Goal: Task Accomplishment & Management: Manage account settings

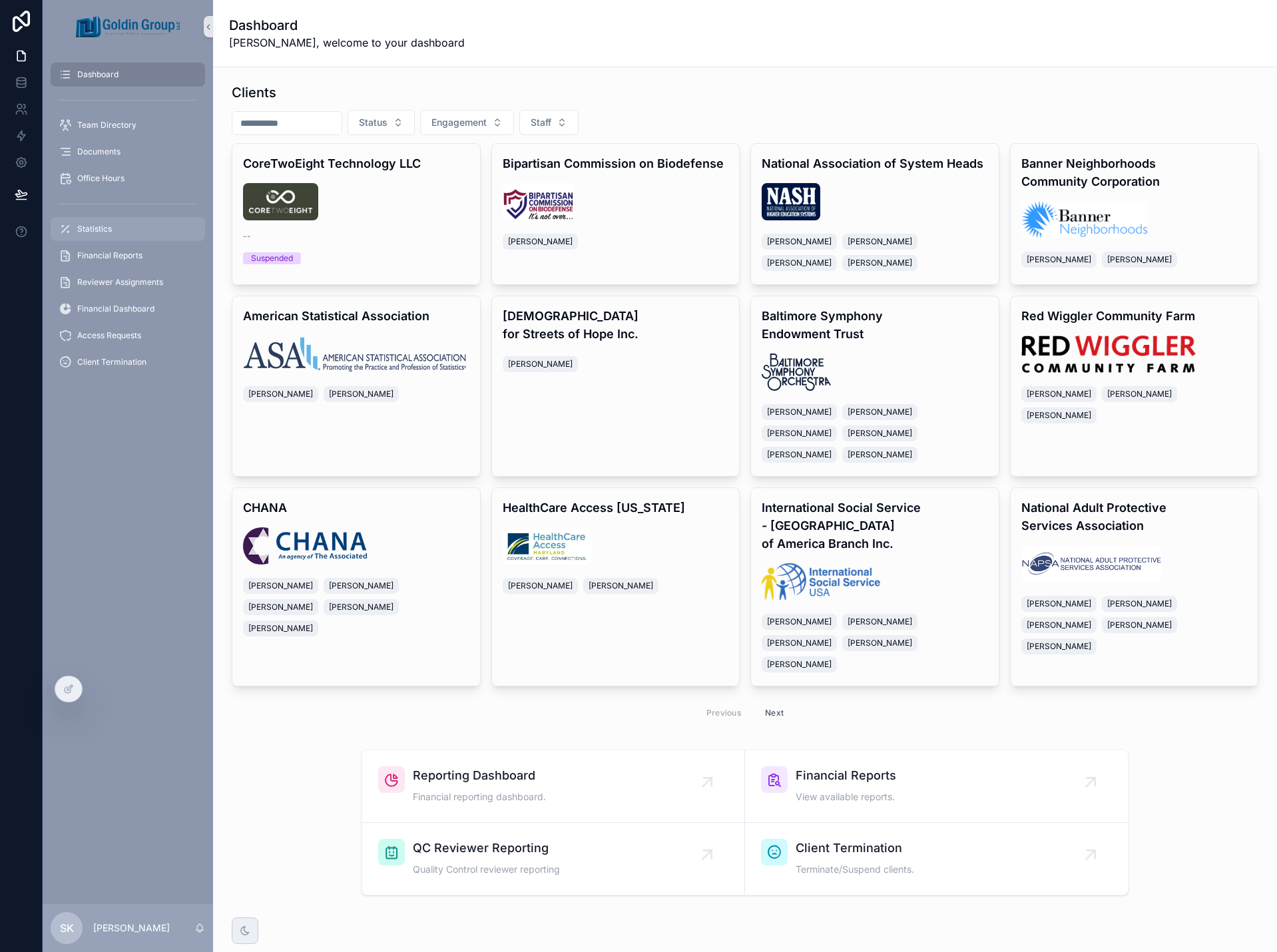
click at [102, 230] on span "Statistics" at bounding box center [94, 229] width 34 height 11
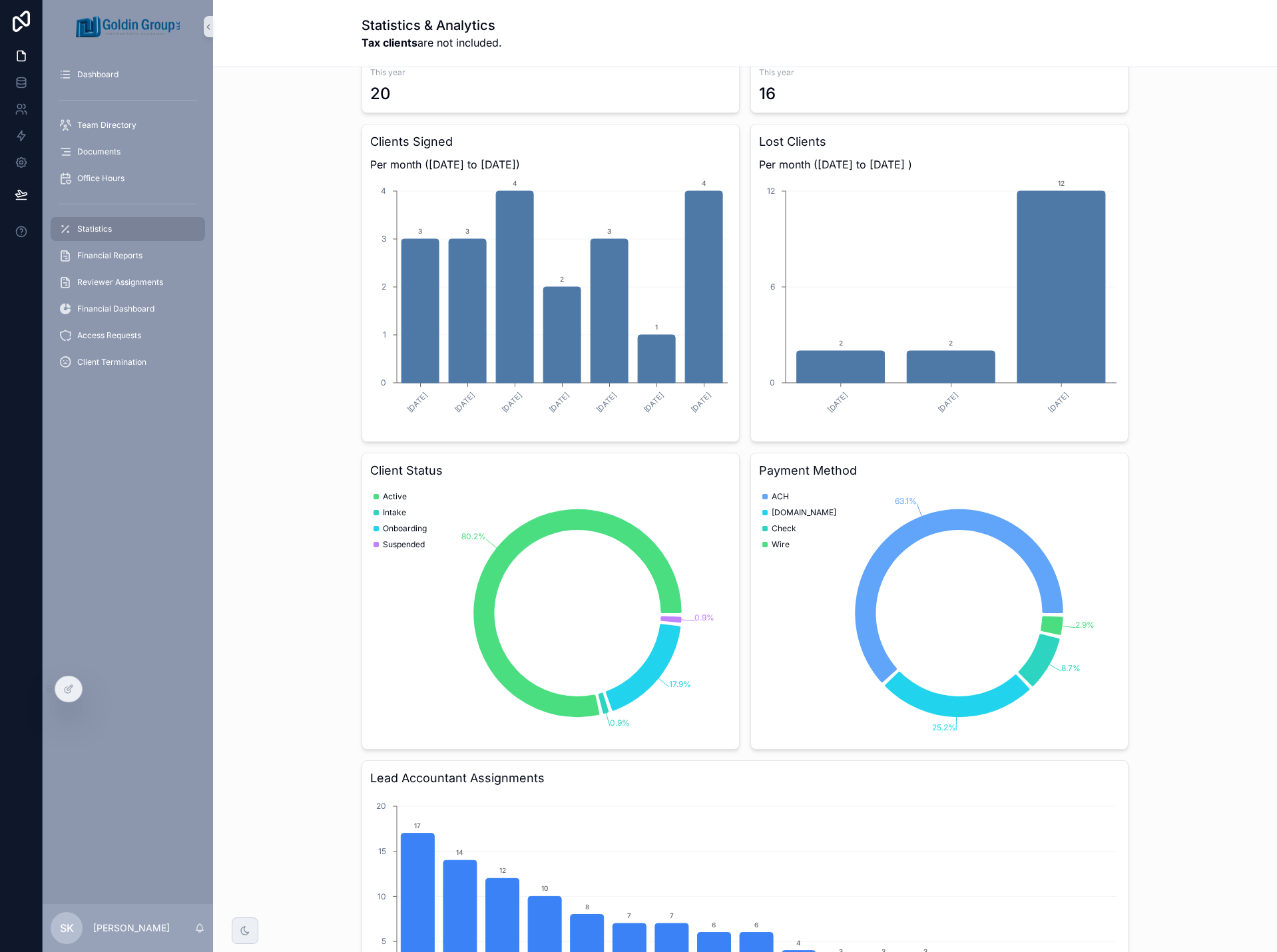
scroll to position [466, 0]
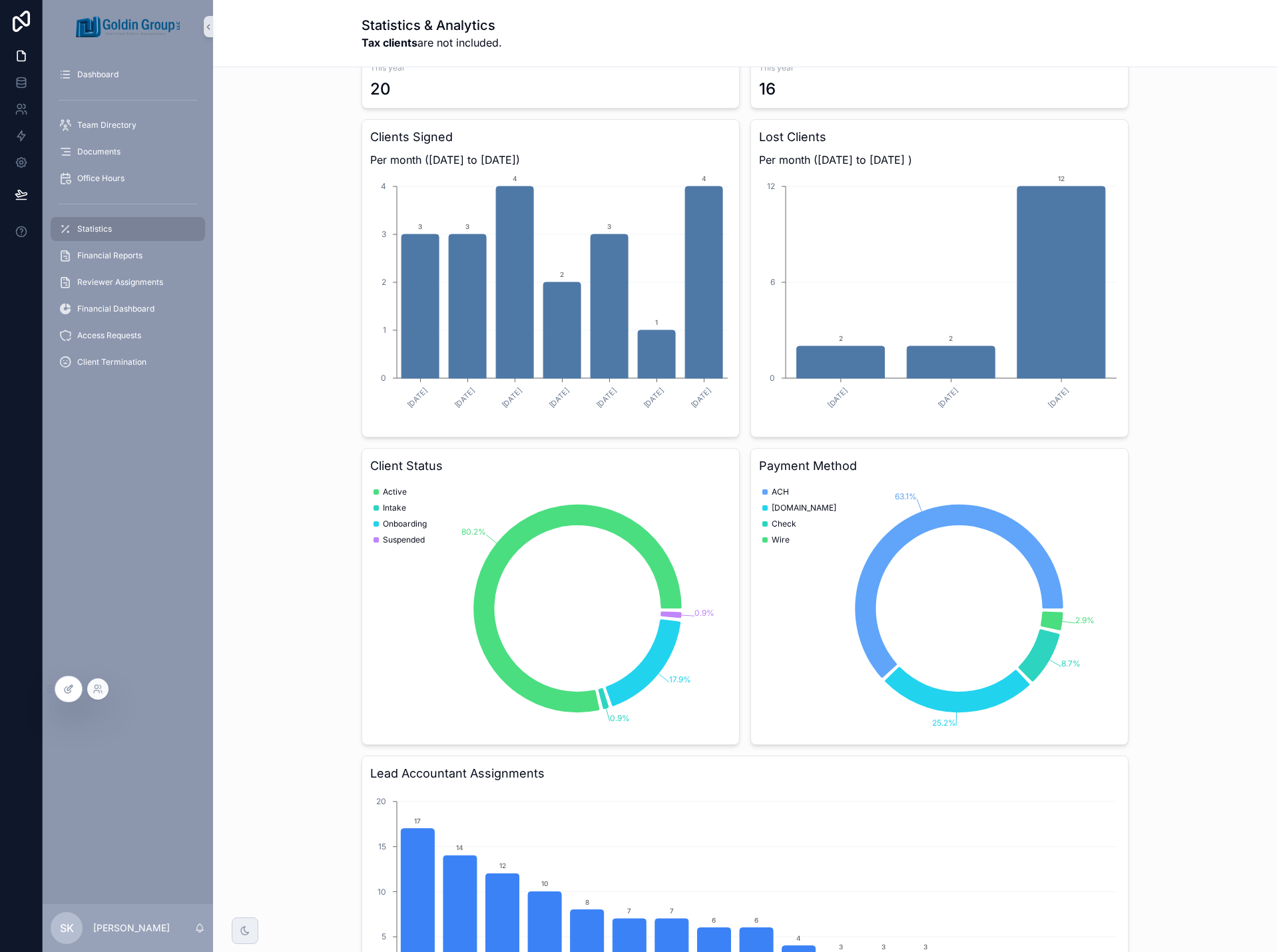
click at [68, 678] on div at bounding box center [69, 688] width 26 height 26
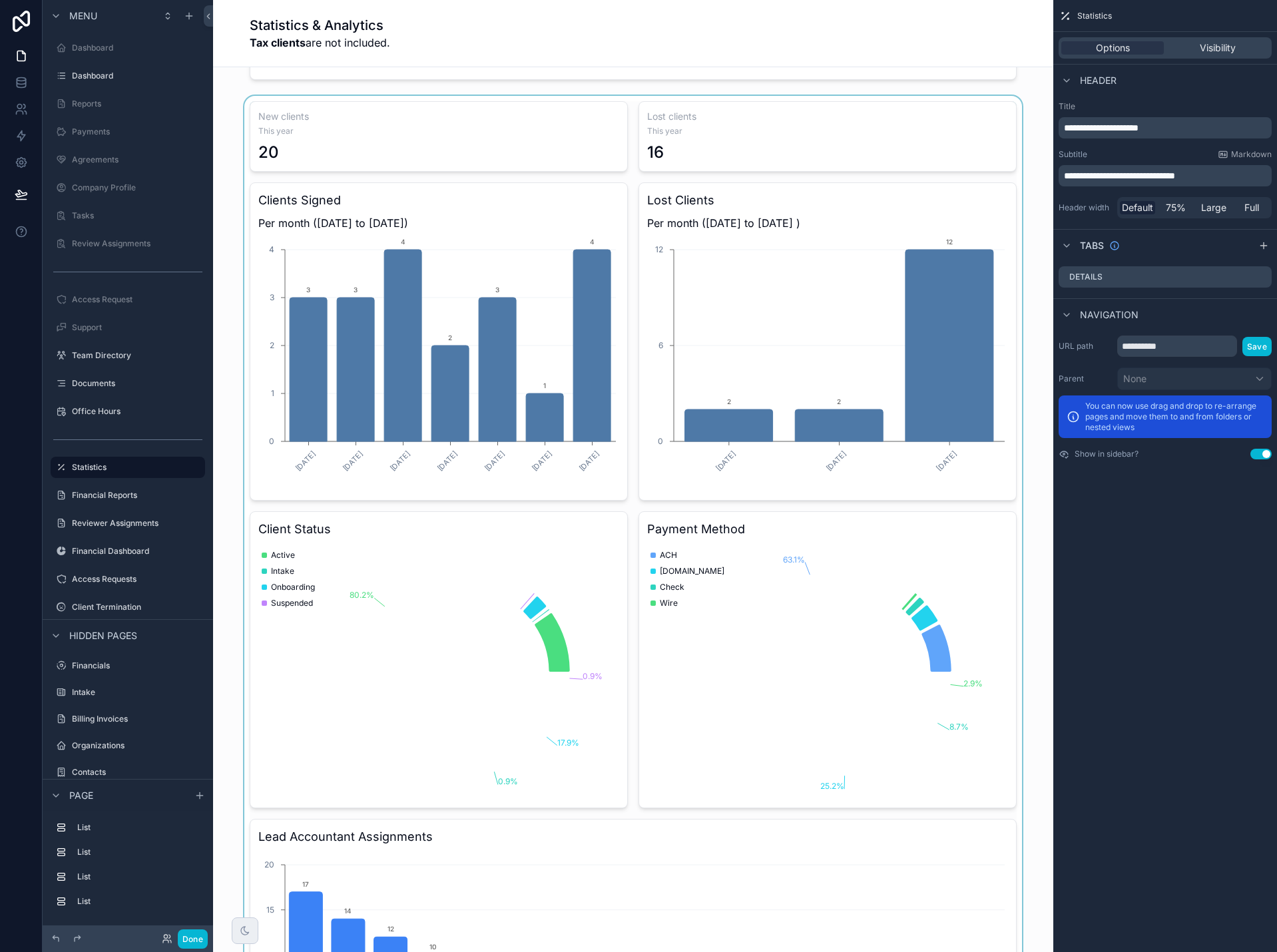
scroll to position [400, 0]
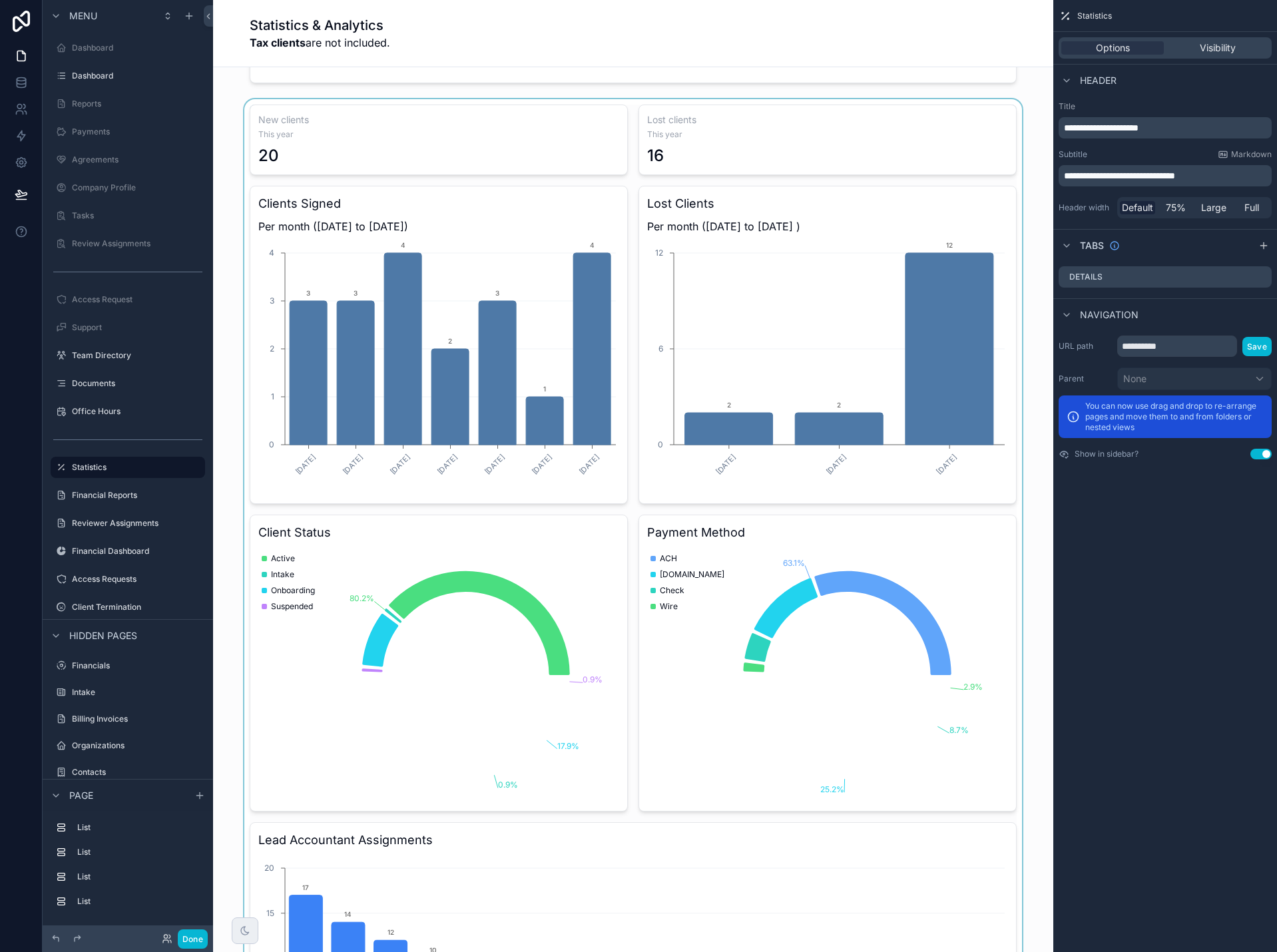
click at [584, 393] on div "scrollable content" at bounding box center [633, 611] width 819 height 1025
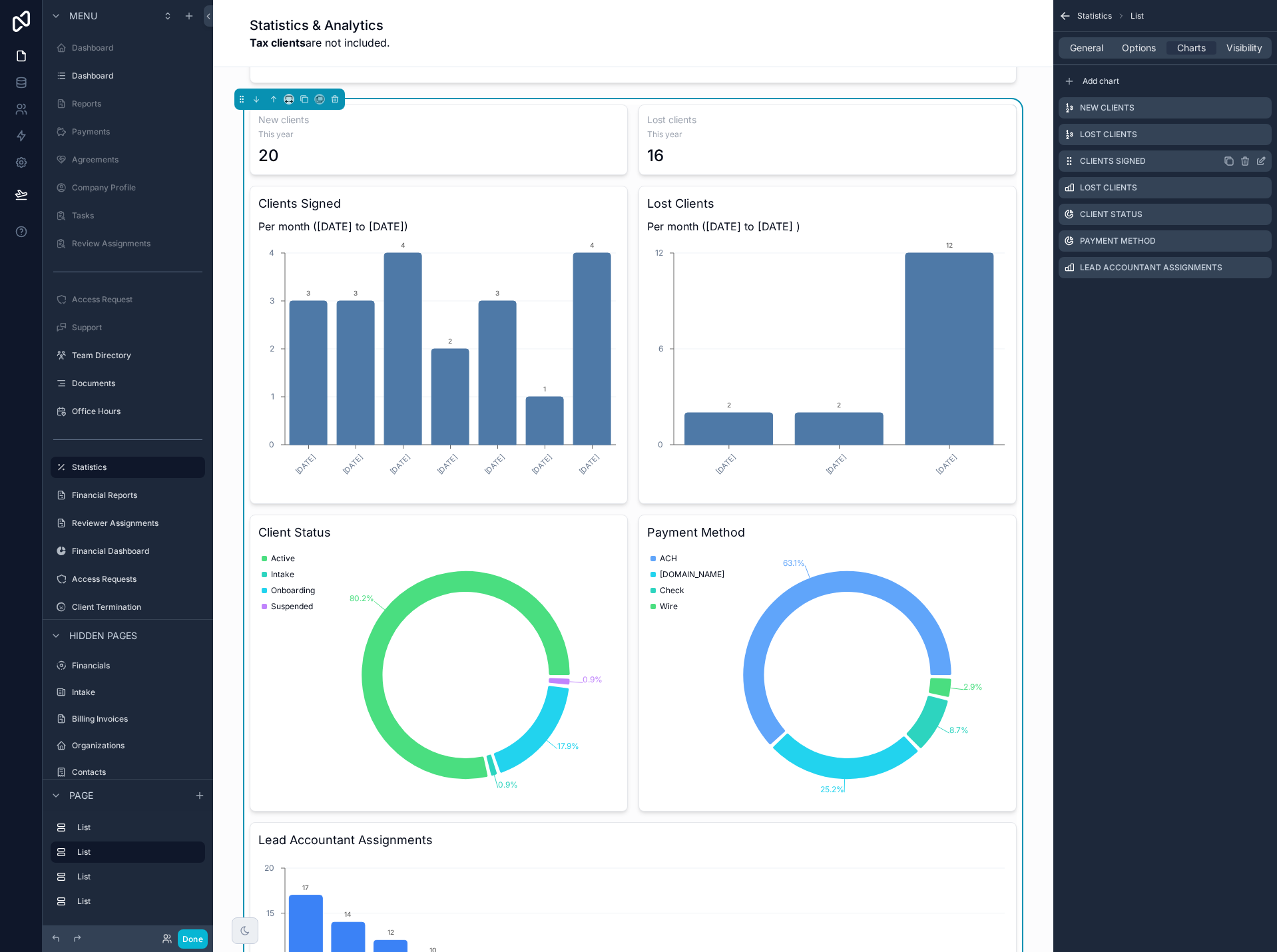
click at [1261, 162] on icon "scrollable content" at bounding box center [1261, 161] width 11 height 11
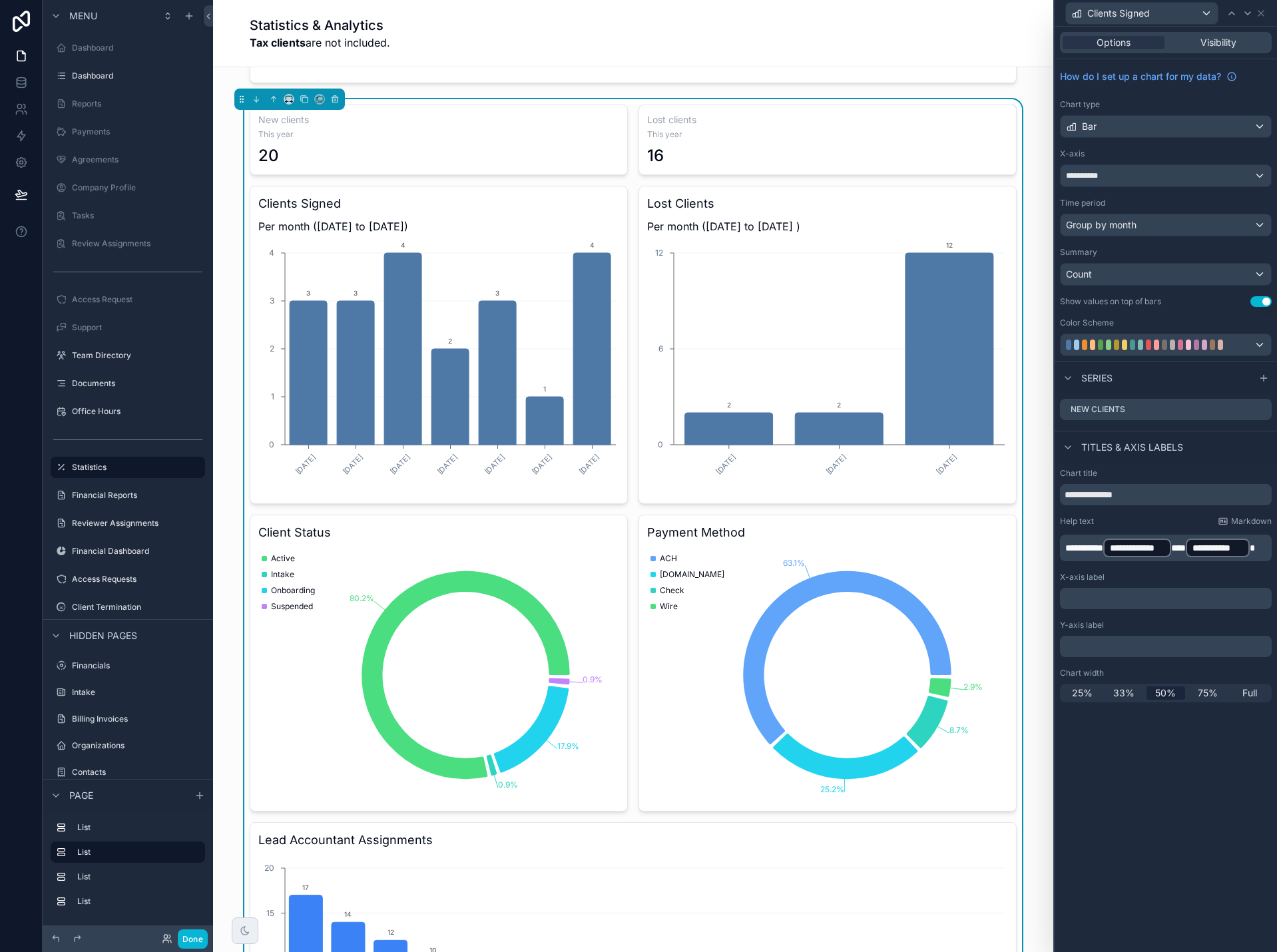
click at [1090, 548] on span "**********" at bounding box center [1084, 548] width 38 height 10
drag, startPoint x: 1110, startPoint y: 550, endPoint x: 1048, endPoint y: 551, distance: 62.0
click at [1048, 551] on div "**********" at bounding box center [638, 476] width 1277 height 952
click at [1266, 13] on div "Clients Signed" at bounding box center [1166, 12] width 212 height 26
click at [1261, 15] on icon at bounding box center [1261, 13] width 11 height 11
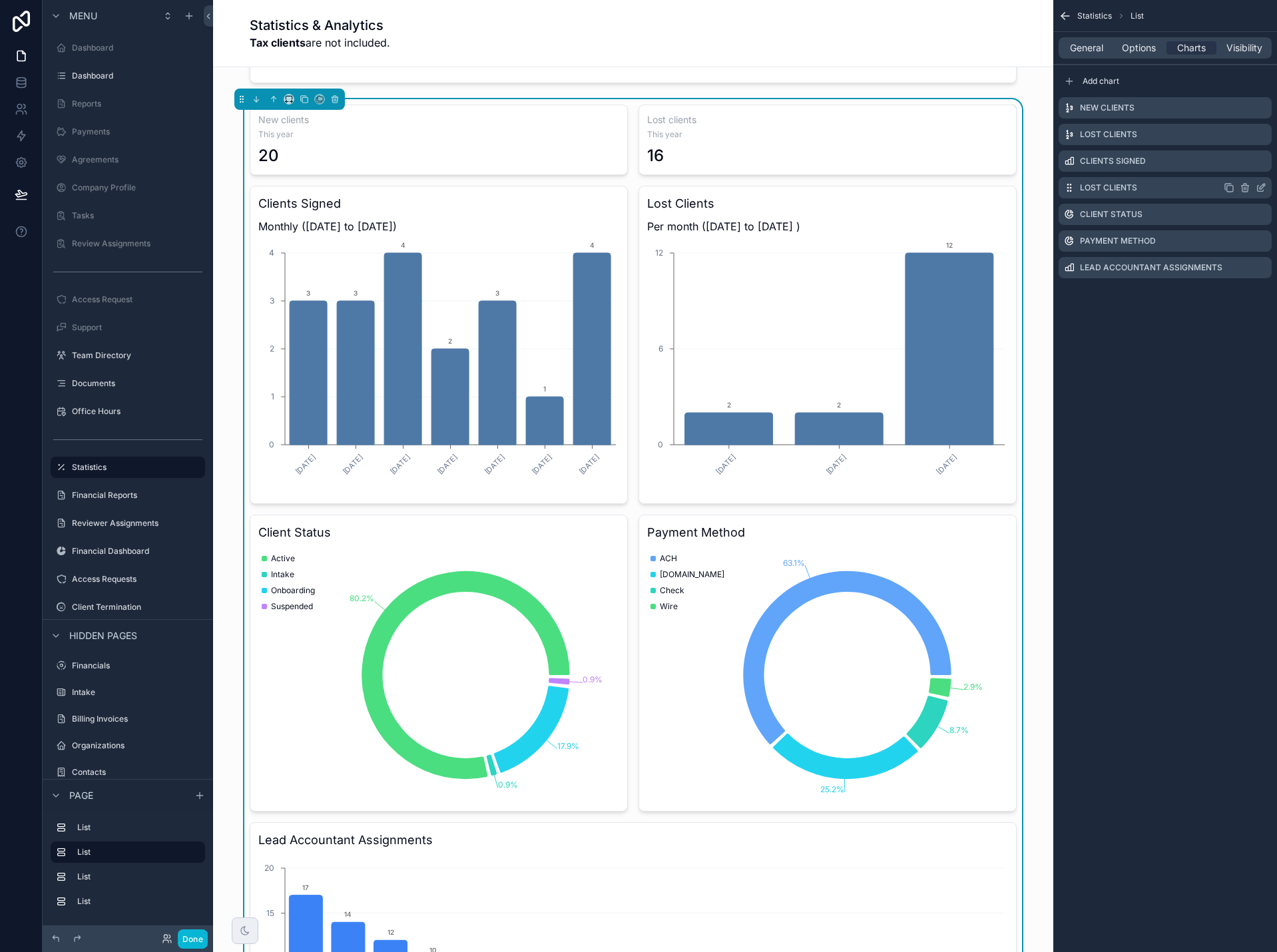
click at [1261, 187] on icon "scrollable content" at bounding box center [1261, 188] width 11 height 11
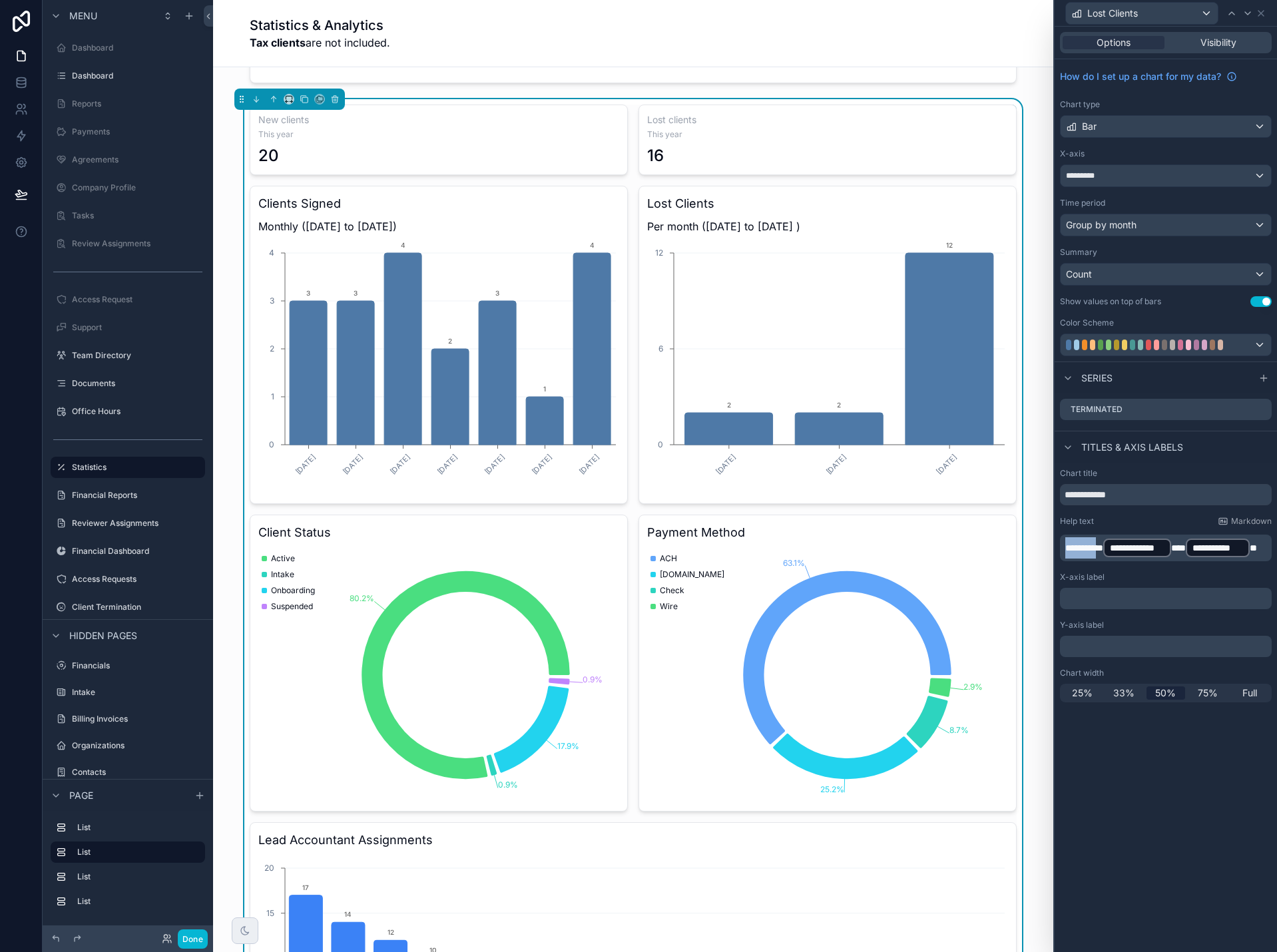
drag, startPoint x: 1108, startPoint y: 551, endPoint x: 1031, endPoint y: 549, distance: 77.0
click at [1031, 549] on div "**********" at bounding box center [638, 476] width 1277 height 952
click at [1263, 15] on icon at bounding box center [1261, 13] width 5 height 5
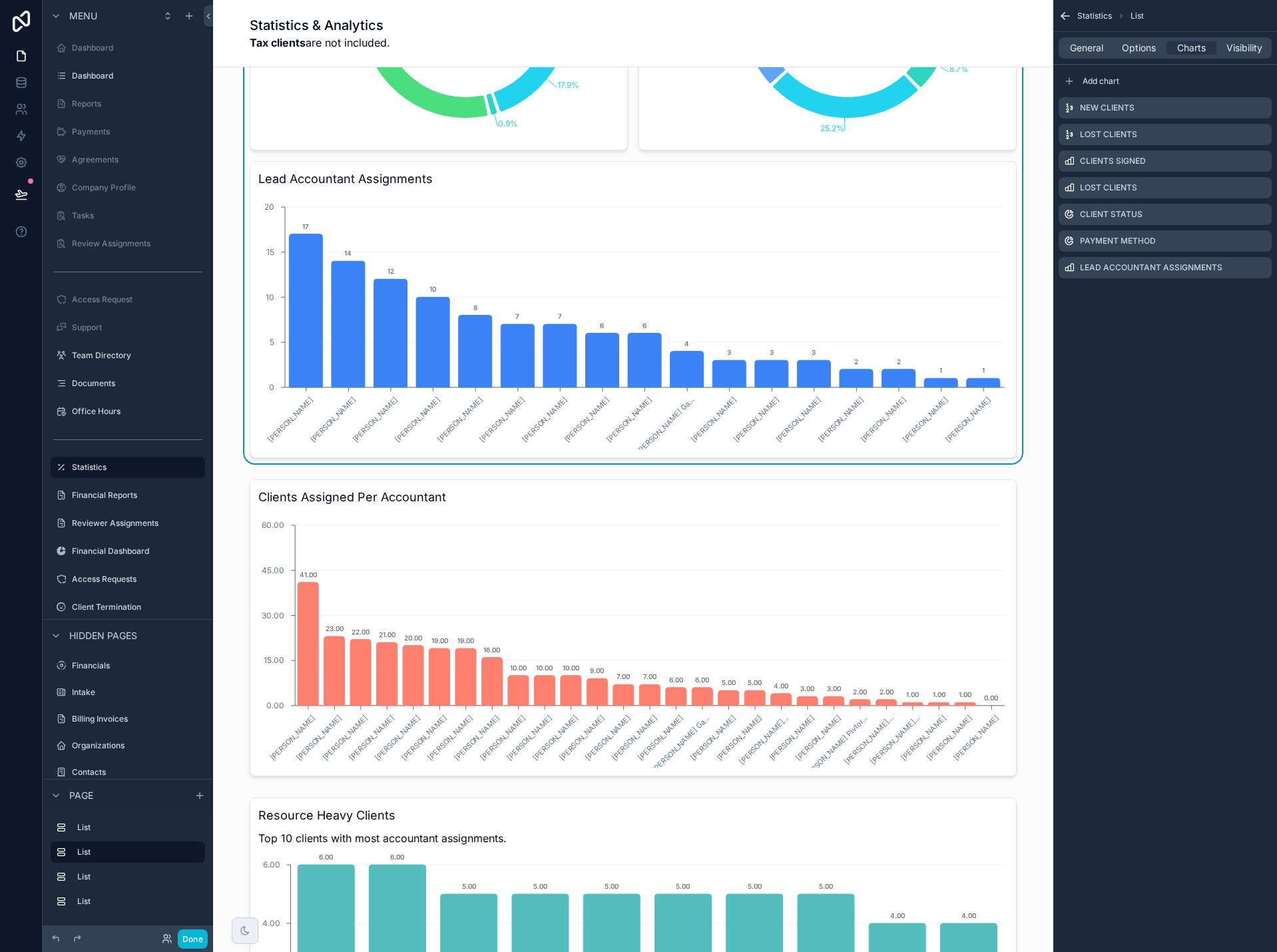
scroll to position [1065, 0]
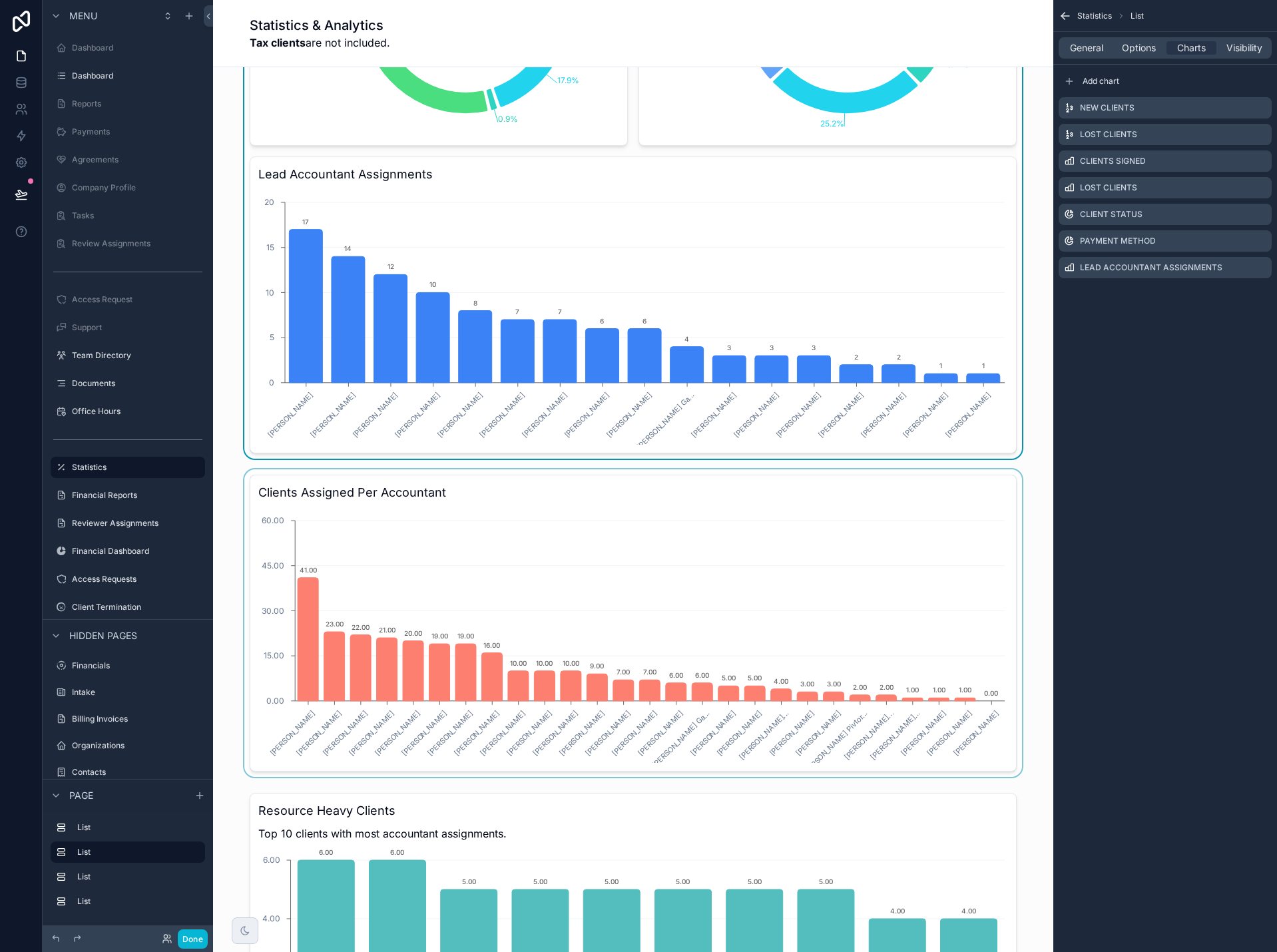
click at [931, 491] on div "scrollable content" at bounding box center [633, 623] width 819 height 308
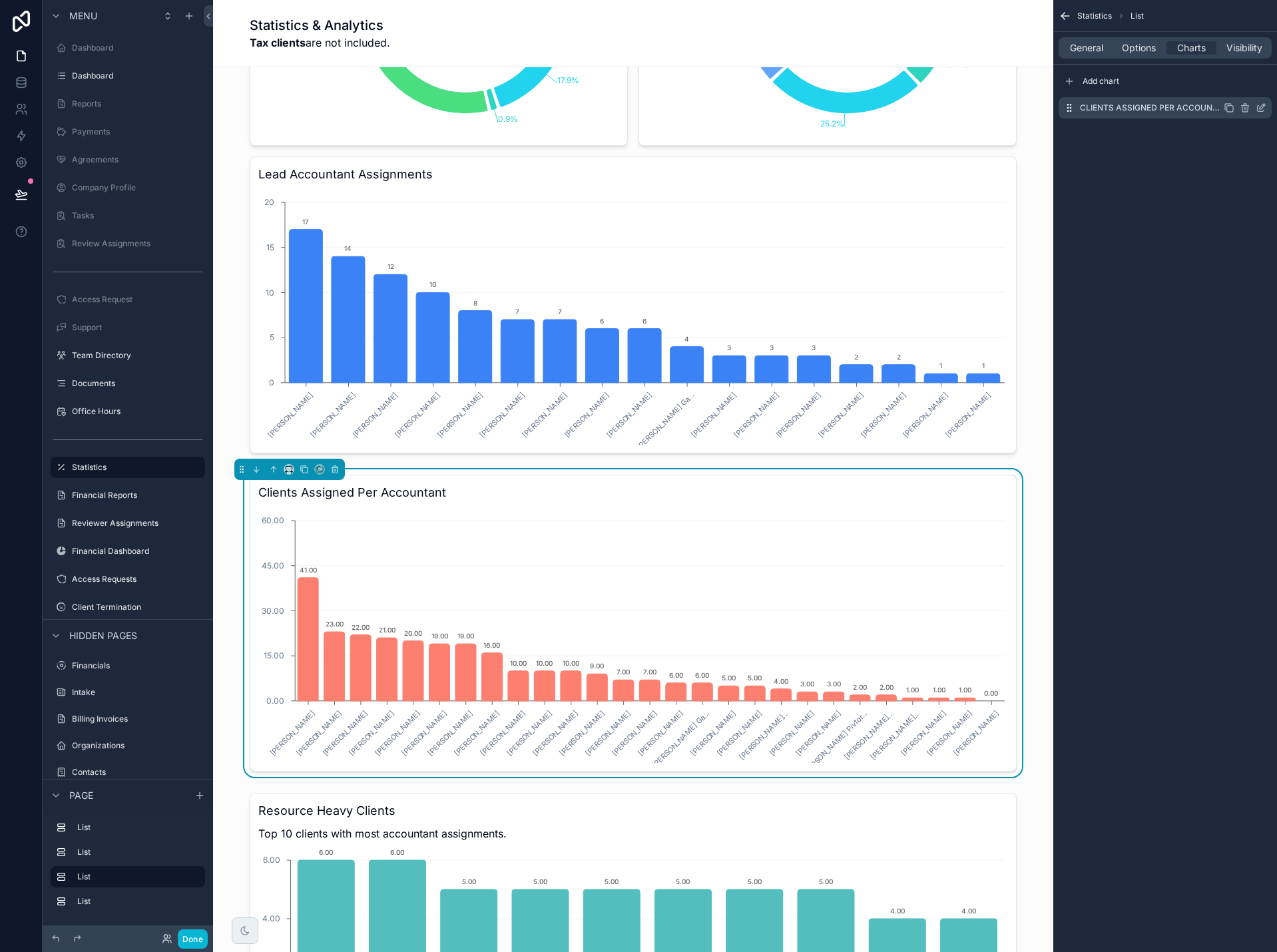
click at [1258, 110] on icon "scrollable content" at bounding box center [1261, 108] width 11 height 11
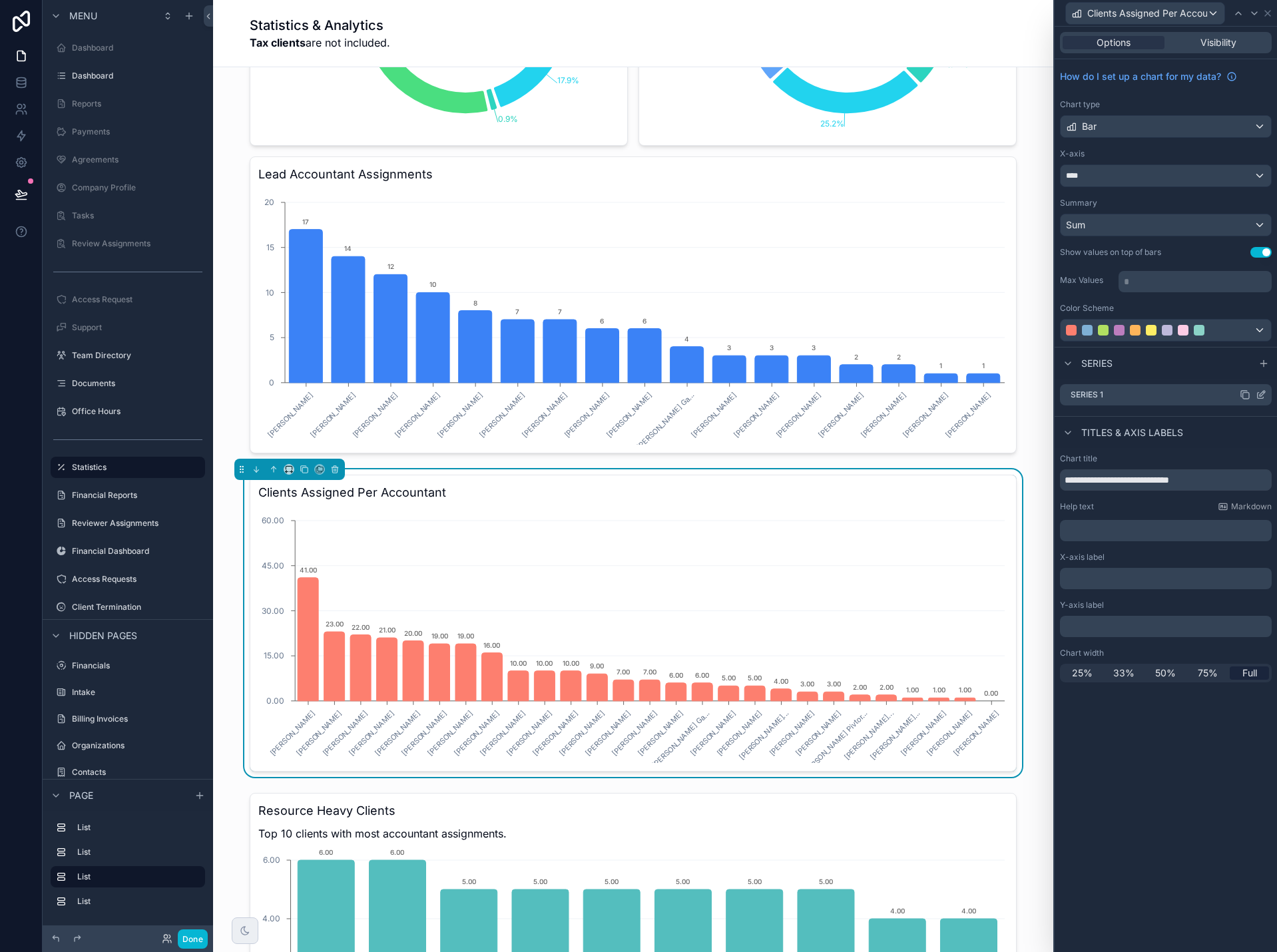
click at [1259, 394] on icon at bounding box center [1262, 394] width 5 height 5
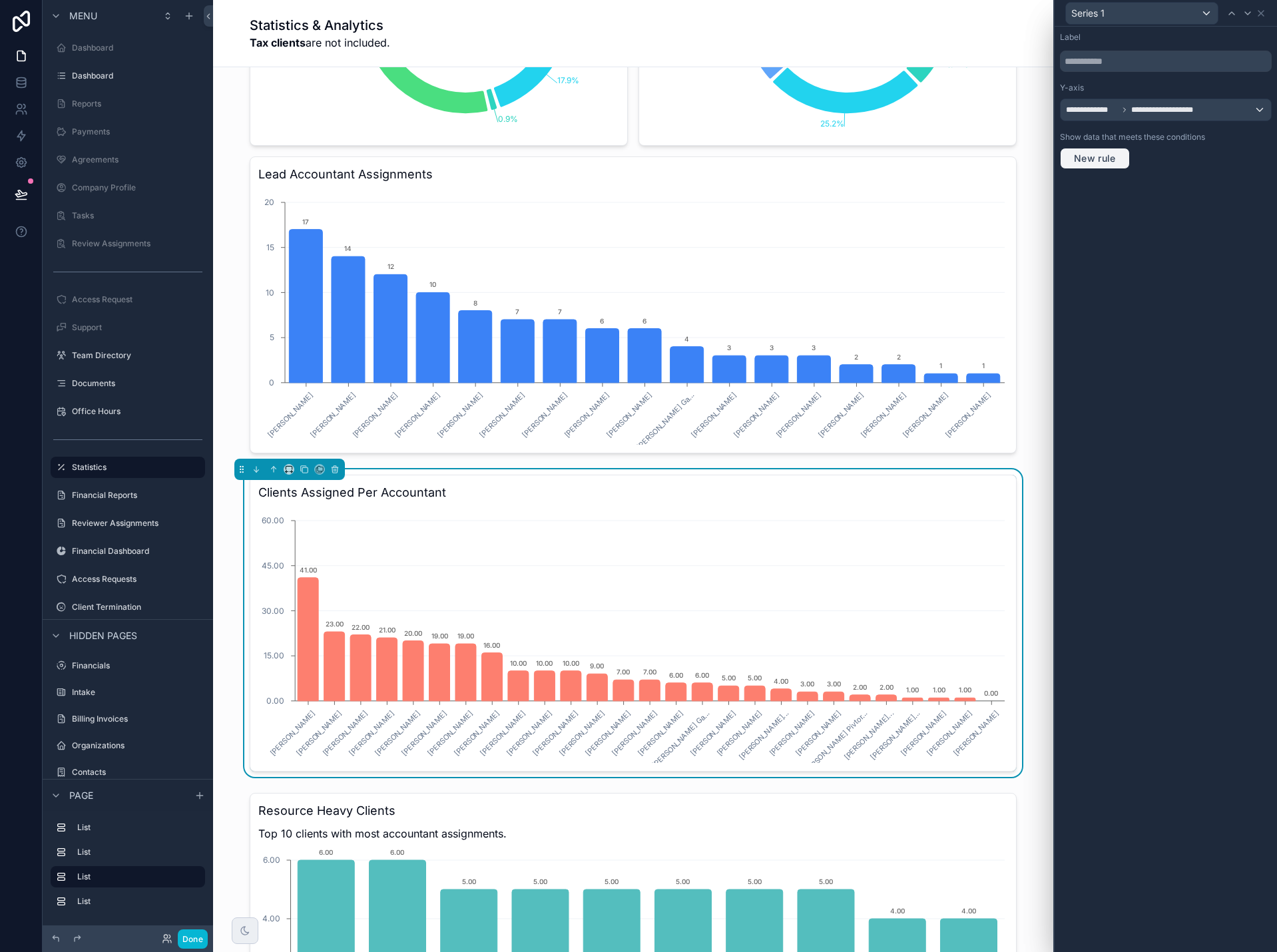
click at [1113, 161] on span "New rule" at bounding box center [1095, 159] width 53 height 12
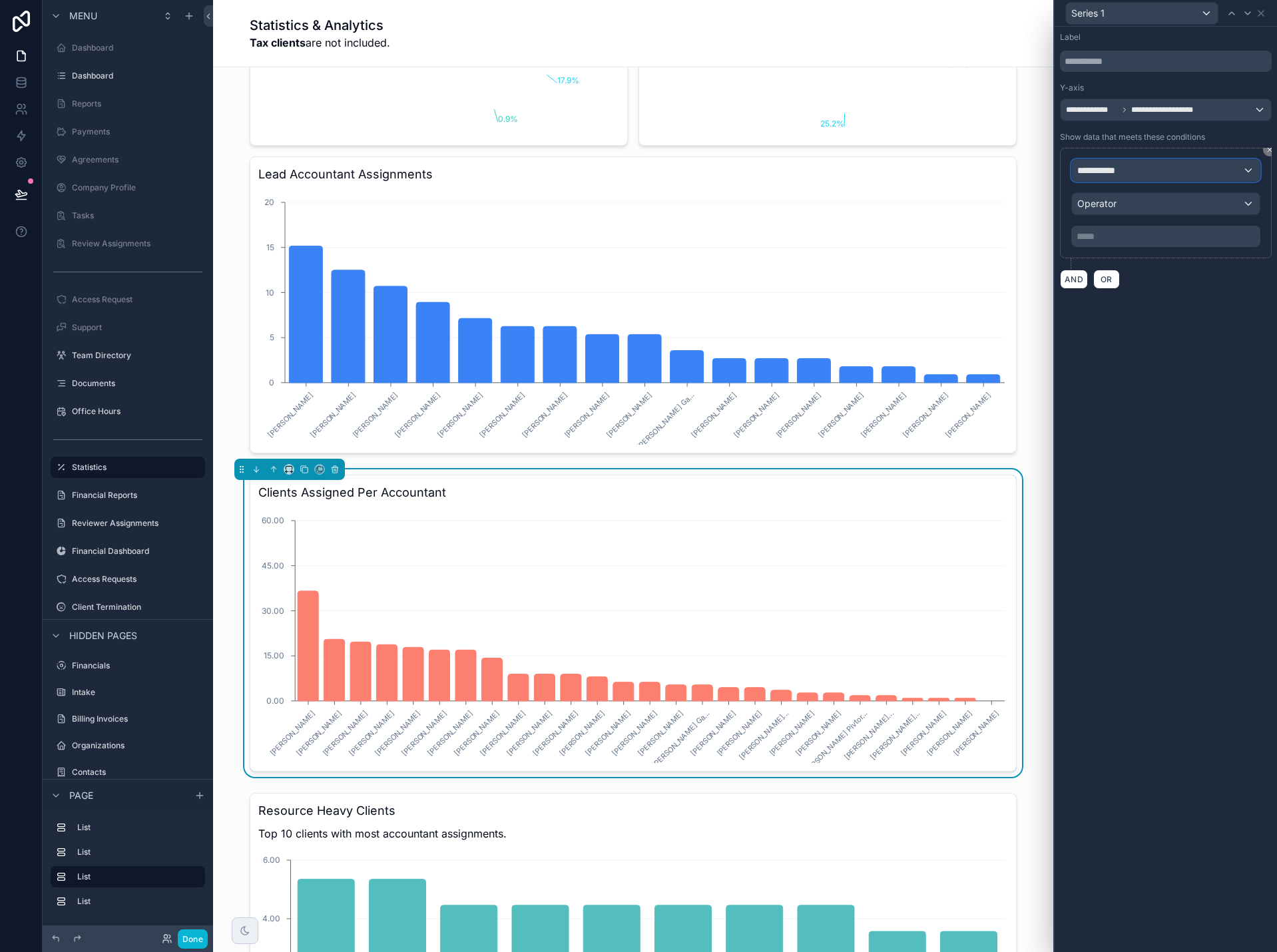
click at [1115, 172] on span "**********" at bounding box center [1102, 170] width 49 height 13
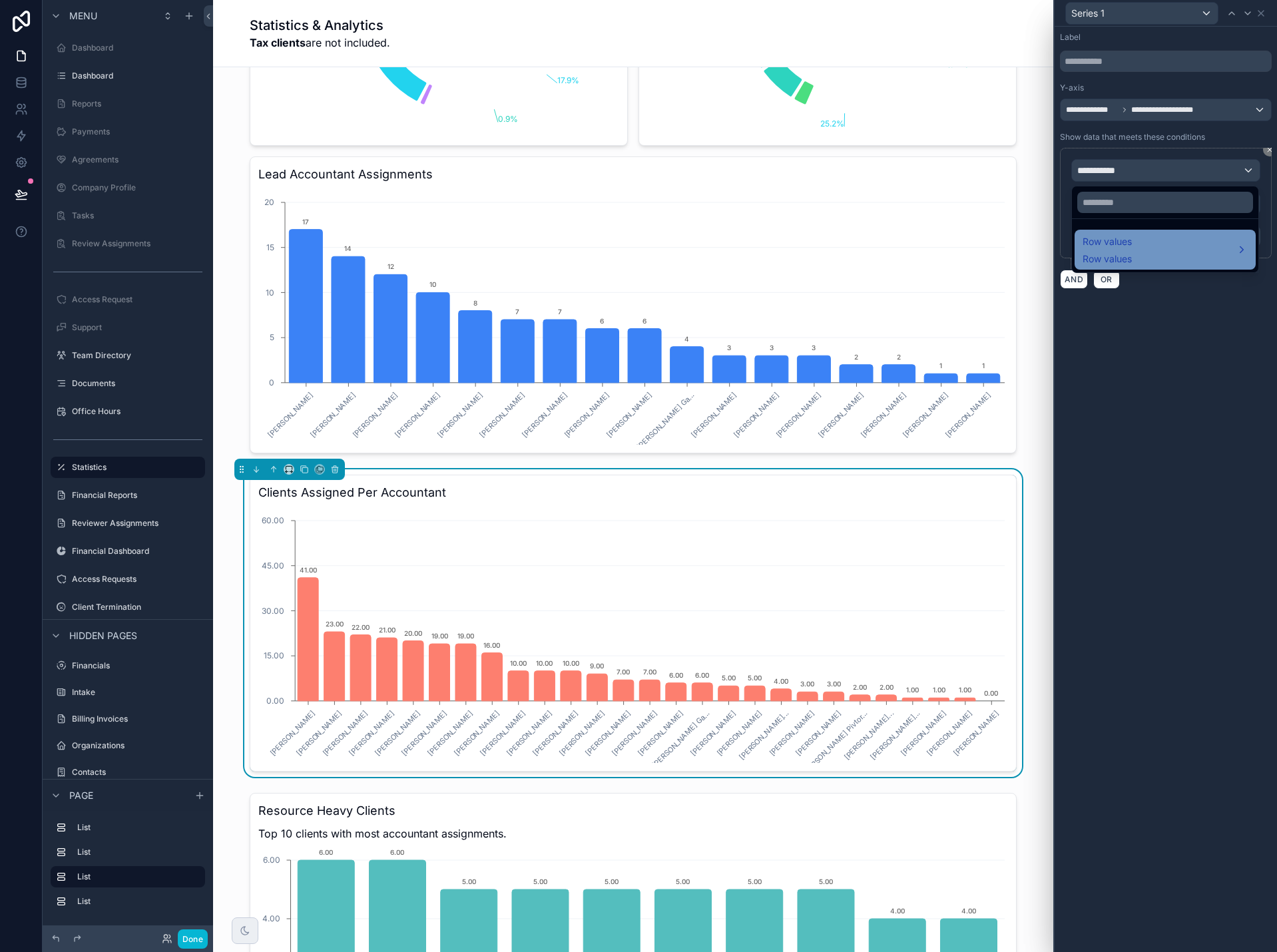
click at [1113, 248] on span "Row values" at bounding box center [1108, 242] width 49 height 16
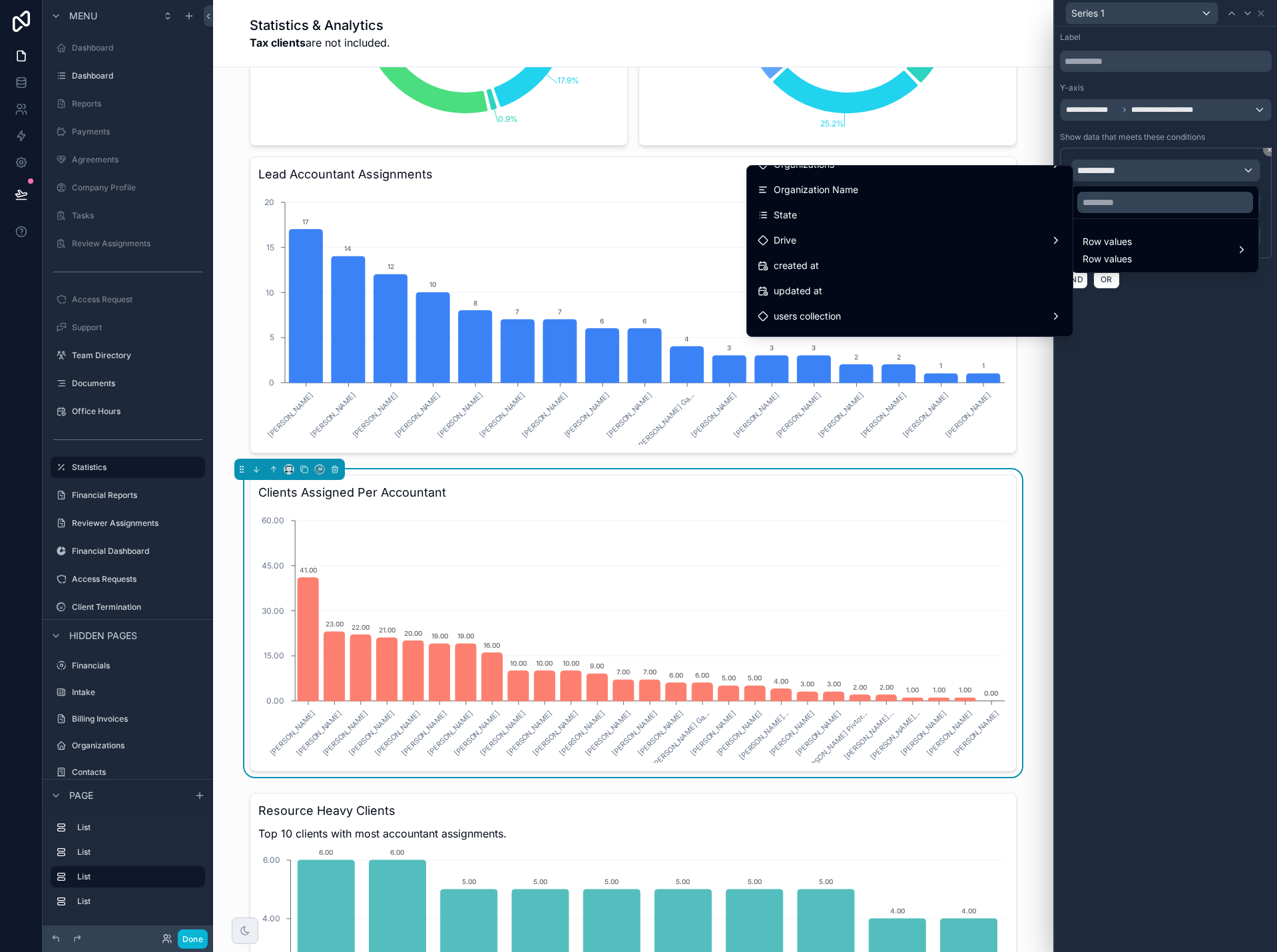
scroll to position [115, 0]
click at [1167, 336] on div at bounding box center [1166, 476] width 222 height 952
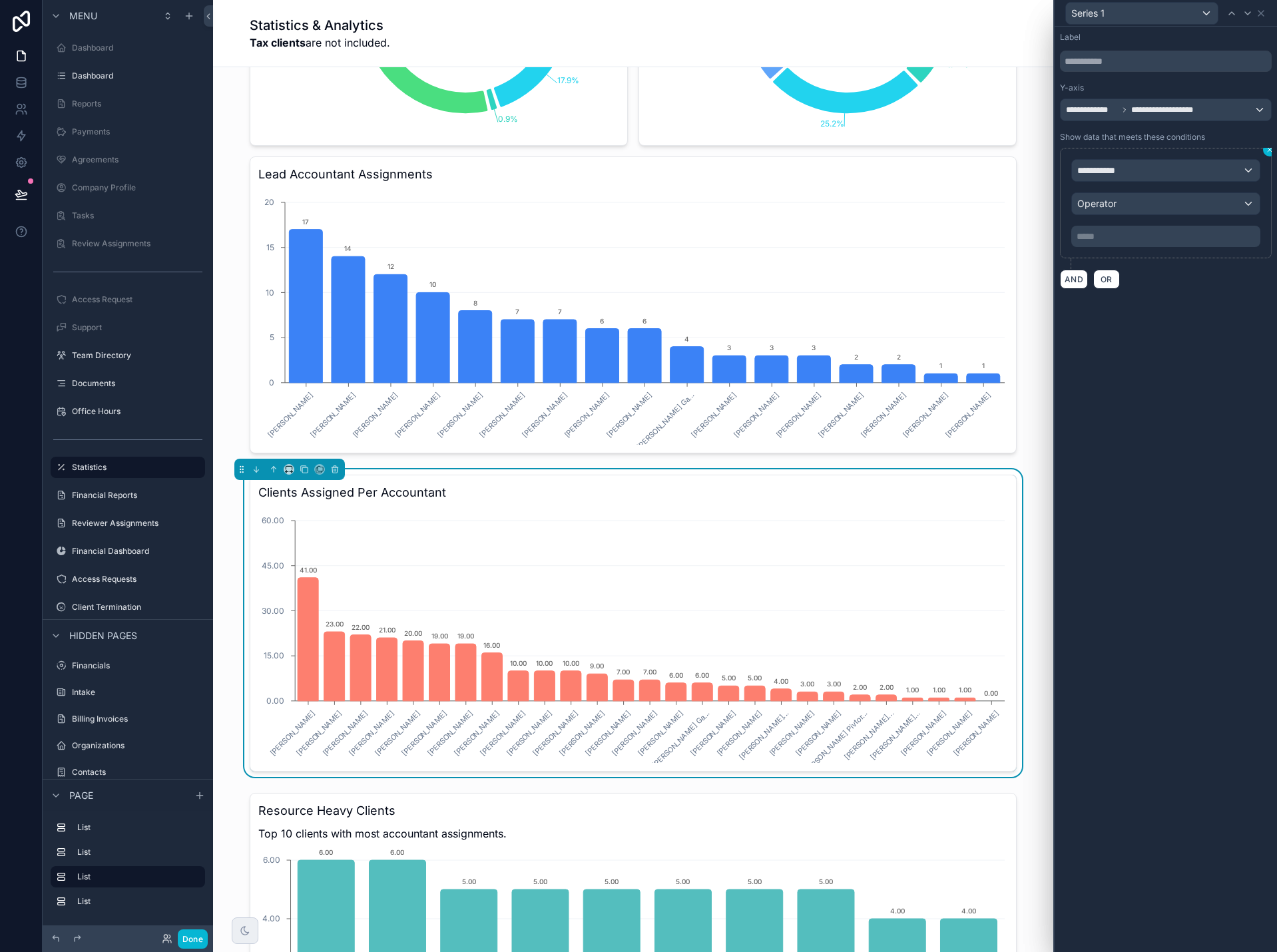
click at [1268, 150] on icon at bounding box center [1269, 149] width 8 height 8
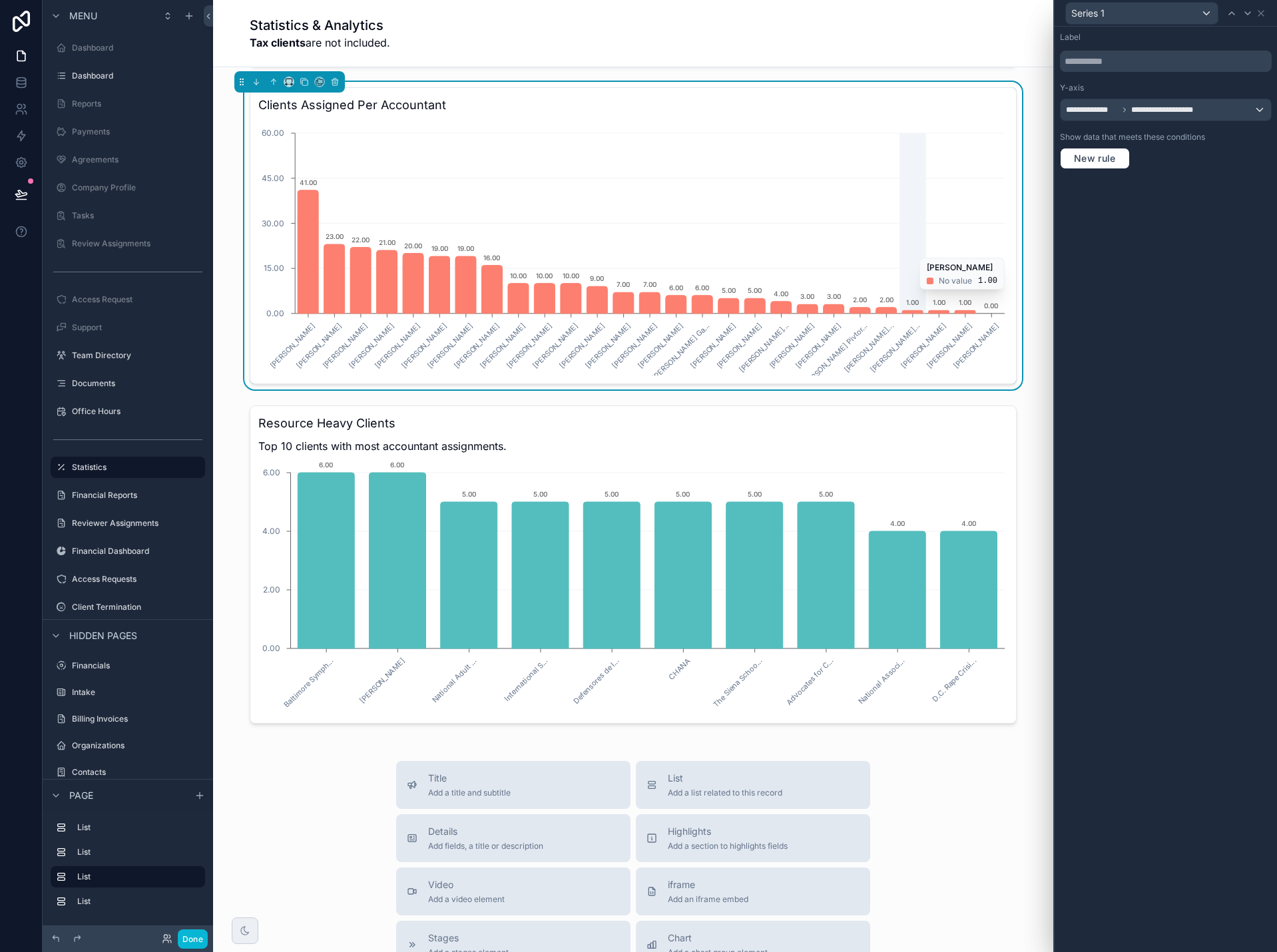
scroll to position [1465, 0]
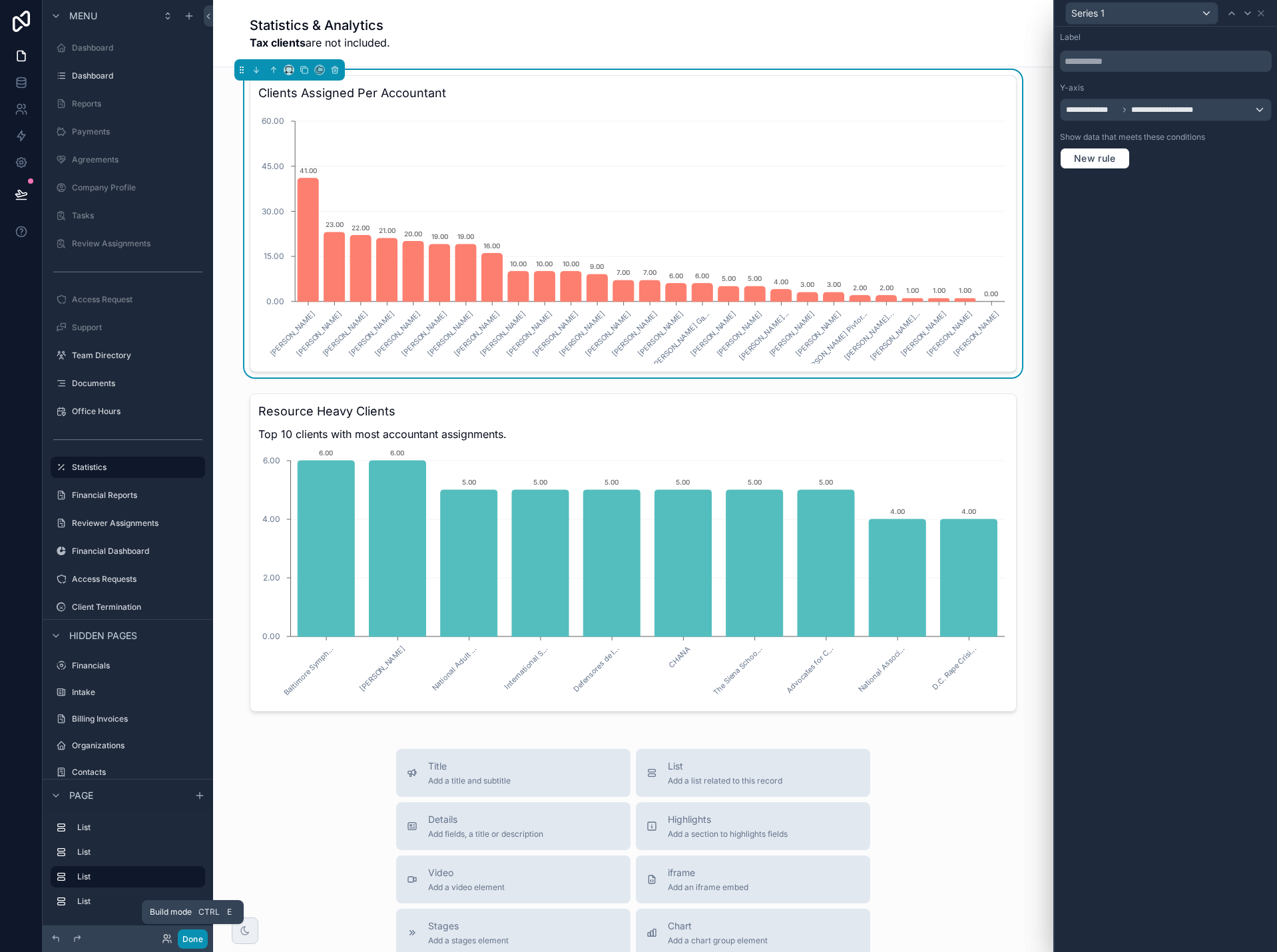
click at [193, 941] on button "Done" at bounding box center [192, 939] width 30 height 19
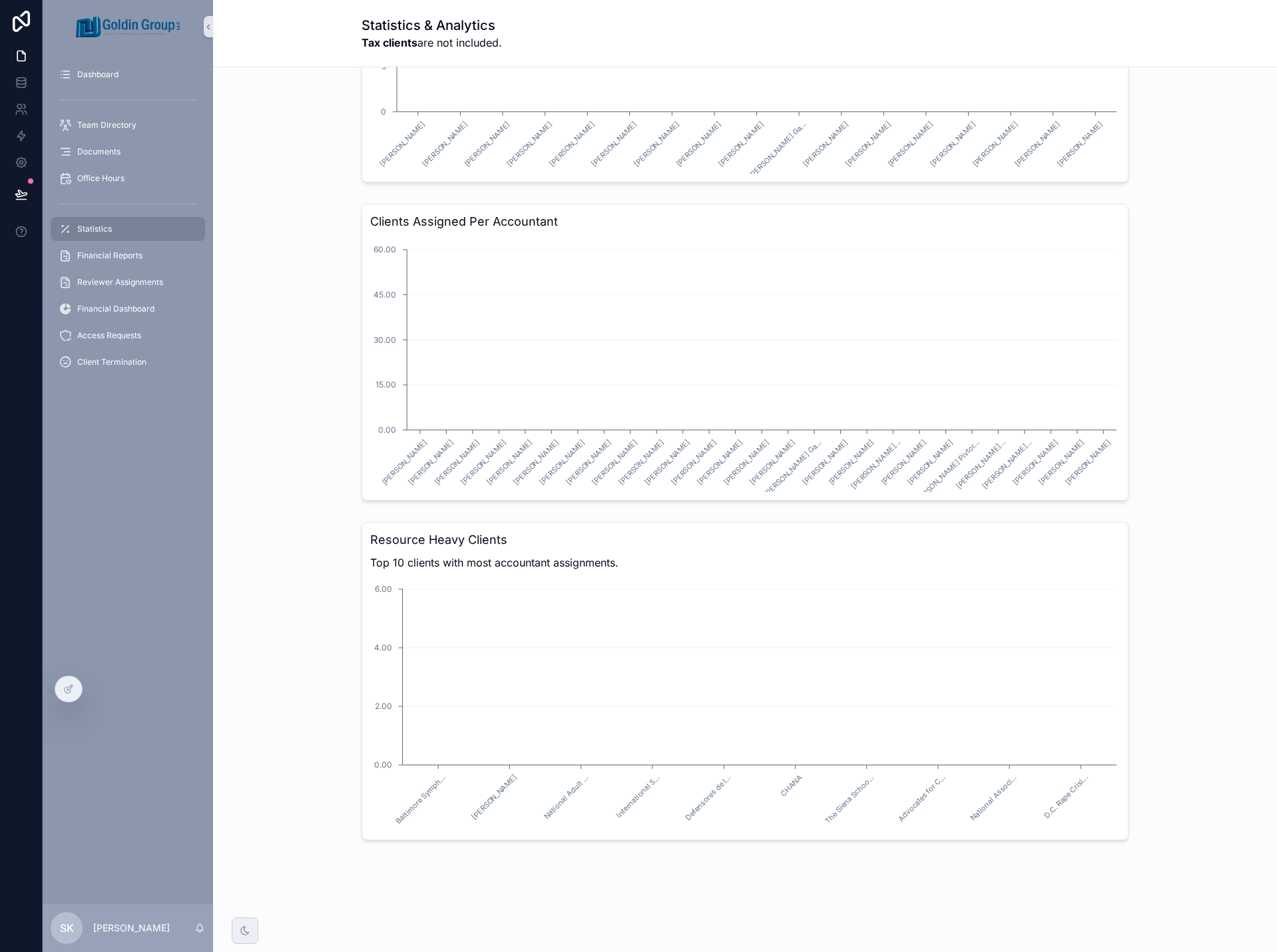
scroll to position [1336, 0]
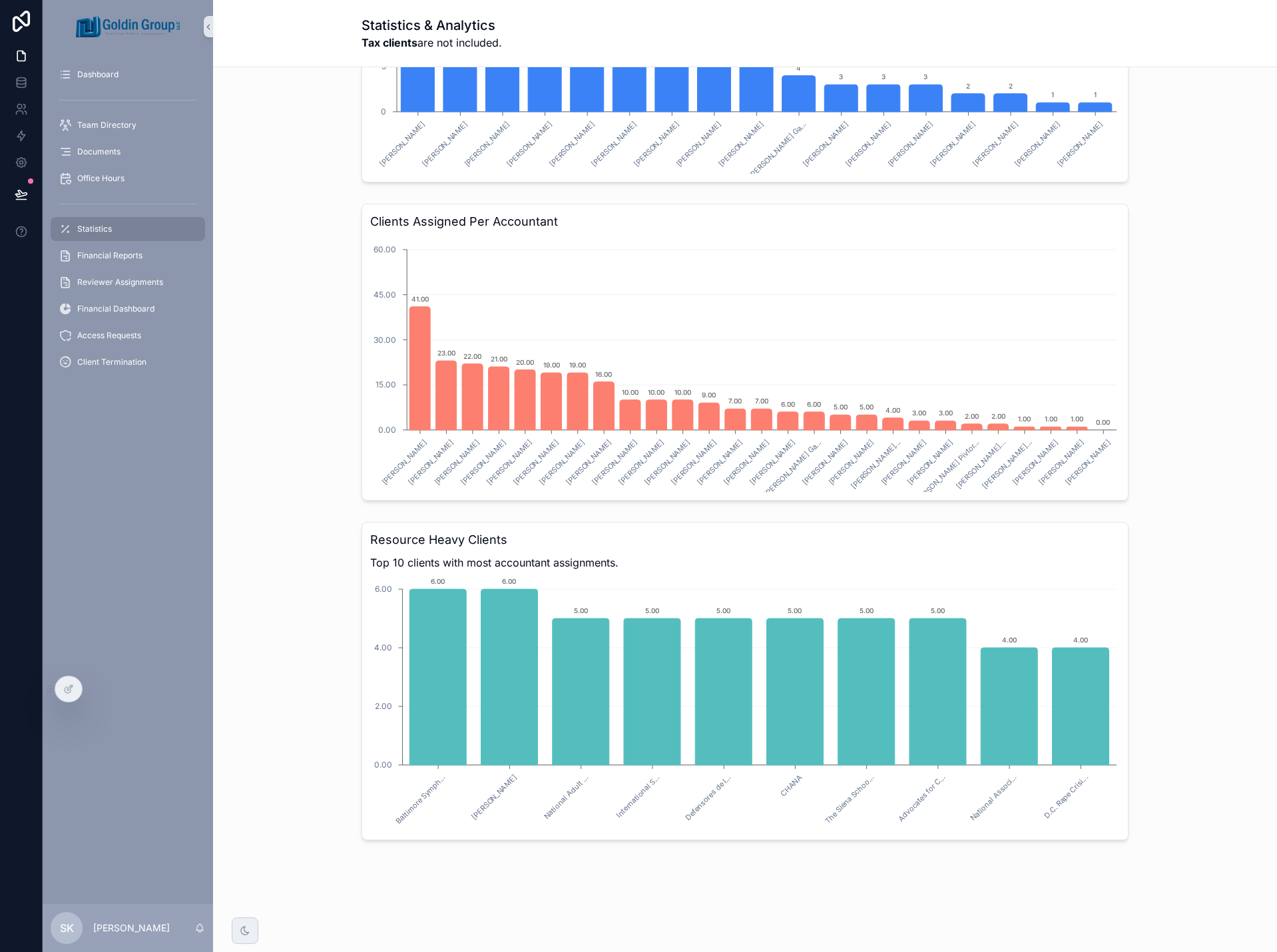
click at [321, 408] on div "Clients Assigned Per Accountant Sergei Khadjiev Ruby Zhang Grace Cao Rebecca De…" at bounding box center [744, 352] width 1042 height 308
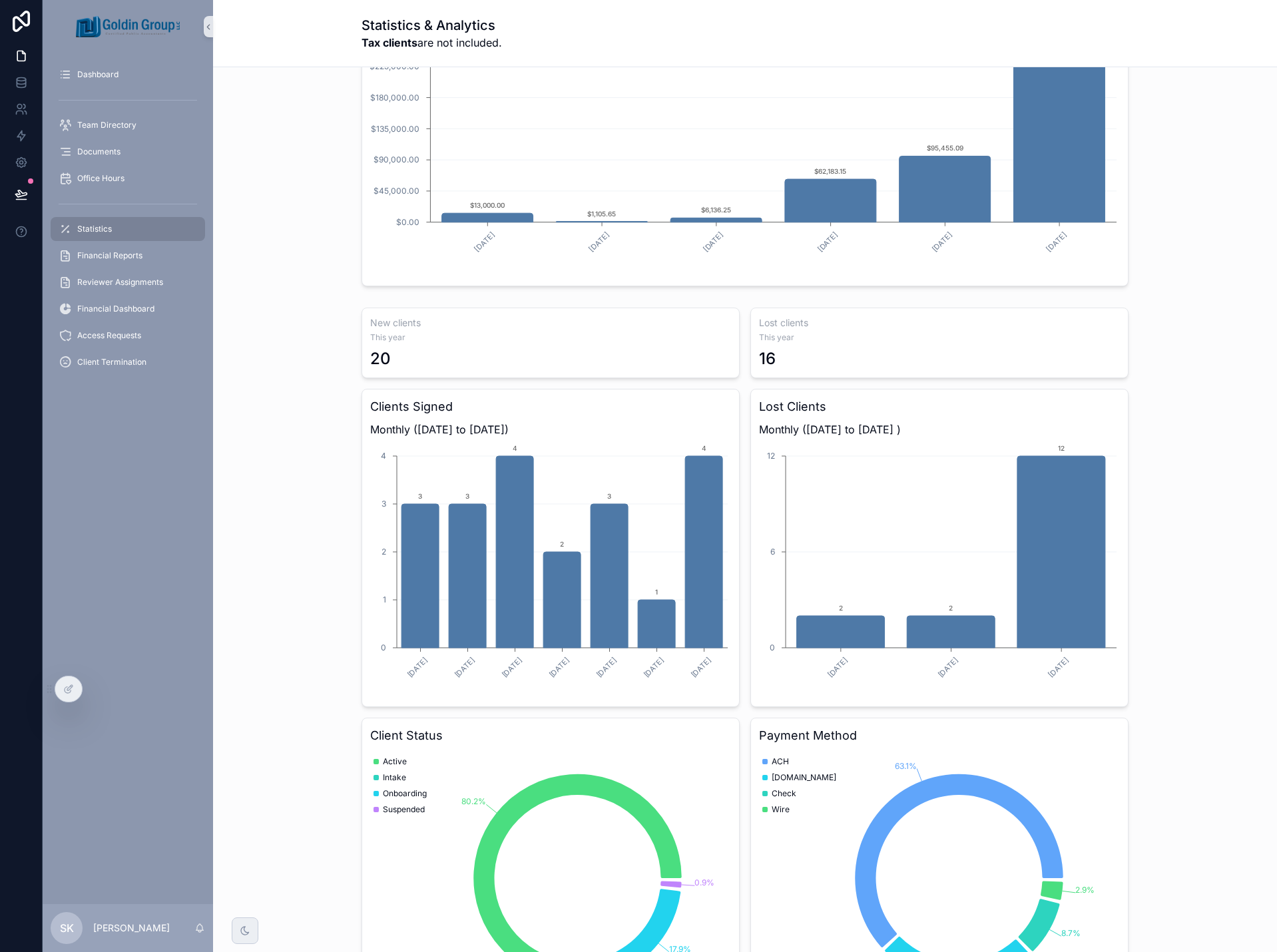
scroll to position [199, 0]
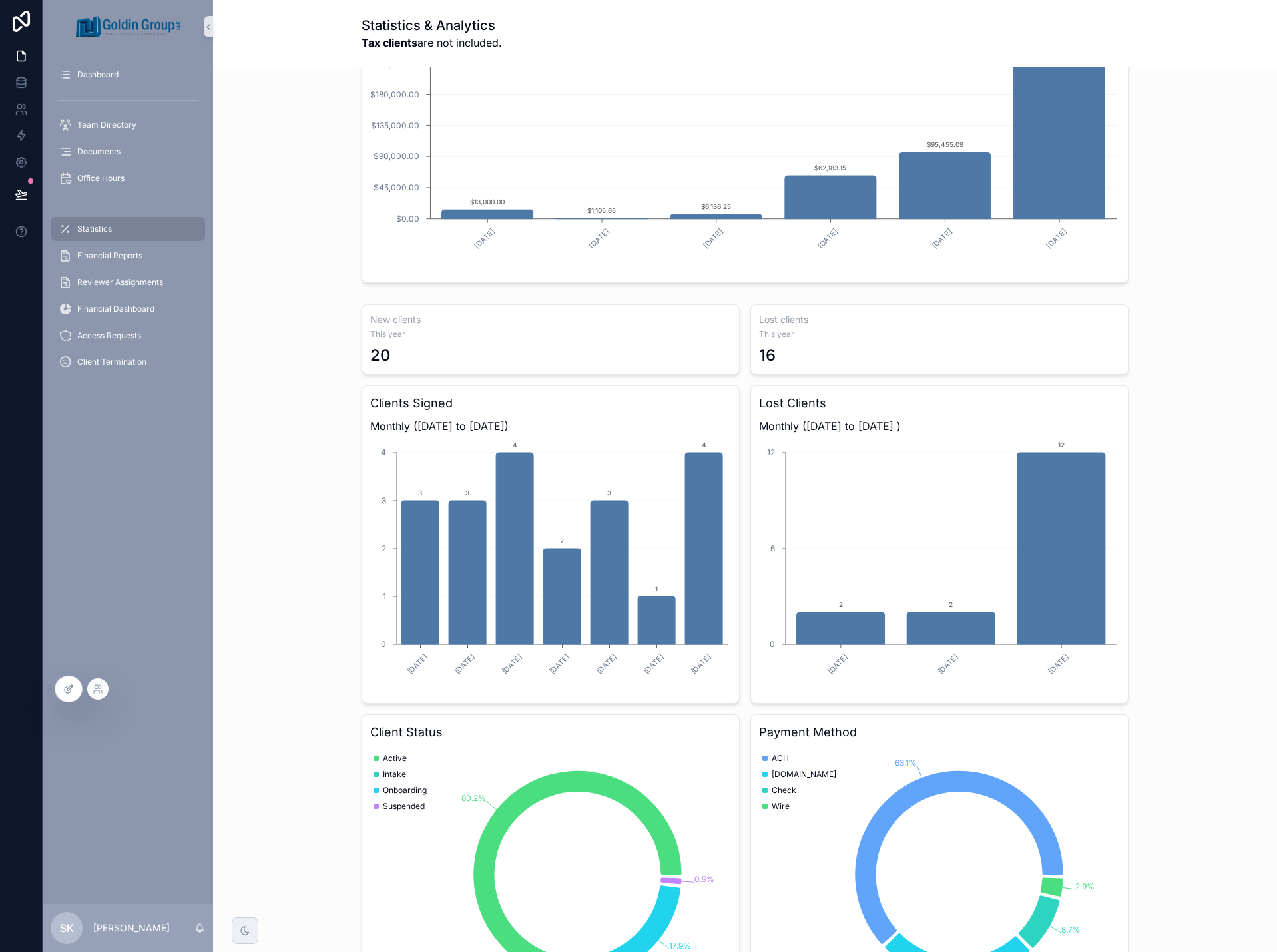
click at [71, 694] on div at bounding box center [69, 688] width 26 height 26
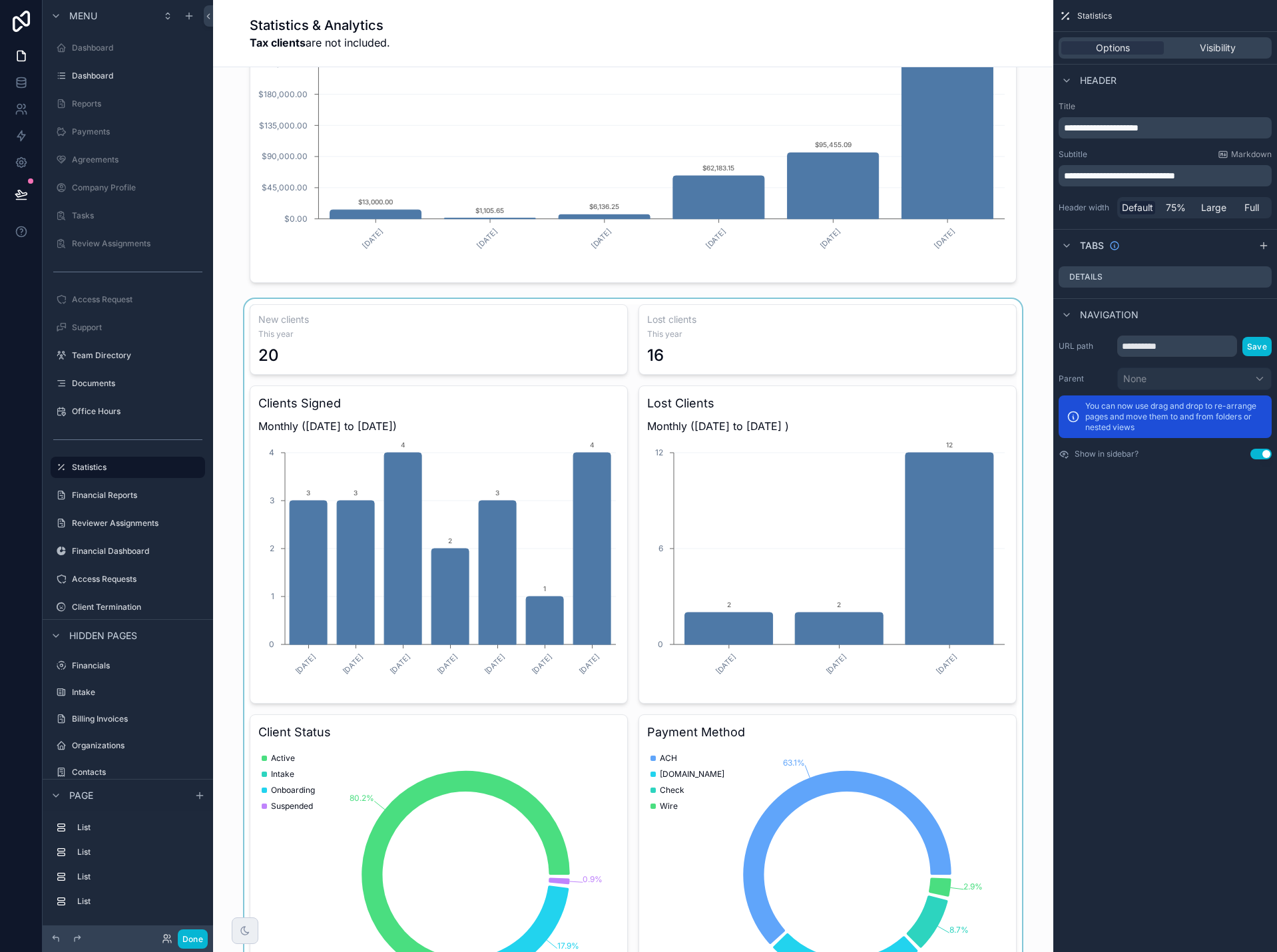
click at [1015, 532] on div "scrollable content" at bounding box center [633, 812] width 819 height 1025
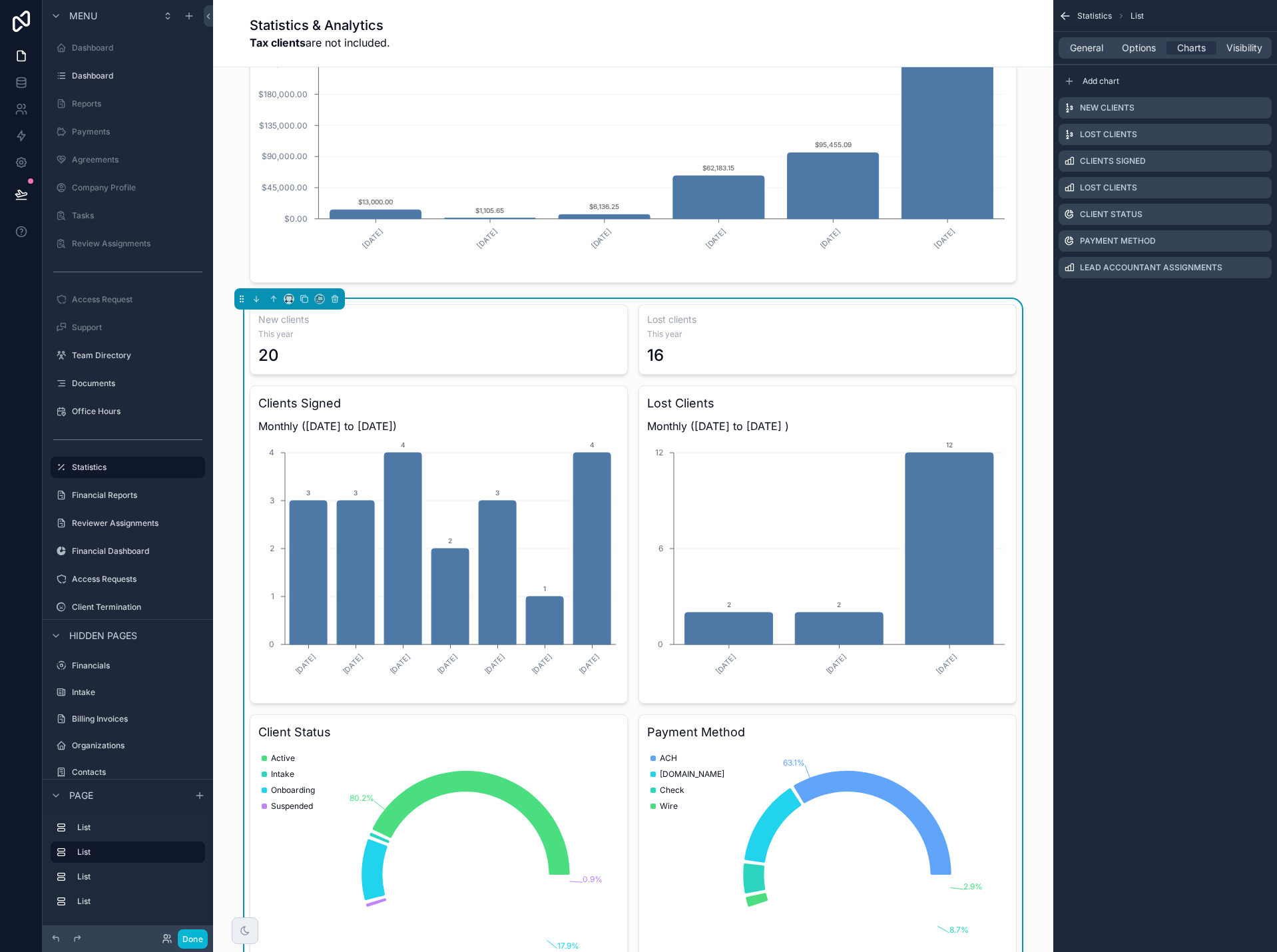
click at [1081, 12] on span "Statistics" at bounding box center [1094, 16] width 34 height 11
click at [1063, 14] on icon "scrollable content" at bounding box center [1063, 14] width 4 height 4
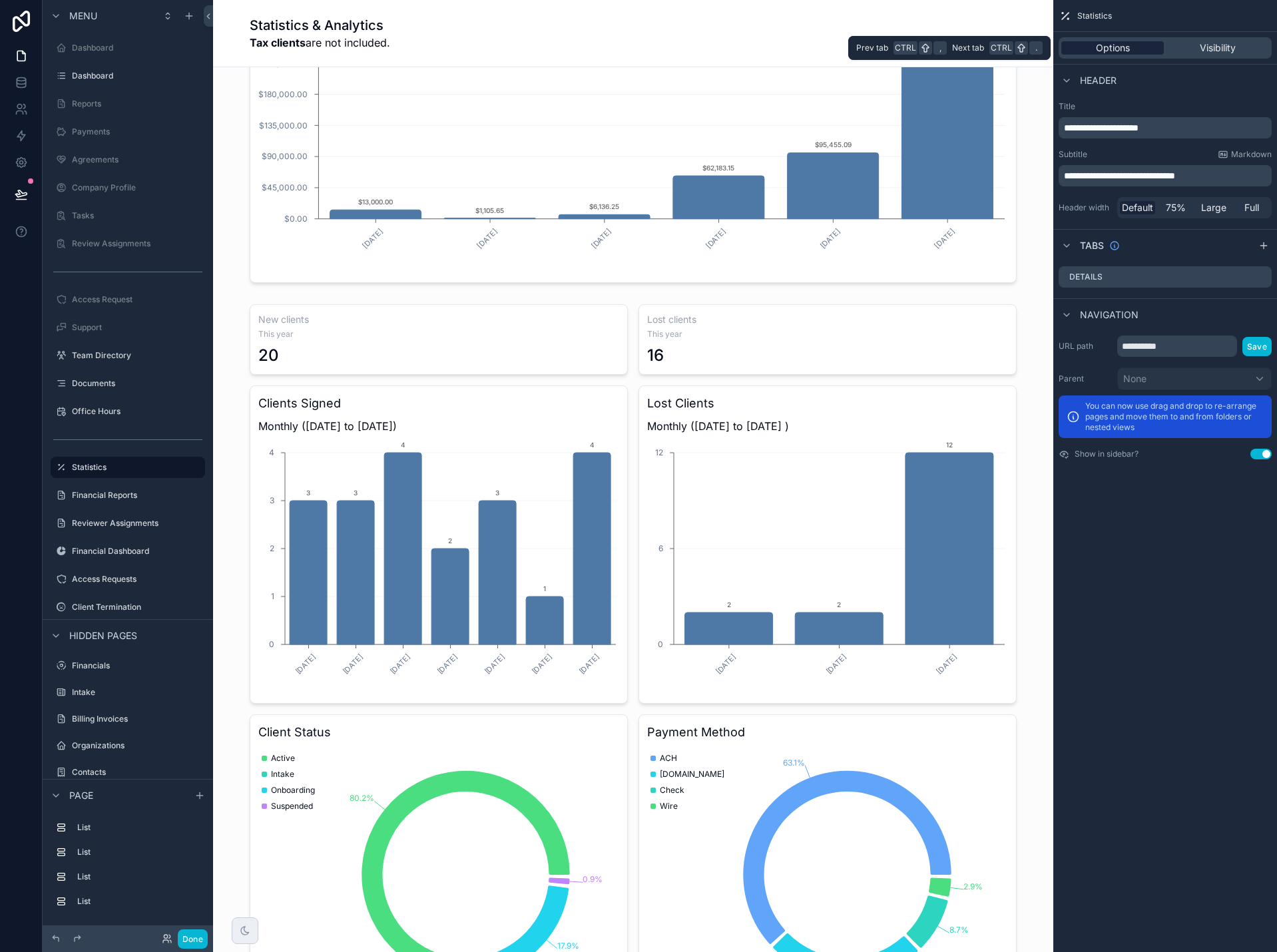
click at [1094, 50] on div "Options" at bounding box center [1112, 48] width 102 height 13
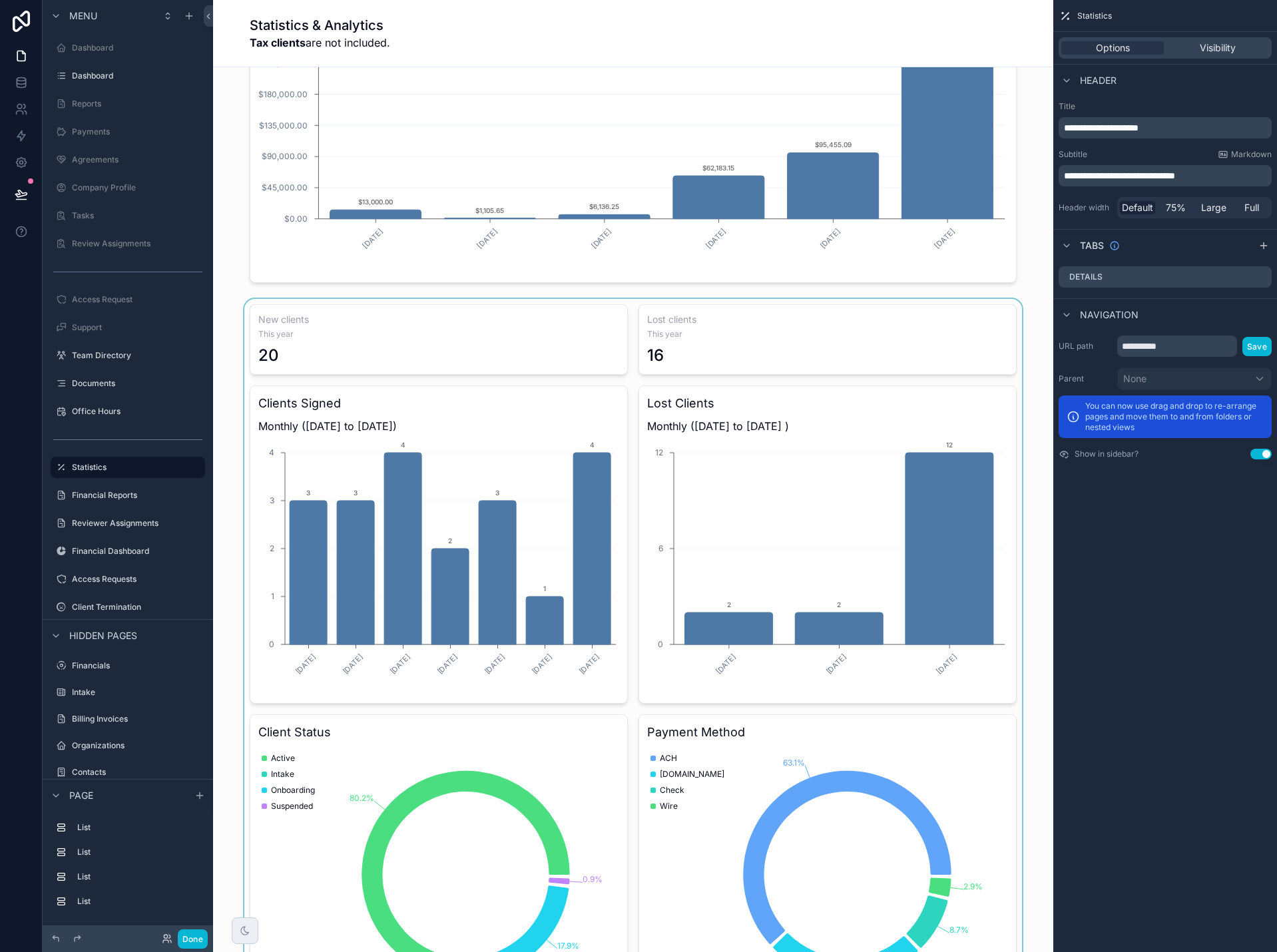
click at [1015, 388] on div "scrollable content" at bounding box center [633, 812] width 819 height 1025
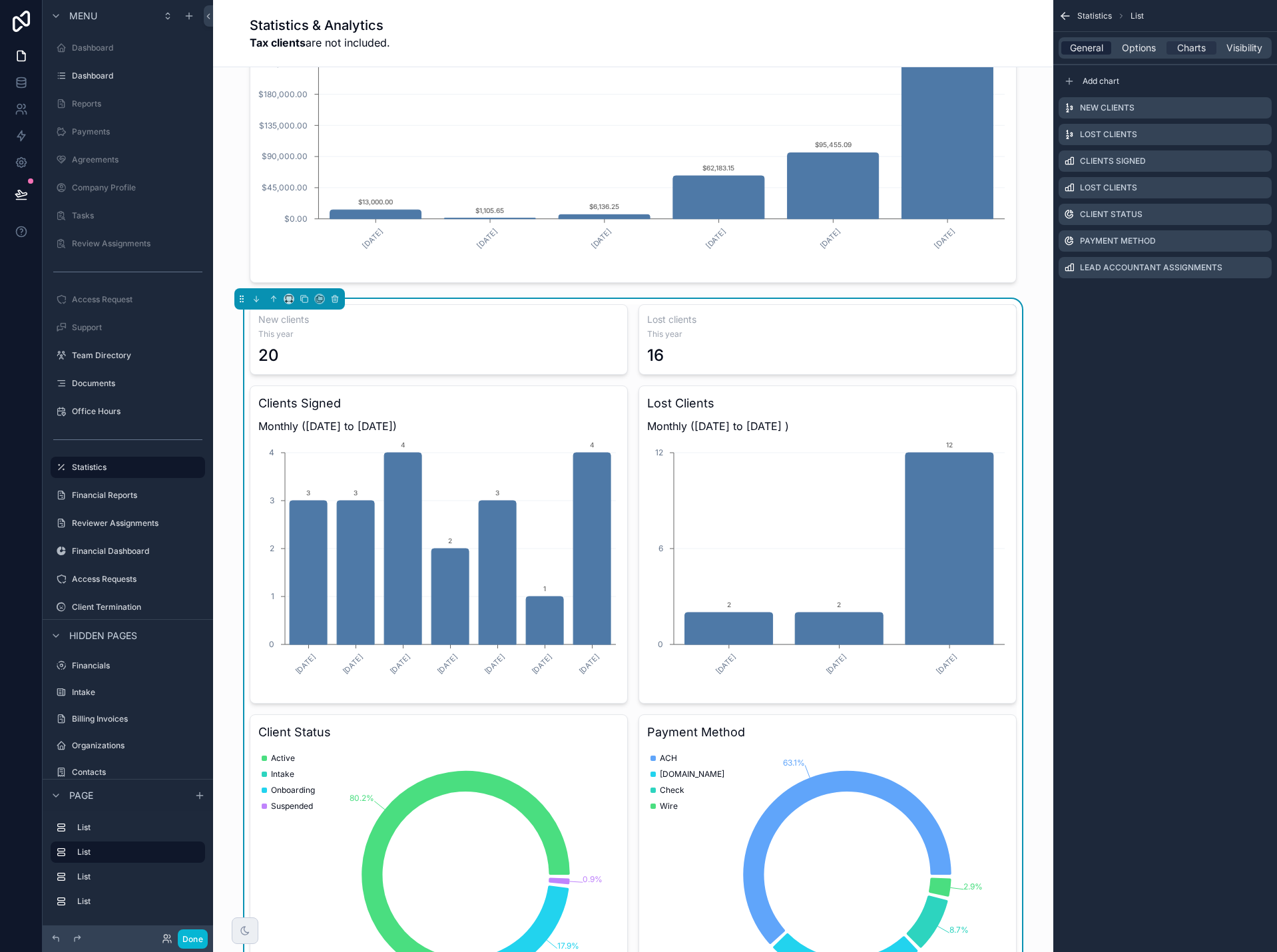
click at [1078, 51] on span "General" at bounding box center [1086, 48] width 34 height 13
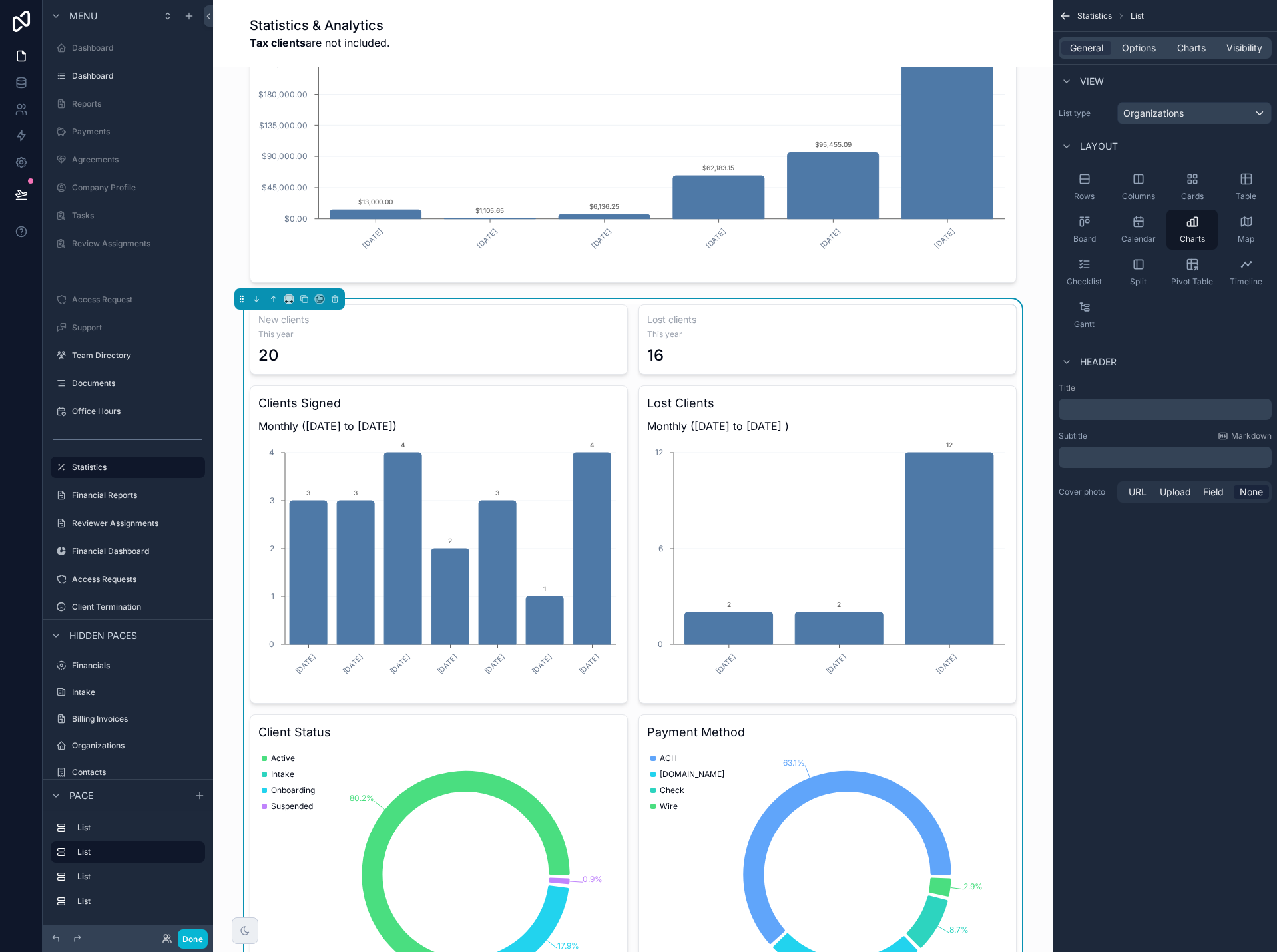
click at [1098, 408] on p "﻿" at bounding box center [1166, 409] width 205 height 13
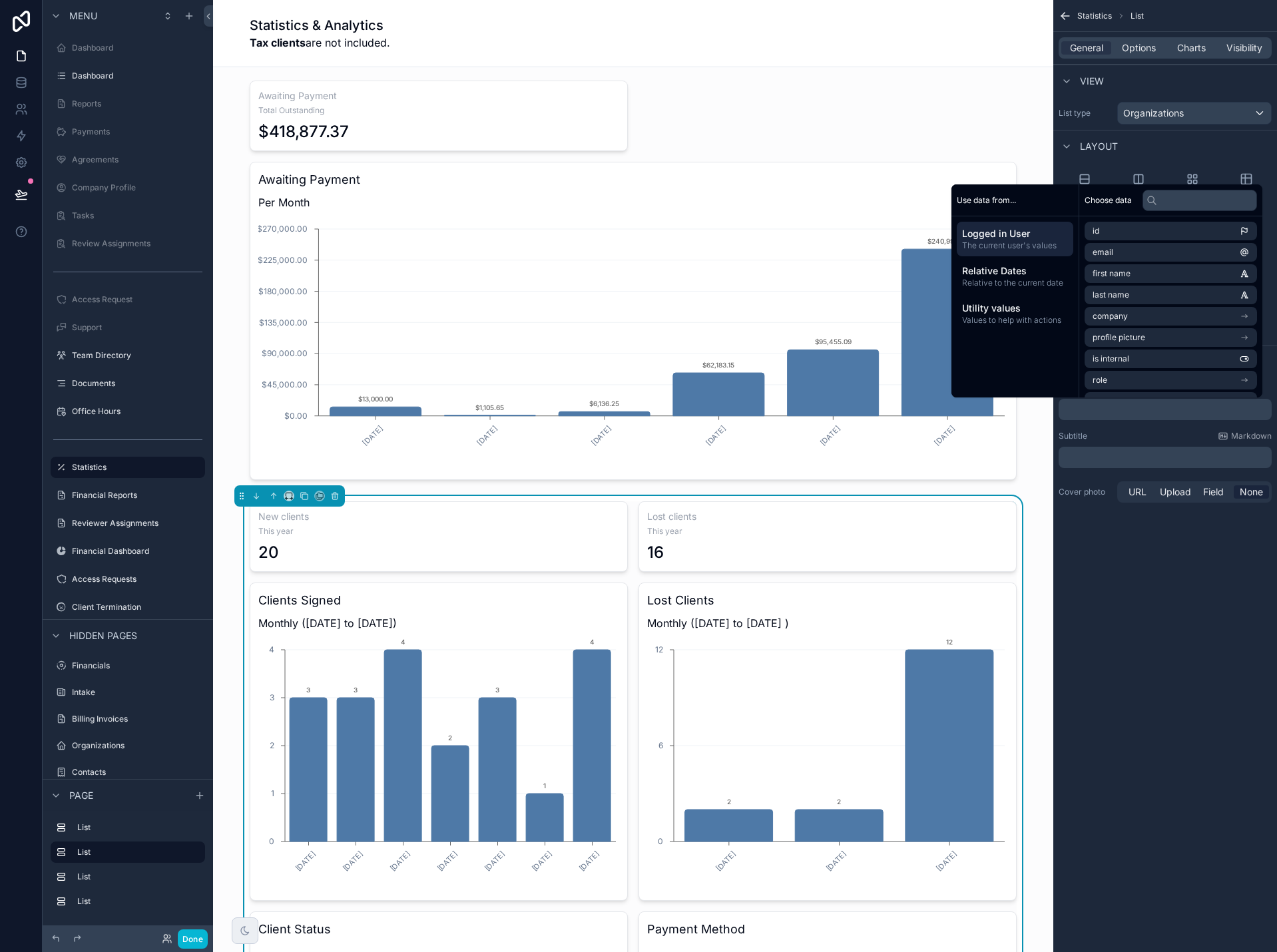
scroll to position [0, 0]
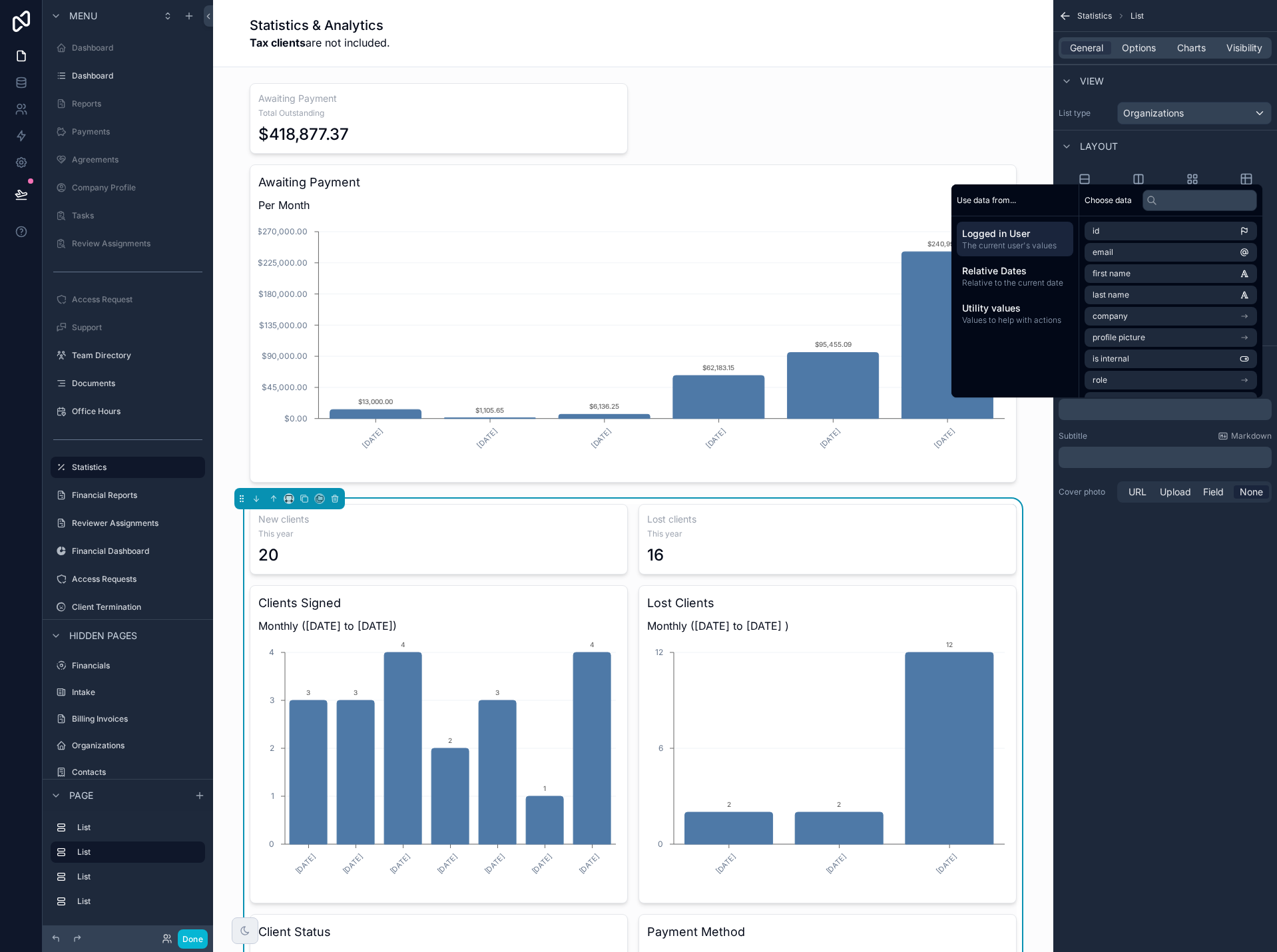
click at [1112, 410] on p "﻿" at bounding box center [1166, 409] width 205 height 13
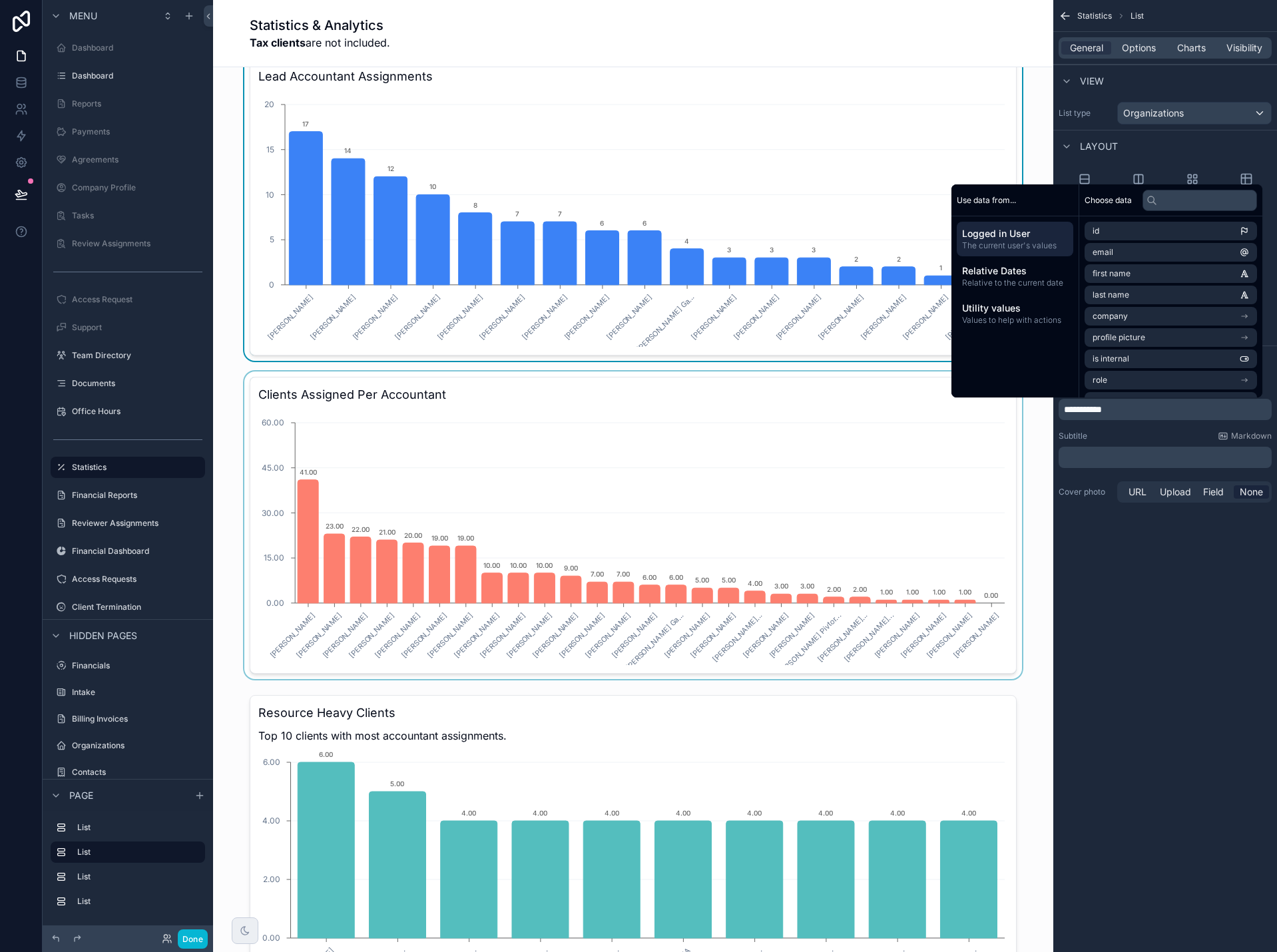
scroll to position [1198, 0]
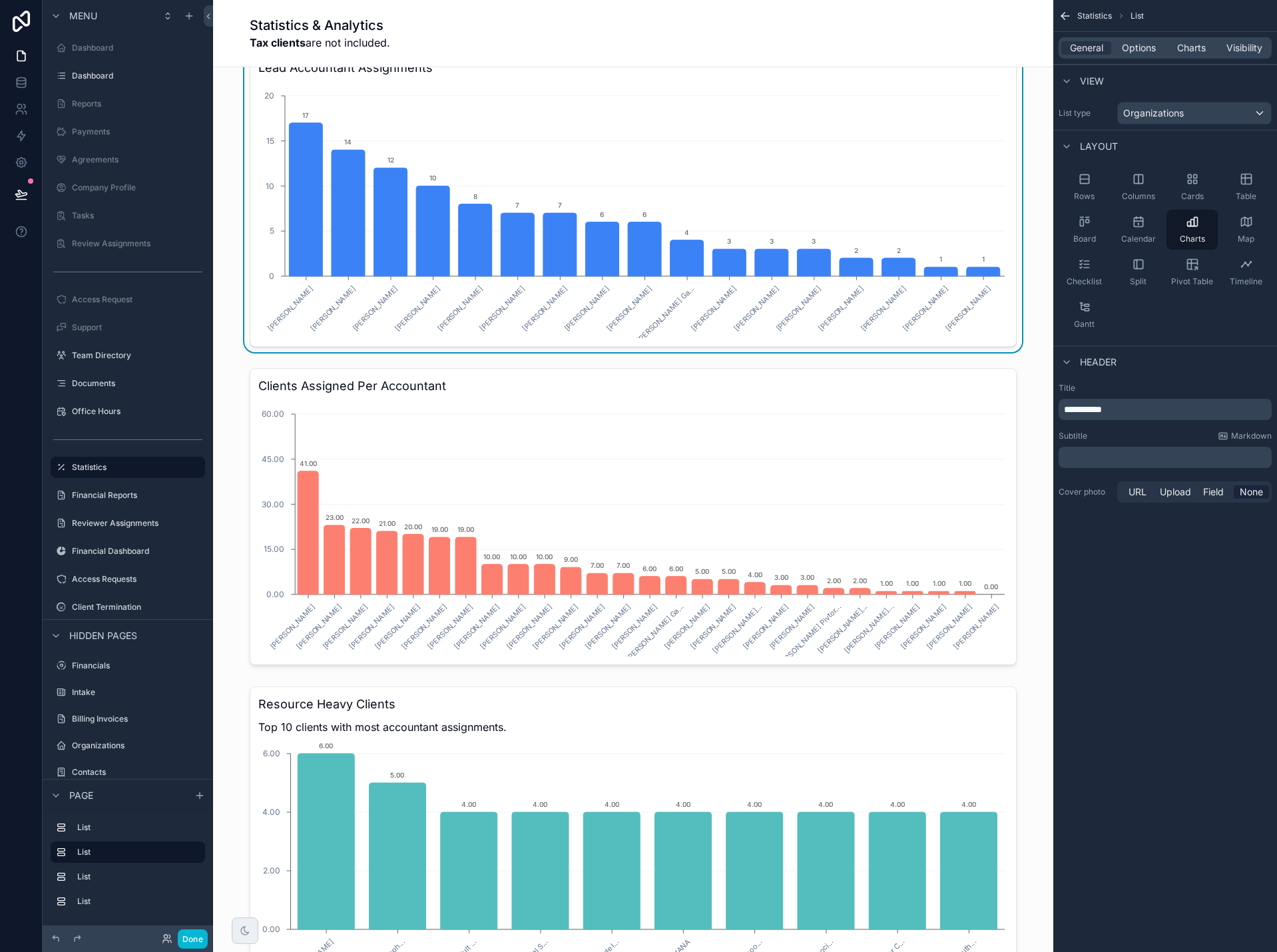
drag, startPoint x: 930, startPoint y: 511, endPoint x: 1221, endPoint y: 562, distance: 295.4
click at [1221, 562] on div "**********" at bounding box center [1164, 476] width 223 height 952
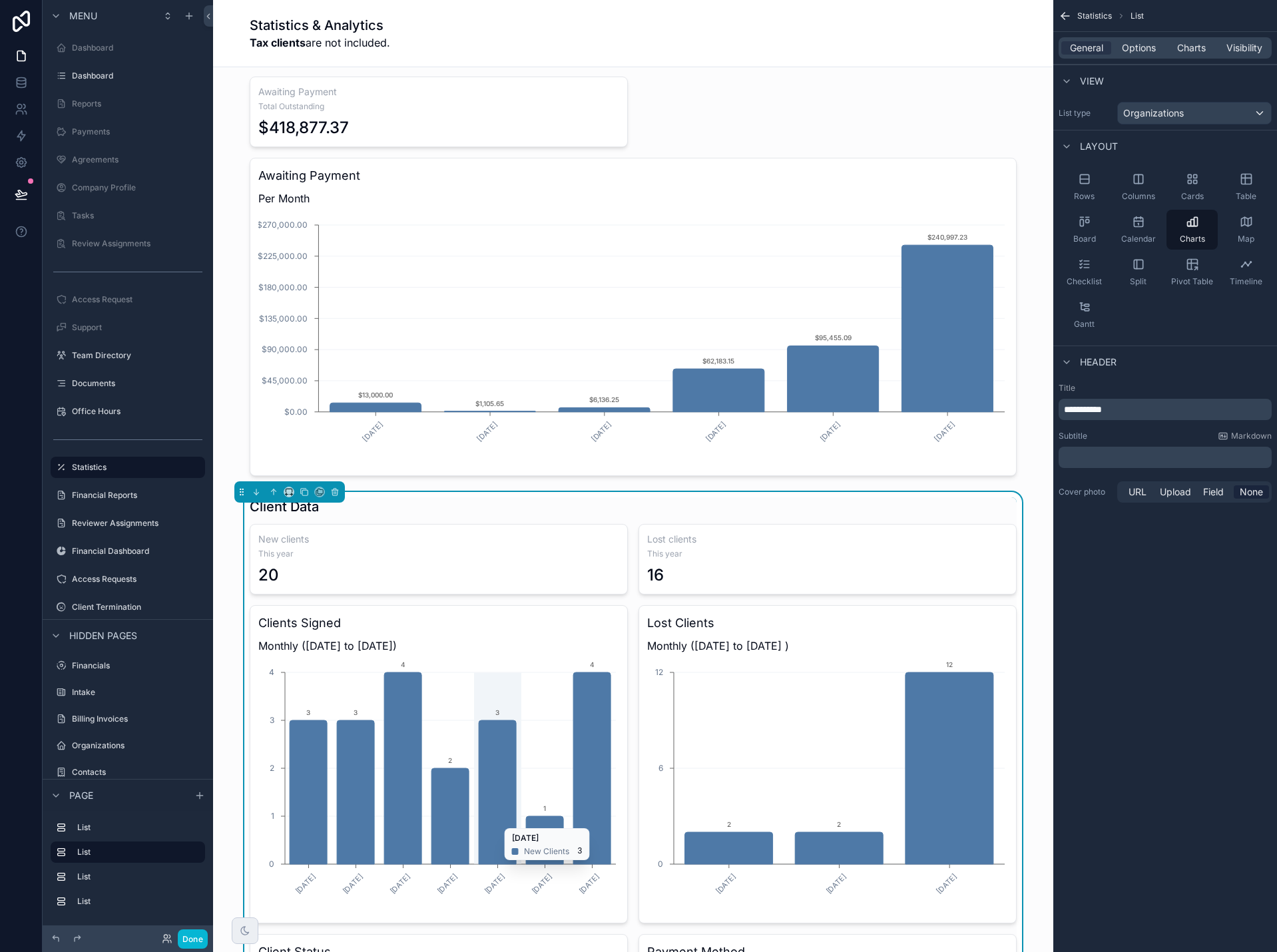
scroll to position [0, 0]
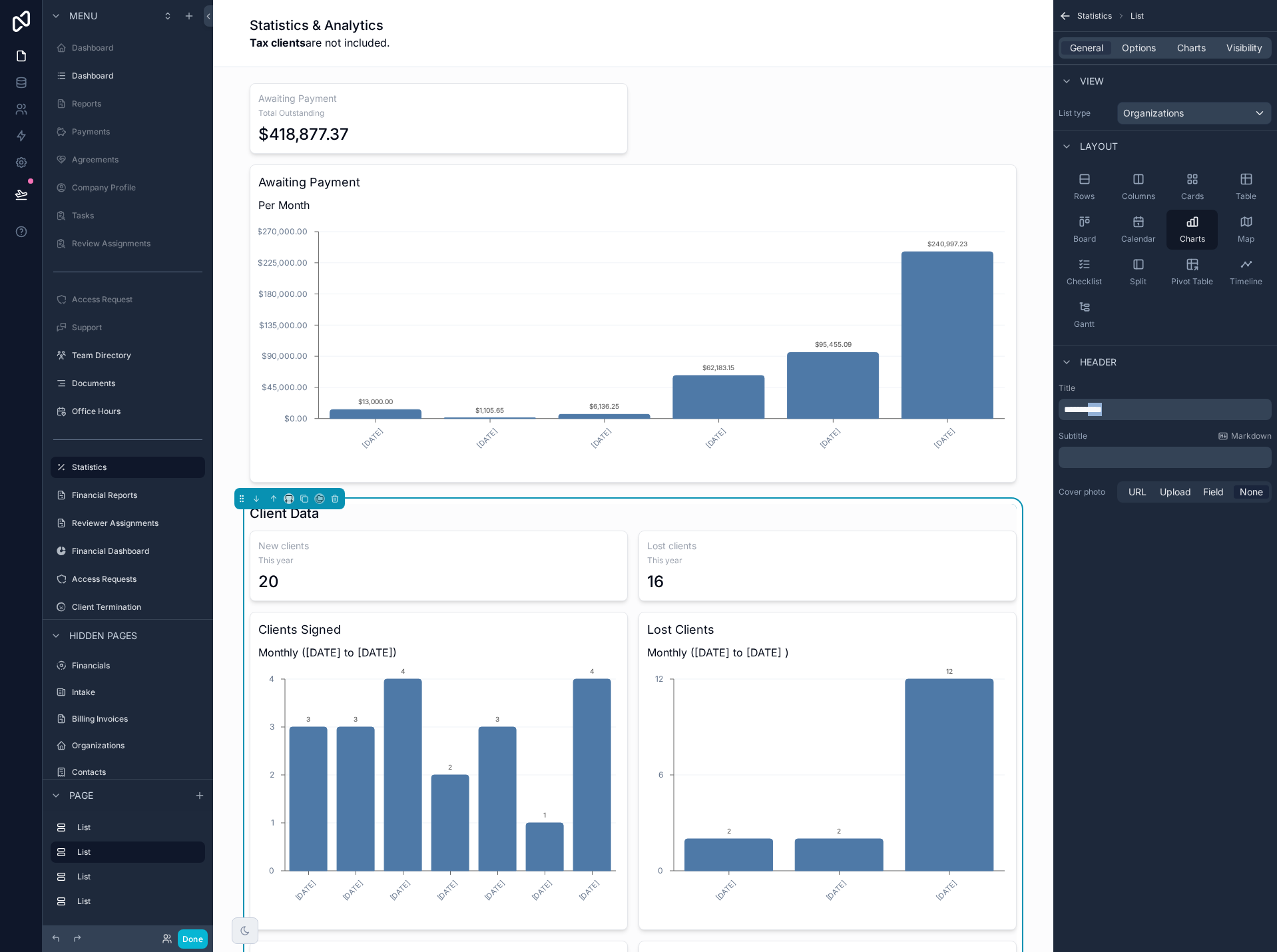
drag, startPoint x: 1093, startPoint y: 413, endPoint x: 1132, endPoint y: 408, distance: 39.3
click at [1132, 408] on p "**********" at bounding box center [1166, 409] width 205 height 13
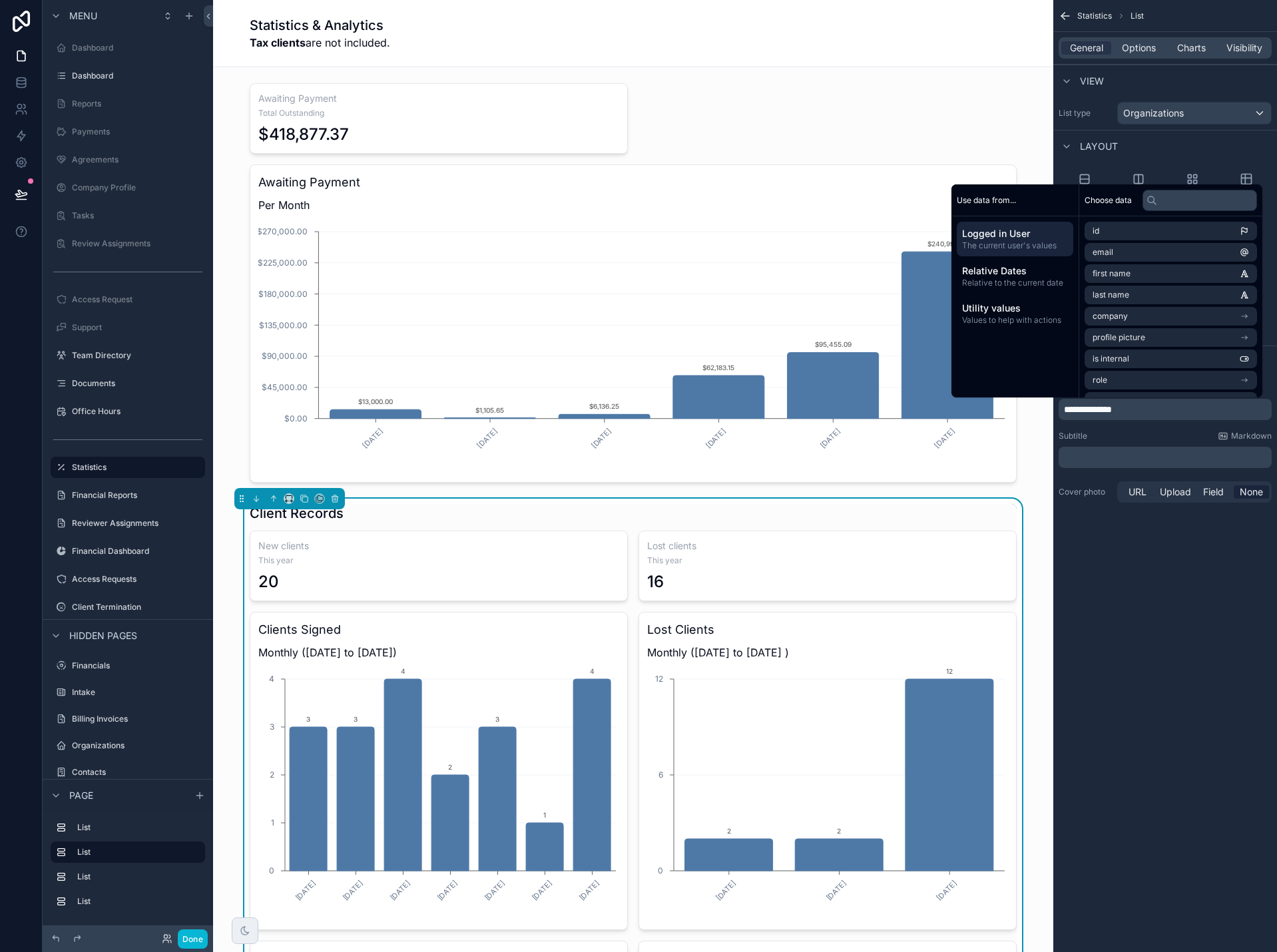
click at [1210, 635] on div "**********" at bounding box center [1164, 476] width 223 height 952
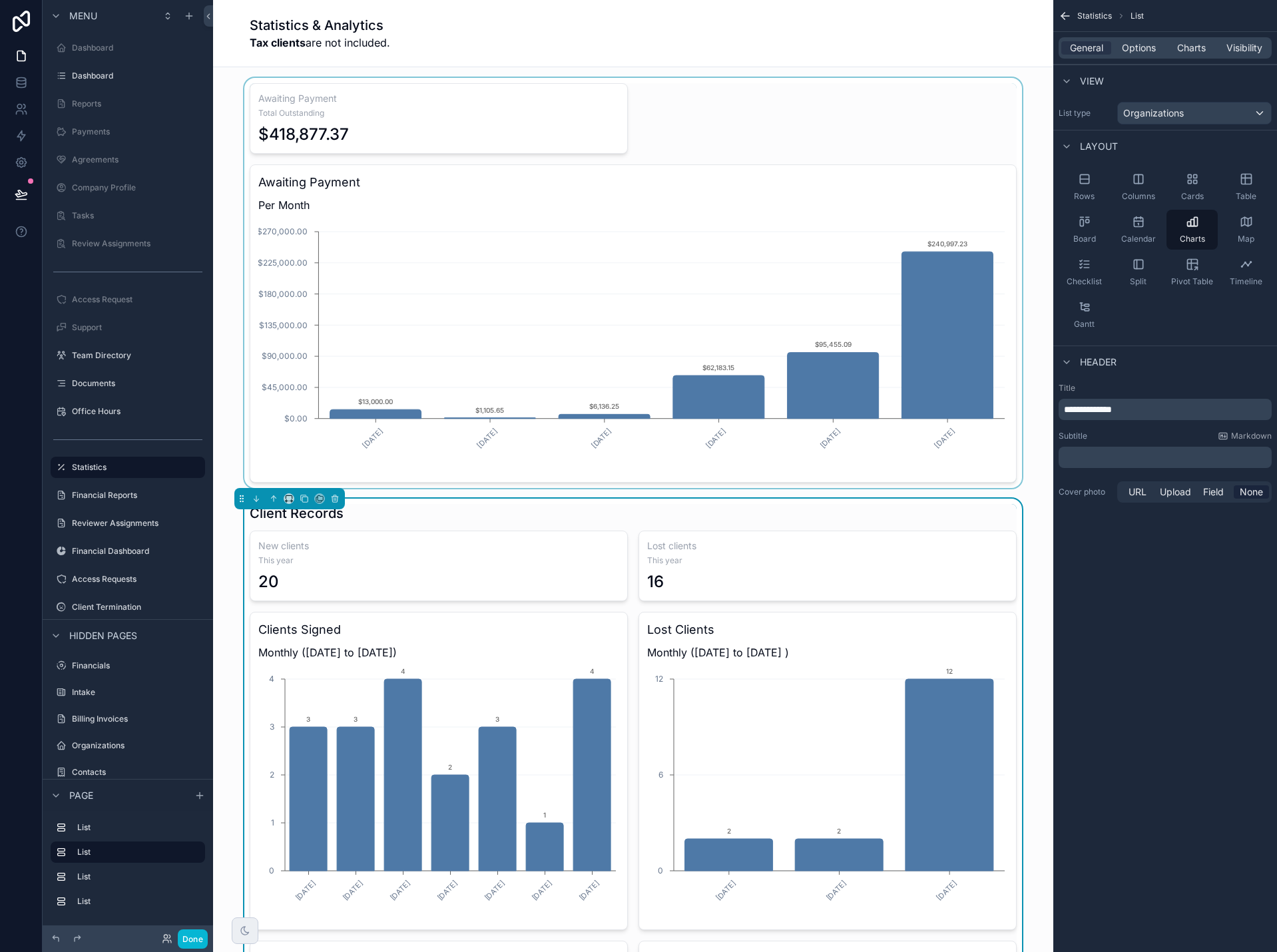
click at [920, 137] on div "scrollable content" at bounding box center [633, 282] width 819 height 410
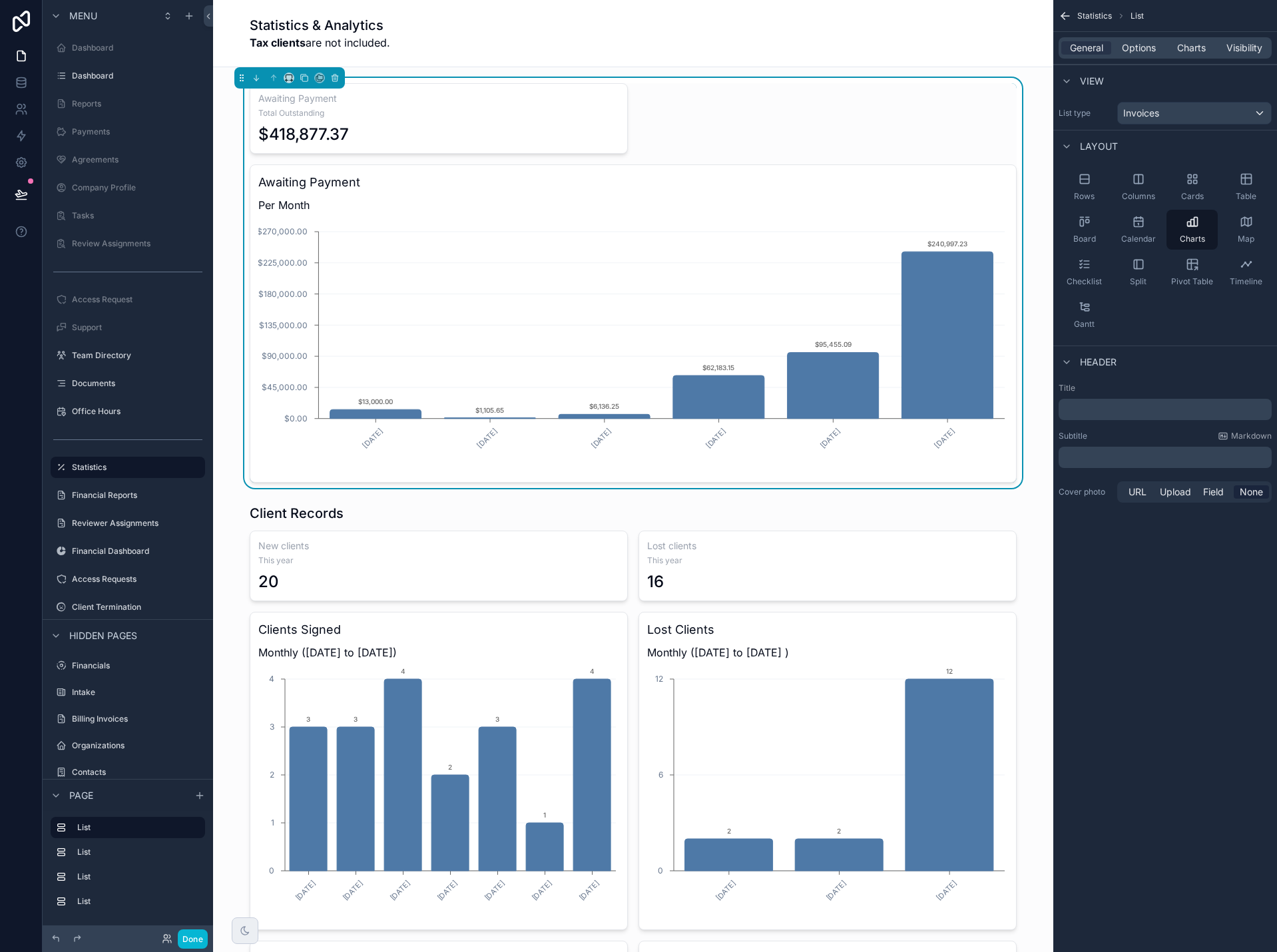
click at [1132, 407] on p "﻿" at bounding box center [1166, 409] width 205 height 13
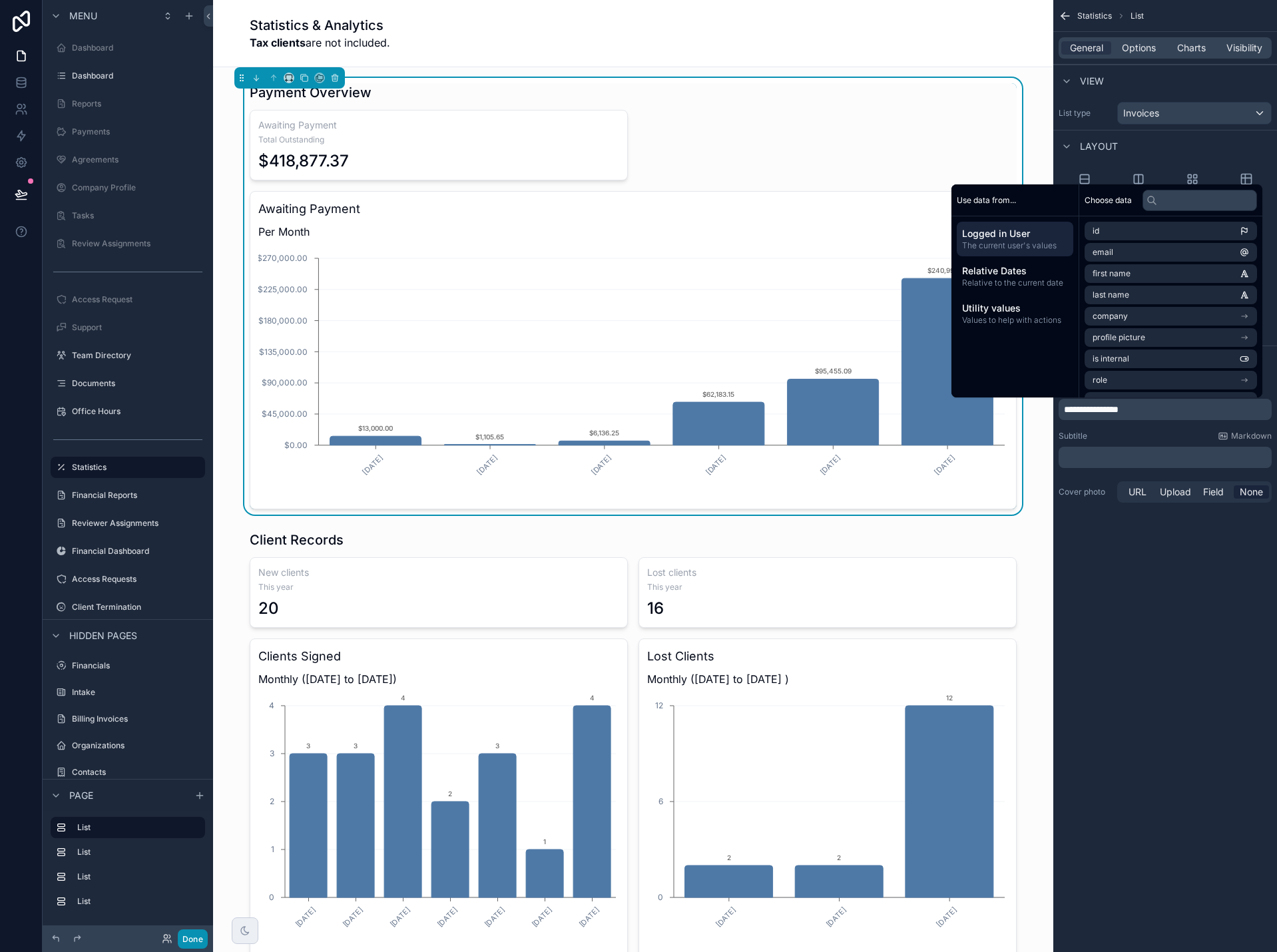
click at [194, 941] on button "Done" at bounding box center [192, 939] width 30 height 19
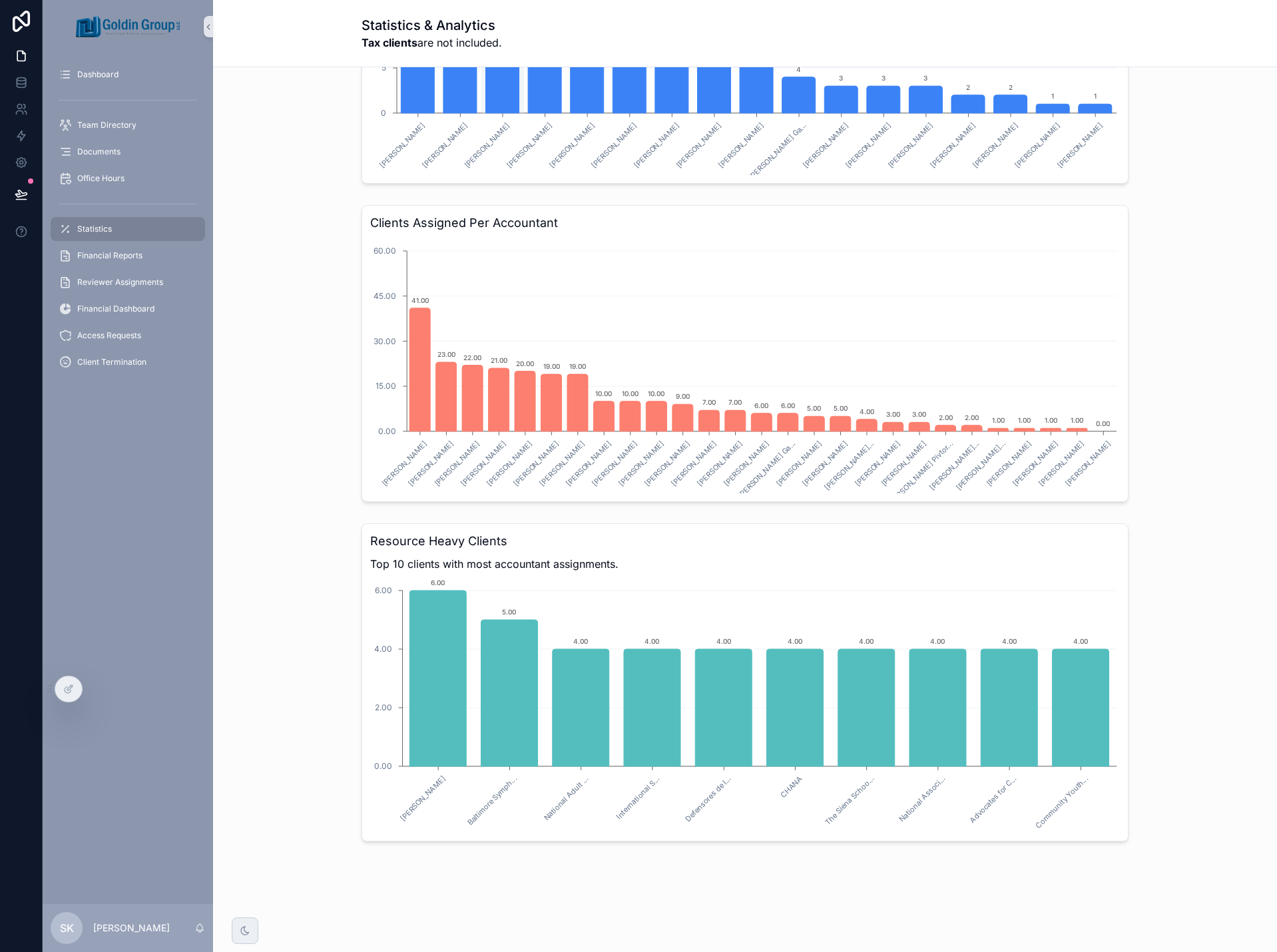
scroll to position [1389, 0]
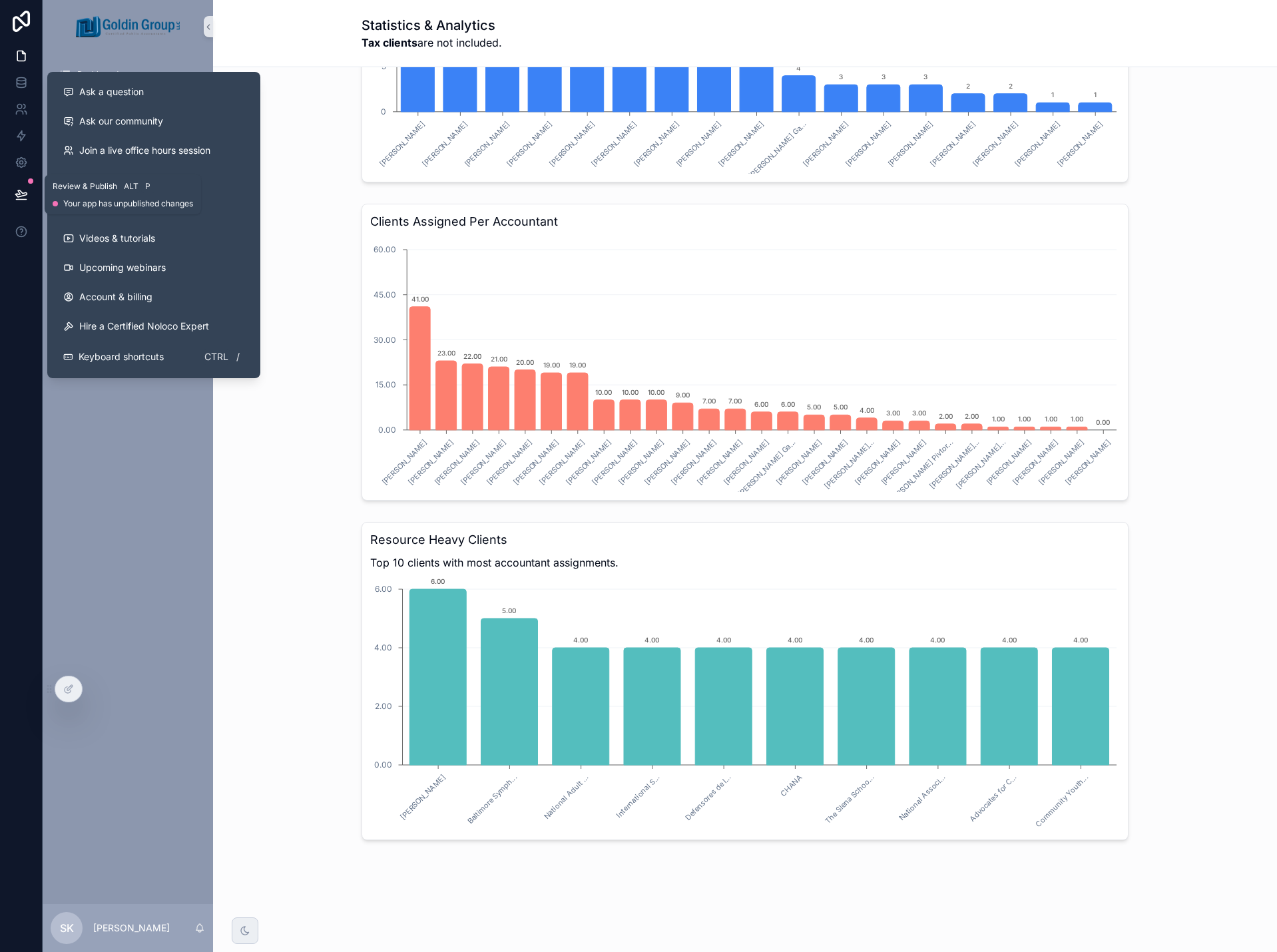
click at [26, 186] on button at bounding box center [21, 194] width 29 height 37
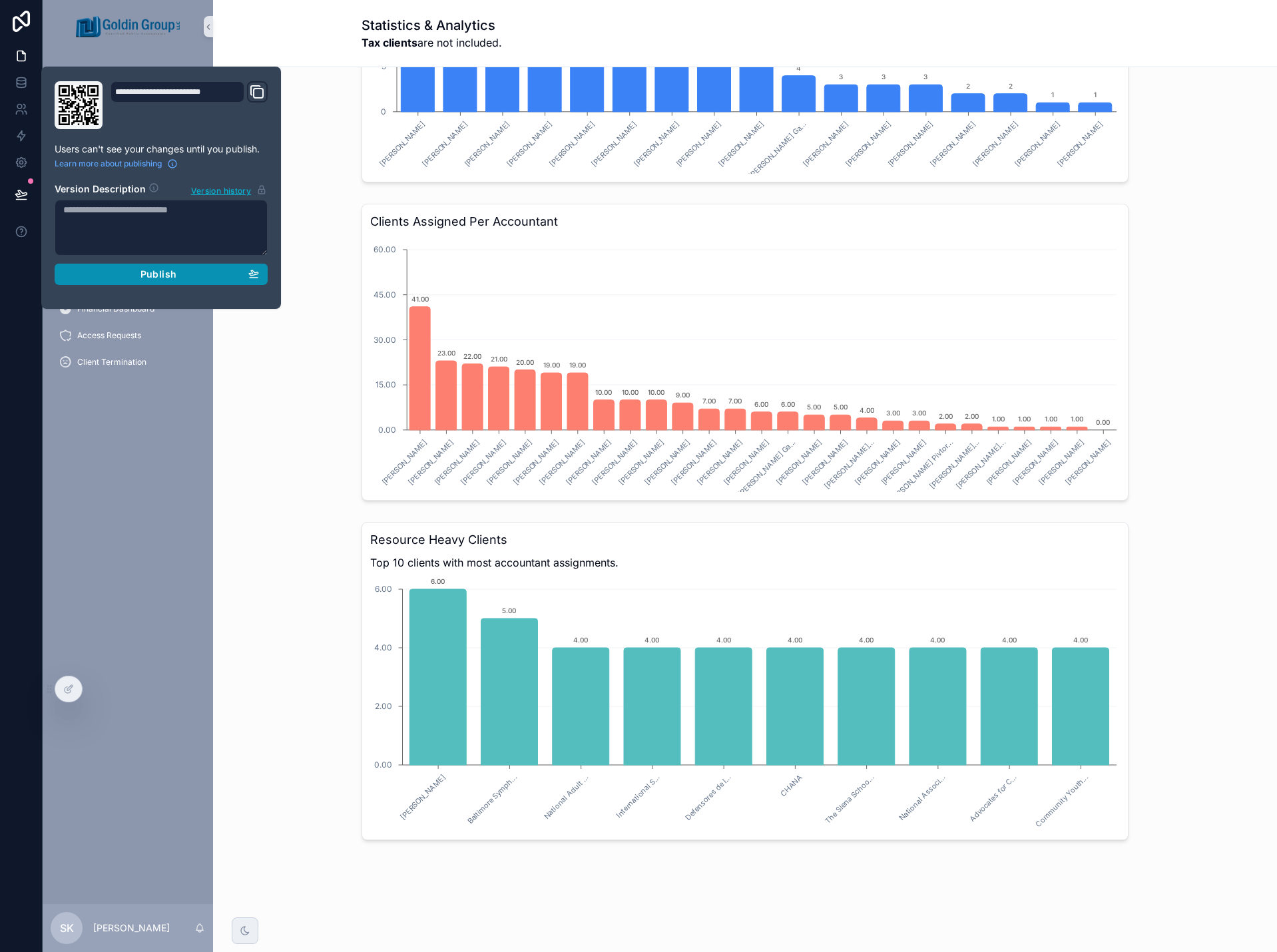
click at [119, 273] on div "Publish" at bounding box center [162, 274] width 196 height 12
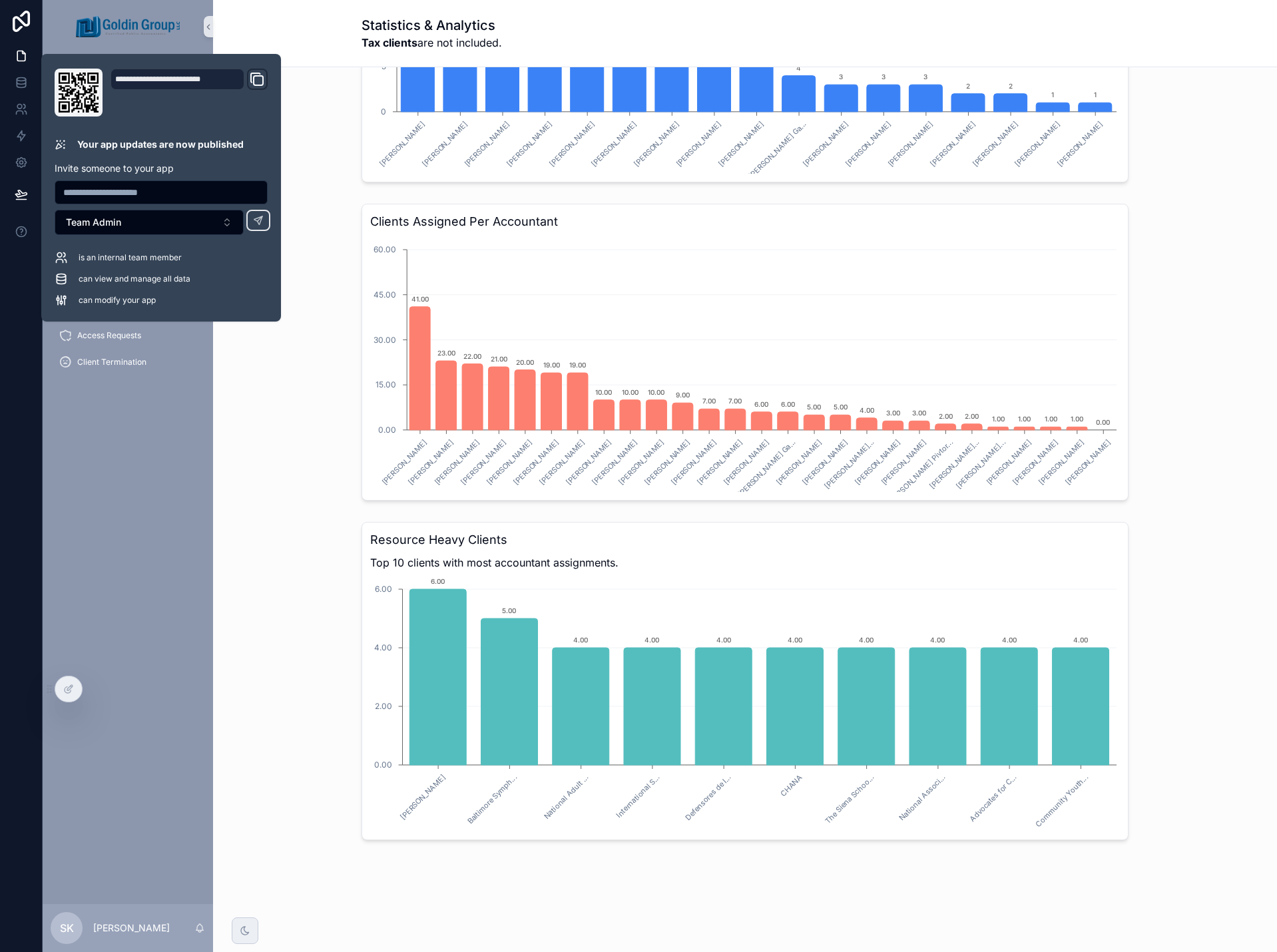
click at [294, 36] on div "Statistics & Analytics Tax clients are not included." at bounding box center [744, 34] width 1063 height 67
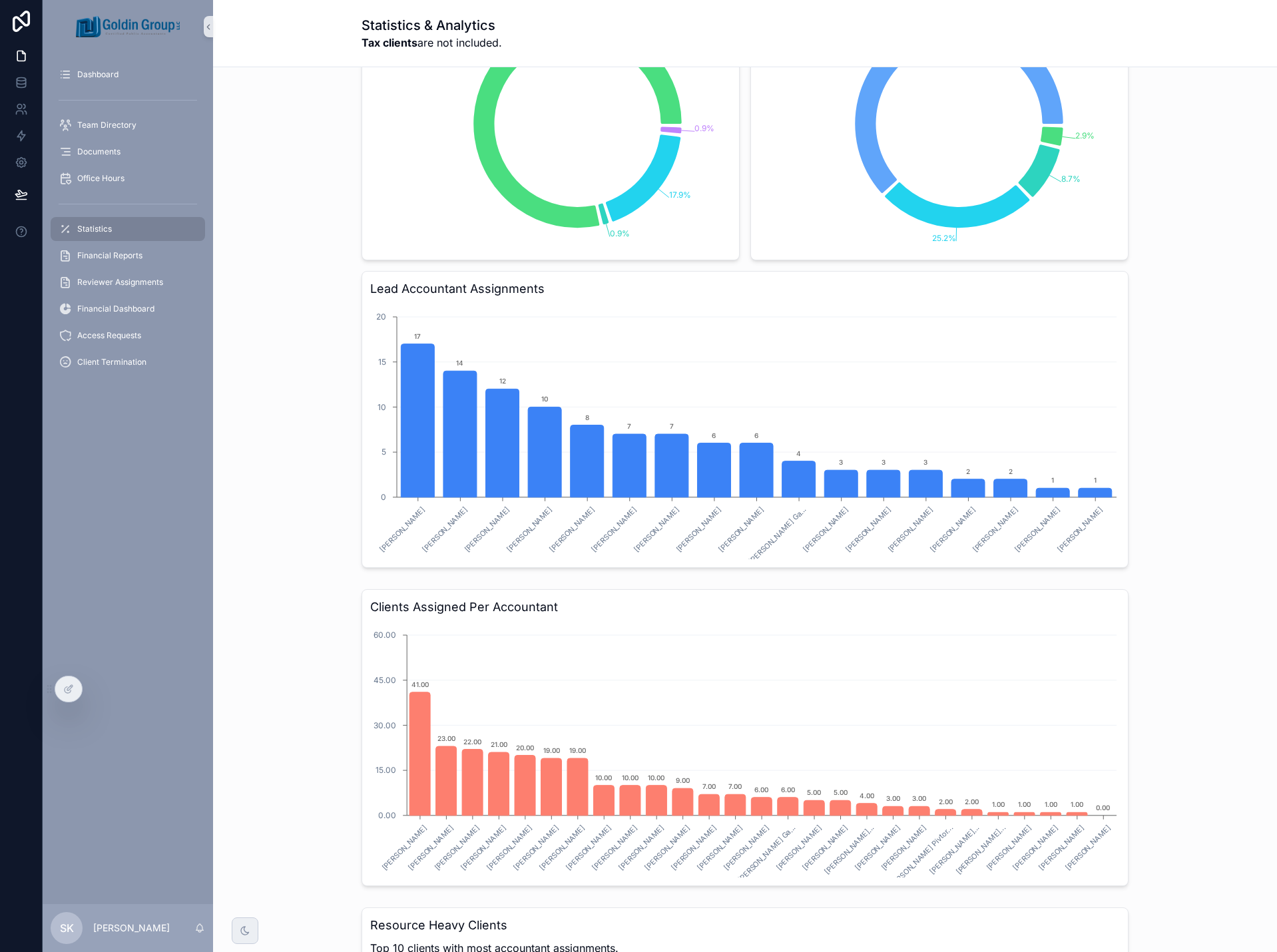
scroll to position [990, 0]
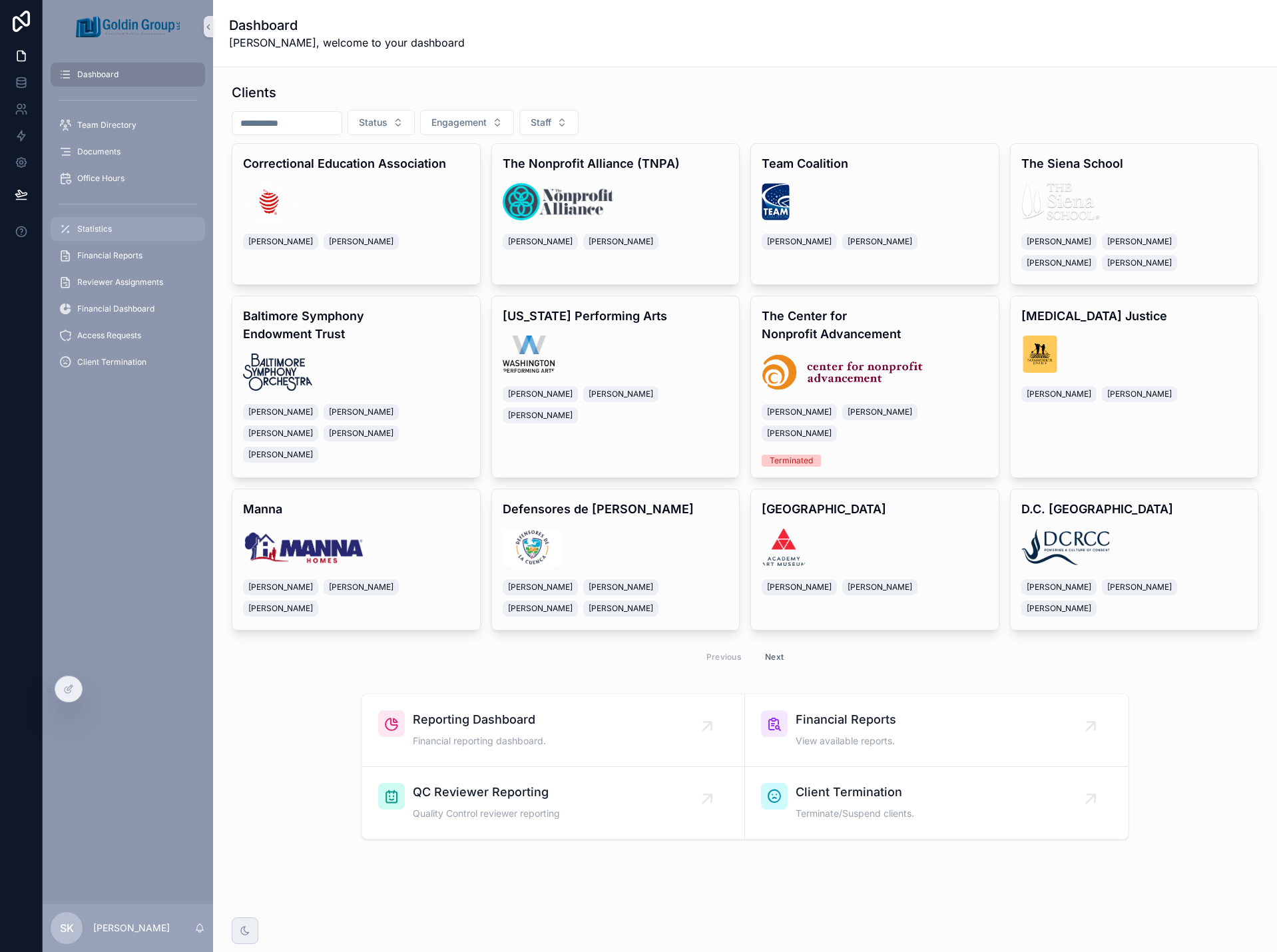
click at [117, 229] on div "Statistics" at bounding box center [127, 229] width 139 height 21
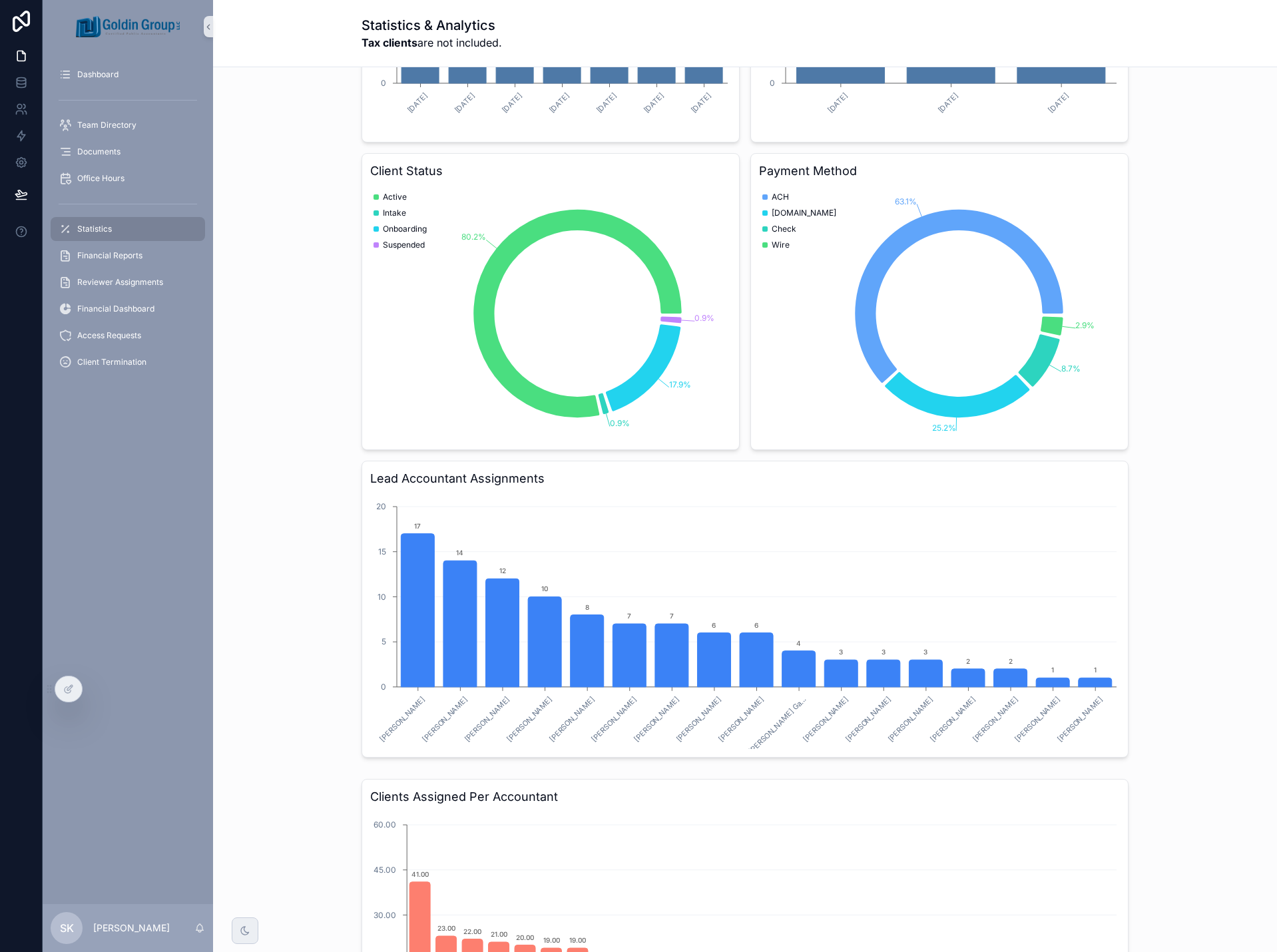
scroll to position [599, 0]
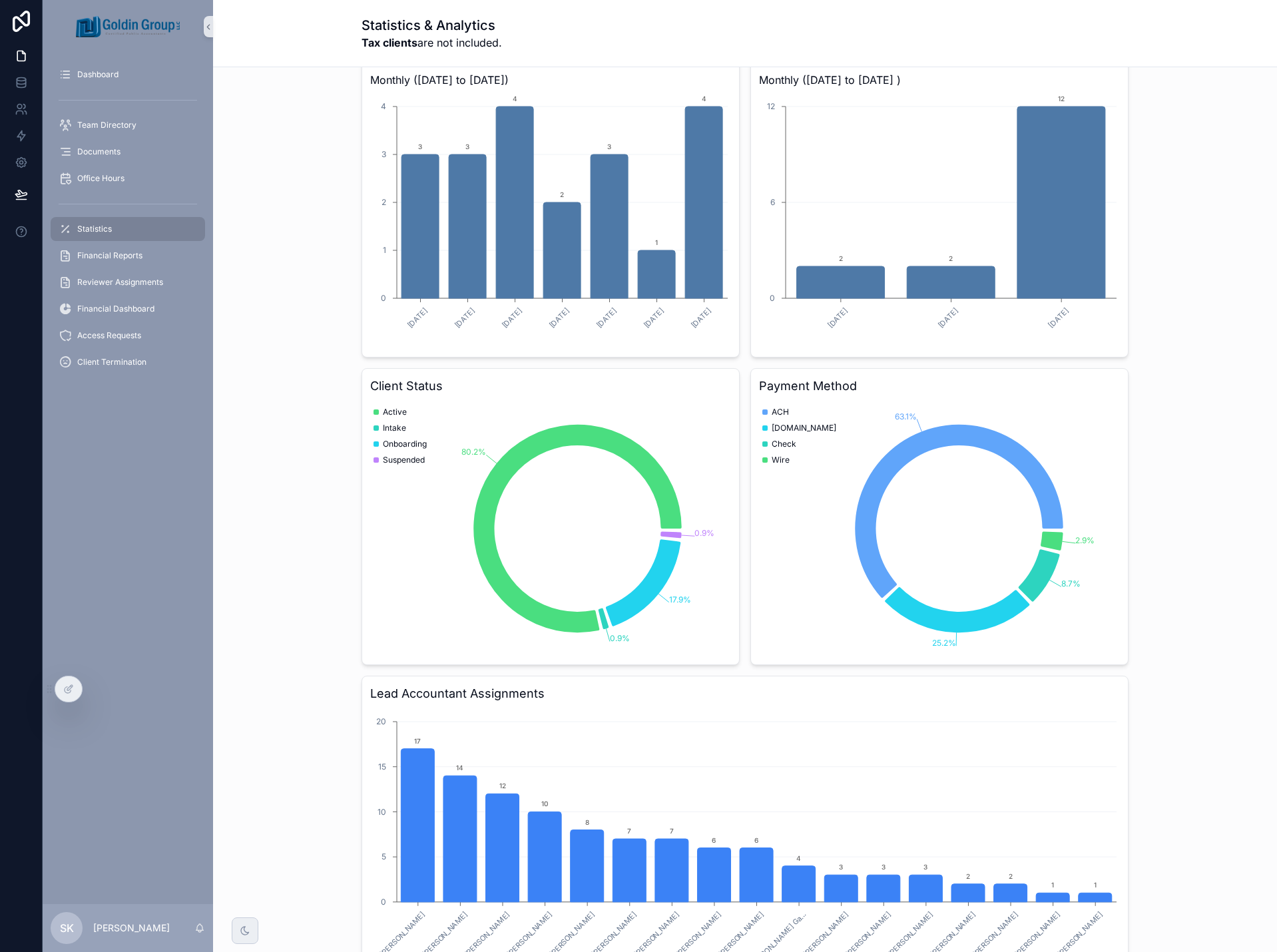
click at [1116, 304] on div "Lost Clients Monthly (1/1/2025 to 12/31/2025 ) January, 2025 February, 2025 Jun…" at bounding box center [939, 199] width 378 height 319
click at [69, 693] on icon at bounding box center [67, 689] width 6 height 6
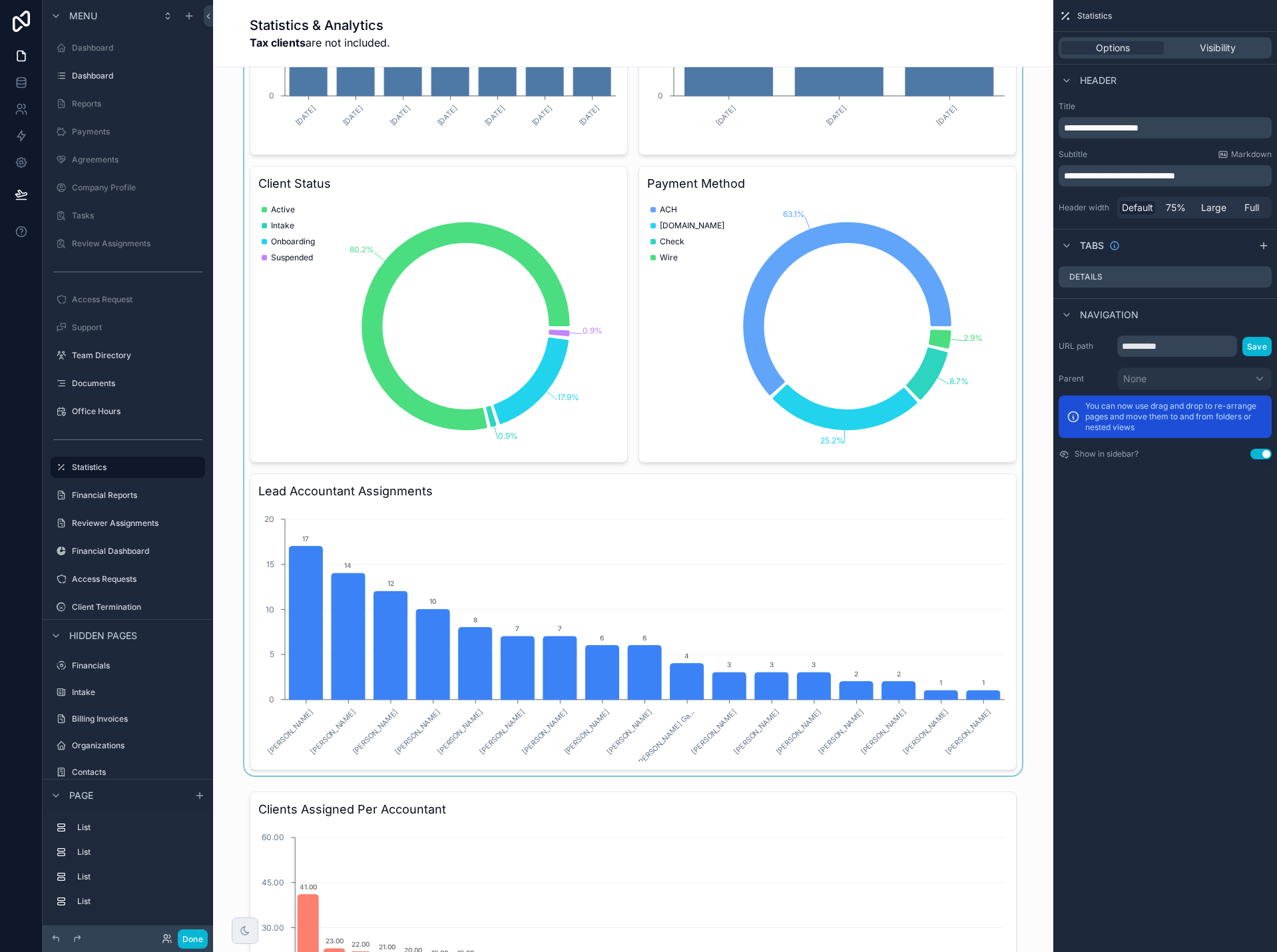
scroll to position [665, 0]
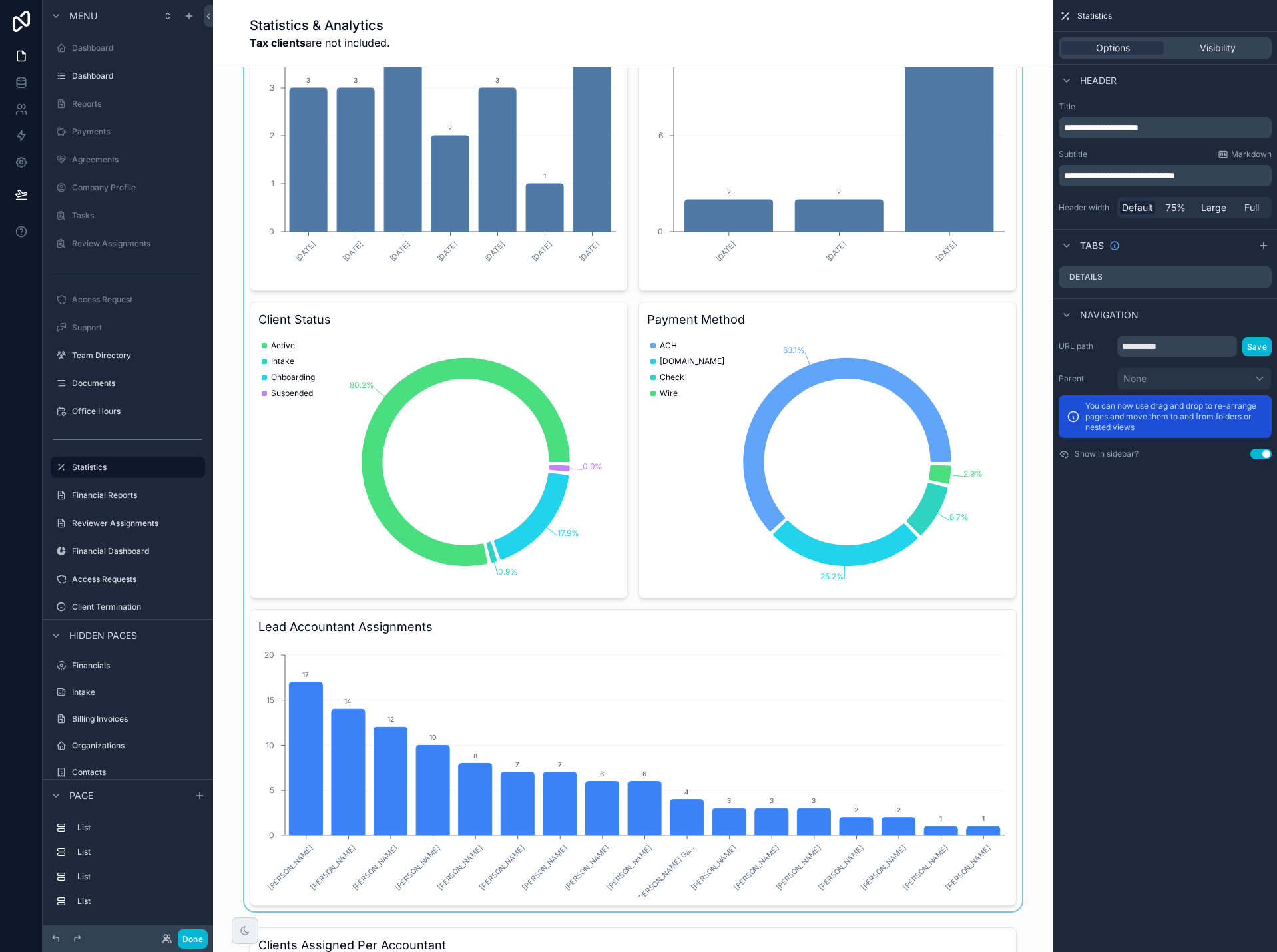
click at [1015, 490] on div "scrollable content" at bounding box center [633, 386] width 819 height 1052
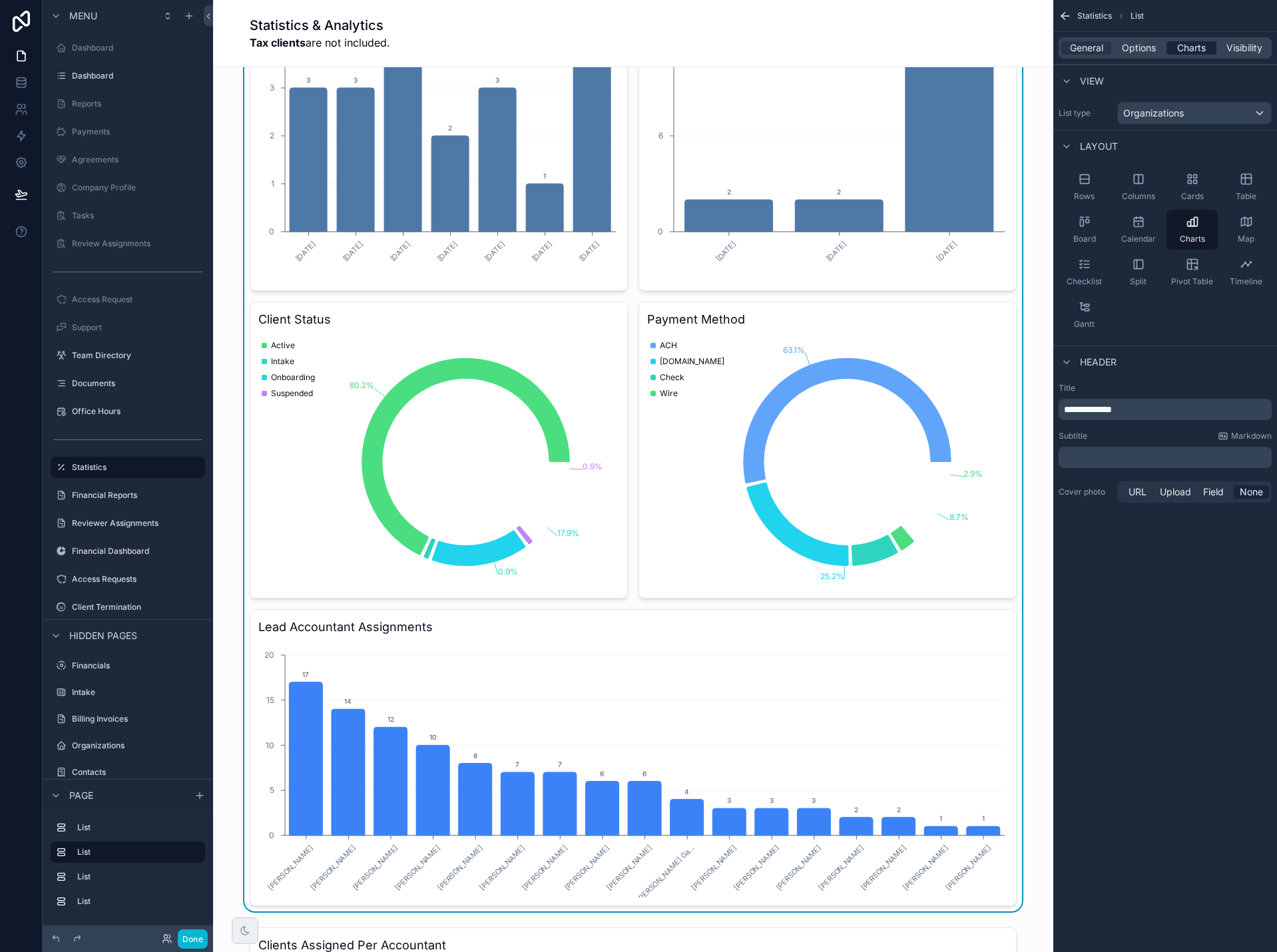
click at [1175, 43] on div "Charts" at bounding box center [1191, 48] width 50 height 13
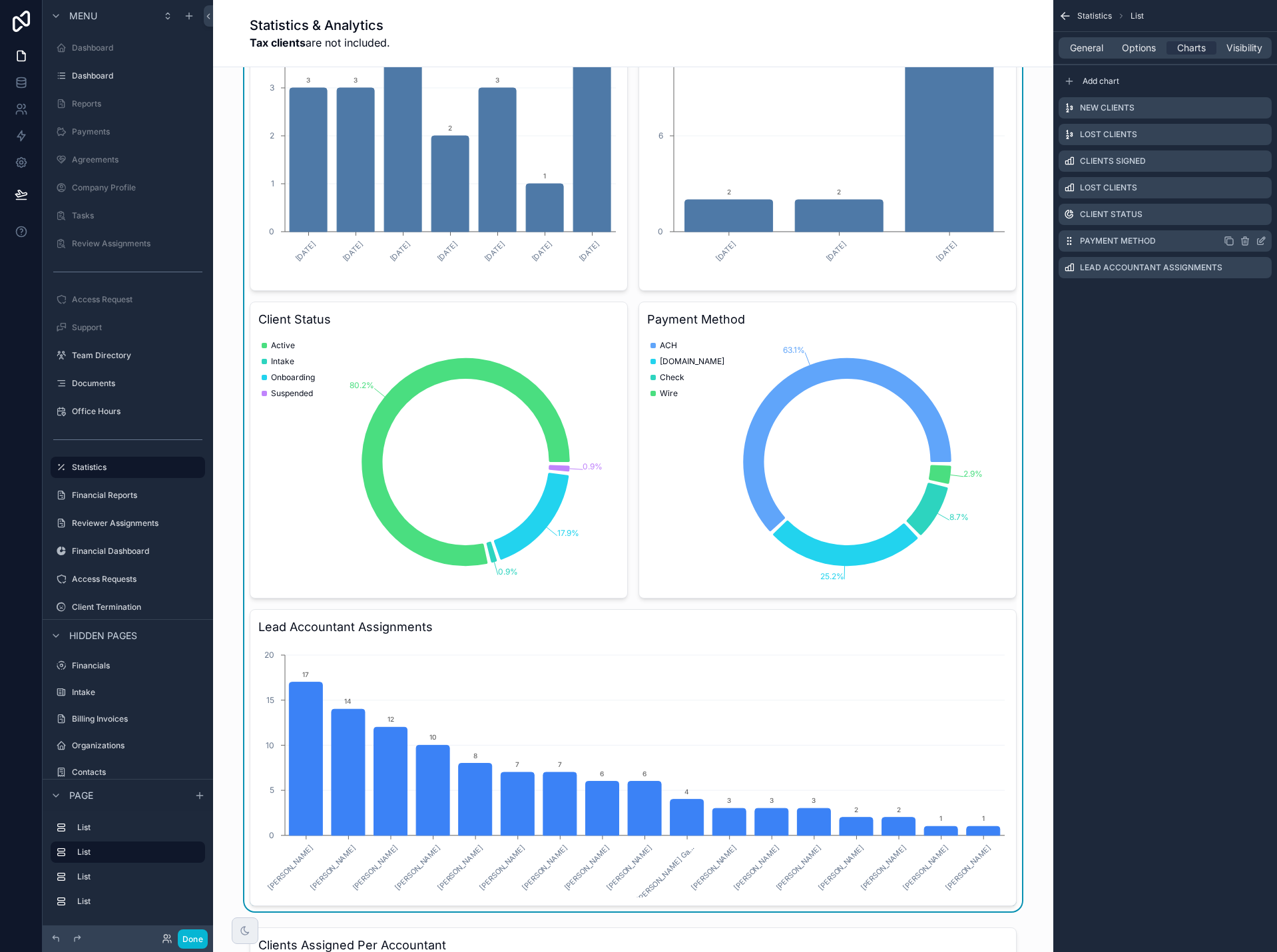
click at [1230, 241] on icon "scrollable content" at bounding box center [1228, 241] width 11 height 11
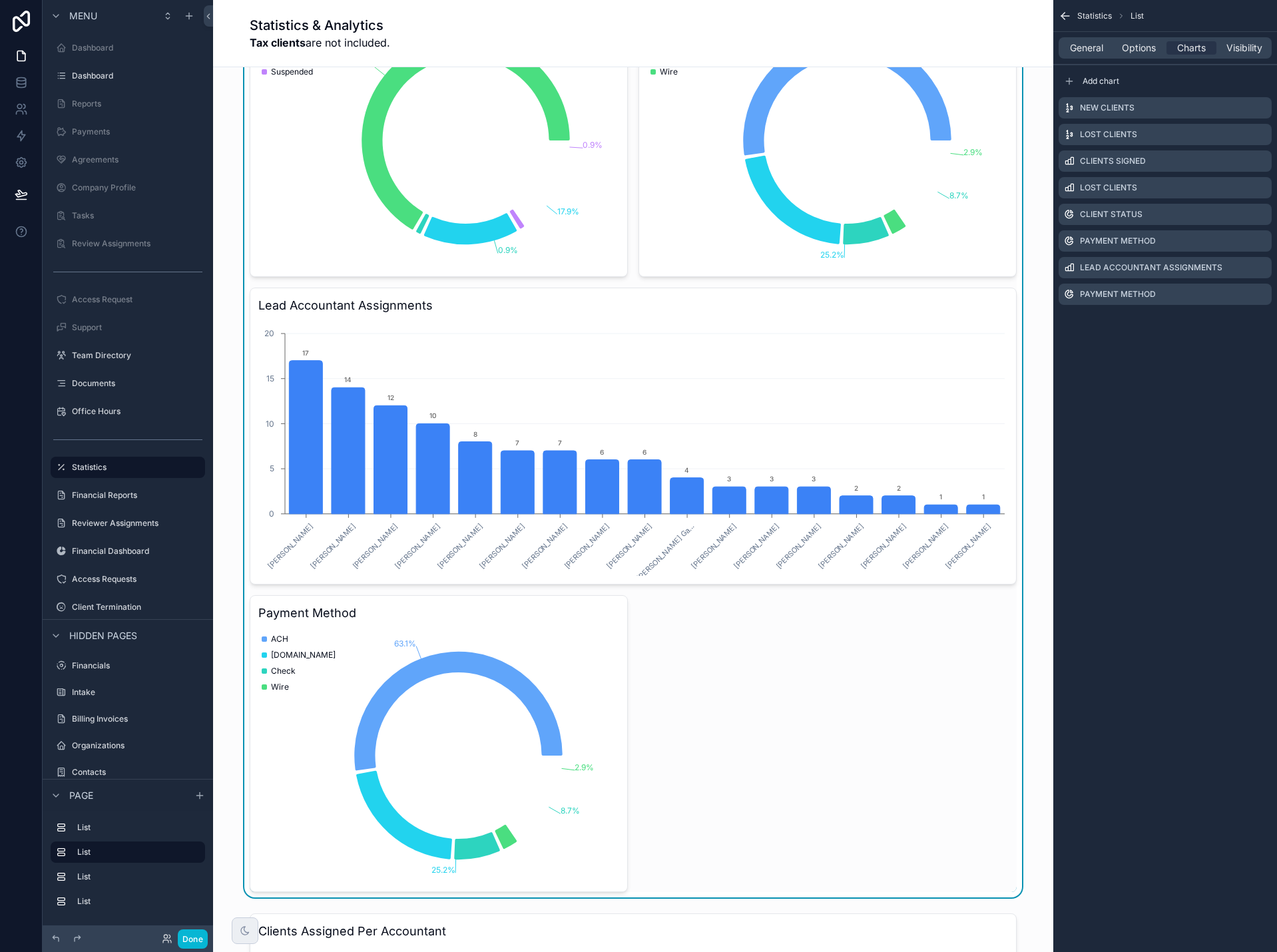
scroll to position [998, 0]
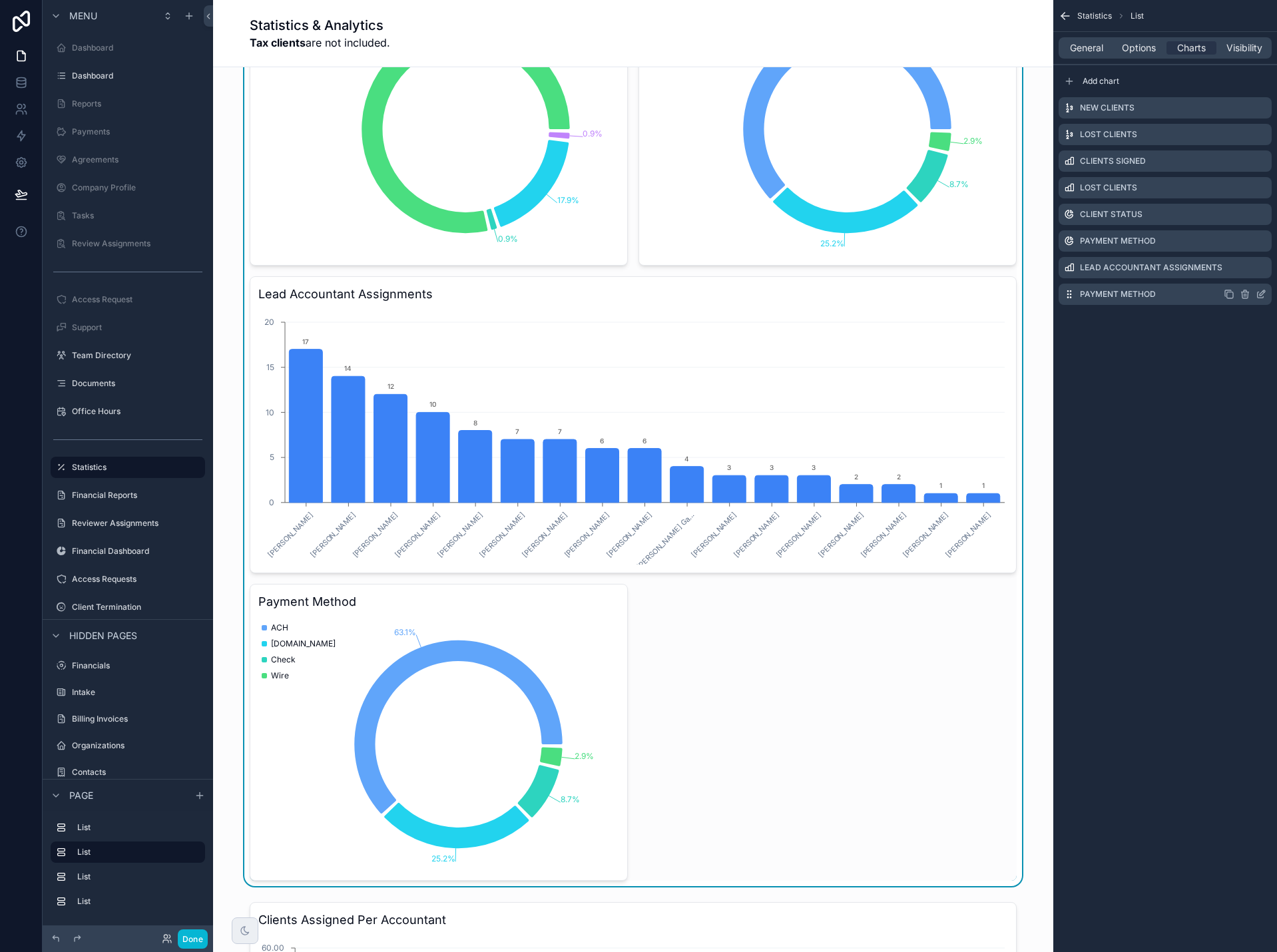
click at [1258, 294] on icon "scrollable content" at bounding box center [1261, 294] width 11 height 11
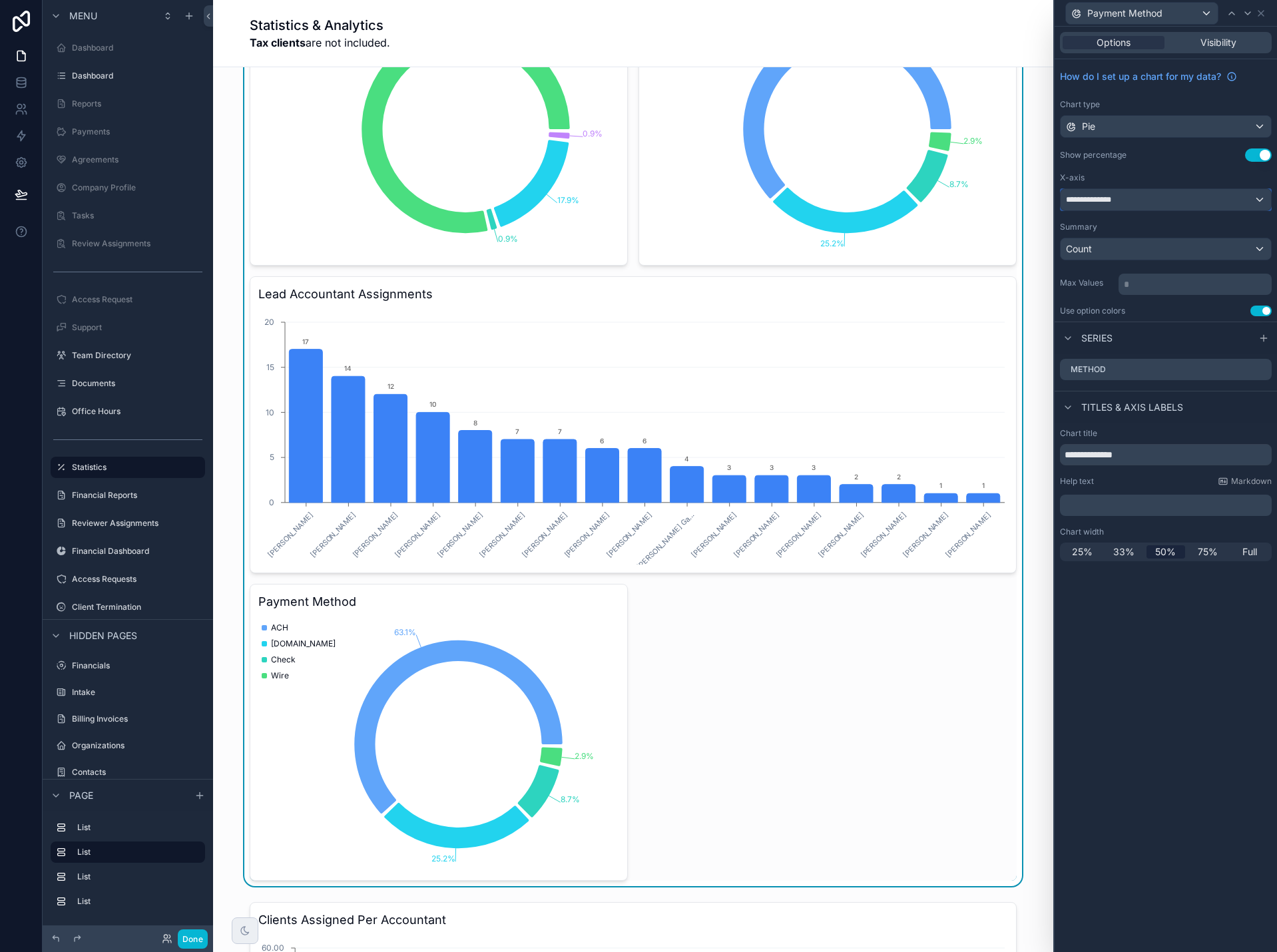
click at [1141, 200] on div "**********" at bounding box center [1166, 199] width 210 height 21
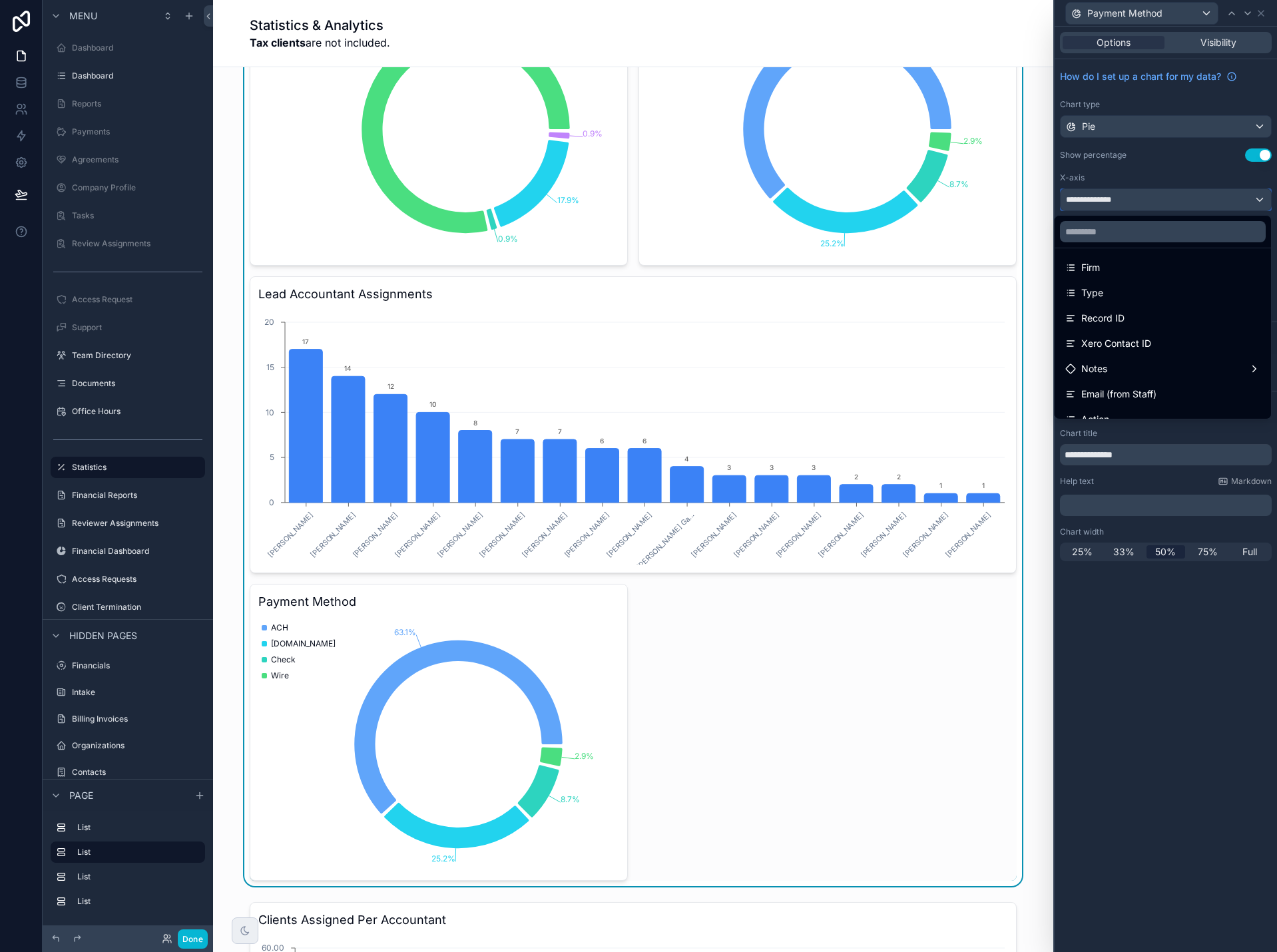
scroll to position [333, 0]
click at [1161, 295] on div "Type" at bounding box center [1162, 292] width 195 height 16
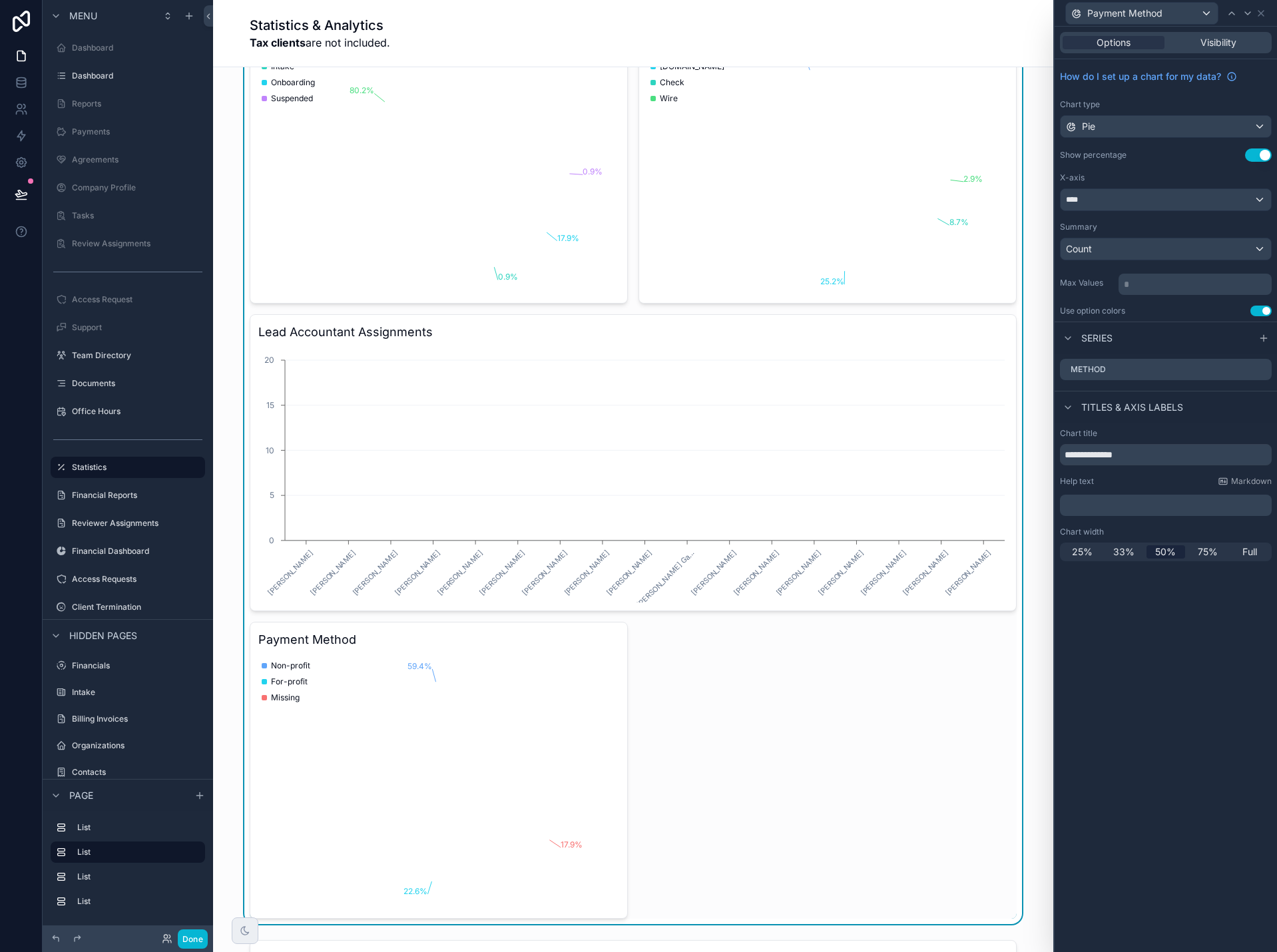
scroll to position [998, 0]
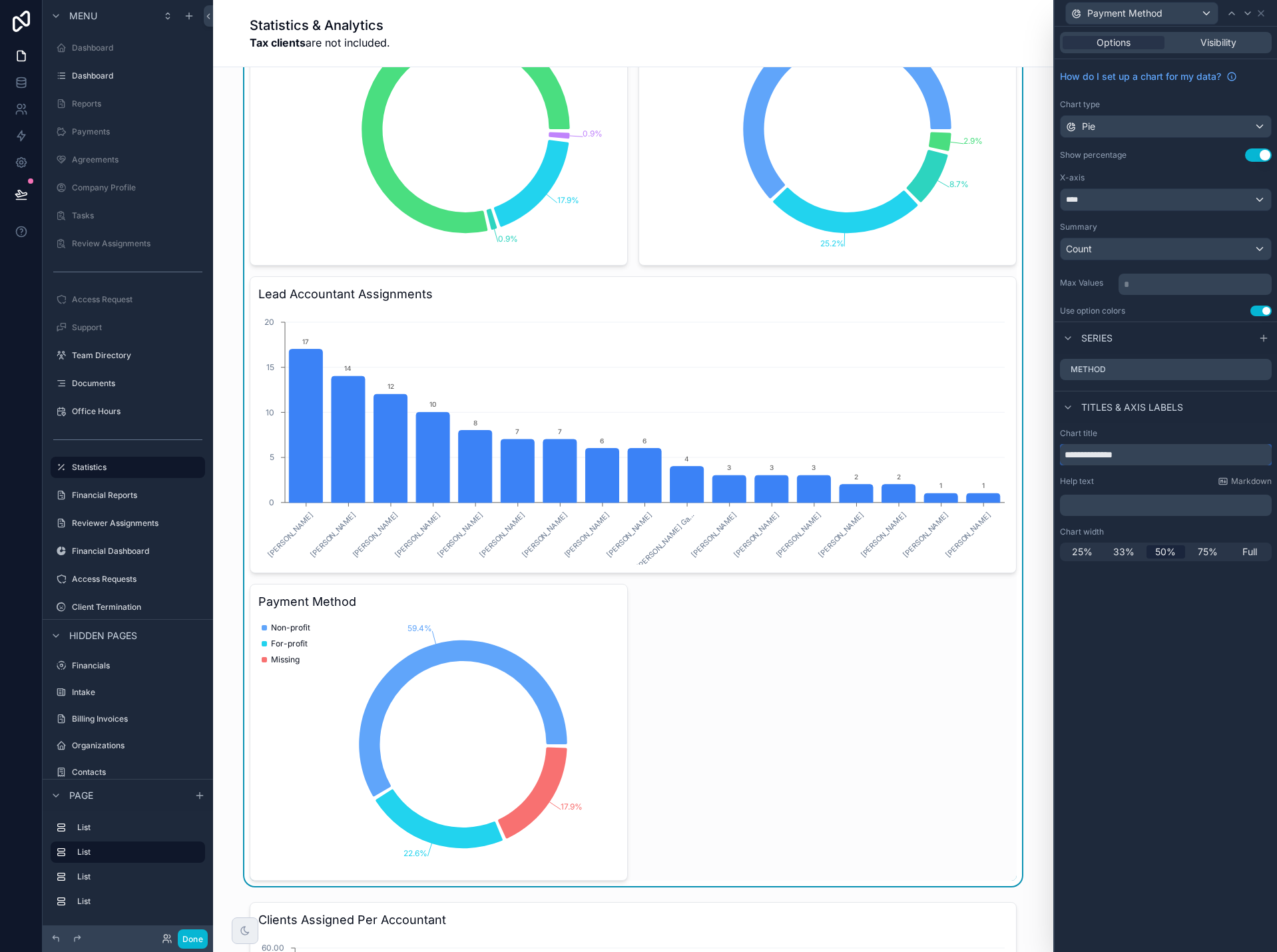
drag, startPoint x: 1158, startPoint y: 450, endPoint x: 1030, endPoint y: 454, distance: 128.1
click at [1030, 454] on div "**********" at bounding box center [638, 476] width 1277 height 952
type input "**********"
click at [1261, 372] on icon at bounding box center [1261, 370] width 11 height 11
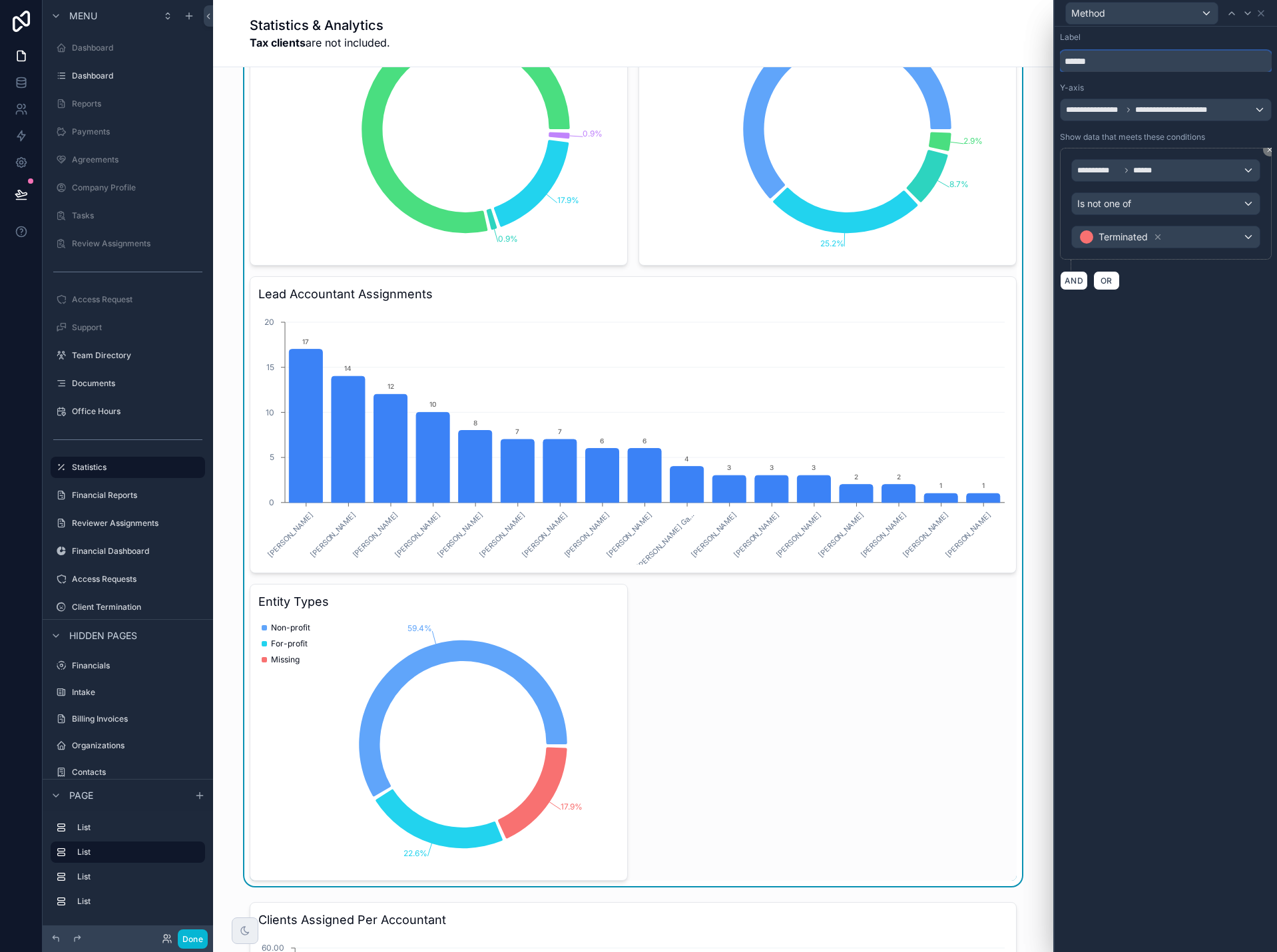
drag, startPoint x: 1122, startPoint y: 60, endPoint x: 1052, endPoint y: 61, distance: 70.0
click at [1054, 61] on div "**********" at bounding box center [1164, 476] width 223 height 952
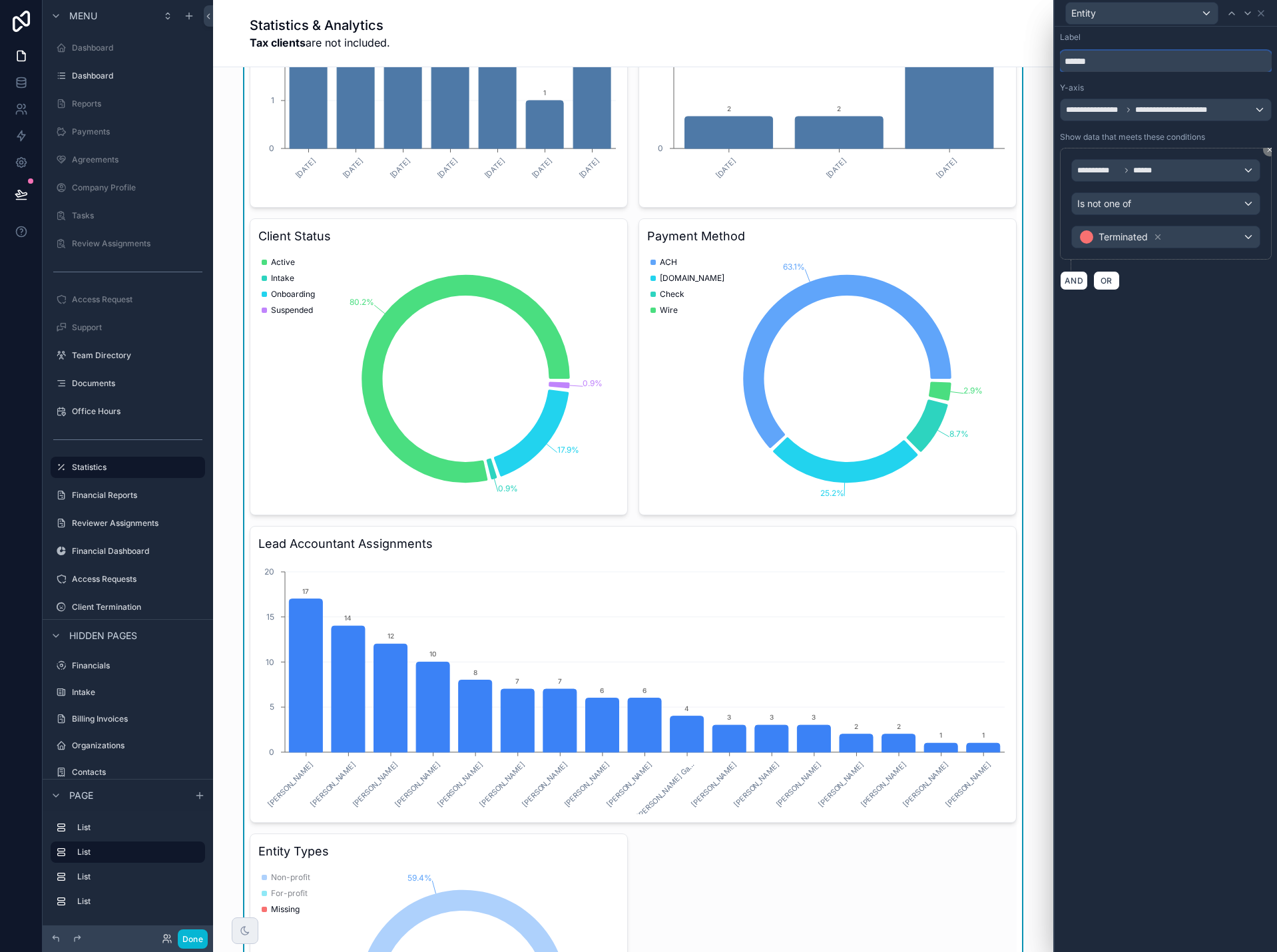
scroll to position [732, 0]
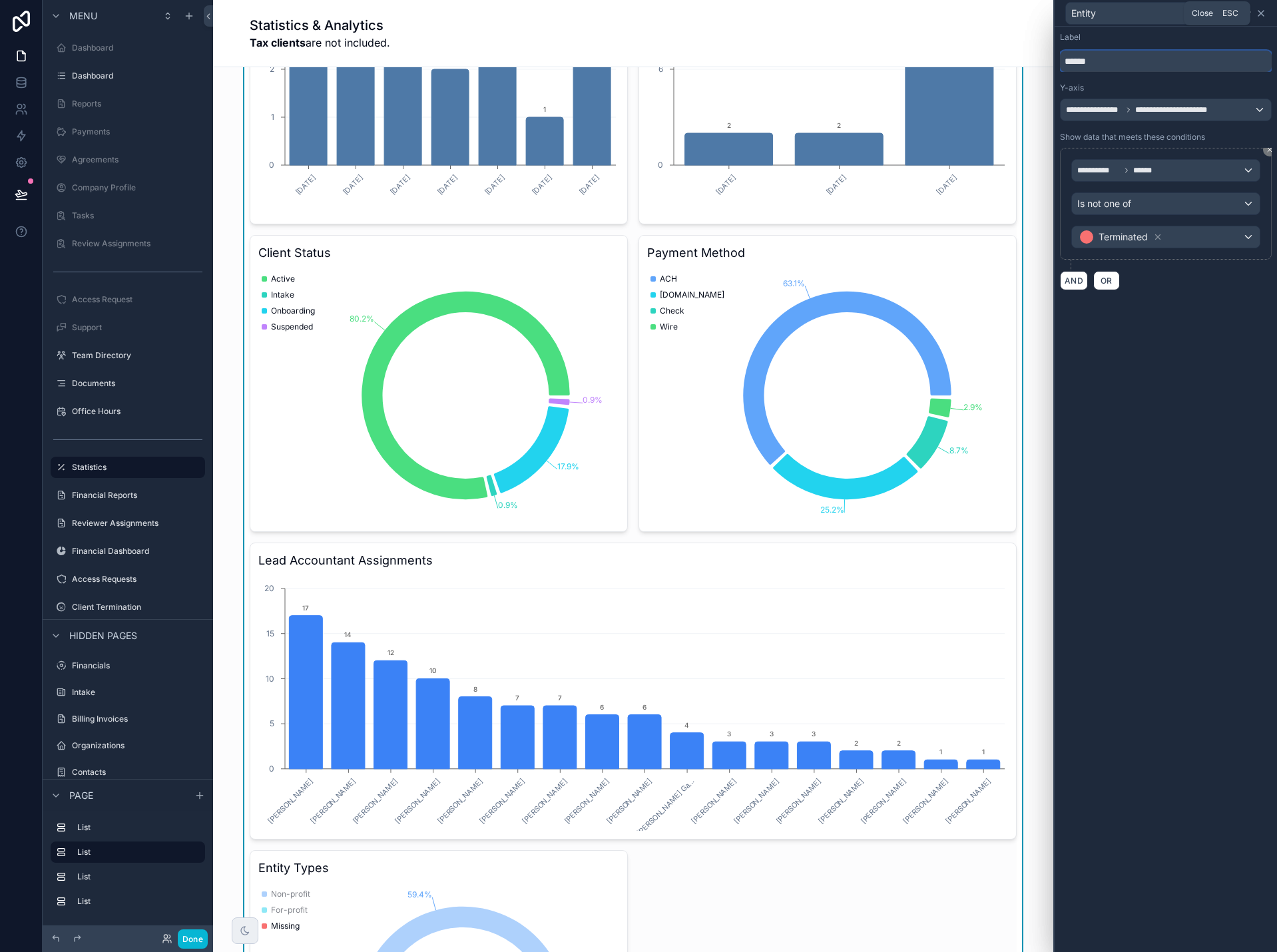
type input "******"
click at [1260, 10] on icon at bounding box center [1261, 13] width 11 height 11
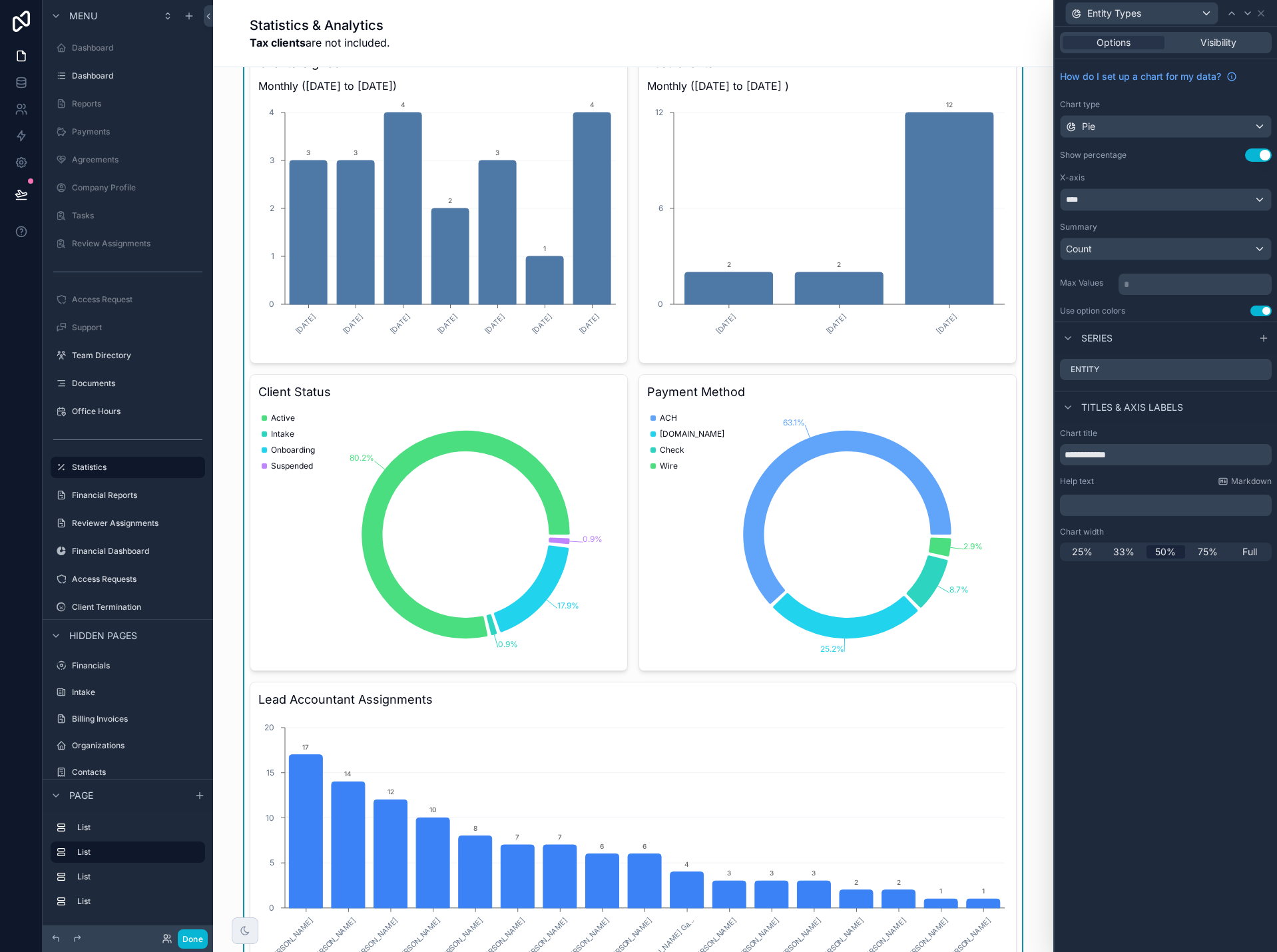
scroll to position [599, 0]
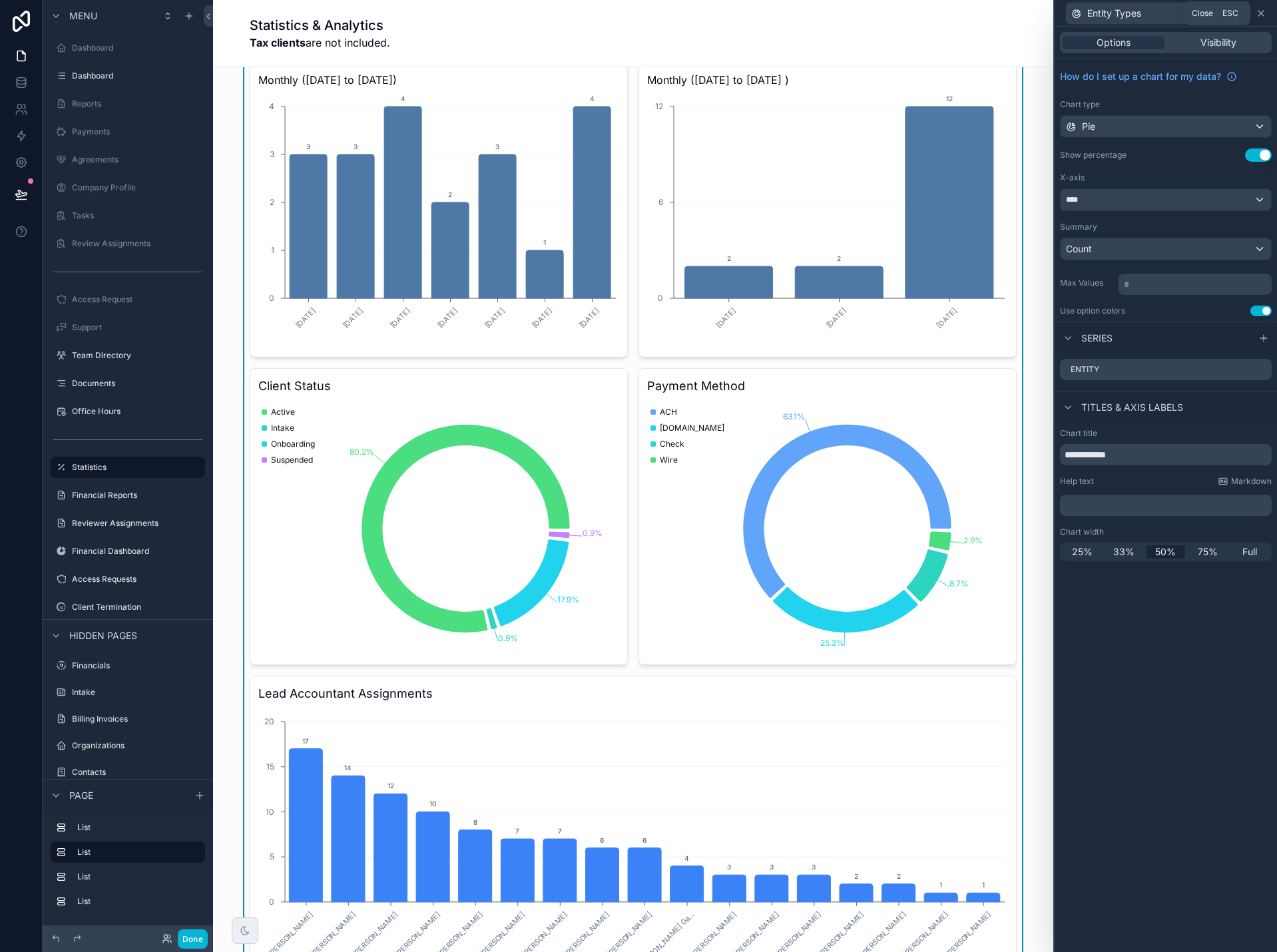
click at [1259, 11] on icon at bounding box center [1261, 13] width 5 height 5
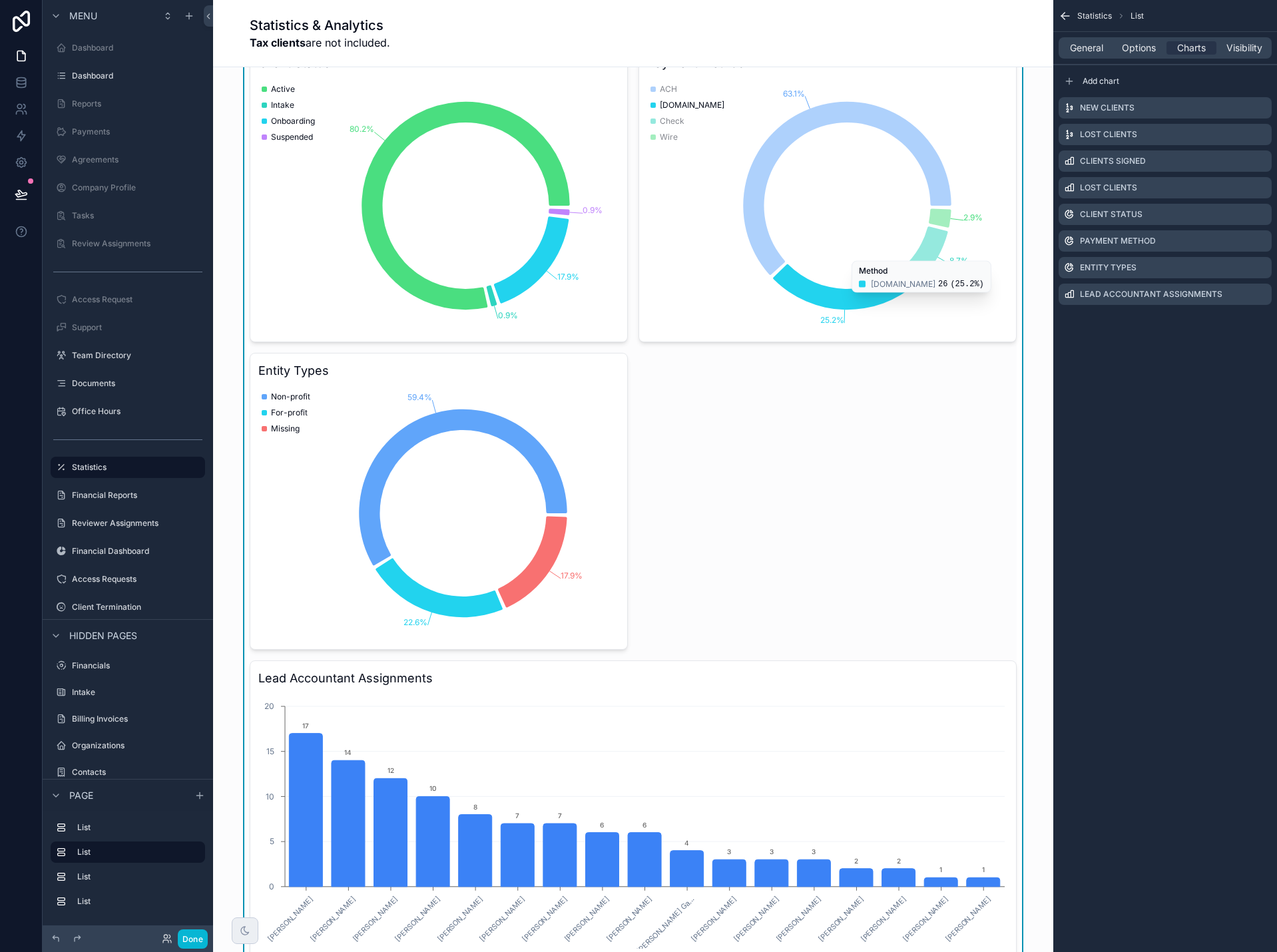
scroll to position [932, 0]
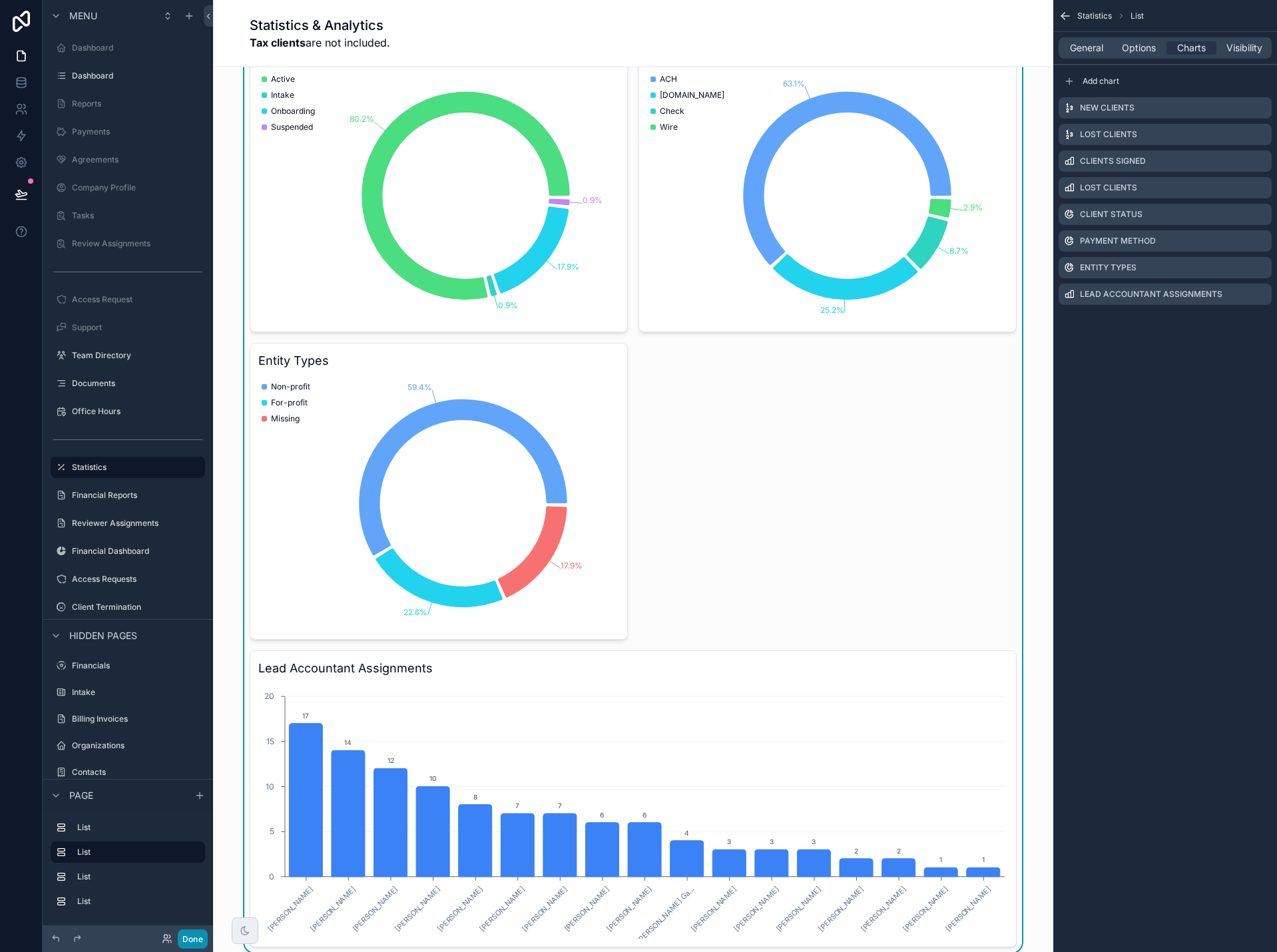
click at [202, 941] on button "Done" at bounding box center [192, 939] width 30 height 19
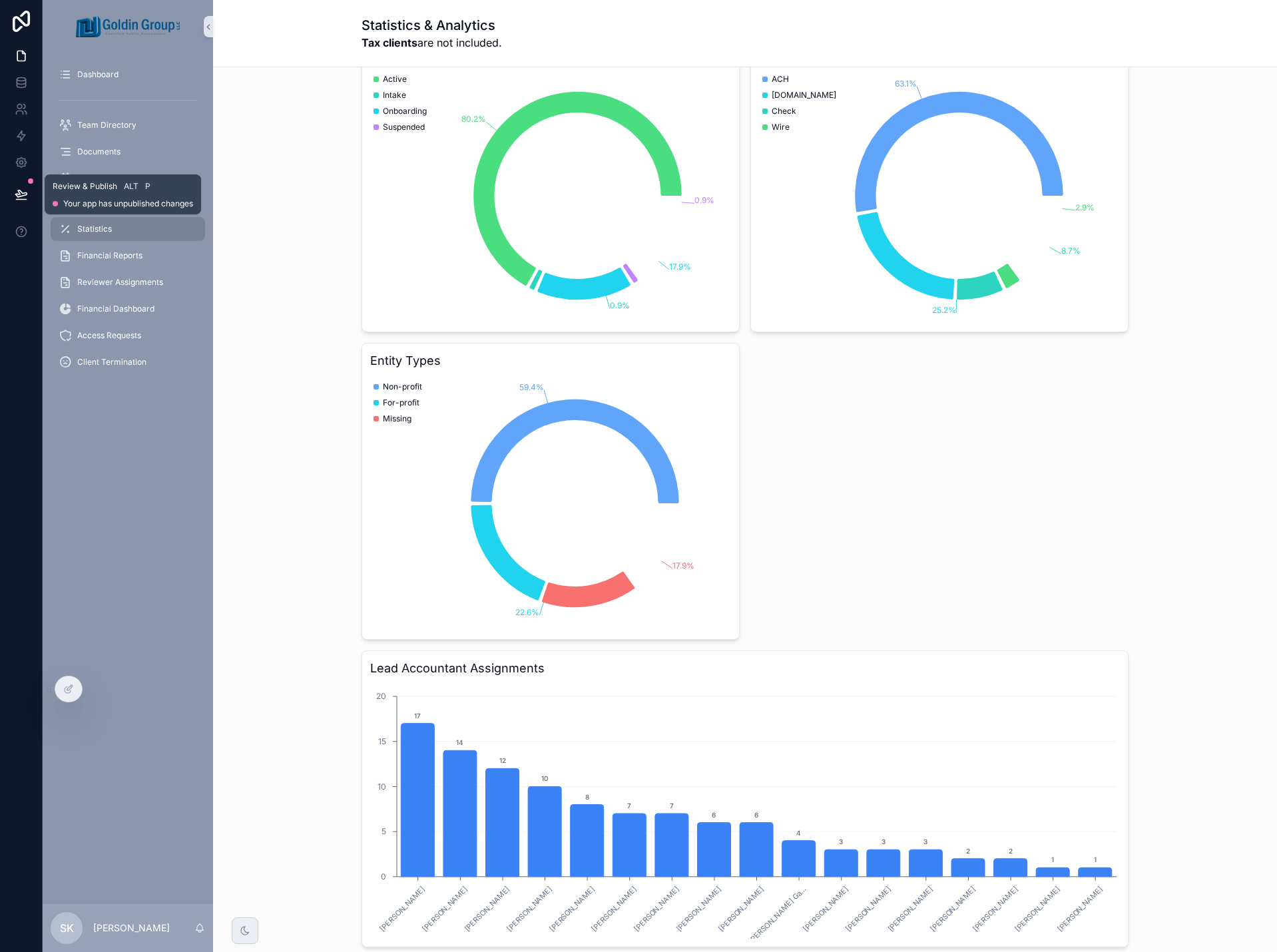
click at [26, 194] on icon at bounding box center [20, 194] width 11 height 7
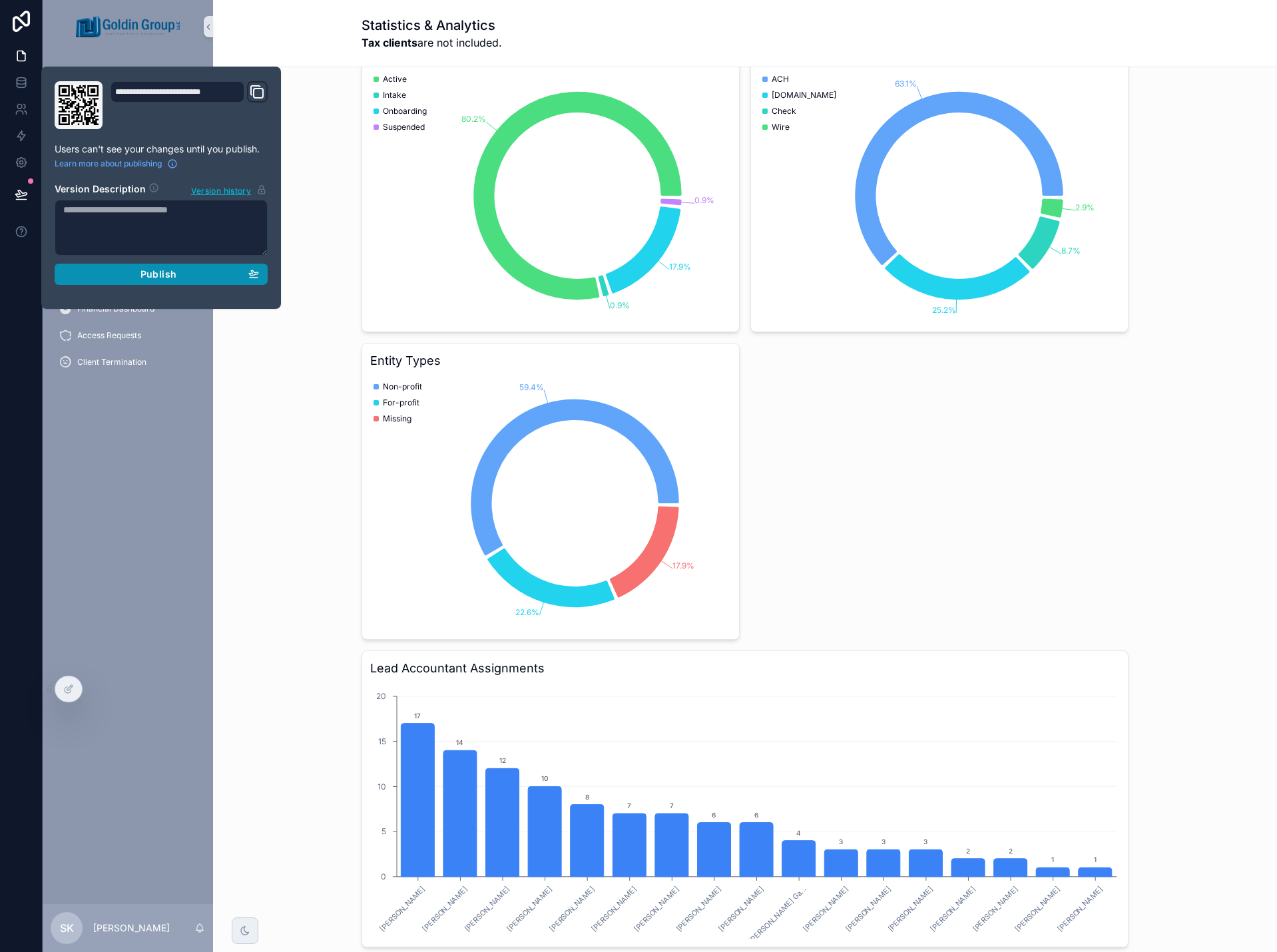
click at [165, 281] on button "Publish" at bounding box center [161, 274] width 213 height 21
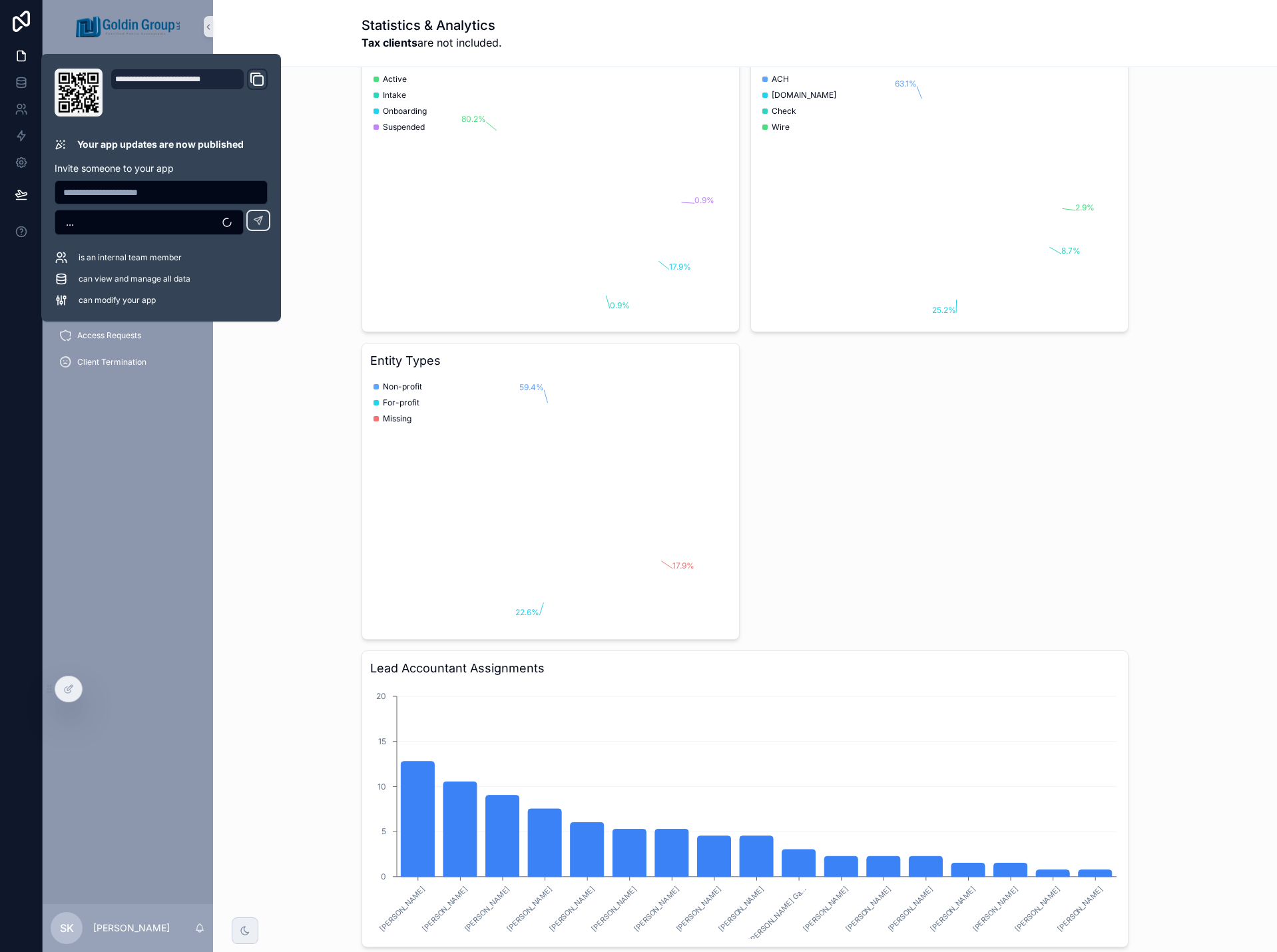
click at [259, 580] on div "Client Records New clients This year 20 Lost clients This year 16 Clients Signe…" at bounding box center [744, 273] width 1042 height 1359
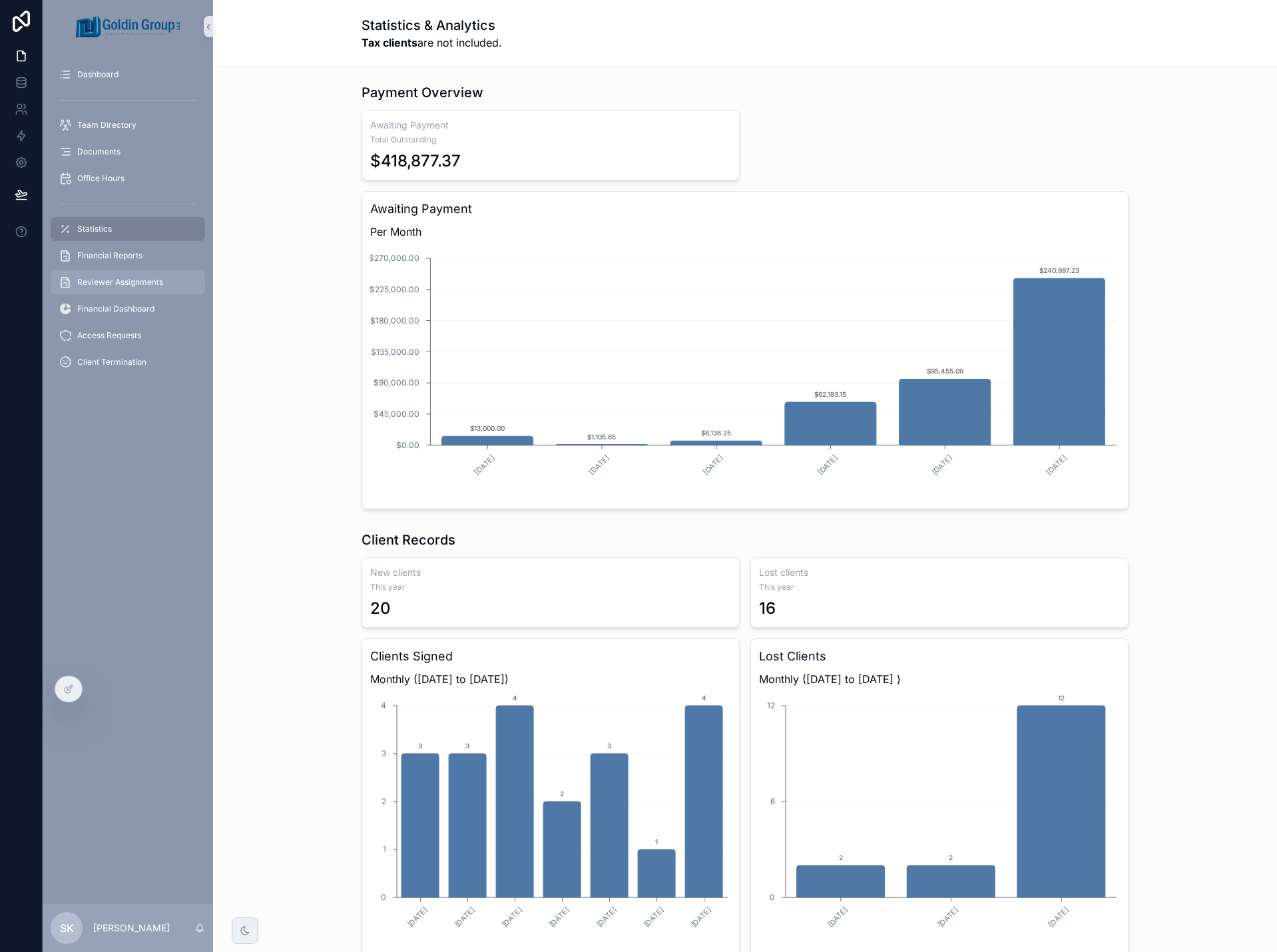
click at [147, 287] on span "Reviewer Assignments" at bounding box center [120, 282] width 86 height 11
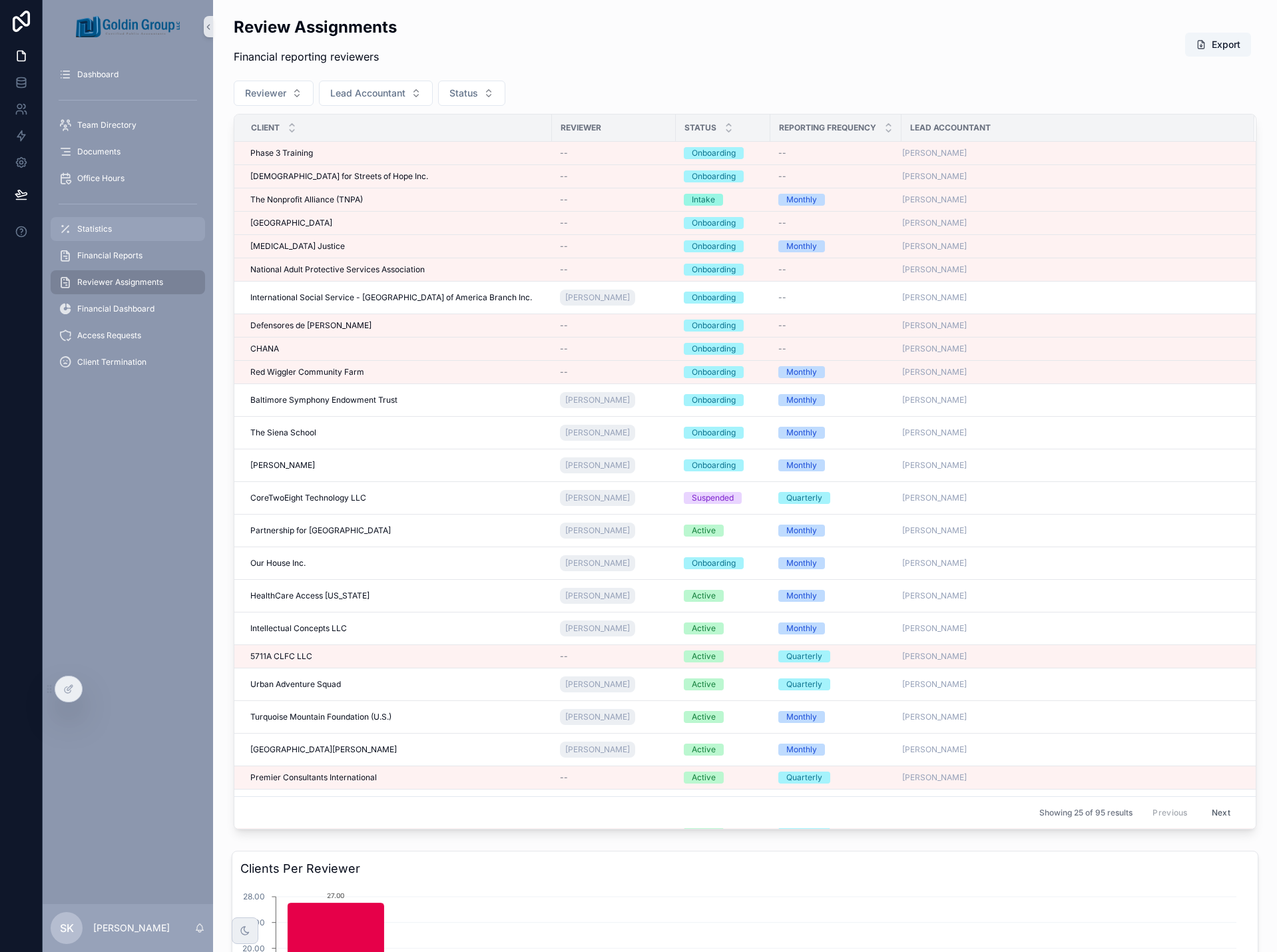
click at [139, 229] on div "Statistics" at bounding box center [127, 229] width 139 height 21
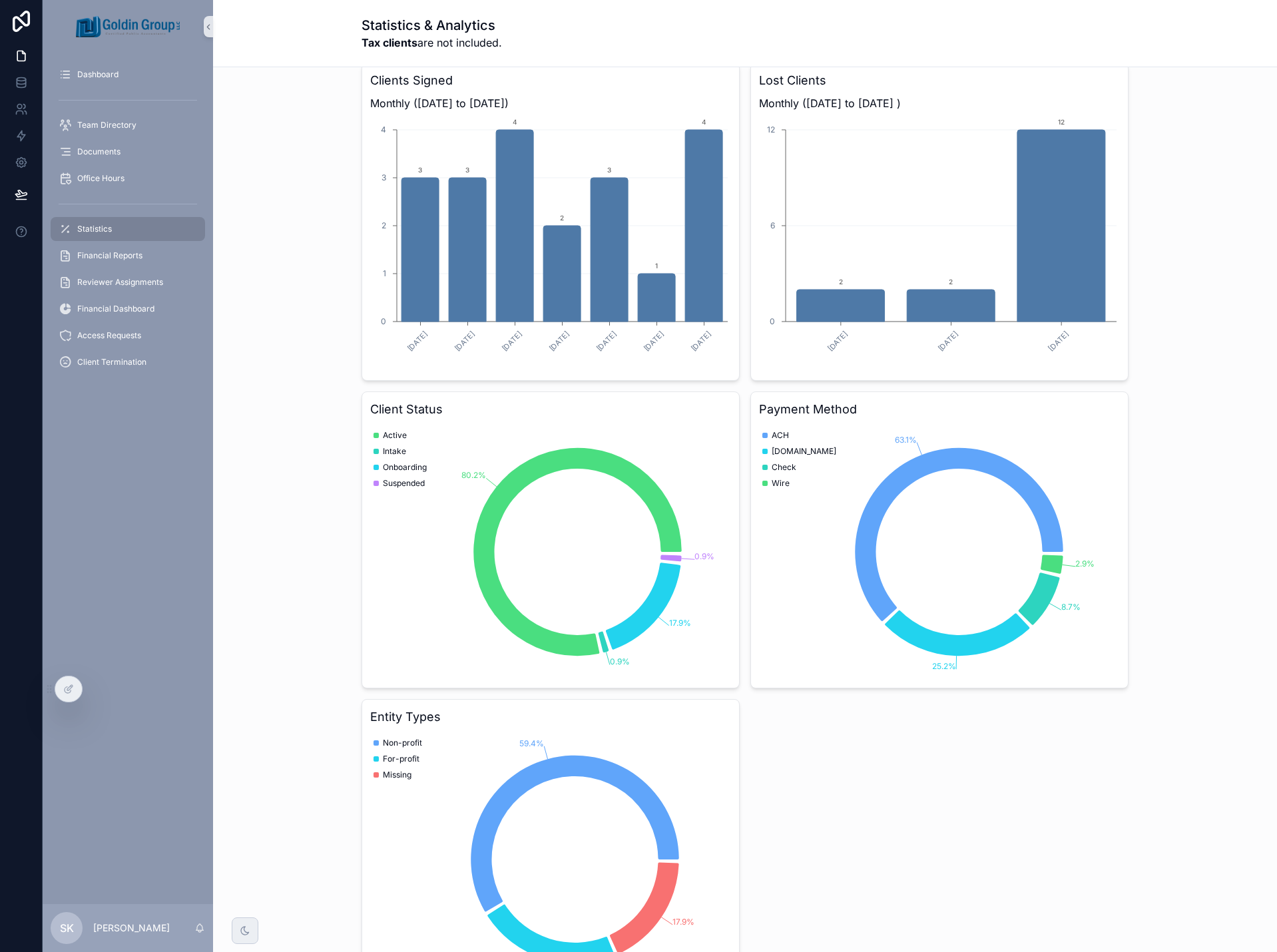
scroll to position [599, 0]
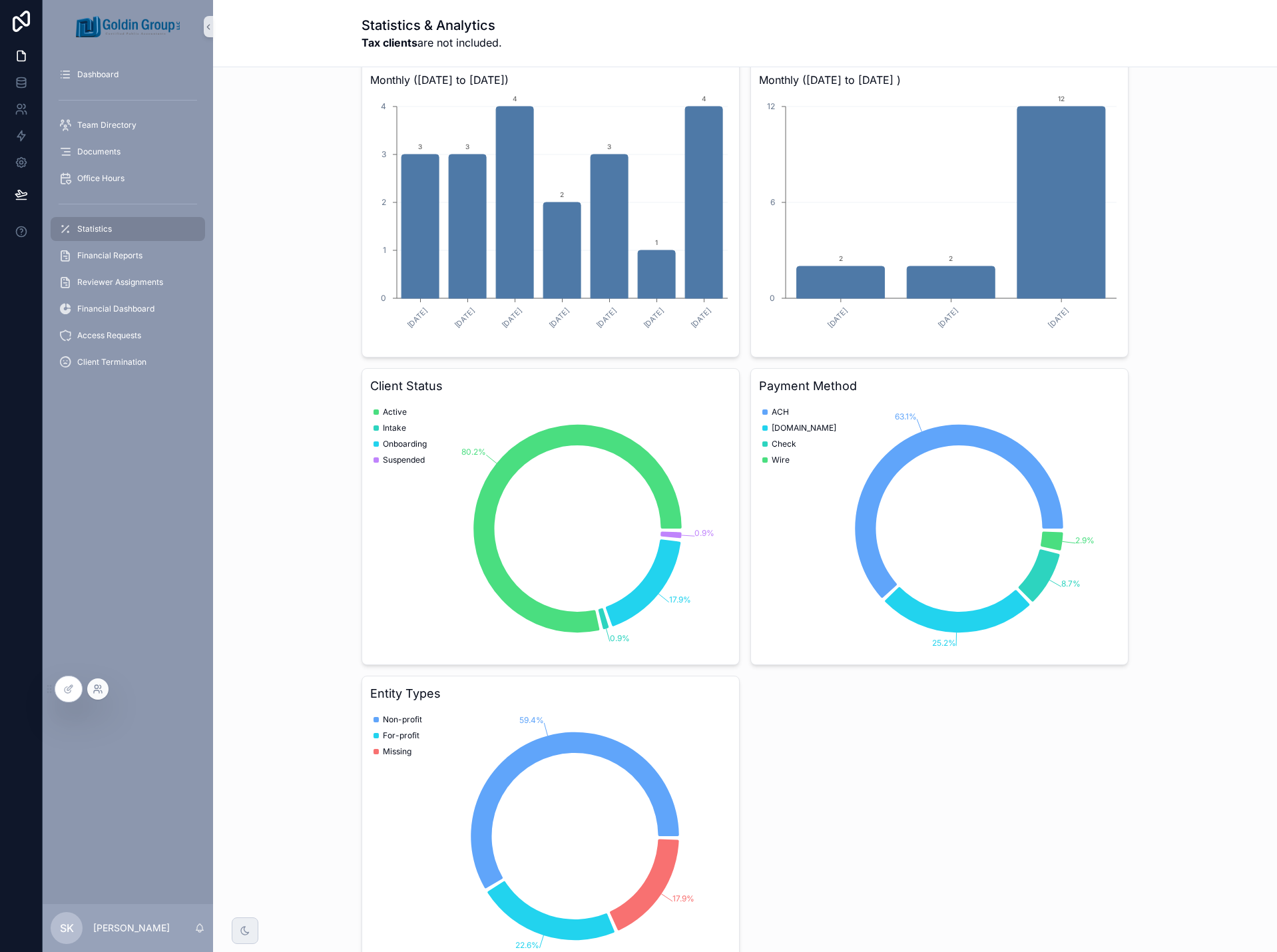
click at [94, 687] on icon at bounding box center [98, 689] width 11 height 11
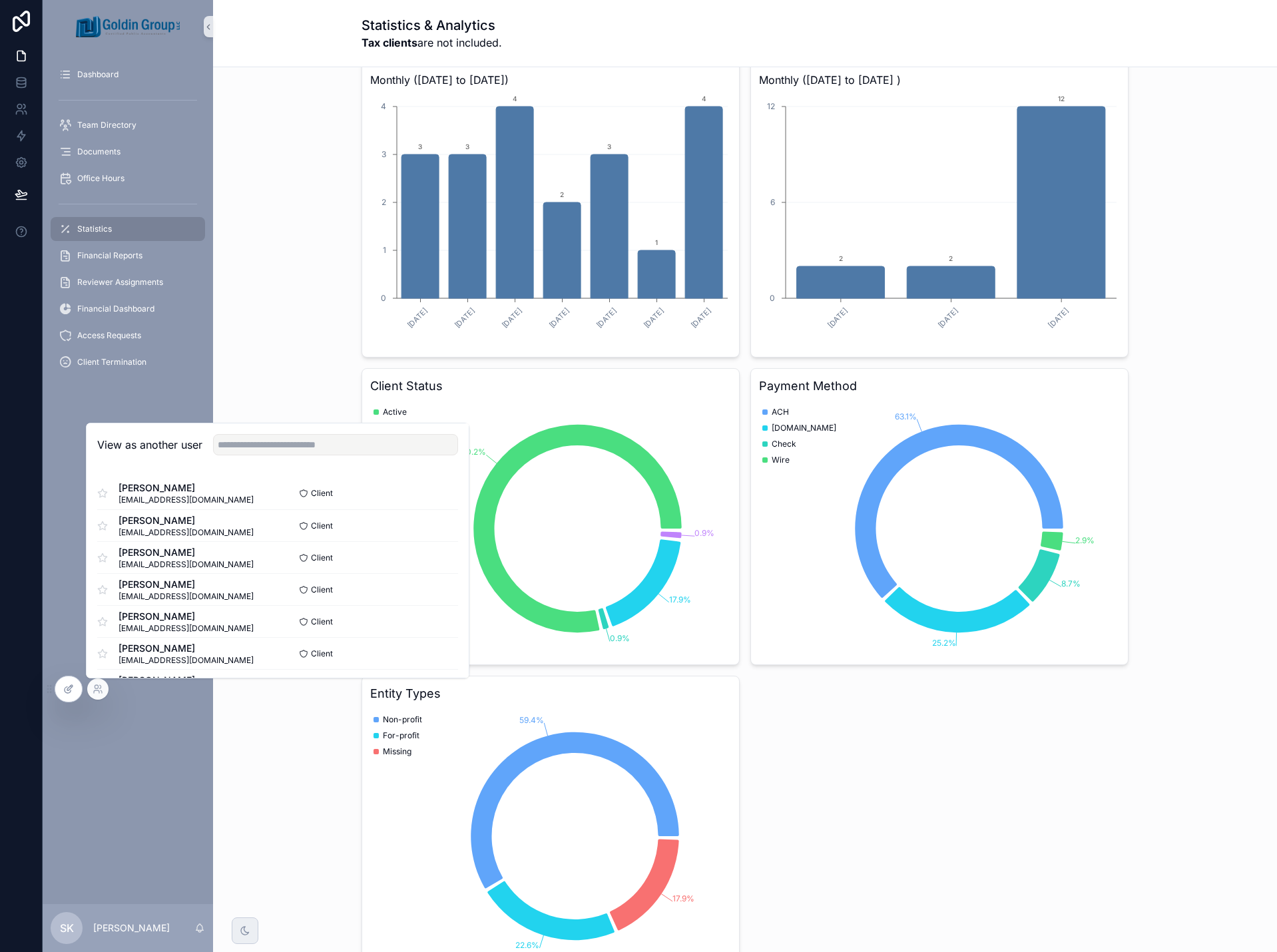
click at [65, 693] on icon at bounding box center [67, 689] width 6 height 6
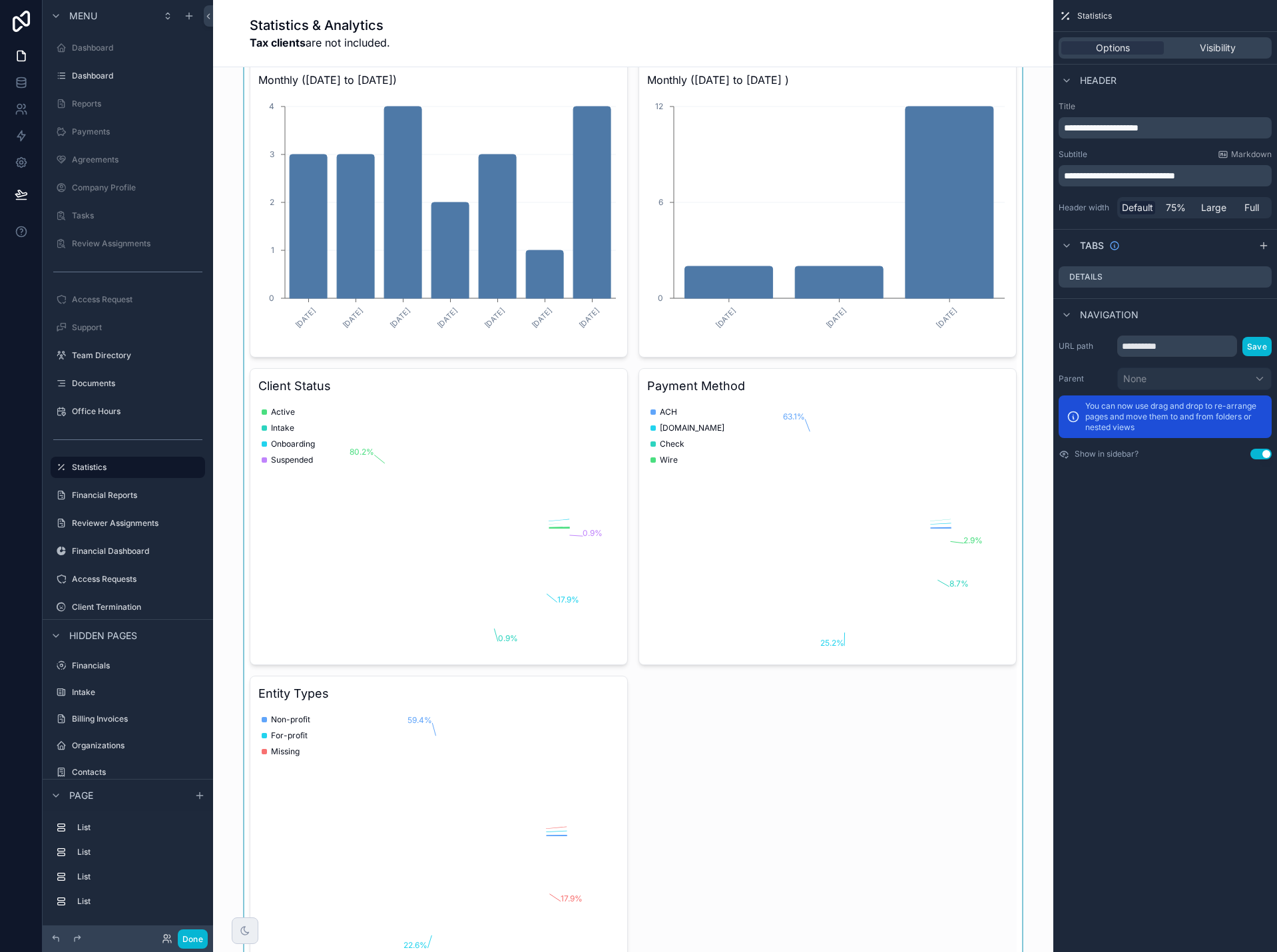
click at [605, 400] on div "scrollable content" at bounding box center [633, 605] width 819 height 1359
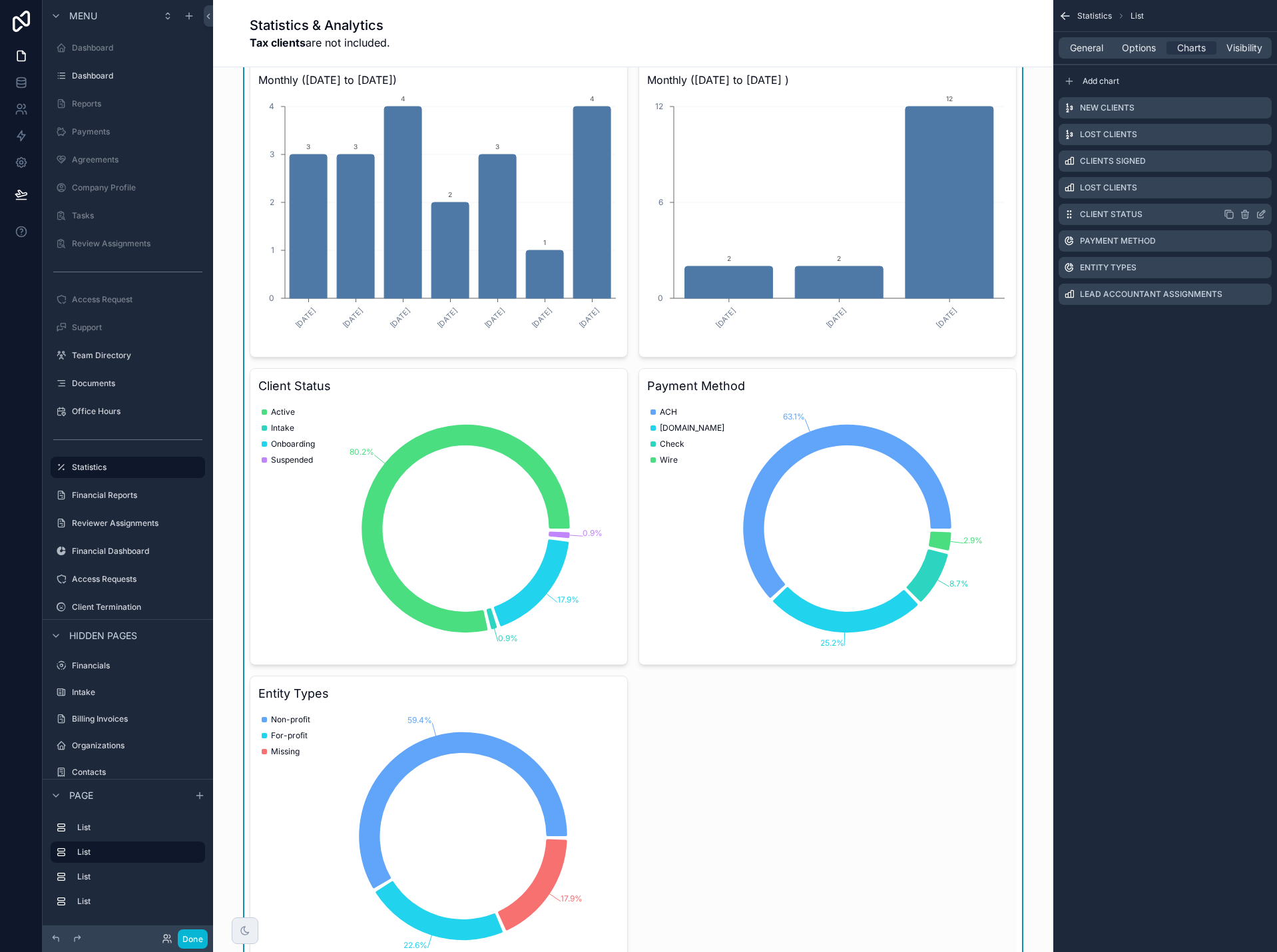
click at [1263, 215] on icon "scrollable content" at bounding box center [1261, 214] width 11 height 11
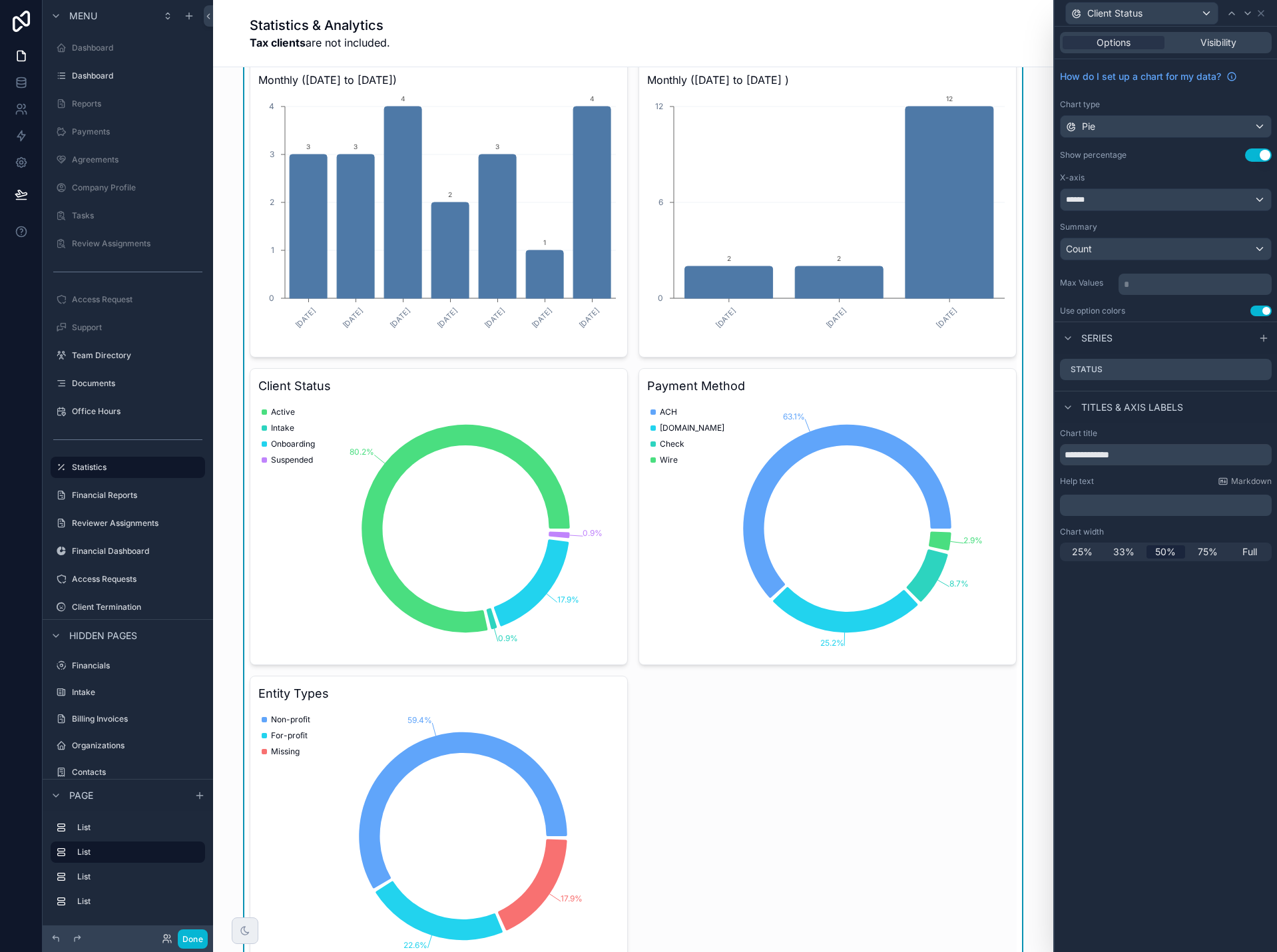
click at [590, 431] on icon "80.2% 0.9% 17.9% 0.9%" at bounding box center [439, 528] width 361 height 256
click at [1261, 13] on icon at bounding box center [1261, 13] width 5 height 5
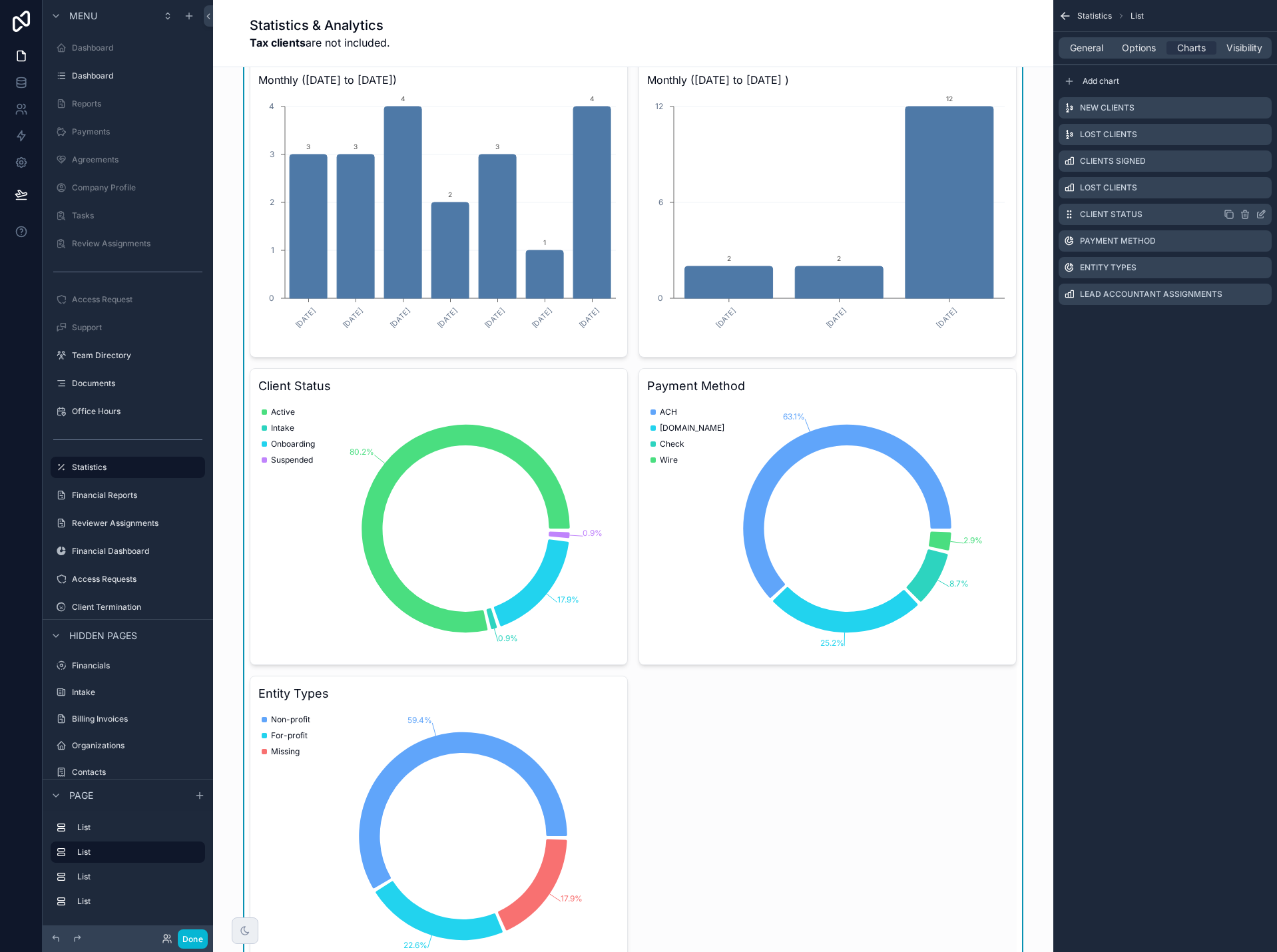
click at [1264, 214] on icon "scrollable content" at bounding box center [1261, 214] width 11 height 11
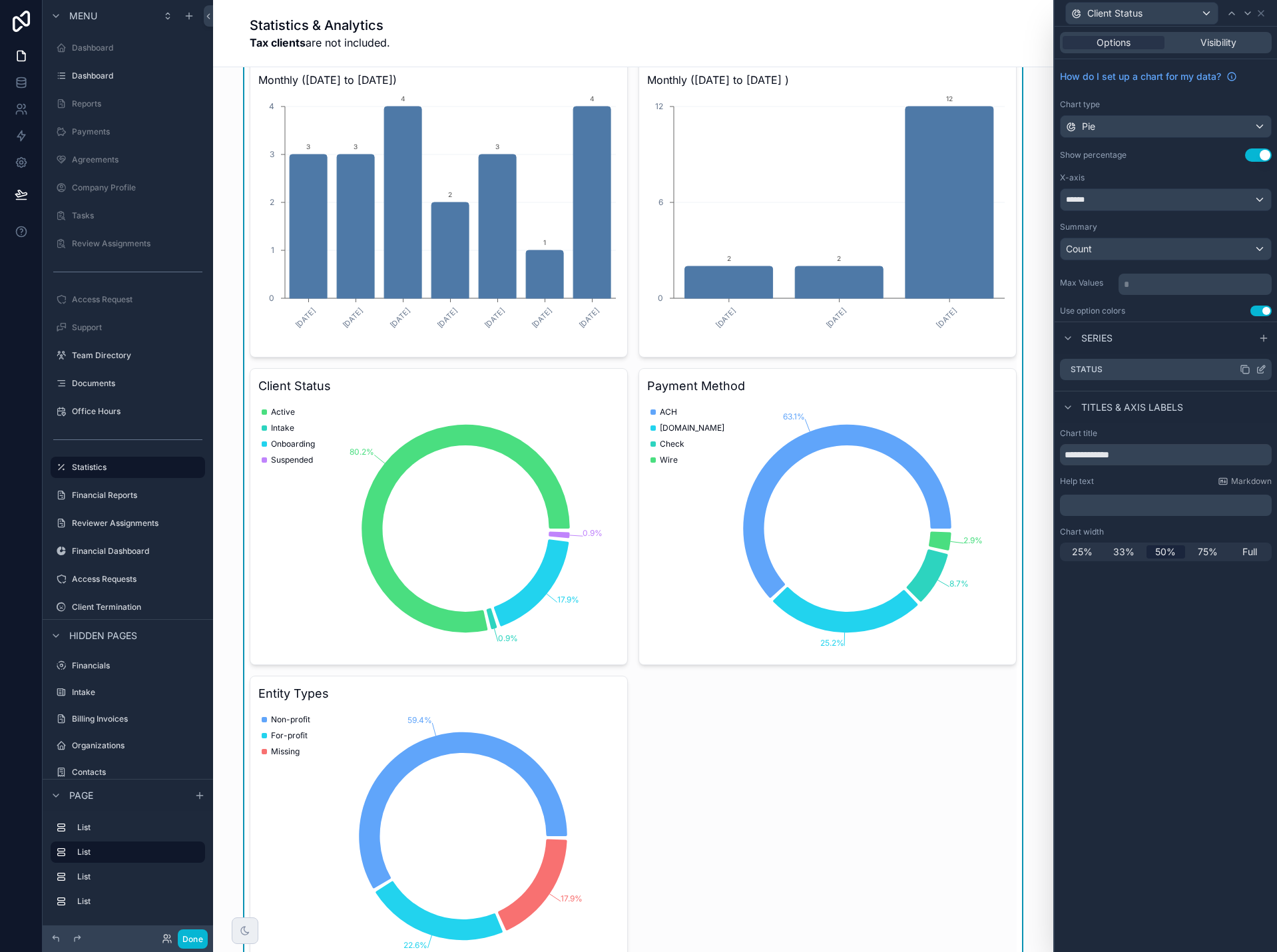
click at [1261, 370] on icon at bounding box center [1261, 370] width 11 height 11
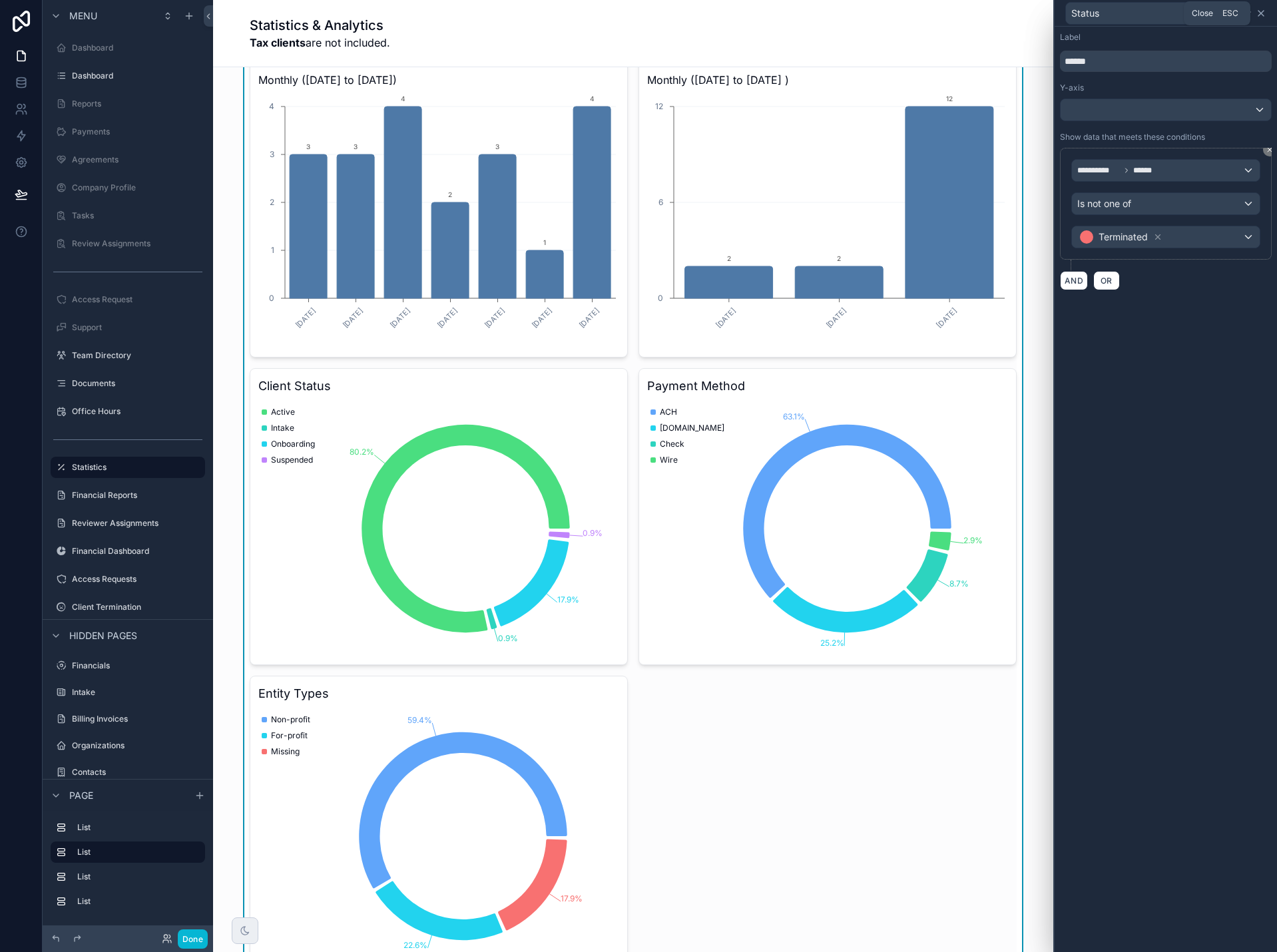
click at [1263, 13] on icon at bounding box center [1261, 13] width 11 height 11
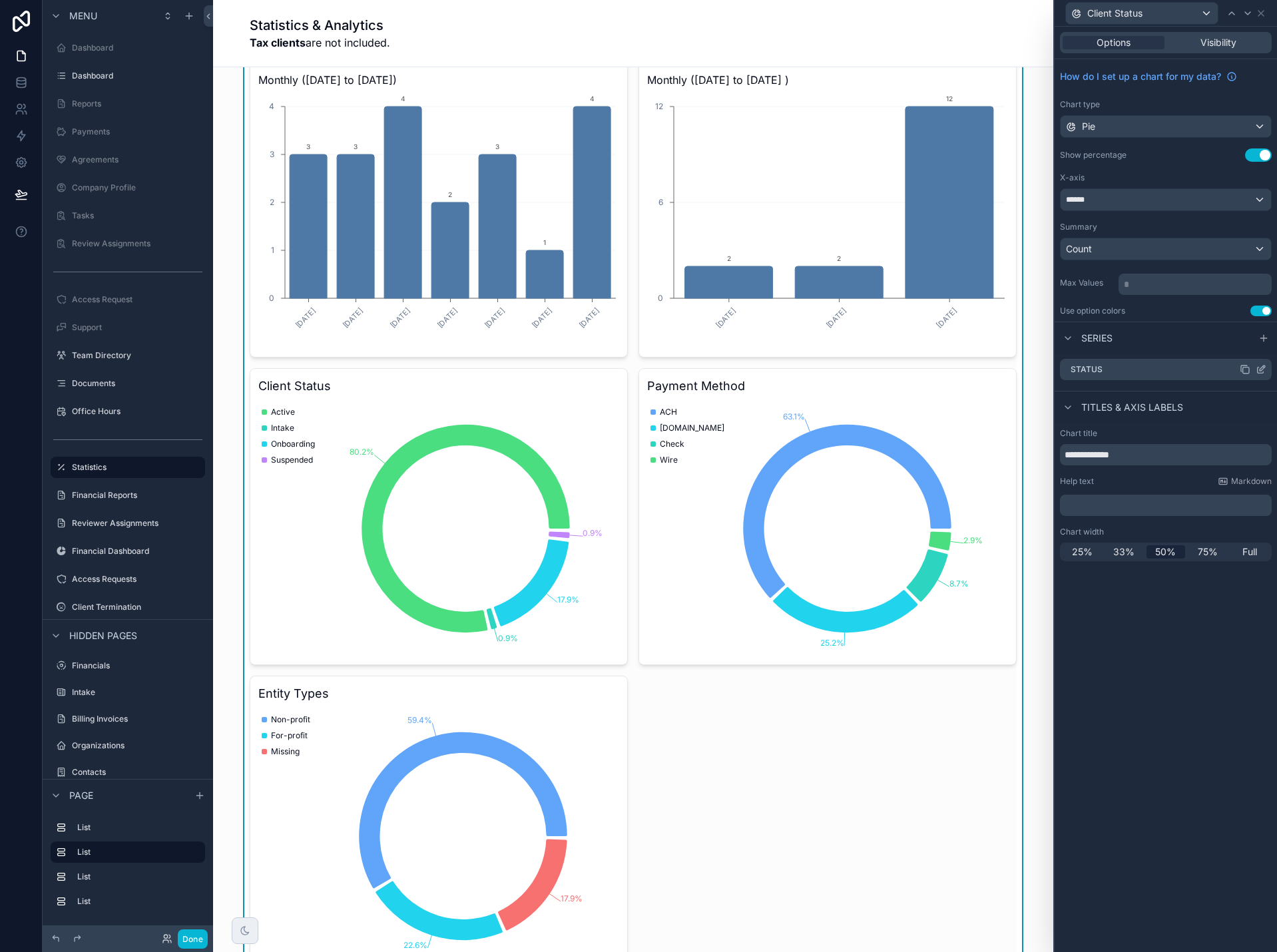
click at [1261, 371] on icon at bounding box center [1262, 368] width 5 height 5
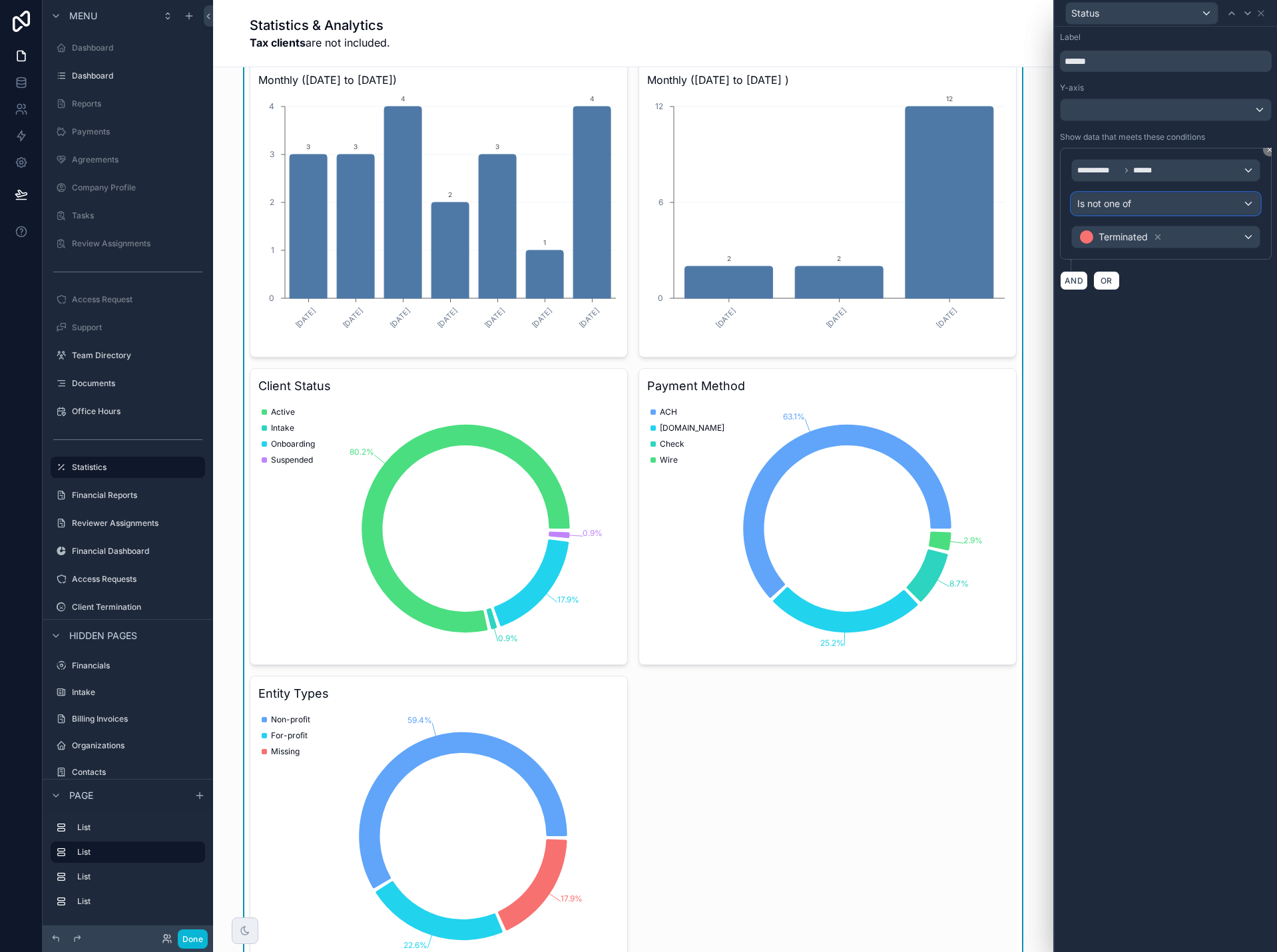
click at [1138, 199] on div "Is not one of" at bounding box center [1165, 204] width 188 height 21
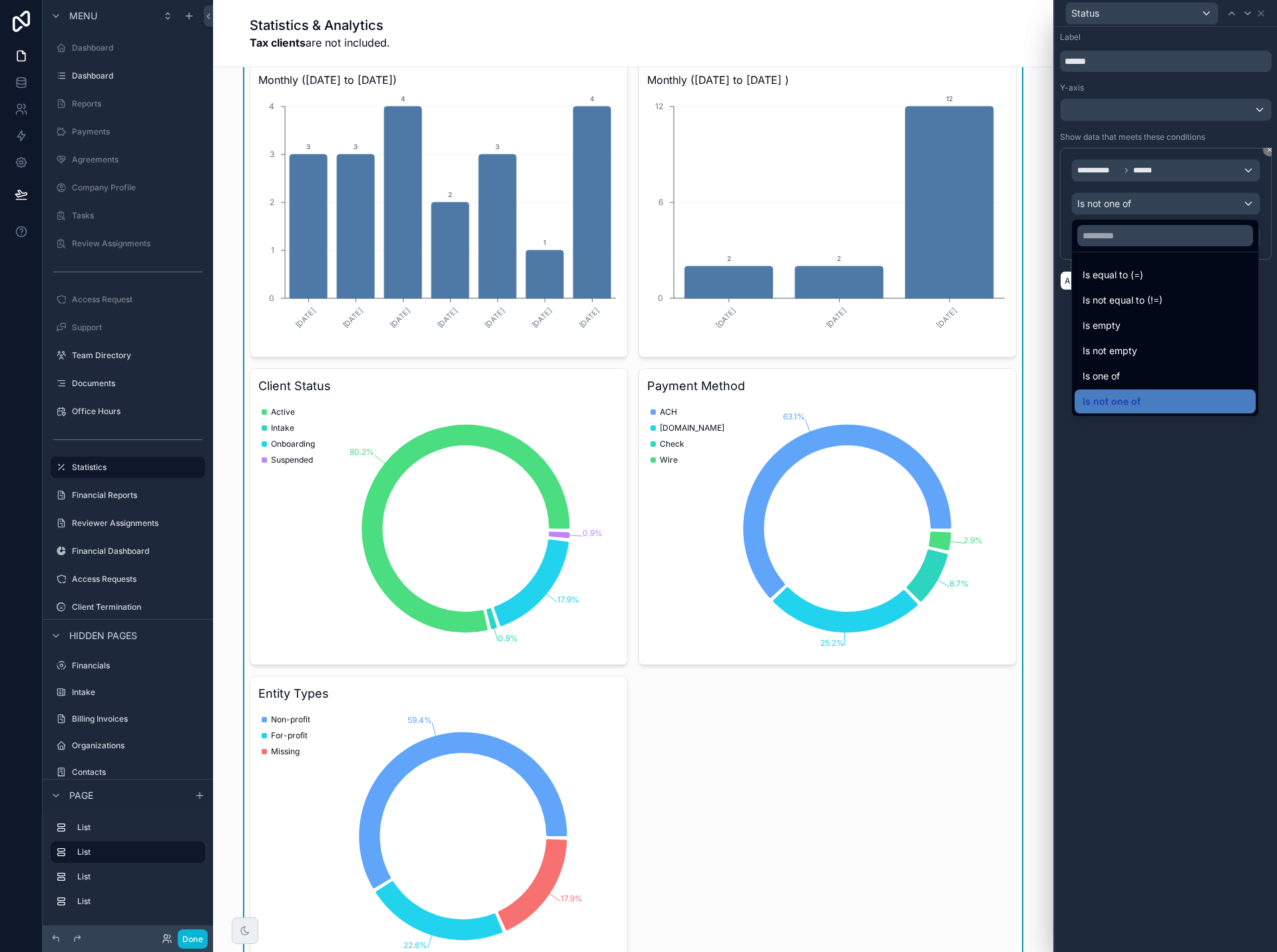
drag, startPoint x: 1194, startPoint y: 536, endPoint x: 1178, endPoint y: 513, distance: 28.0
click at [1193, 536] on div at bounding box center [1166, 476] width 222 height 952
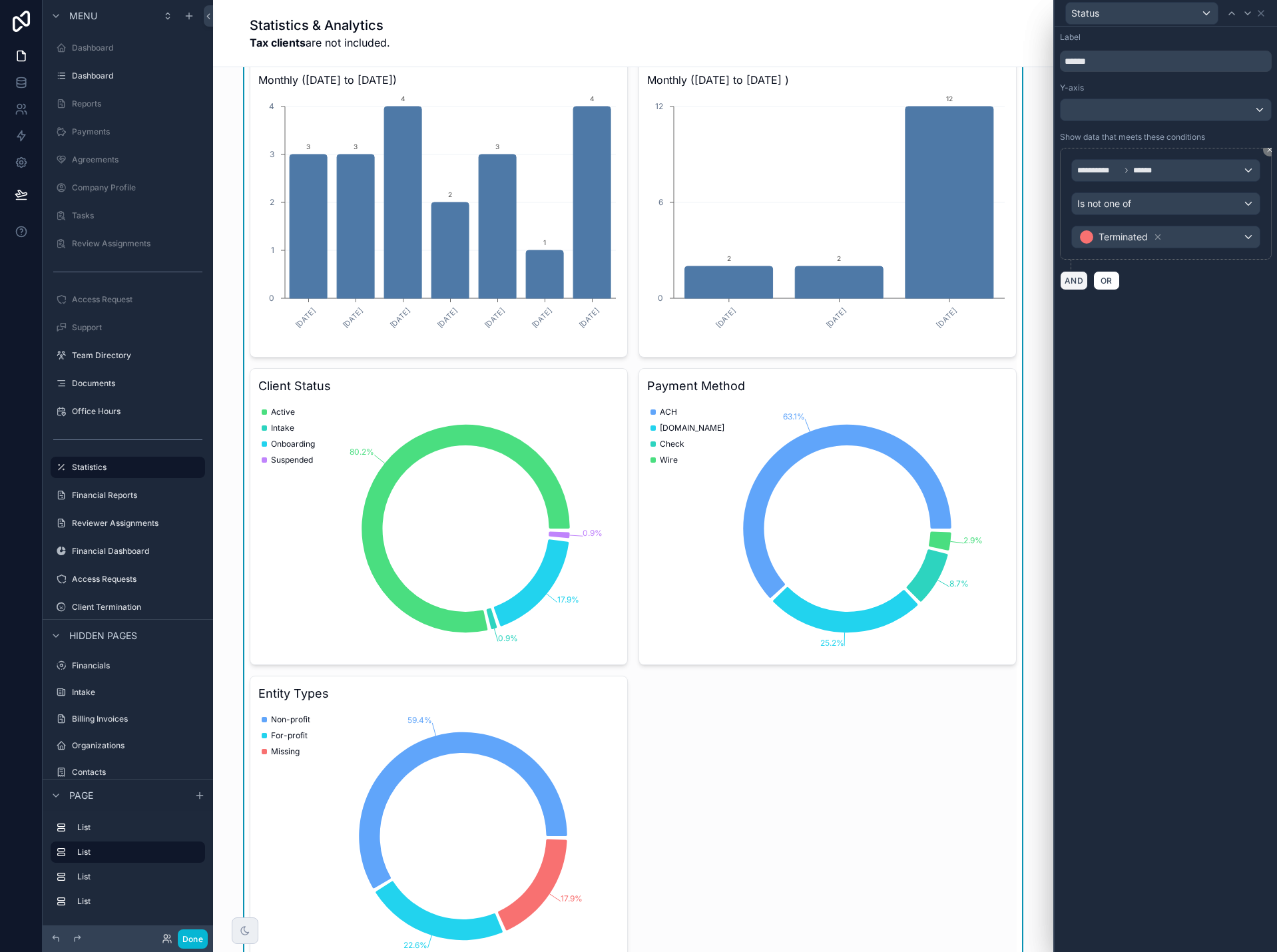
click at [1074, 282] on button "AND" at bounding box center [1074, 281] width 28 height 19
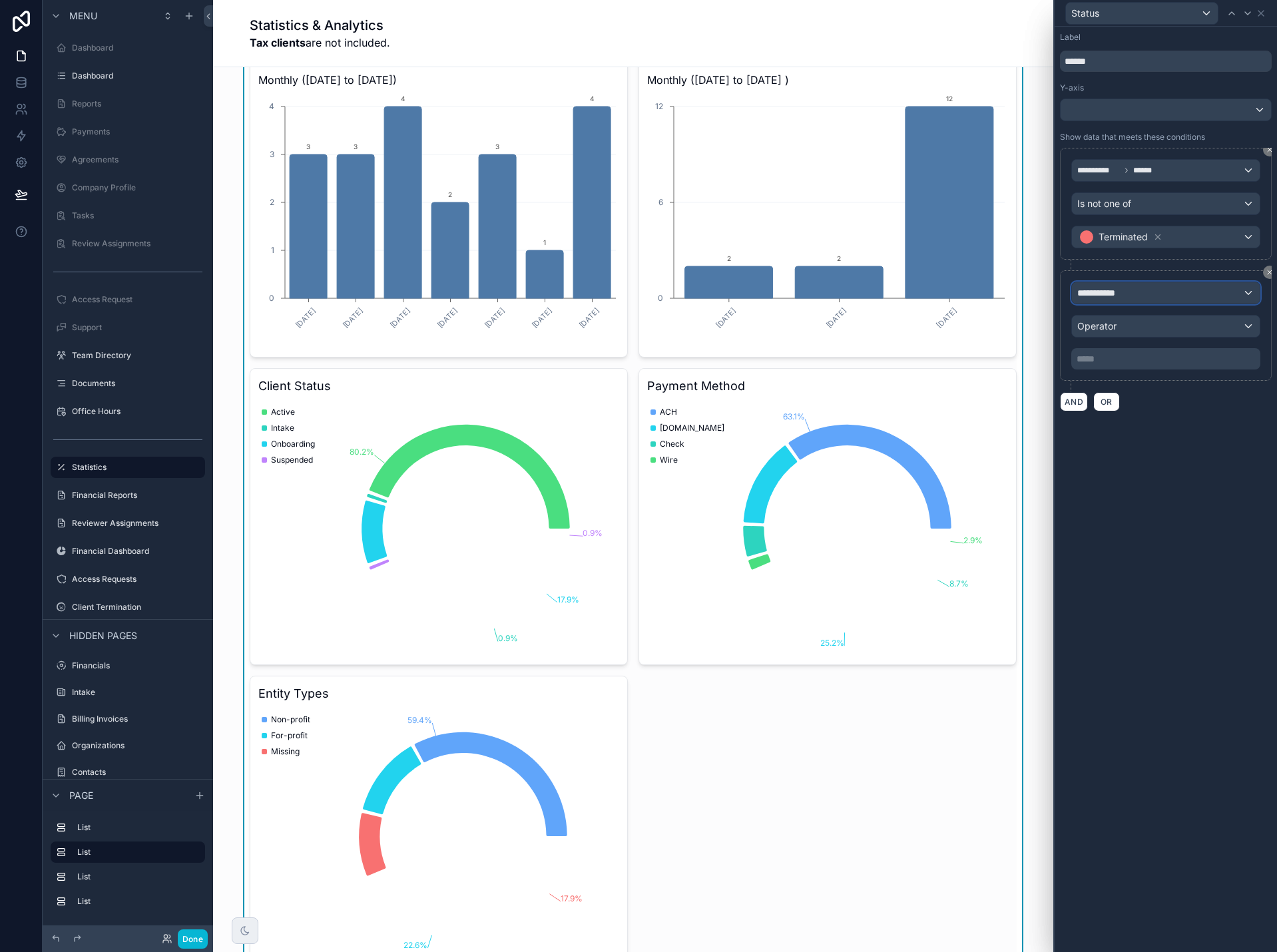
click at [1112, 295] on span "**********" at bounding box center [1102, 292] width 49 height 13
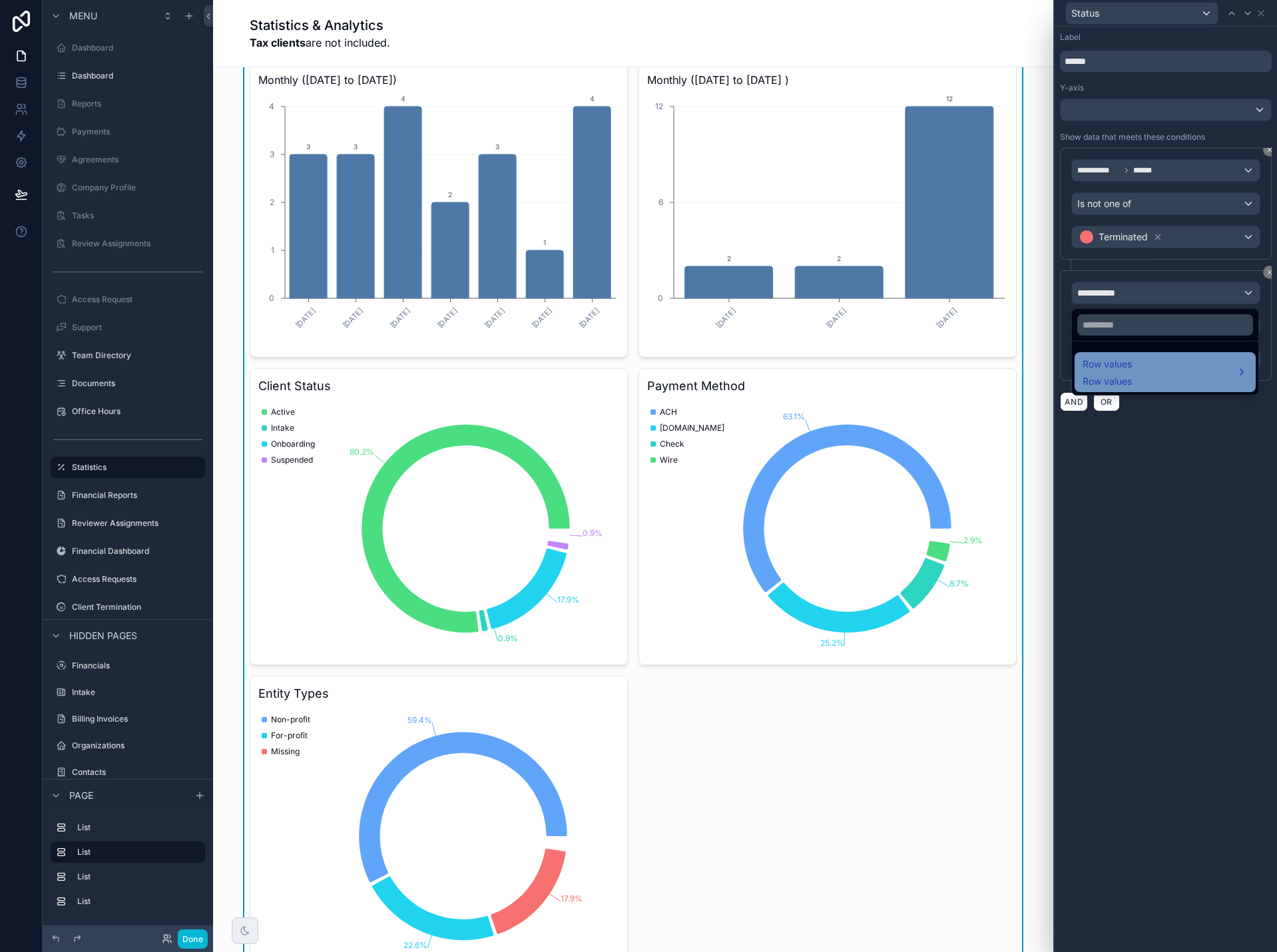
click at [1115, 371] on span "Row values" at bounding box center [1108, 364] width 49 height 16
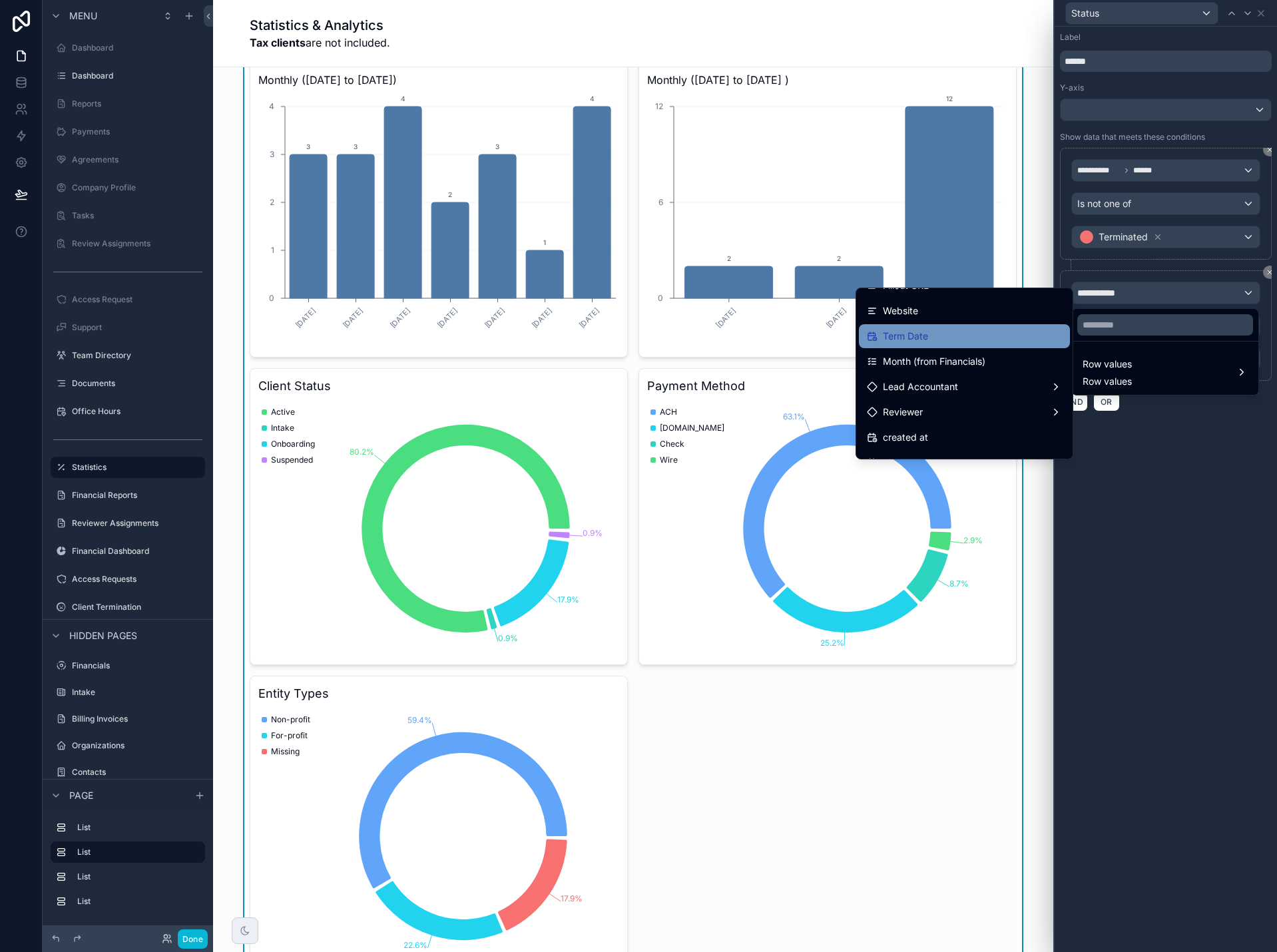
click at [952, 341] on div "Term Date" at bounding box center [964, 336] width 195 height 16
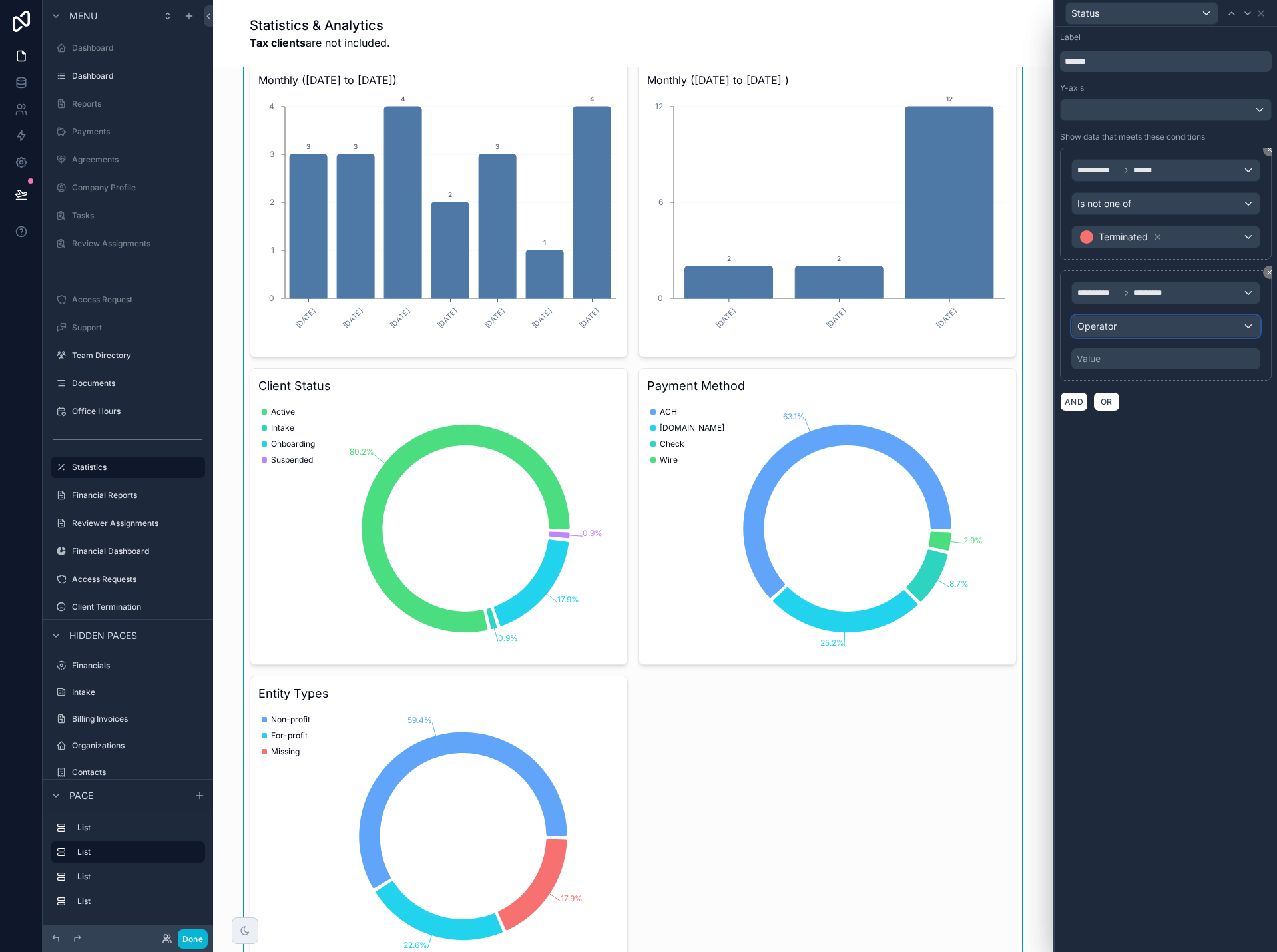
click at [1126, 326] on div "Operator" at bounding box center [1165, 326] width 188 height 21
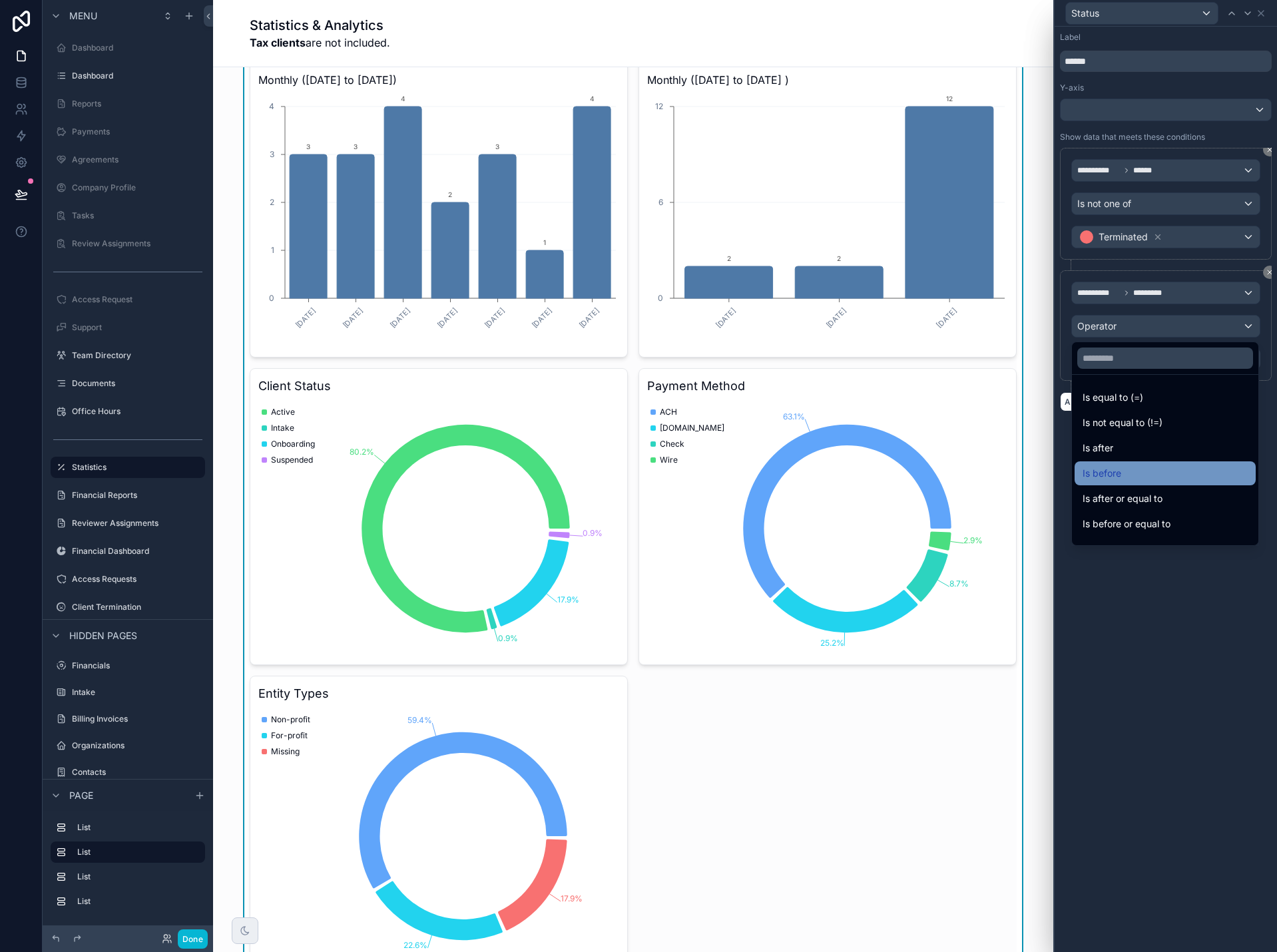
click at [1121, 467] on span "Is before" at bounding box center [1102, 473] width 39 height 16
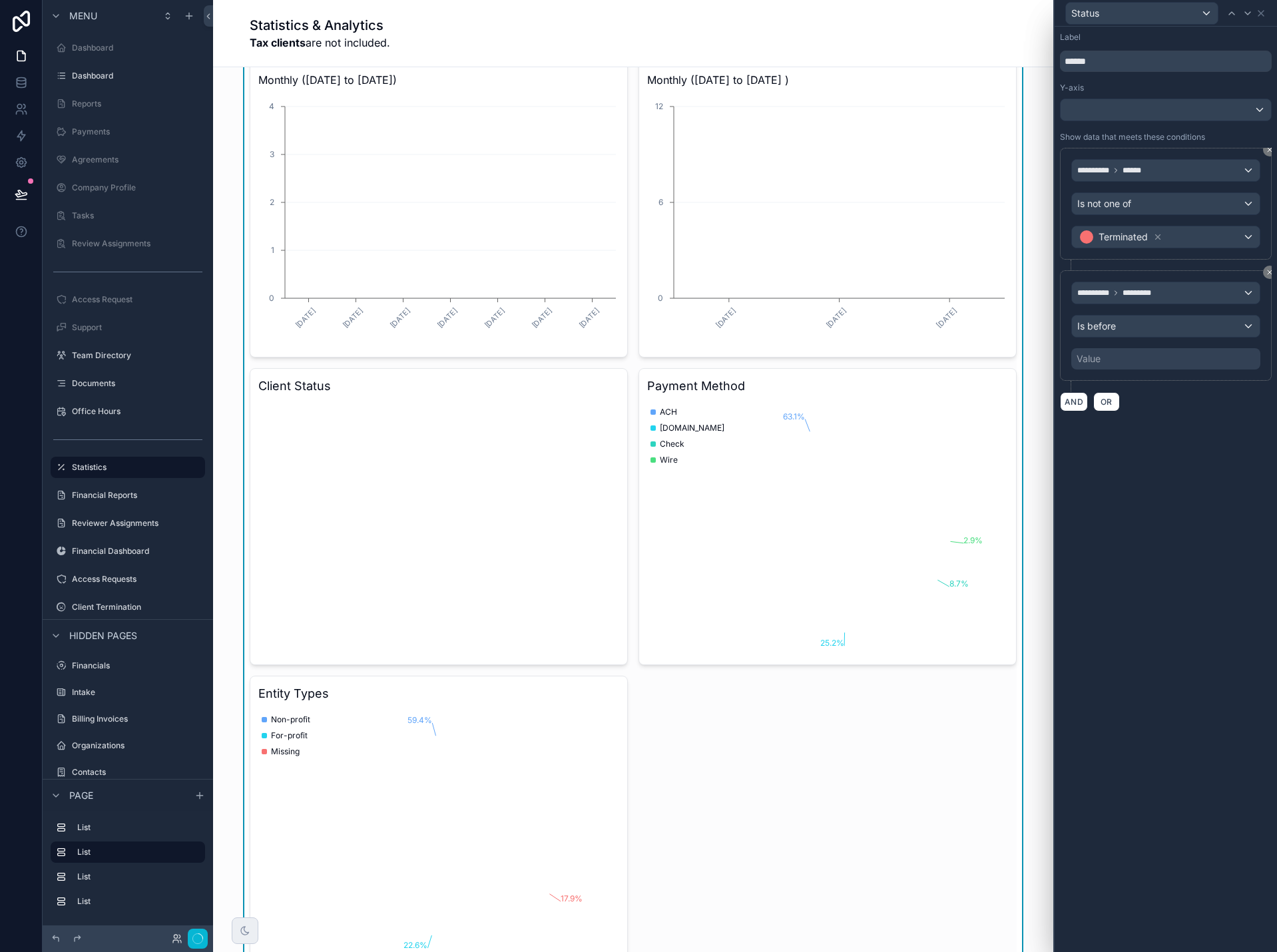
drag, startPoint x: 1120, startPoint y: 446, endPoint x: 1119, endPoint y: 362, distance: 84.0
click at [1119, 362] on div "Value" at bounding box center [1166, 359] width 189 height 21
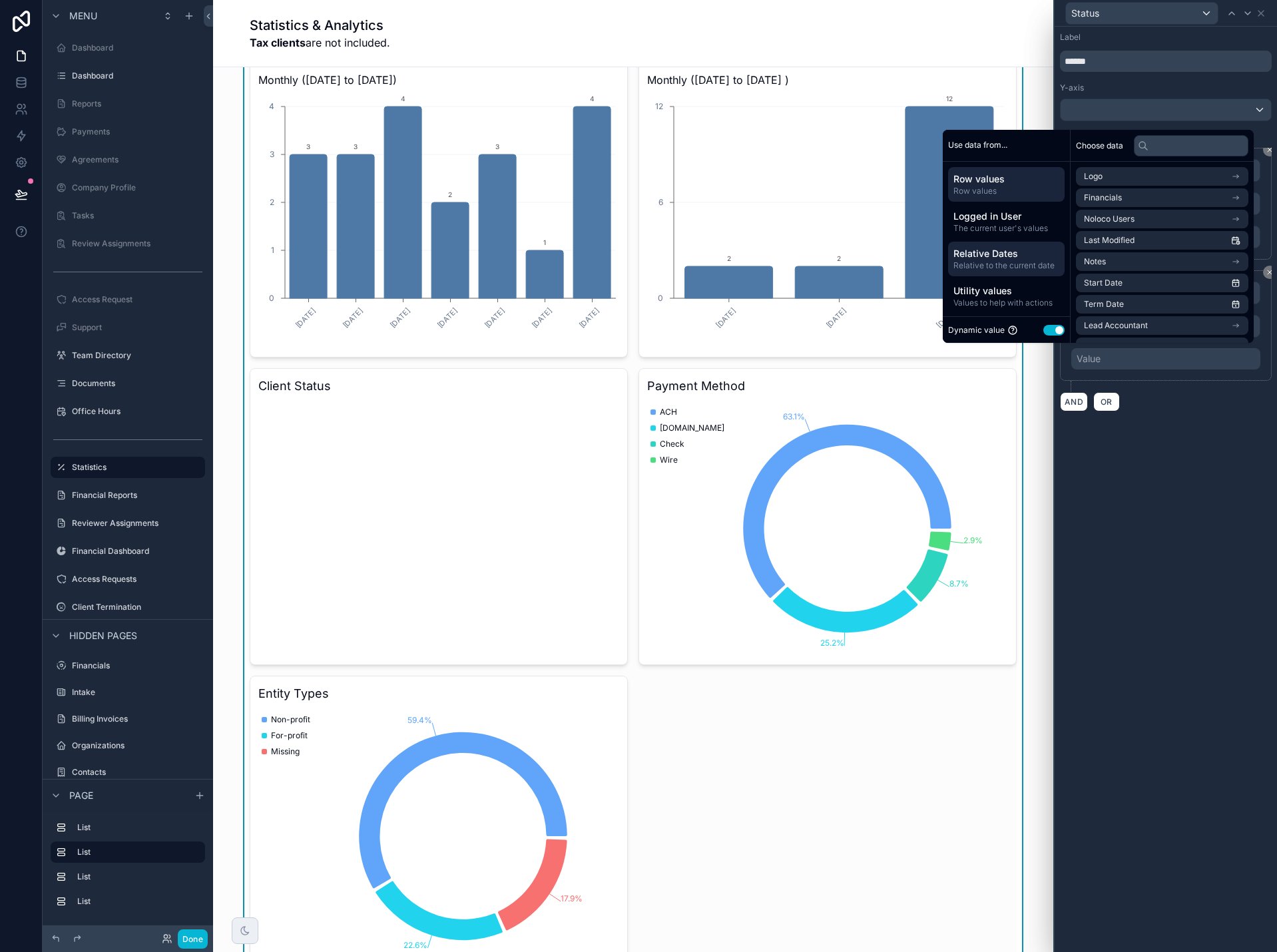
click at [1002, 258] on span "Relative Dates" at bounding box center [1006, 253] width 106 height 13
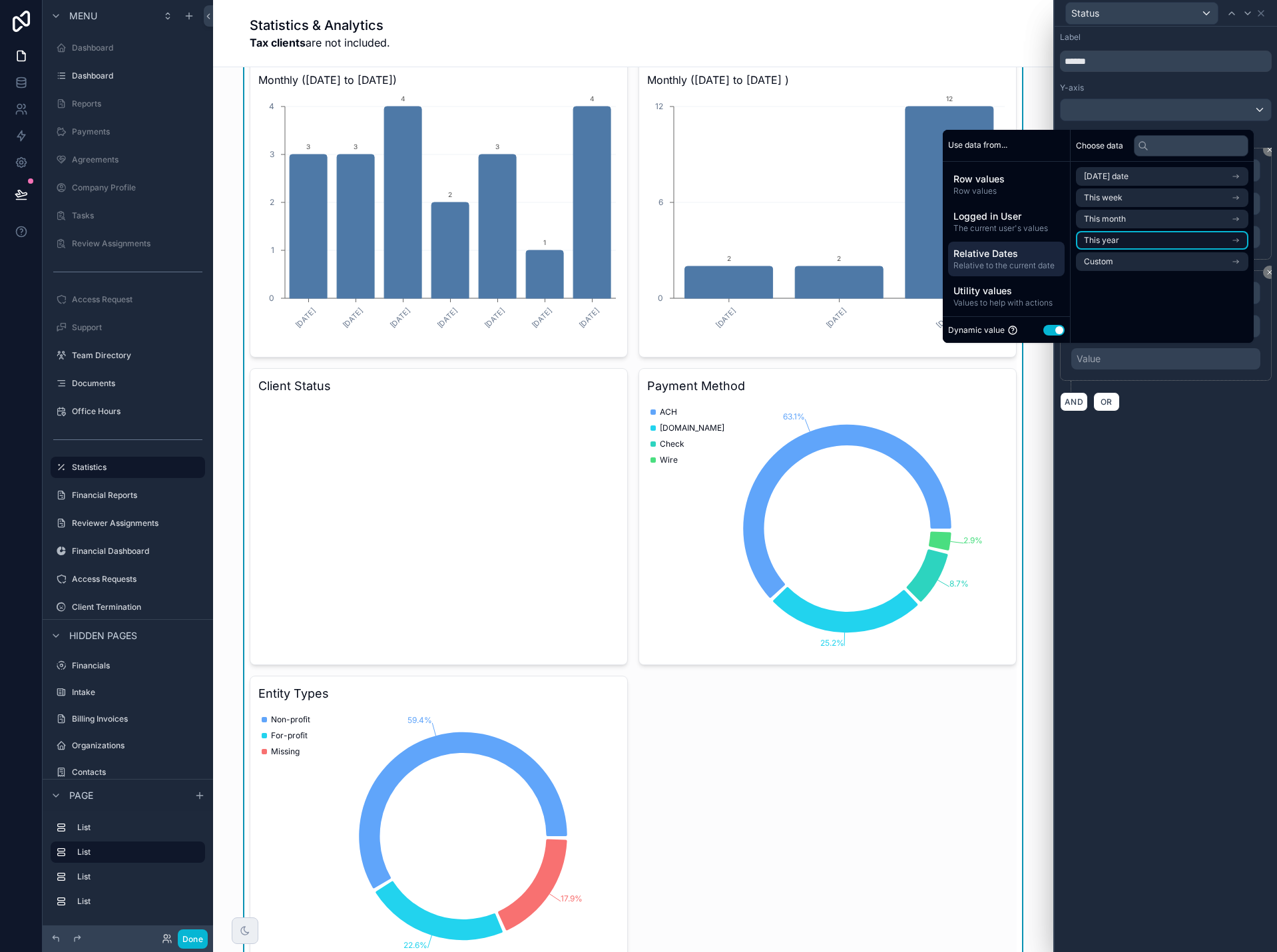
click at [1099, 241] on span "This year" at bounding box center [1101, 240] width 35 height 11
click at [1121, 202] on span "Start of year" at bounding box center [1108, 200] width 48 height 11
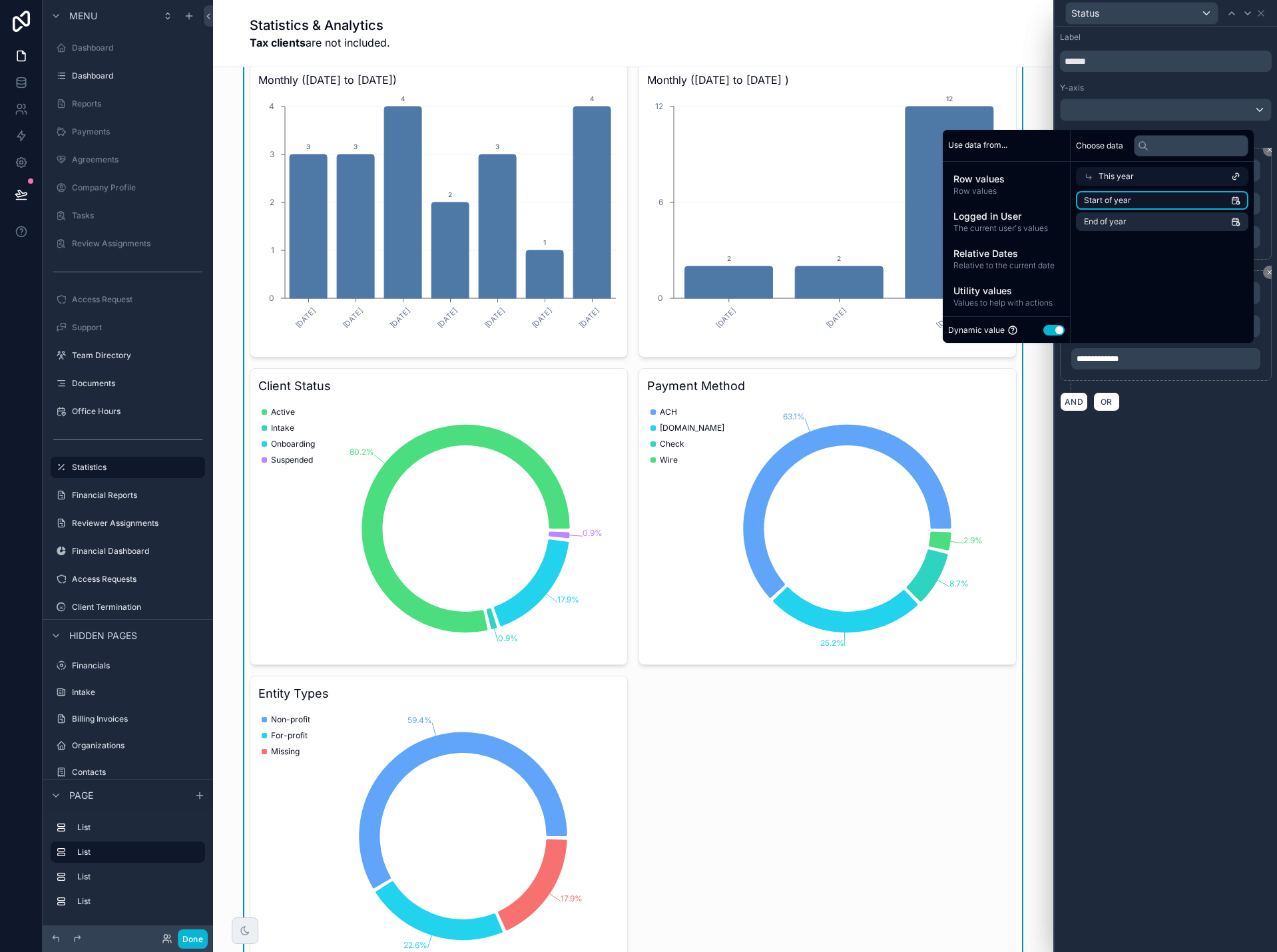
click at [1089, 203] on span "Start of year" at bounding box center [1108, 200] width 48 height 11
click at [1188, 491] on div "**********" at bounding box center [1166, 489] width 222 height 926
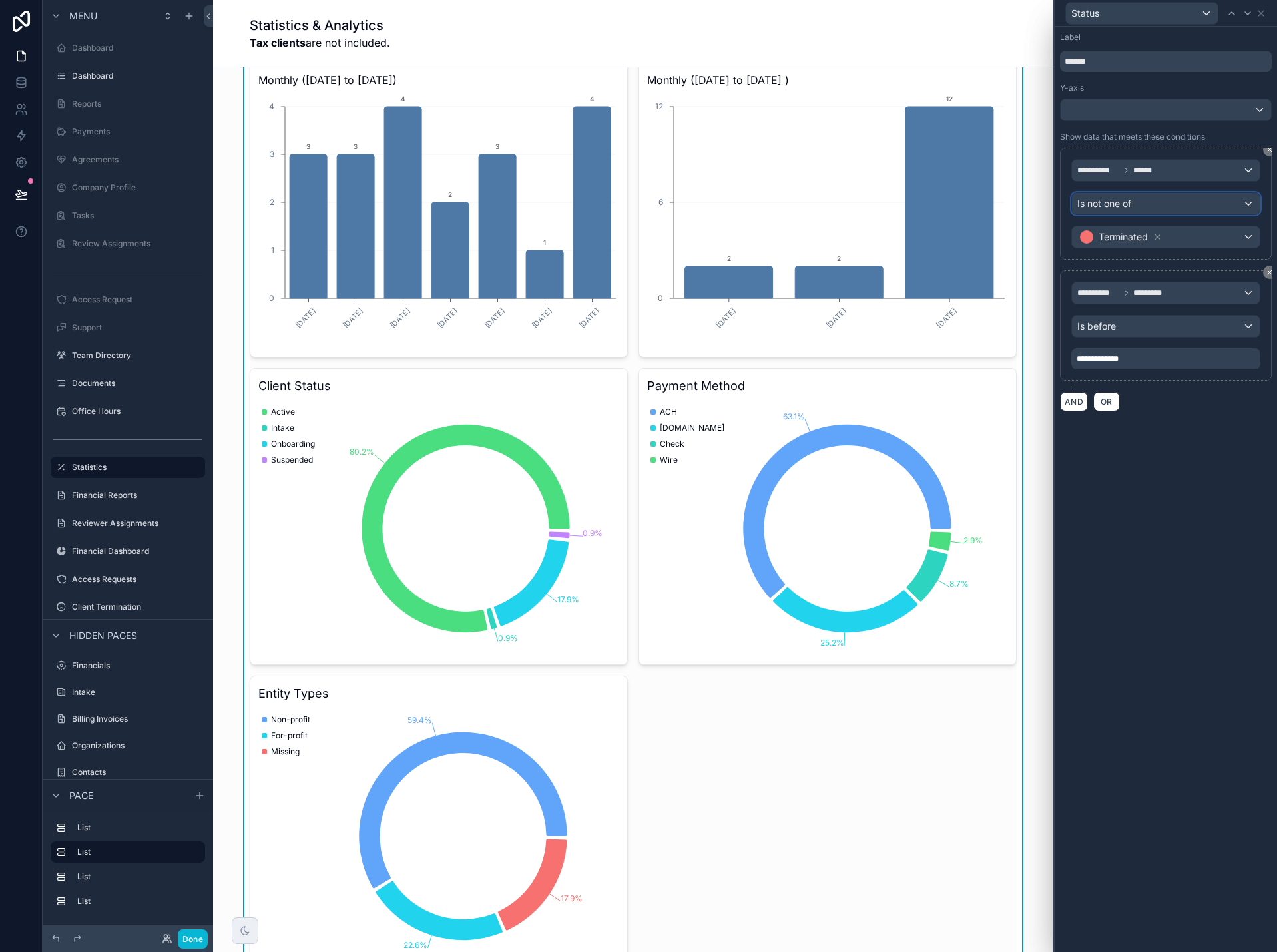
click at [1137, 197] on div "Is not one of" at bounding box center [1165, 204] width 188 height 21
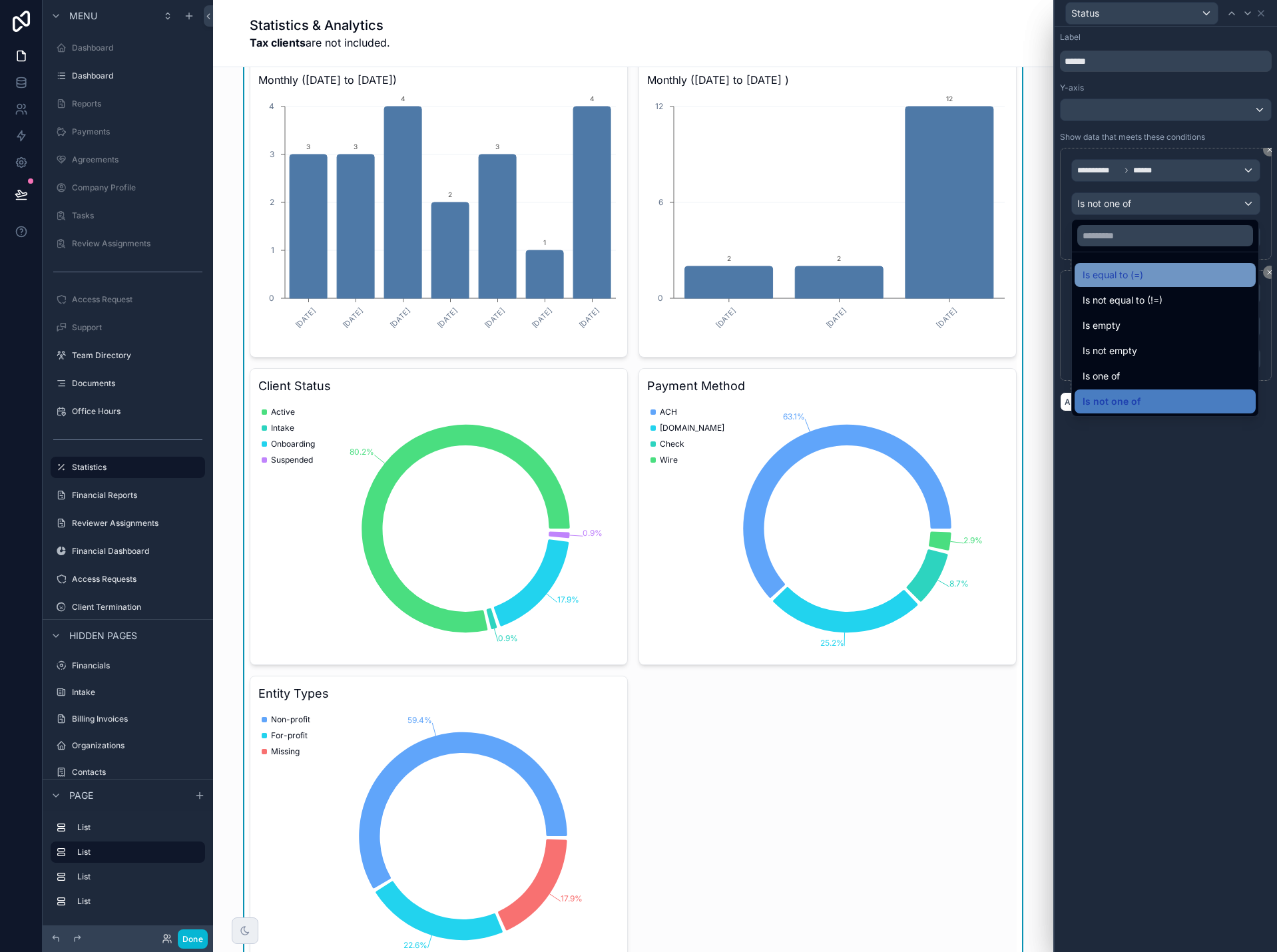
click at [1141, 271] on span "Is equal to (=)" at bounding box center [1113, 274] width 61 height 16
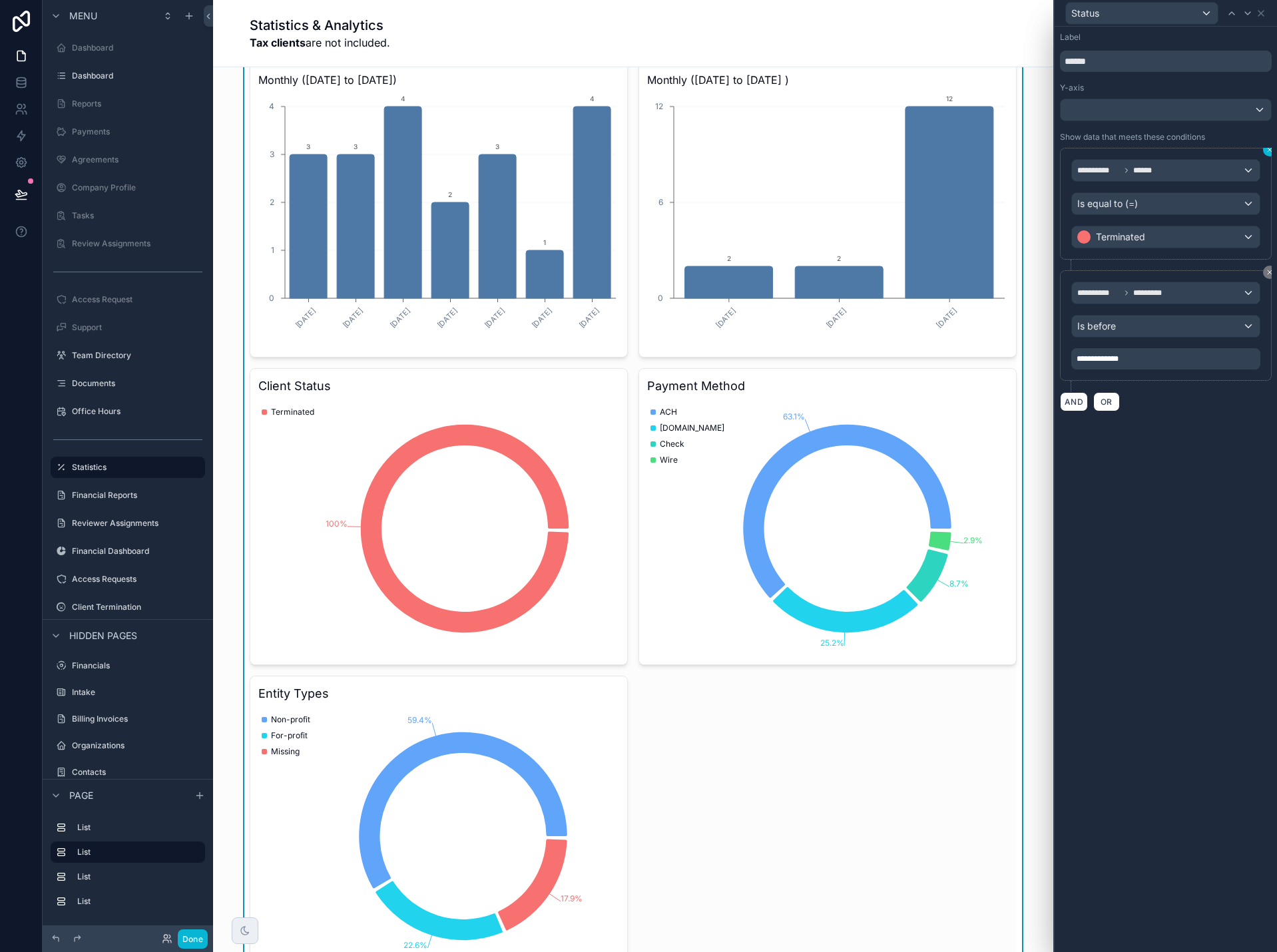
click at [1271, 151] on icon at bounding box center [1269, 149] width 4 height 4
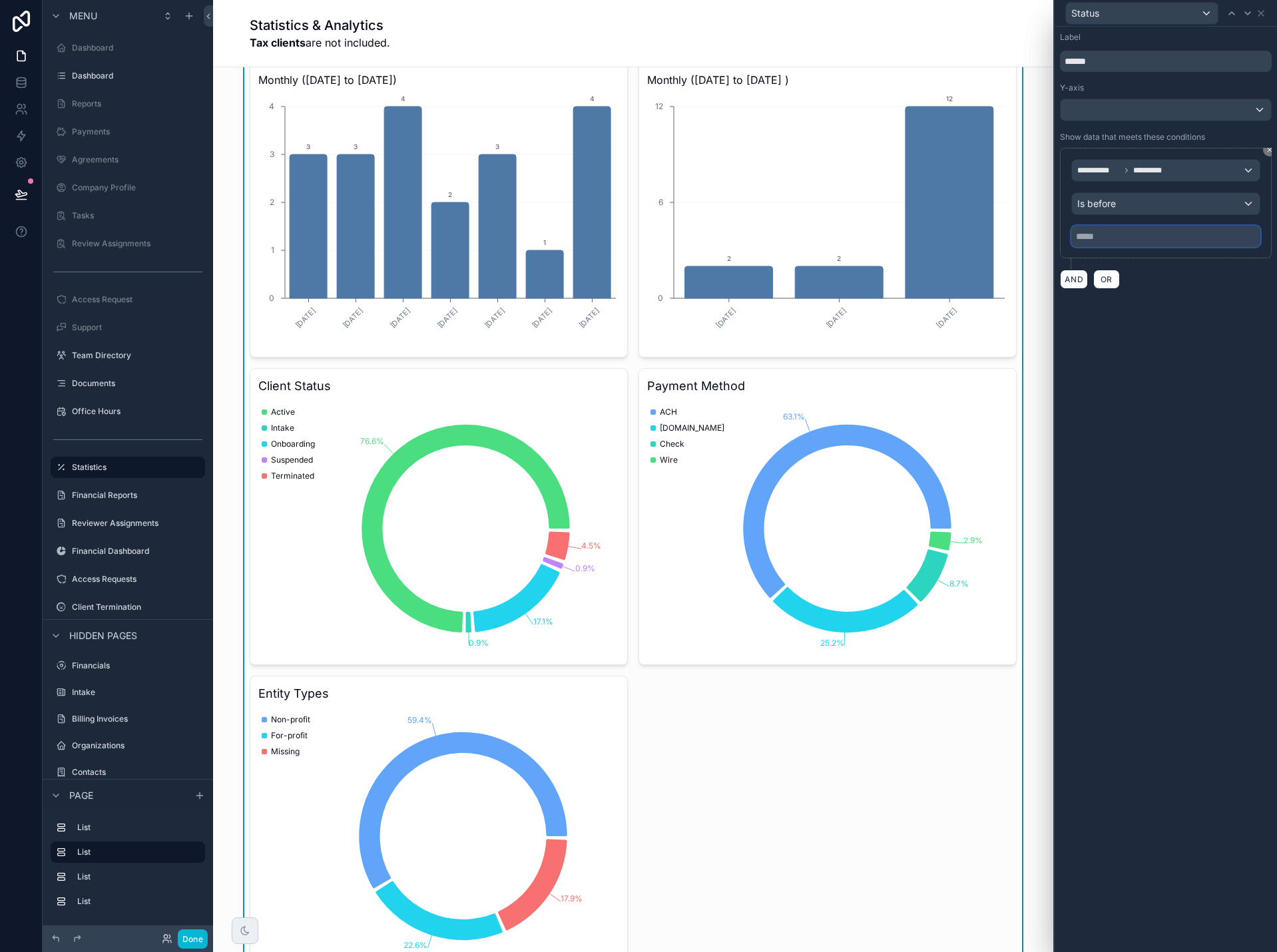
click at [1175, 243] on input "text" at bounding box center [1166, 236] width 189 height 21
select select "****"
select select "*"
drag, startPoint x: 1131, startPoint y: 247, endPoint x: 1140, endPoint y: 246, distance: 9.1
click at [1132, 248] on div "**********" at bounding box center [1166, 202] width 212 height 110
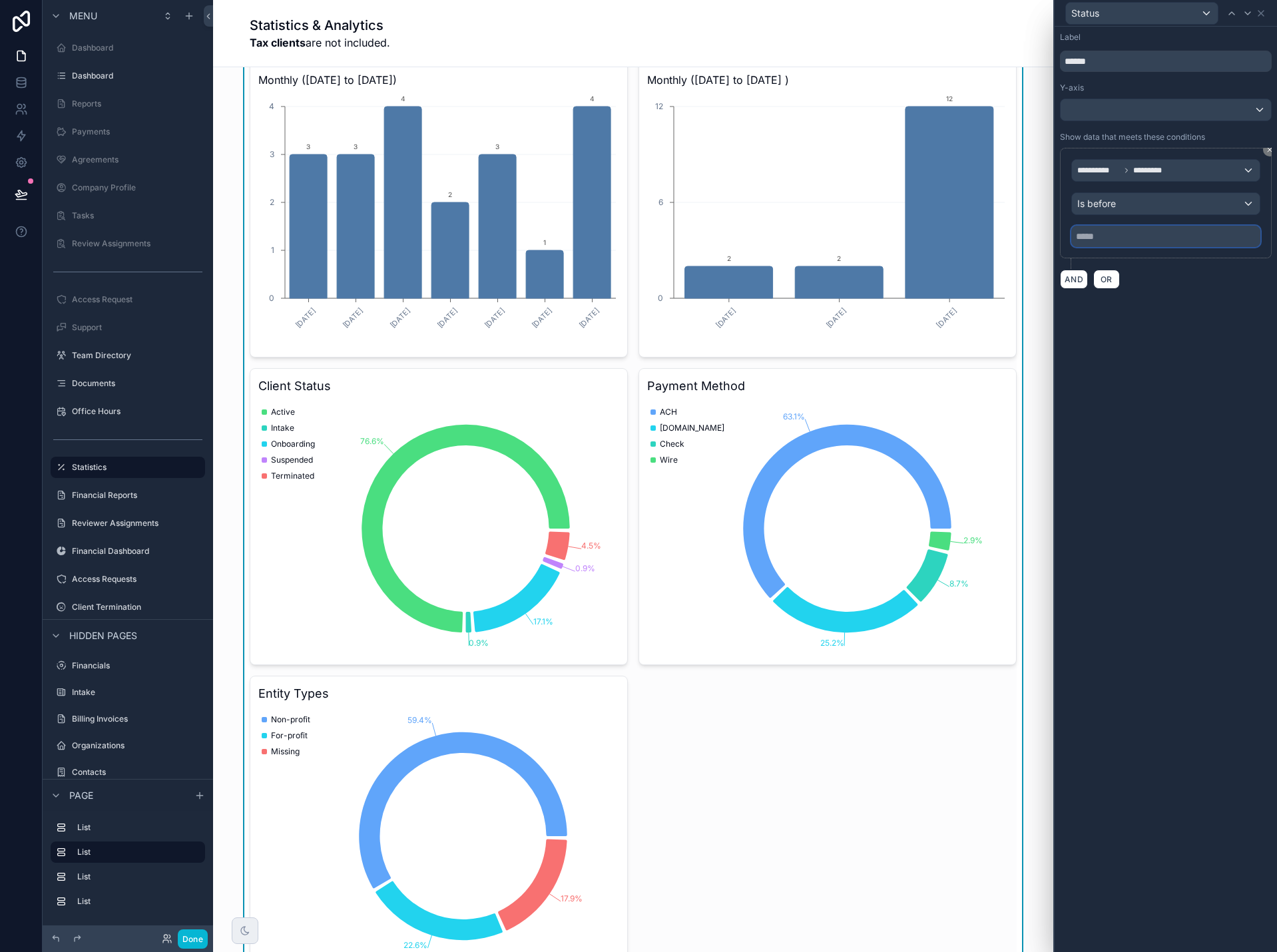
click at [1161, 241] on input "text" at bounding box center [1166, 236] width 189 height 21
select select "****"
select select "*"
click at [1161, 241] on input "text" at bounding box center [1166, 236] width 189 height 21
select select "****"
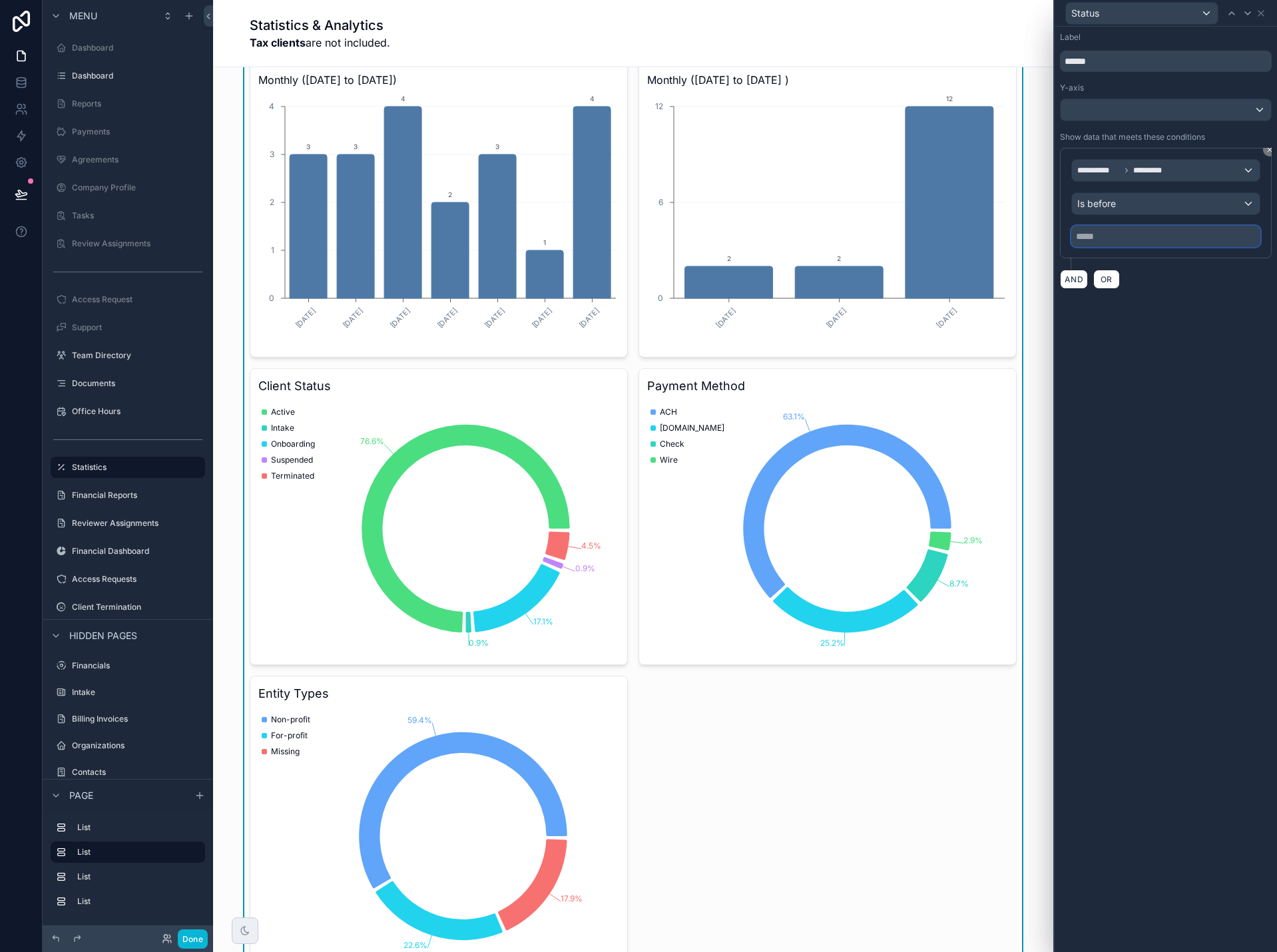
select select "*"
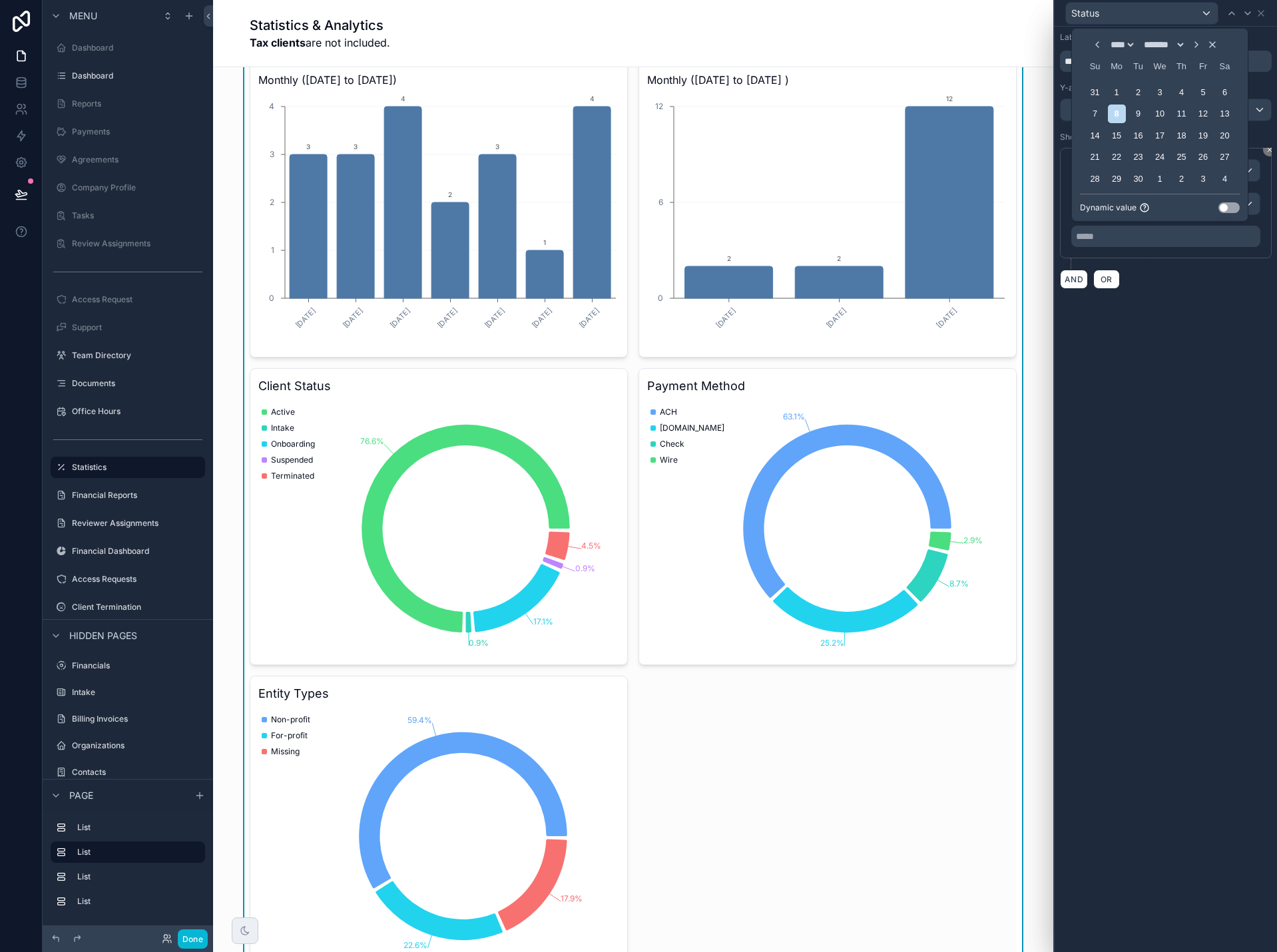
click at [1175, 308] on div "**********" at bounding box center [1166, 489] width 222 height 926
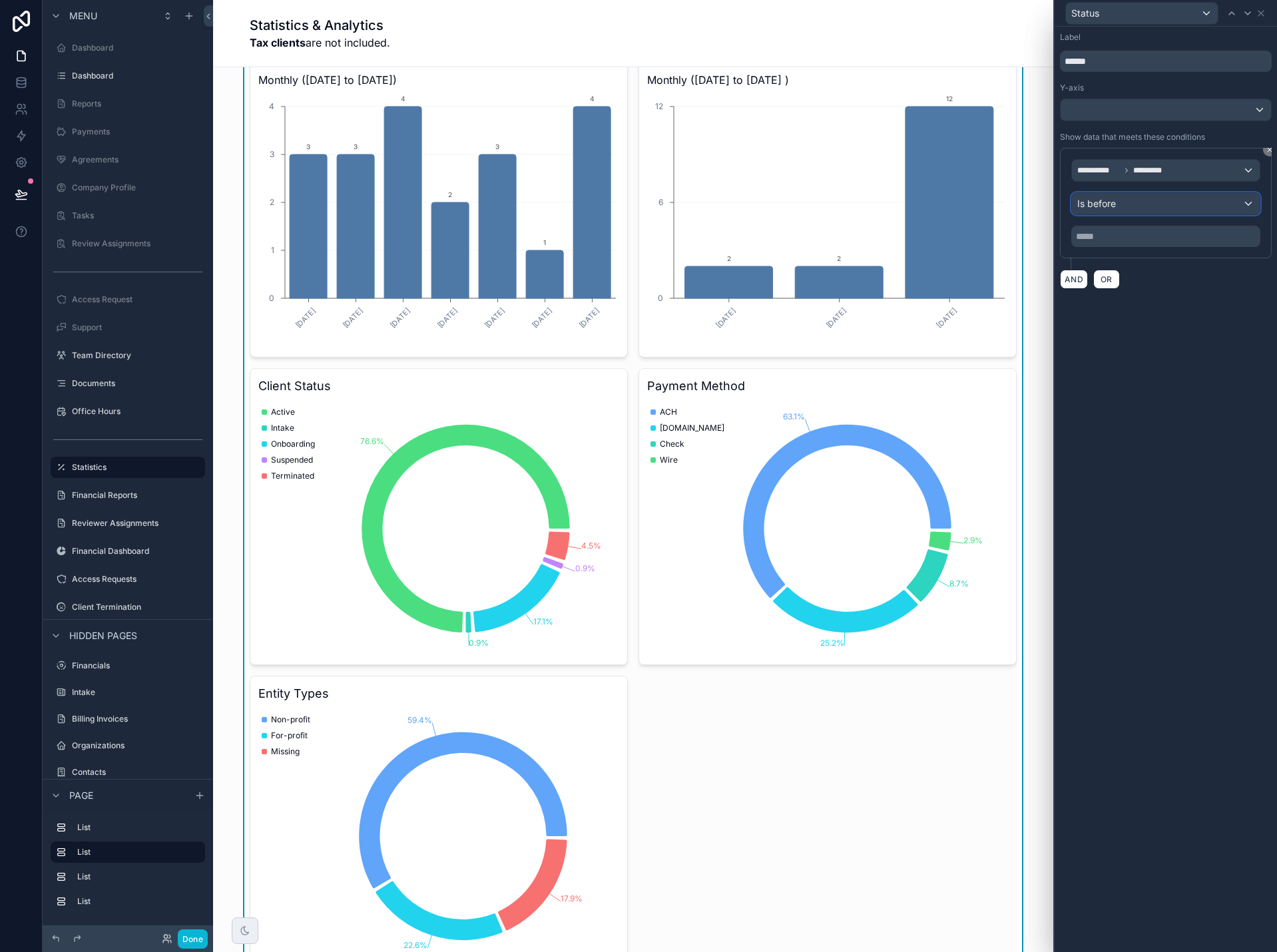
click at [1191, 204] on div "Is before" at bounding box center [1165, 204] width 188 height 21
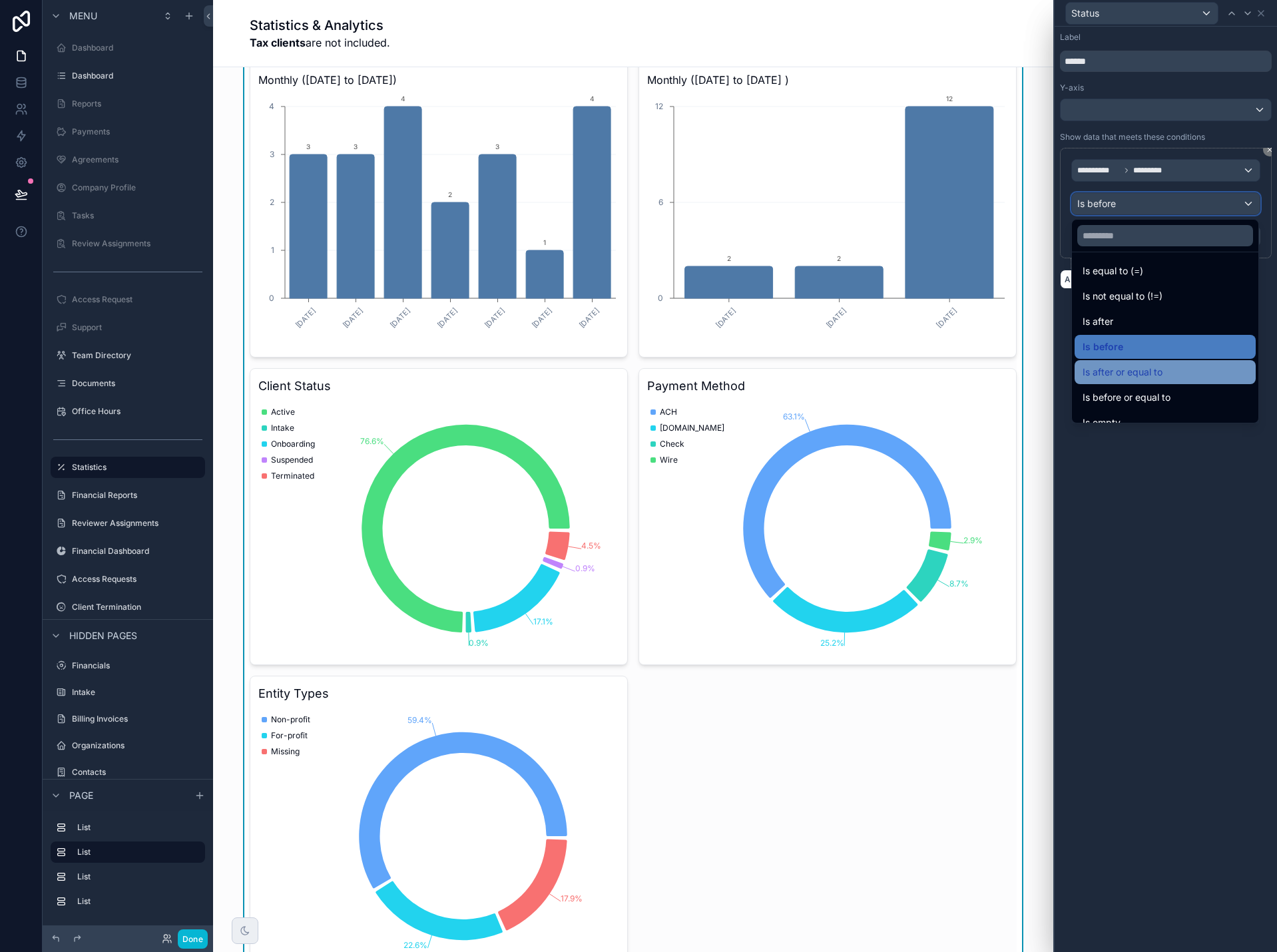
scroll to position [0, 0]
click at [1156, 349] on div "Is before" at bounding box center [1165, 350] width 165 height 16
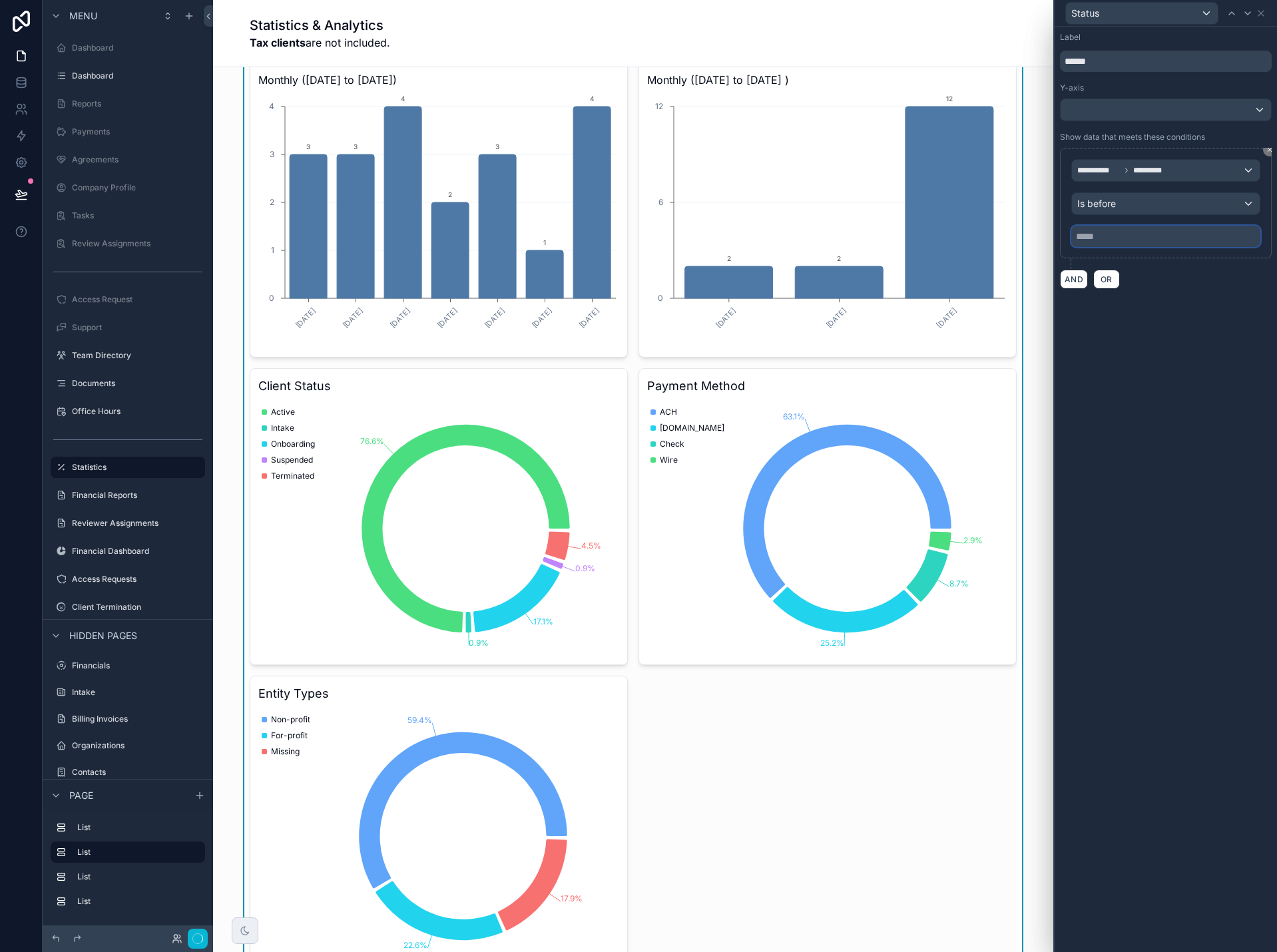
click at [1126, 244] on input "text" at bounding box center [1166, 236] width 189 height 21
select select "****"
select select "*"
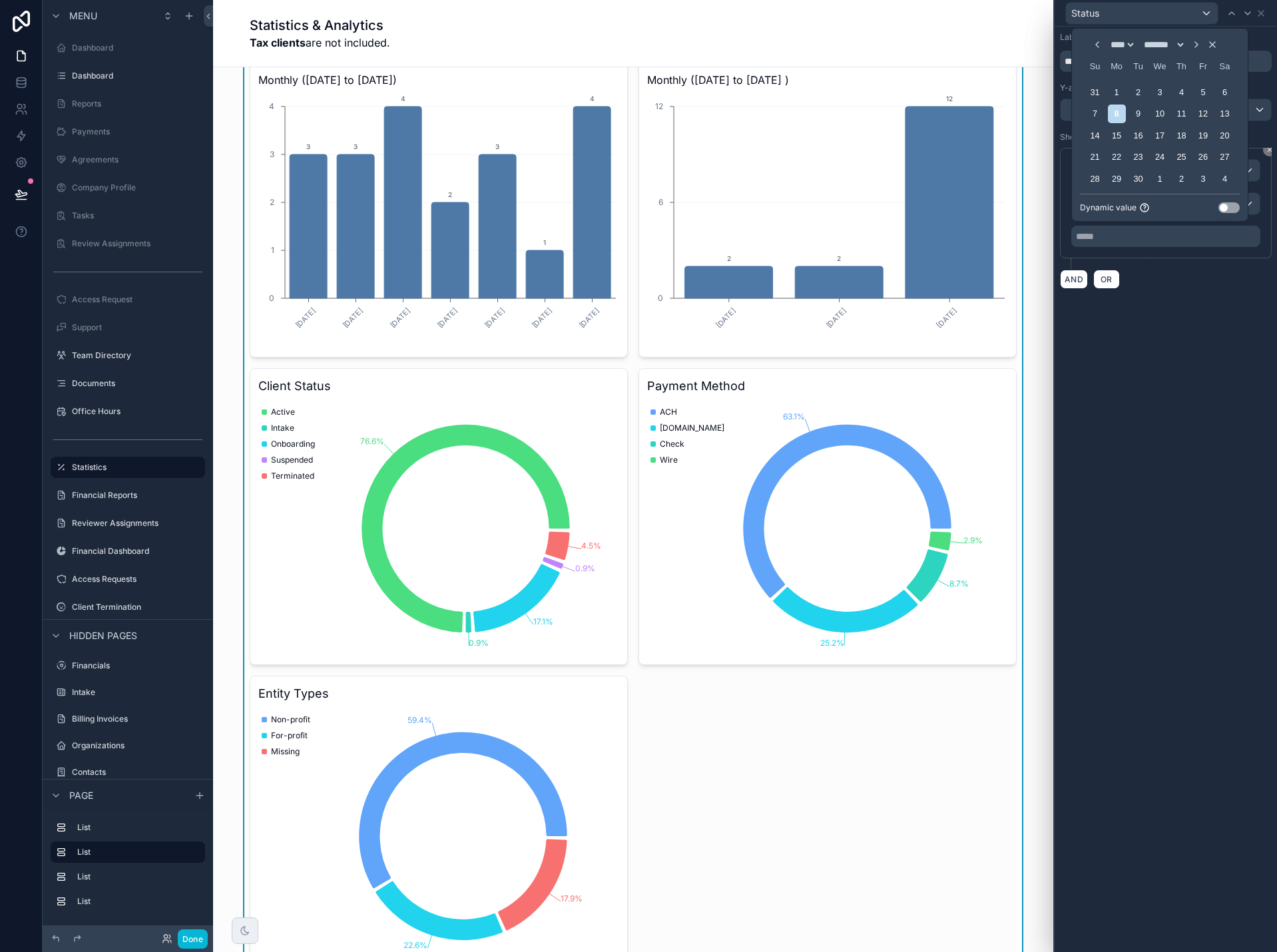
click at [1228, 208] on button "Use setting" at bounding box center [1228, 207] width 21 height 11
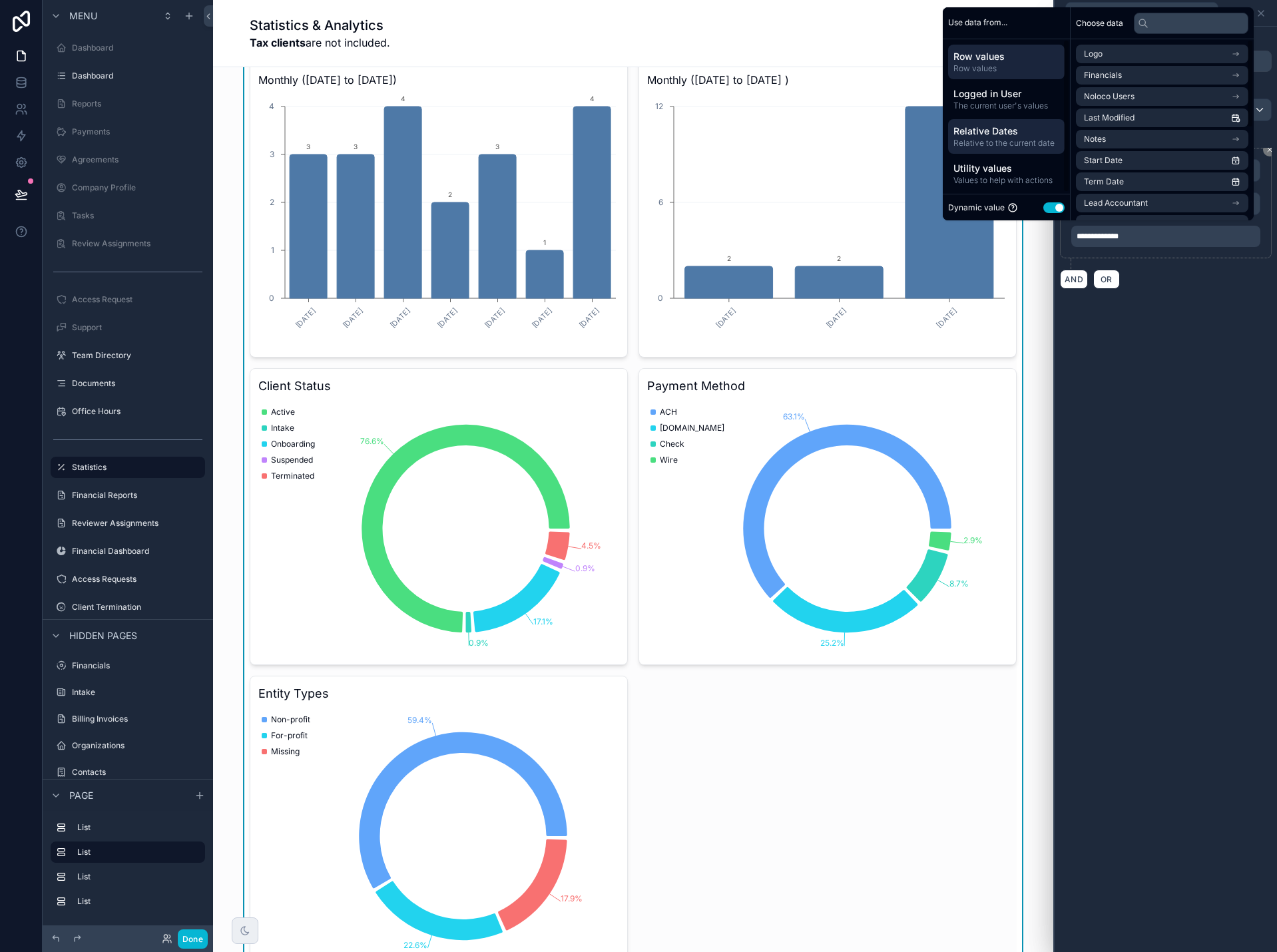
click at [1004, 130] on span "Relative Dates" at bounding box center [1006, 131] width 106 height 13
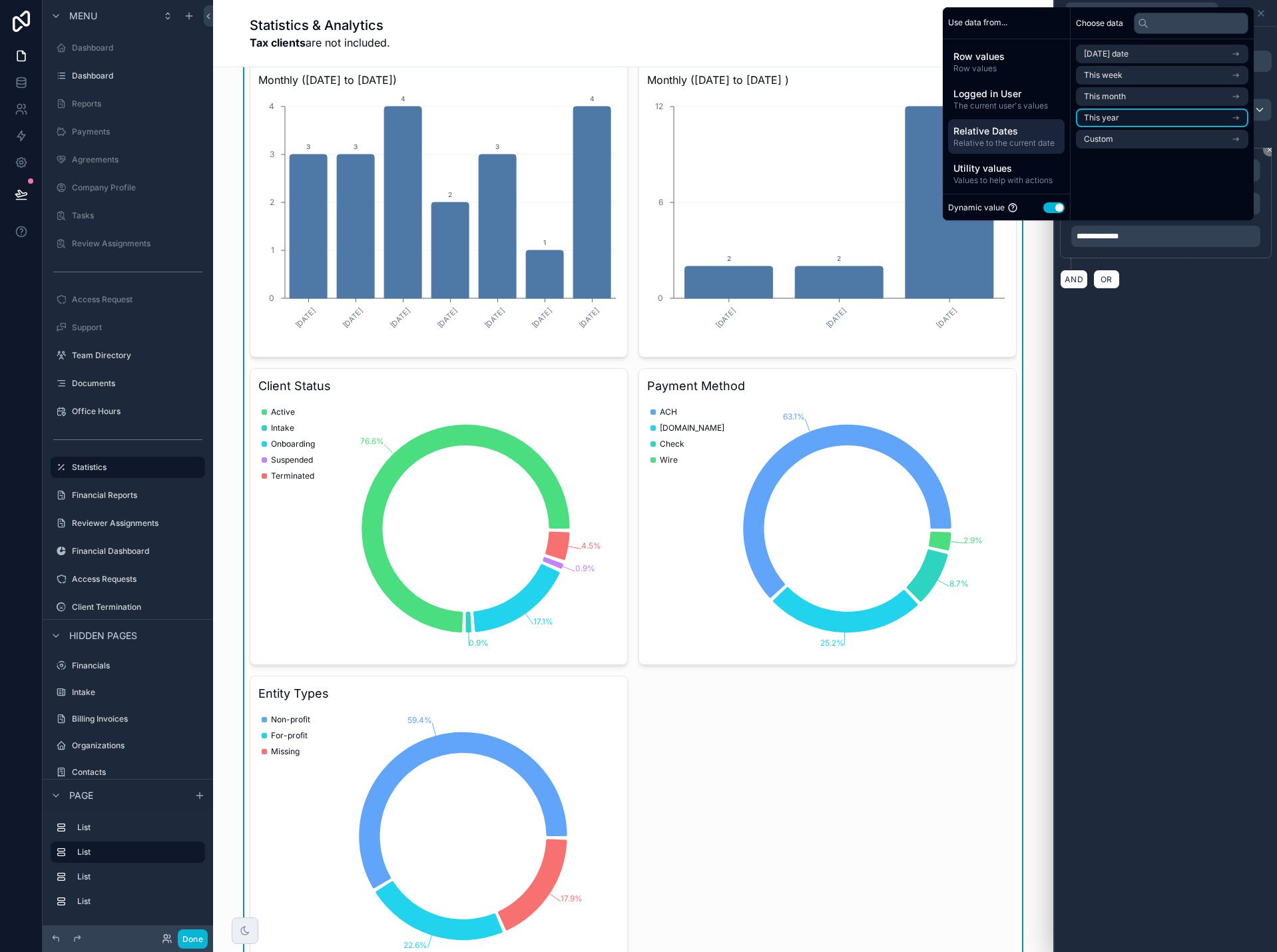
click at [1134, 119] on li "This year" at bounding box center [1161, 117] width 172 height 19
click at [1088, 56] on div "This year" at bounding box center [1161, 54] width 172 height 19
drag, startPoint x: 1167, startPoint y: 306, endPoint x: 1167, endPoint y: 298, distance: 8.0
click at [1167, 308] on div "**********" at bounding box center [1166, 489] width 222 height 926
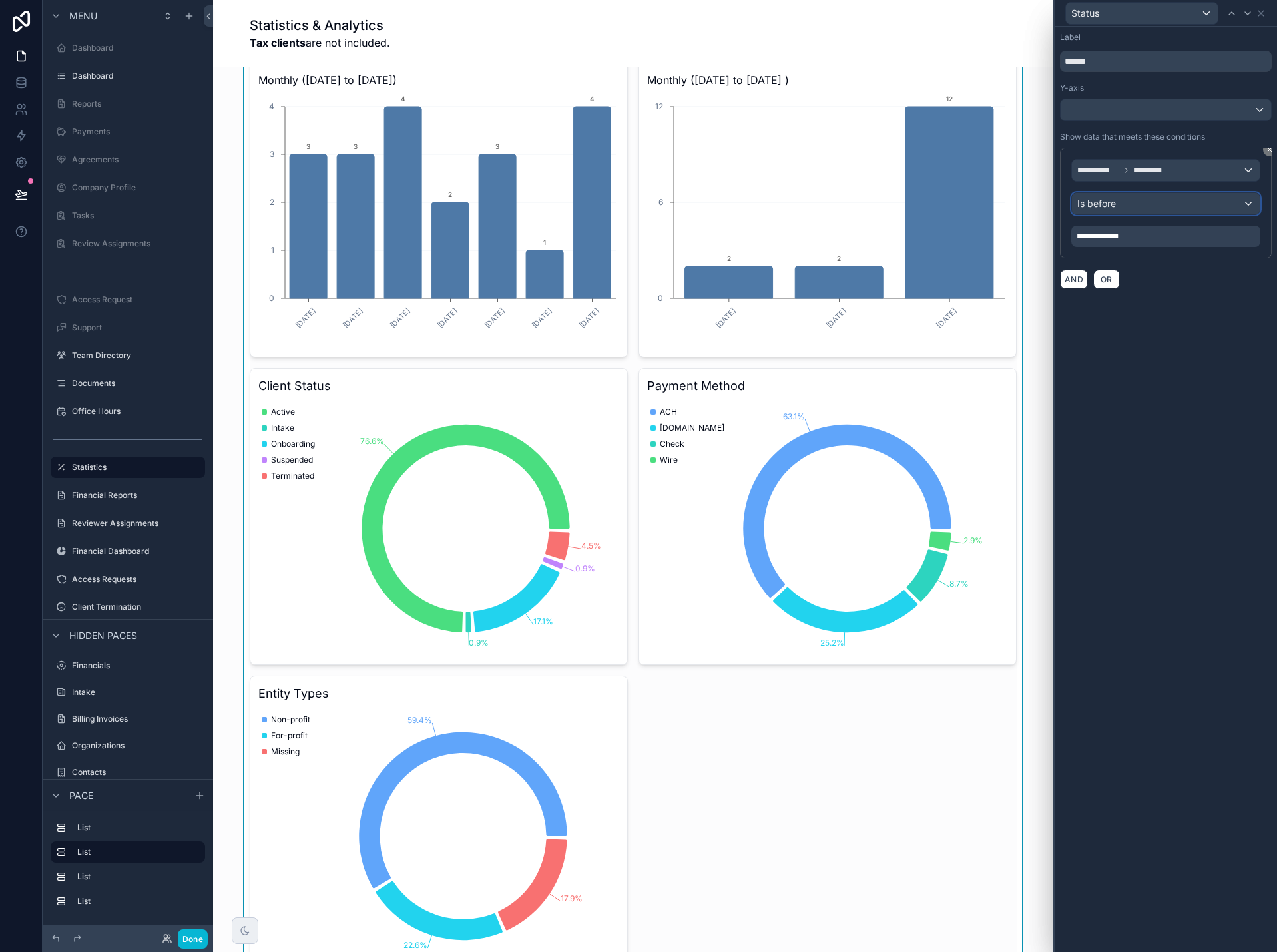
click at [1153, 195] on div "Is before" at bounding box center [1165, 204] width 188 height 21
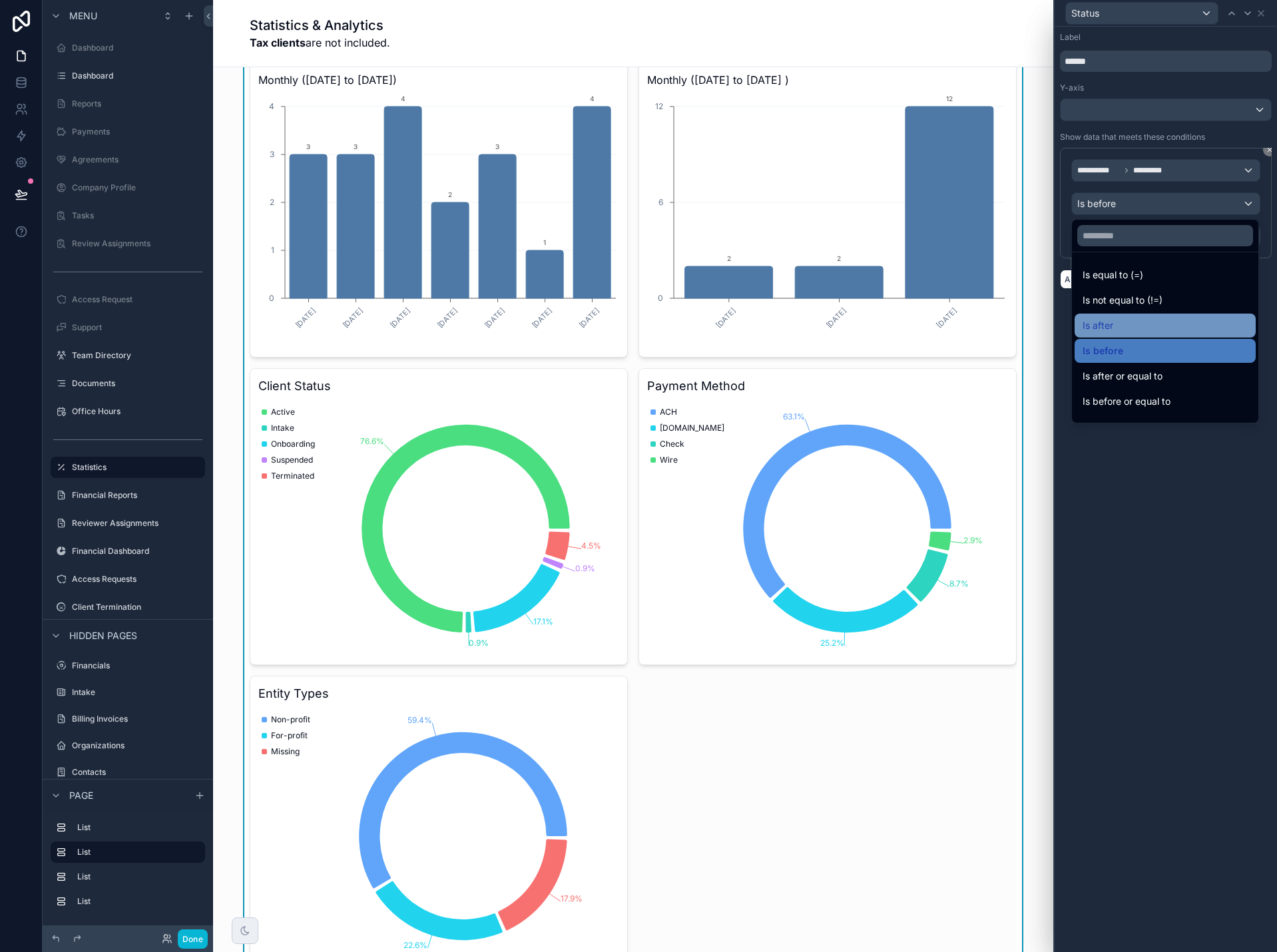
click at [1143, 329] on div "Is after" at bounding box center [1165, 326] width 165 height 16
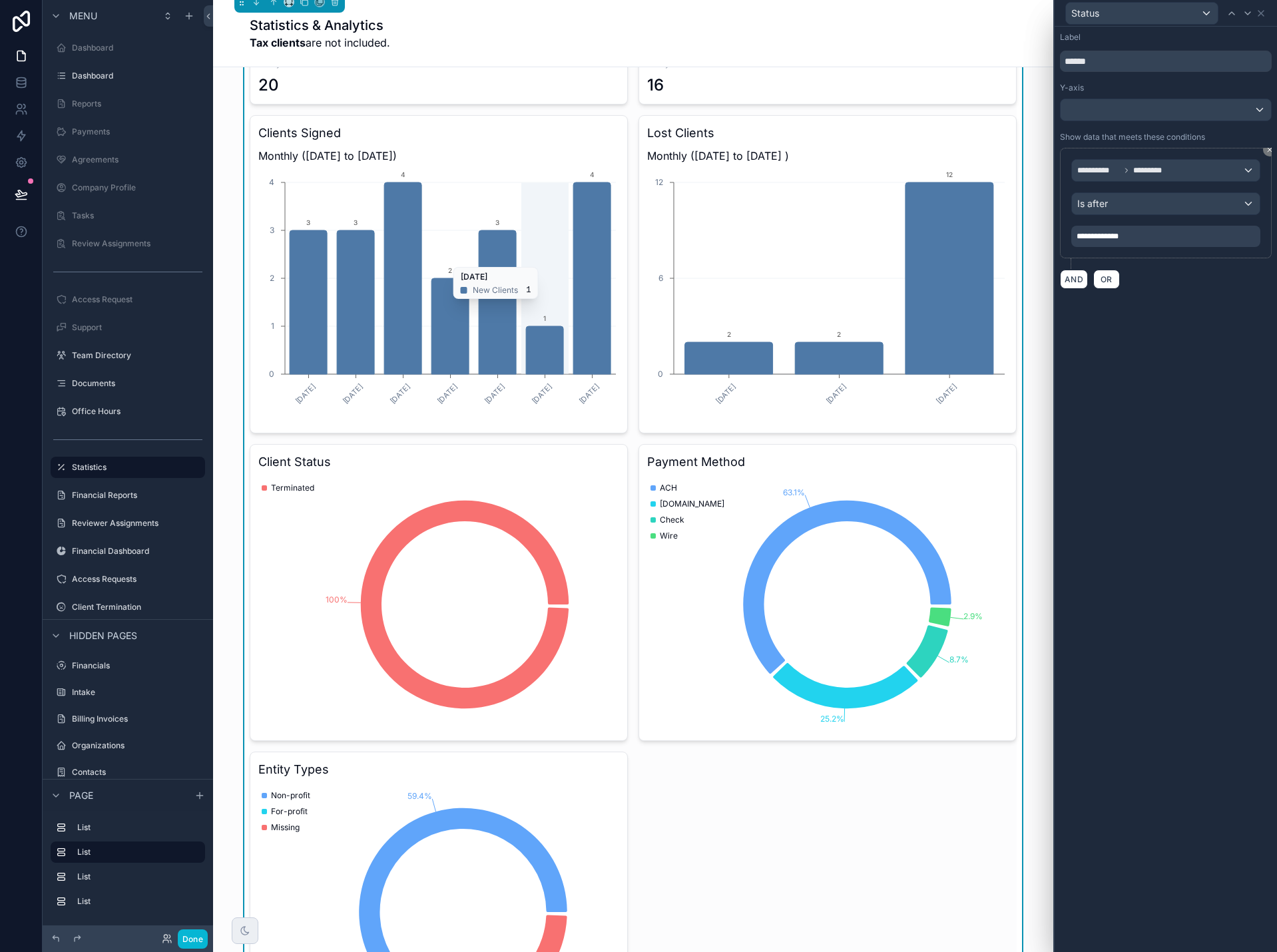
scroll to position [532, 0]
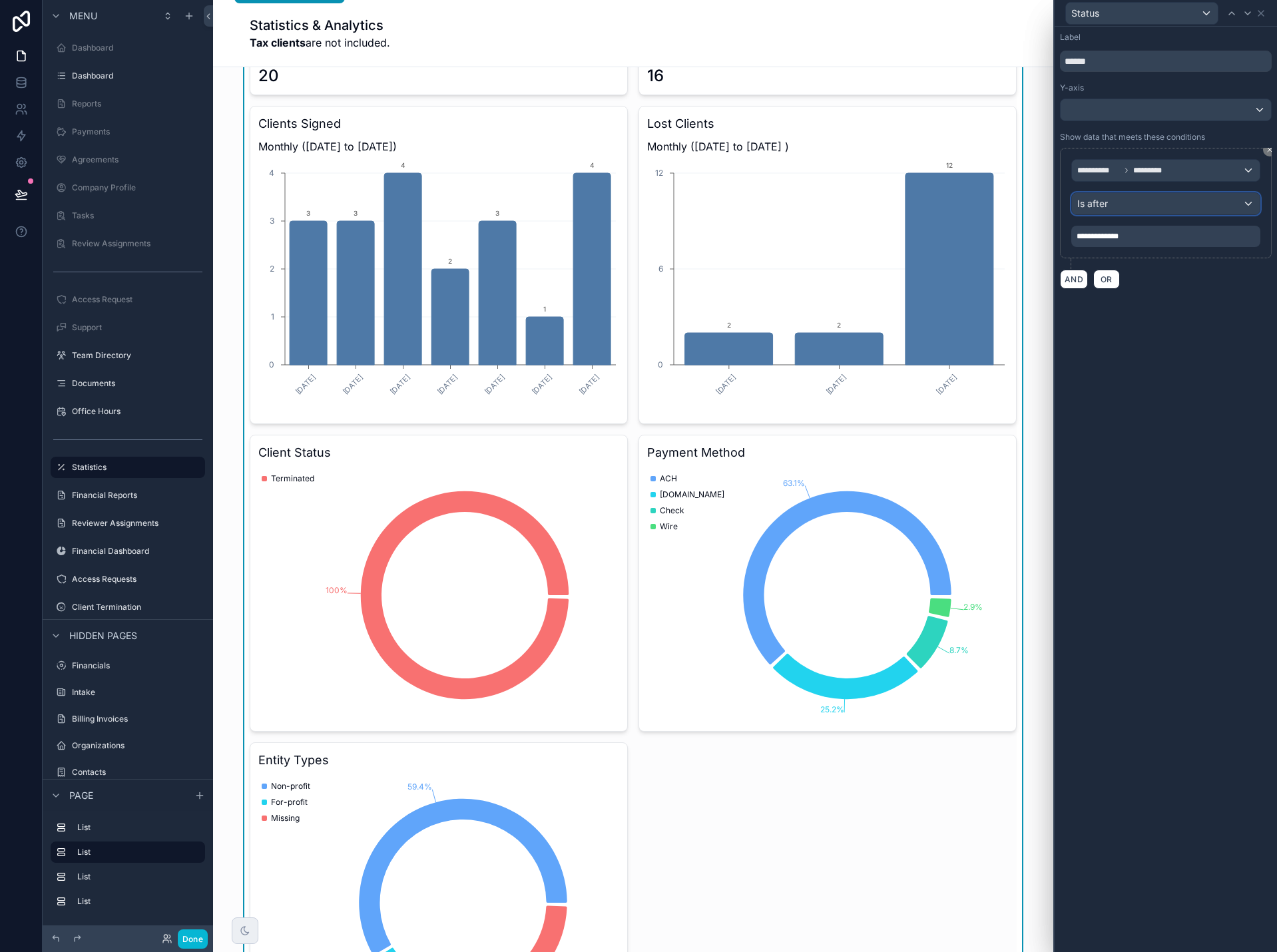
click at [1133, 209] on div "Is after" at bounding box center [1165, 204] width 188 height 21
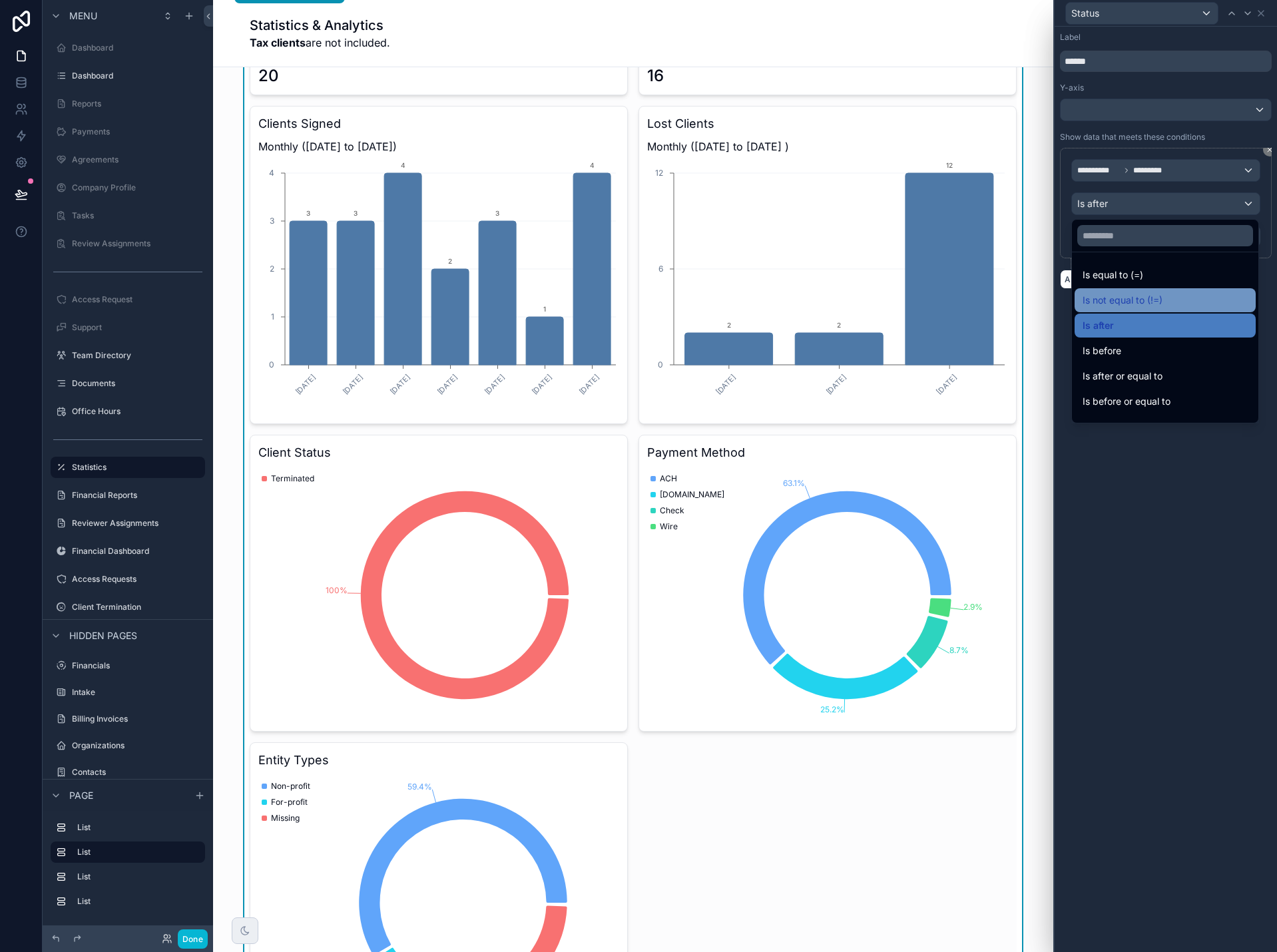
click at [1171, 299] on div "Is not equal to (!=)" at bounding box center [1165, 300] width 165 height 16
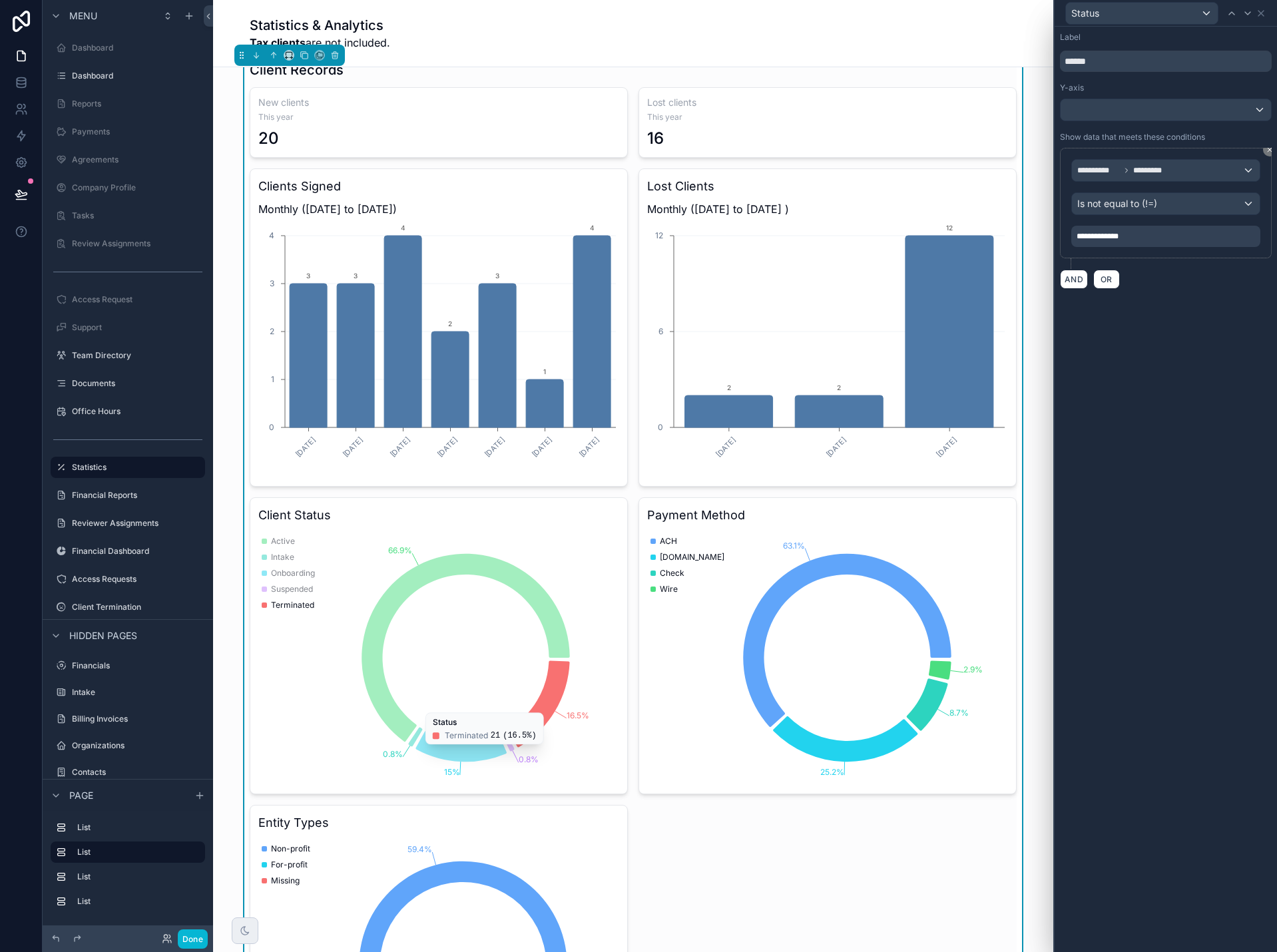
scroll to position [466, 0]
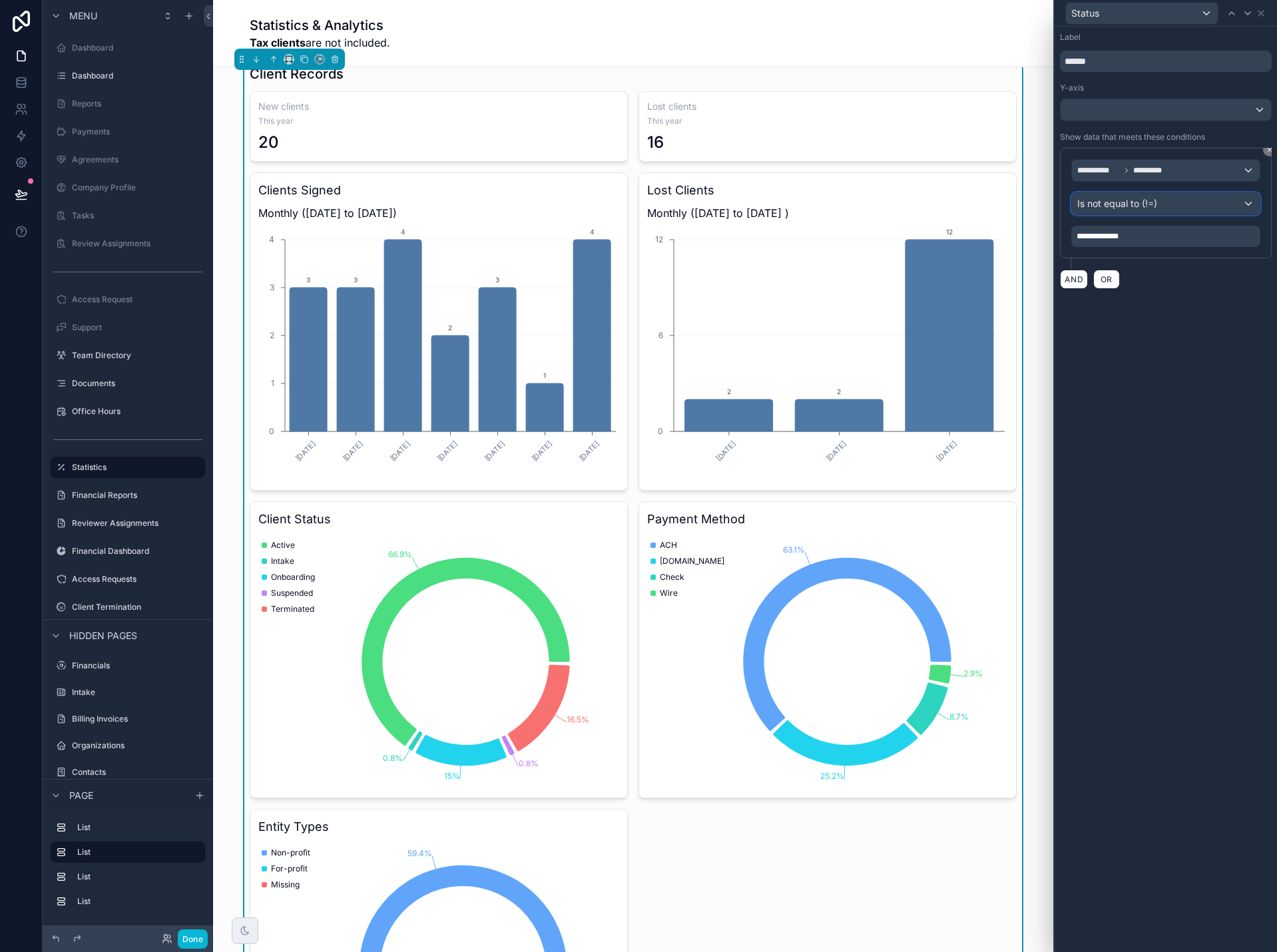
click at [1183, 202] on div "Is not equal to (!=)" at bounding box center [1165, 204] width 188 height 21
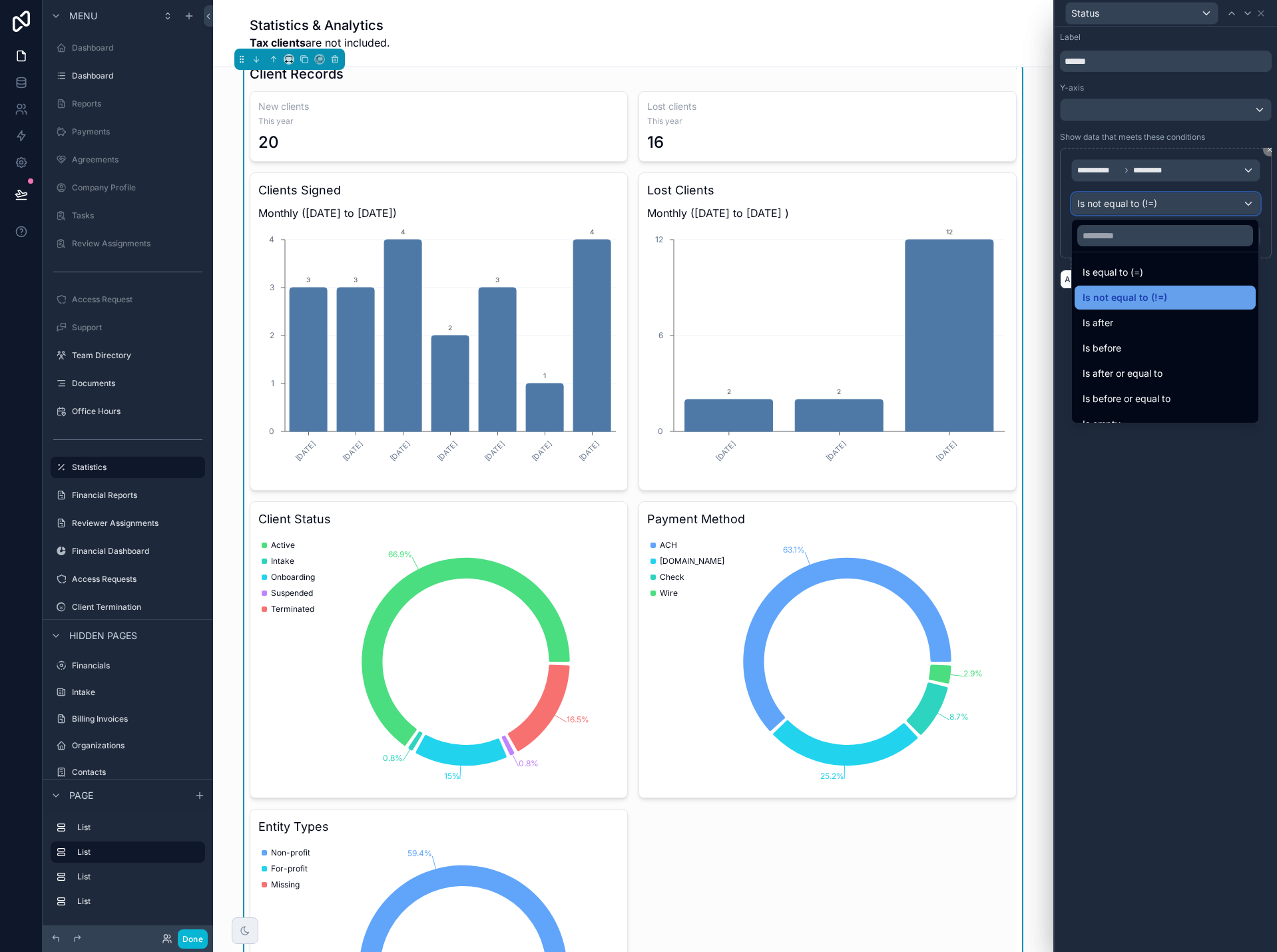
scroll to position [0, 0]
click at [1177, 324] on div "Is after" at bounding box center [1165, 326] width 165 height 16
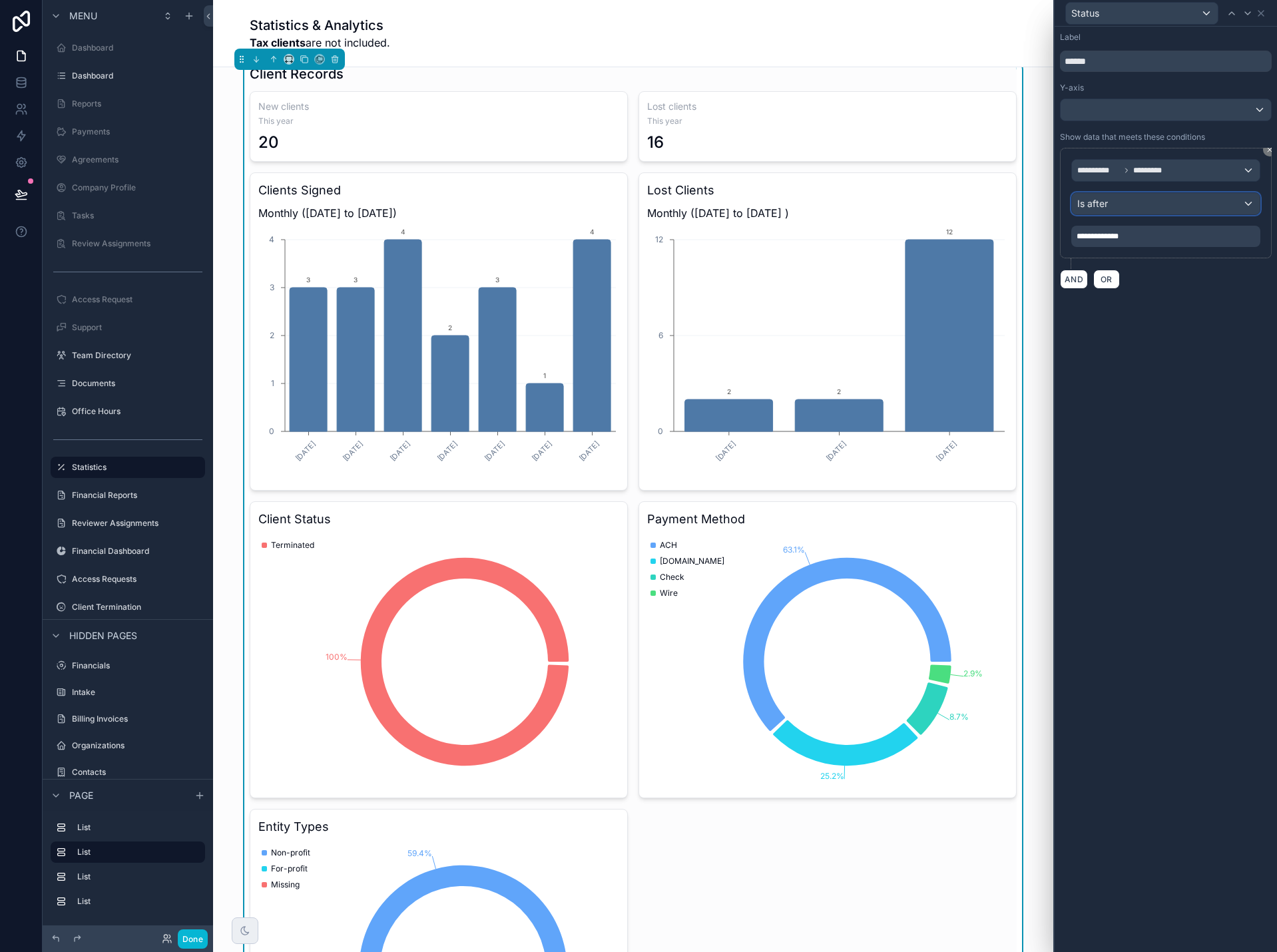
click at [1139, 202] on div "Is after" at bounding box center [1165, 204] width 188 height 21
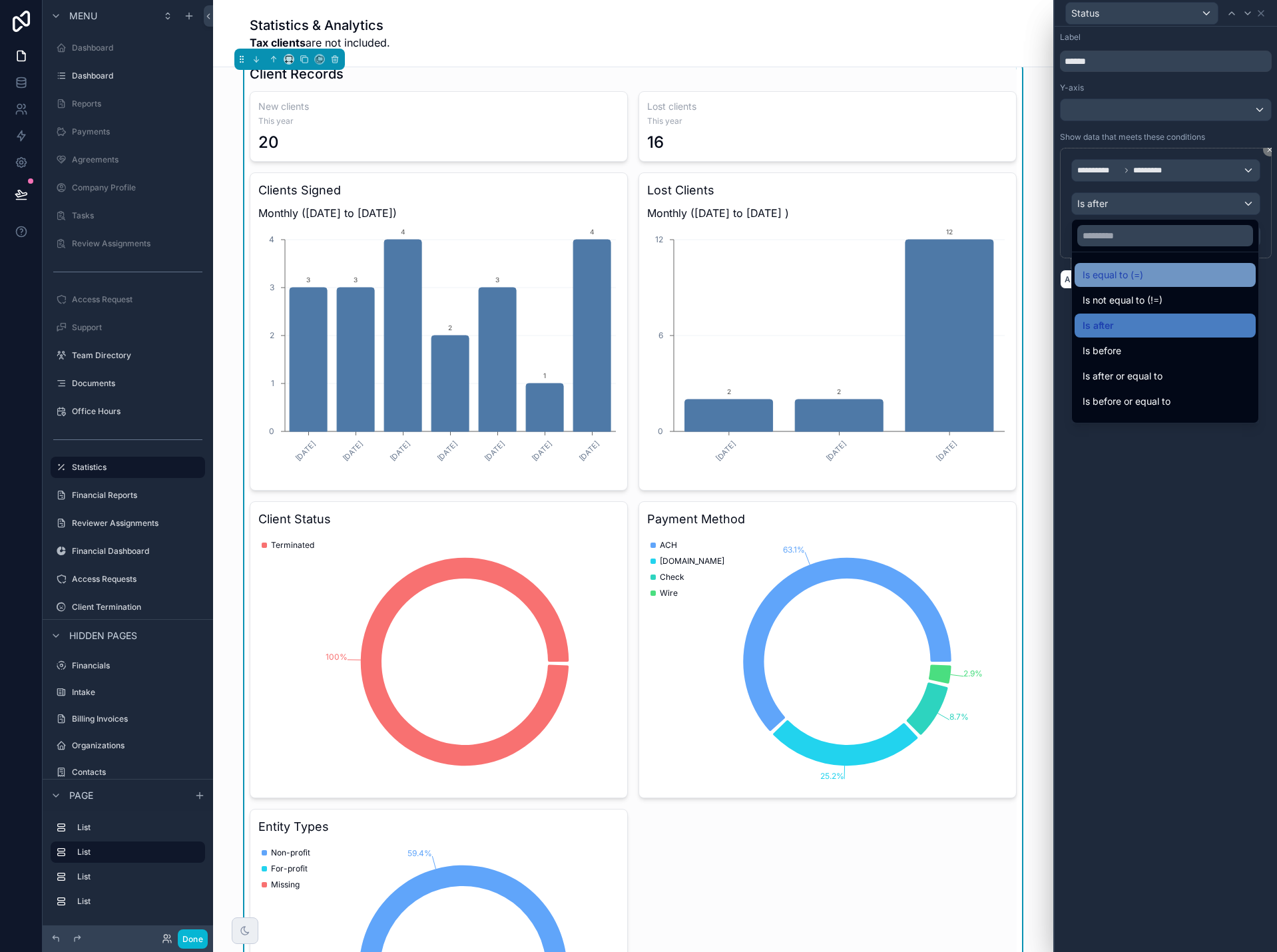
click at [1134, 281] on span "Is equal to (=)" at bounding box center [1113, 274] width 61 height 16
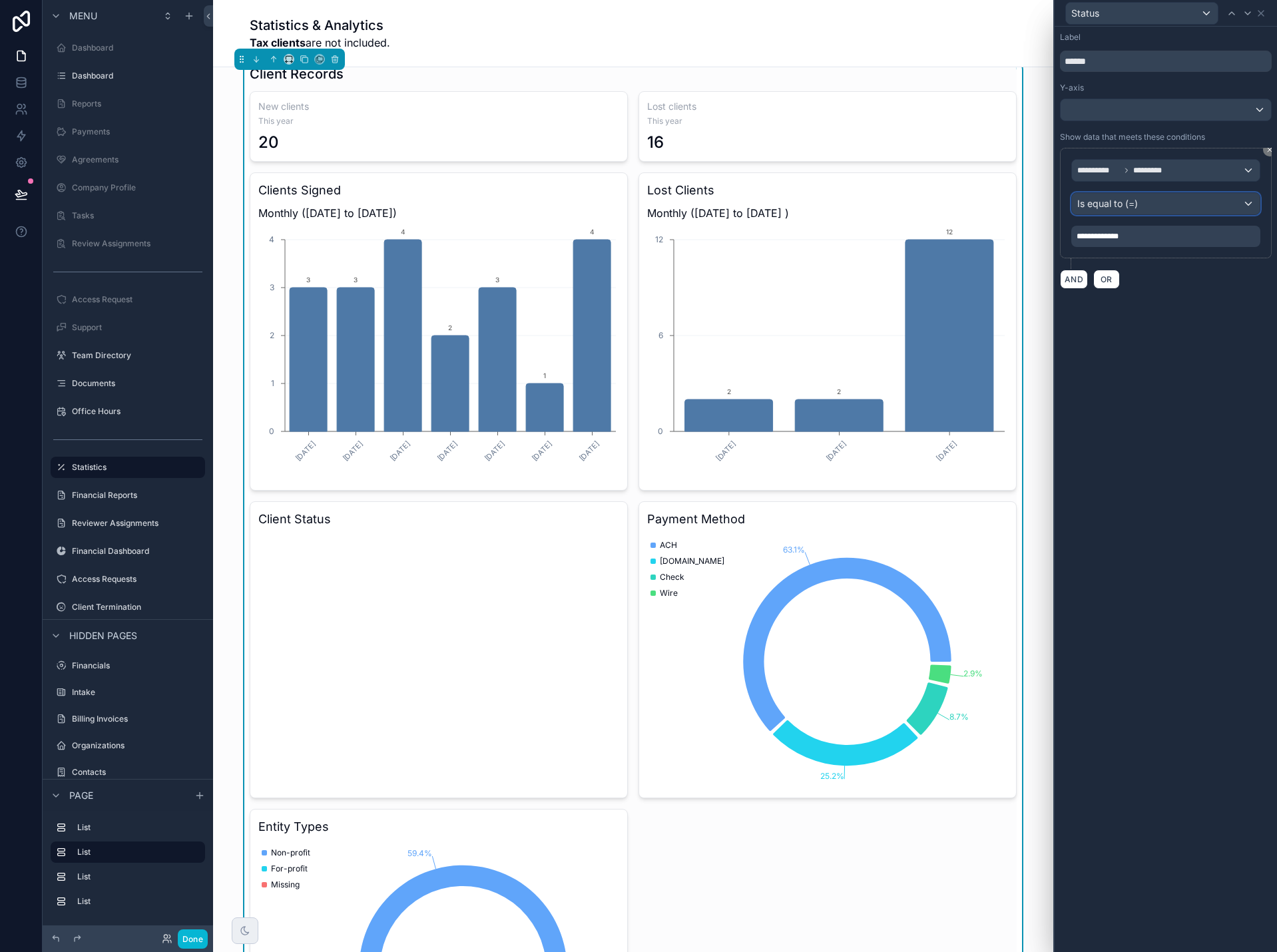
click at [1137, 206] on span "Is equal to (=)" at bounding box center [1108, 203] width 61 height 13
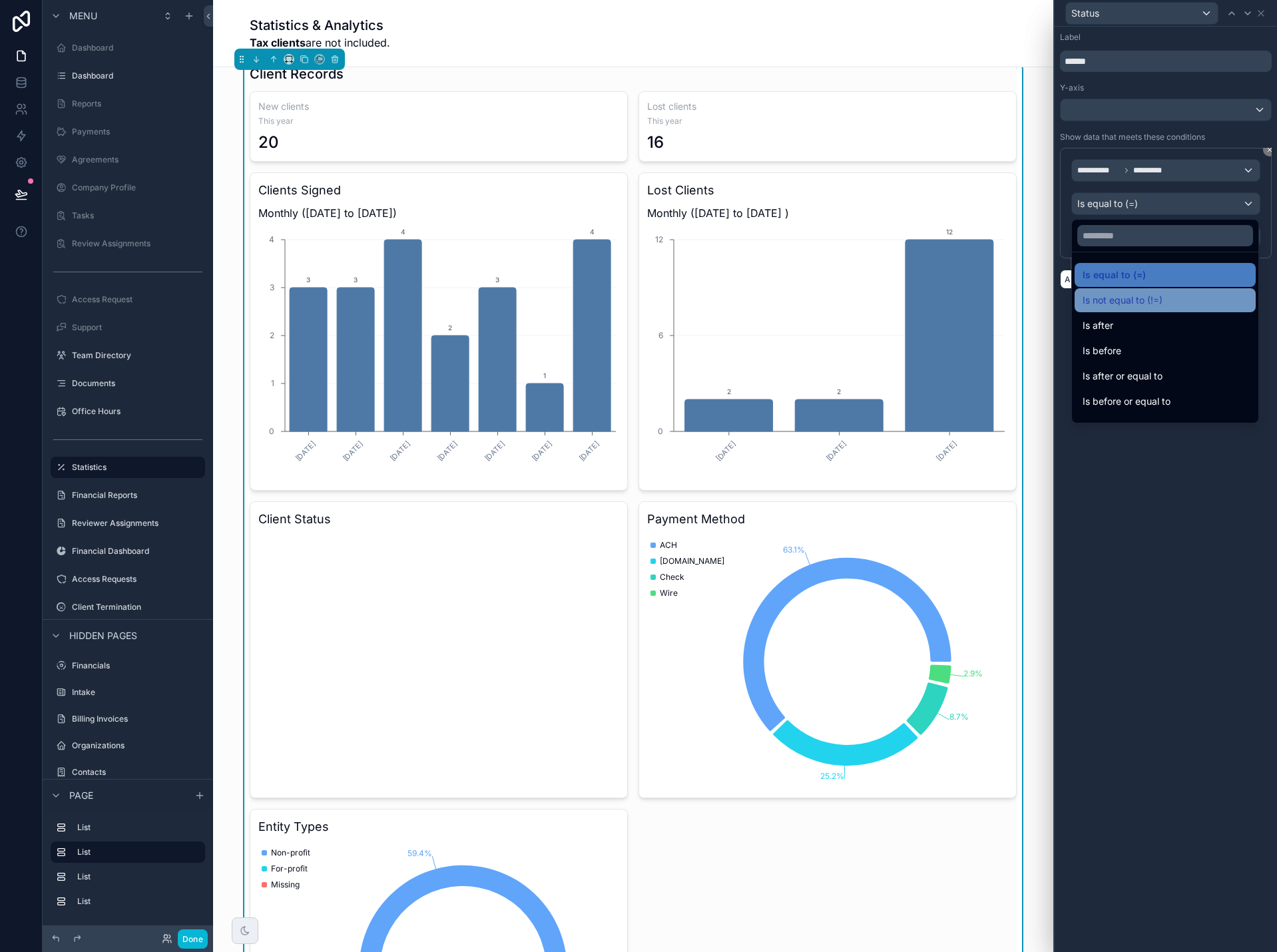
click at [1127, 296] on span "Is not equal to (!=)" at bounding box center [1123, 300] width 80 height 16
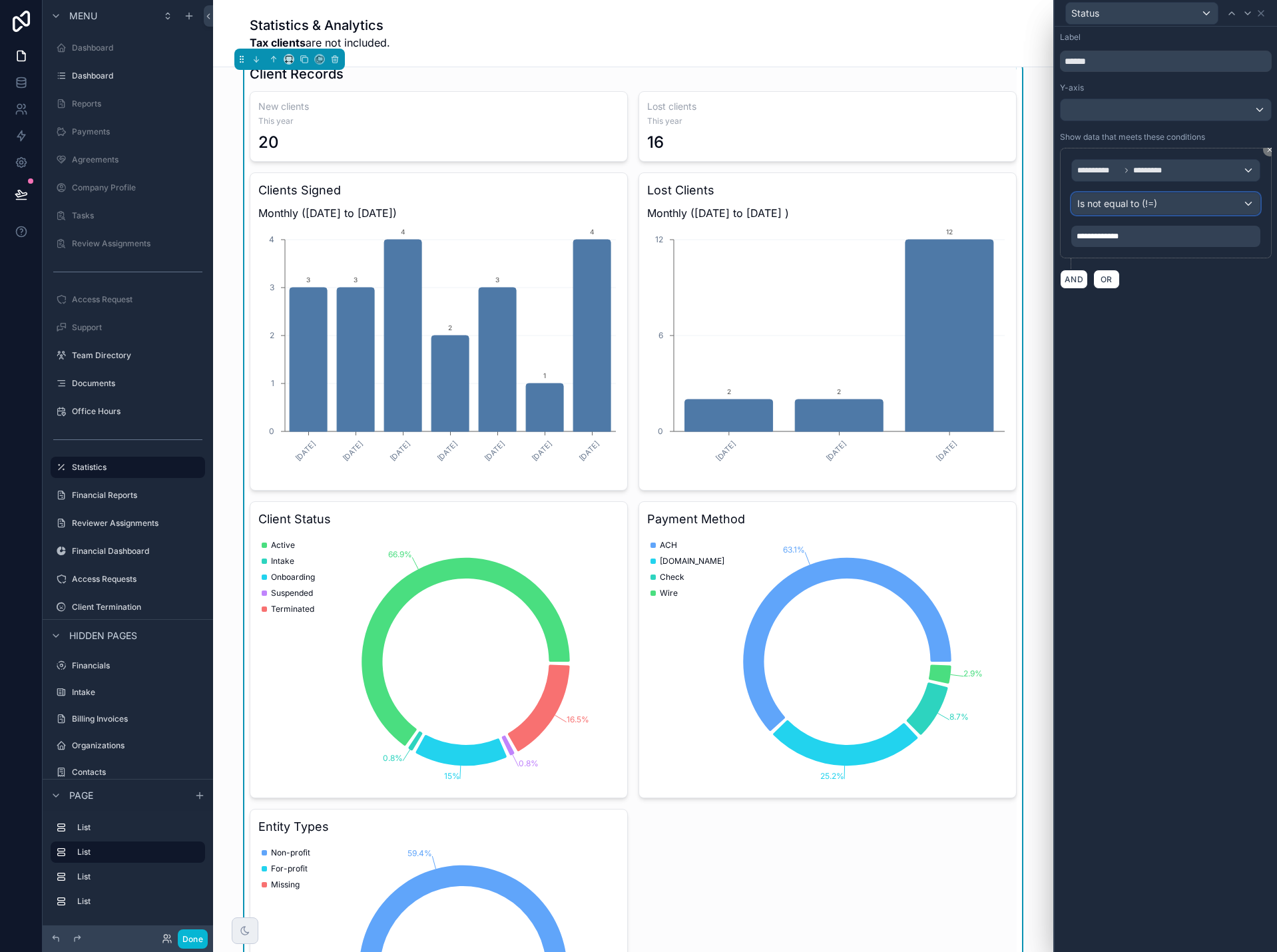
click at [1107, 206] on span "Is not equal to (!=)" at bounding box center [1117, 203] width 80 height 13
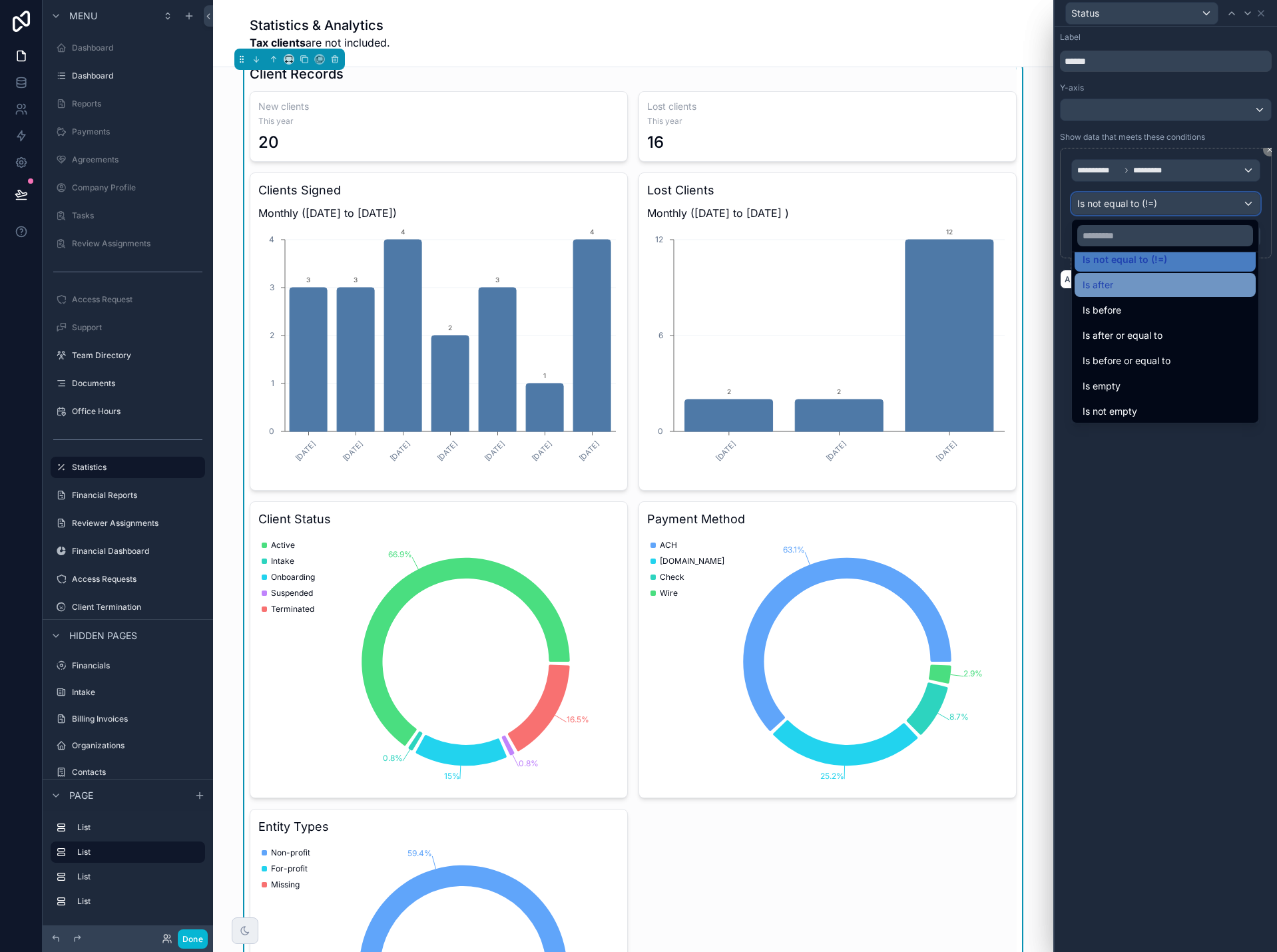
scroll to position [44, 0]
click at [1223, 145] on div at bounding box center [1166, 476] width 222 height 952
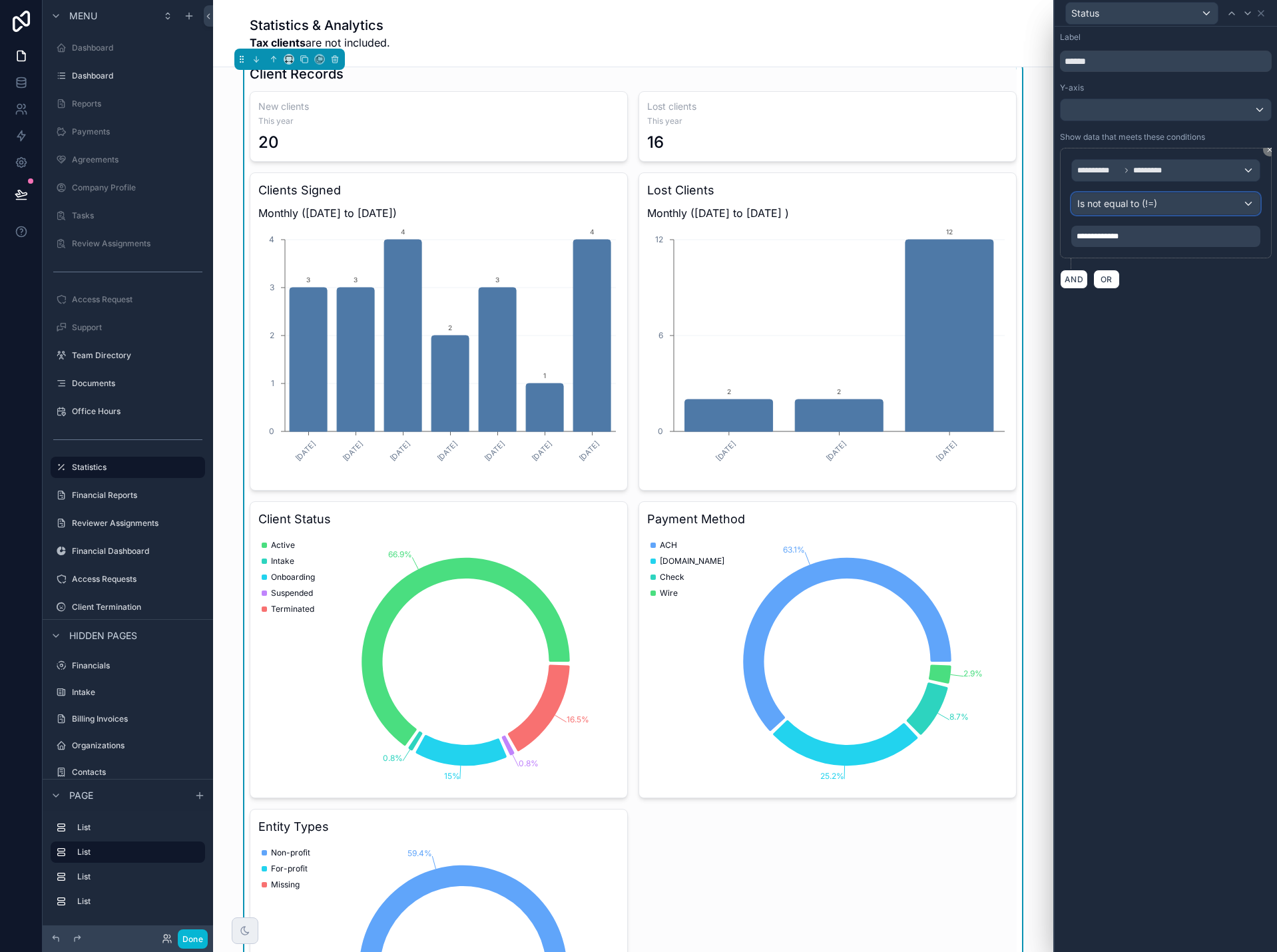
click at [1154, 202] on span "Is not equal to (!=)" at bounding box center [1117, 203] width 80 height 13
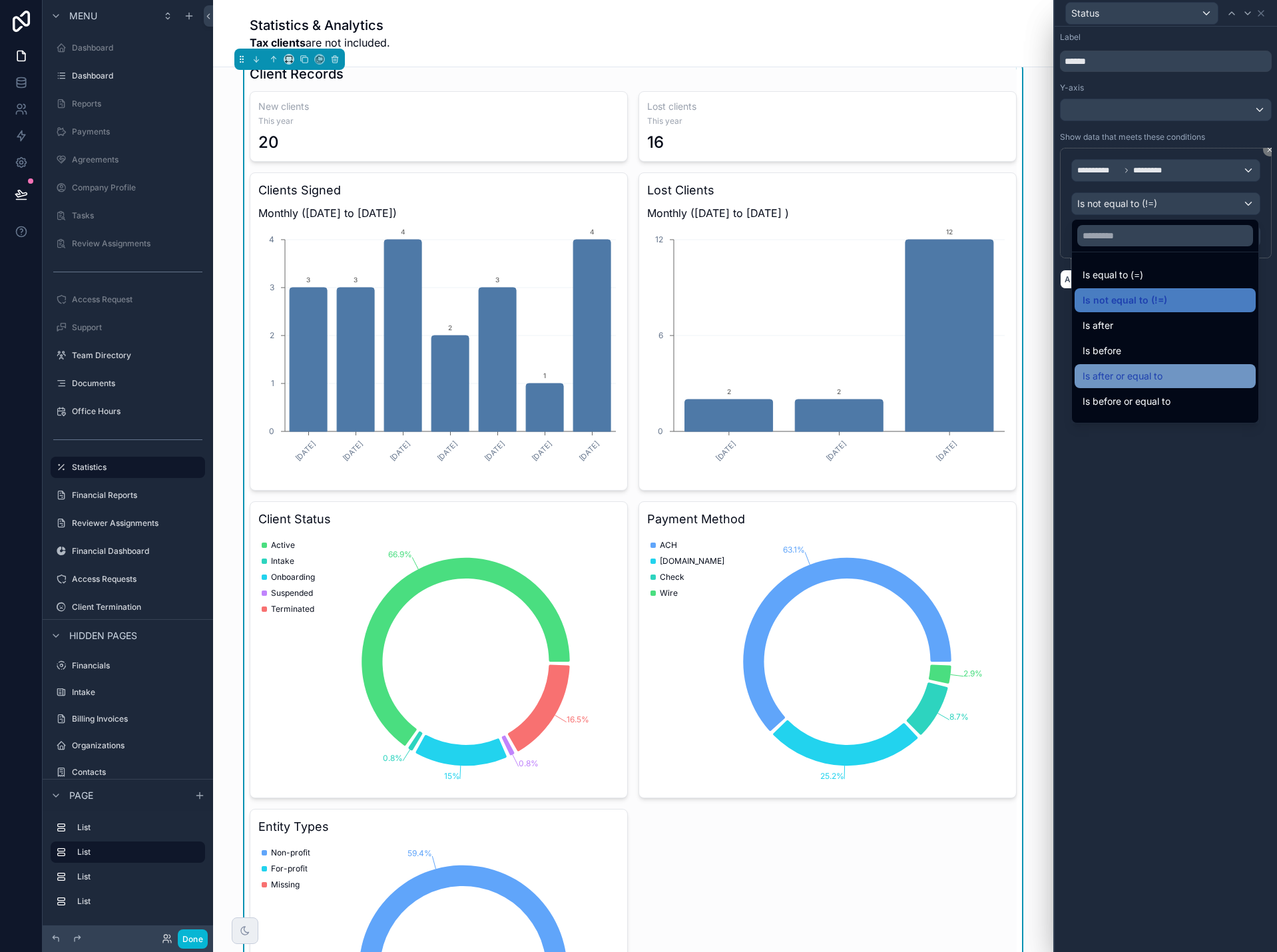
click at [1146, 380] on span "Is after or equal to" at bounding box center [1123, 376] width 80 height 16
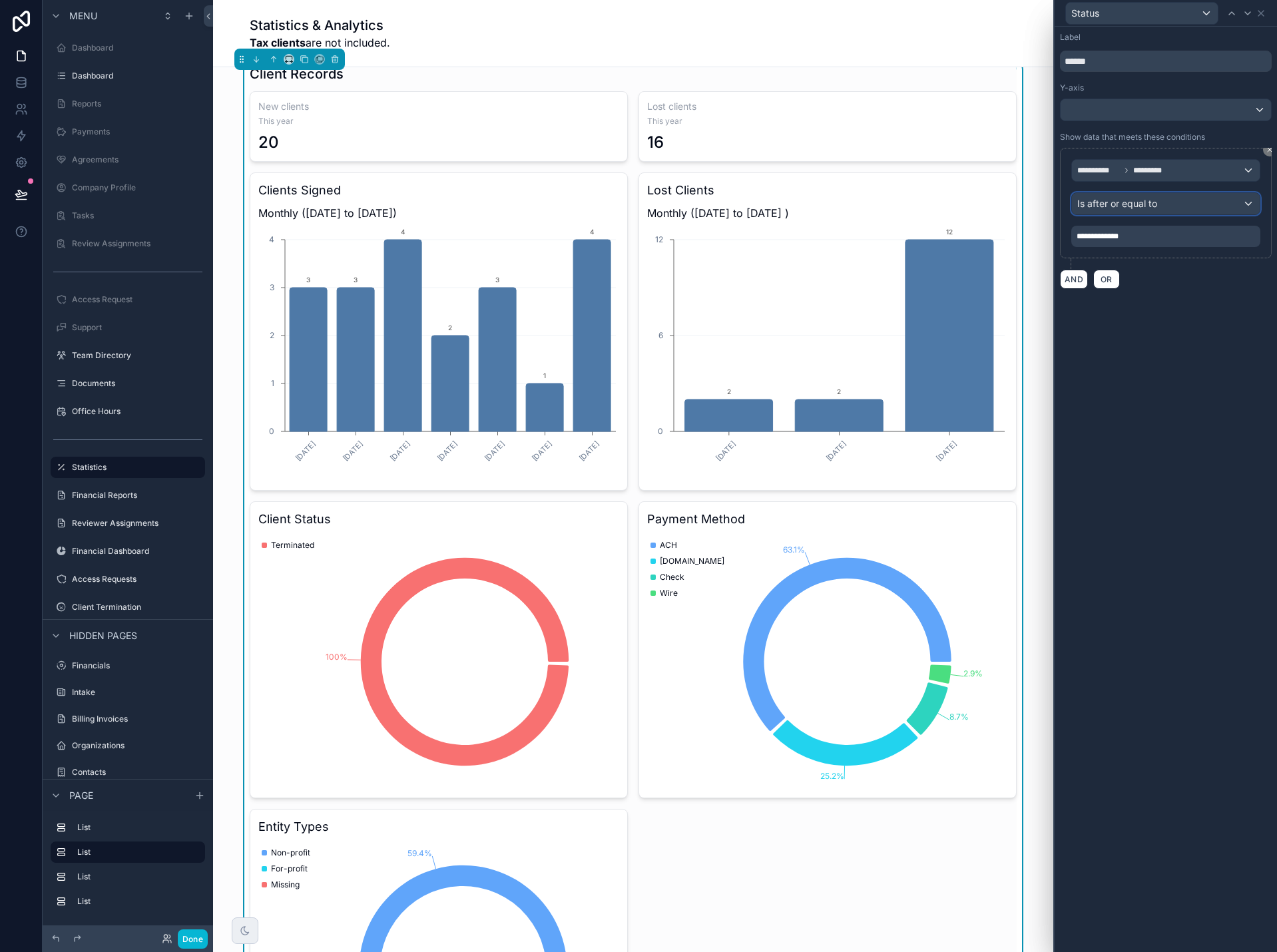
click at [1170, 206] on div "Is after or equal to" at bounding box center [1165, 204] width 188 height 21
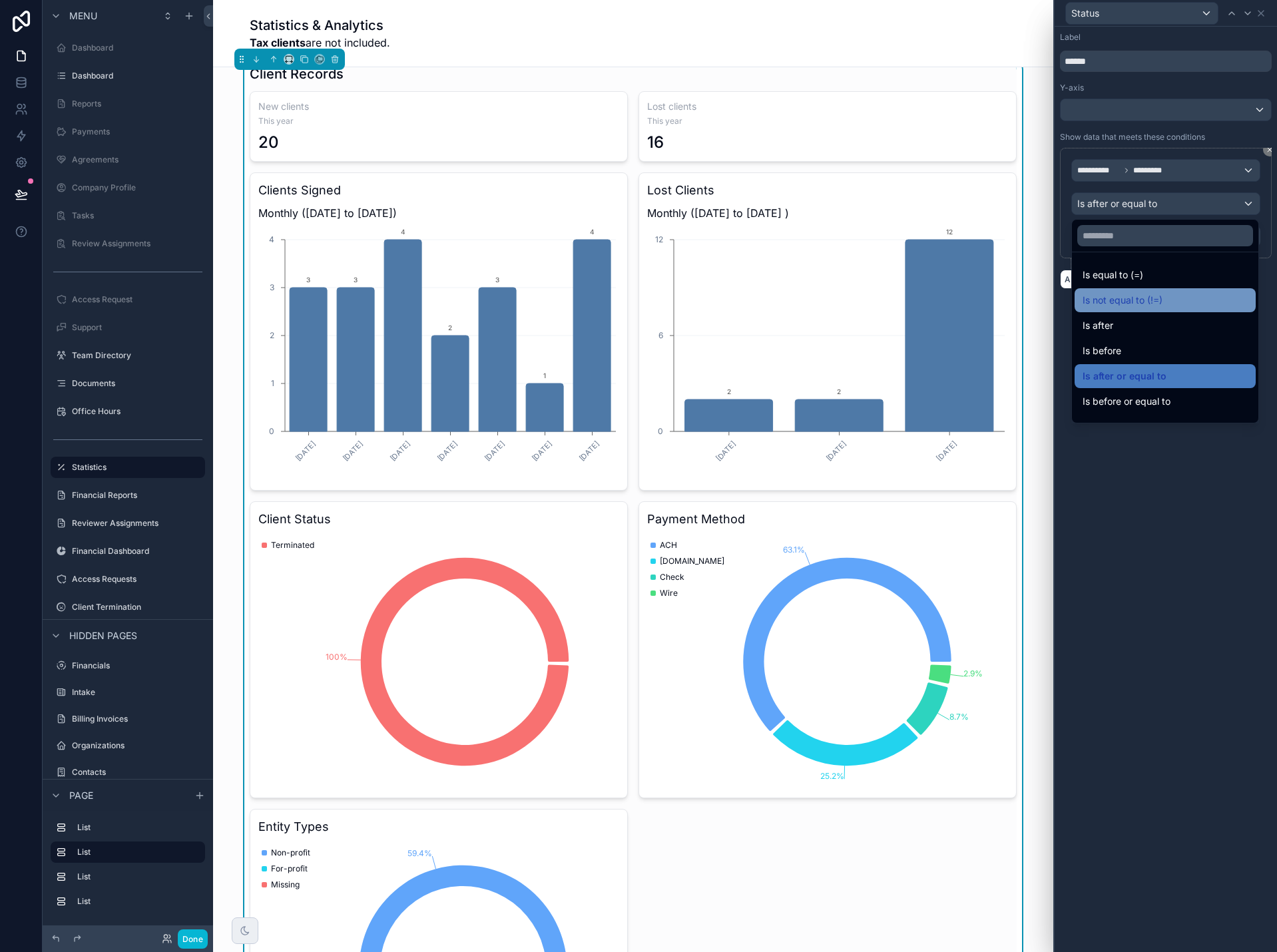
click at [1151, 299] on span "Is not equal to (!=)" at bounding box center [1123, 300] width 80 height 16
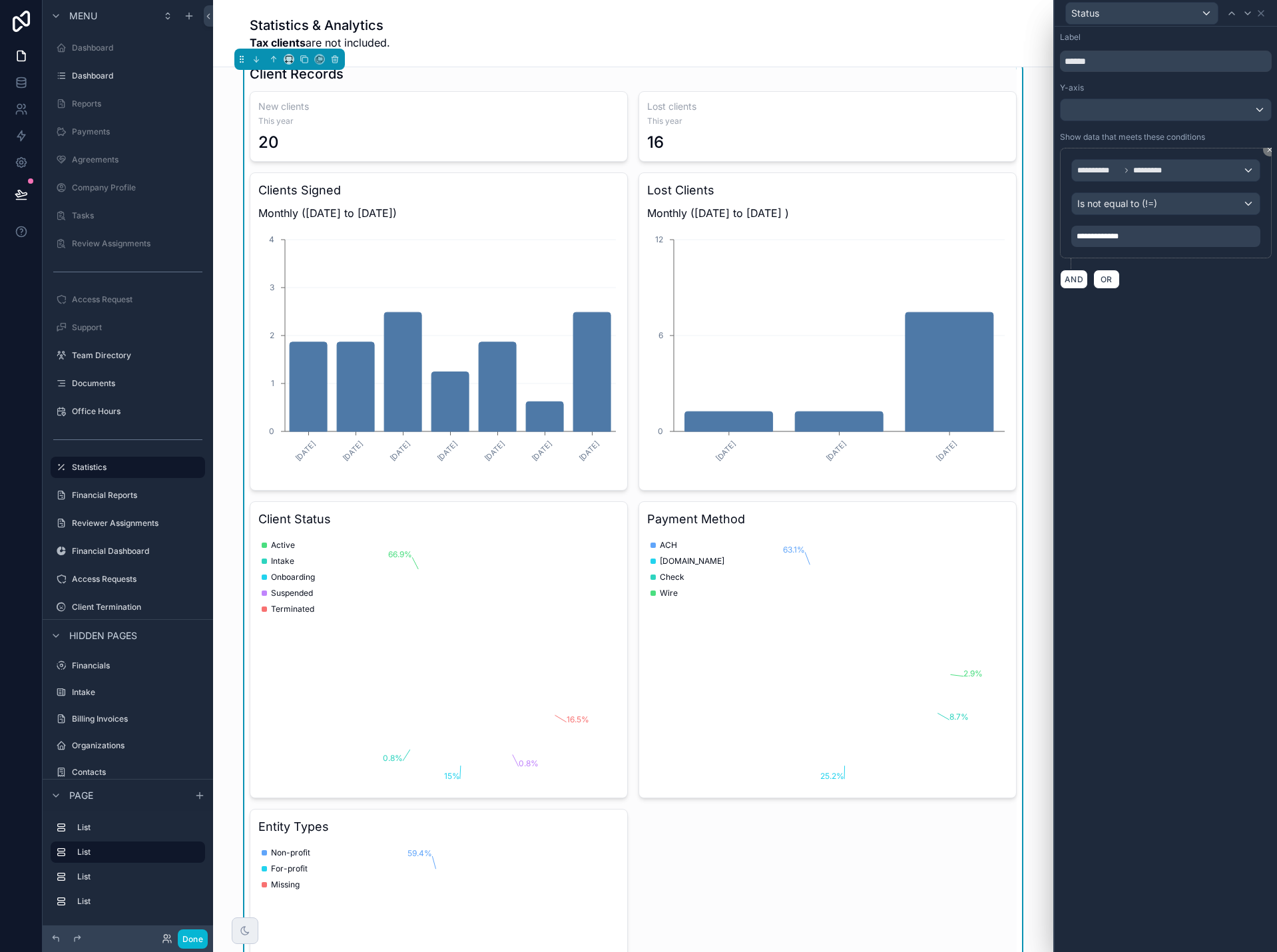
click at [1145, 232] on div "**********" at bounding box center [1166, 236] width 189 height 21
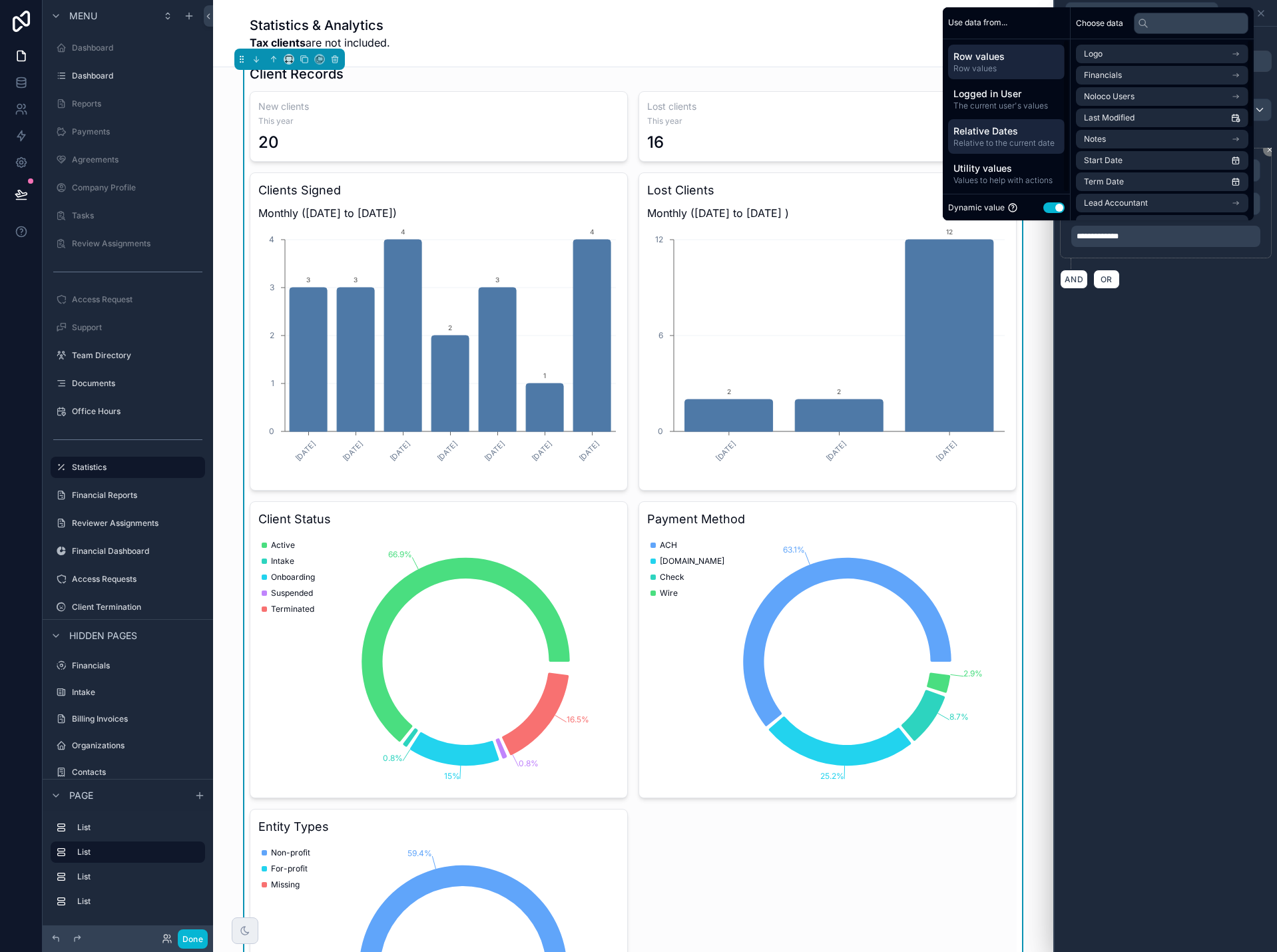
click at [993, 133] on span "Relative Dates" at bounding box center [1006, 131] width 106 height 13
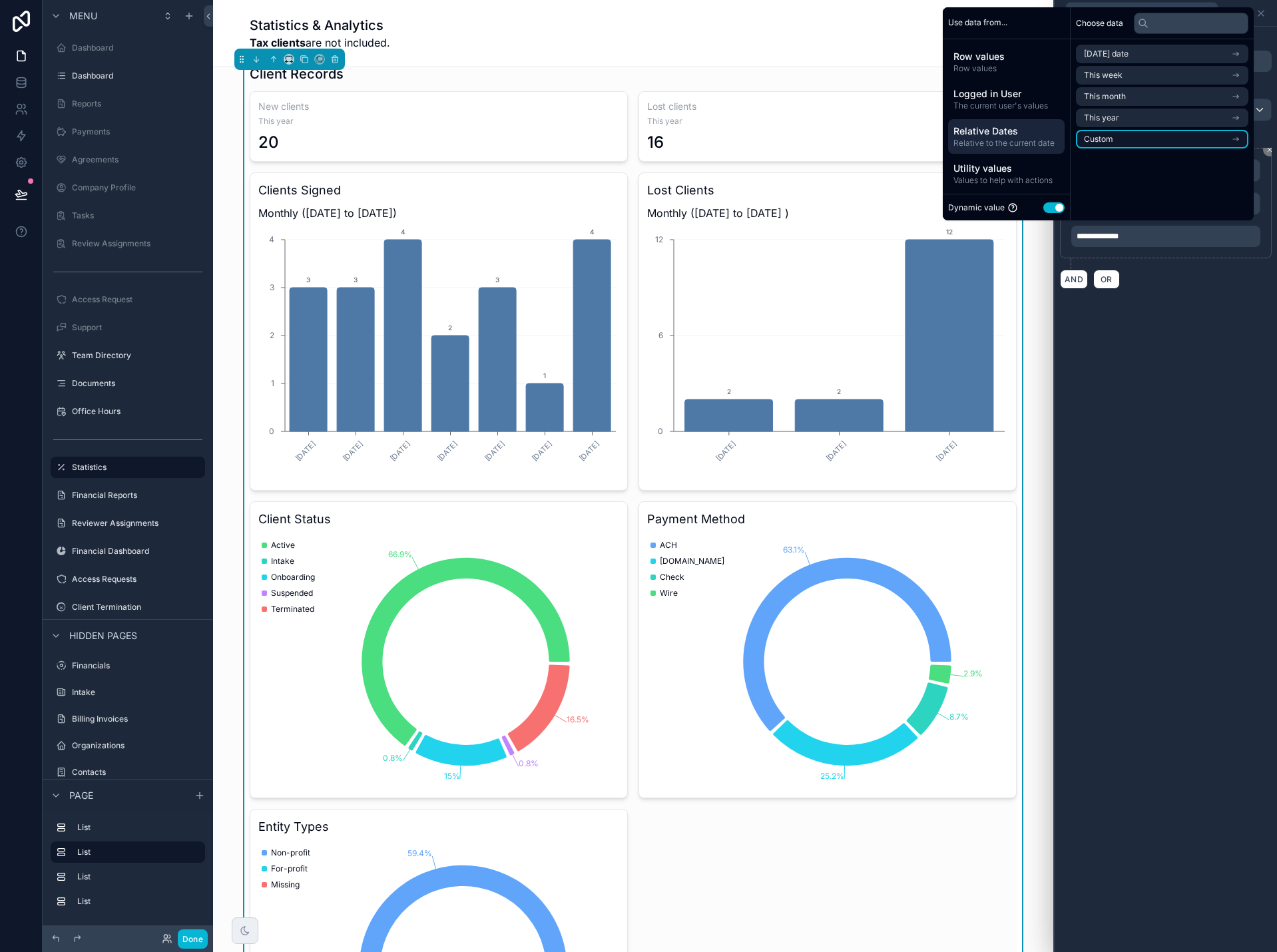
click at [1149, 136] on li "Custom" at bounding box center [1161, 139] width 172 height 19
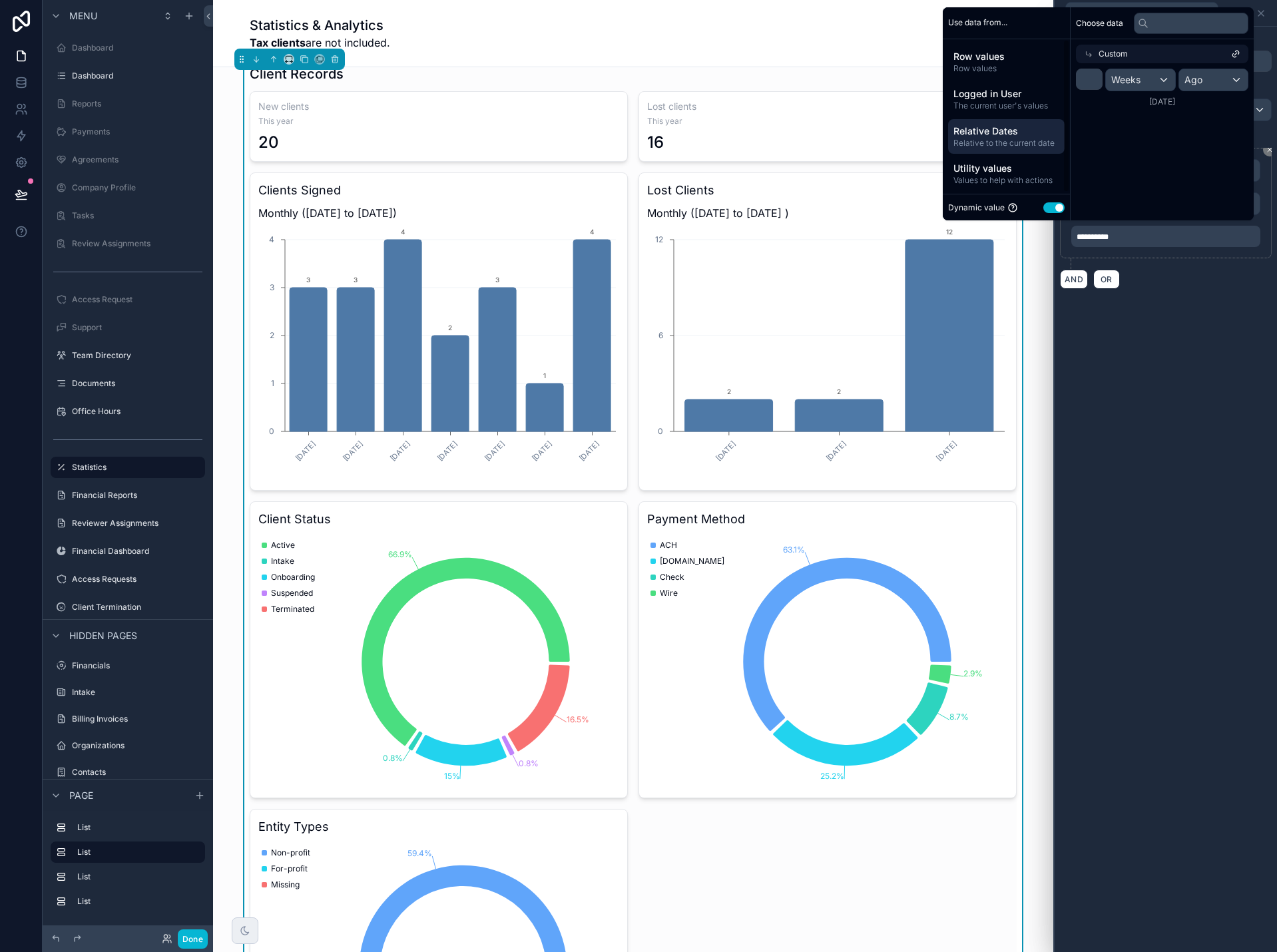
click at [989, 136] on span "Relative Dates" at bounding box center [1006, 131] width 106 height 13
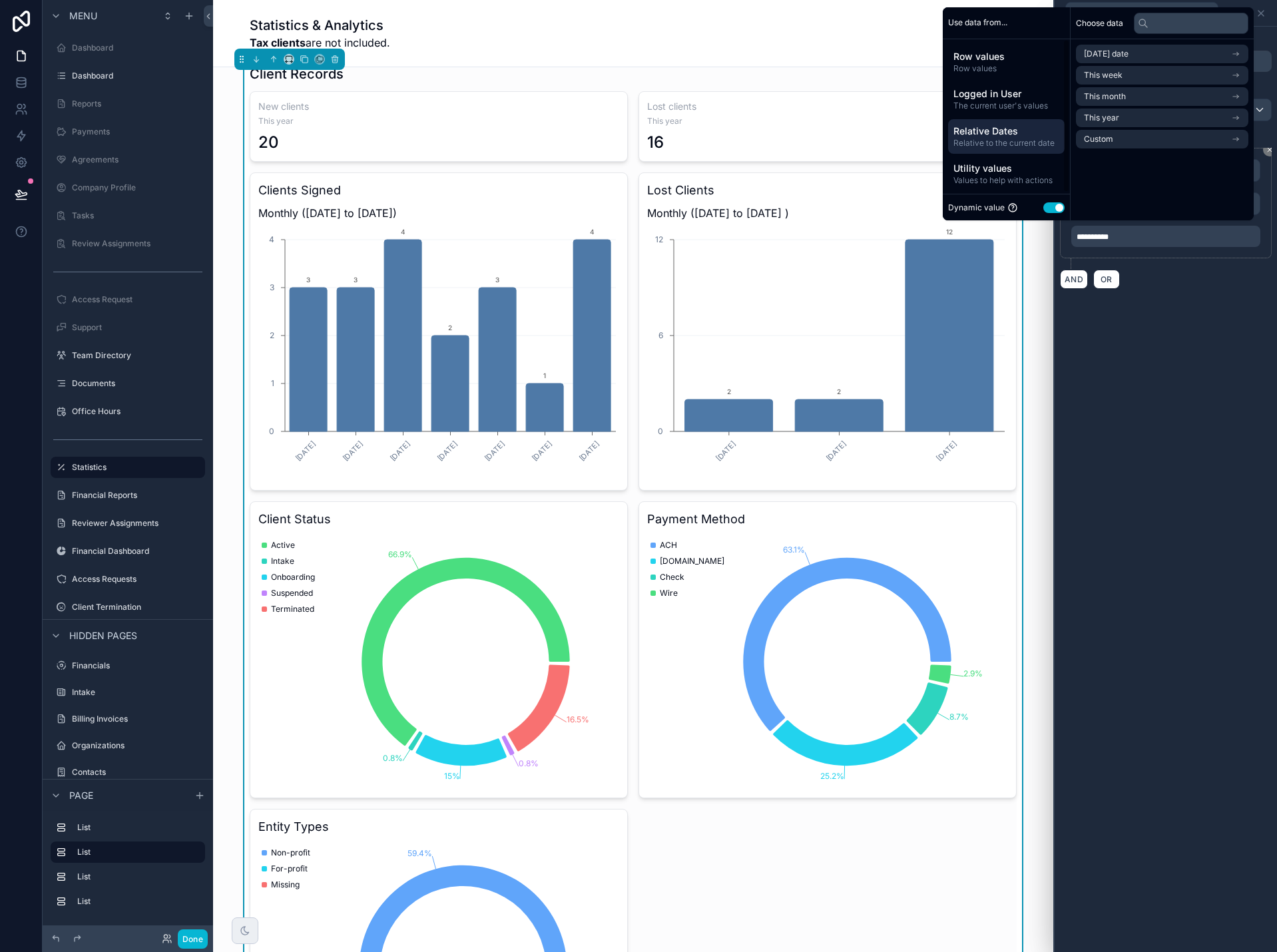
click at [998, 138] on span "Relative to the current date" at bounding box center [1006, 143] width 106 height 11
click at [1139, 118] on li "This year" at bounding box center [1161, 117] width 172 height 19
click at [1011, 134] on span "Relative Dates" at bounding box center [1006, 131] width 106 height 13
click at [1105, 134] on span "Custom" at bounding box center [1098, 139] width 29 height 11
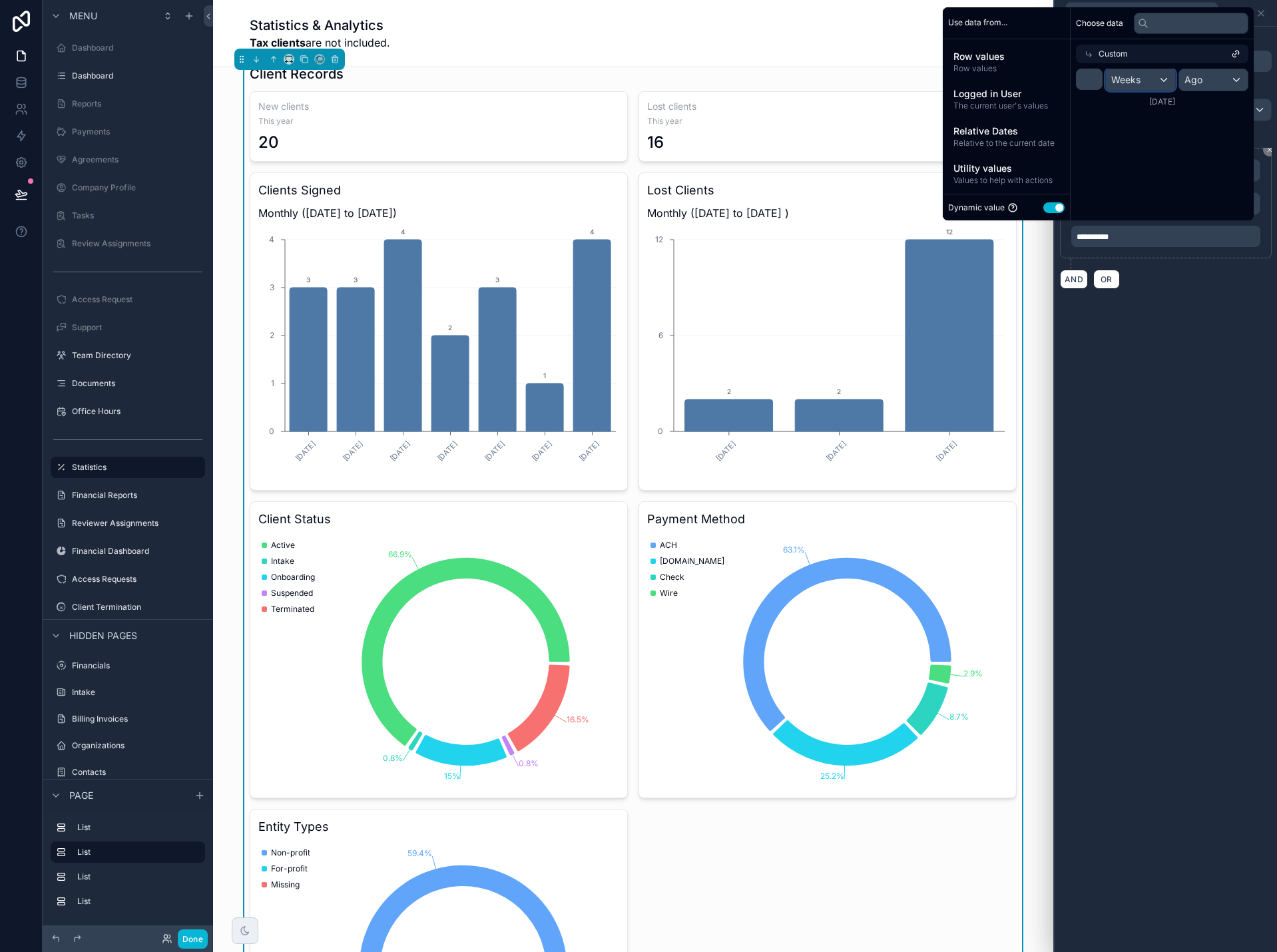
click at [1111, 82] on span "Weeks" at bounding box center [1125, 79] width 29 height 13
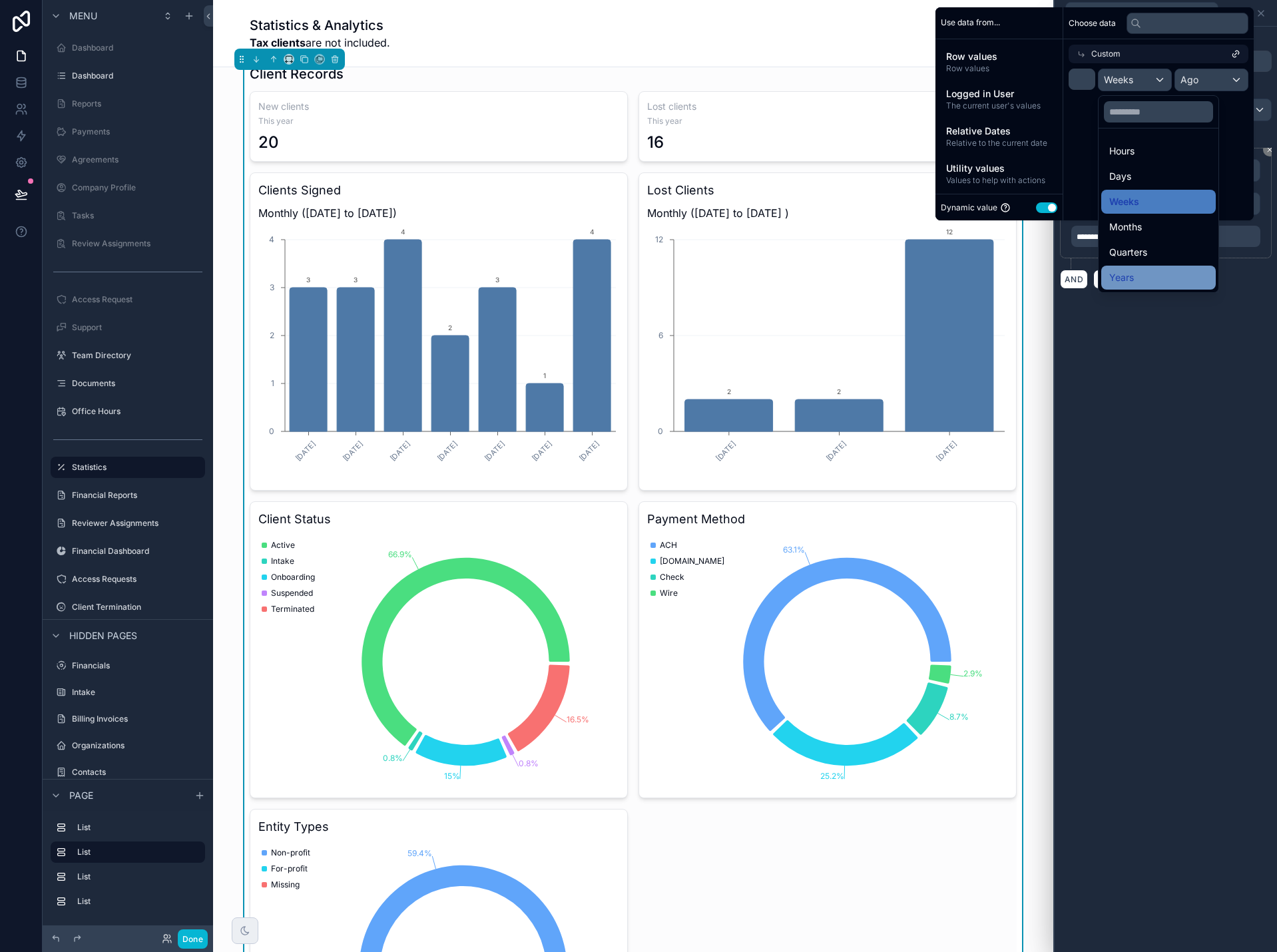
click at [1146, 276] on div "Years" at bounding box center [1159, 278] width 99 height 16
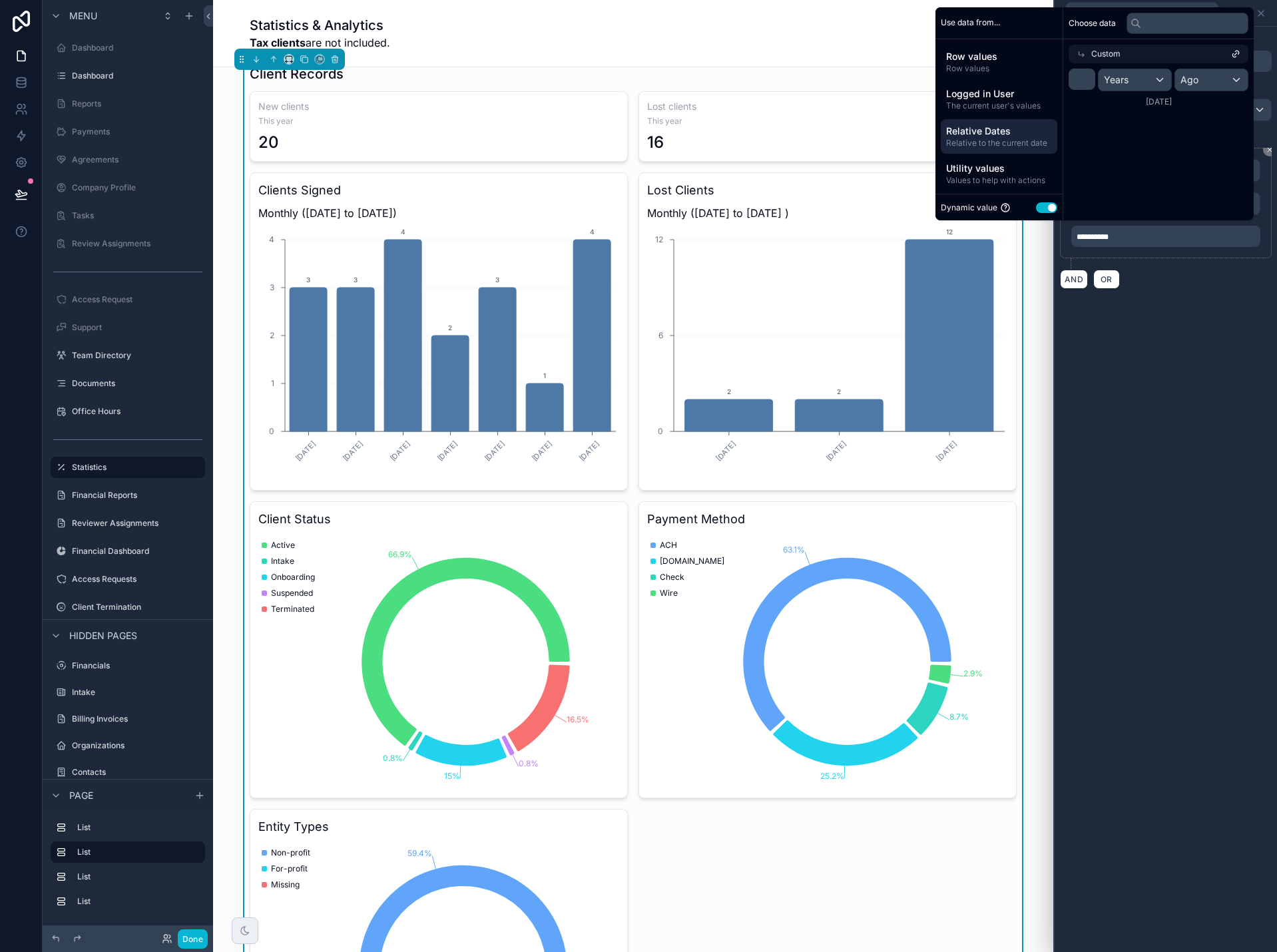
click at [1000, 129] on span "Relative Dates" at bounding box center [999, 131] width 106 height 13
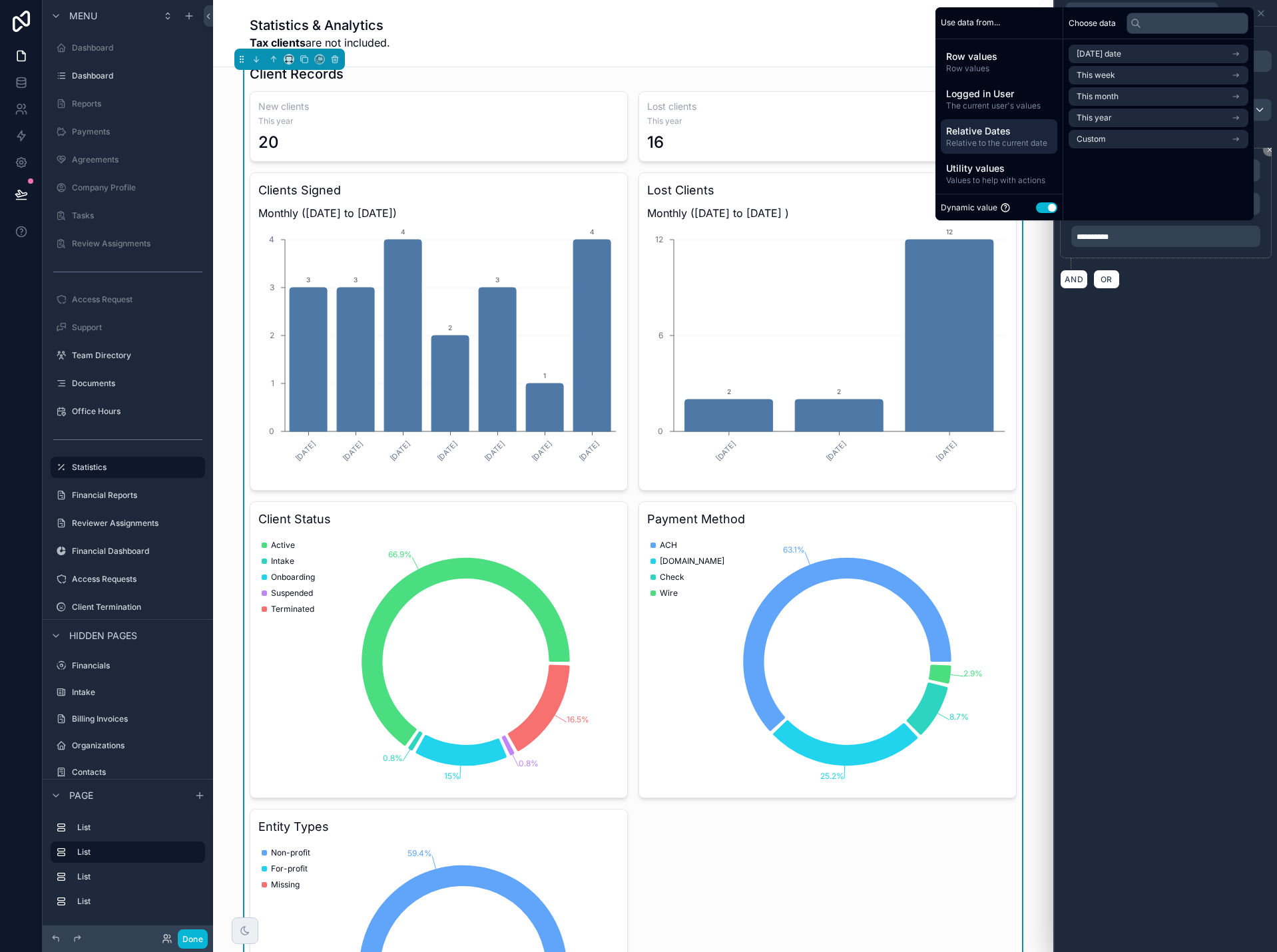
click at [1140, 377] on div "**********" at bounding box center [1166, 489] width 222 height 926
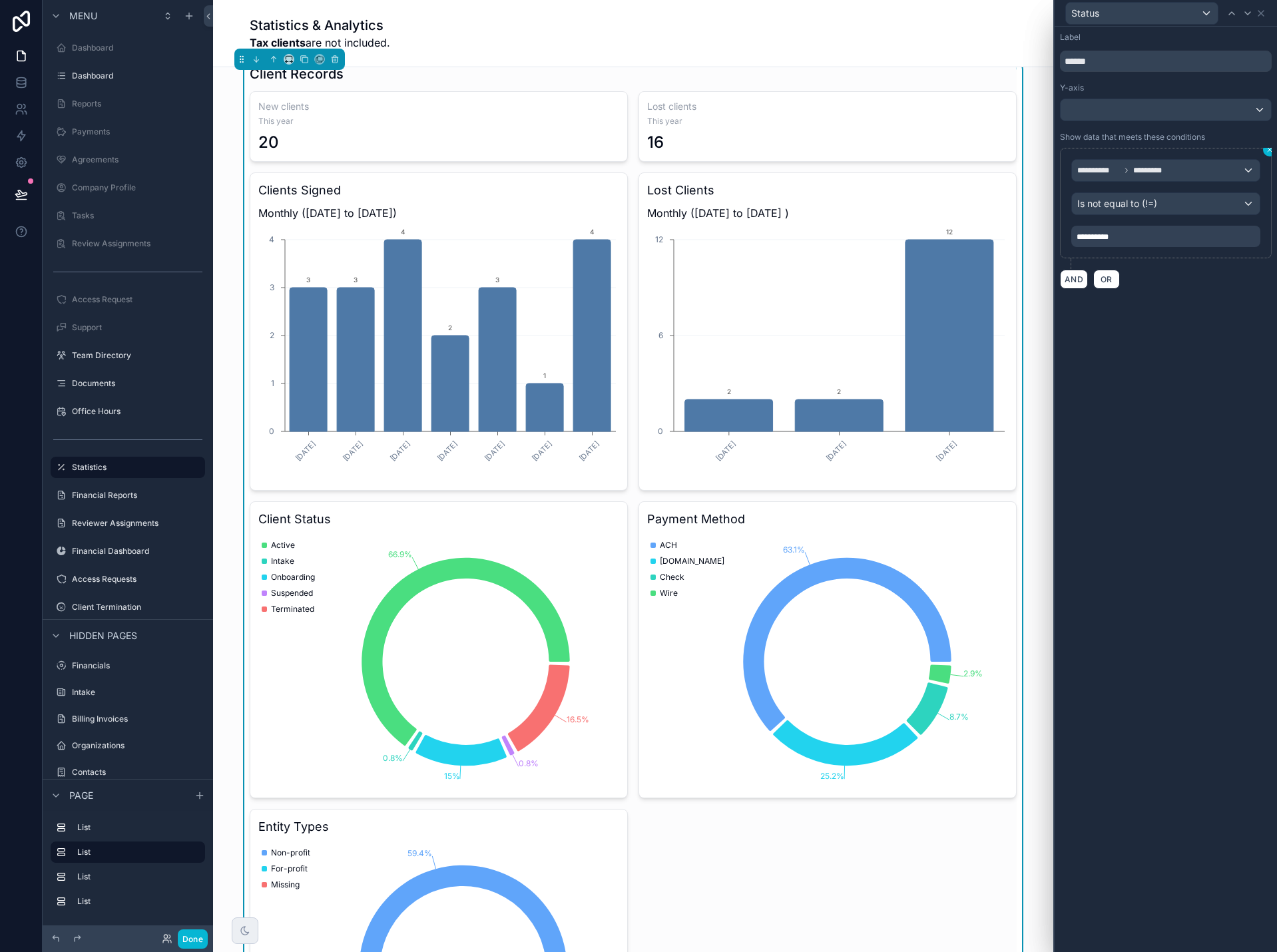
click at [1266, 153] on icon at bounding box center [1269, 149] width 8 height 8
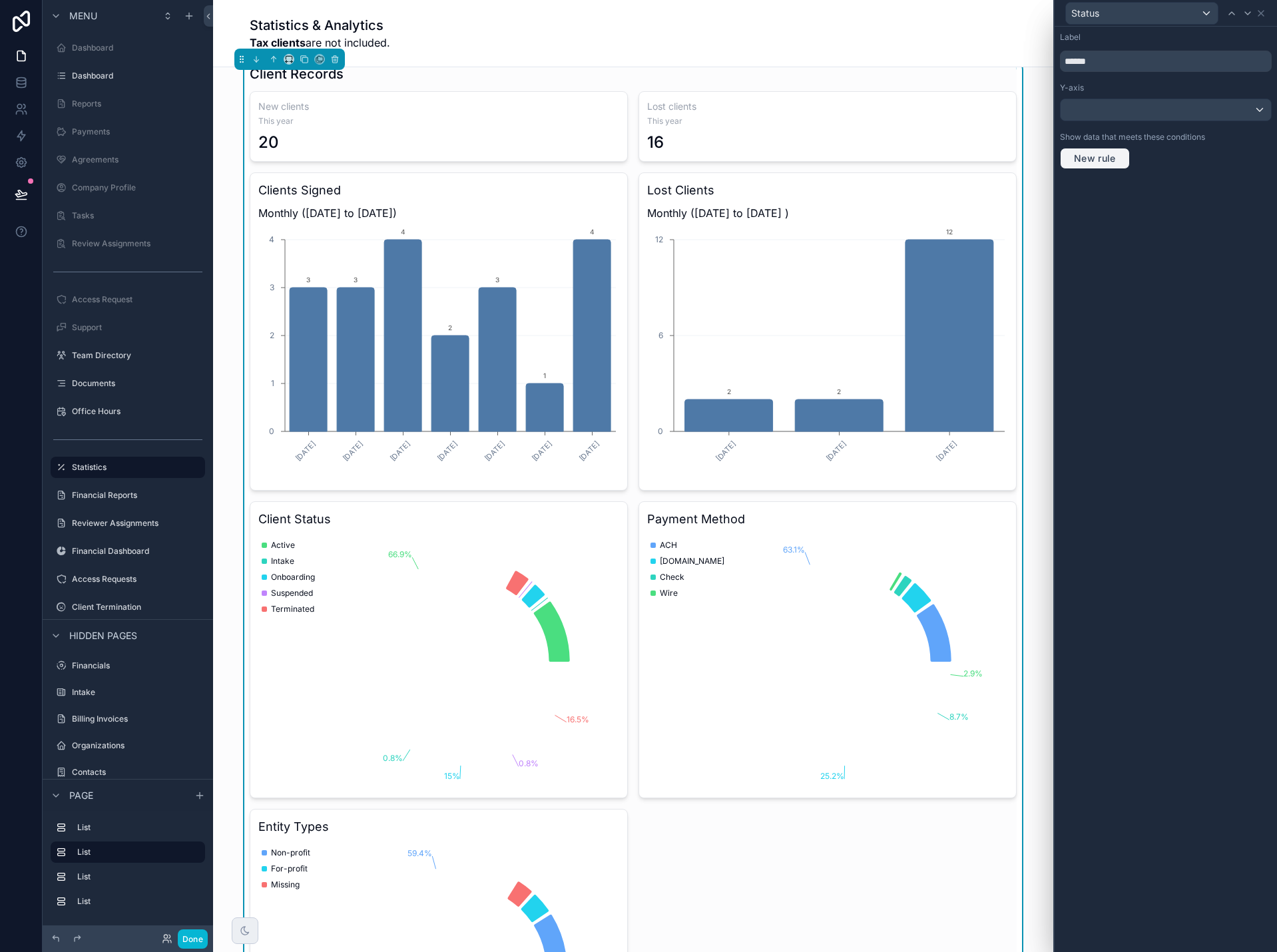
click at [1112, 160] on span "New rule" at bounding box center [1095, 159] width 53 height 12
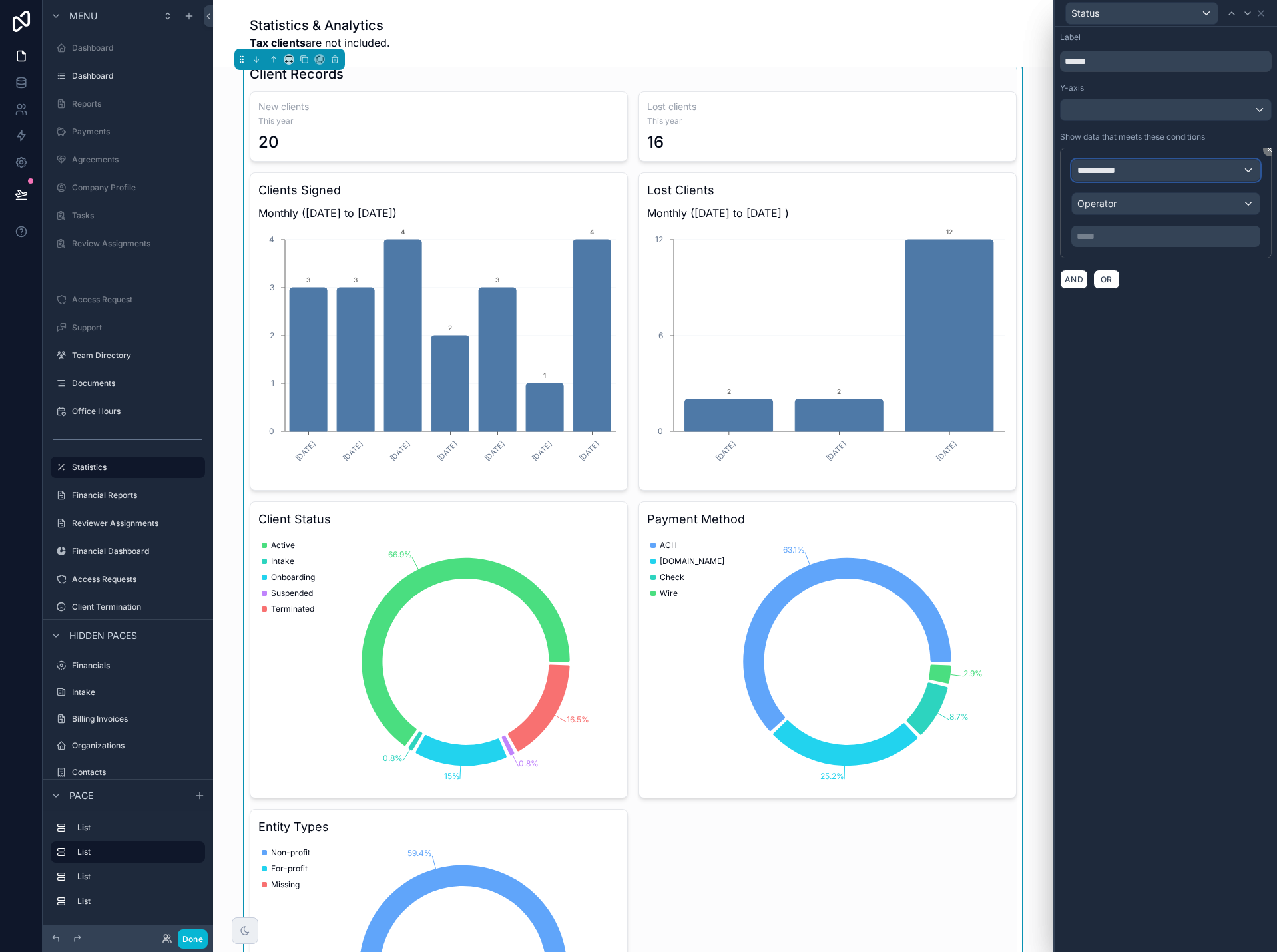
click at [1122, 175] on span "**********" at bounding box center [1102, 170] width 49 height 13
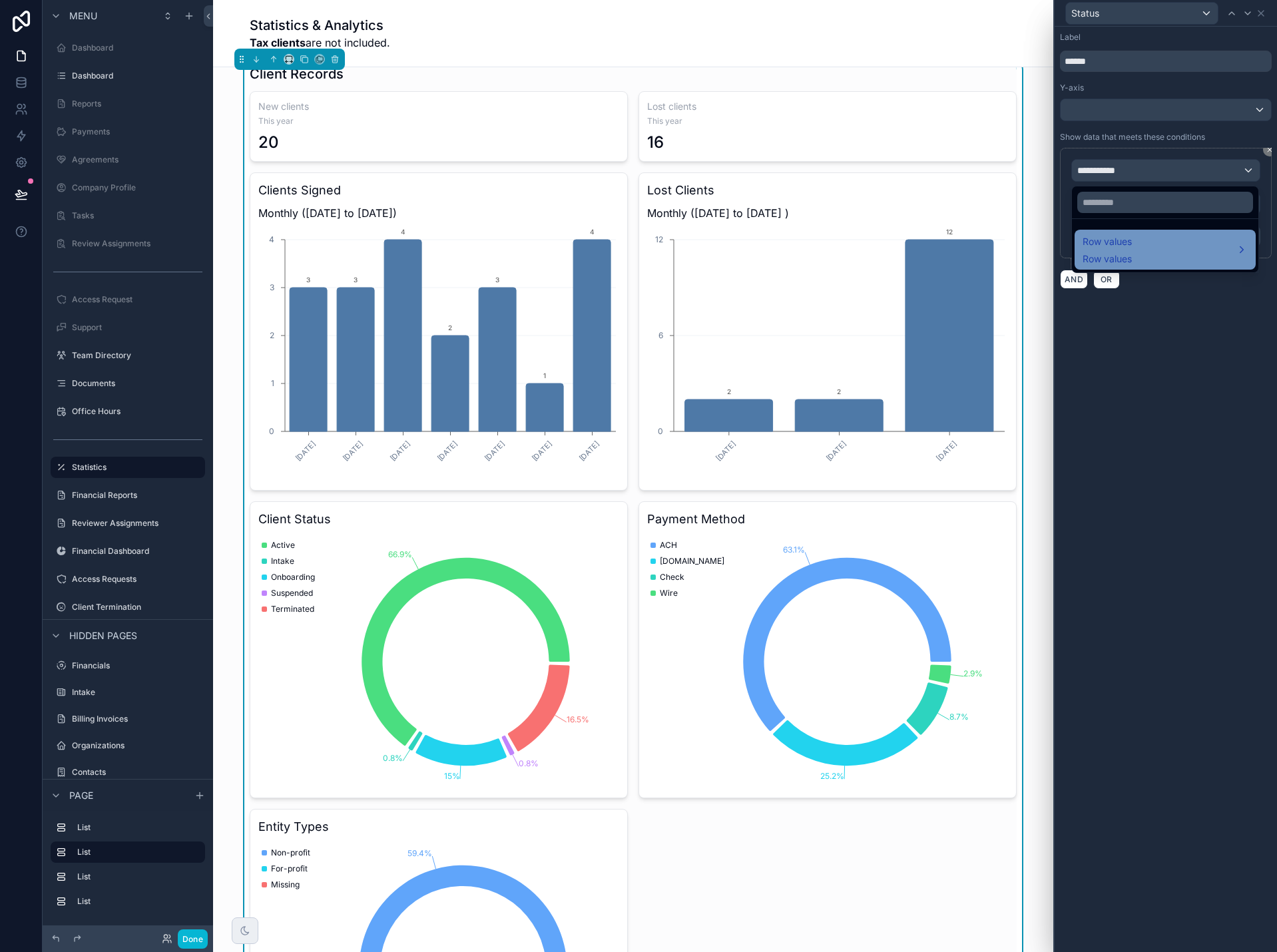
click at [1114, 248] on span "Row values" at bounding box center [1108, 242] width 49 height 16
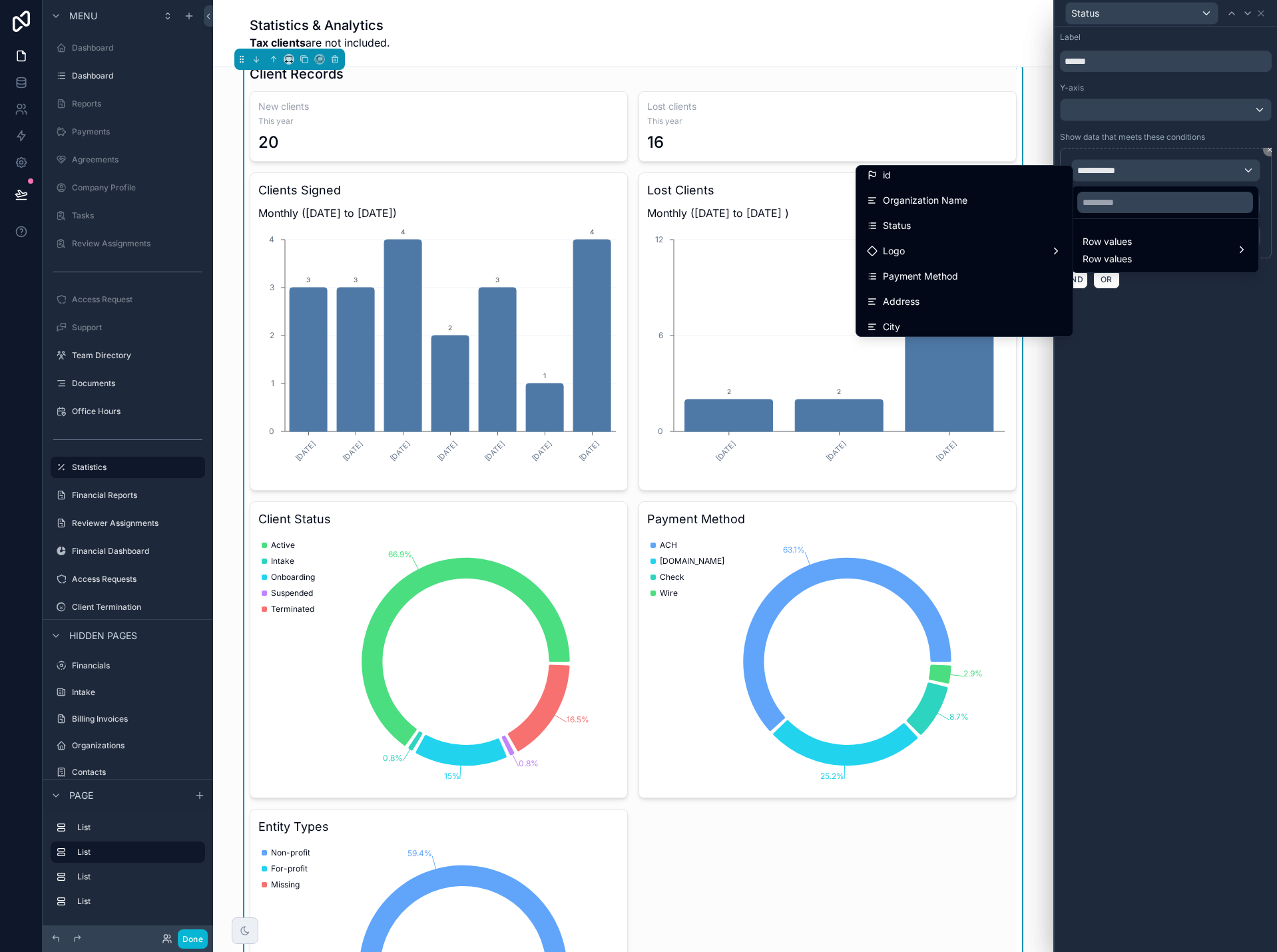
scroll to position [0, 0]
click at [960, 241] on div "Status" at bounding box center [964, 230] width 211 height 24
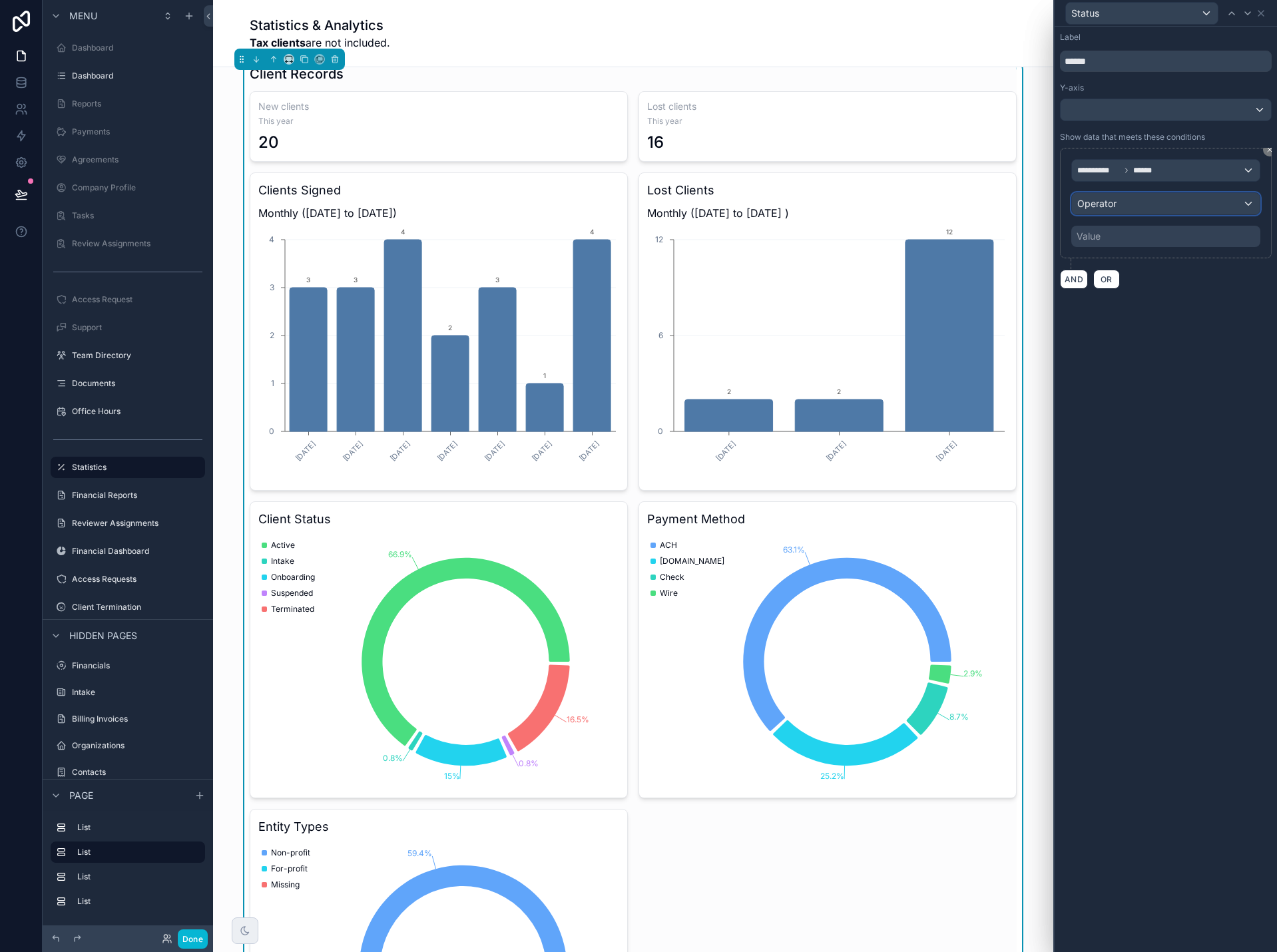
click at [1115, 206] on span "Operator" at bounding box center [1097, 203] width 40 height 11
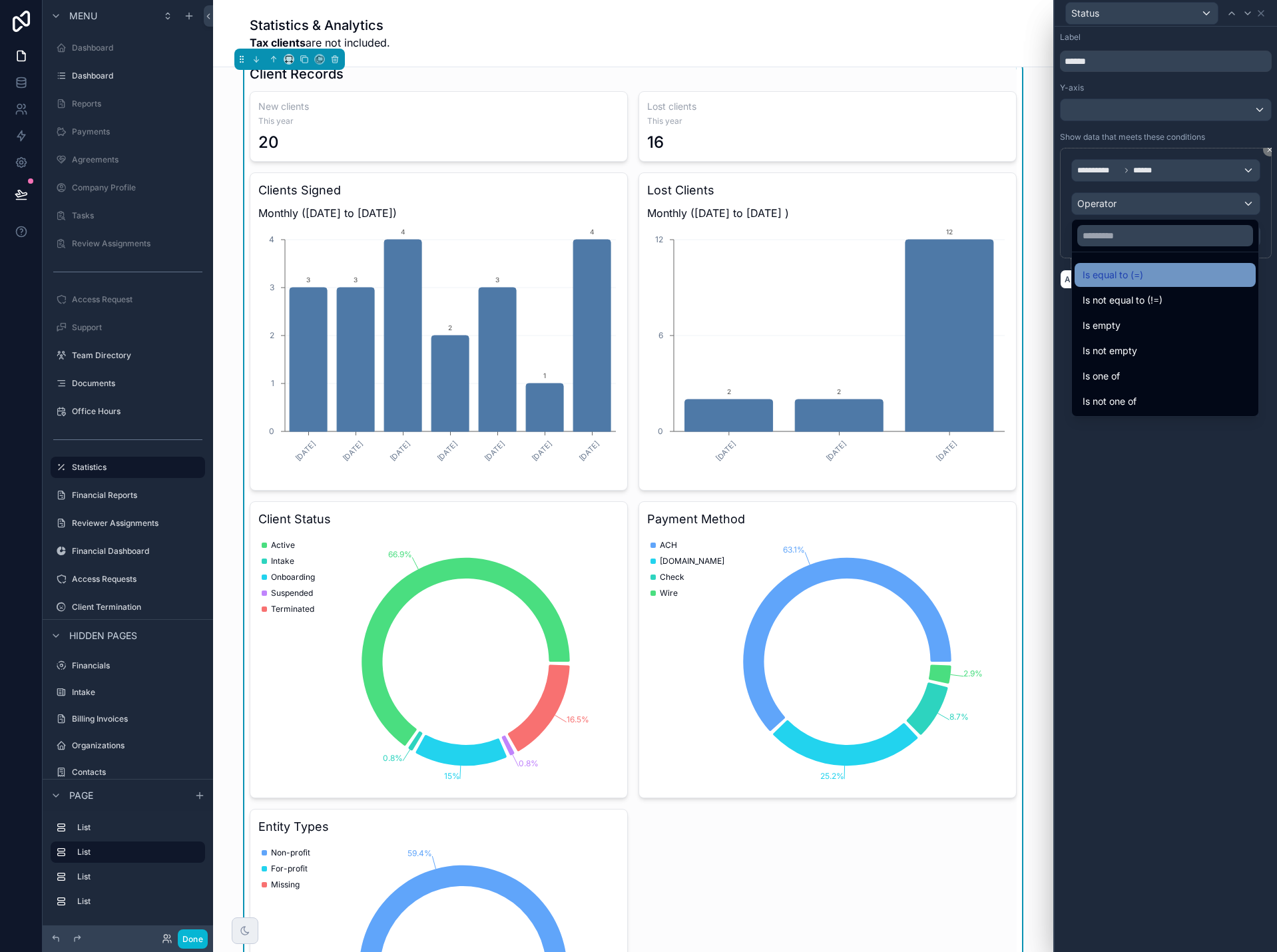
click at [1114, 273] on span "Is equal to (=)" at bounding box center [1113, 274] width 61 height 16
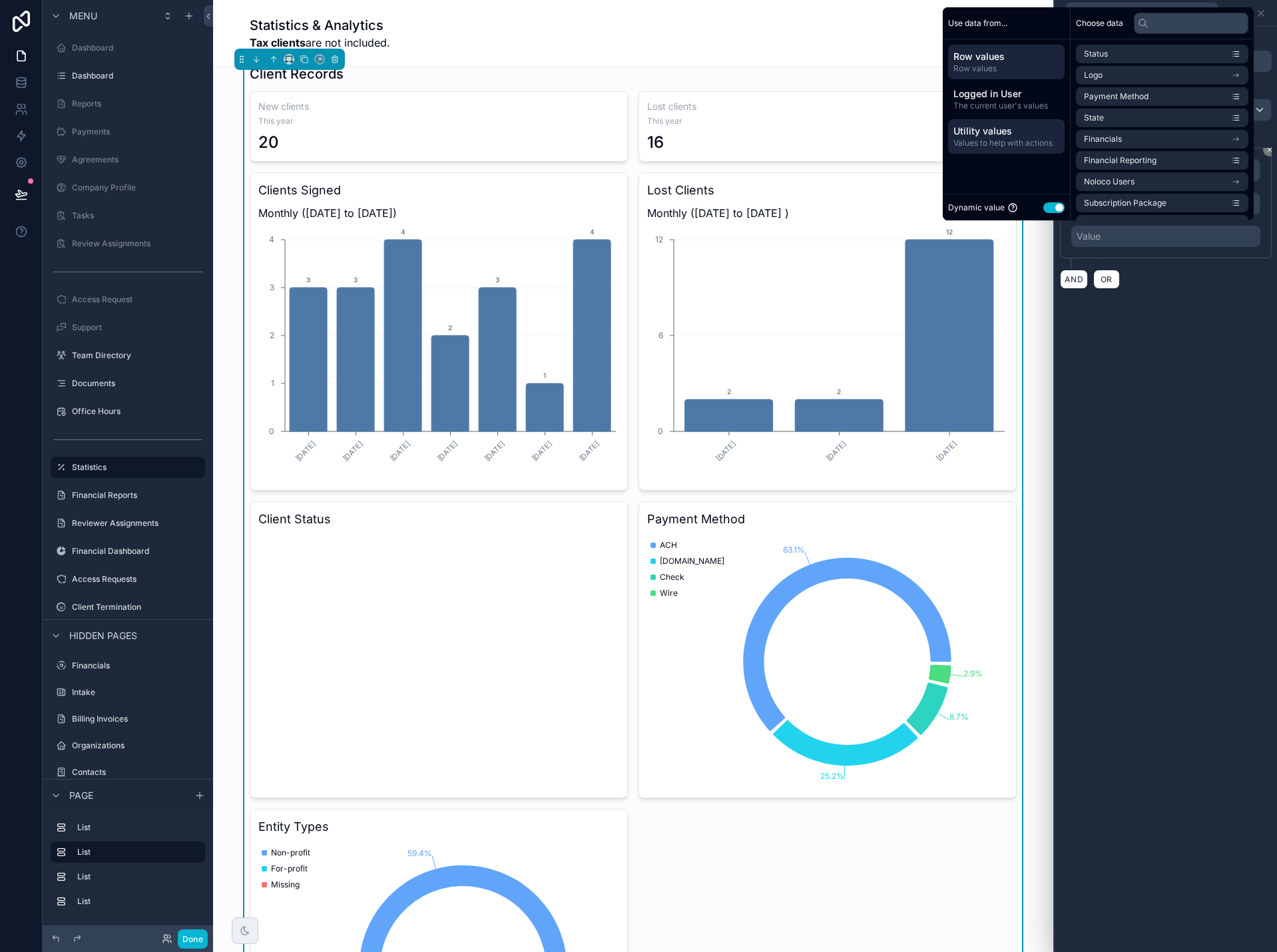
click at [992, 132] on span "Utility values" at bounding box center [1006, 131] width 106 height 13
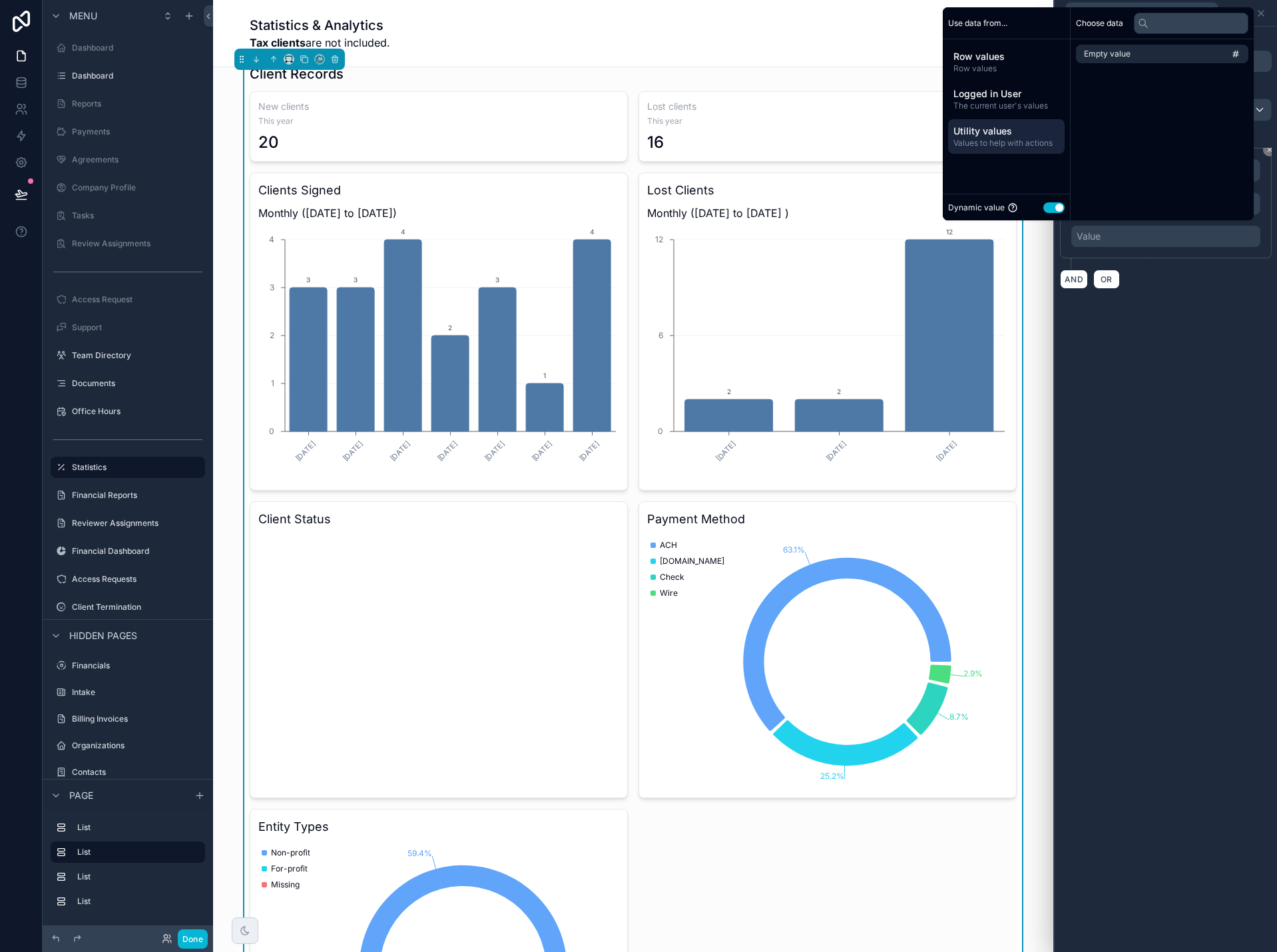
click at [1043, 209] on button "Use setting" at bounding box center [1054, 207] width 21 height 11
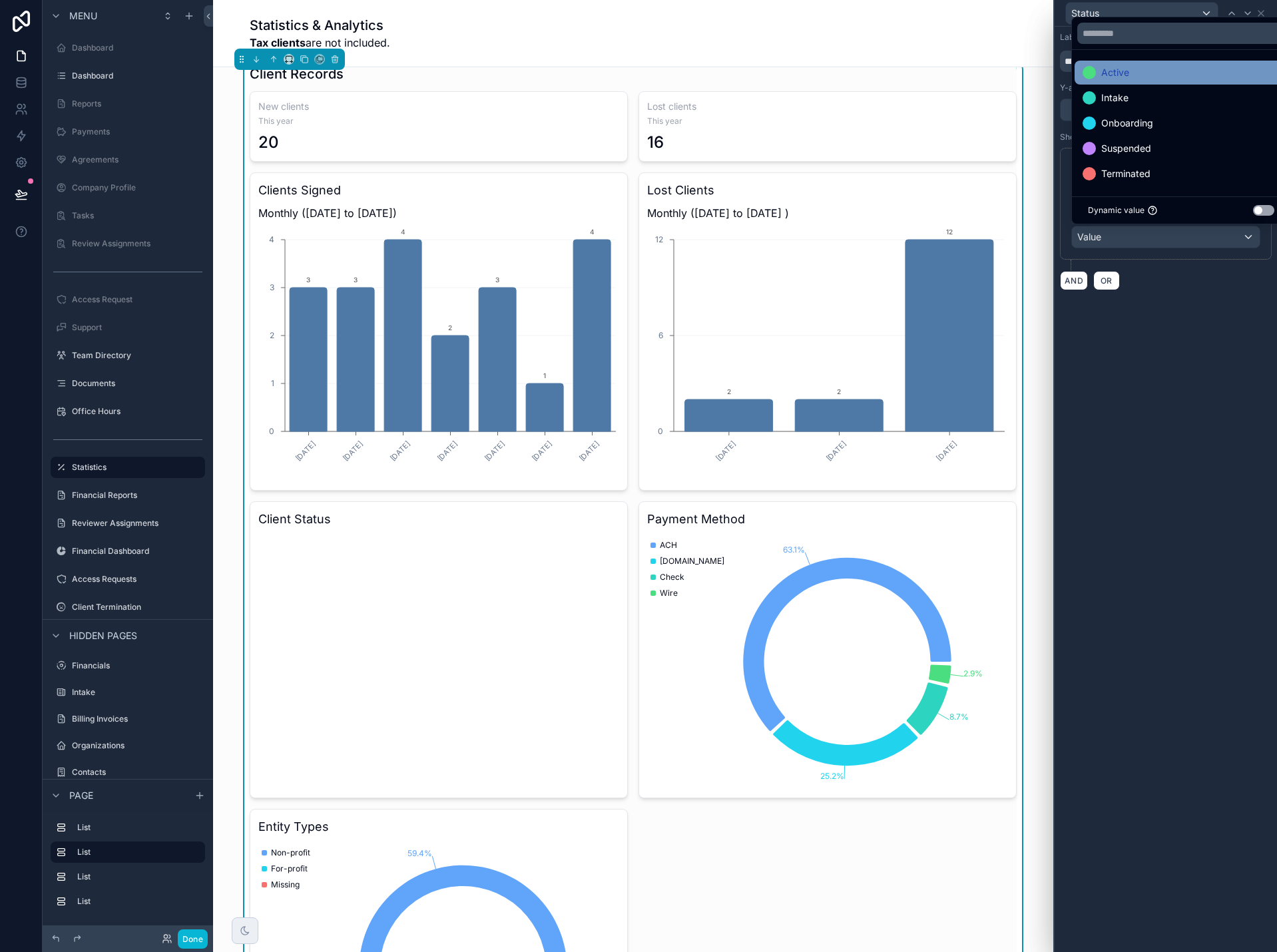
click at [1123, 77] on span "Active" at bounding box center [1115, 72] width 28 height 16
click at [1124, 96] on span "Intake" at bounding box center [1115, 98] width 27 height 16
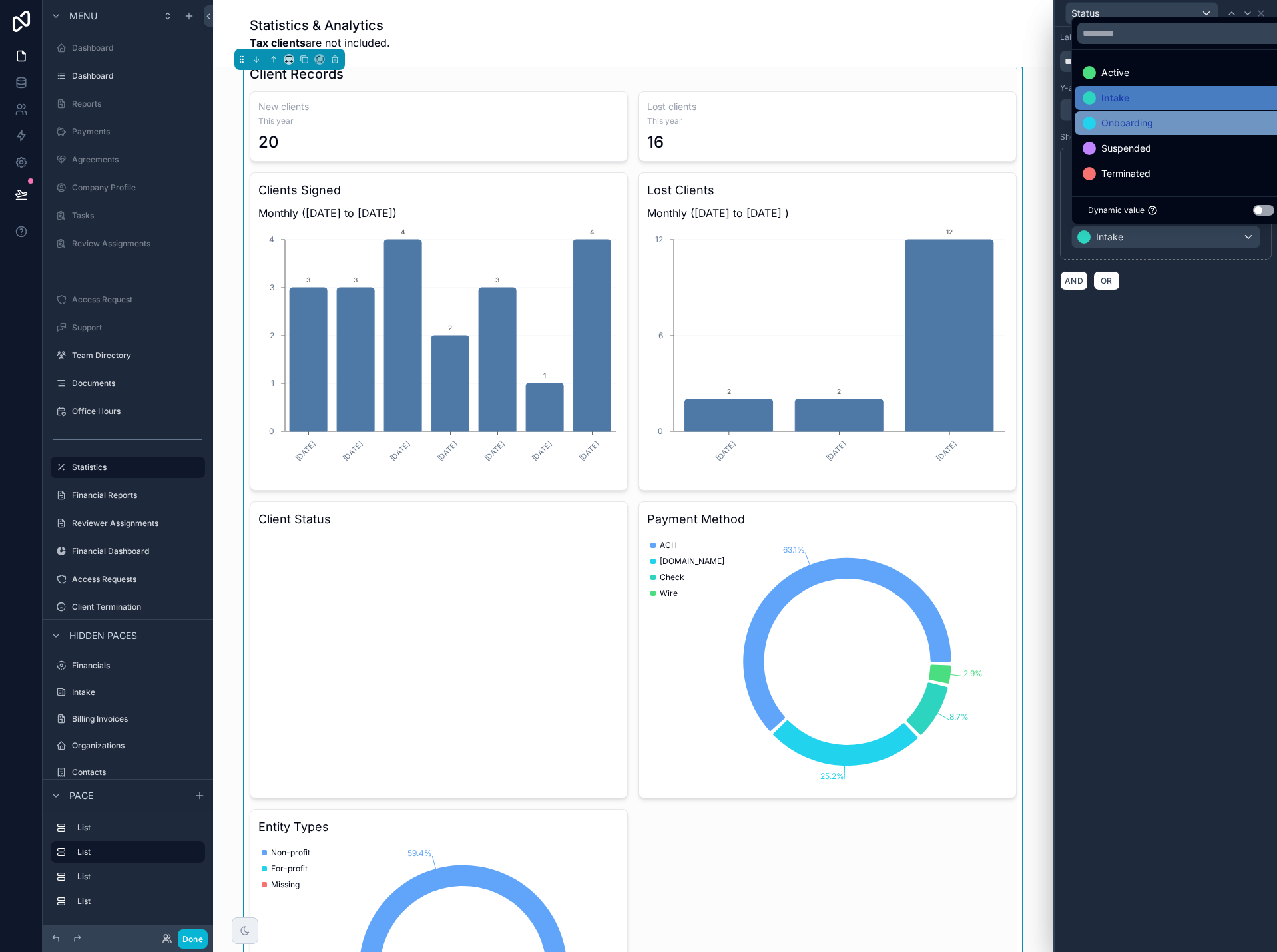
click at [1125, 121] on span "Onboarding" at bounding box center [1127, 123] width 52 height 16
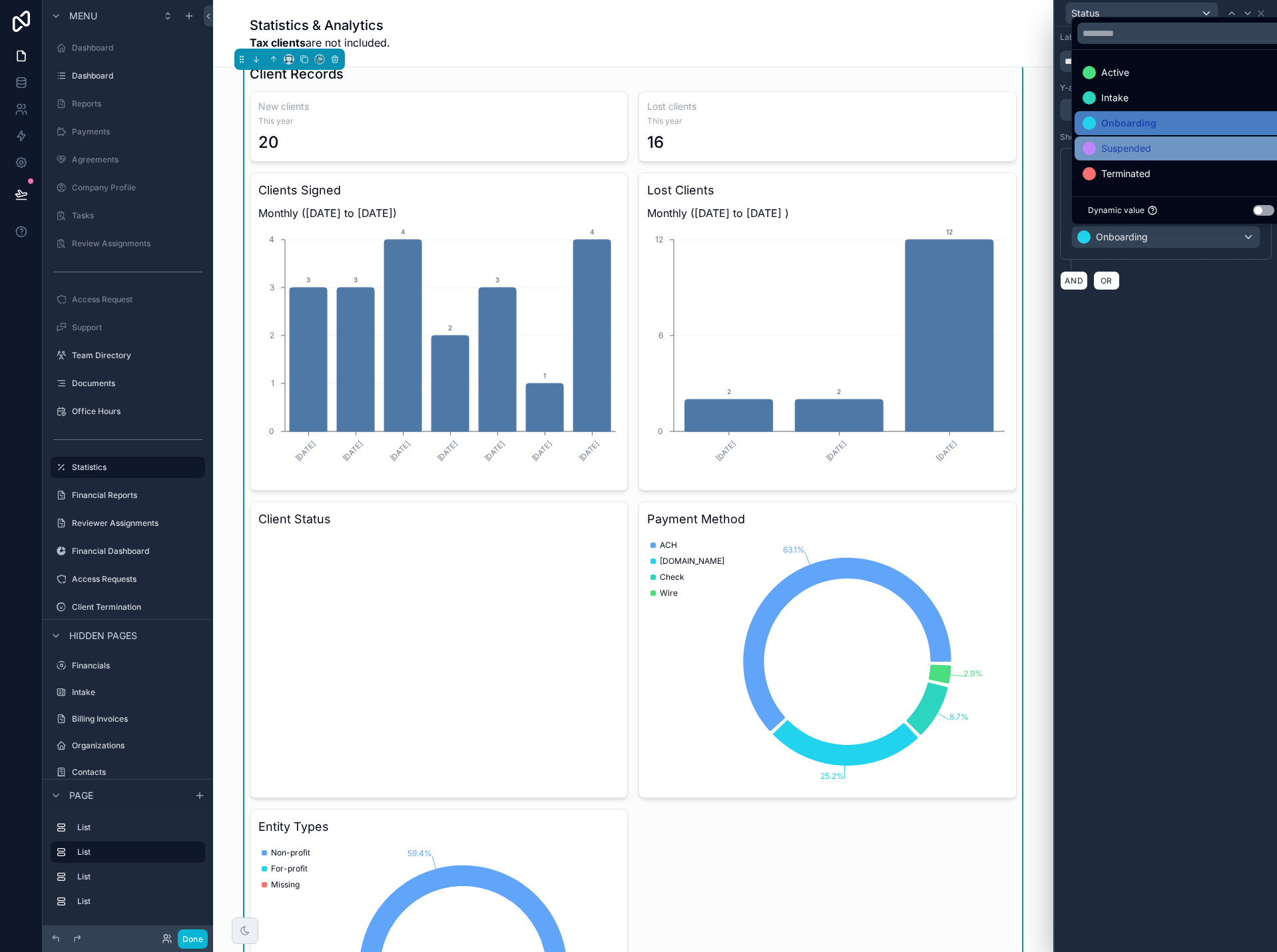
click at [1125, 152] on span "Suspended" at bounding box center [1126, 148] width 50 height 16
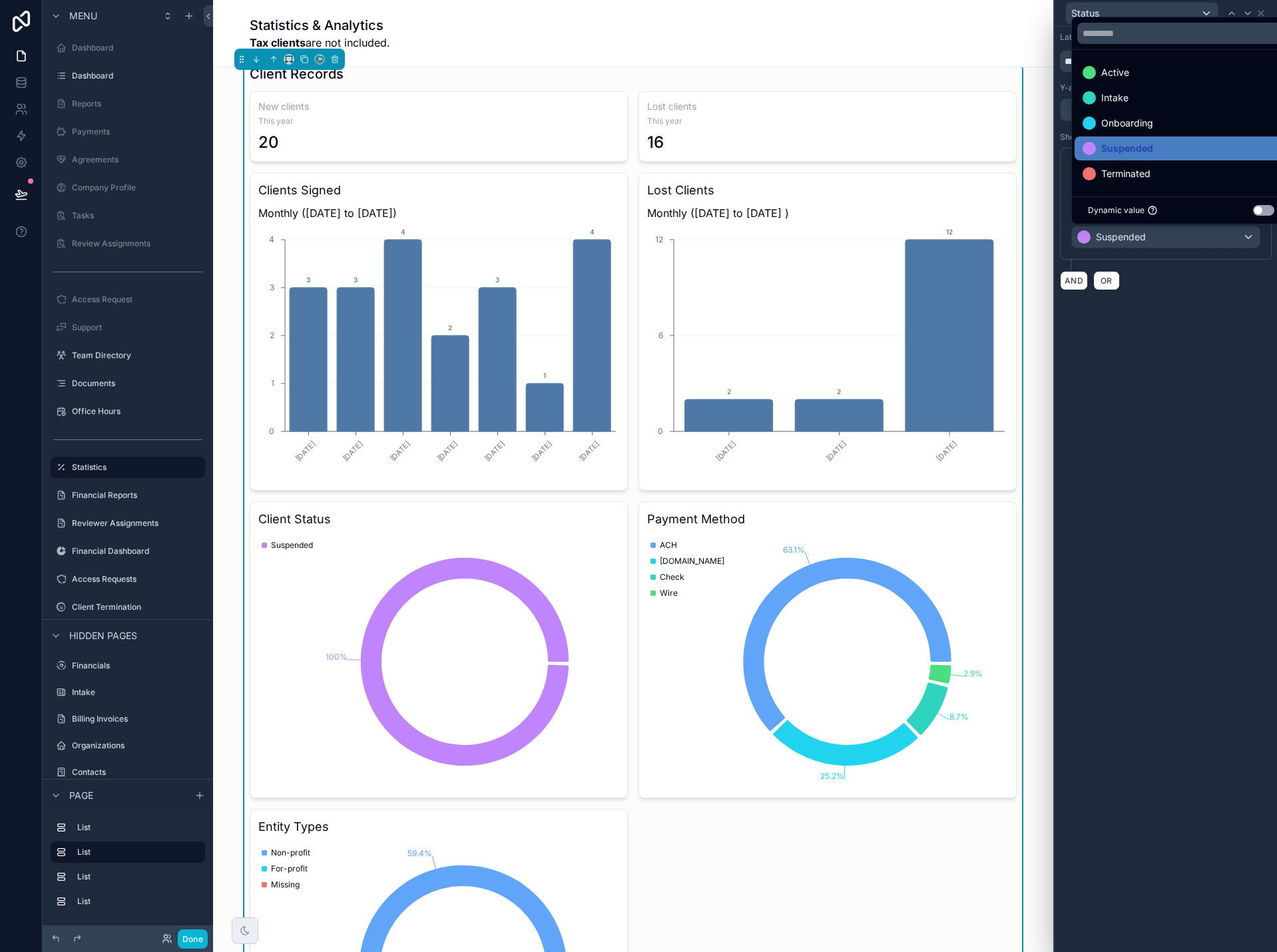
click at [1175, 341] on div "**********" at bounding box center [1166, 489] width 222 height 926
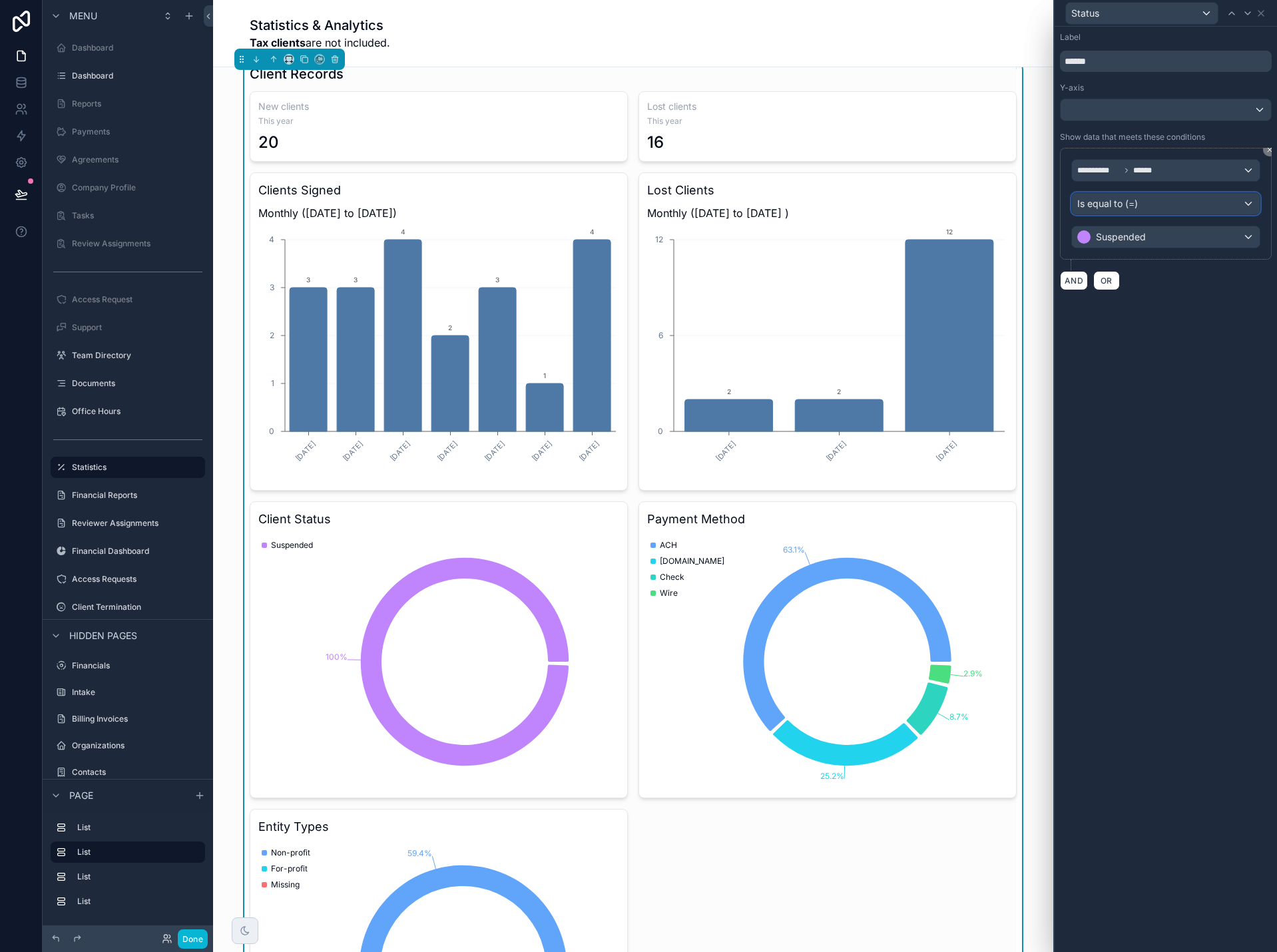
click at [1146, 202] on div "Is equal to (=)" at bounding box center [1165, 204] width 188 height 21
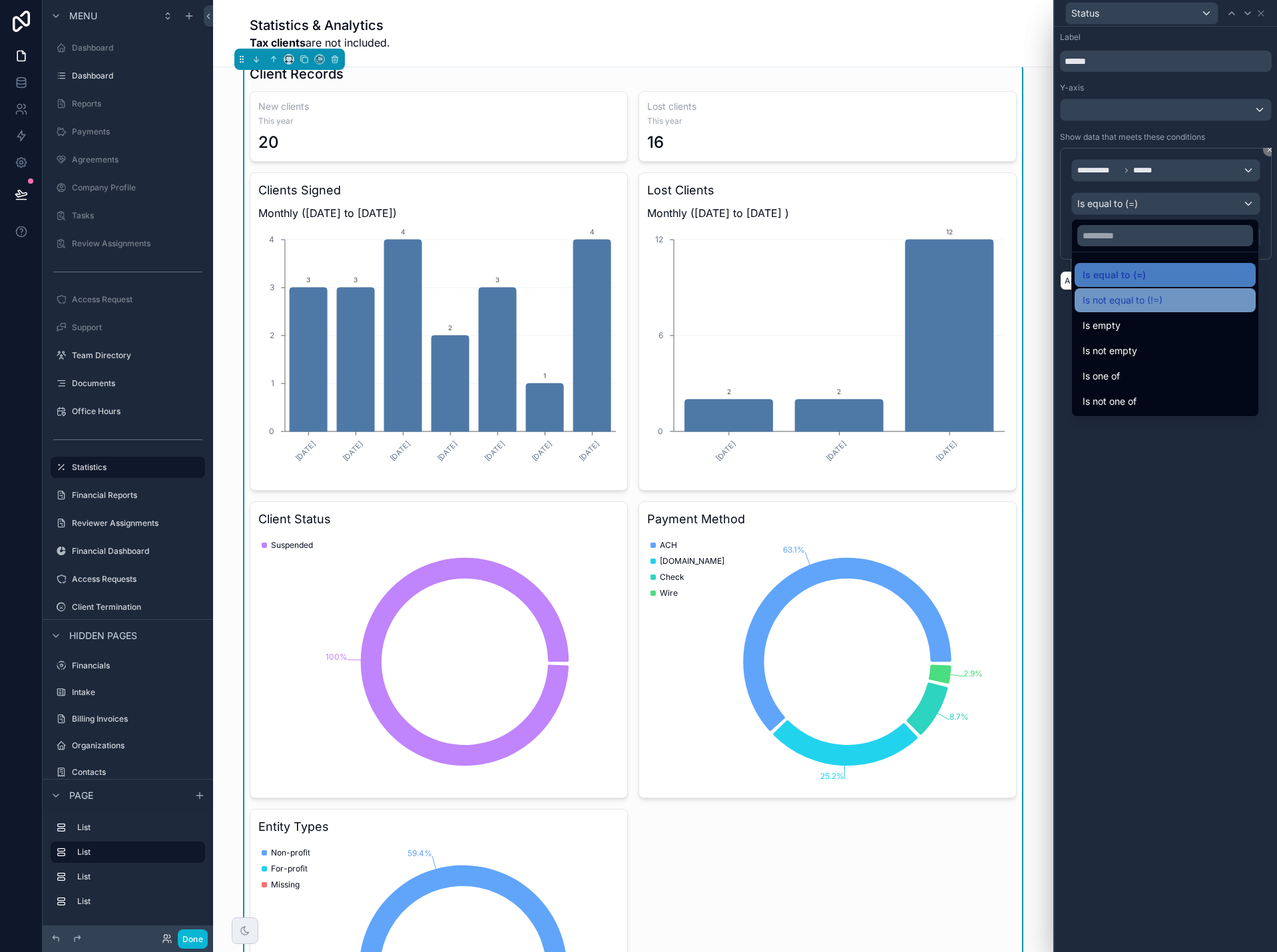
click at [1139, 302] on span "Is not equal to (!=)" at bounding box center [1123, 300] width 80 height 16
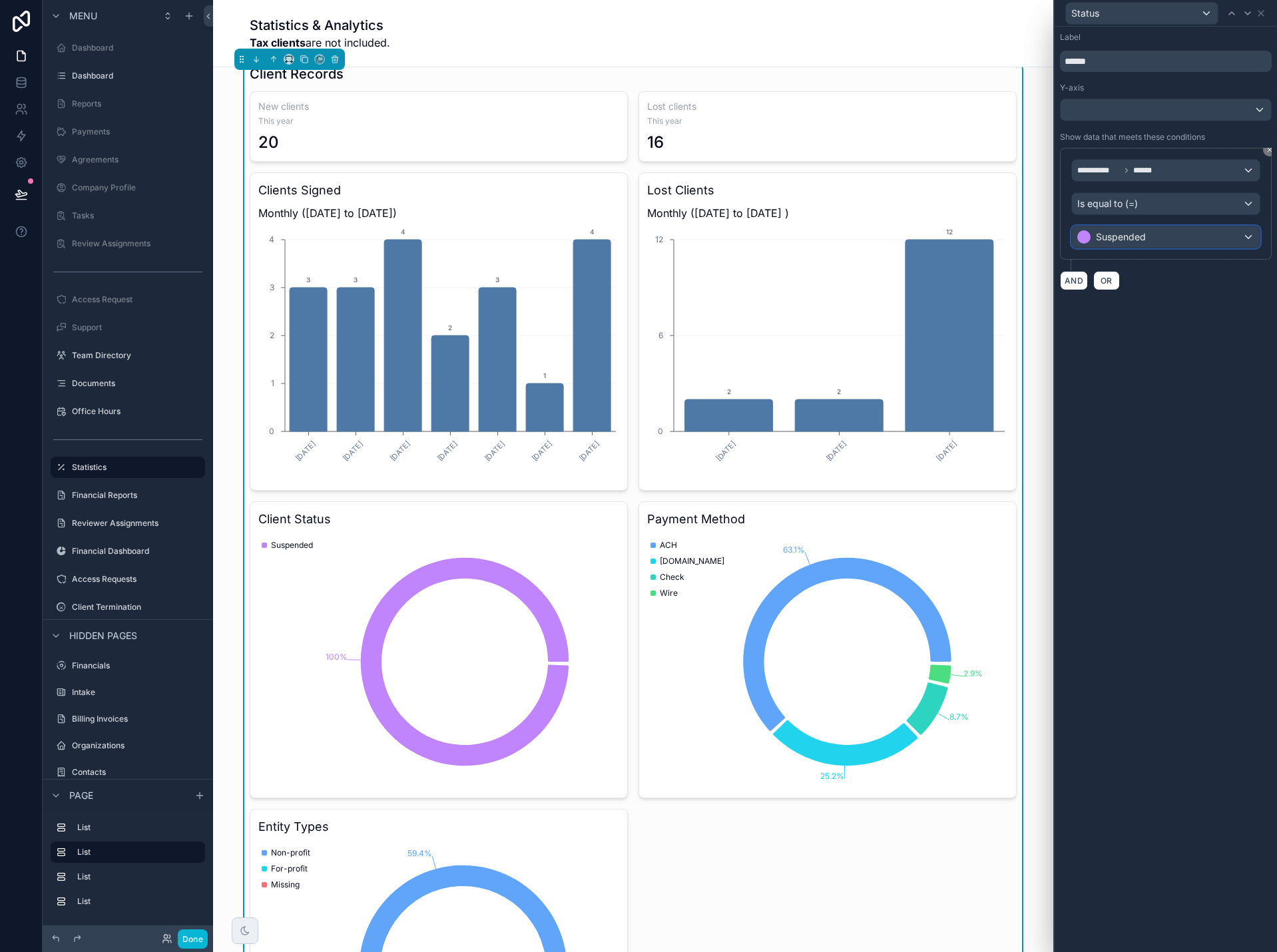
click at [1128, 236] on span "Suspended" at bounding box center [1121, 236] width 50 height 13
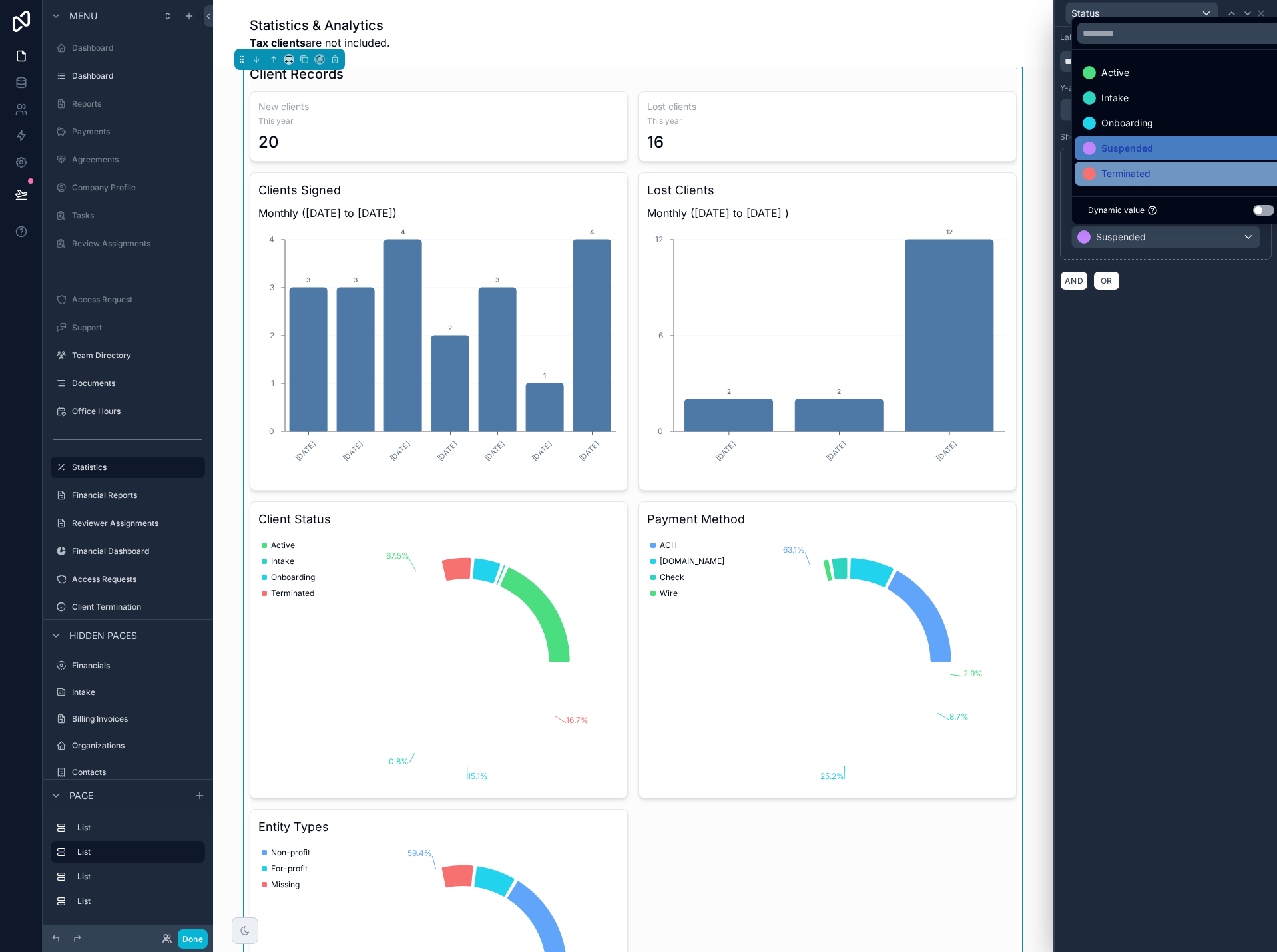
click at [1120, 177] on span "Terminated" at bounding box center [1126, 174] width 49 height 16
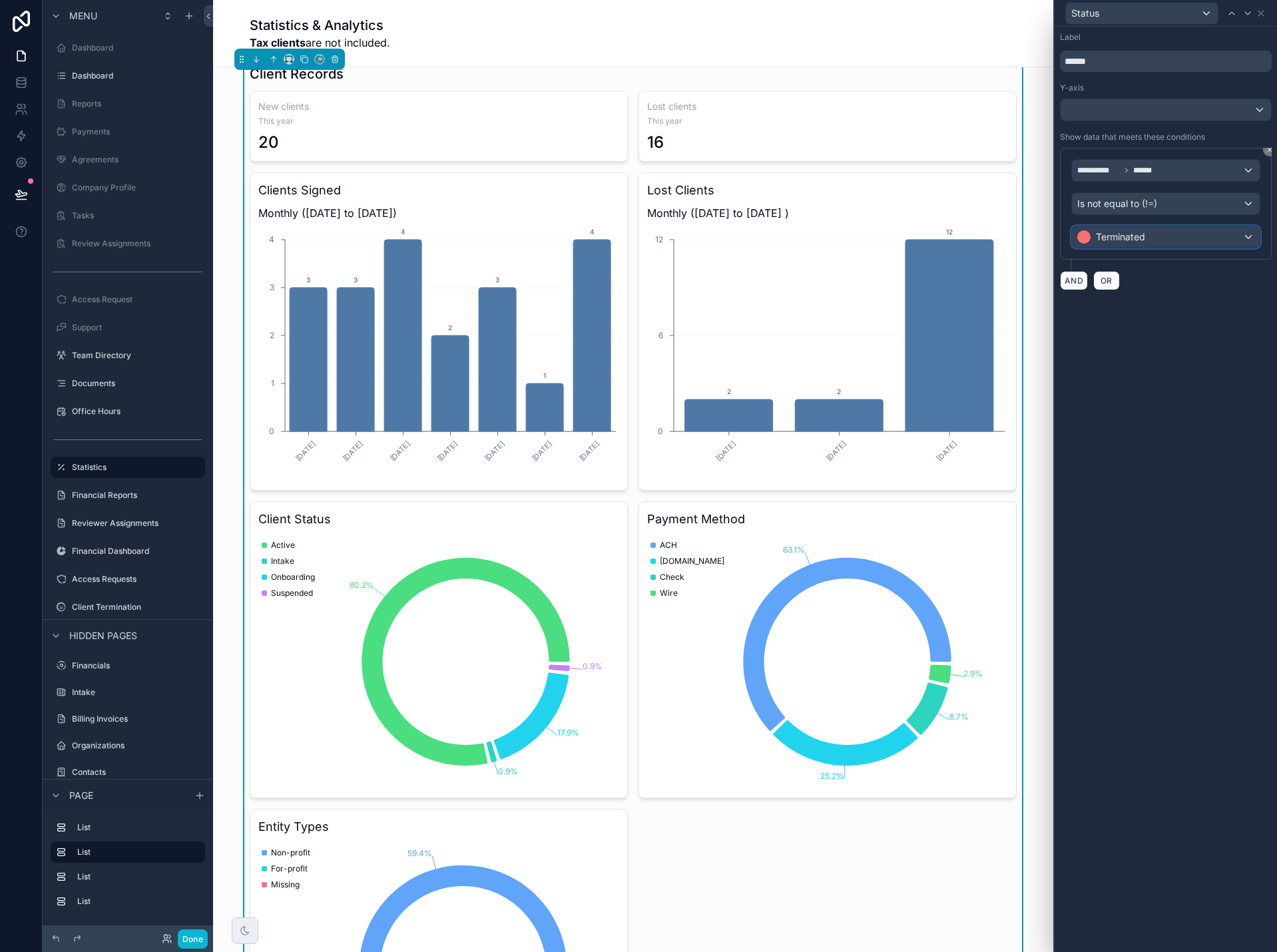
click at [1145, 243] on span "Terminated" at bounding box center [1121, 236] width 49 height 13
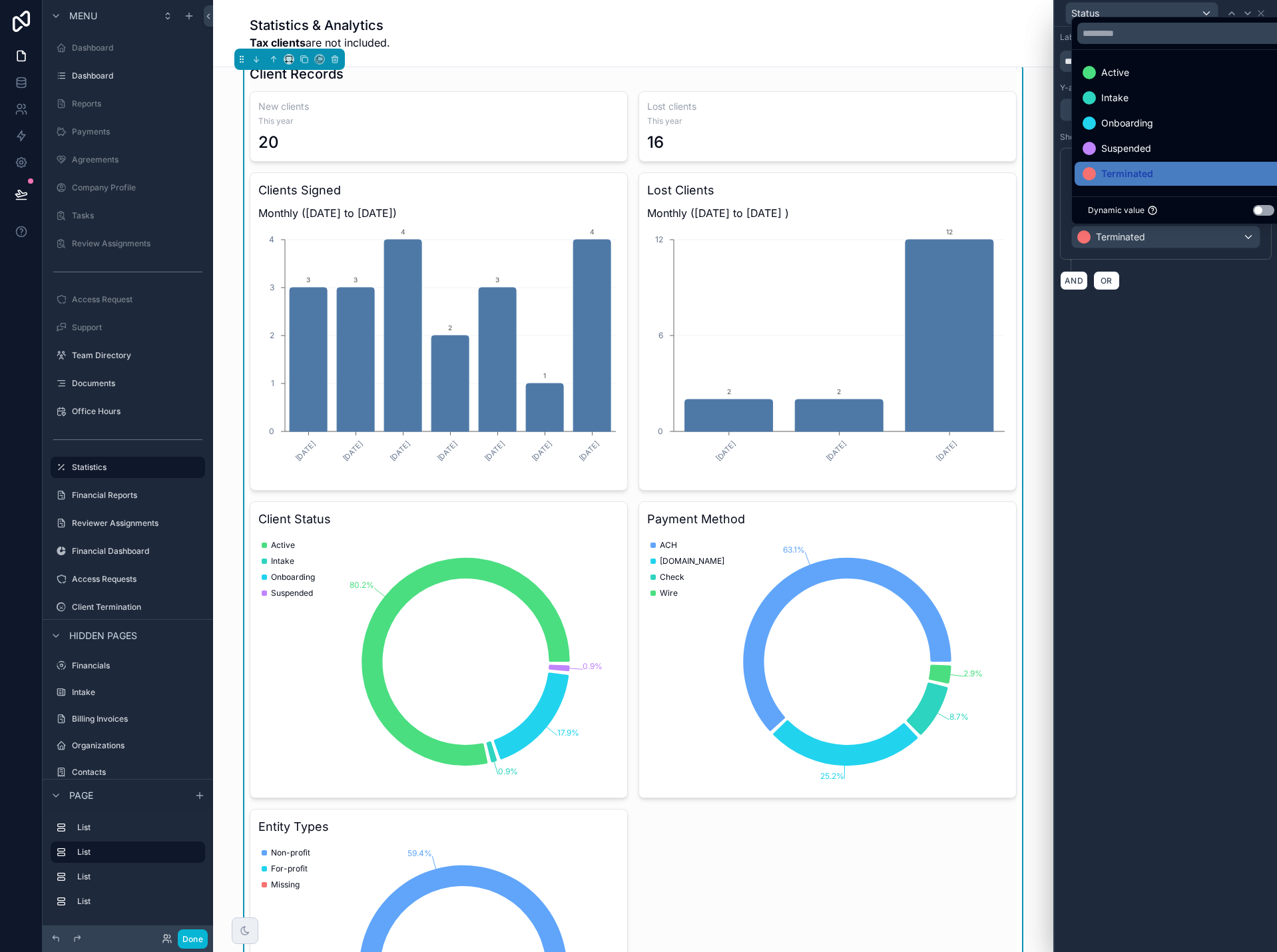
click at [1145, 243] on div at bounding box center [1166, 476] width 222 height 952
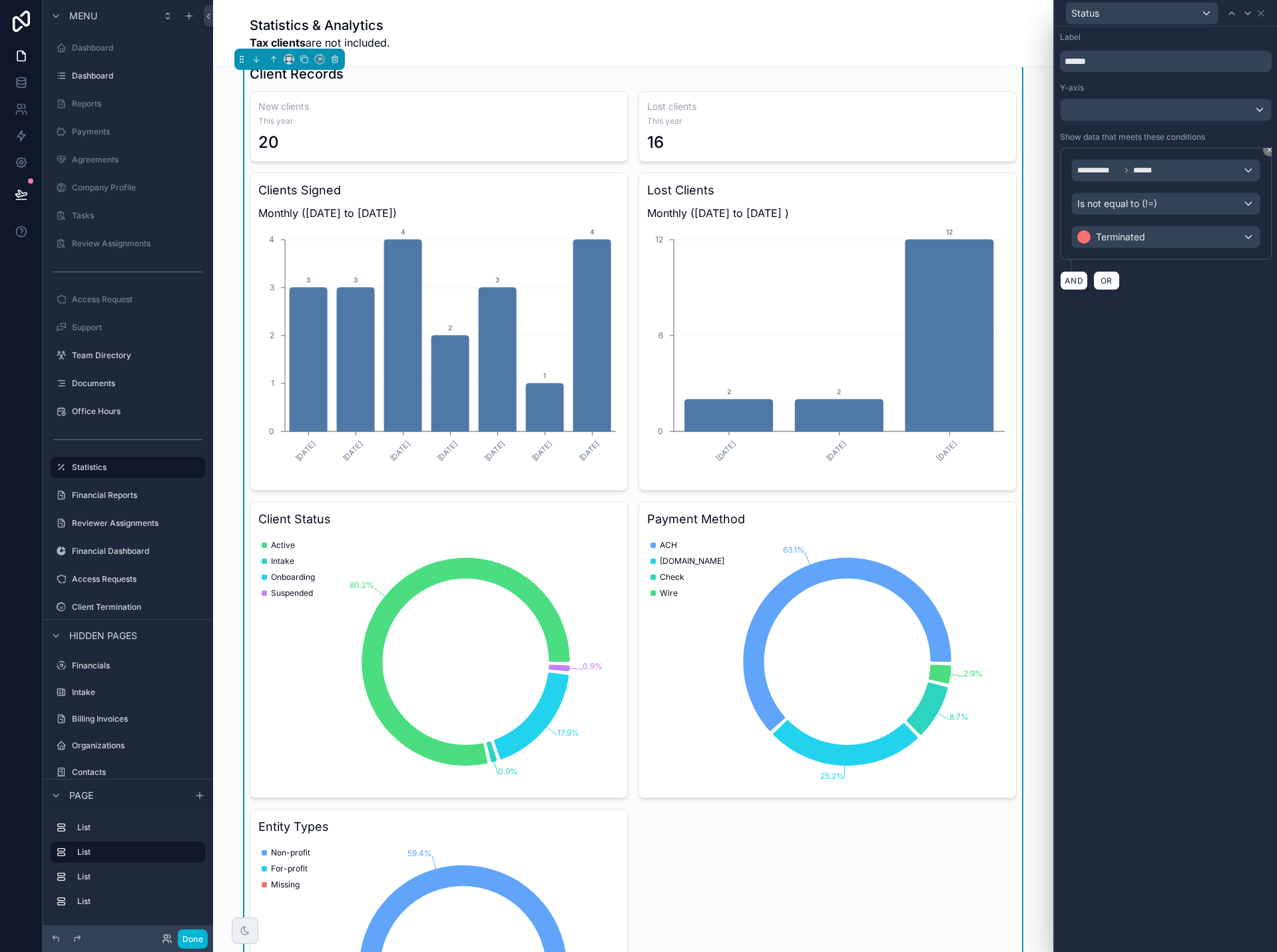
click at [1129, 568] on div "**********" at bounding box center [1166, 489] width 222 height 926
click at [1107, 284] on span "OR" at bounding box center [1107, 280] width 18 height 10
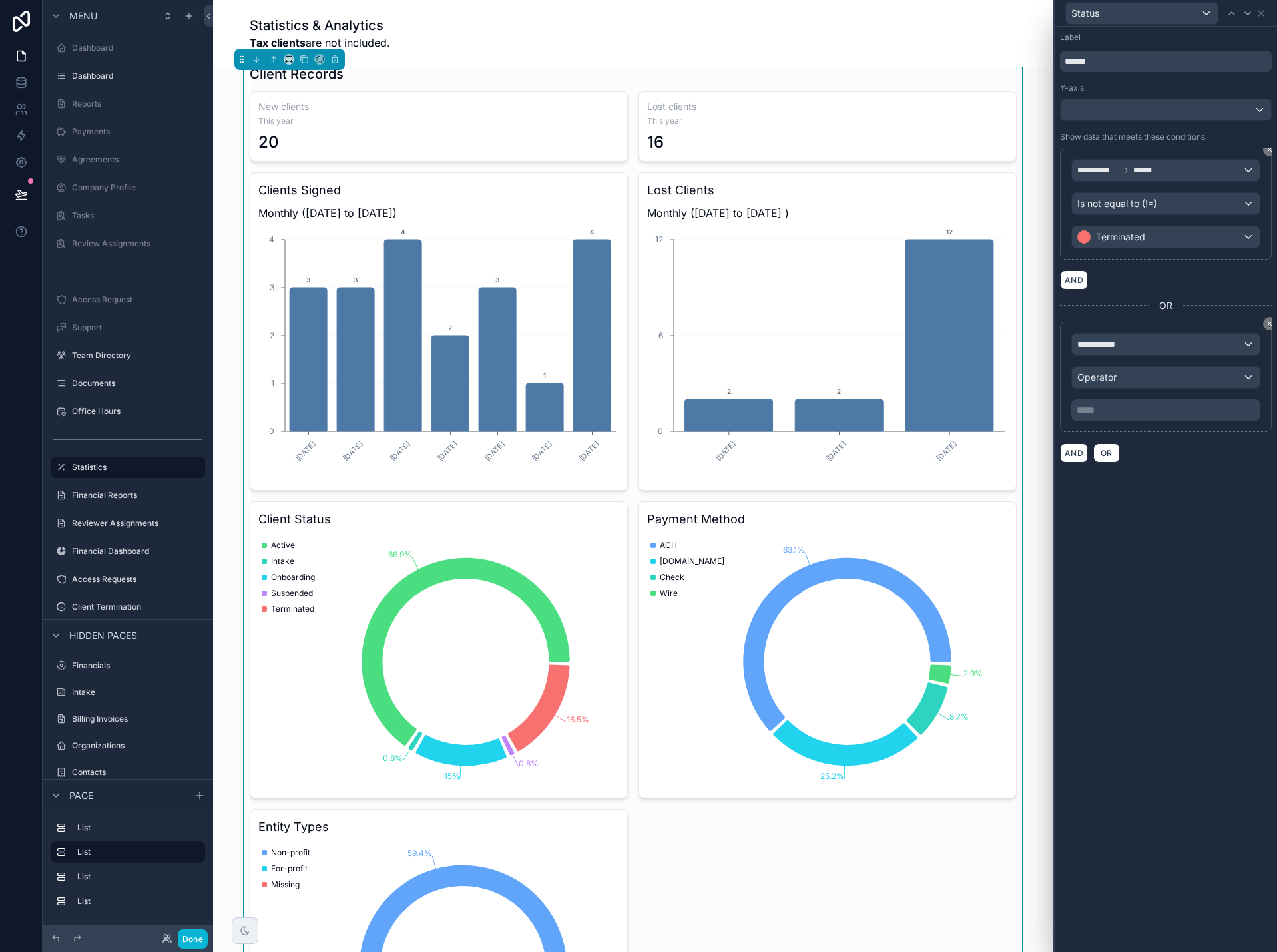
click at [1114, 356] on div "**********" at bounding box center [1166, 377] width 189 height 88
click at [1115, 349] on span "**********" at bounding box center [1102, 343] width 49 height 13
click at [1110, 424] on div "Row values Row values" at bounding box center [1108, 424] width 49 height 32
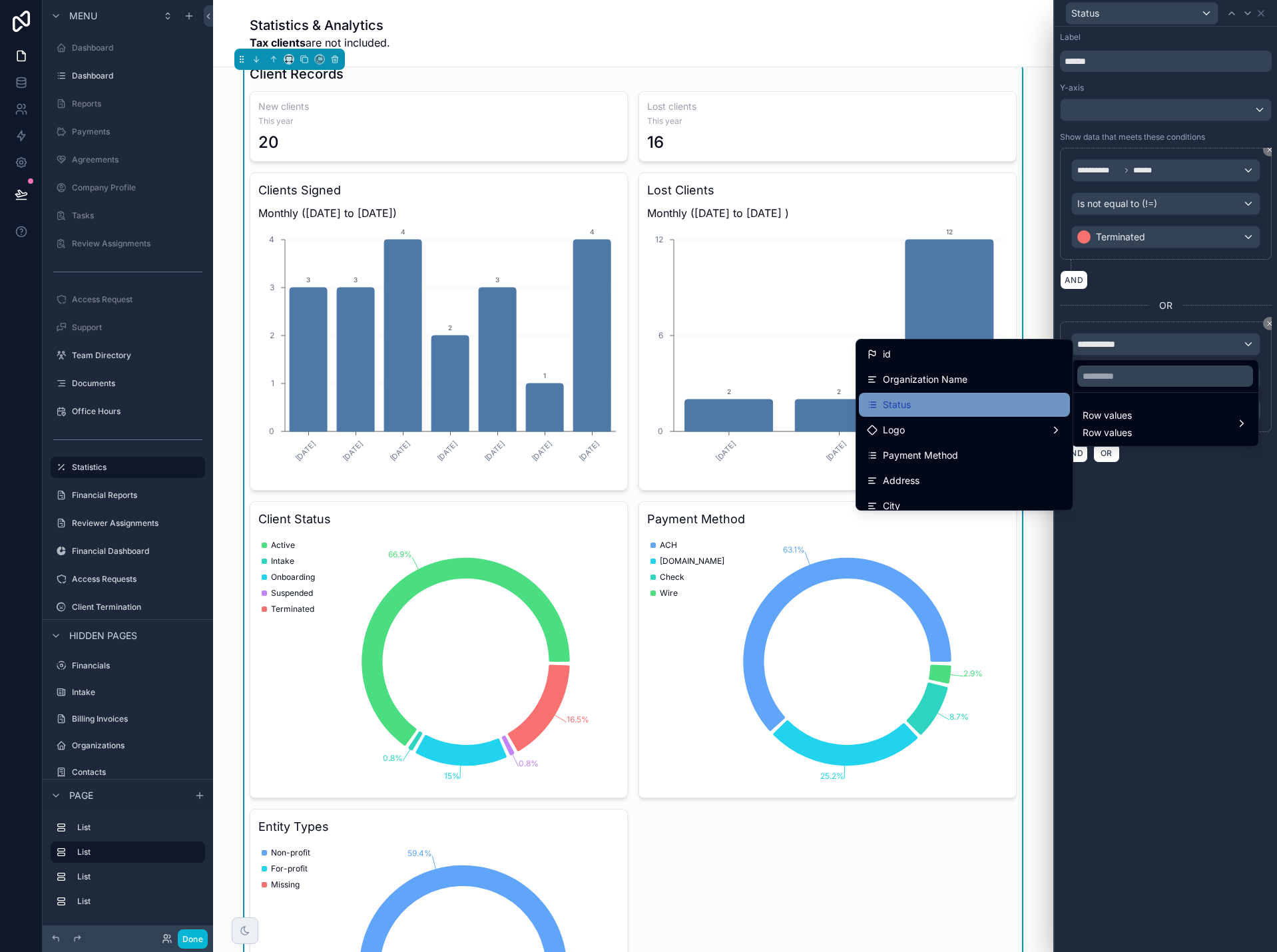
click at [993, 402] on div "Status" at bounding box center [964, 405] width 195 height 16
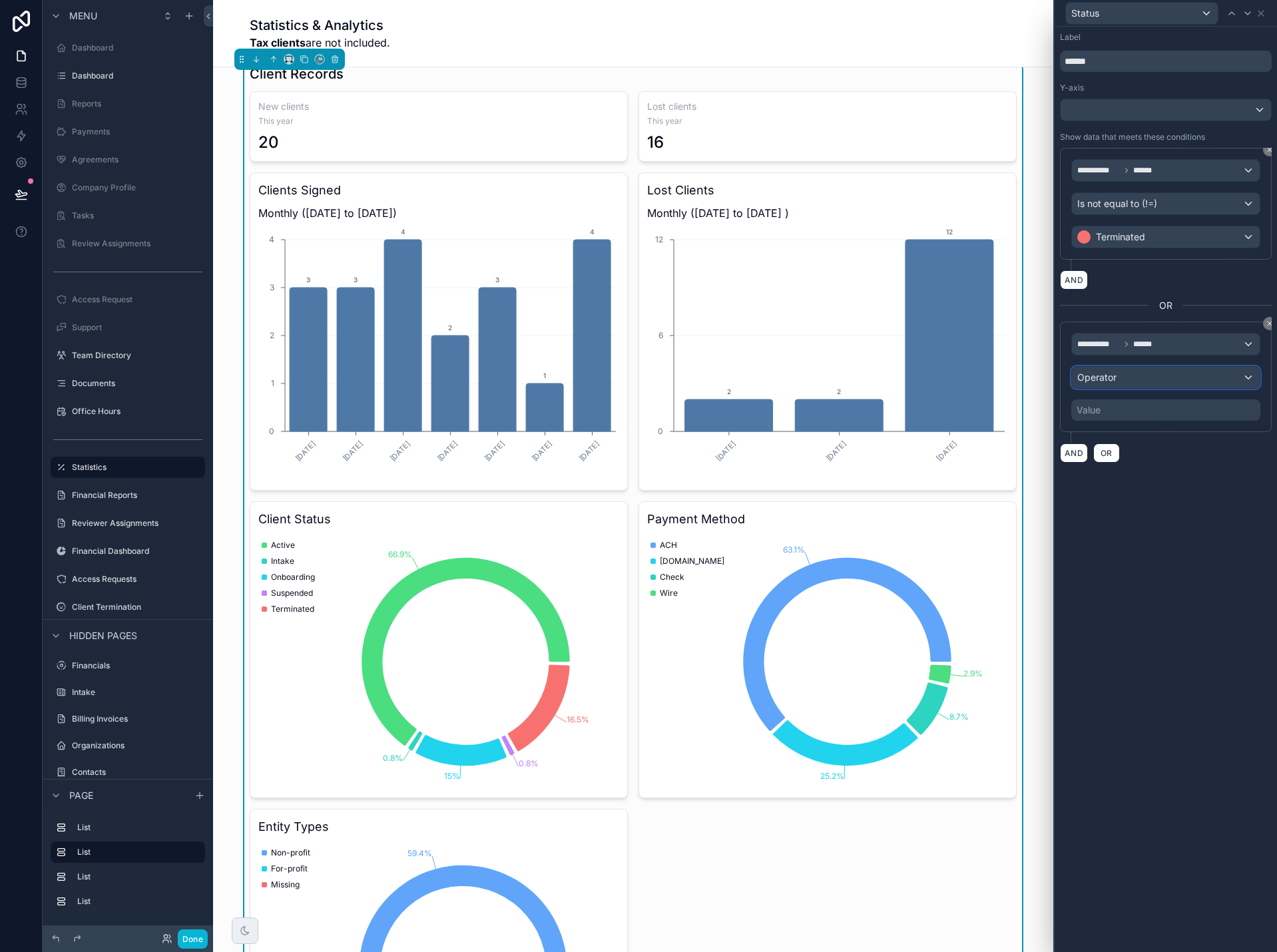
click at [1132, 378] on div "Operator" at bounding box center [1165, 378] width 188 height 21
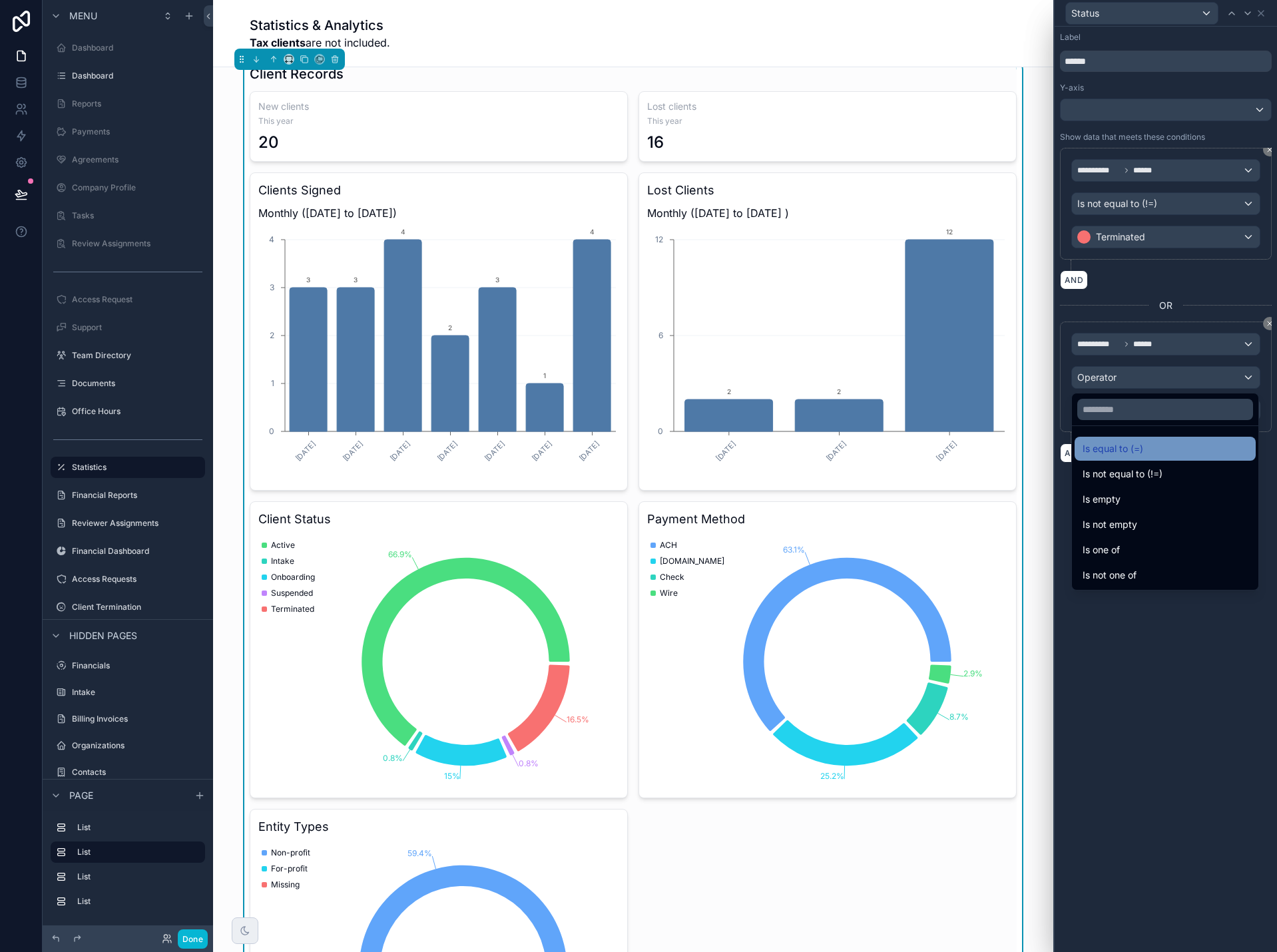
click at [1138, 450] on span "Is equal to (=)" at bounding box center [1113, 448] width 61 height 16
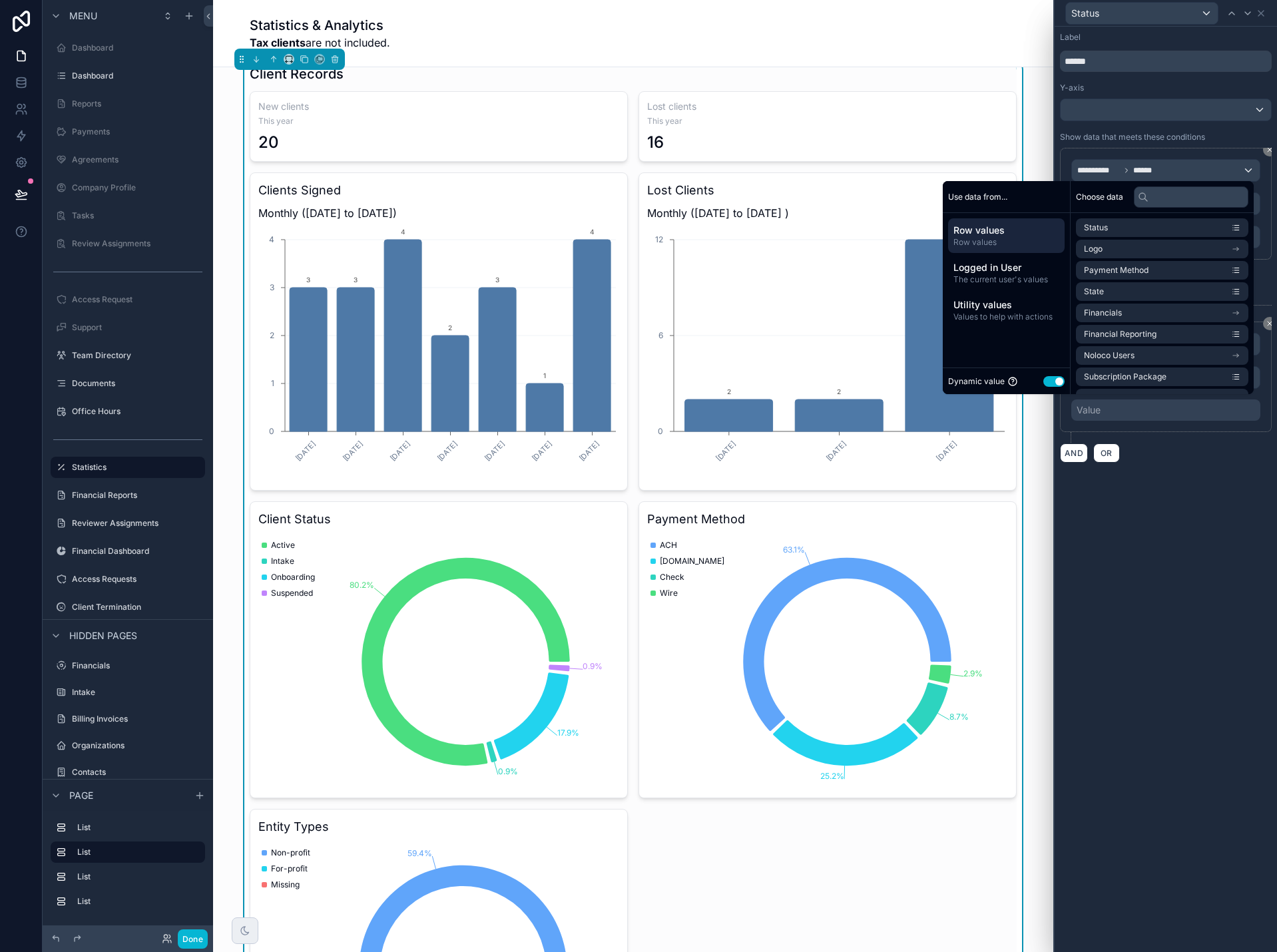
click at [1043, 379] on button "Use setting" at bounding box center [1054, 381] width 21 height 11
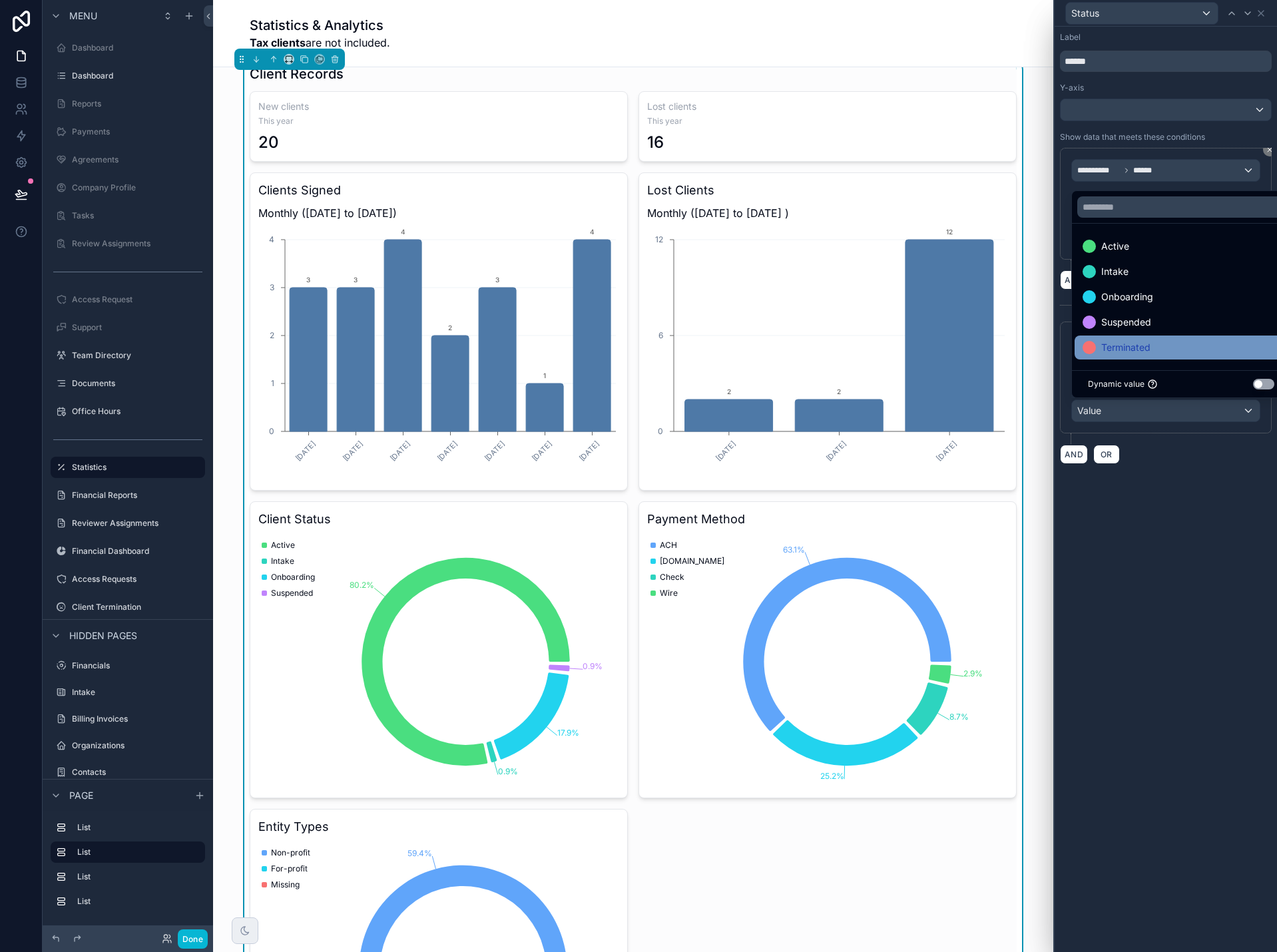
click at [1138, 350] on span "Terminated" at bounding box center [1126, 348] width 49 height 16
click at [1205, 500] on div "**********" at bounding box center [1166, 489] width 222 height 926
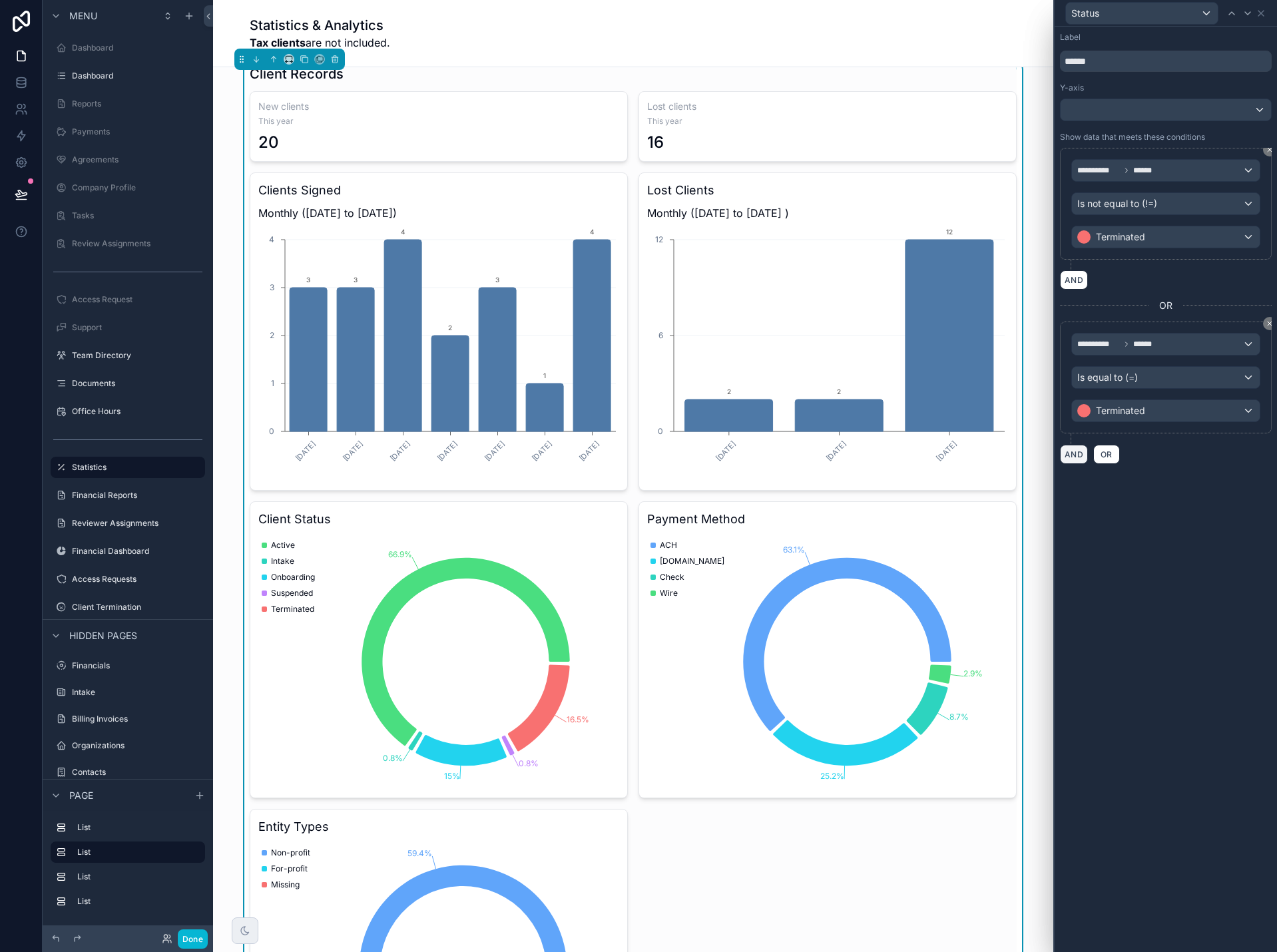
click at [1070, 454] on button "AND" at bounding box center [1074, 454] width 28 height 19
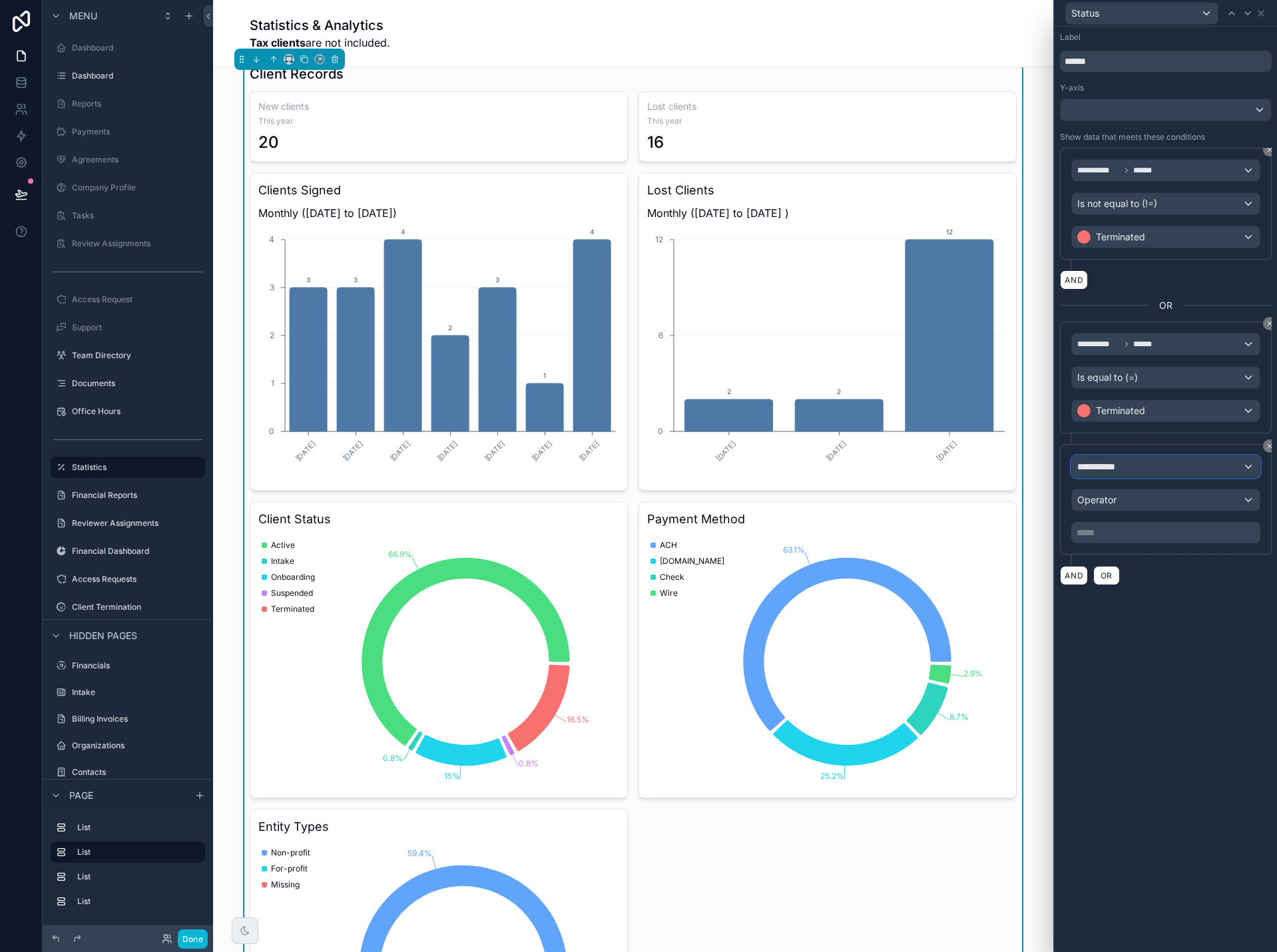
click at [1099, 462] on span "**********" at bounding box center [1102, 466] width 49 height 13
click at [1113, 542] on span "Row values" at bounding box center [1108, 537] width 49 height 16
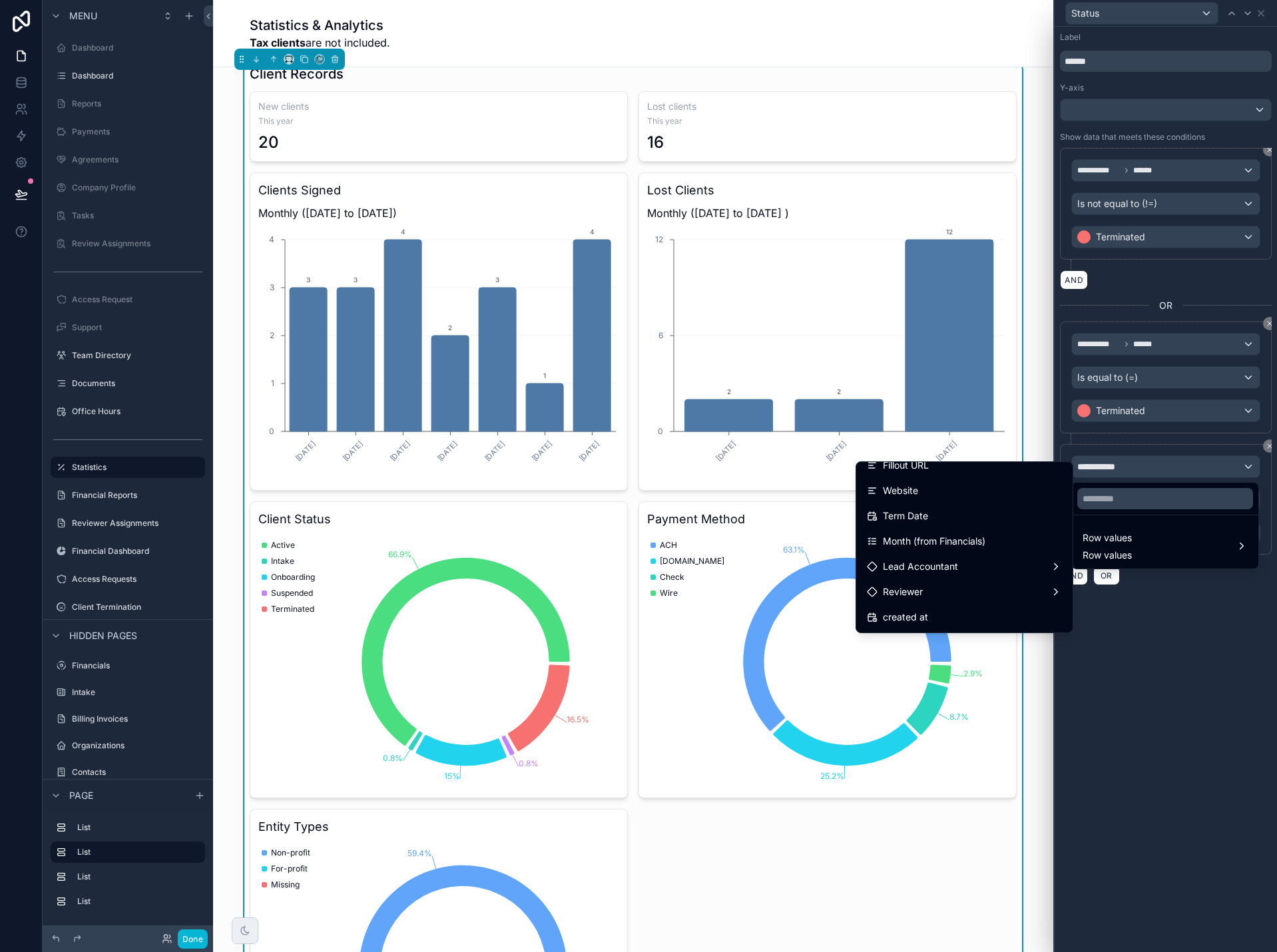
scroll to position [599, 0]
click at [988, 513] on div "Term Date" at bounding box center [964, 510] width 195 height 16
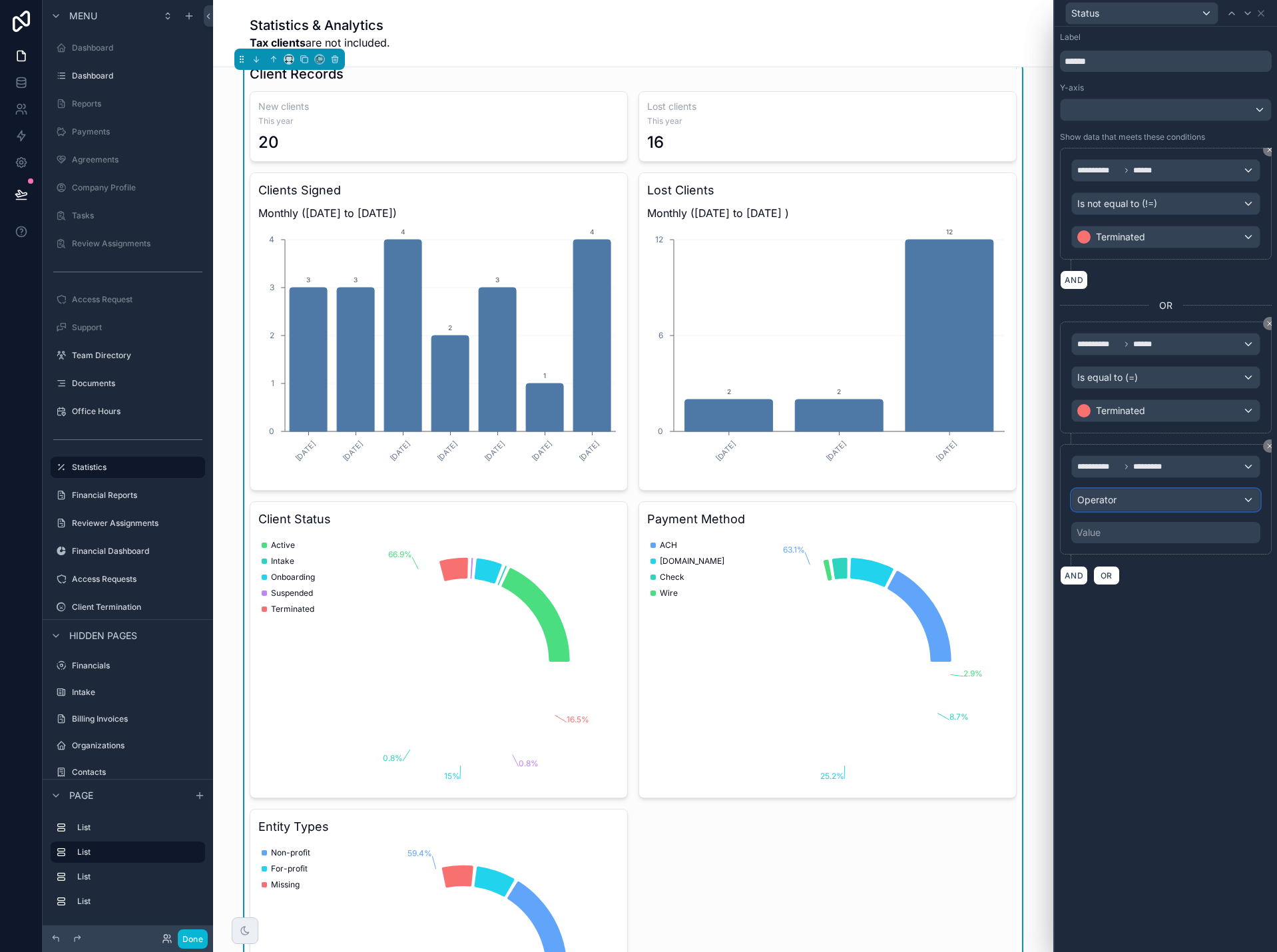
click at [1114, 503] on span "Operator" at bounding box center [1097, 499] width 40 height 11
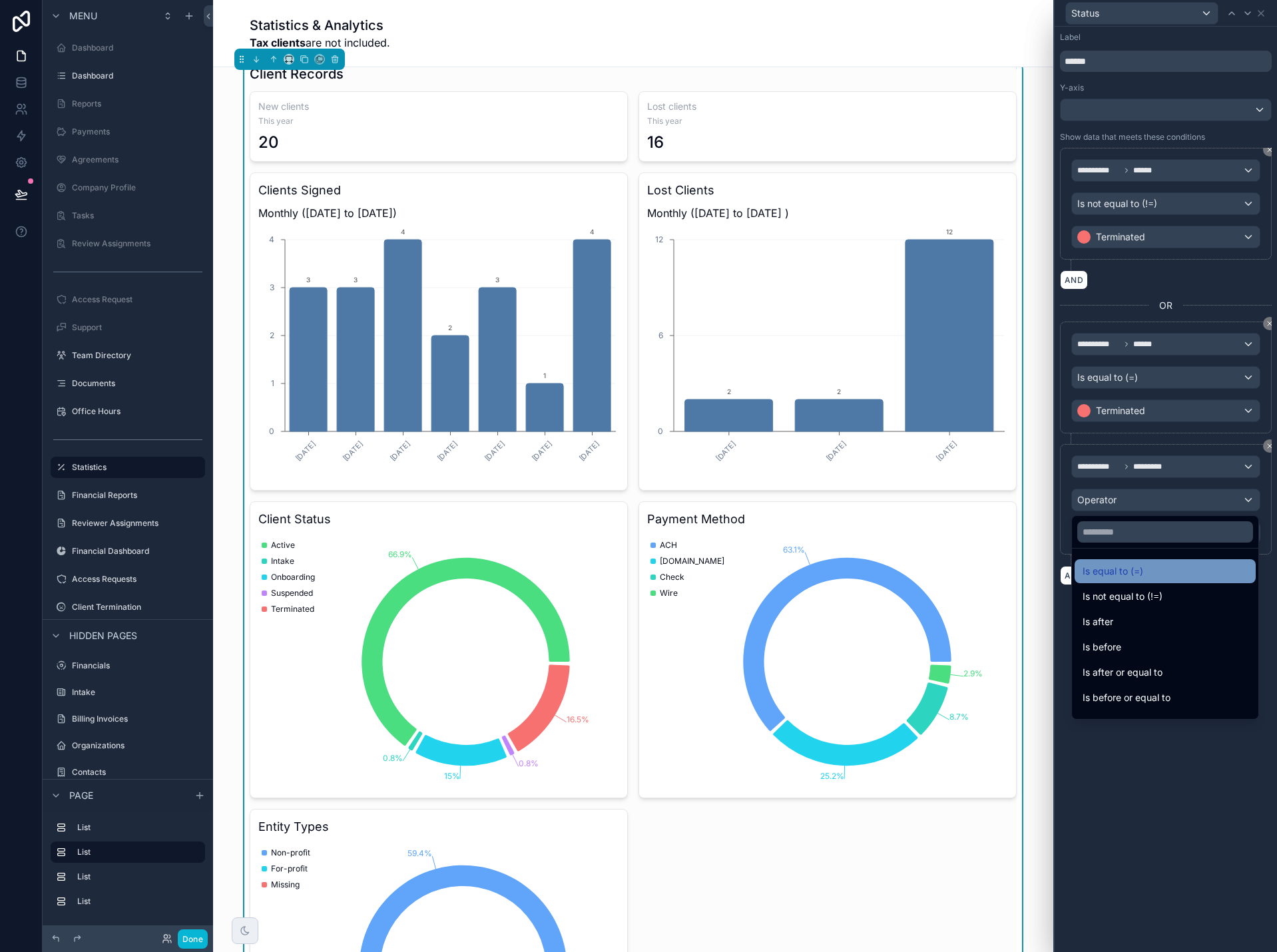
click at [1123, 574] on span "Is equal to (=)" at bounding box center [1113, 571] width 61 height 16
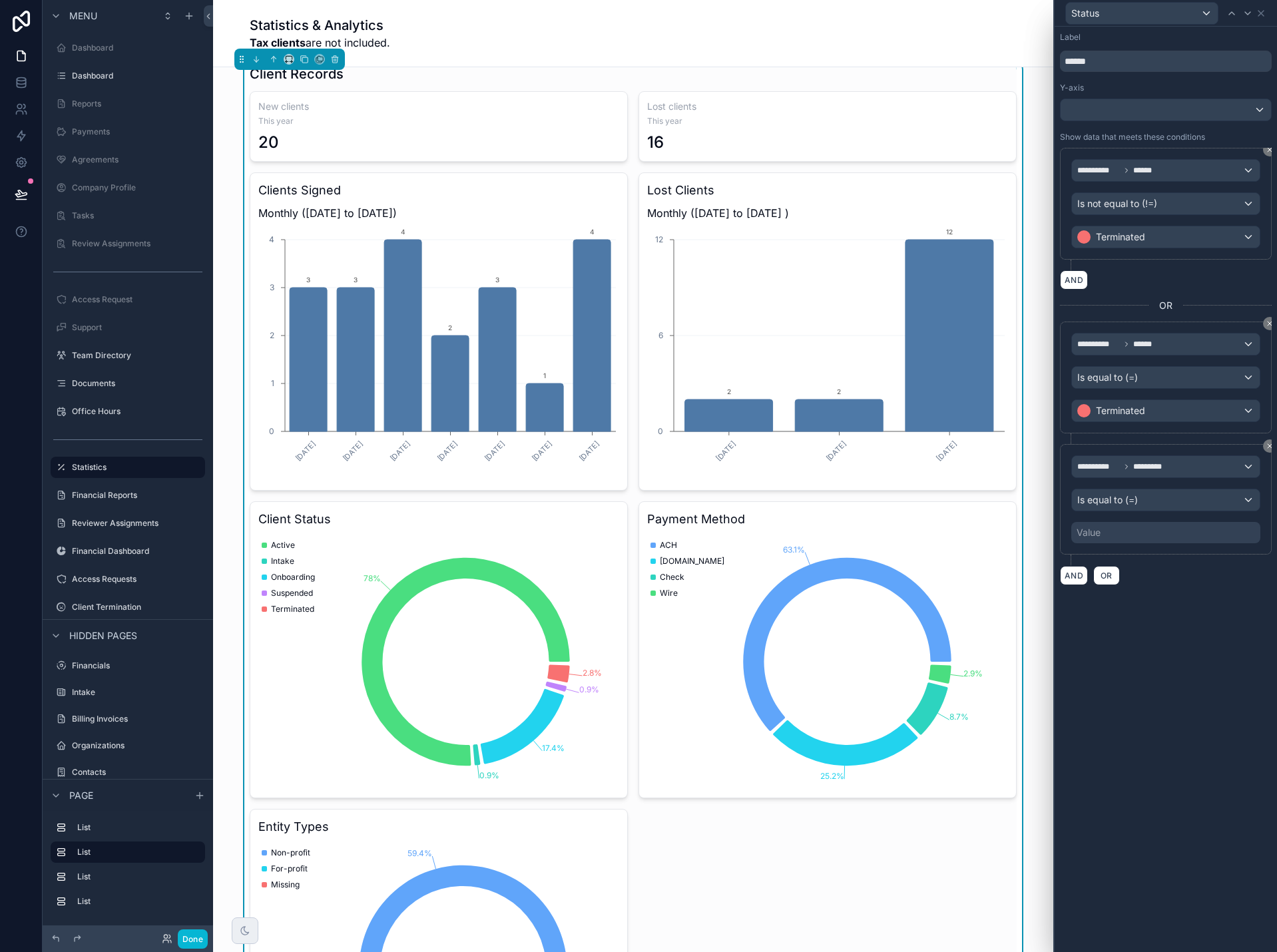
click at [1120, 536] on div "Value" at bounding box center [1166, 532] width 189 height 21
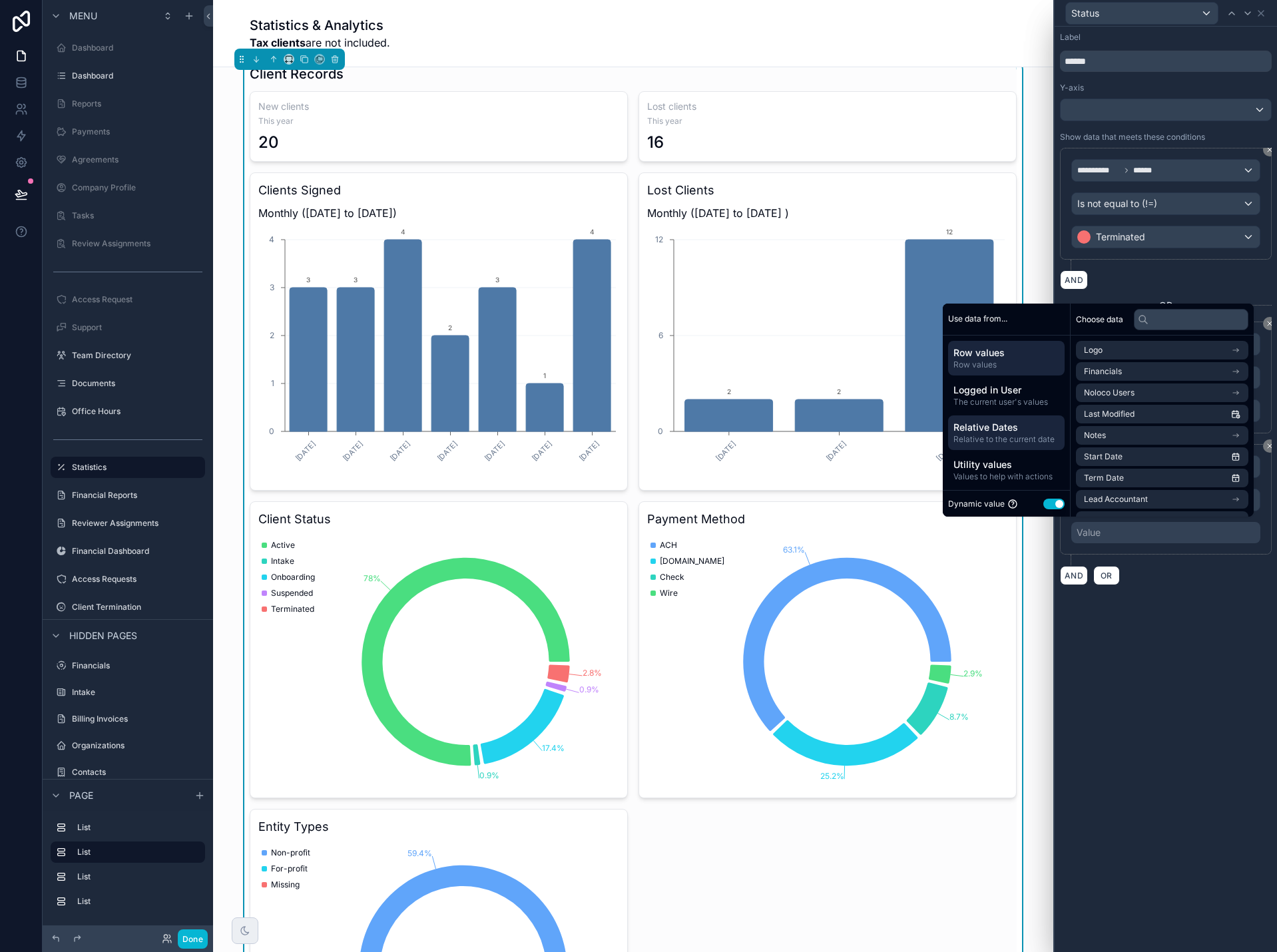
click at [1012, 431] on span "Relative Dates" at bounding box center [1006, 427] width 106 height 13
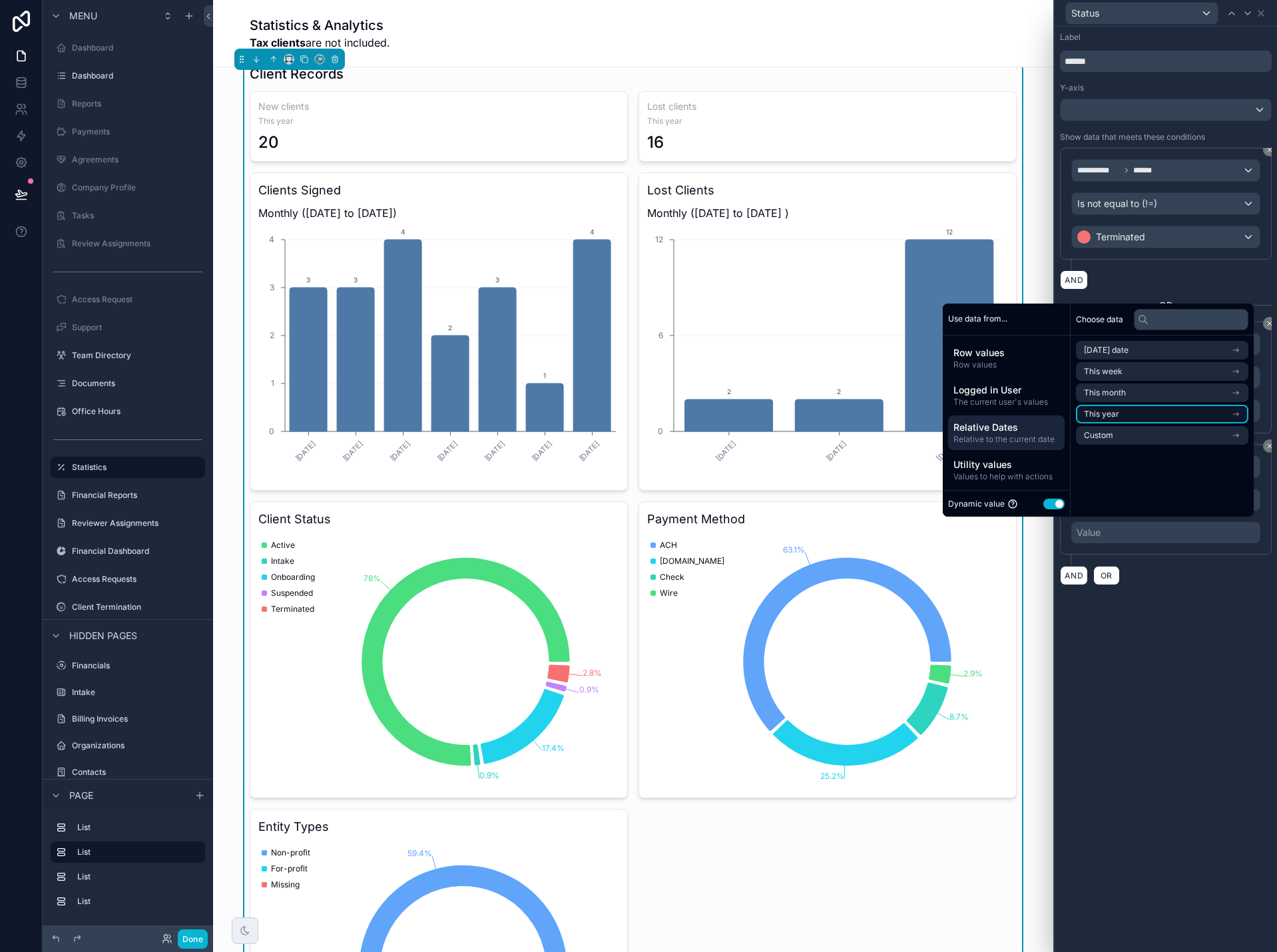
click at [1102, 416] on span "This year" at bounding box center [1101, 414] width 35 height 11
click at [1095, 371] on span "Start of year" at bounding box center [1108, 374] width 48 height 11
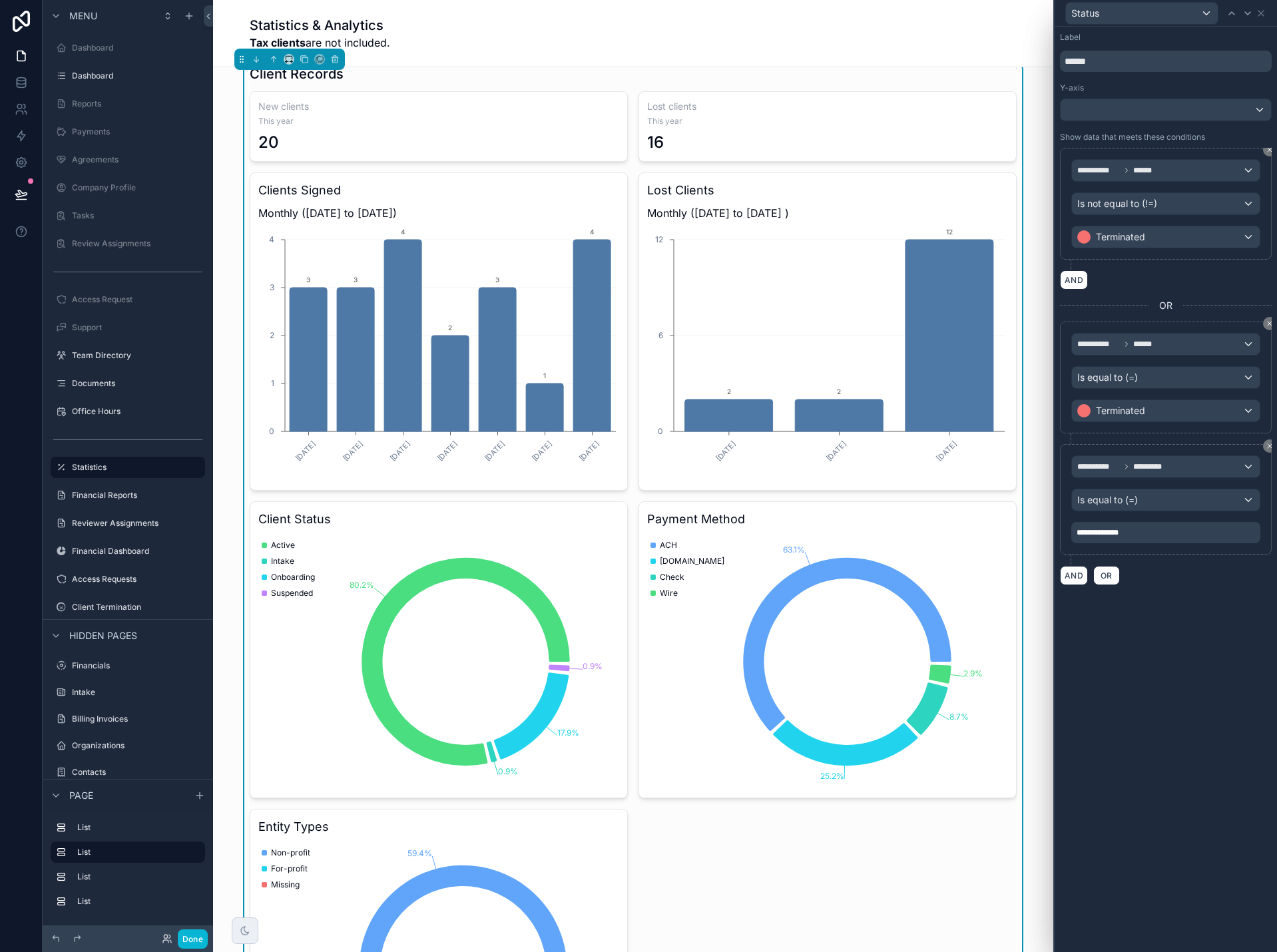
click at [1161, 643] on div "**********" at bounding box center [1166, 489] width 222 height 926
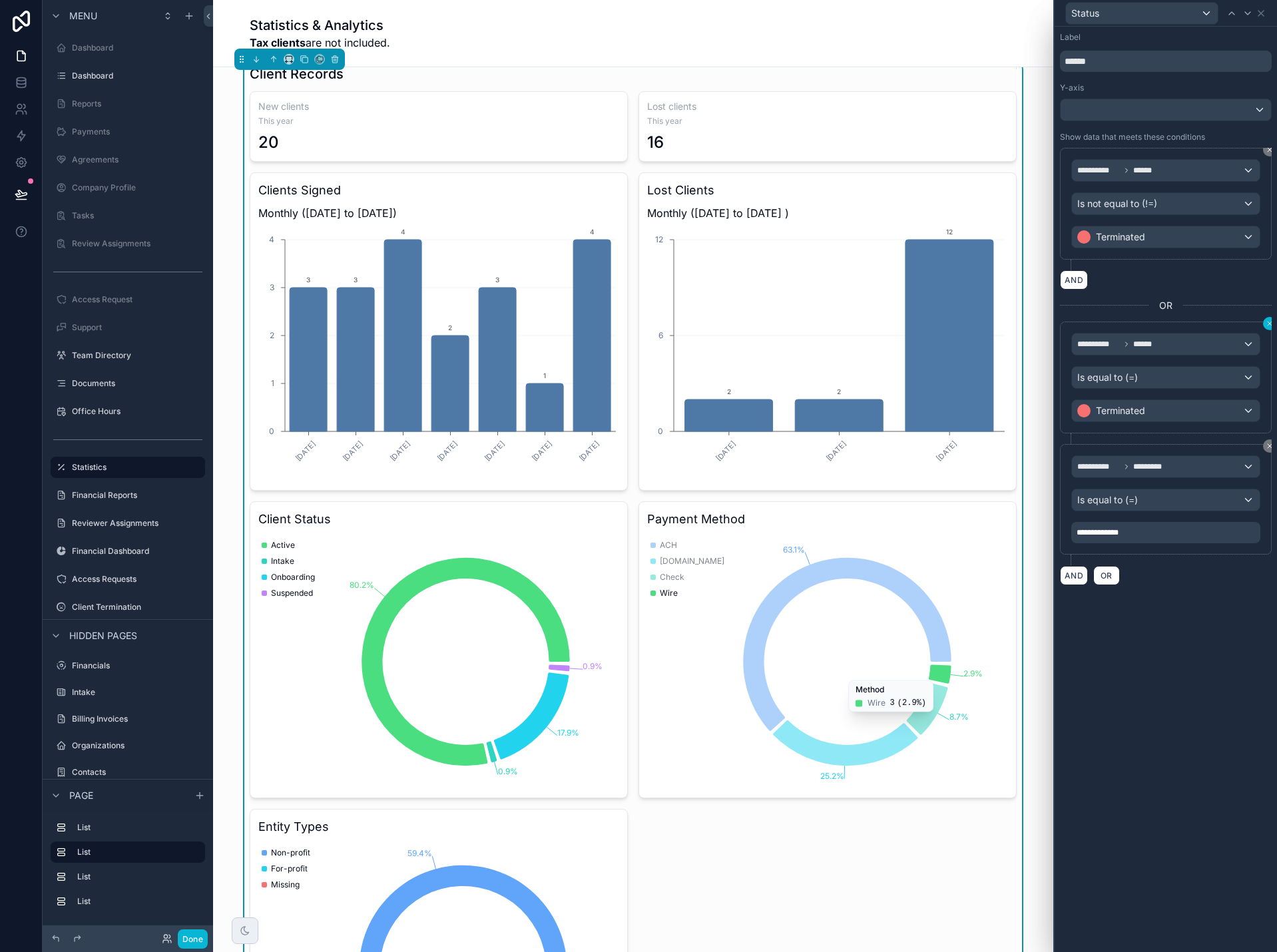
click at [1266, 328] on button at bounding box center [1269, 323] width 13 height 13
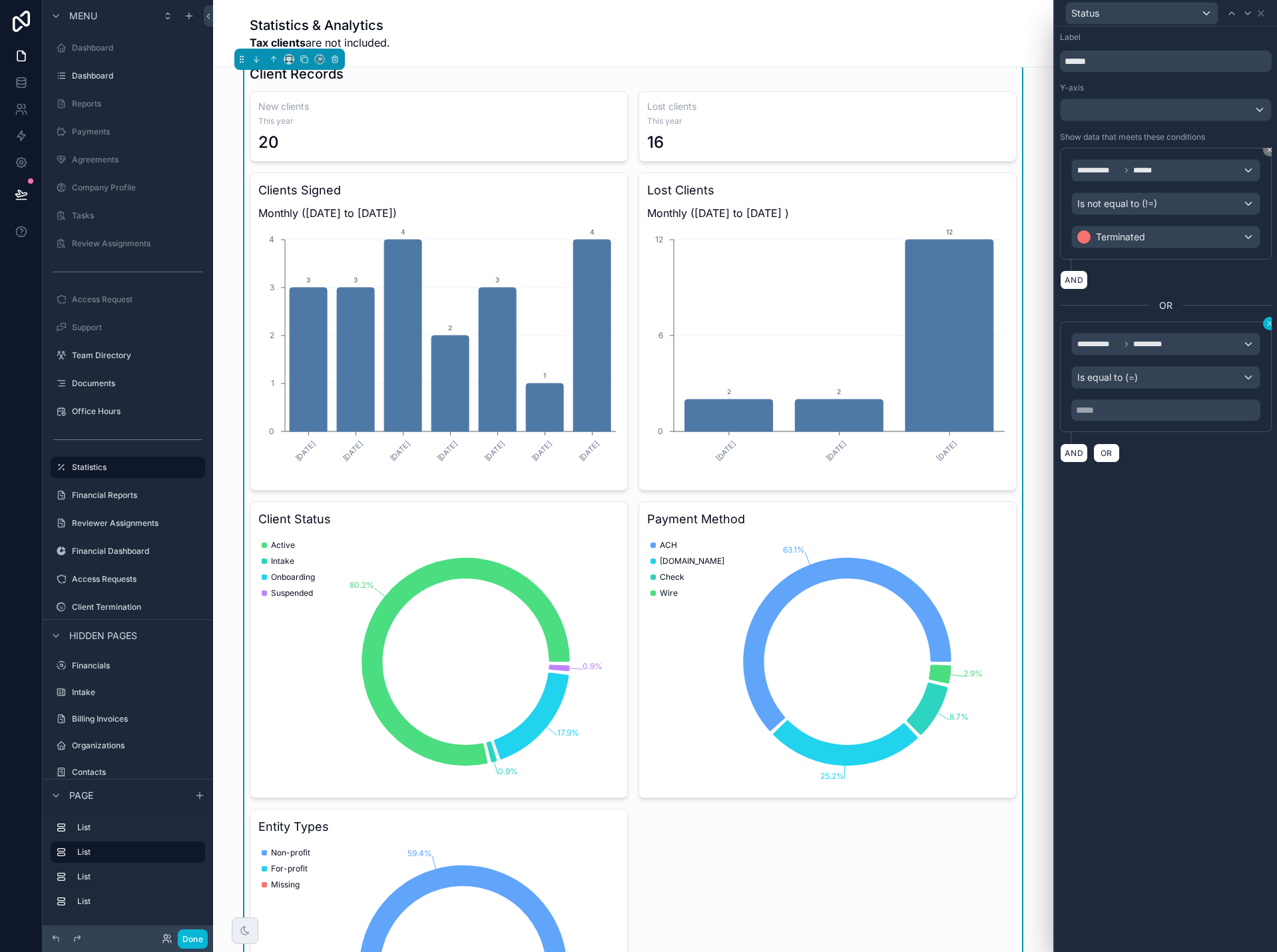
click at [1266, 328] on button at bounding box center [1269, 323] width 13 height 13
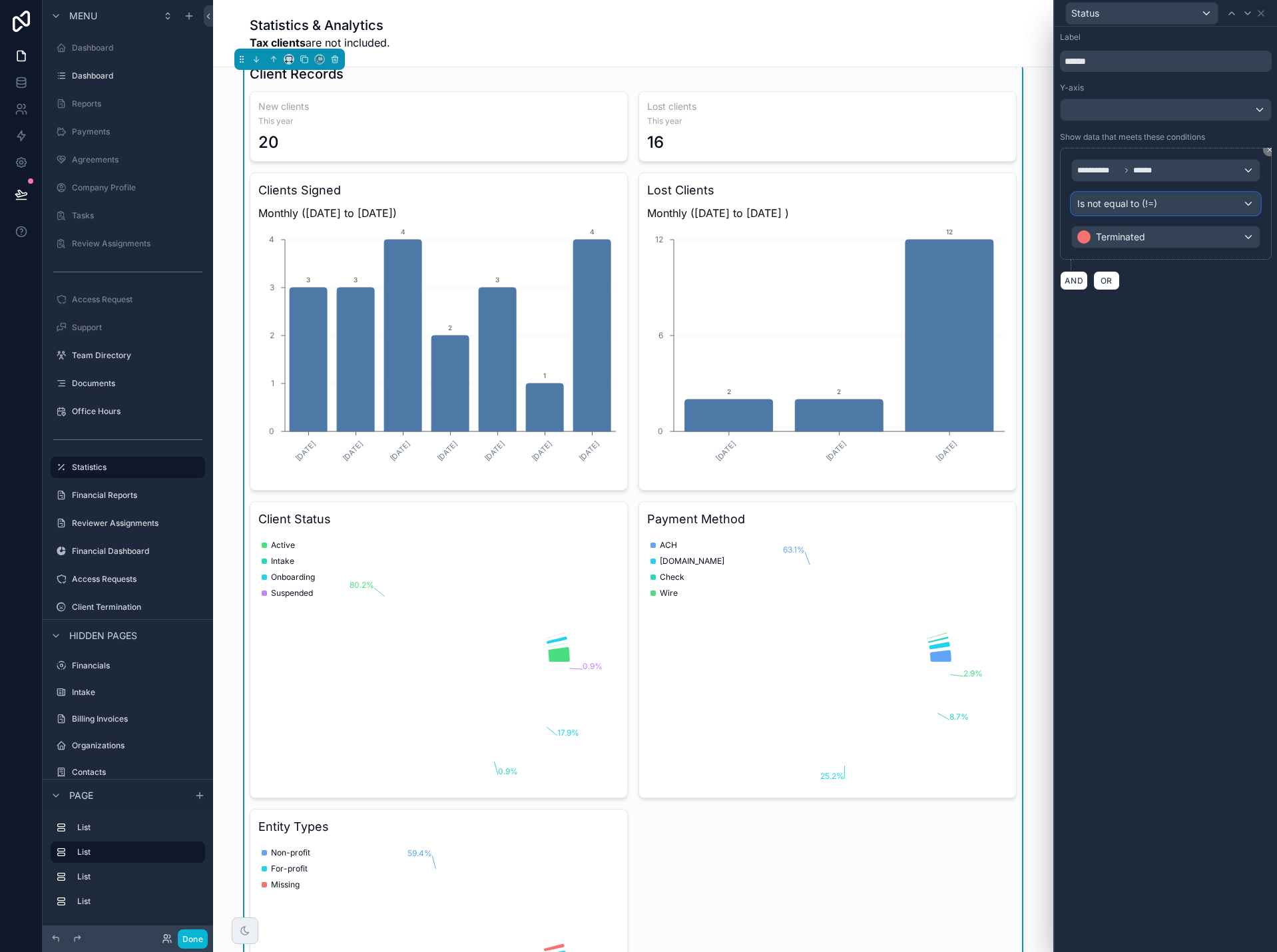
click at [1145, 201] on span "Is not equal to (!=)" at bounding box center [1117, 203] width 80 height 13
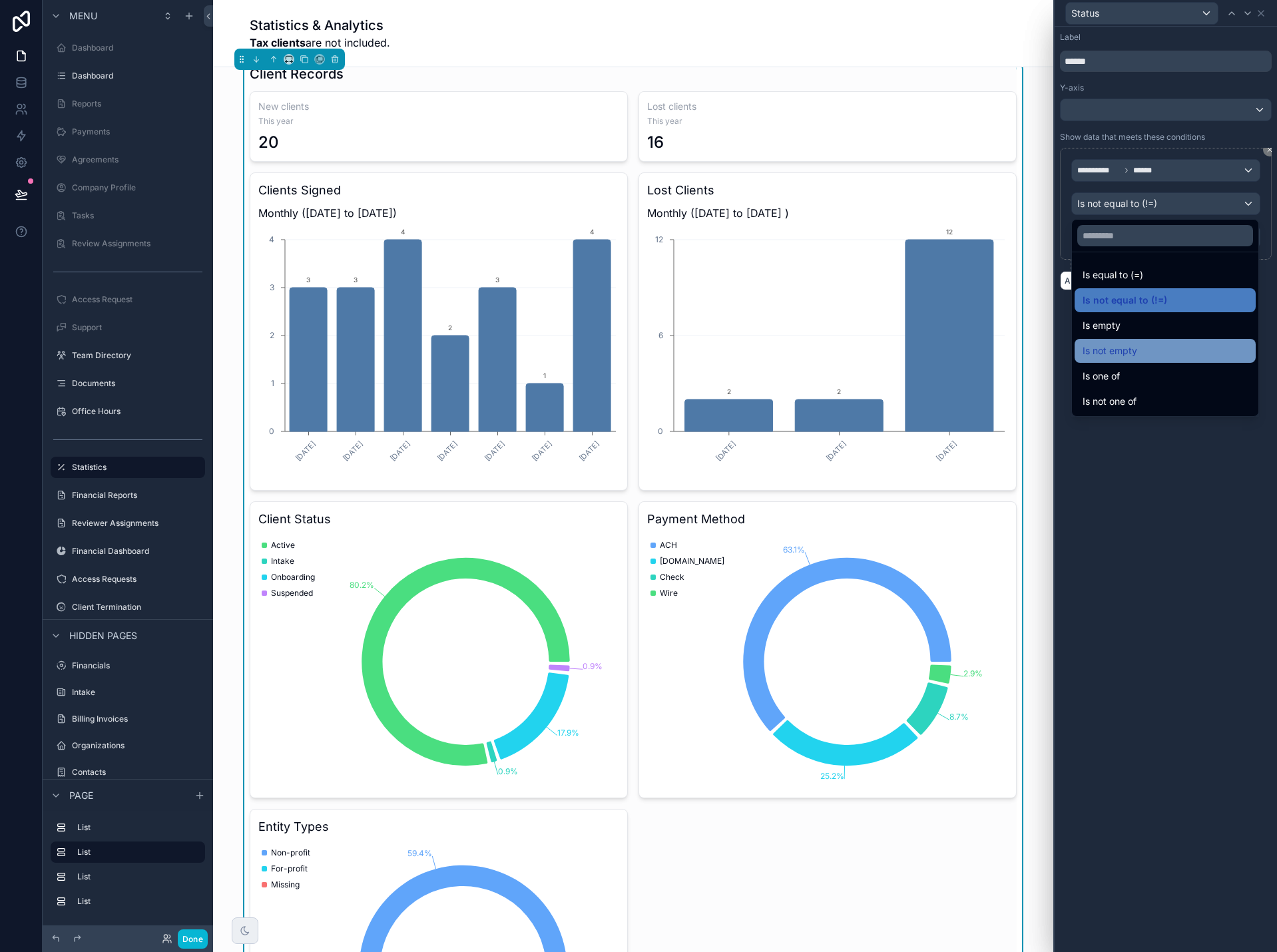
click at [1146, 351] on div "Is not empty" at bounding box center [1165, 350] width 165 height 16
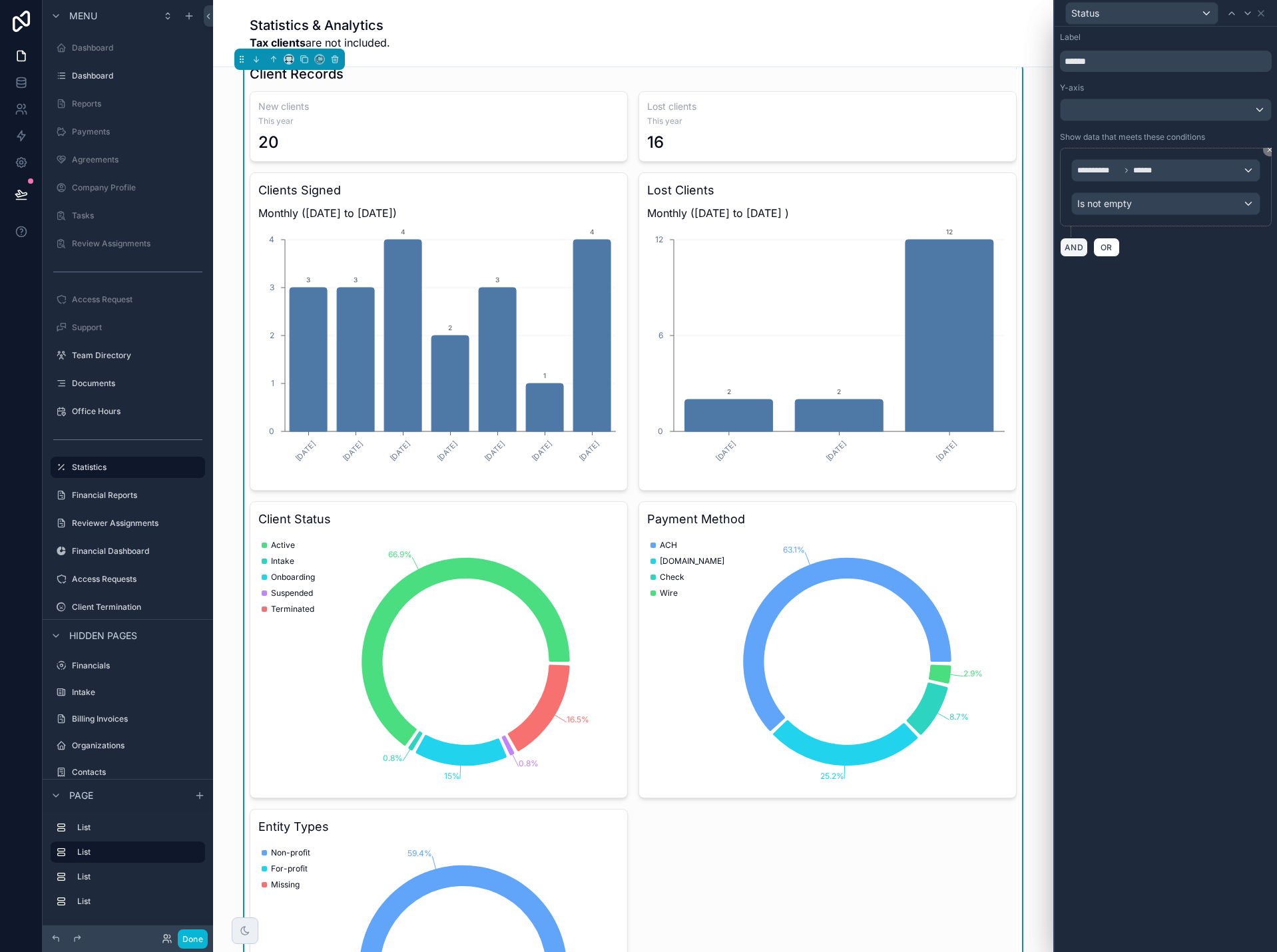
click at [1082, 252] on button "AND" at bounding box center [1074, 247] width 28 height 19
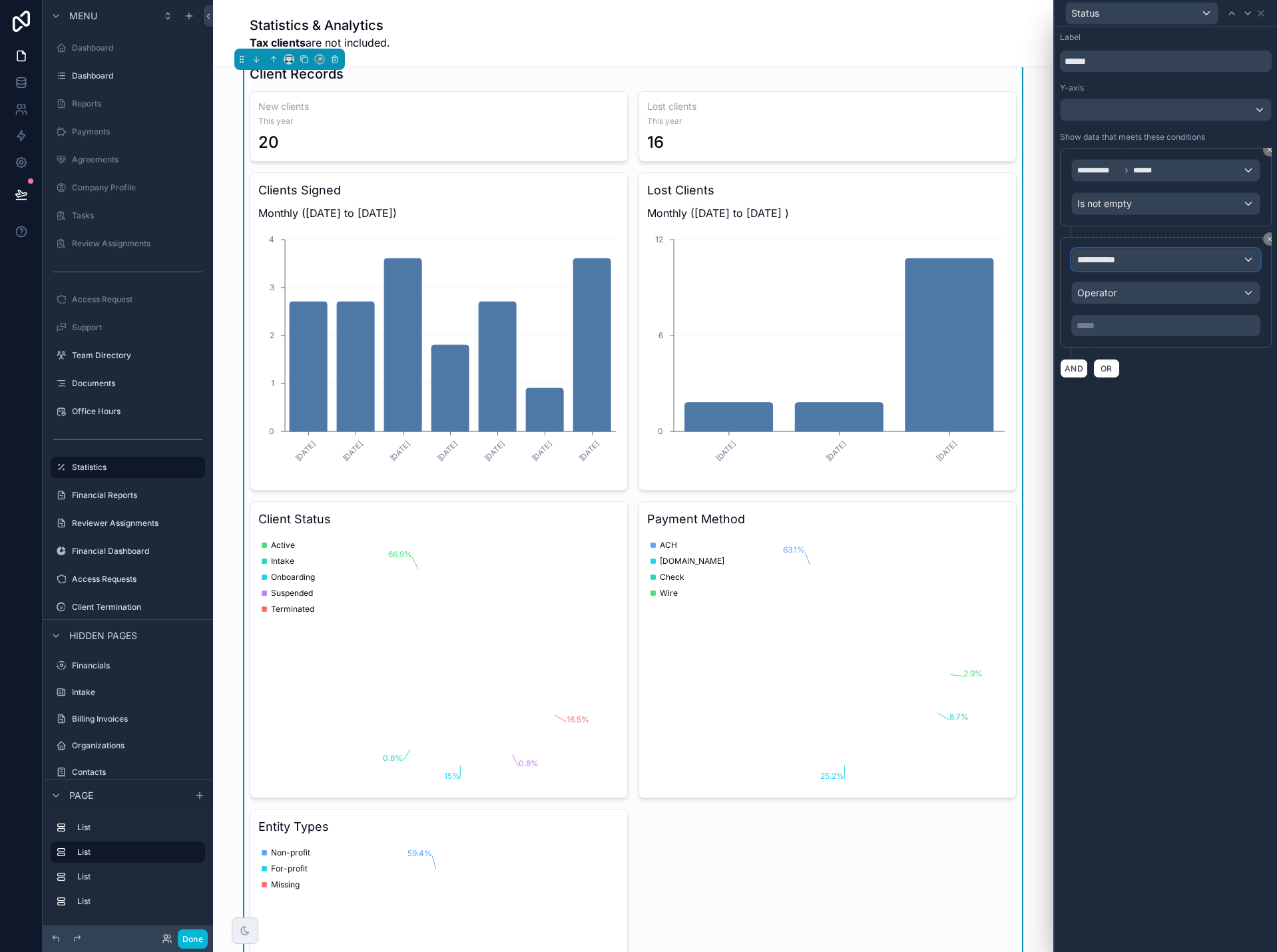
click at [1115, 261] on span "**********" at bounding box center [1102, 259] width 49 height 13
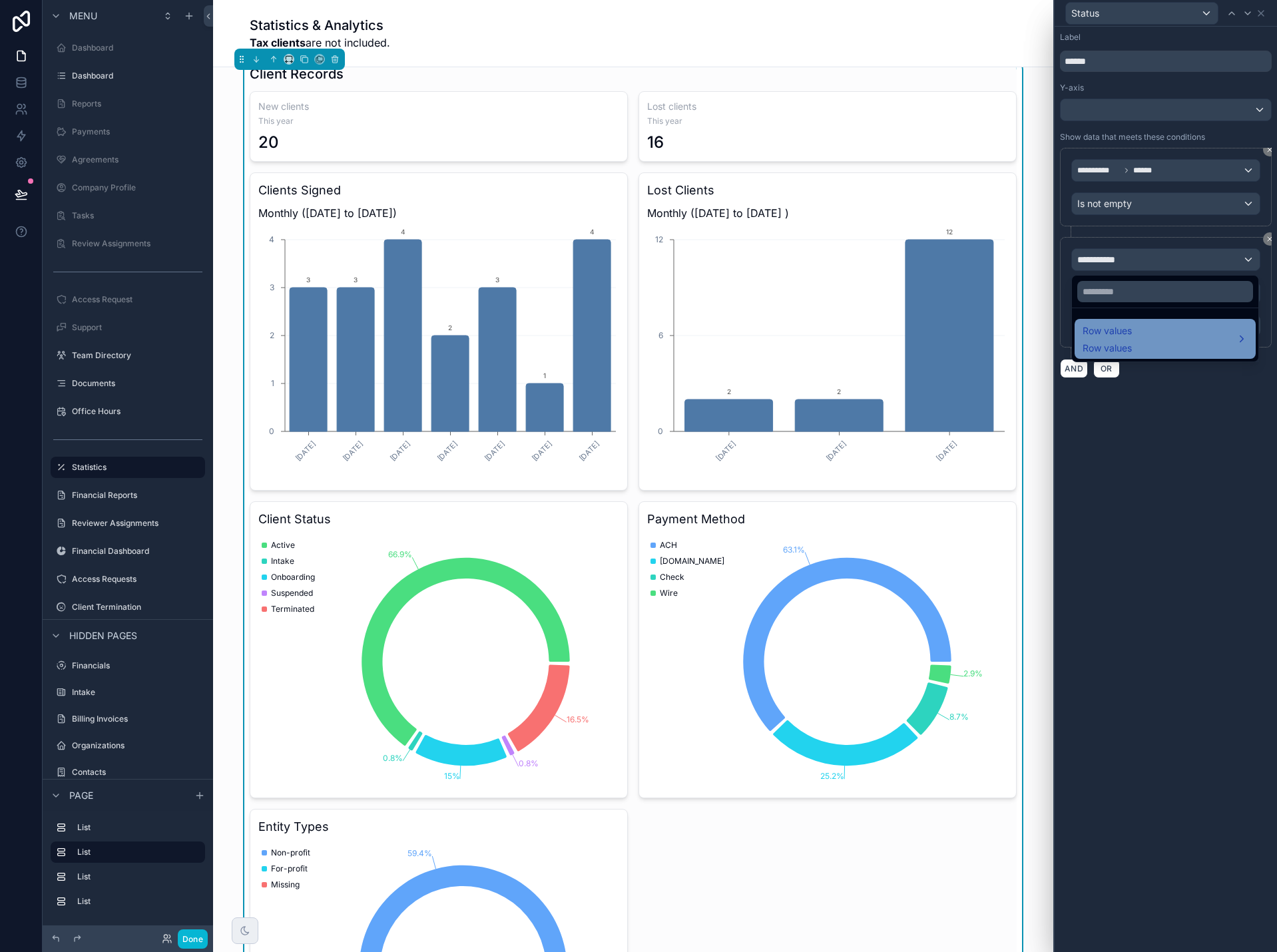
click at [1115, 340] on div "Row values Row values" at bounding box center [1108, 339] width 49 height 32
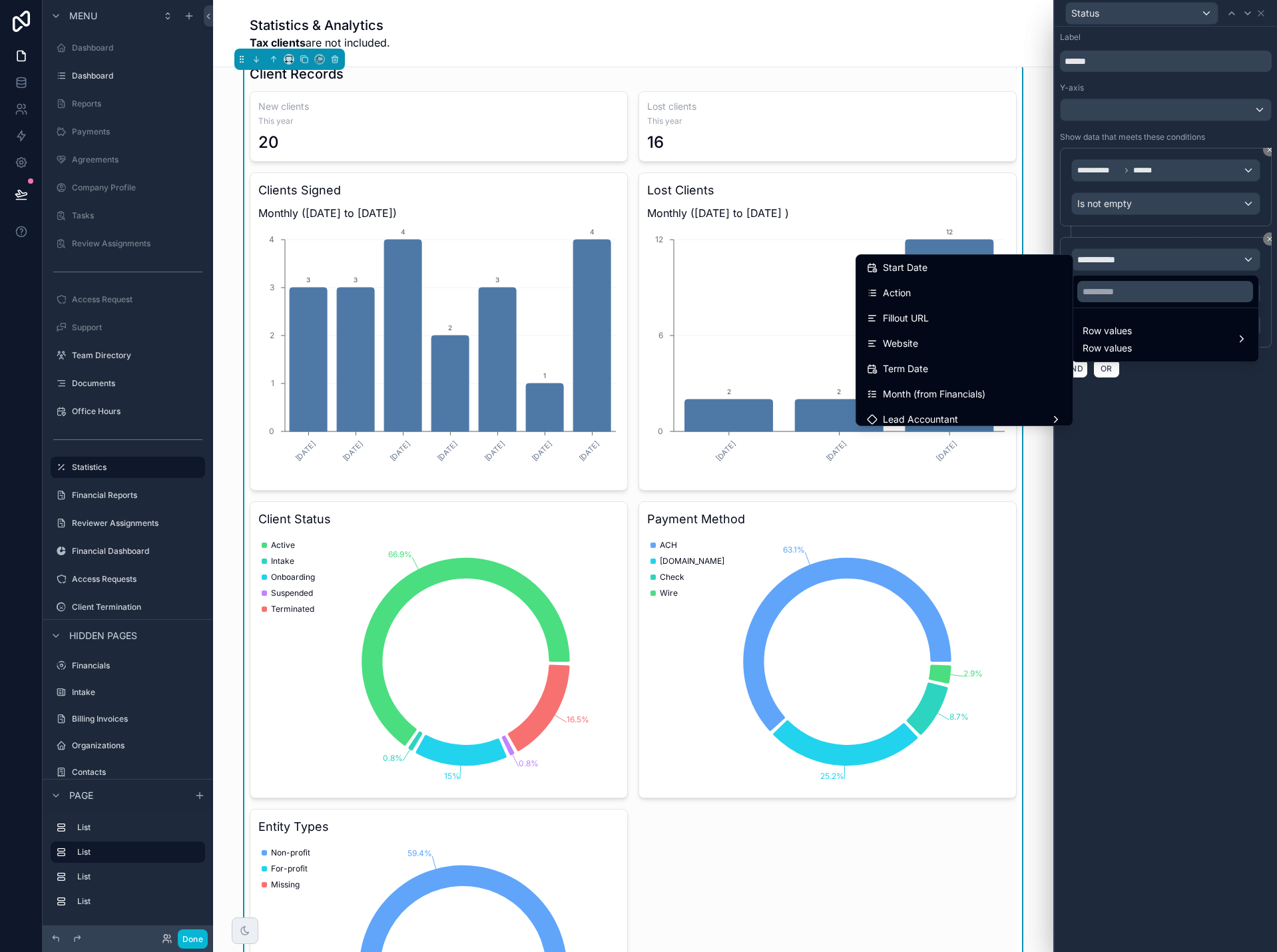
scroll to position [528, 0]
click at [964, 364] on div "Term Date" at bounding box center [964, 373] width 211 height 24
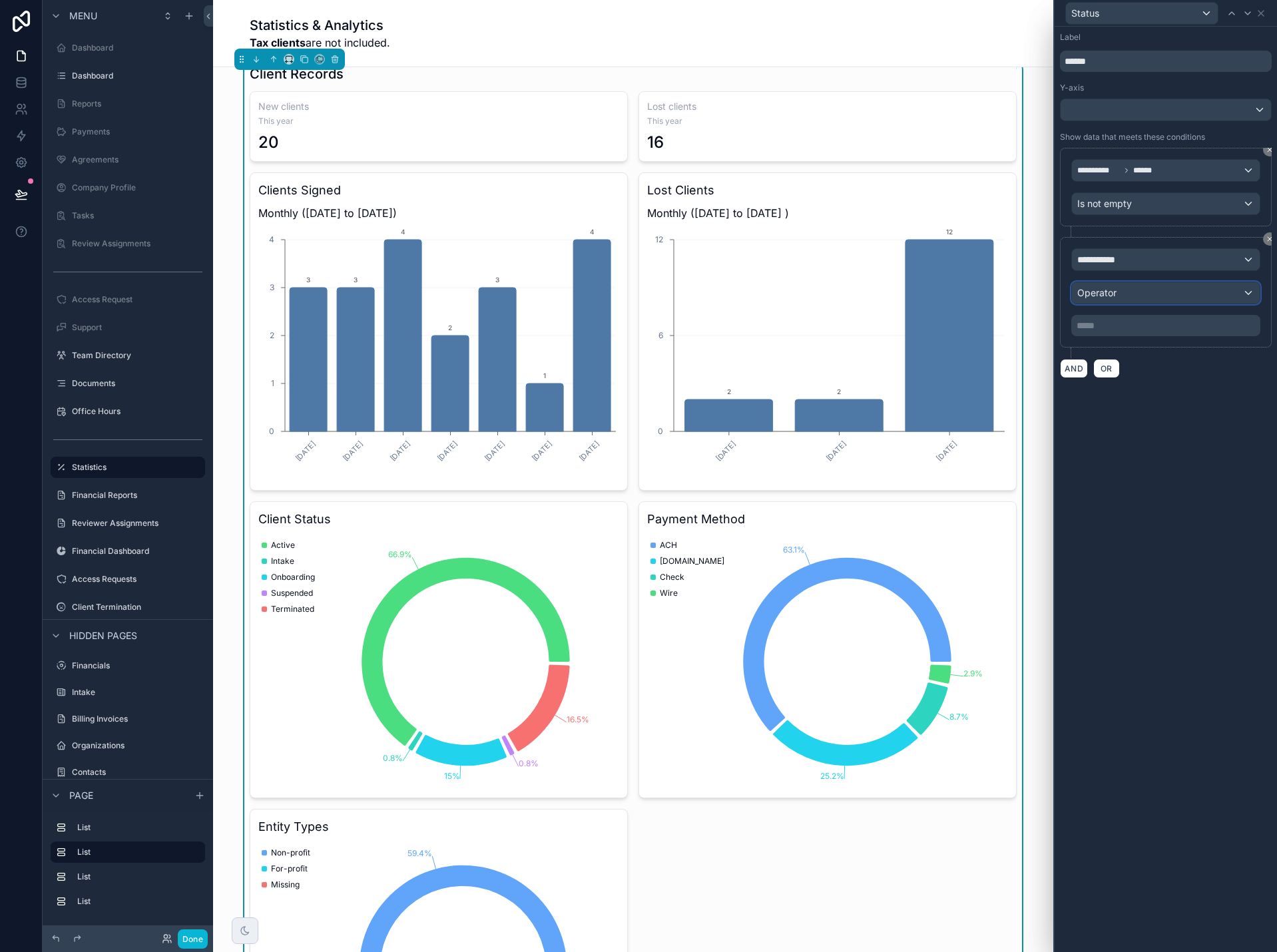
click at [1106, 295] on span "Operator" at bounding box center [1097, 292] width 40 height 11
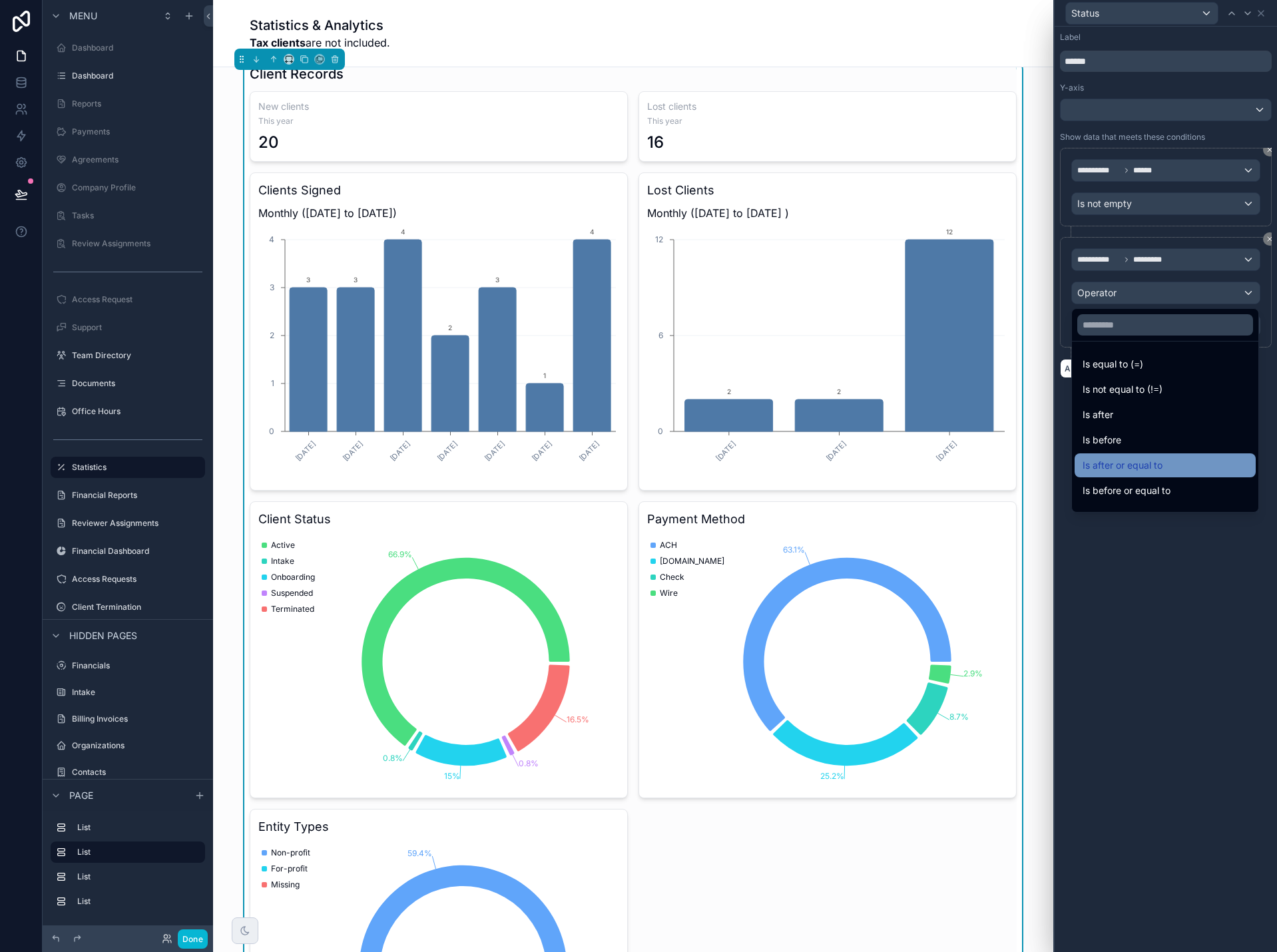
click at [1121, 465] on span "Is after or equal to" at bounding box center [1123, 465] width 80 height 16
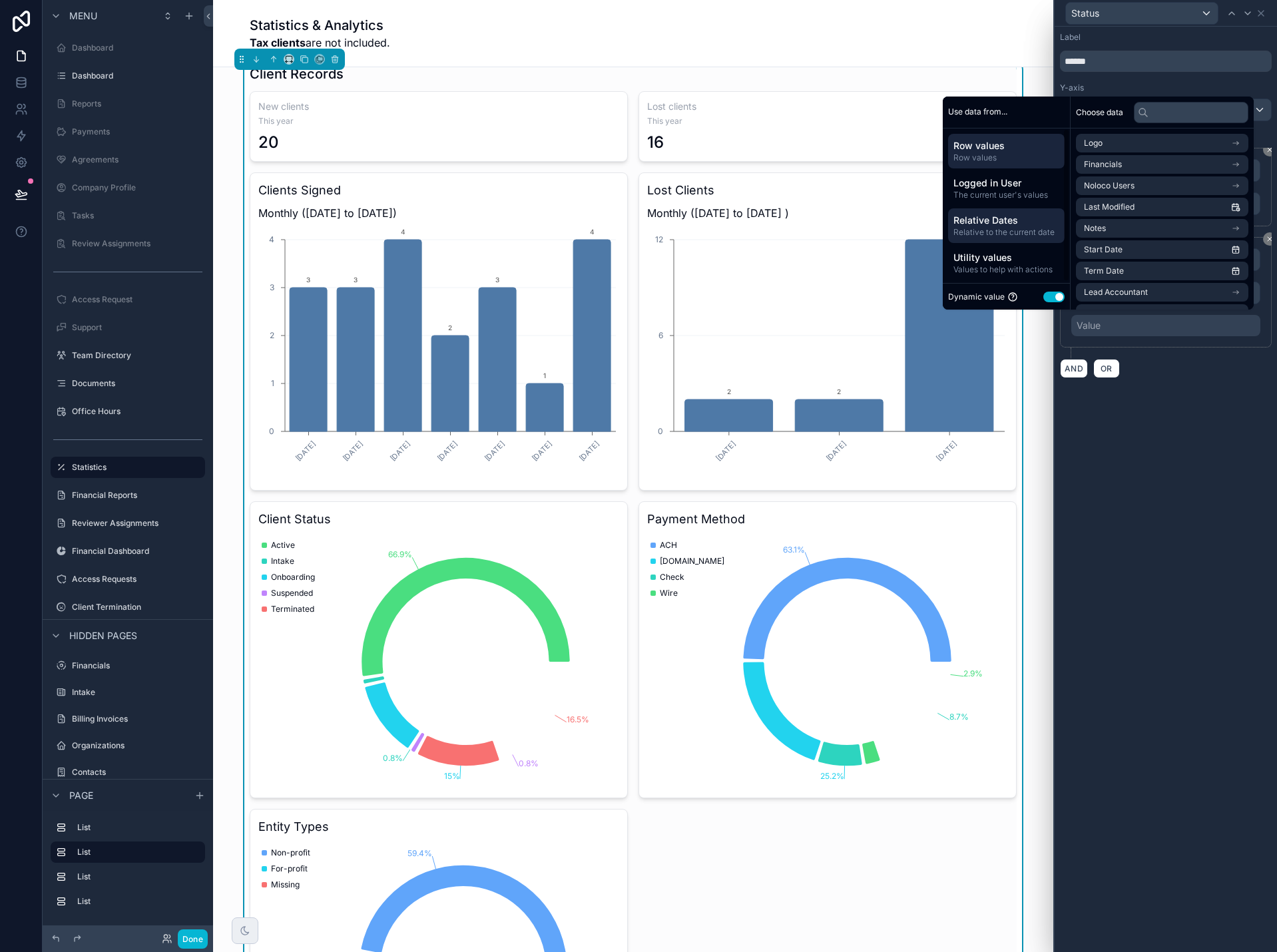
click at [990, 229] on span "Relative to the current date" at bounding box center [1006, 232] width 106 height 11
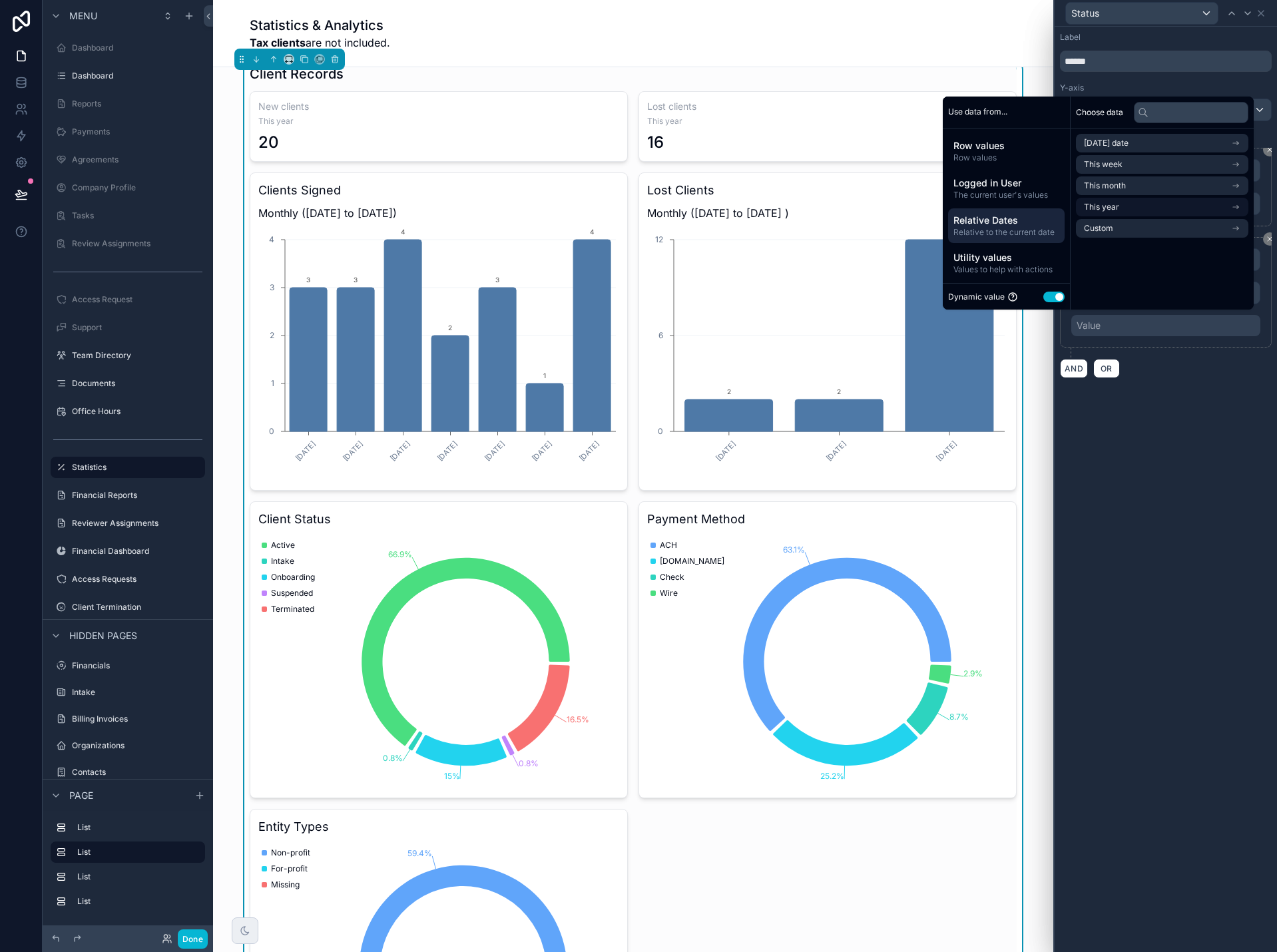
click at [1117, 206] on li "This year" at bounding box center [1161, 206] width 172 height 19
click at [1109, 164] on span "Start of year" at bounding box center [1108, 167] width 48 height 11
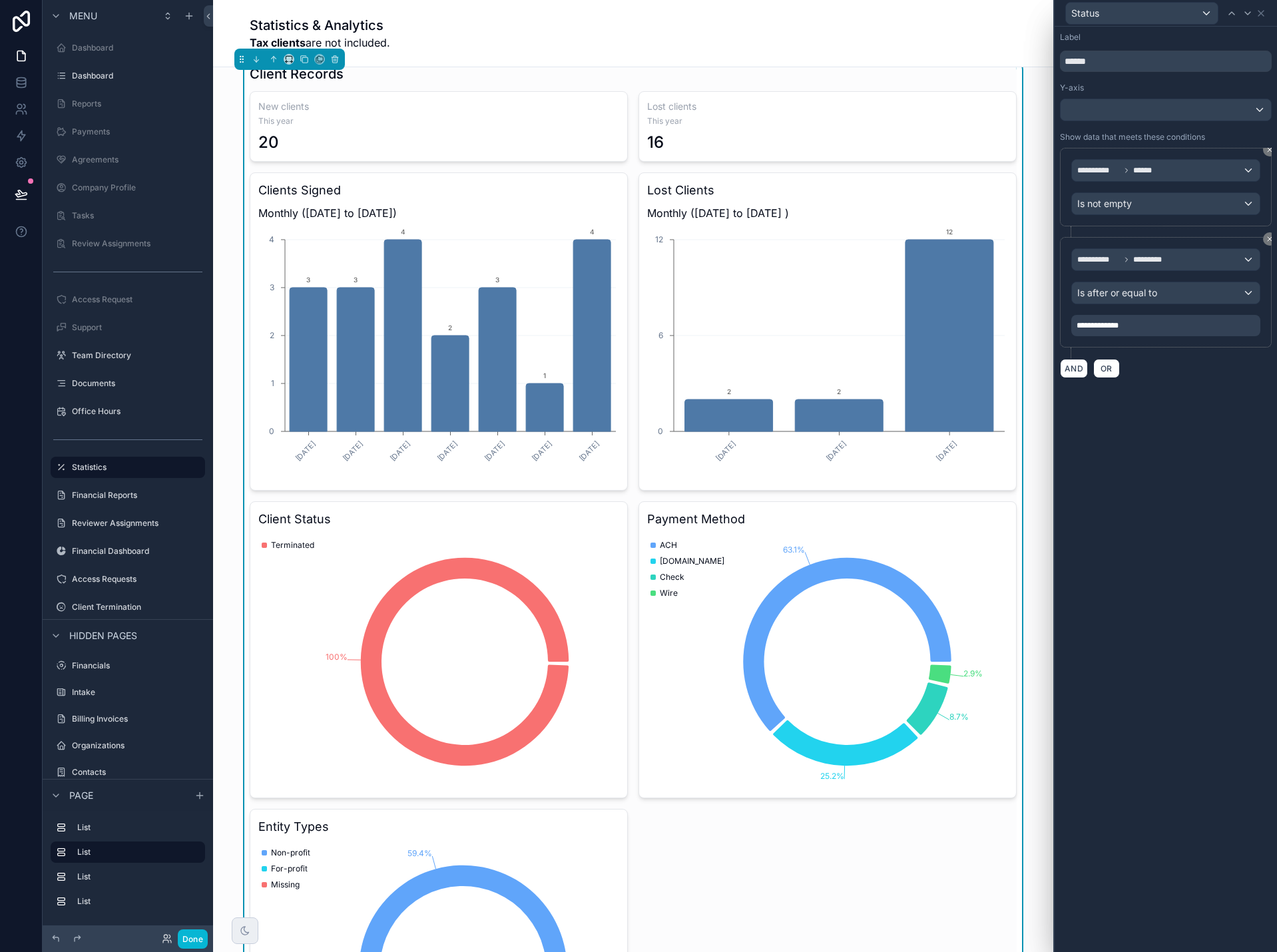
click at [1197, 475] on div "**********" at bounding box center [1166, 489] width 222 height 926
click at [1071, 234] on div at bounding box center [1071, 231] width 3 height 11
click at [1069, 229] on div "**********" at bounding box center [1166, 191] width 212 height 89
click at [1271, 240] on icon at bounding box center [1269, 239] width 4 height 4
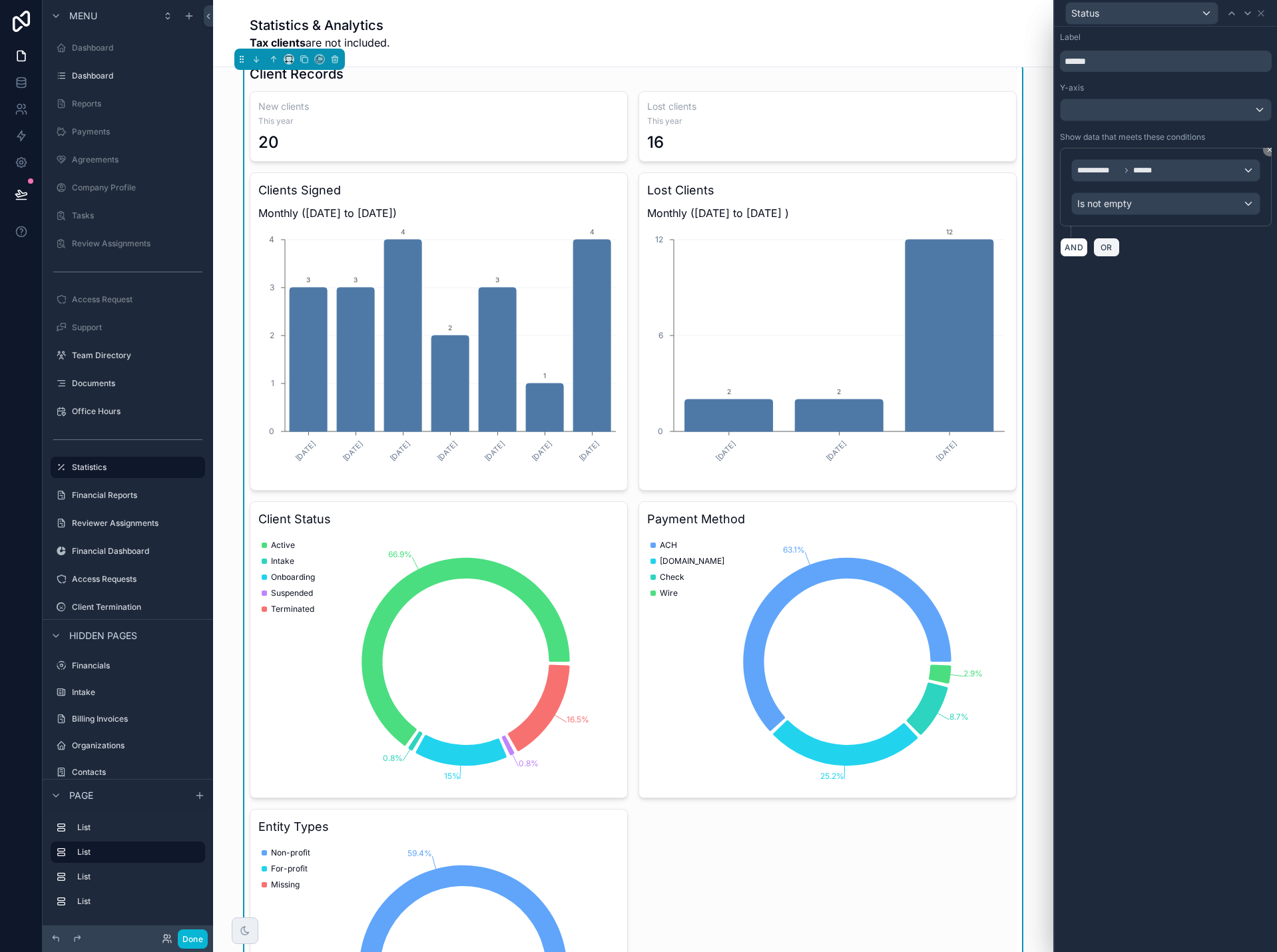
click at [1109, 244] on span "OR" at bounding box center [1107, 247] width 18 height 10
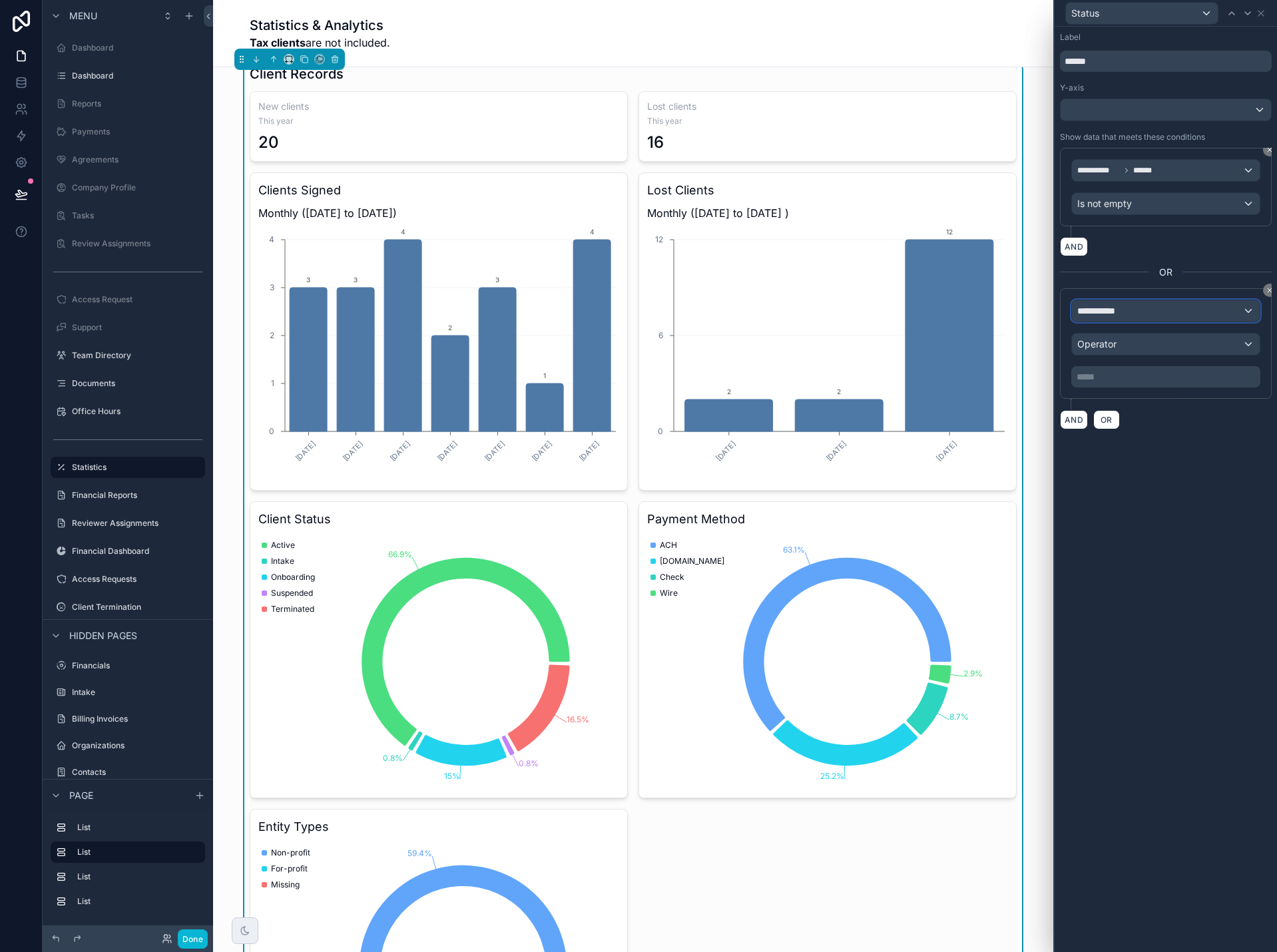
click at [1121, 313] on span "**********" at bounding box center [1102, 311] width 49 height 13
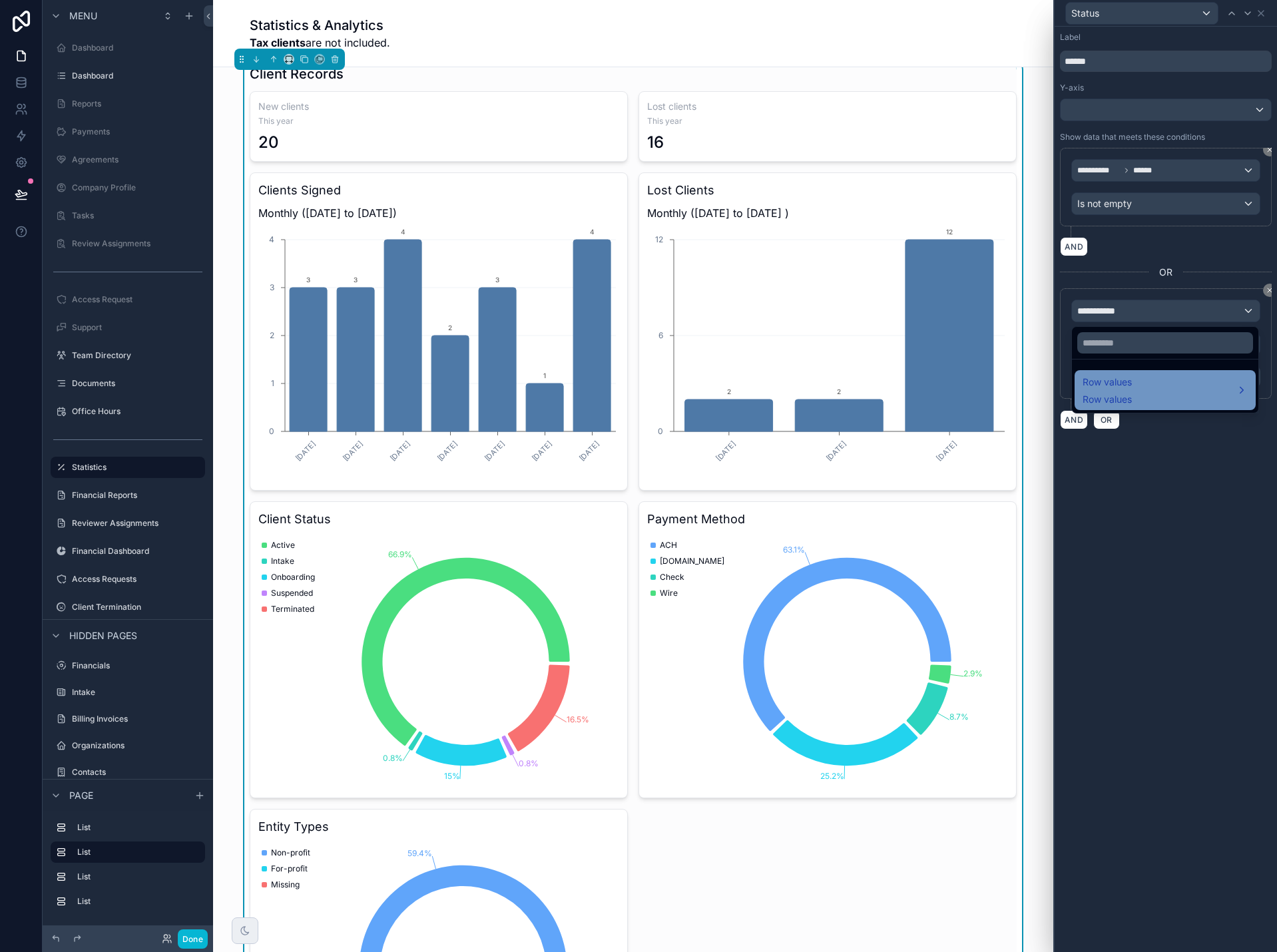
click at [1107, 391] on div "Row values Row values" at bounding box center [1108, 390] width 49 height 32
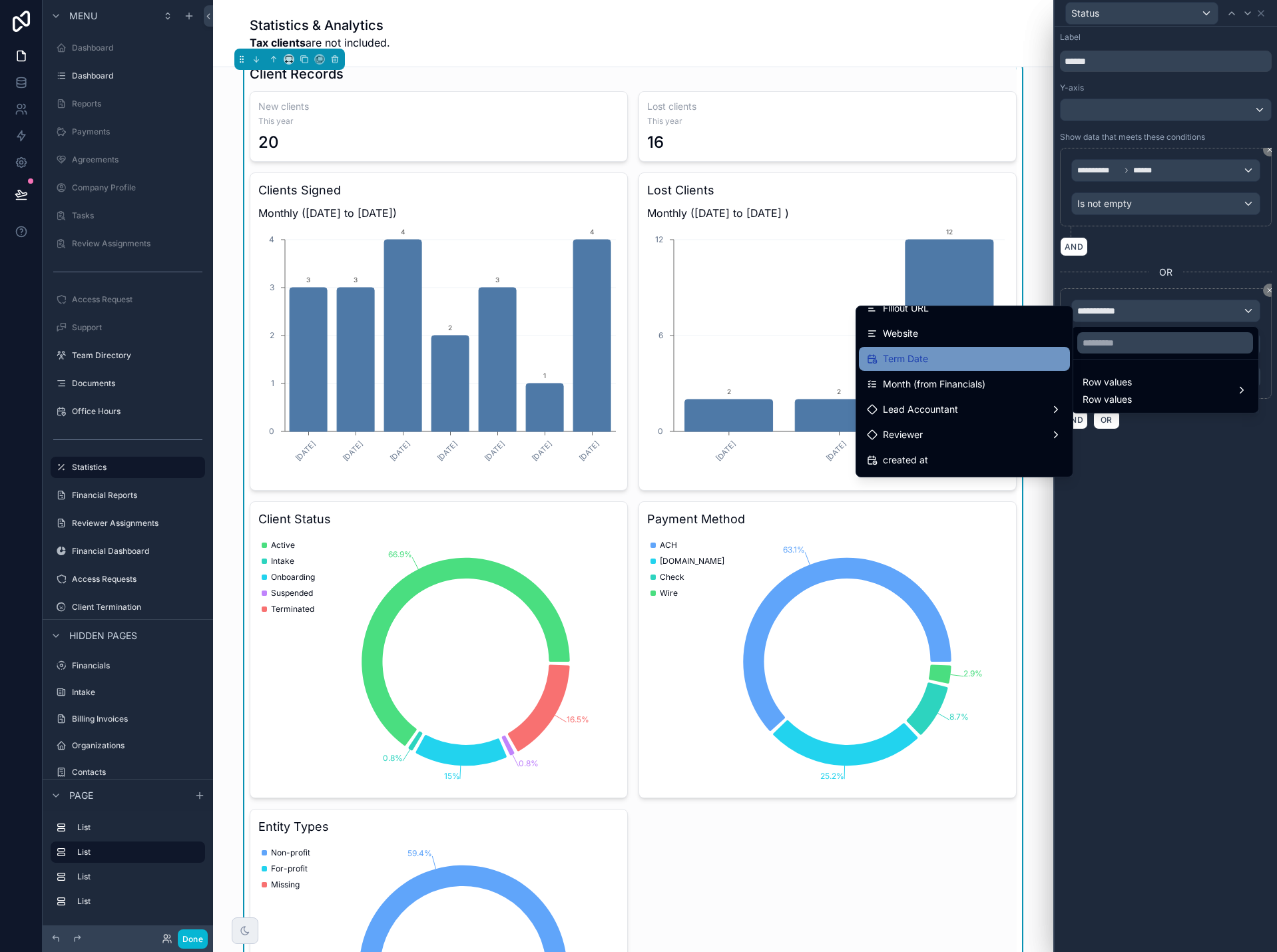
scroll to position [599, 0]
click at [923, 358] on div "Term Date" at bounding box center [964, 354] width 195 height 16
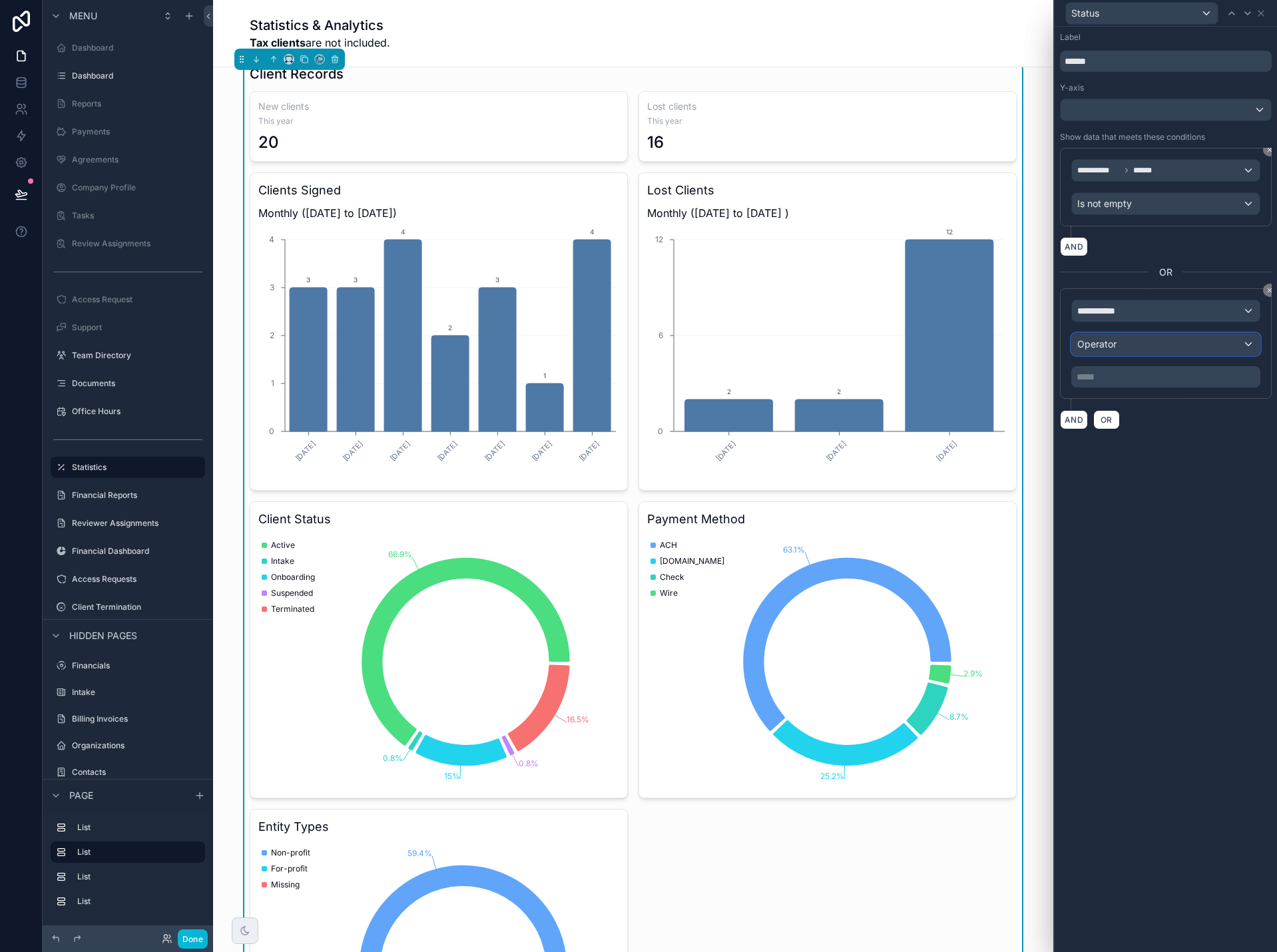
click at [1106, 352] on div "Operator" at bounding box center [1165, 344] width 188 height 21
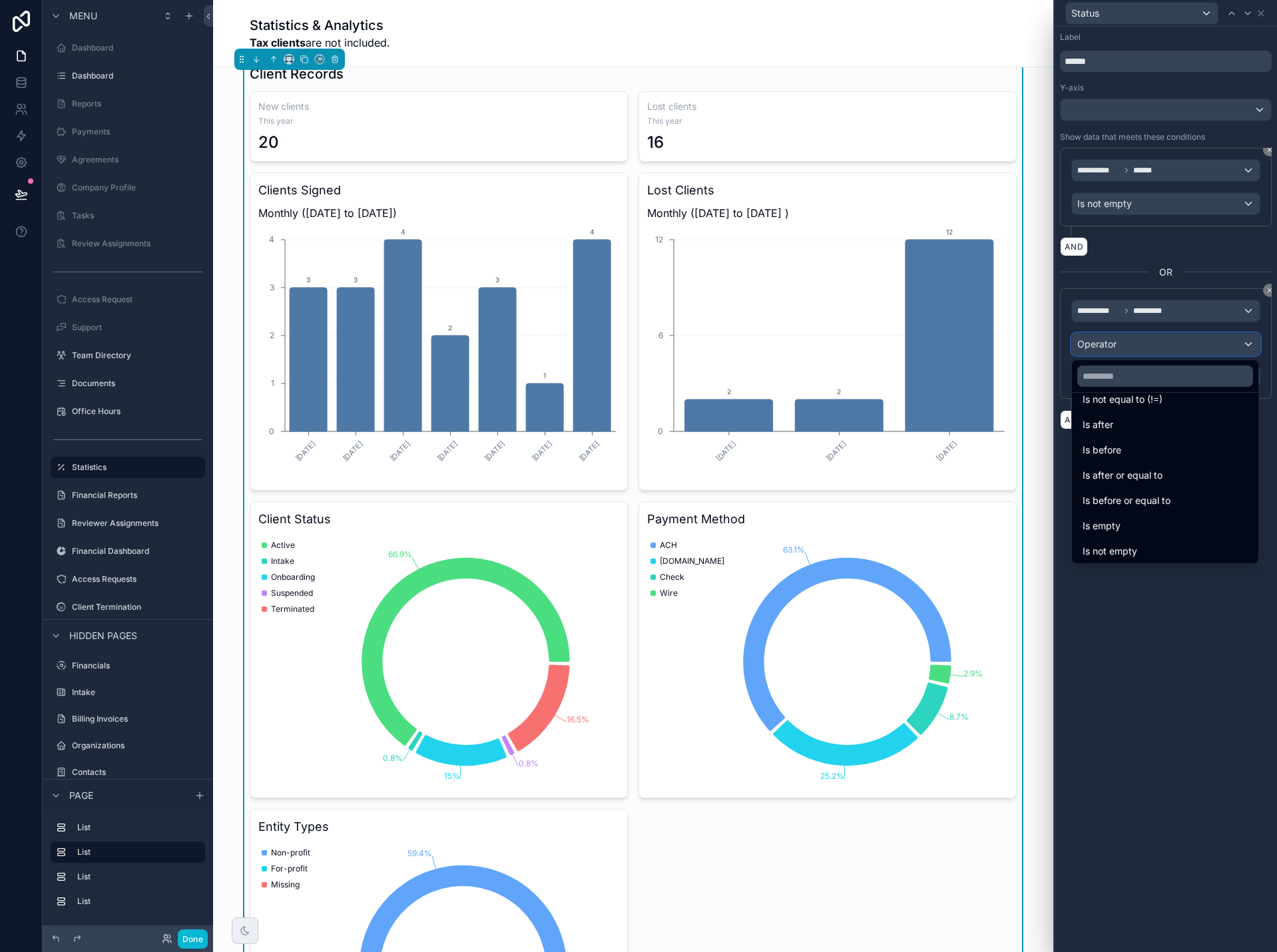
scroll to position [44, 0]
click at [1120, 466] on span "Is after or equal to" at bounding box center [1123, 473] width 80 height 16
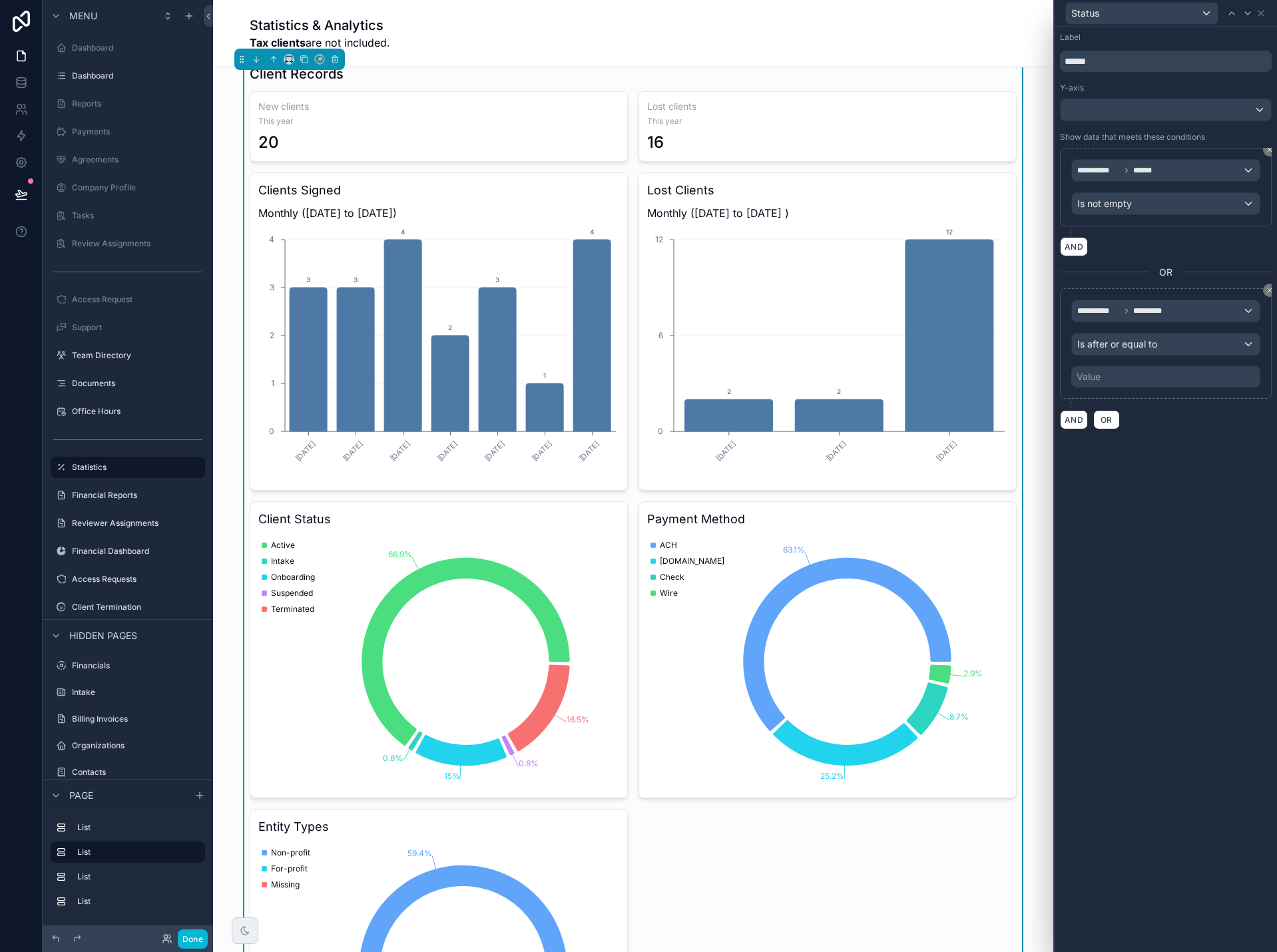
click at [1115, 379] on div "Value" at bounding box center [1166, 377] width 189 height 21
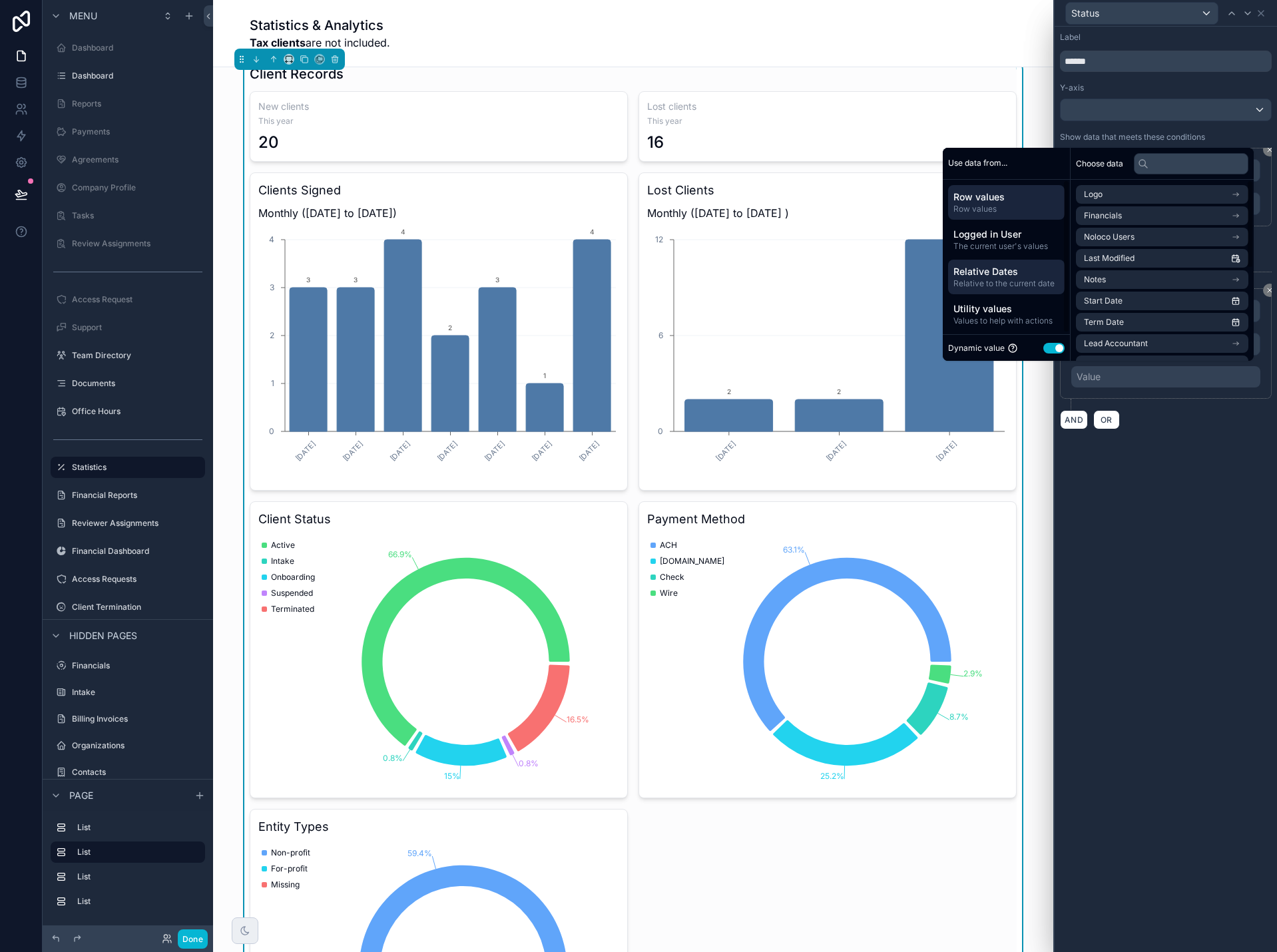
click at [1009, 278] on span "Relative to the current date" at bounding box center [1006, 283] width 106 height 11
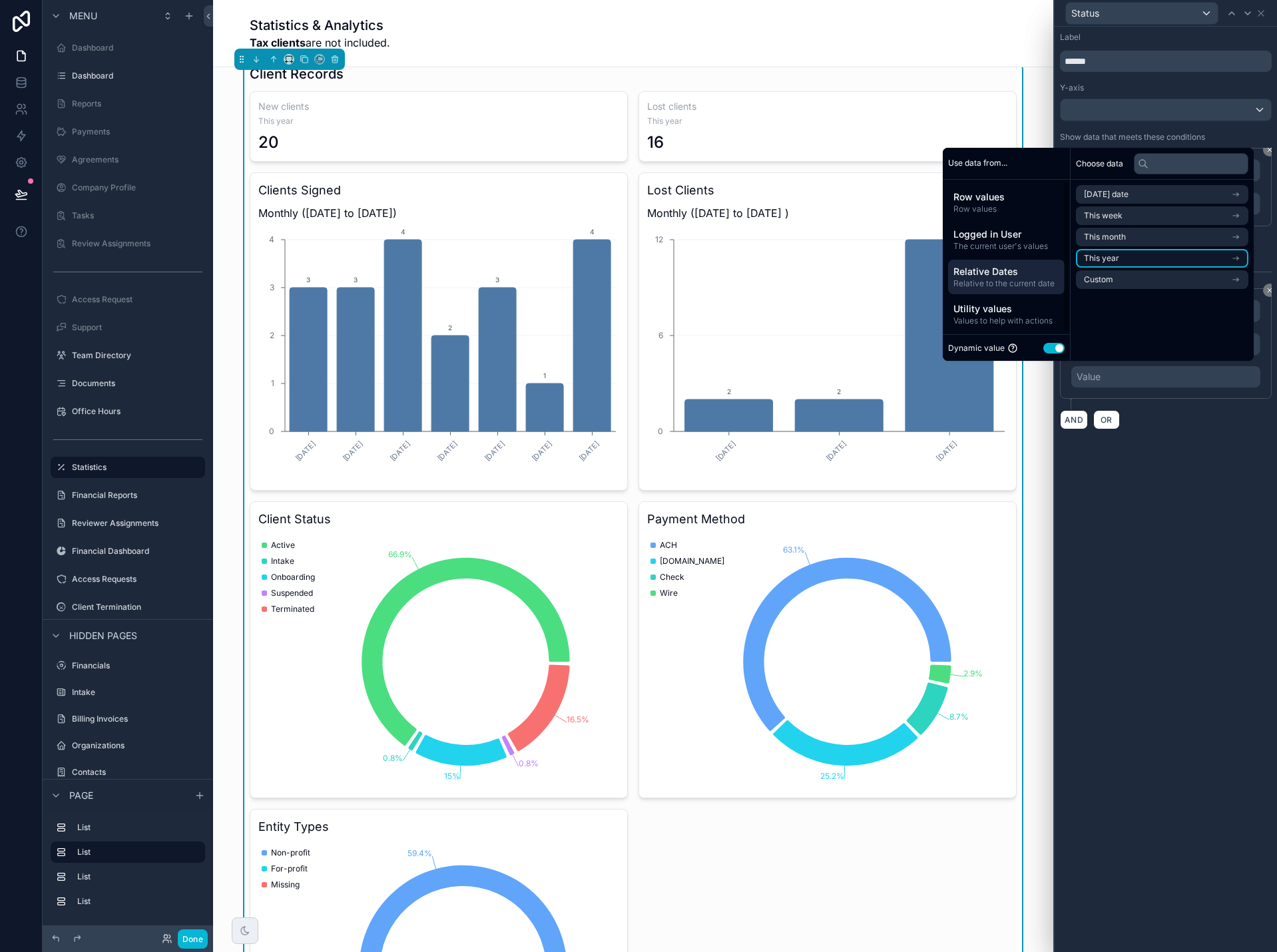
click at [1101, 259] on span "This year" at bounding box center [1101, 259] width 35 height 11
click at [1107, 216] on span "Start of year" at bounding box center [1108, 218] width 48 height 11
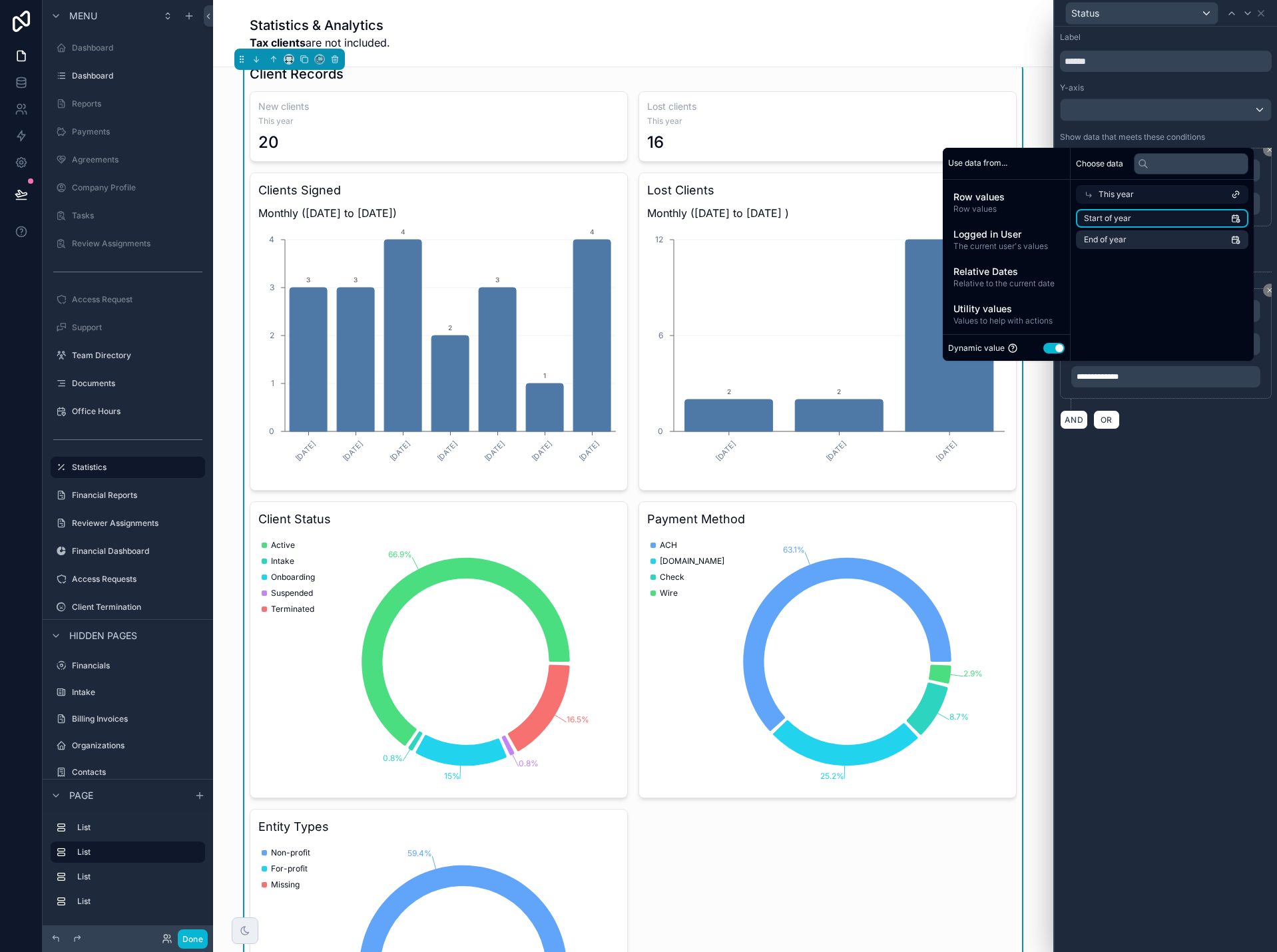
click at [1100, 218] on span "Start of year" at bounding box center [1108, 218] width 48 height 11
click at [1194, 579] on div "**********" at bounding box center [1166, 489] width 222 height 926
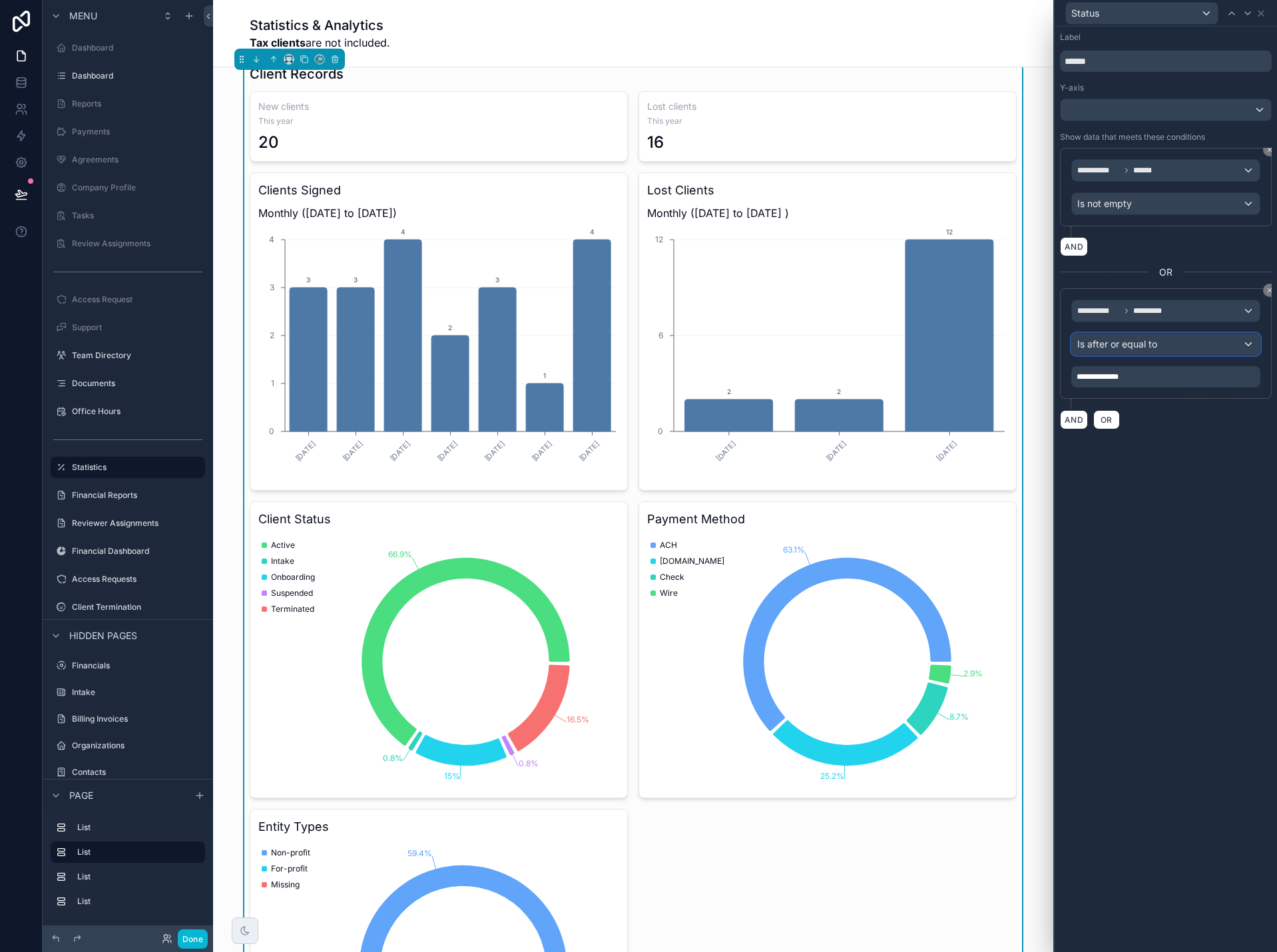
click at [1160, 345] on div "Is after or equal to" at bounding box center [1165, 344] width 188 height 21
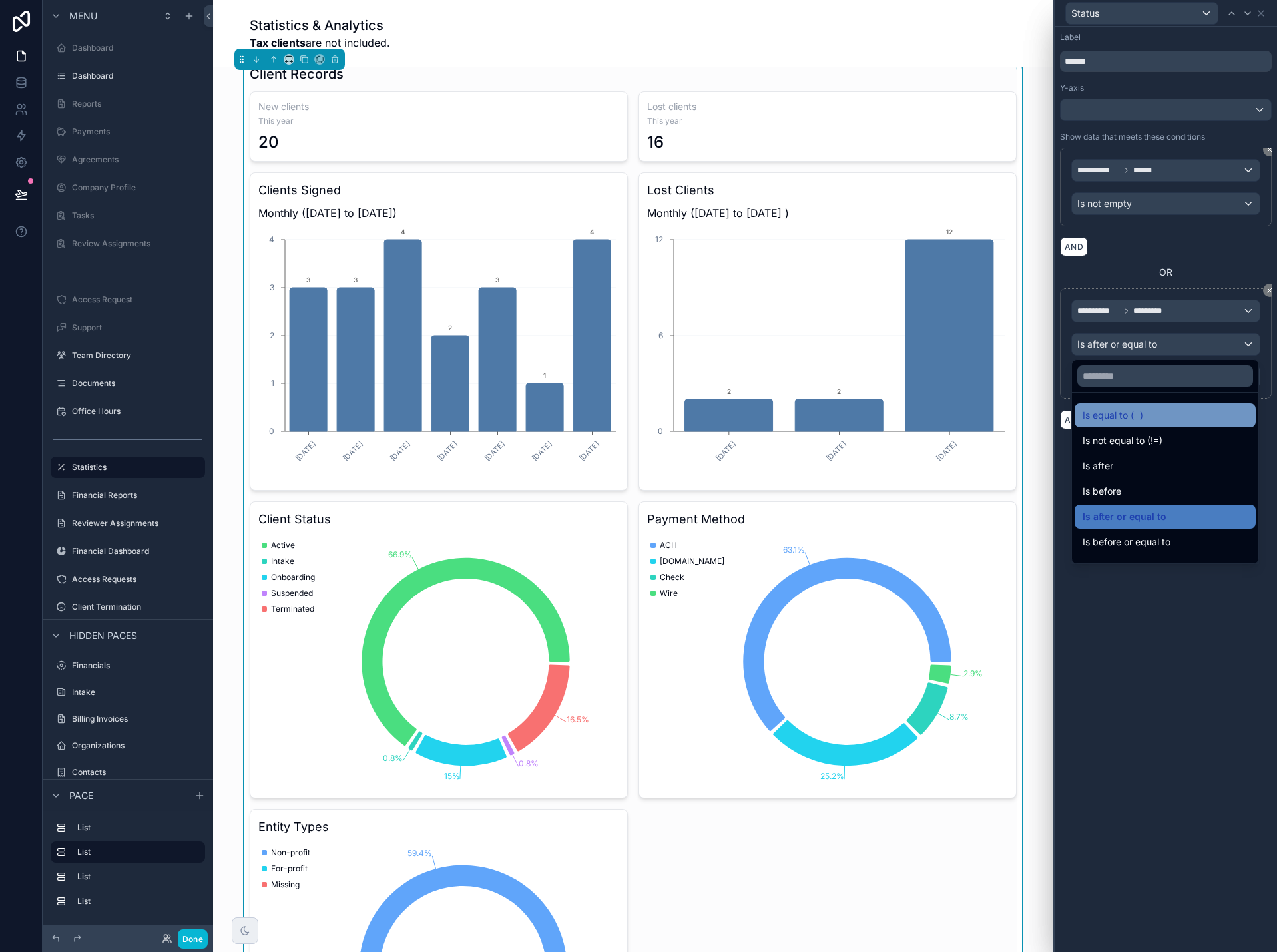
click at [1164, 412] on div "Is equal to (=)" at bounding box center [1165, 416] width 165 height 16
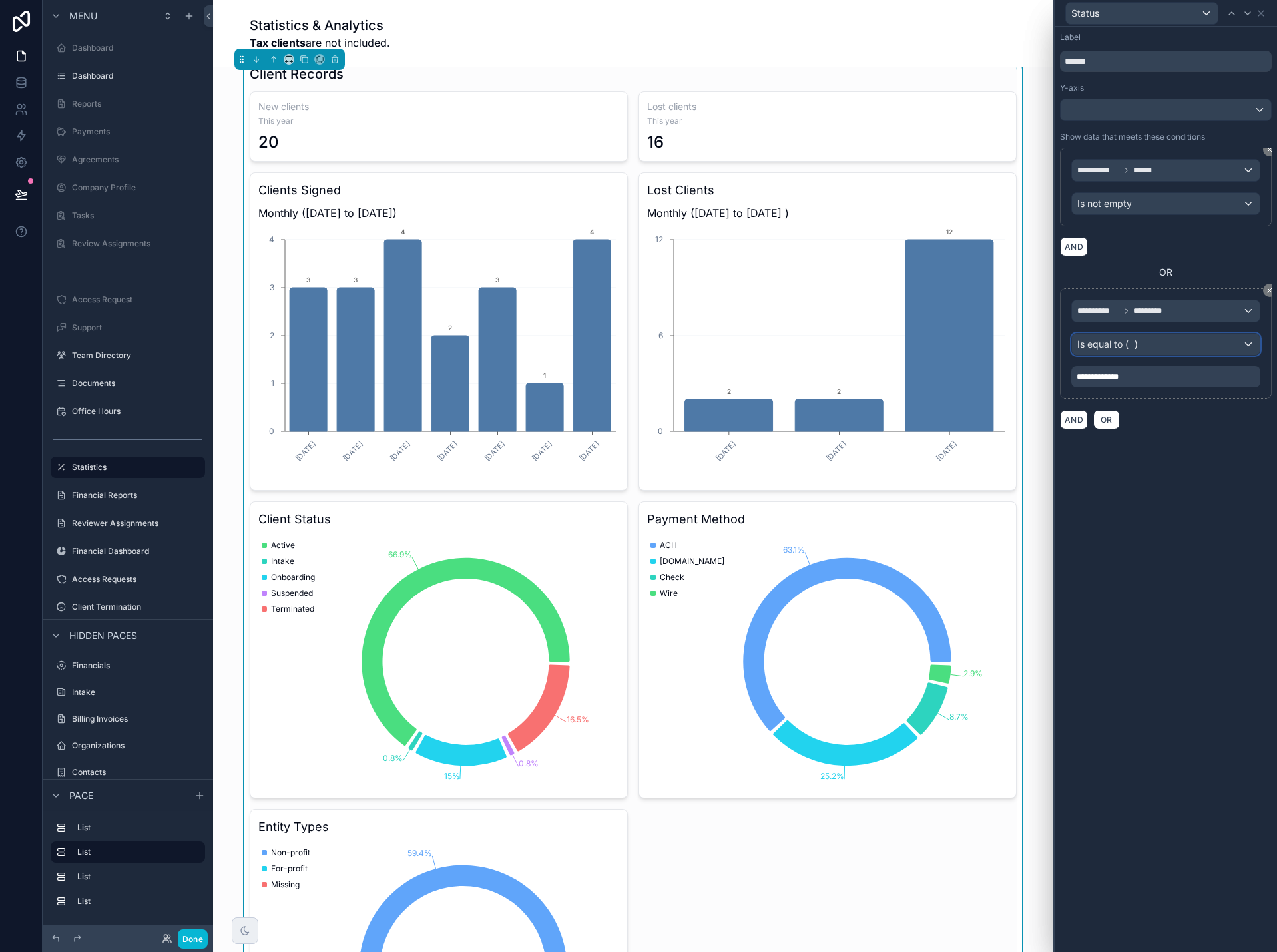
click at [1114, 349] on span "Is equal to (=)" at bounding box center [1108, 343] width 61 height 13
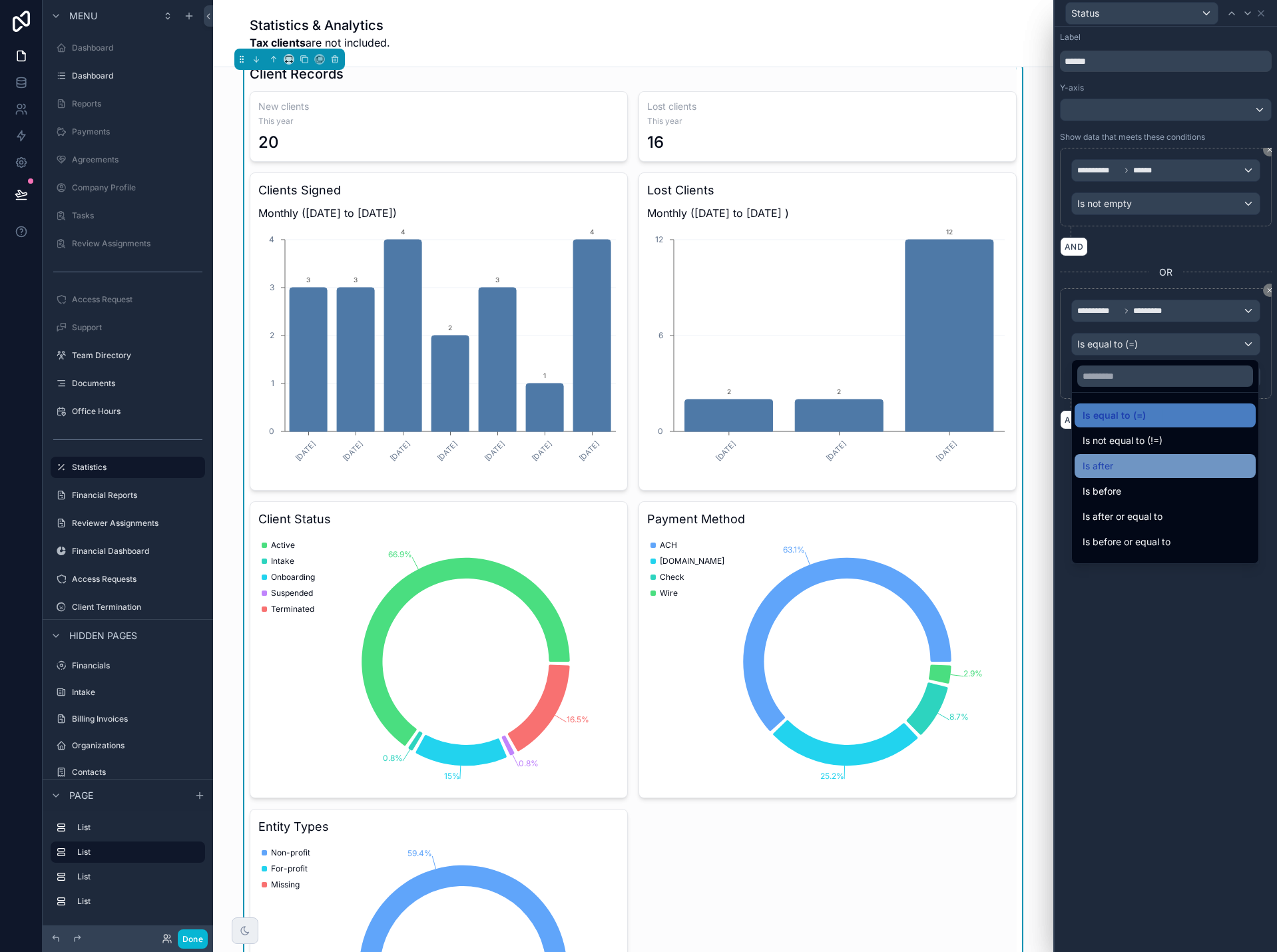
click at [1131, 473] on div "Is after" at bounding box center [1165, 466] width 165 height 16
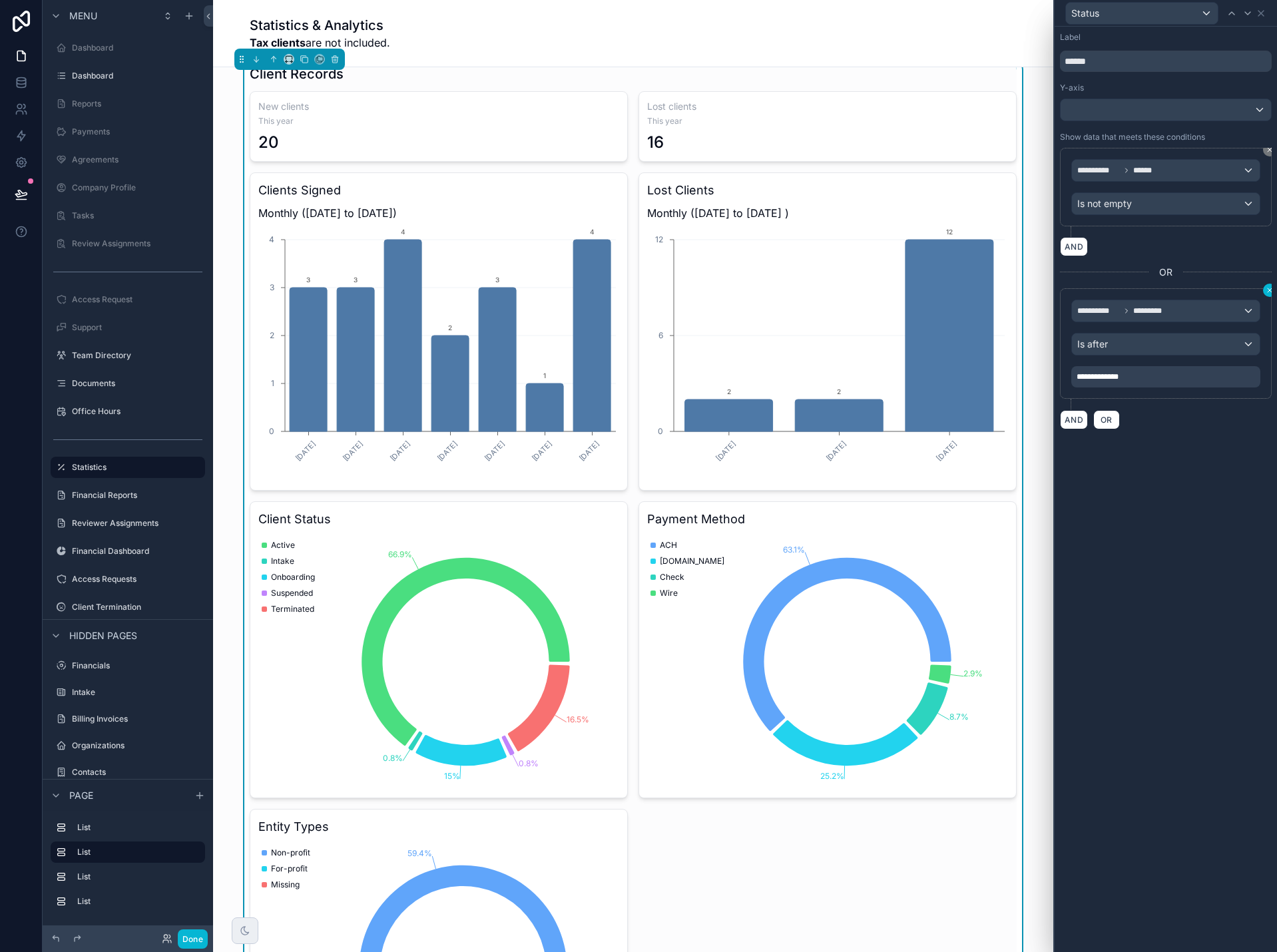
click at [1269, 289] on icon at bounding box center [1269, 290] width 4 height 4
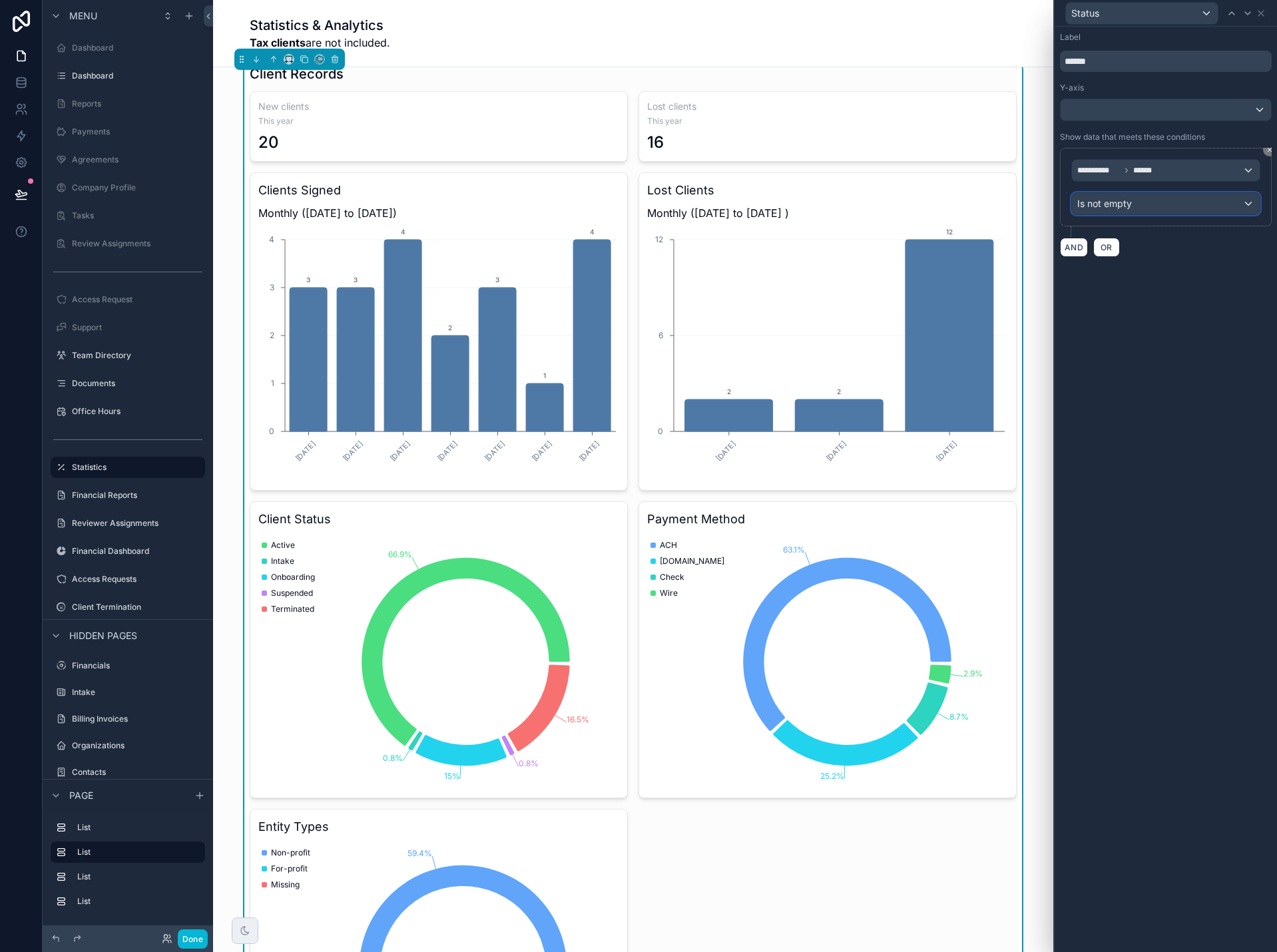
click at [1143, 209] on div "Is not empty" at bounding box center [1165, 204] width 188 height 21
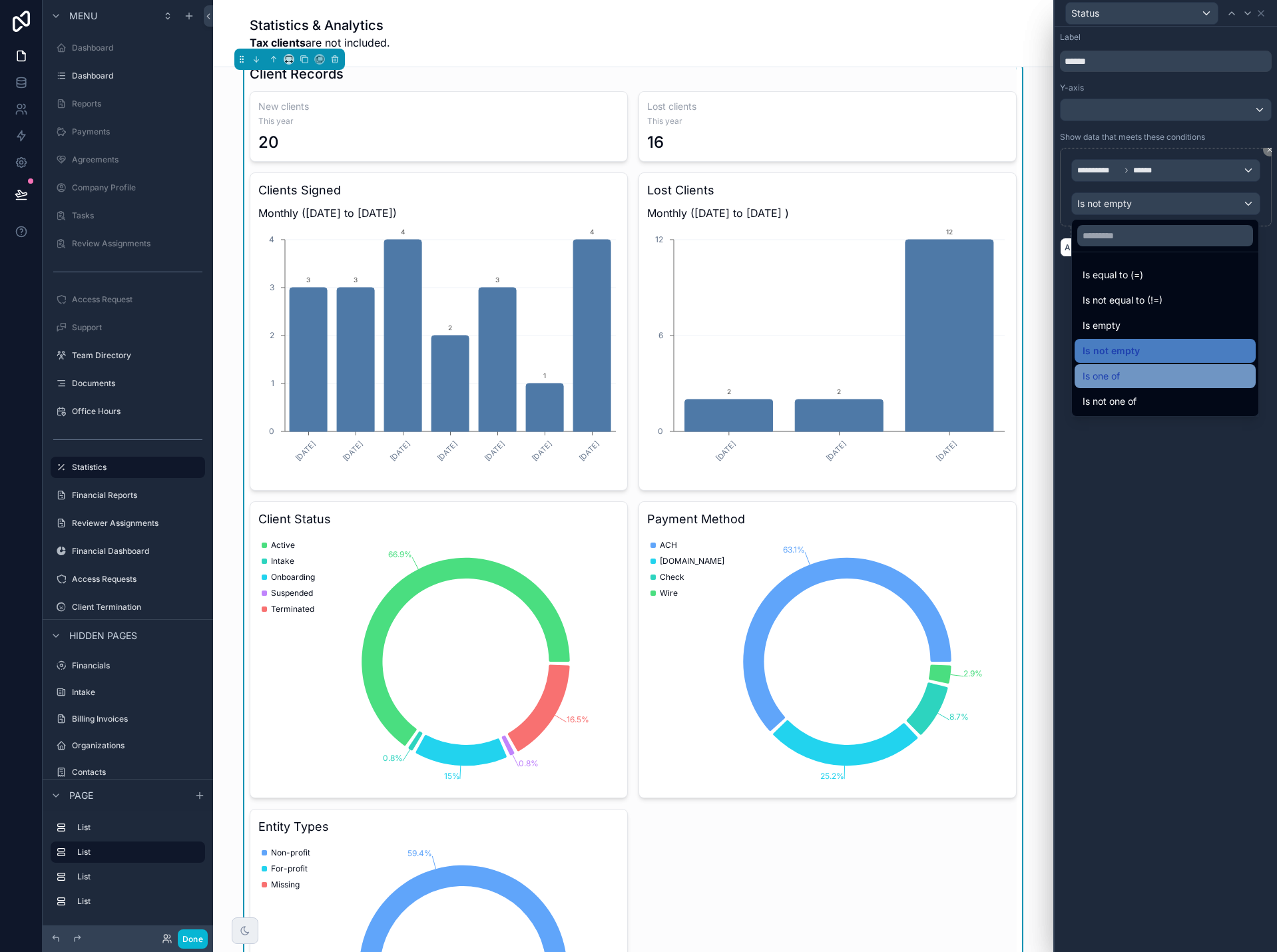
click at [1103, 375] on span "Is one of" at bounding box center [1101, 376] width 37 height 16
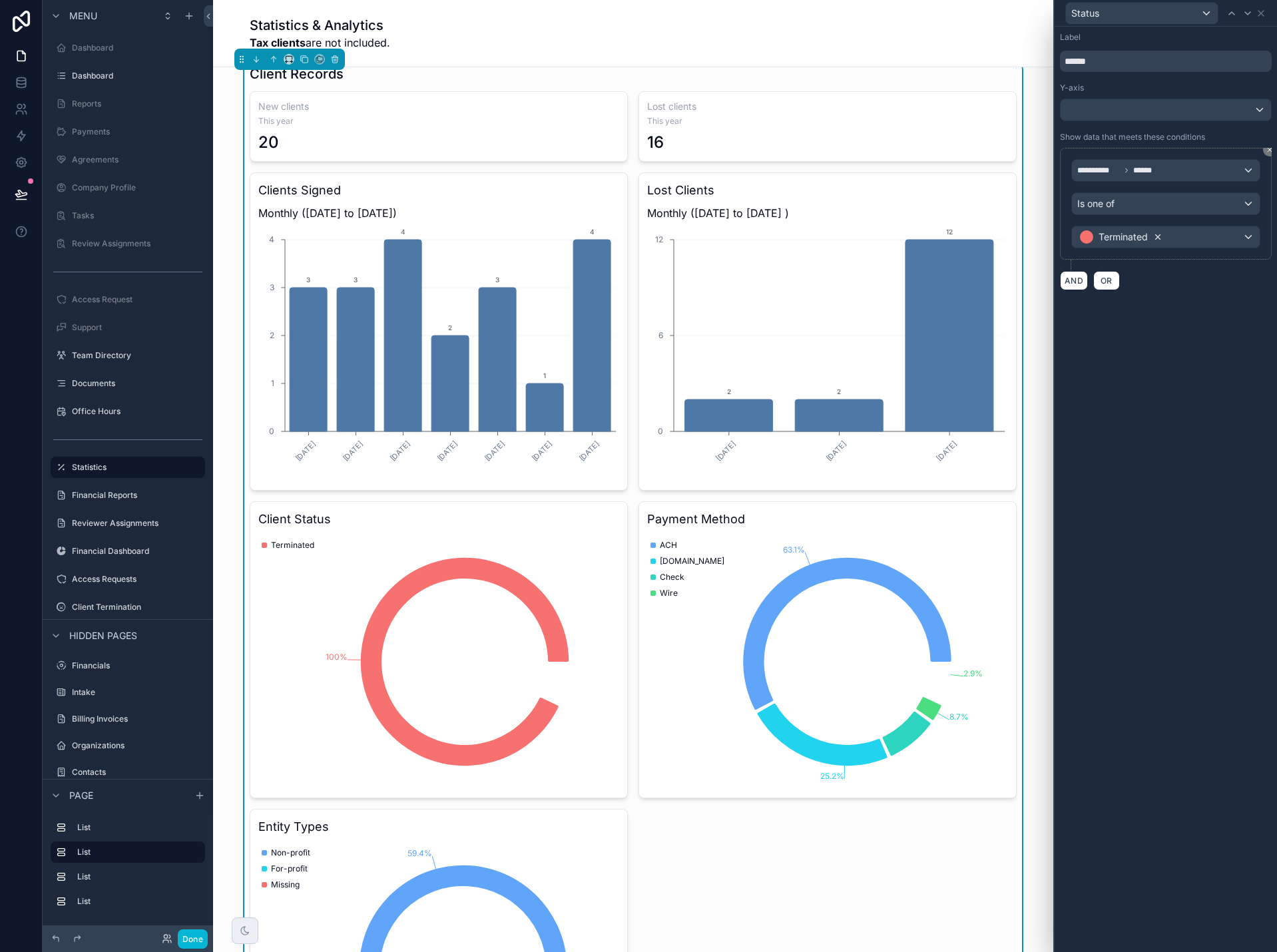
click at [1156, 238] on icon at bounding box center [1158, 236] width 10 height 10
click at [1138, 238] on span "Terminated" at bounding box center [1123, 236] width 49 height 13
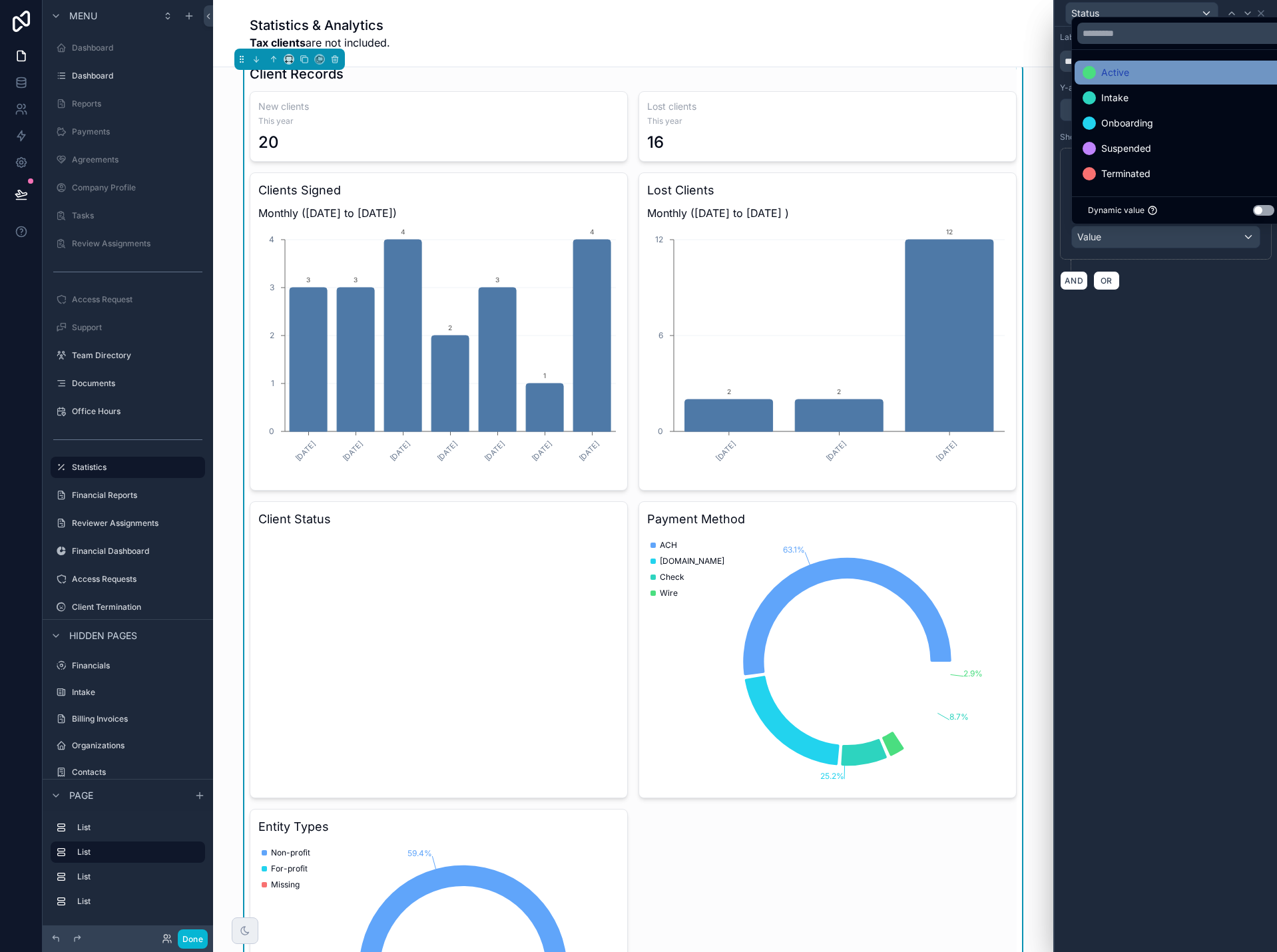
click at [1119, 78] on span "Active" at bounding box center [1115, 72] width 28 height 16
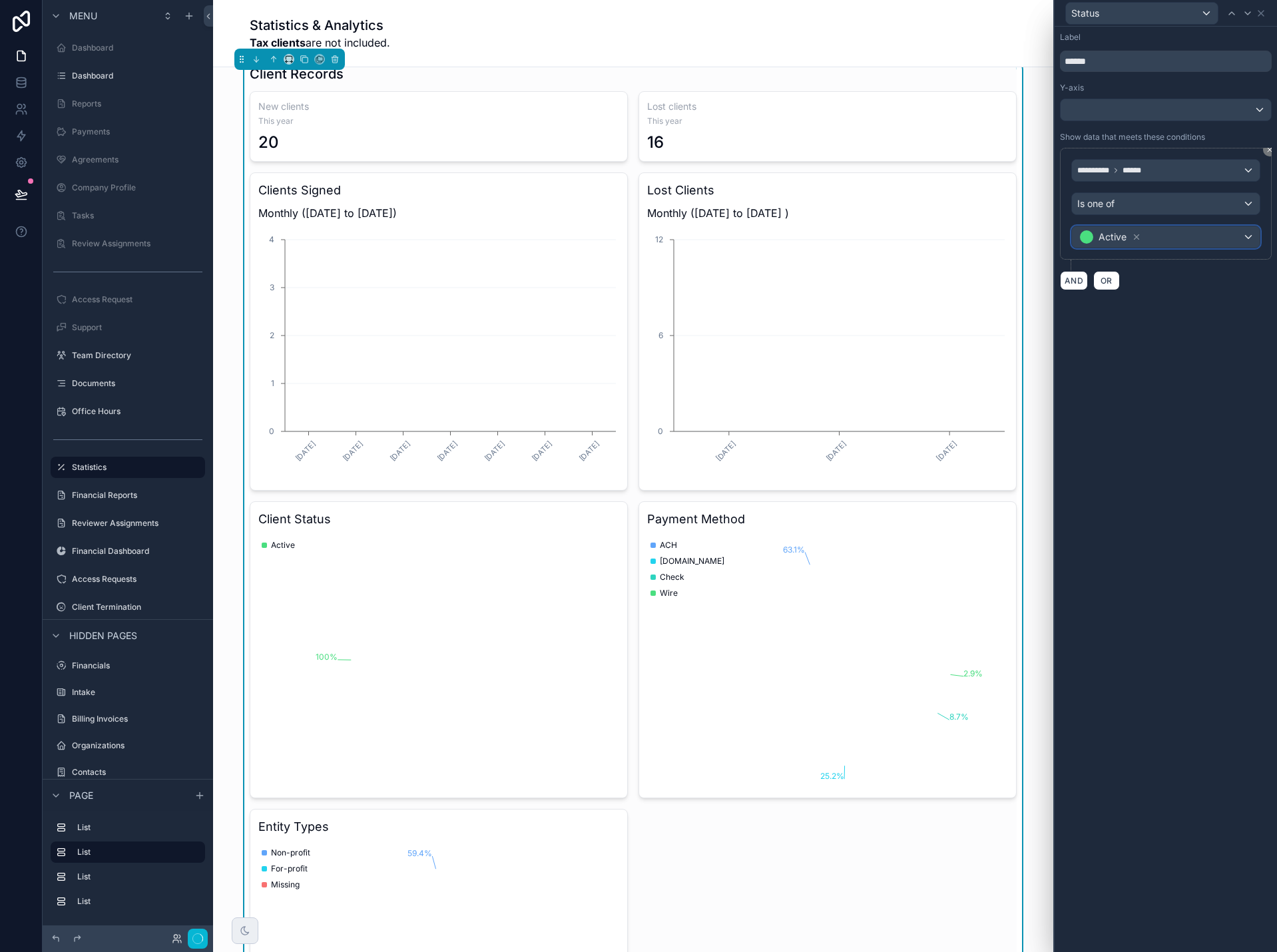
click at [1124, 237] on span "Active" at bounding box center [1113, 236] width 28 height 13
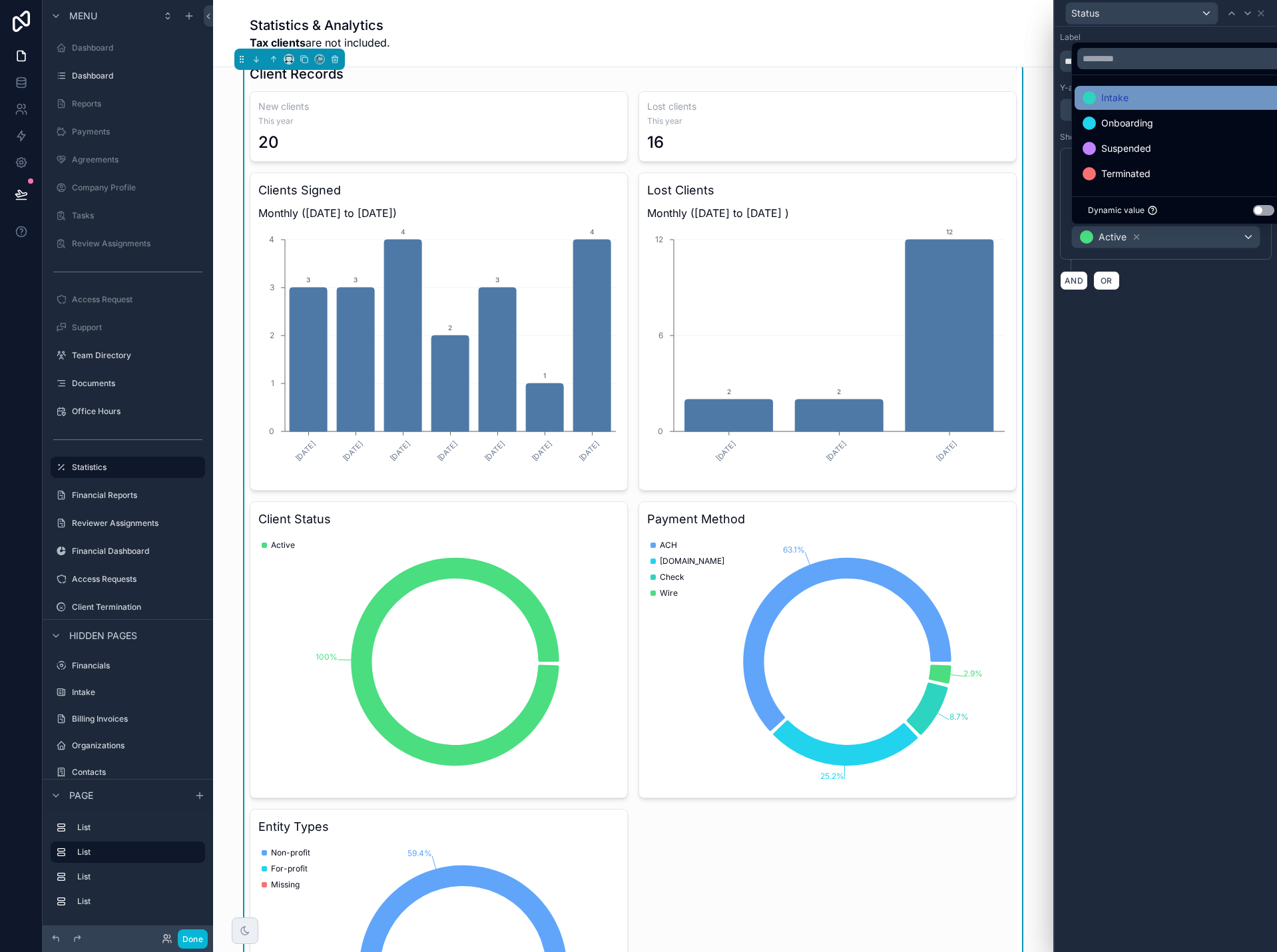
click at [1121, 101] on span "Intake" at bounding box center [1115, 98] width 27 height 16
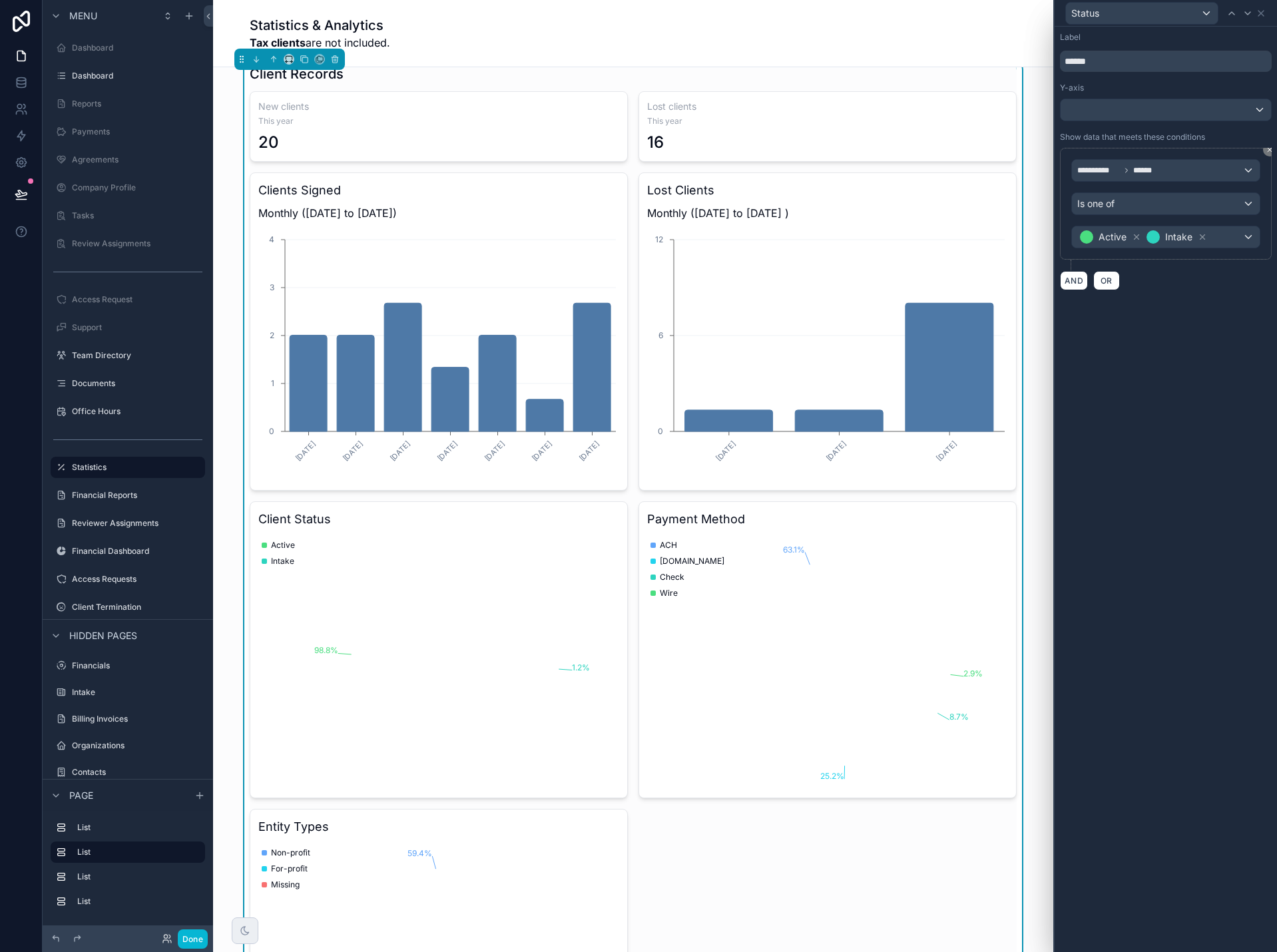
click at [1202, 240] on icon at bounding box center [1202, 236] width 10 height 10
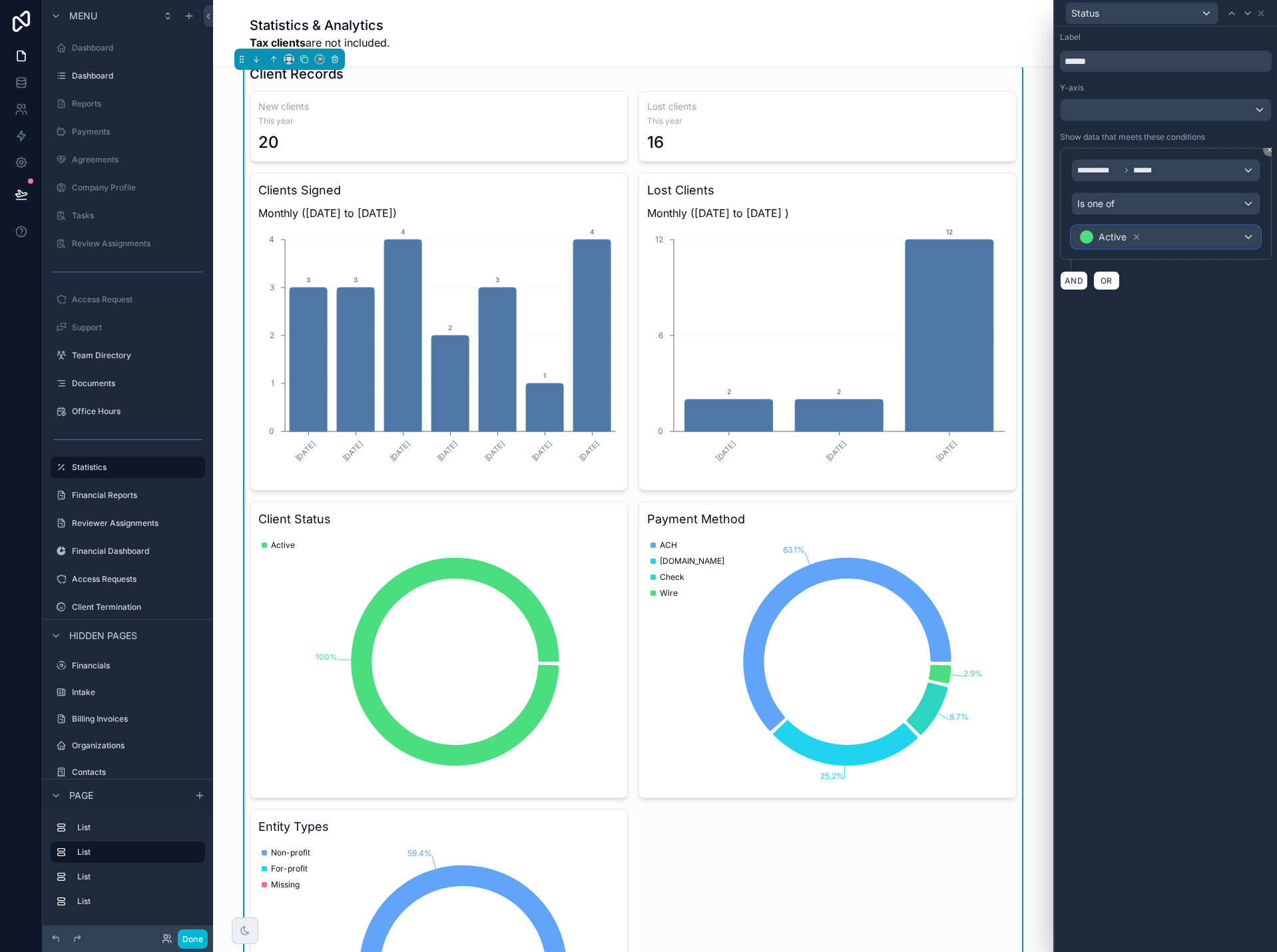
click at [1223, 241] on div "Active" at bounding box center [1165, 236] width 188 height 21
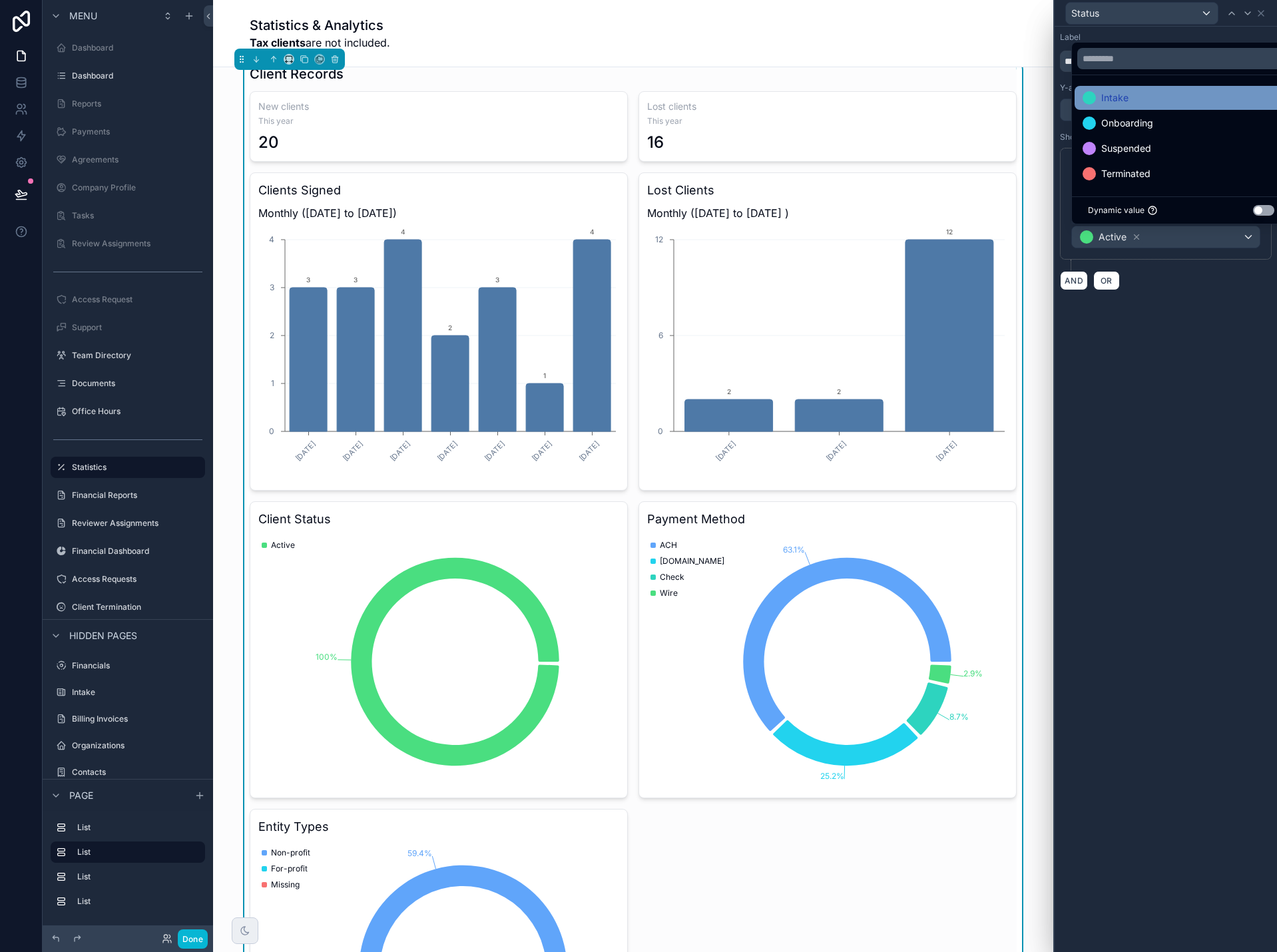
click at [1180, 99] on div "Intake" at bounding box center [1181, 98] width 197 height 16
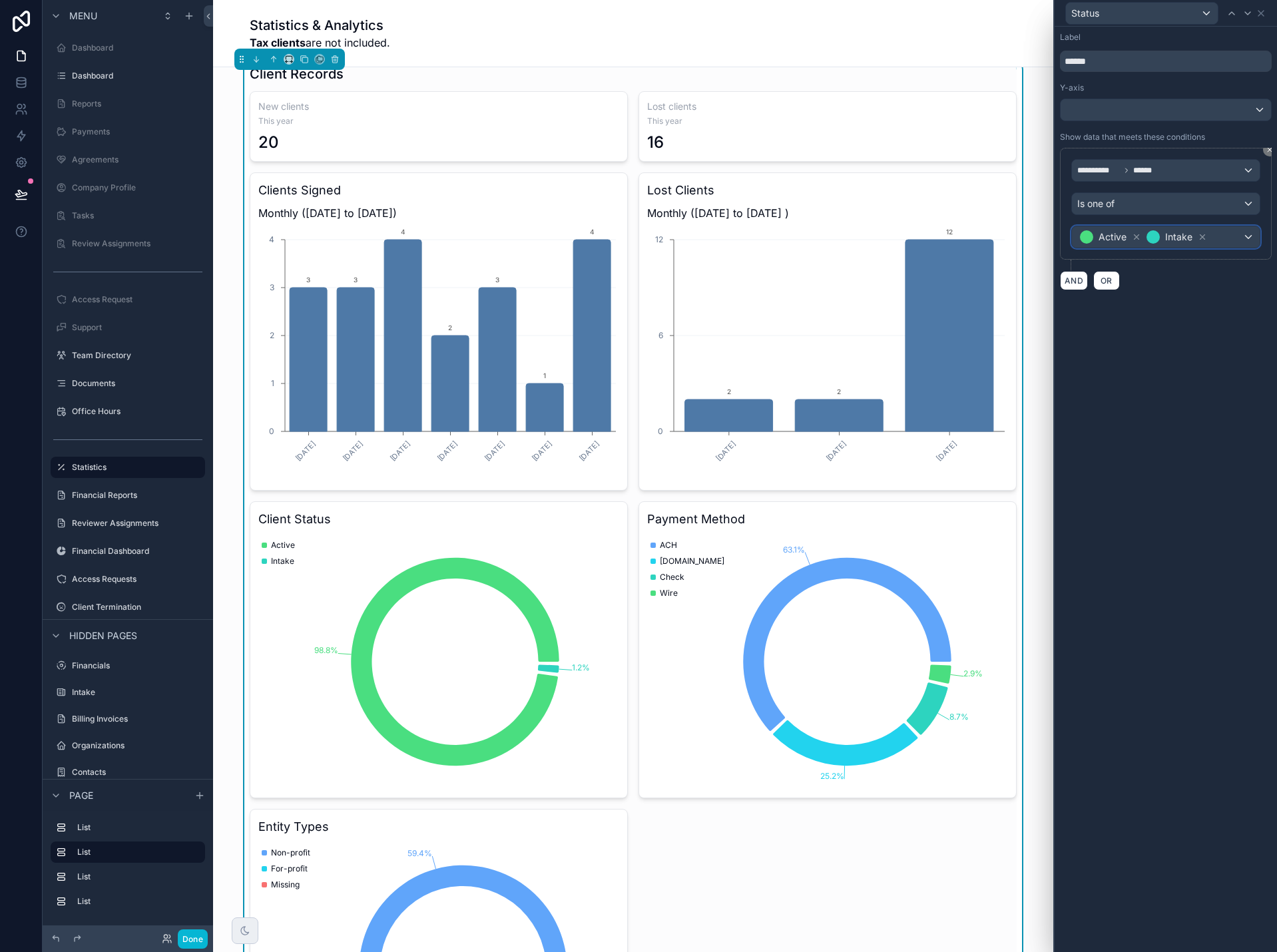
click at [1223, 239] on div "Active Intake" at bounding box center [1165, 236] width 188 height 21
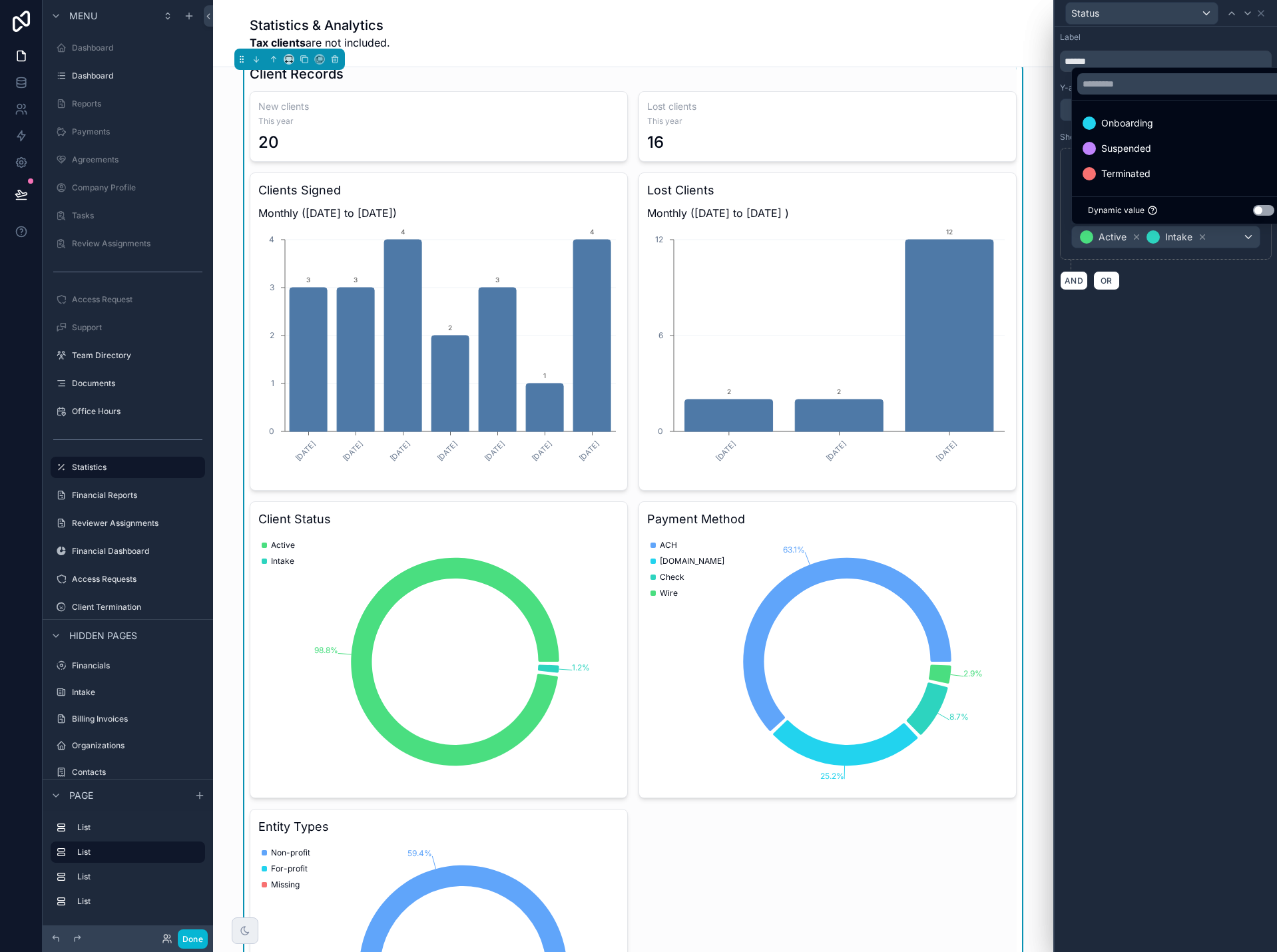
click at [1189, 121] on div "Onboarding" at bounding box center [1181, 123] width 197 height 16
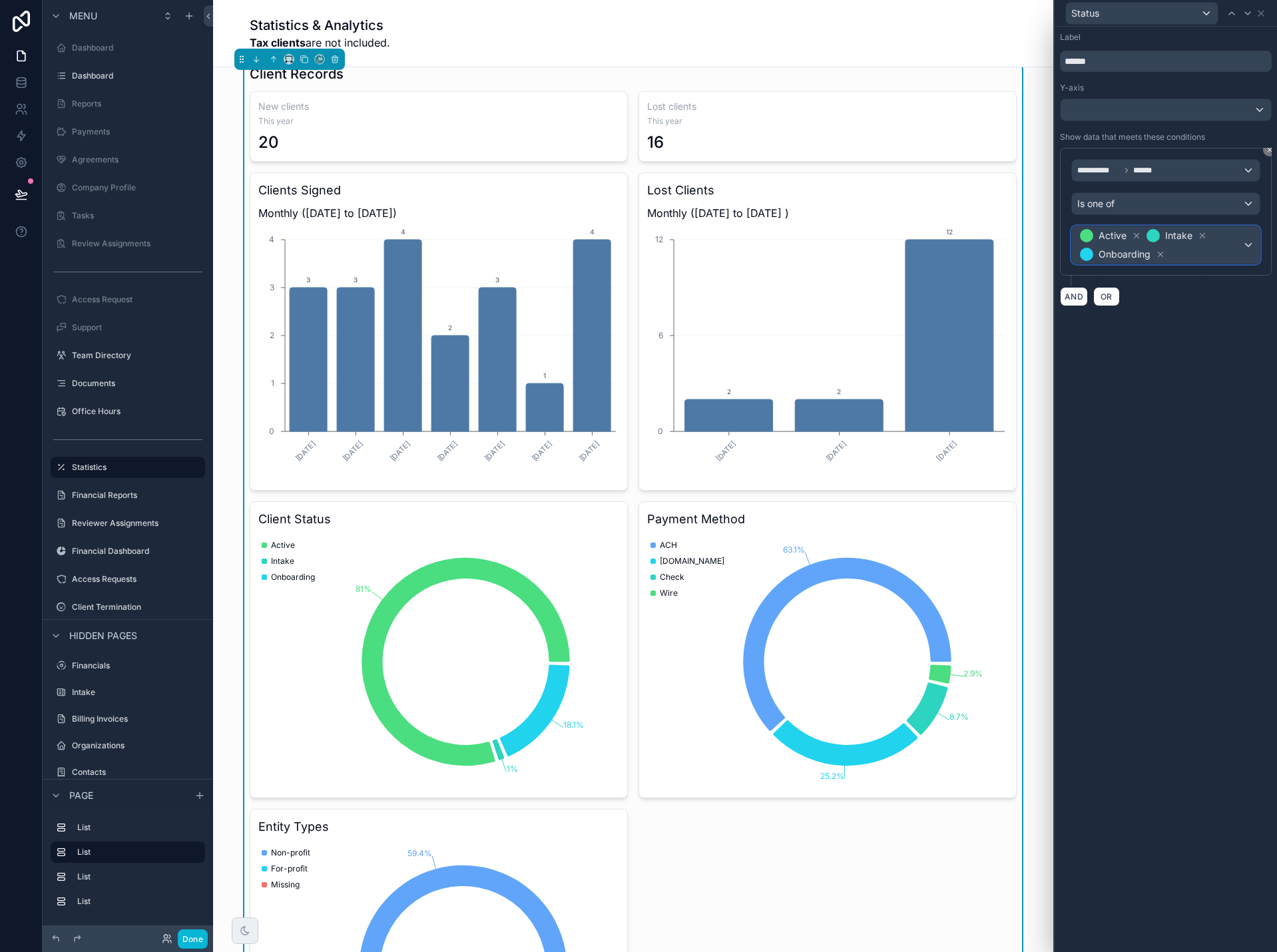
click at [1215, 256] on span "Active Intake Onboarding" at bounding box center [1160, 244] width 165 height 37
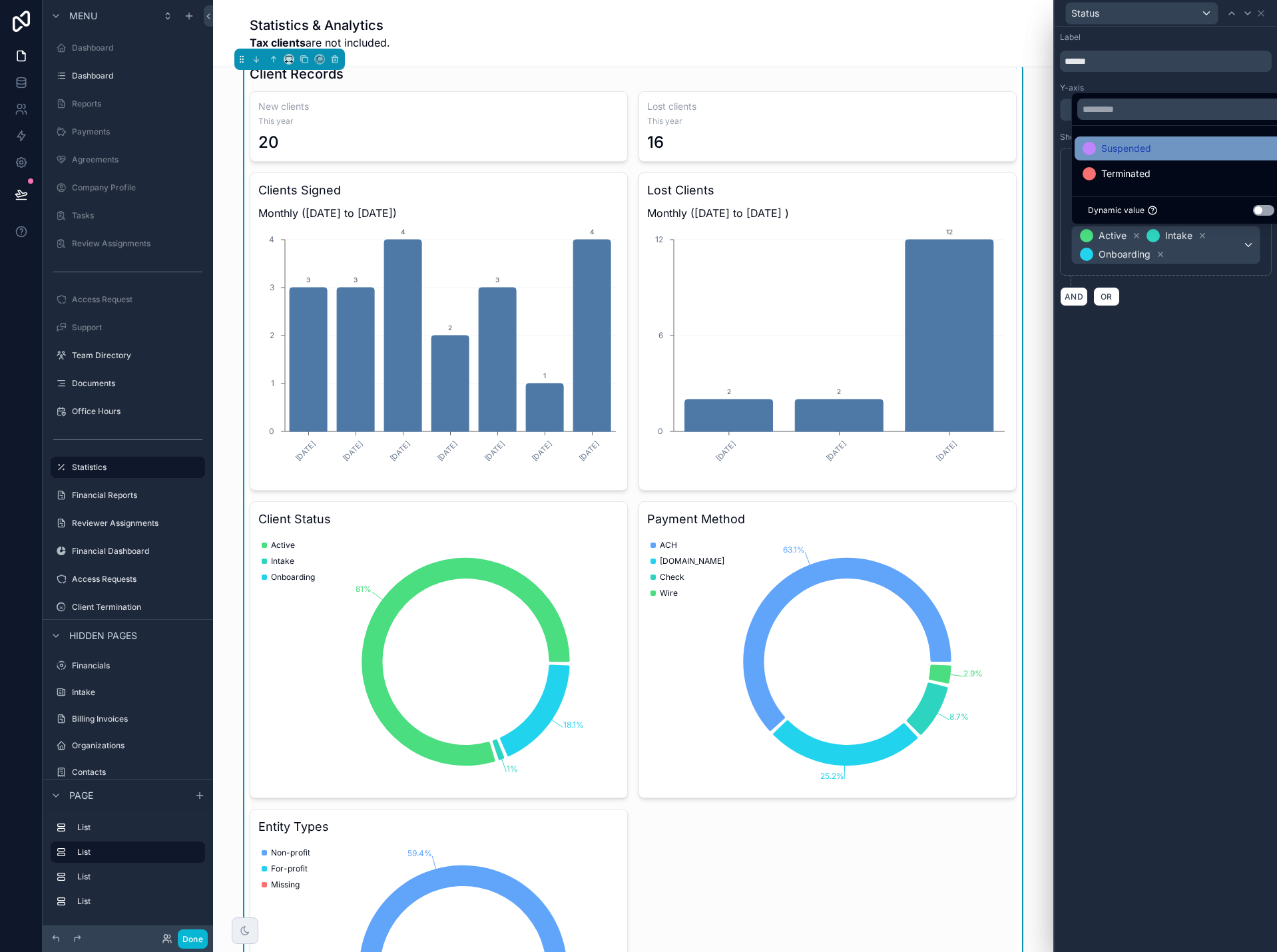
click at [1167, 142] on div "Suspended" at bounding box center [1181, 148] width 197 height 16
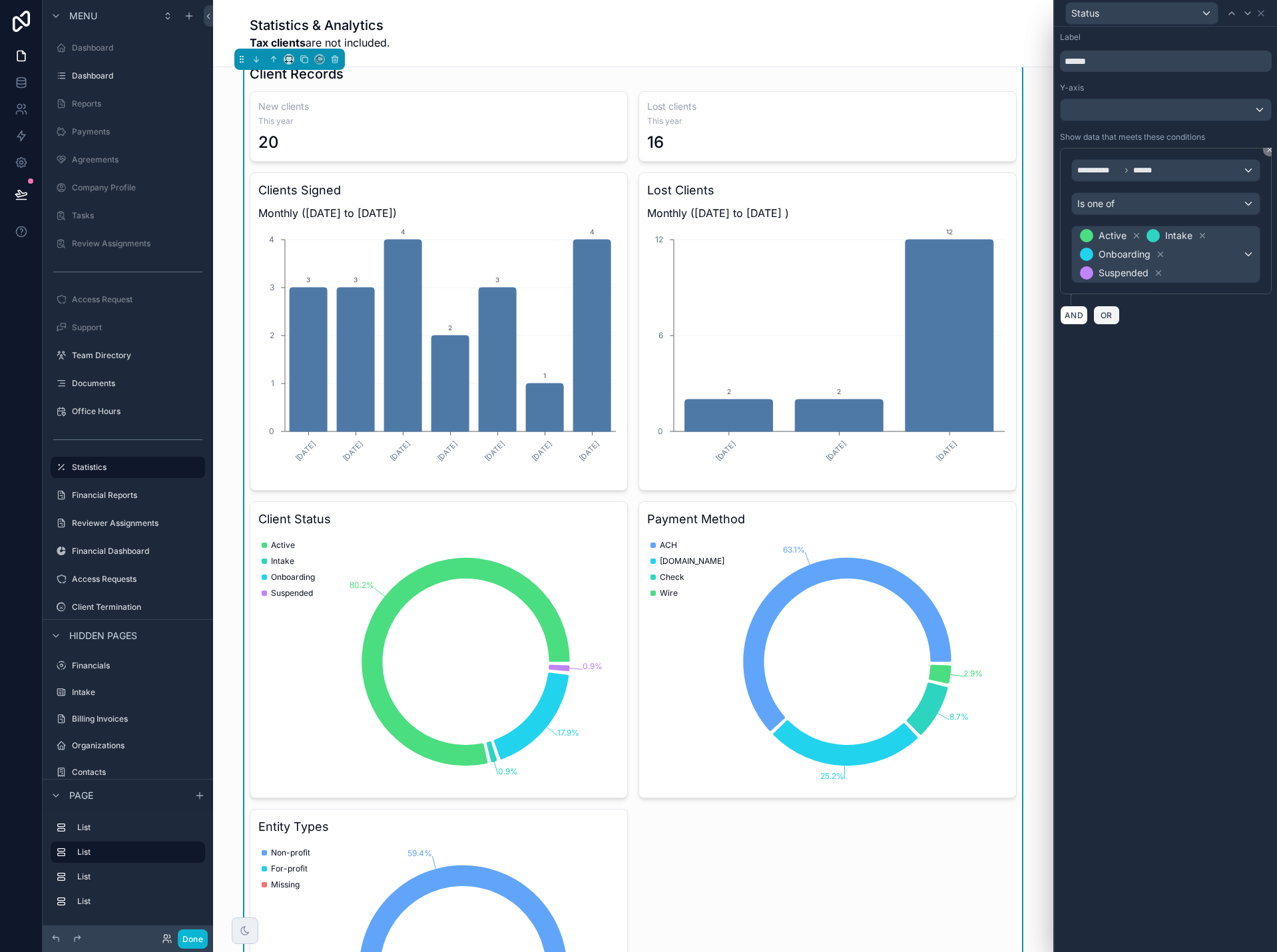
click at [1112, 319] on span "OR" at bounding box center [1107, 315] width 18 height 10
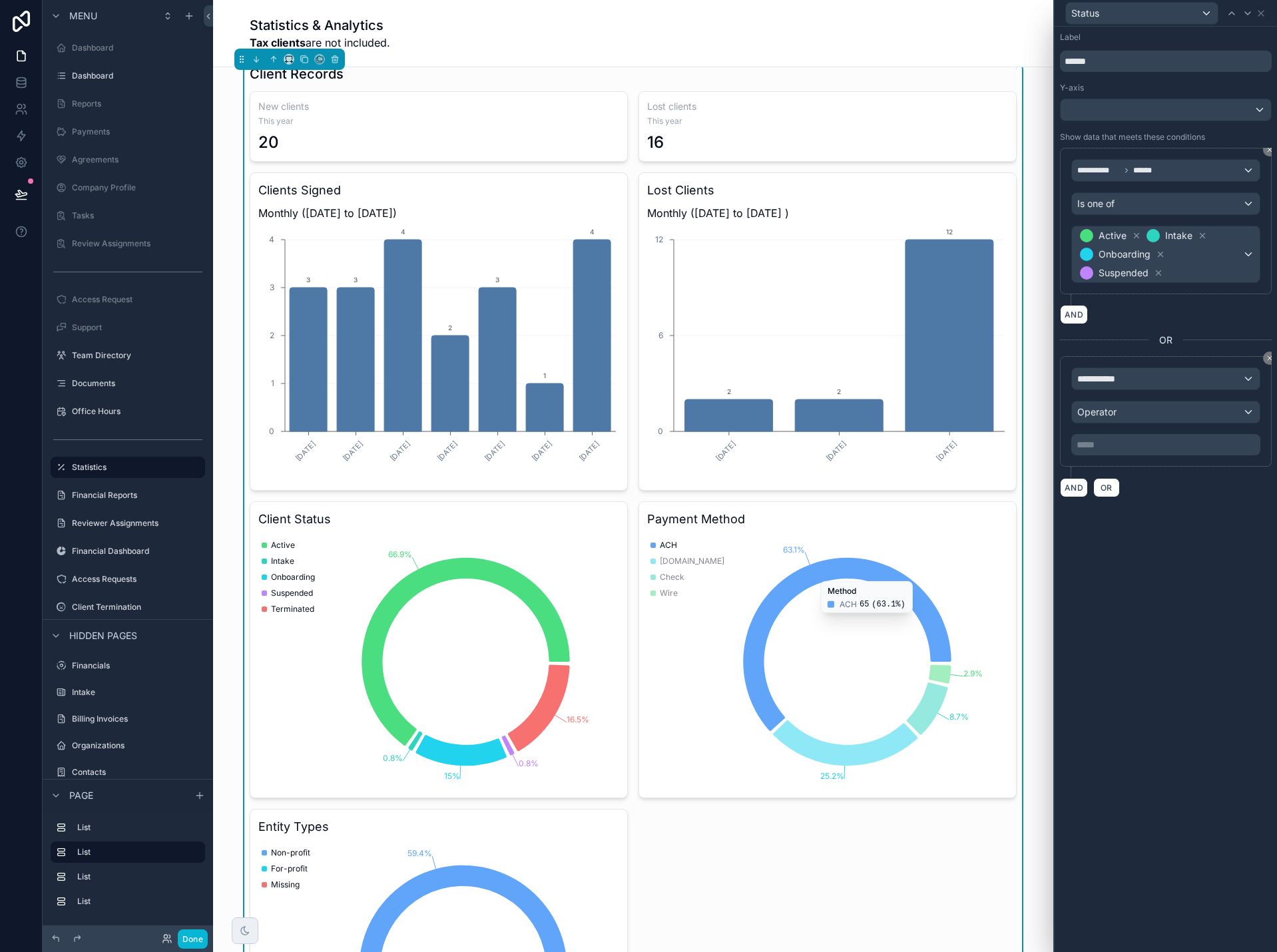
click at [1272, 362] on div "**********" at bounding box center [1166, 264] width 222 height 476
click at [1269, 359] on icon at bounding box center [1269, 357] width 8 height 8
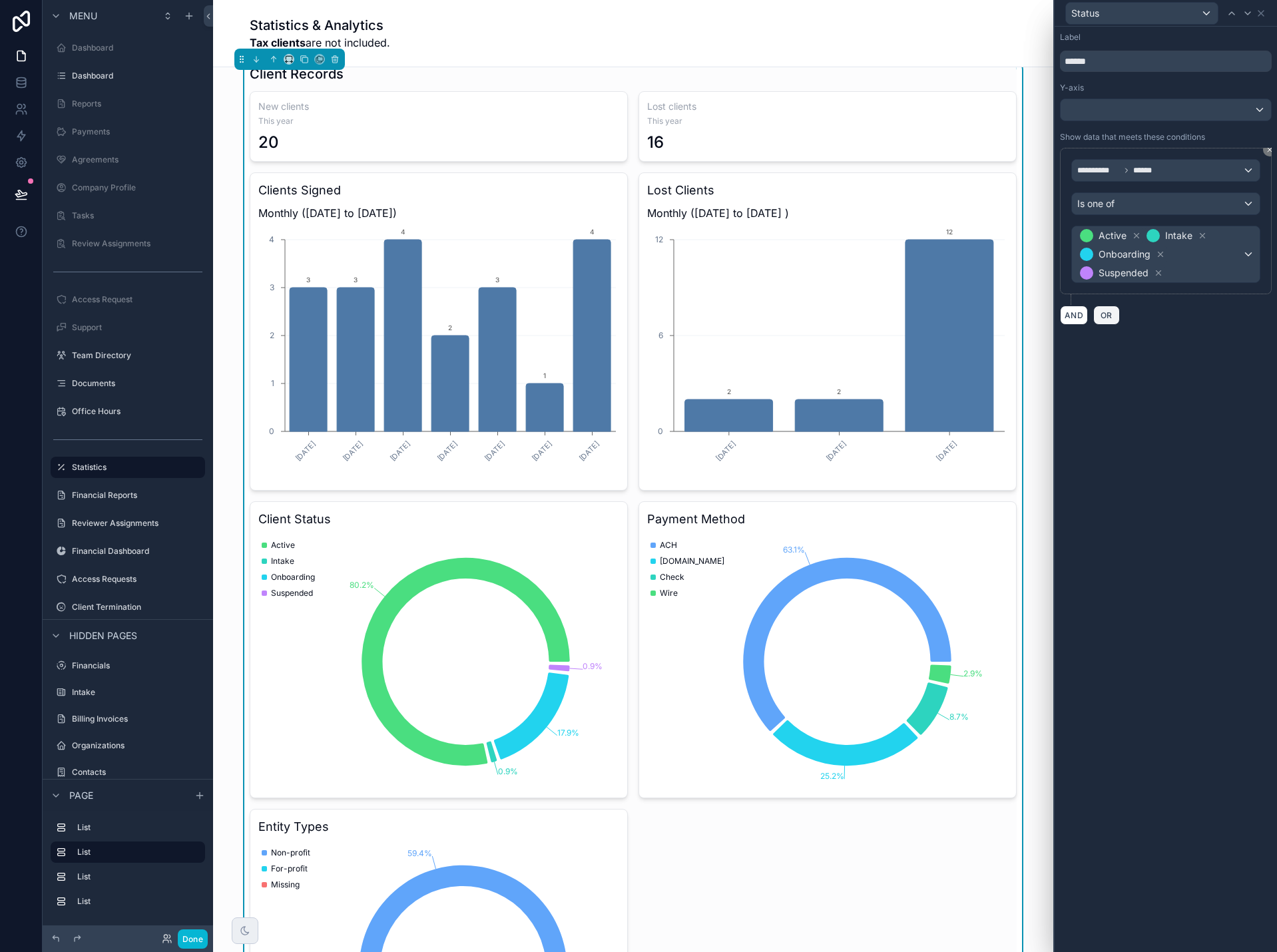
click at [1100, 321] on button "OR" at bounding box center [1107, 315] width 26 height 19
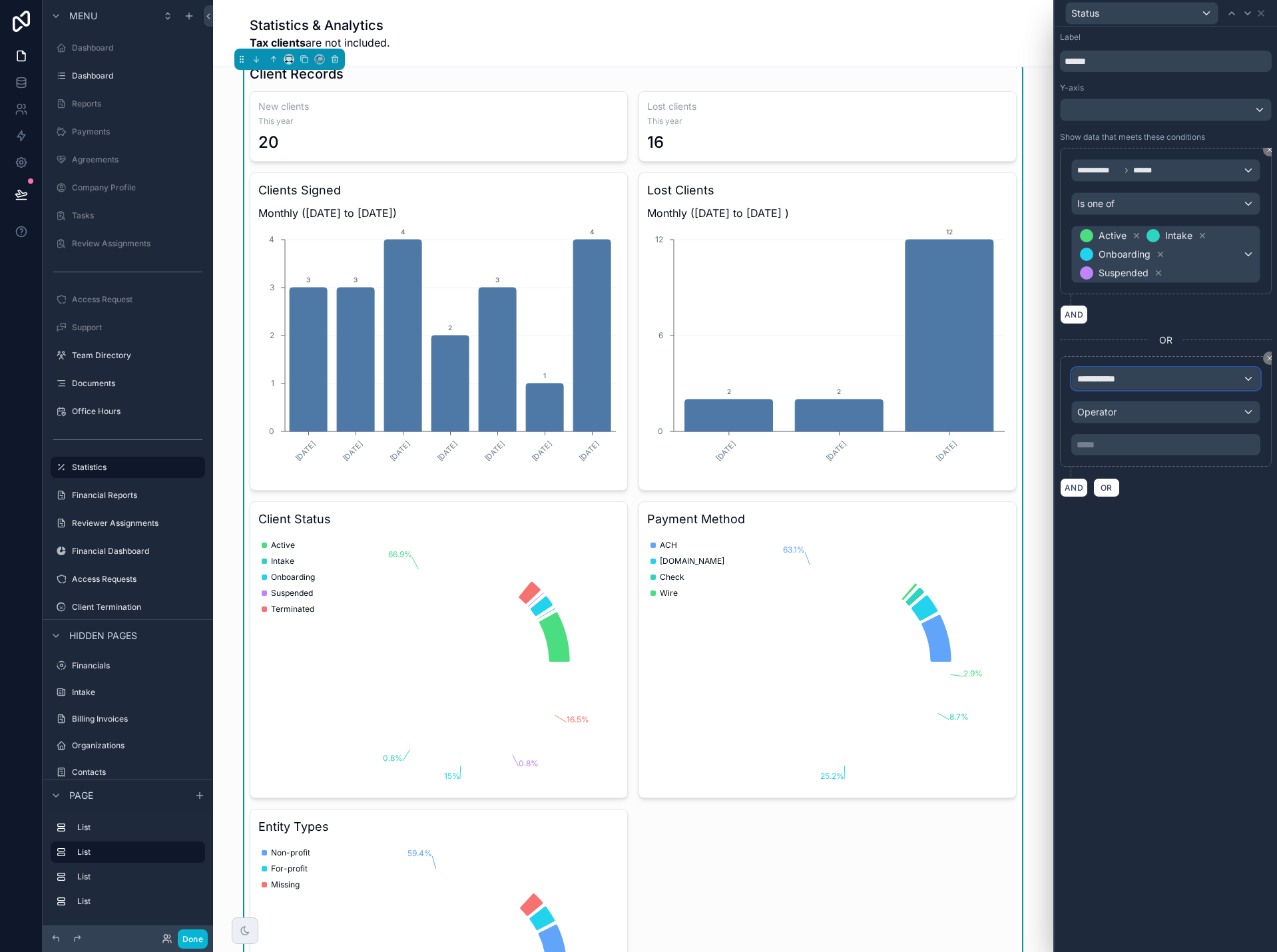
click at [1109, 379] on span "**********" at bounding box center [1102, 379] width 49 height 13
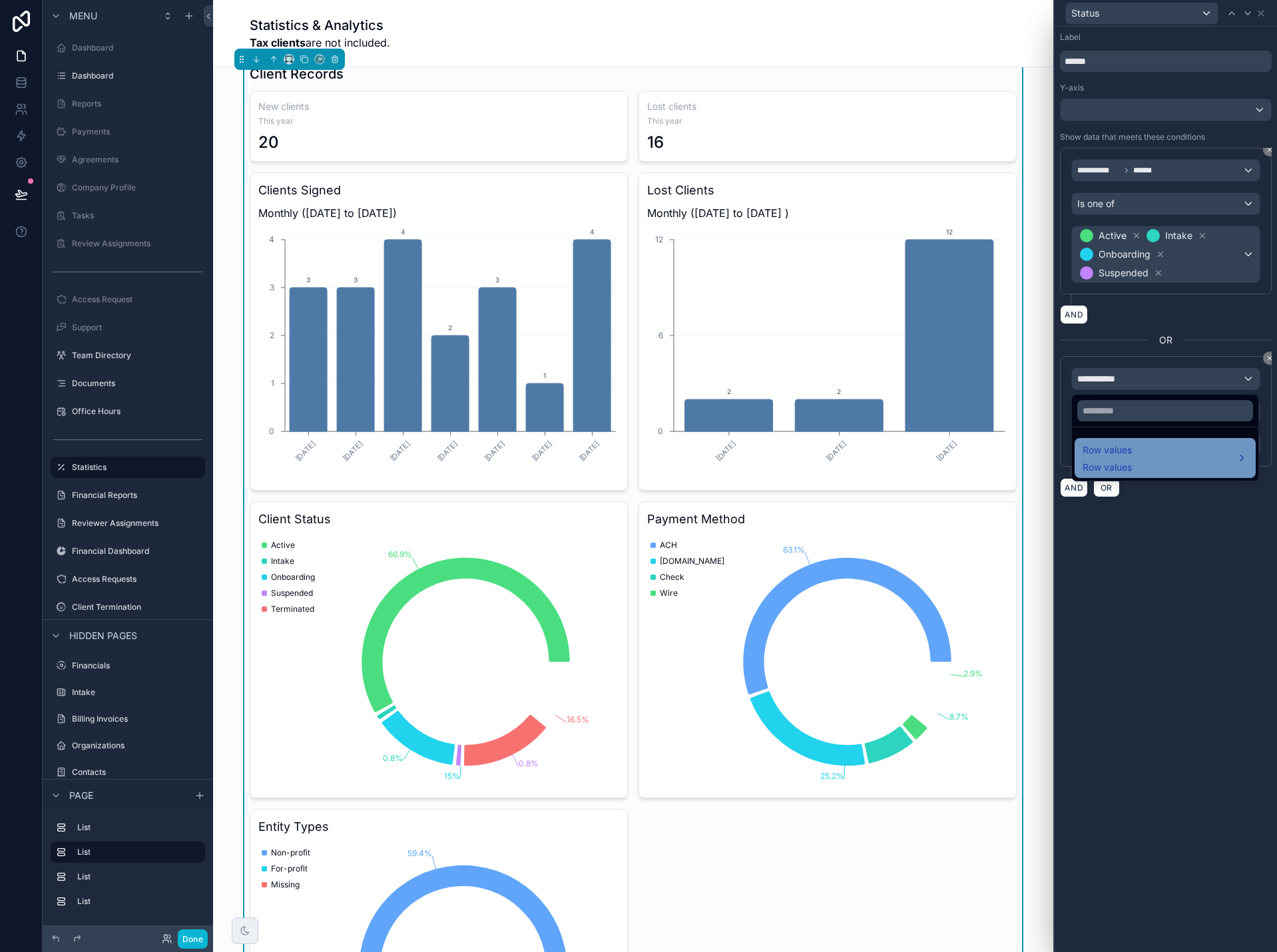
click at [1100, 449] on span "Row values" at bounding box center [1108, 450] width 49 height 16
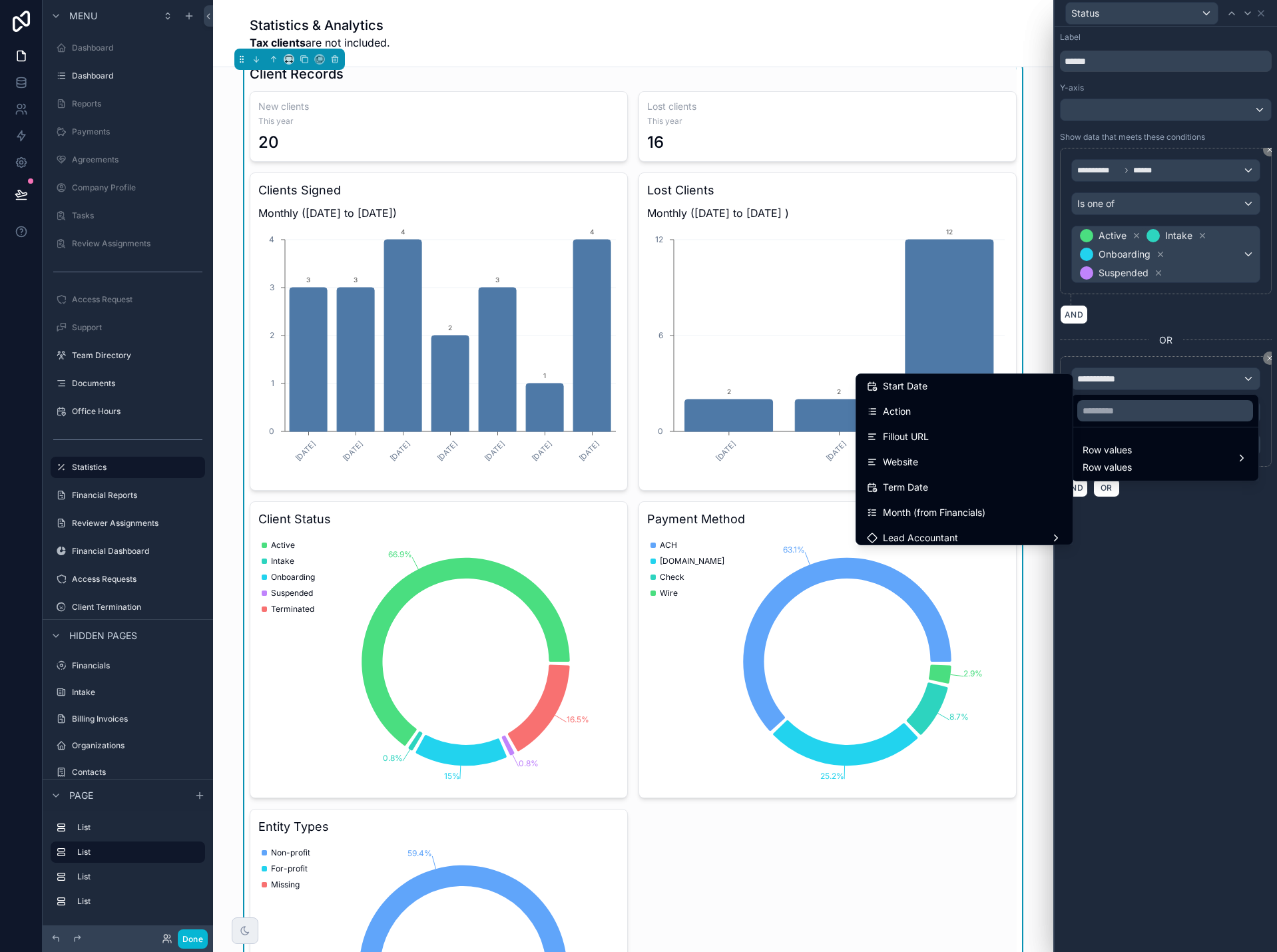
scroll to position [528, 0]
click at [982, 485] on div "Term Date" at bounding box center [964, 492] width 195 height 16
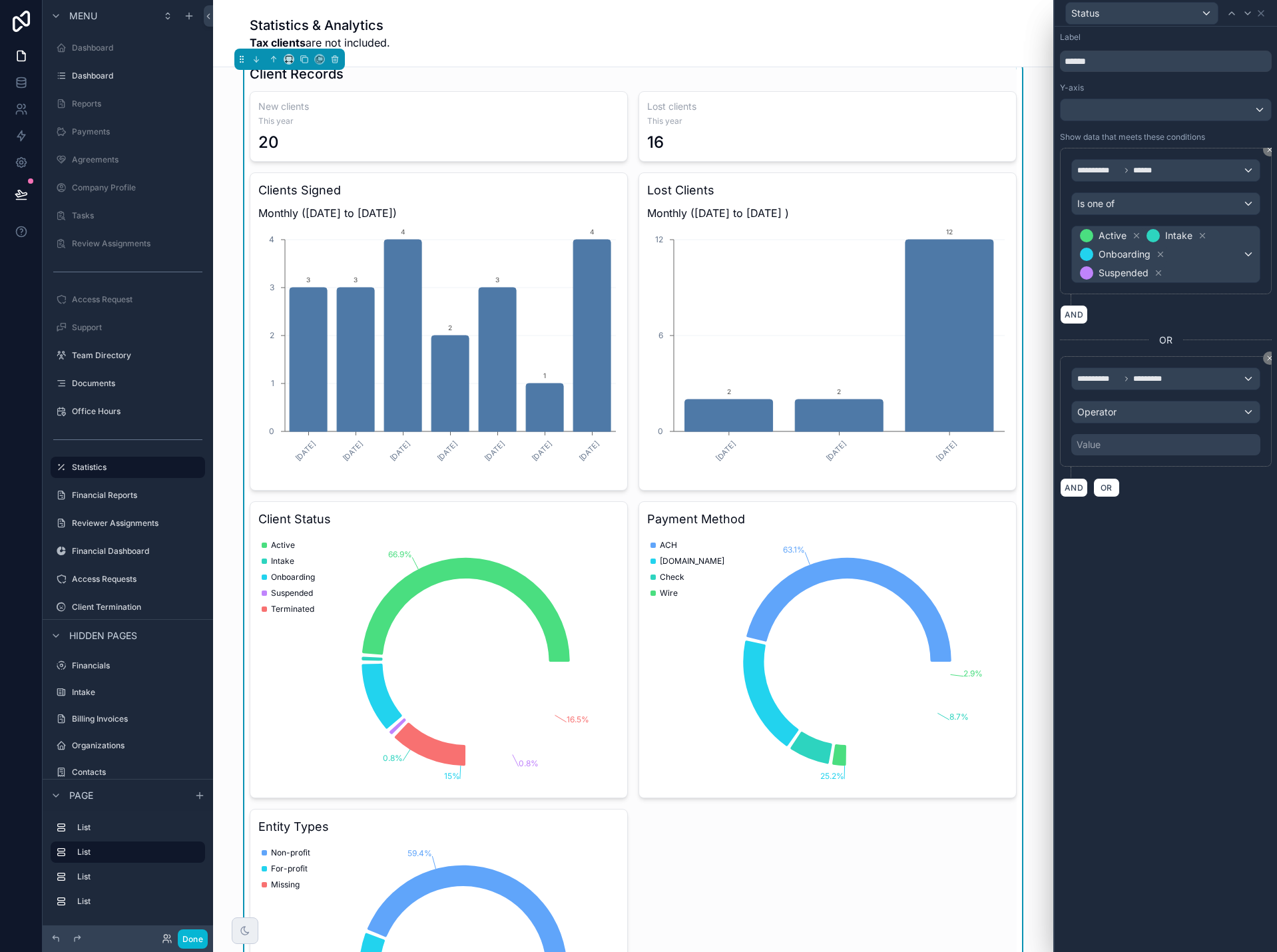
click at [1121, 447] on div "Value" at bounding box center [1166, 445] width 189 height 21
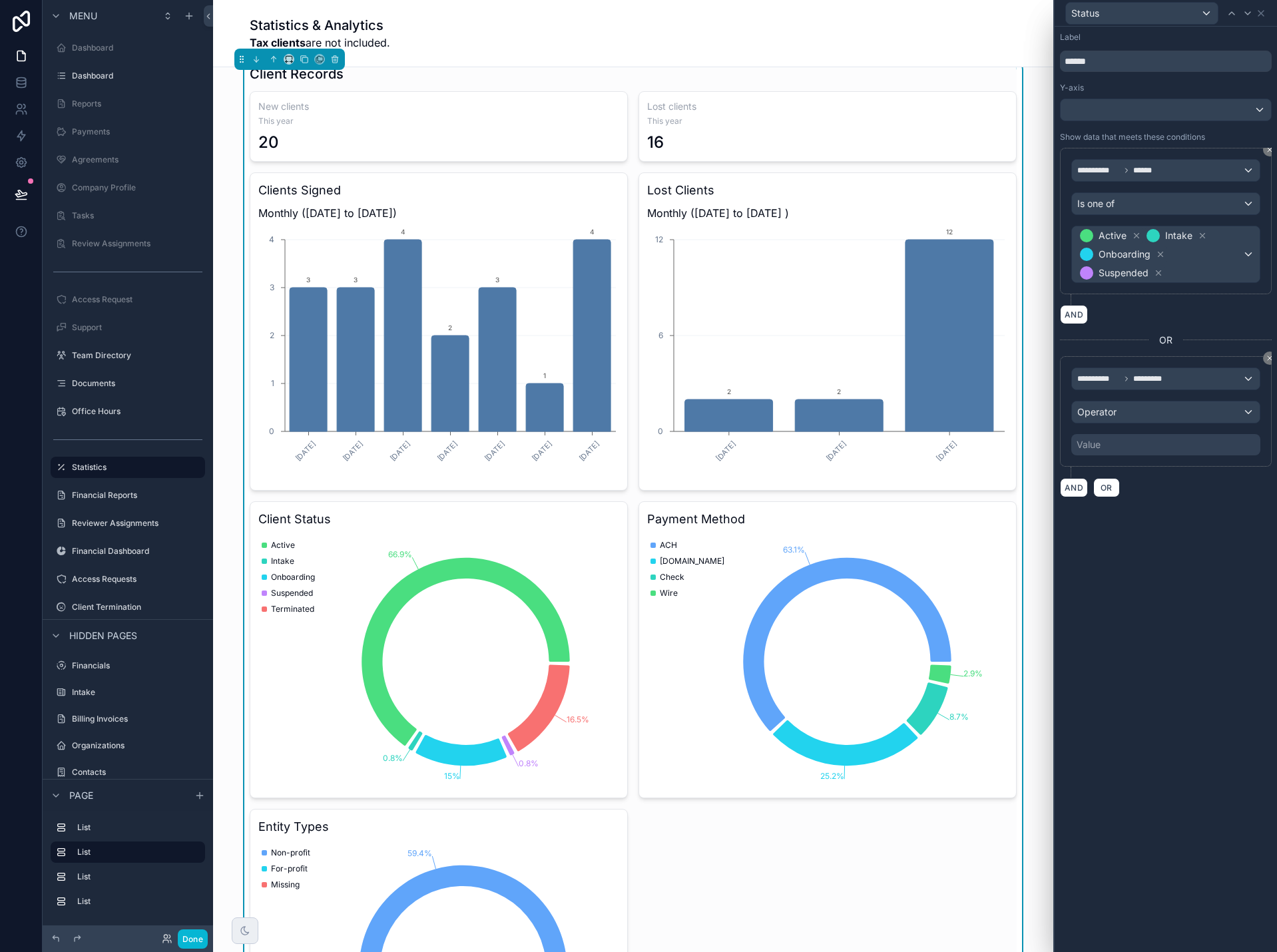
drag, startPoint x: 1106, startPoint y: 445, endPoint x: 1108, endPoint y: 415, distance: 30.1
click at [1106, 444] on div "Value" at bounding box center [1166, 445] width 189 height 21
click at [1108, 412] on span "Operator" at bounding box center [1097, 411] width 40 height 11
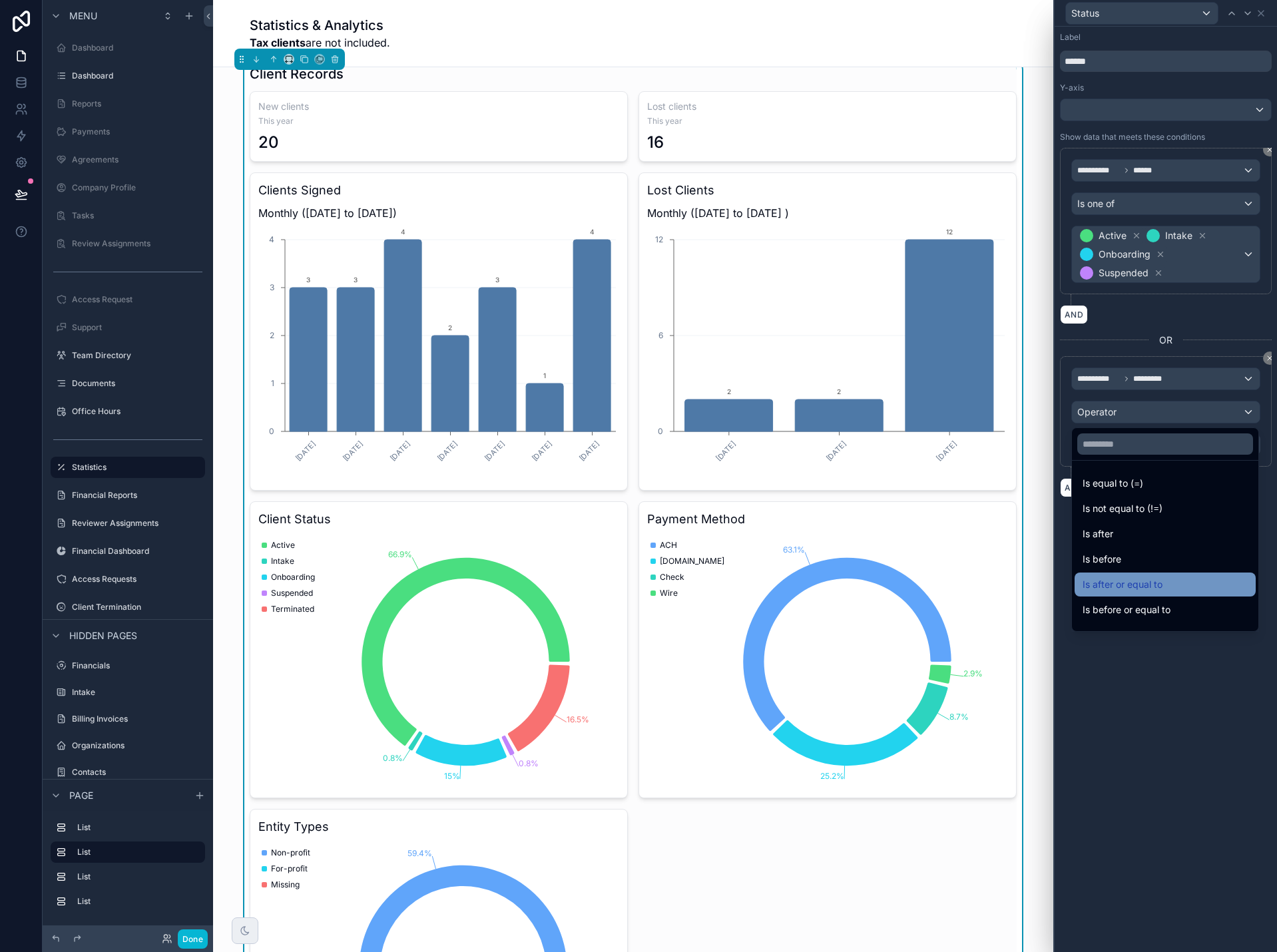
click at [1124, 580] on span "Is after or equal to" at bounding box center [1123, 584] width 80 height 16
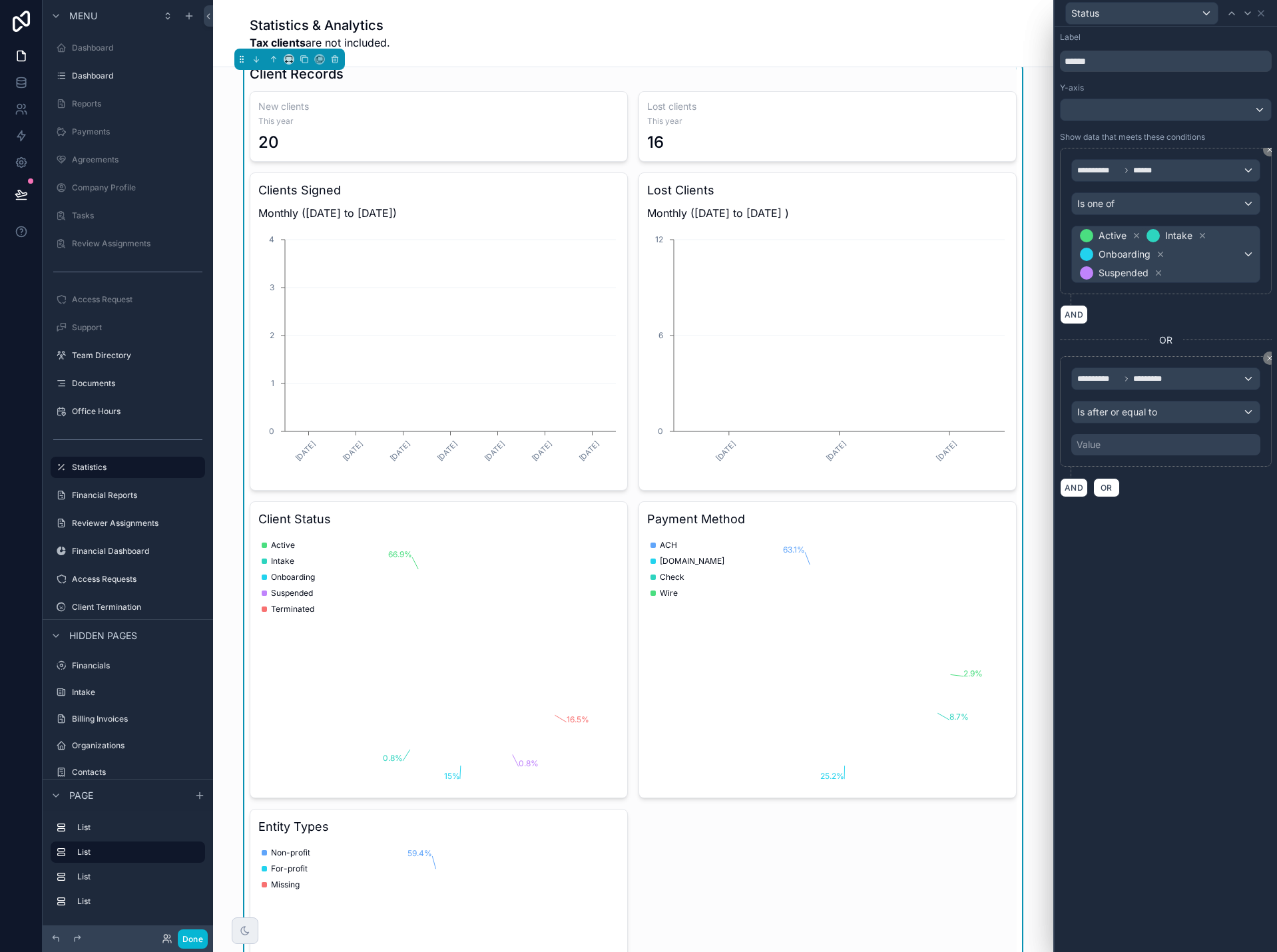
click at [1115, 448] on div "Value" at bounding box center [1166, 445] width 189 height 21
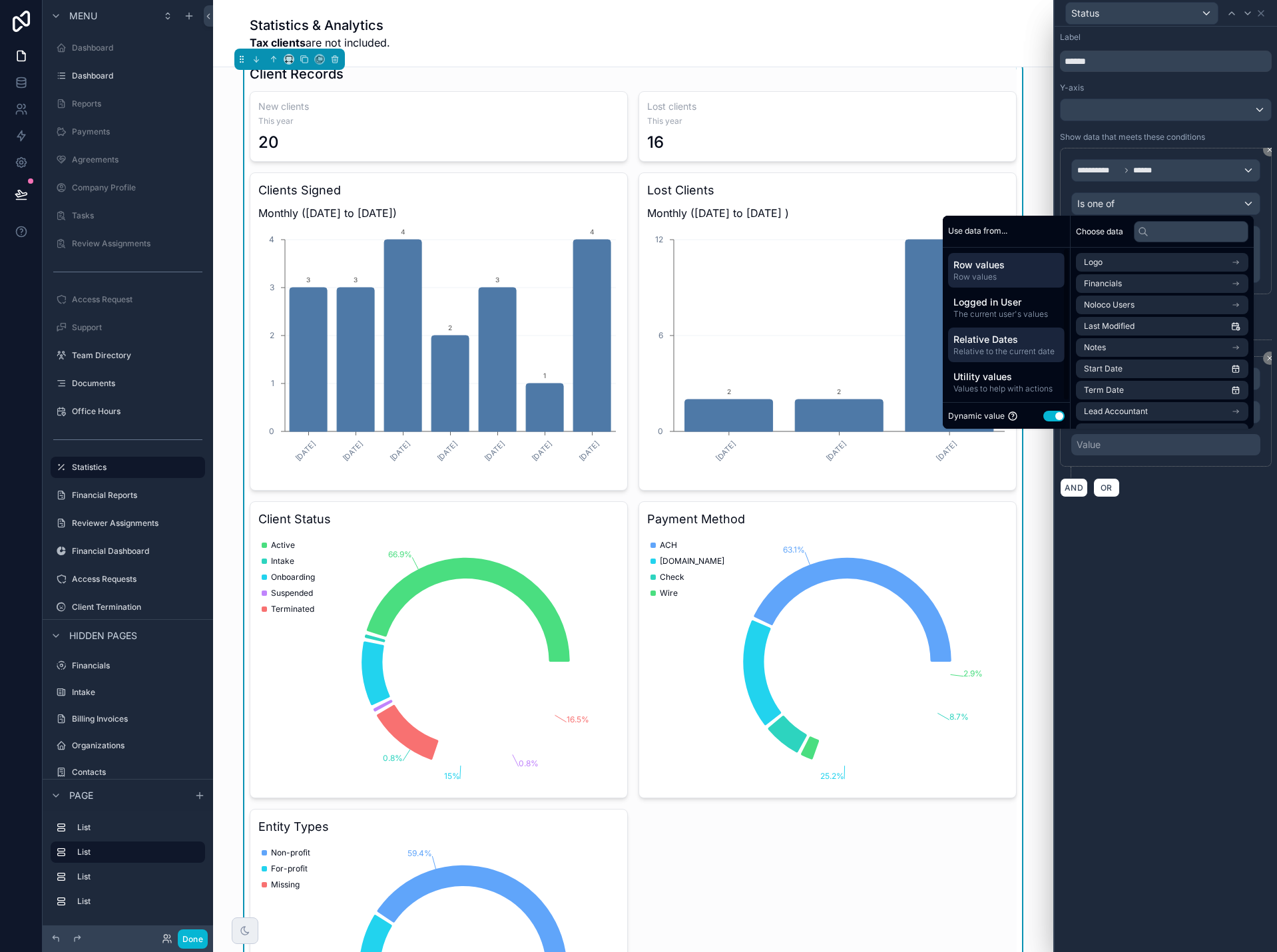
click at [988, 345] on span "Relative Dates" at bounding box center [1006, 339] width 106 height 13
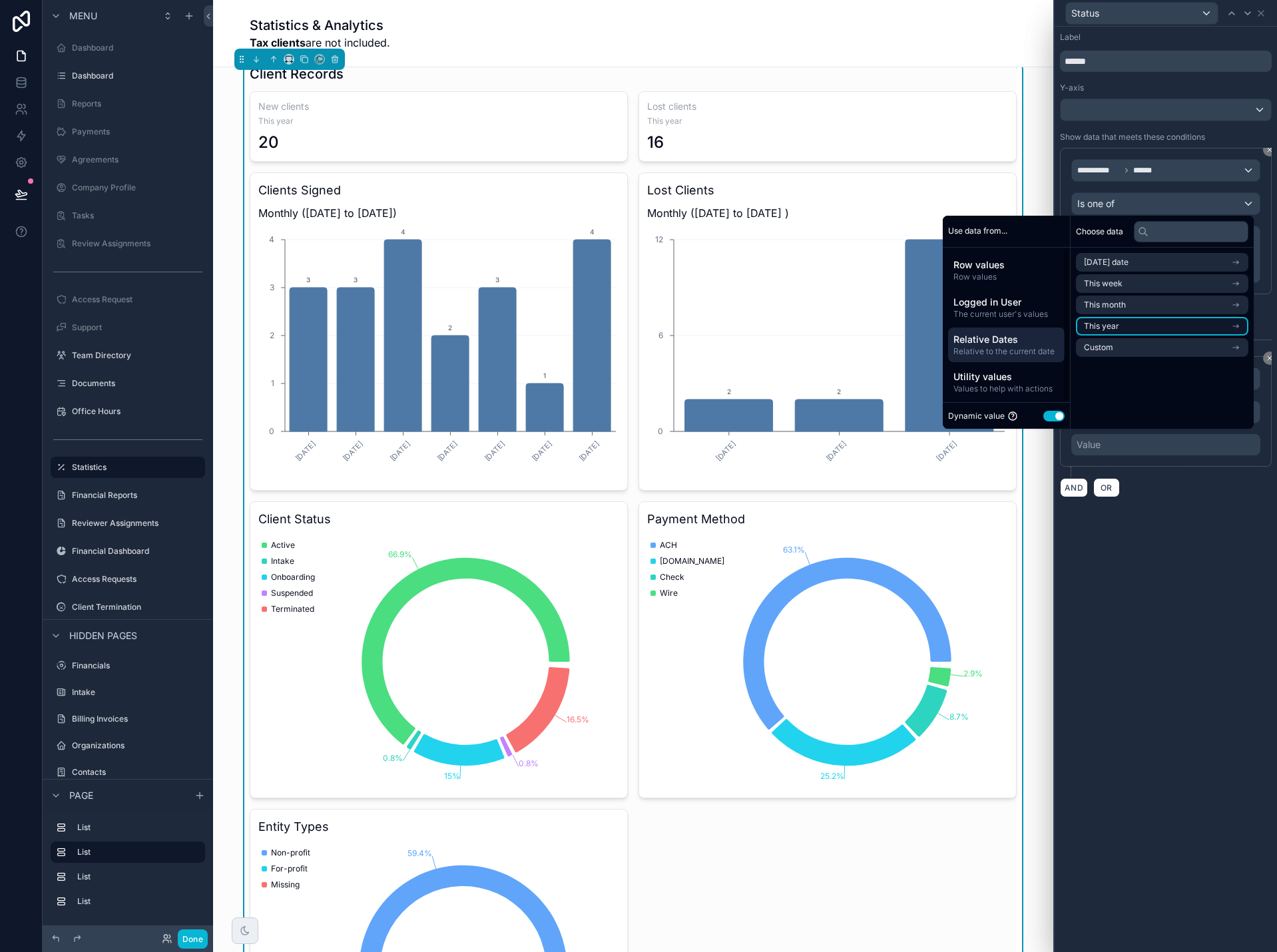
click at [1098, 326] on span "This year" at bounding box center [1101, 326] width 35 height 11
click at [1106, 283] on span "Start of year" at bounding box center [1108, 286] width 48 height 11
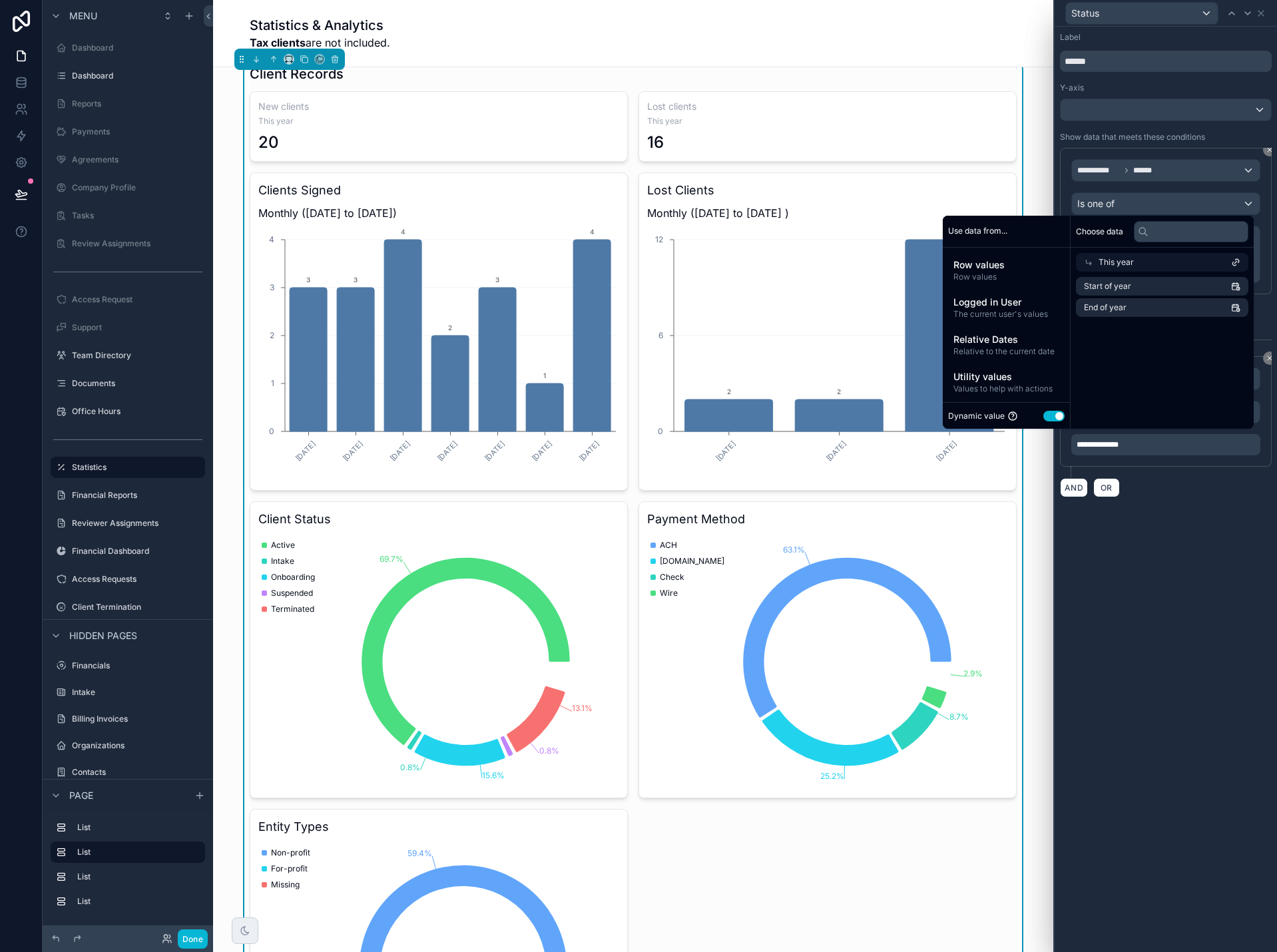
click at [1185, 573] on div "**********" at bounding box center [1166, 489] width 222 height 926
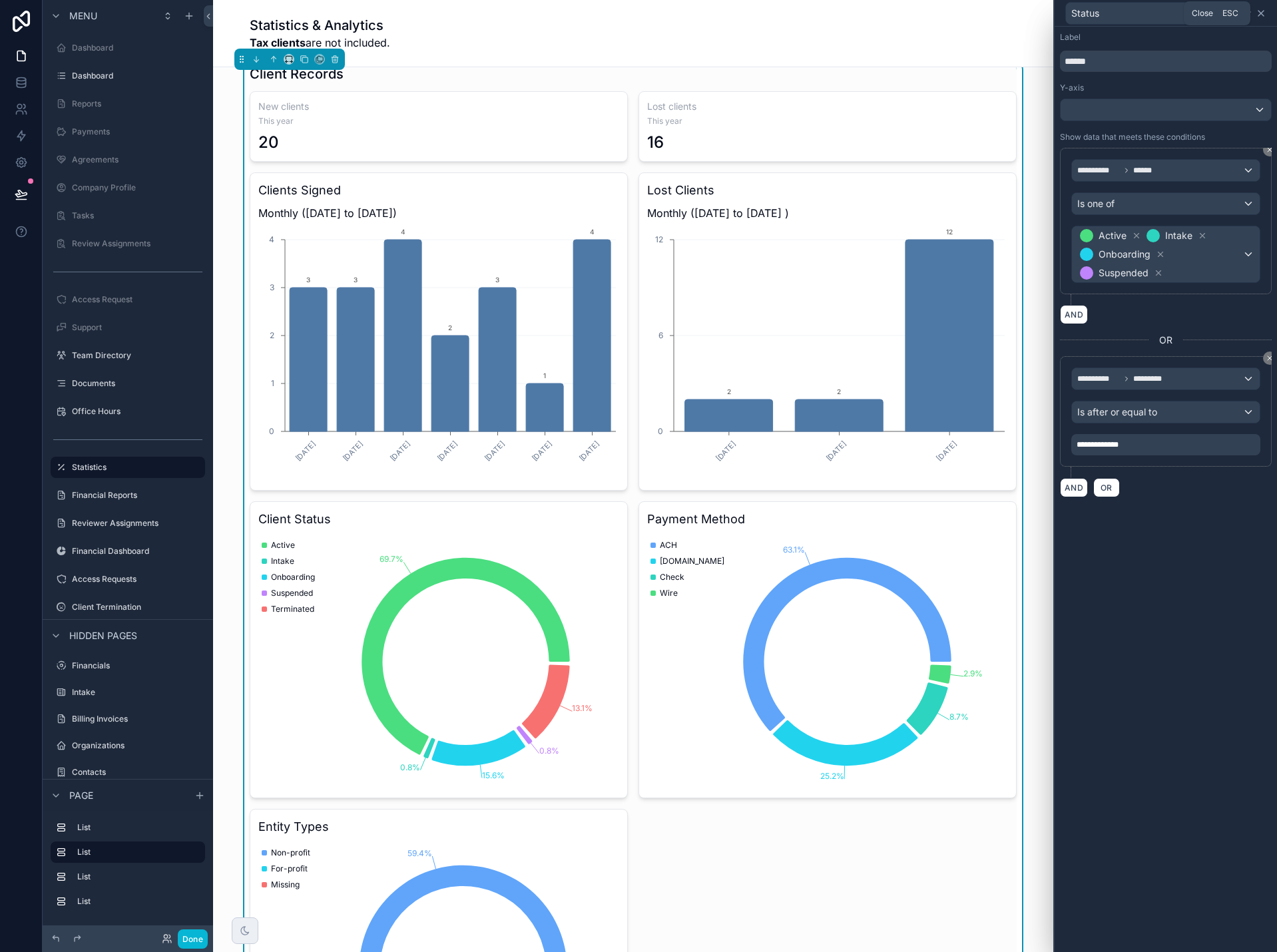
click at [1262, 11] on icon at bounding box center [1261, 13] width 11 height 11
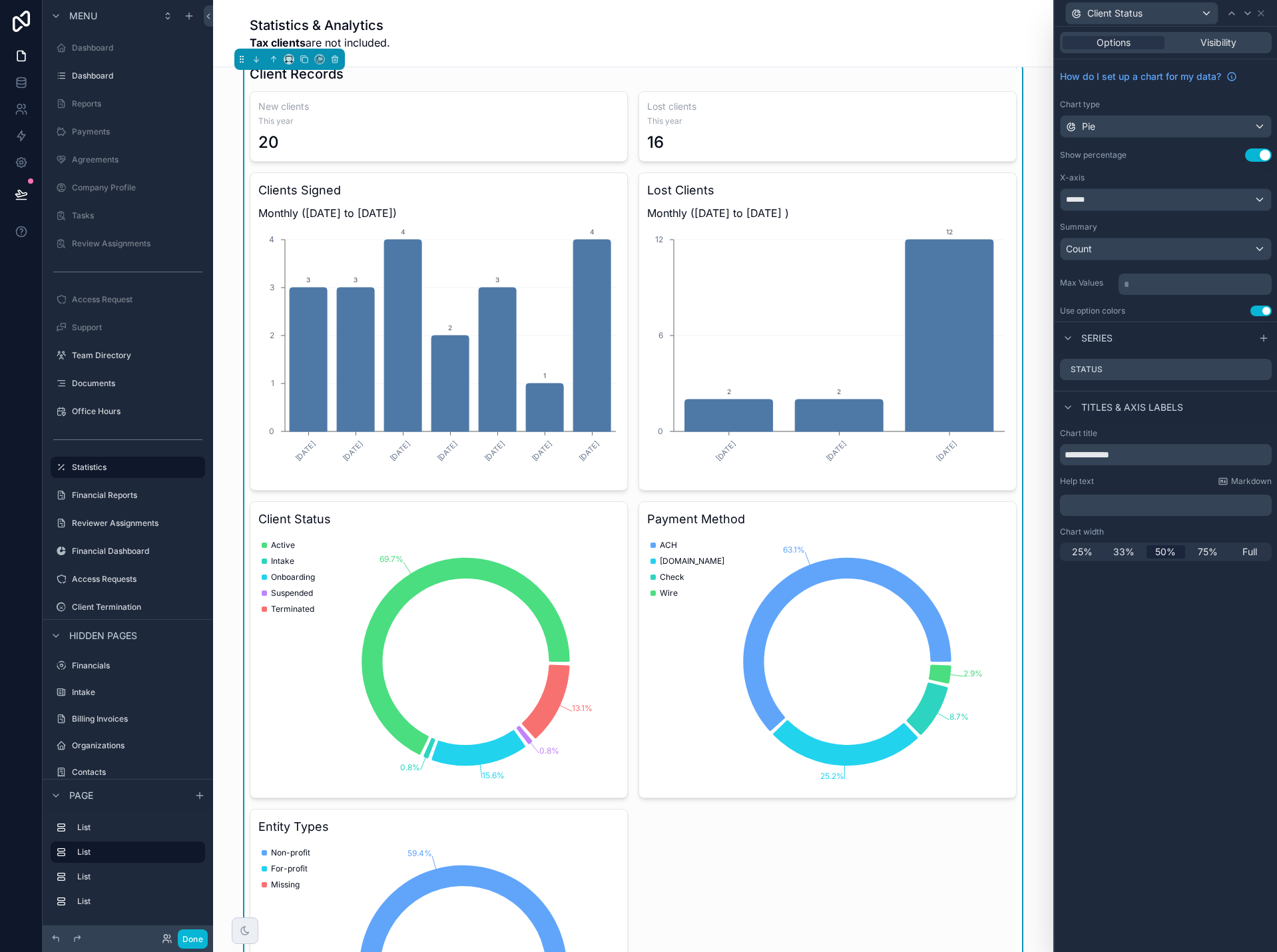
click at [1131, 506] on p "﻿" at bounding box center [1167, 505] width 204 height 13
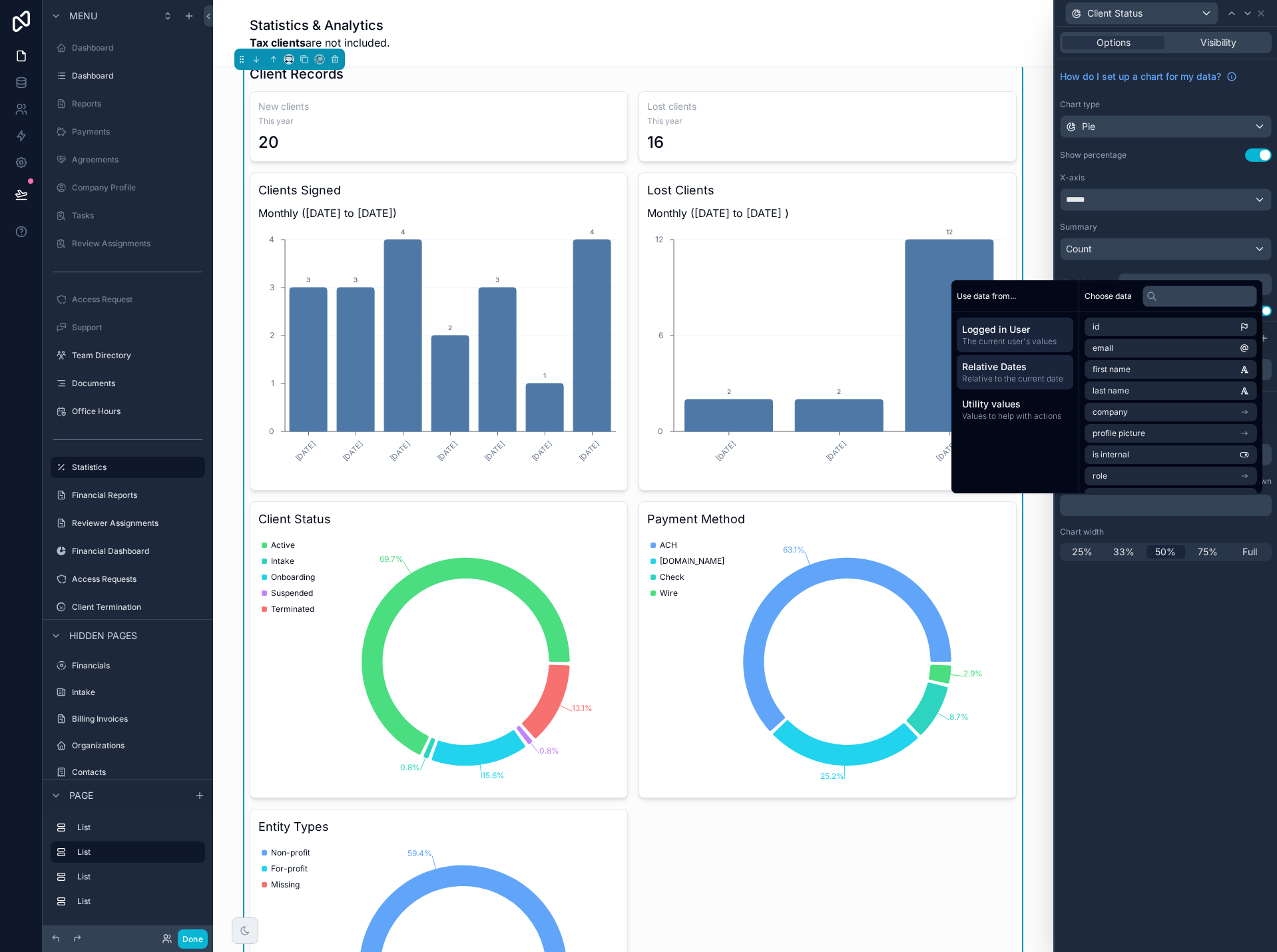
click at [988, 376] on span "Relative to the current date" at bounding box center [1015, 379] width 106 height 11
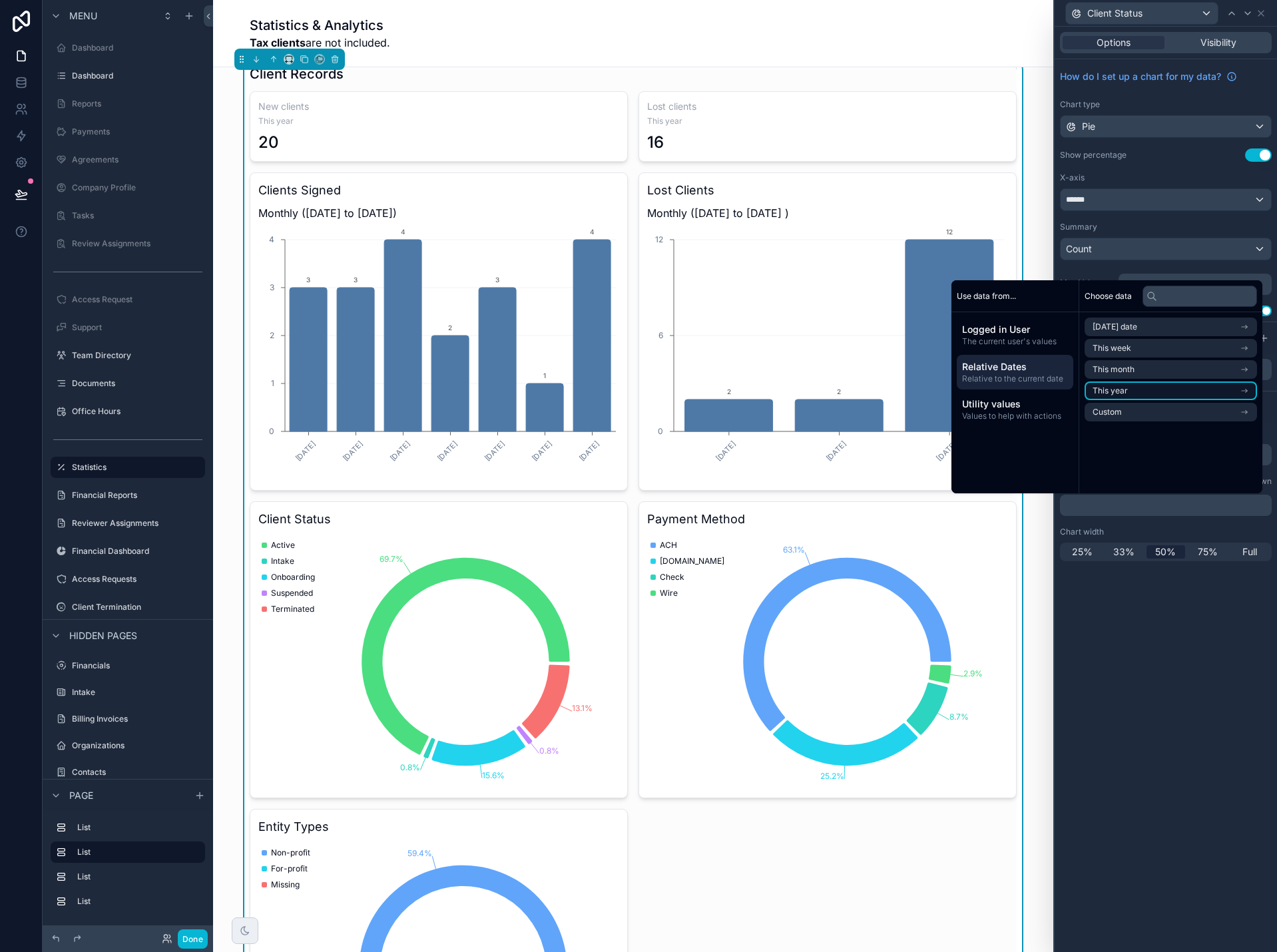
click at [1107, 392] on span "This year" at bounding box center [1110, 391] width 35 height 11
click at [1108, 356] on li "Start of year" at bounding box center [1170, 350] width 172 height 19
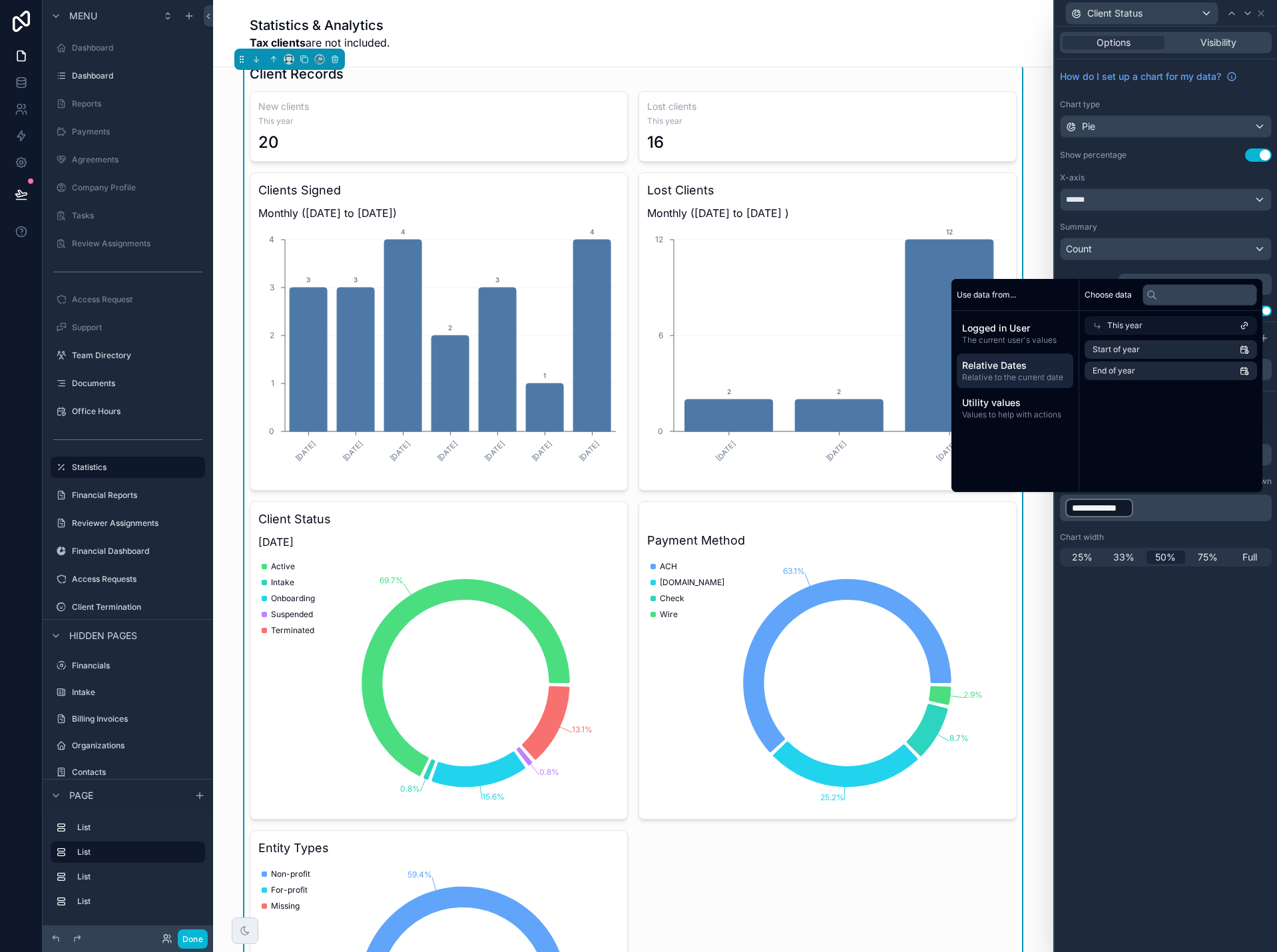
click at [1025, 366] on span "Relative Dates" at bounding box center [1015, 365] width 106 height 13
click at [1109, 396] on li "This year" at bounding box center [1170, 389] width 172 height 19
click at [1119, 322] on span "This year" at bounding box center [1124, 326] width 35 height 11
click at [1122, 386] on li "This year" at bounding box center [1170, 389] width 172 height 19
click at [1150, 507] on p "**********" at bounding box center [1167, 507] width 204 height 21
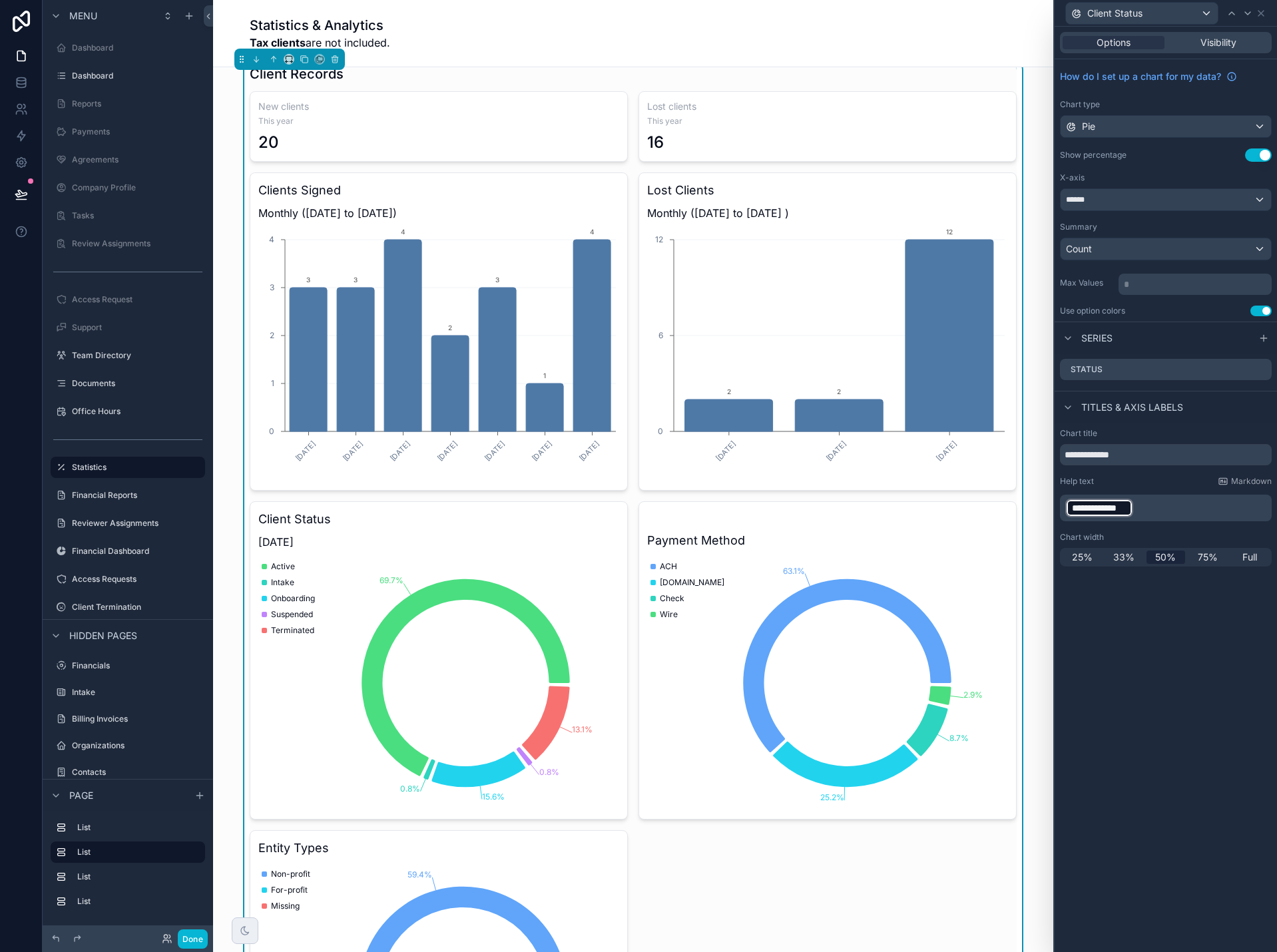
drag, startPoint x: 1153, startPoint y: 654, endPoint x: 1172, endPoint y: 544, distance: 111.6
click at [1153, 653] on div "**********" at bounding box center [1166, 489] width 222 height 926
click at [1183, 501] on p "**********" at bounding box center [1167, 507] width 204 height 21
click at [1191, 511] on p "**********" at bounding box center [1167, 507] width 204 height 21
click at [1177, 512] on p "**********" at bounding box center [1167, 507] width 204 height 21
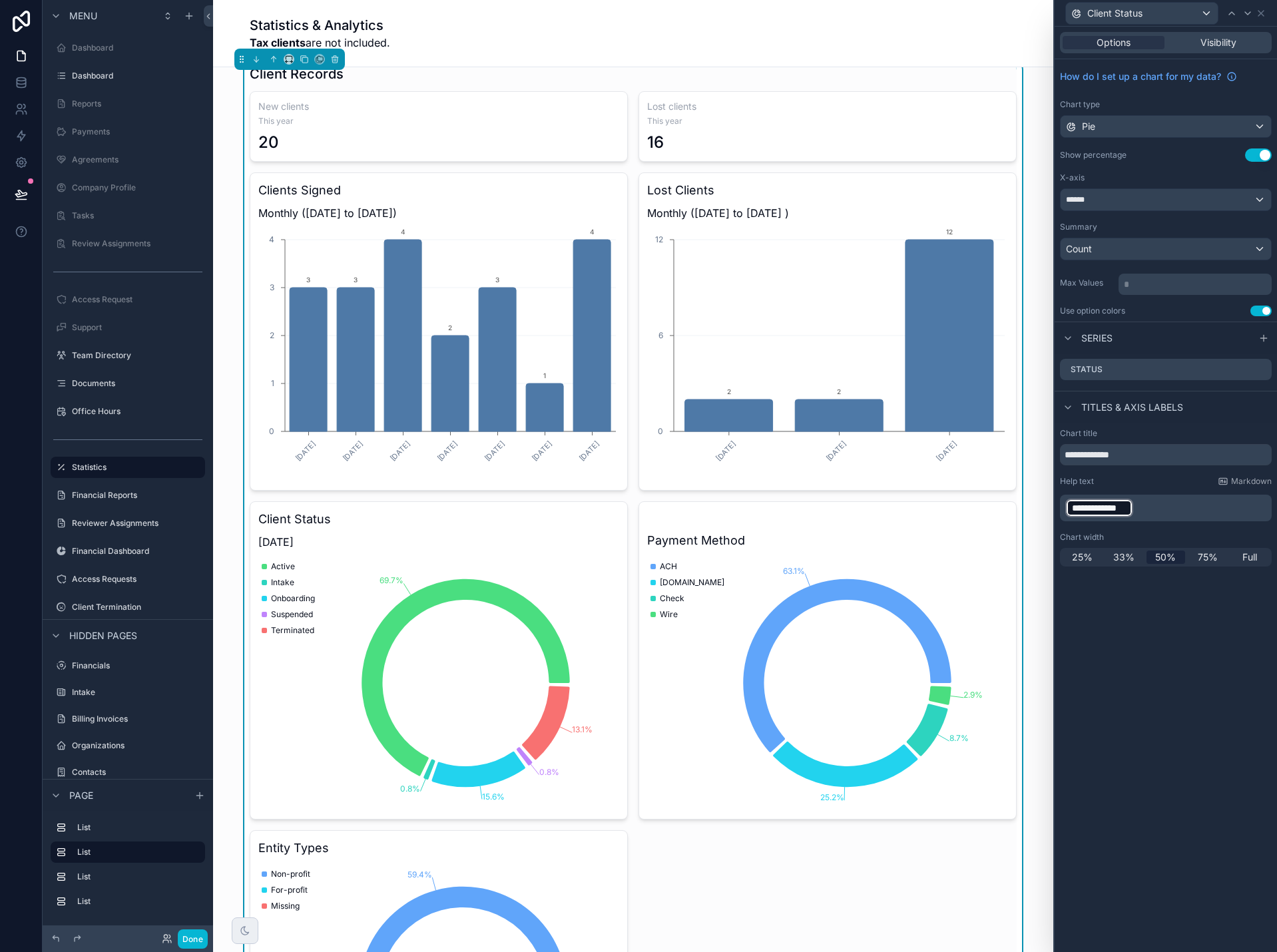
click at [1130, 633] on div "**********" at bounding box center [1166, 489] width 222 height 926
click at [1156, 508] on p "**********" at bounding box center [1167, 507] width 204 height 21
click at [1089, 508] on span "**********" at bounding box center [1099, 507] width 55 height 13
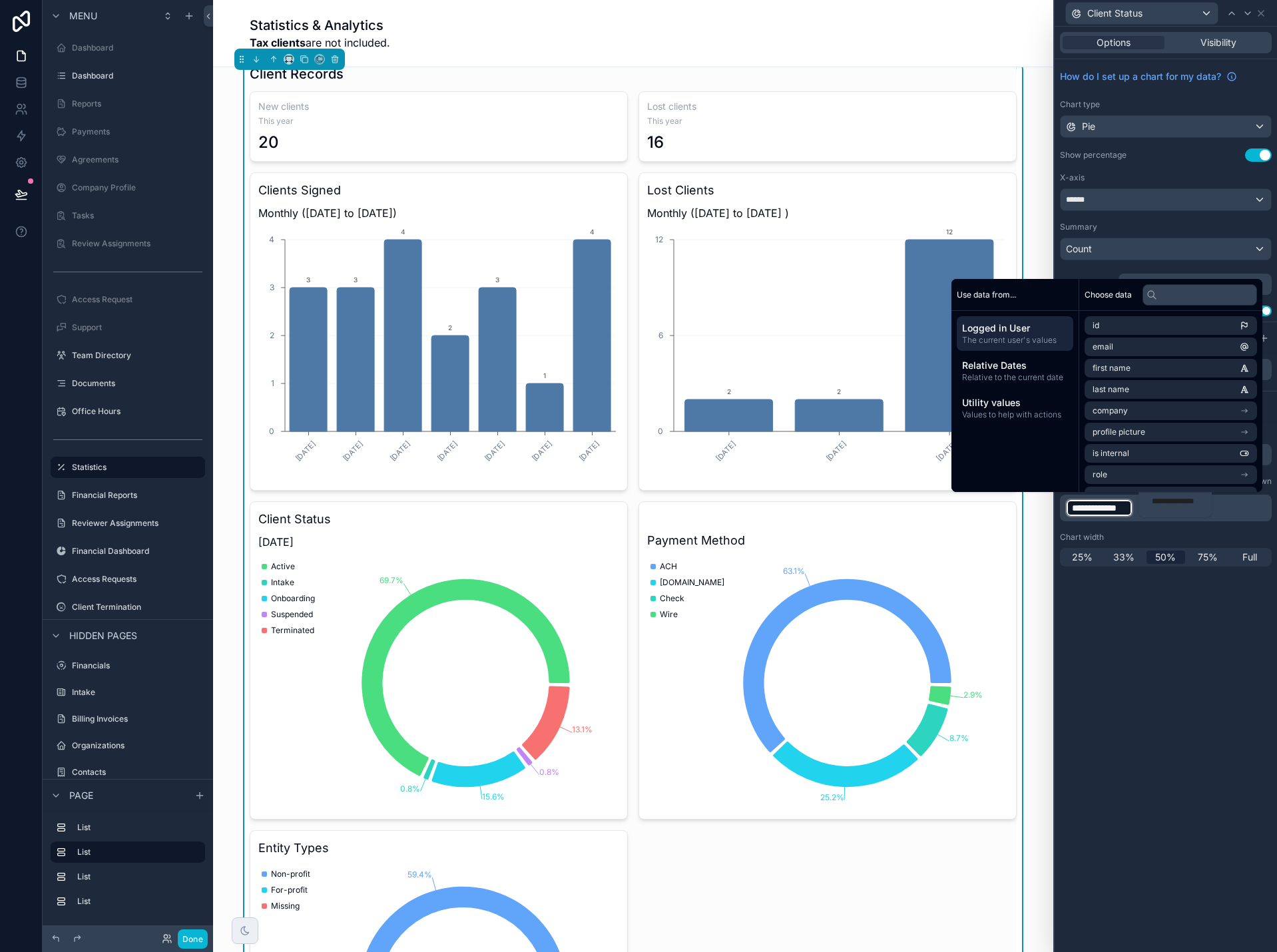
click at [1150, 510] on div "**********" at bounding box center [1175, 501] width 57 height 21
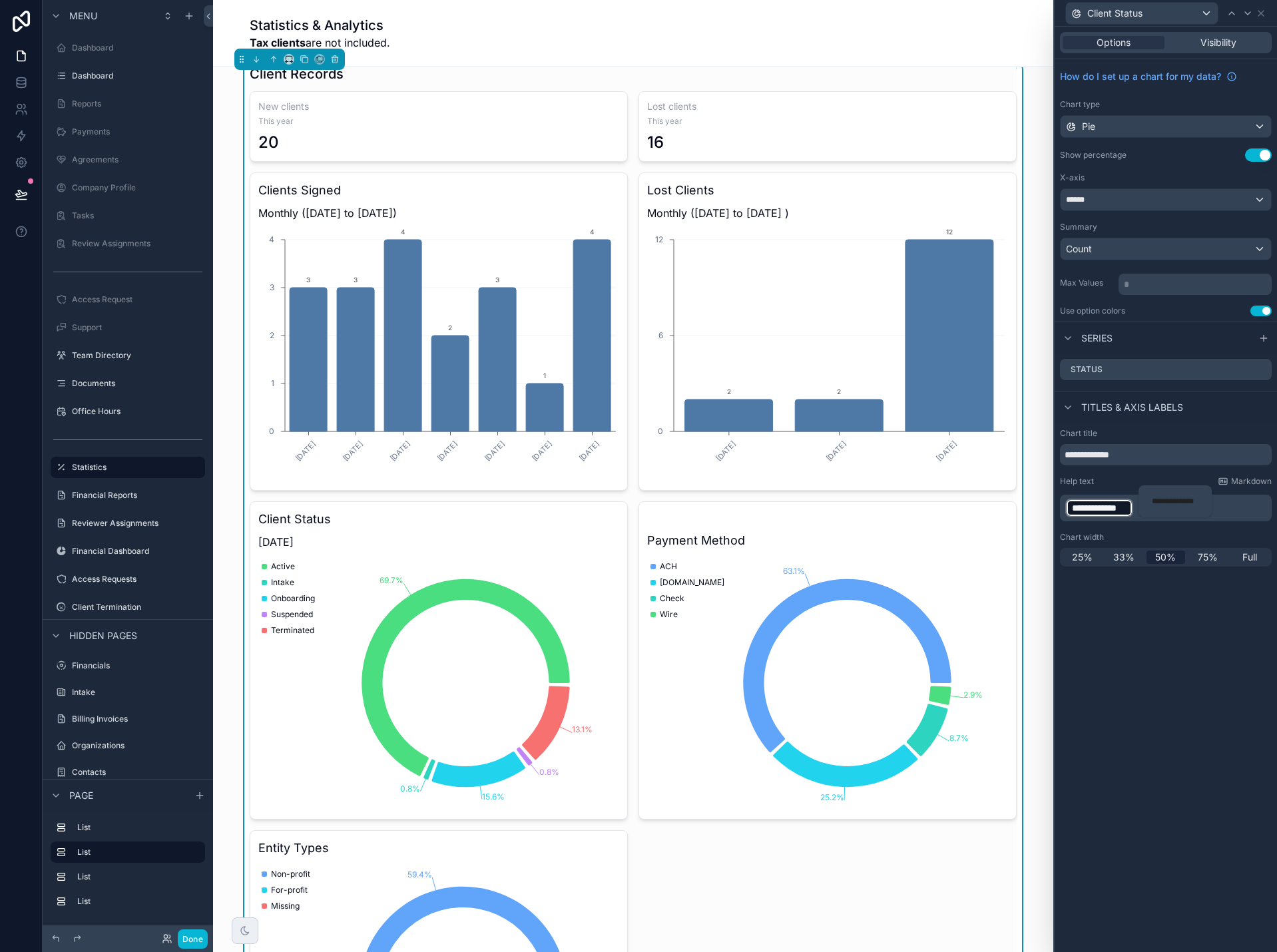
click at [1104, 509] on span "**********" at bounding box center [1099, 507] width 55 height 13
click at [1150, 512] on div "**********" at bounding box center [1175, 501] width 73 height 32
click at [1099, 516] on div "**********" at bounding box center [1099, 507] width 68 height 19
click at [1161, 512] on div "**********" at bounding box center [1175, 501] width 73 height 32
click at [1251, 508] on p "**********" at bounding box center [1167, 507] width 204 height 21
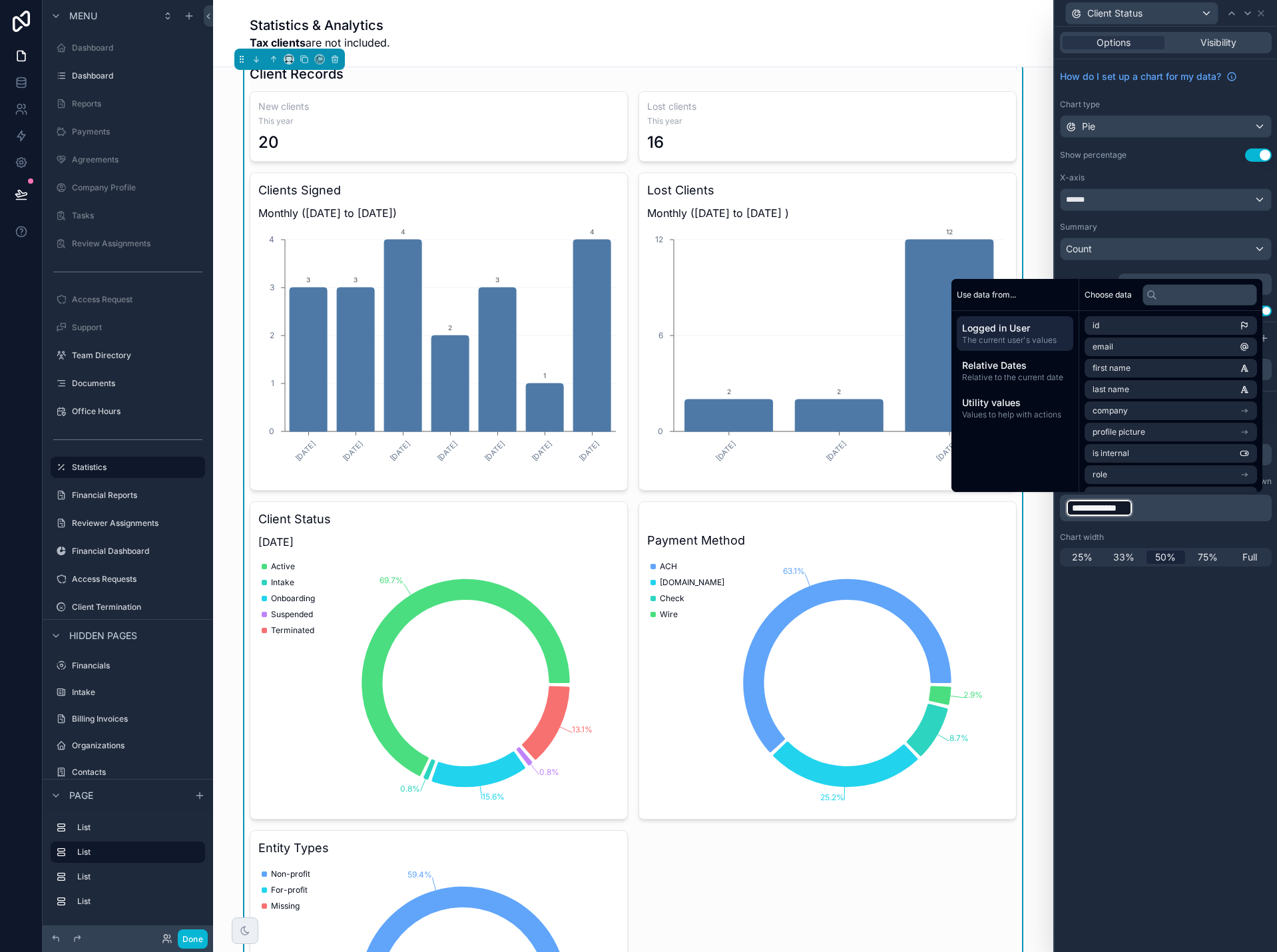
drag, startPoint x: 1208, startPoint y: 678, endPoint x: 1184, endPoint y: 643, distance: 42.4
click at [1208, 678] on div "**********" at bounding box center [1166, 489] width 222 height 926
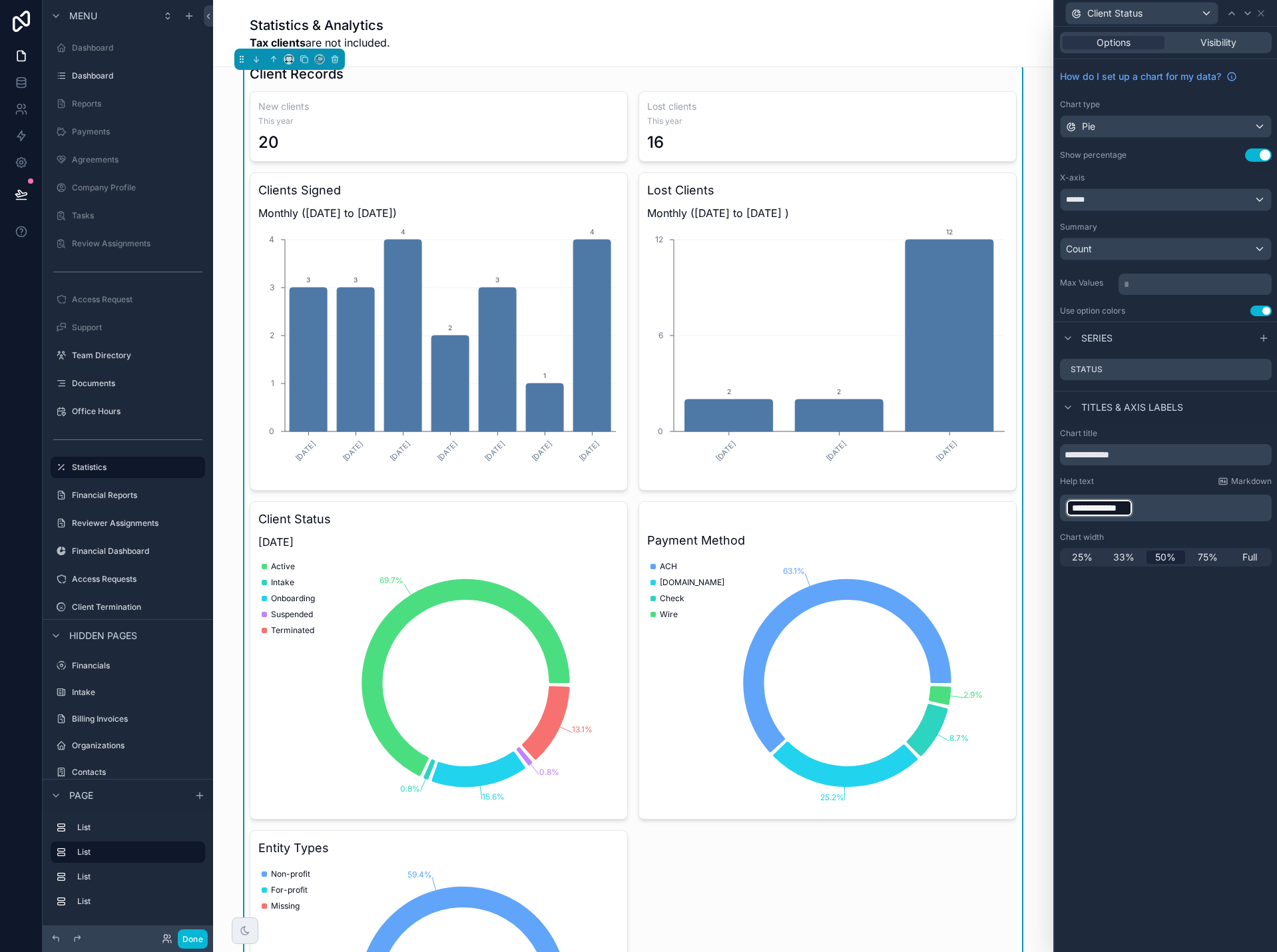
click at [1063, 509] on div "**********" at bounding box center [1166, 507] width 212 height 26
click at [1068, 510] on div "**********" at bounding box center [1099, 507] width 68 height 19
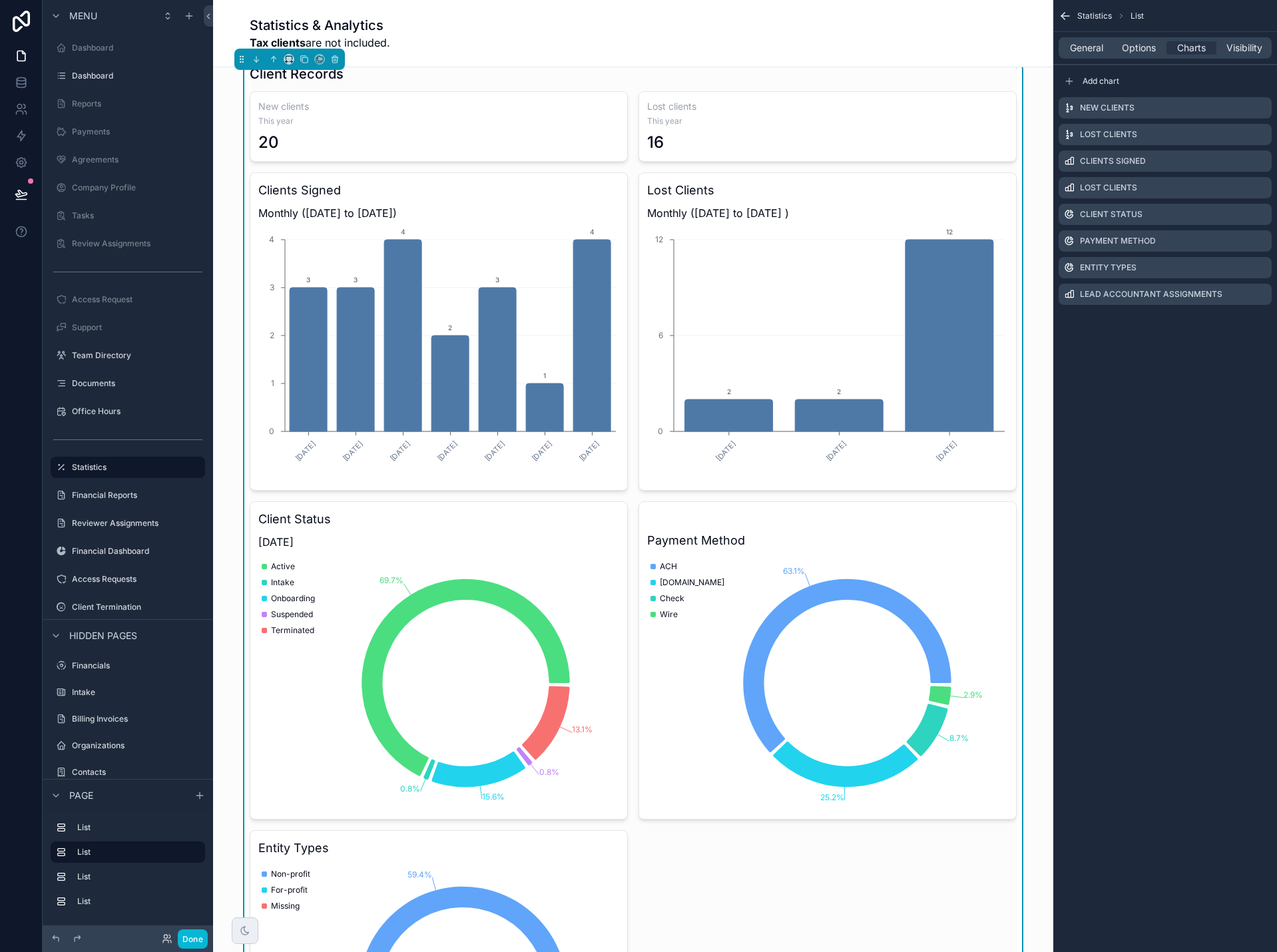
click at [575, 567] on icon "69.7% 0.8% 15.6% 0.8% 13.1%" at bounding box center [439, 683] width 361 height 256
click at [1259, 212] on icon "scrollable content" at bounding box center [1261, 214] width 11 height 11
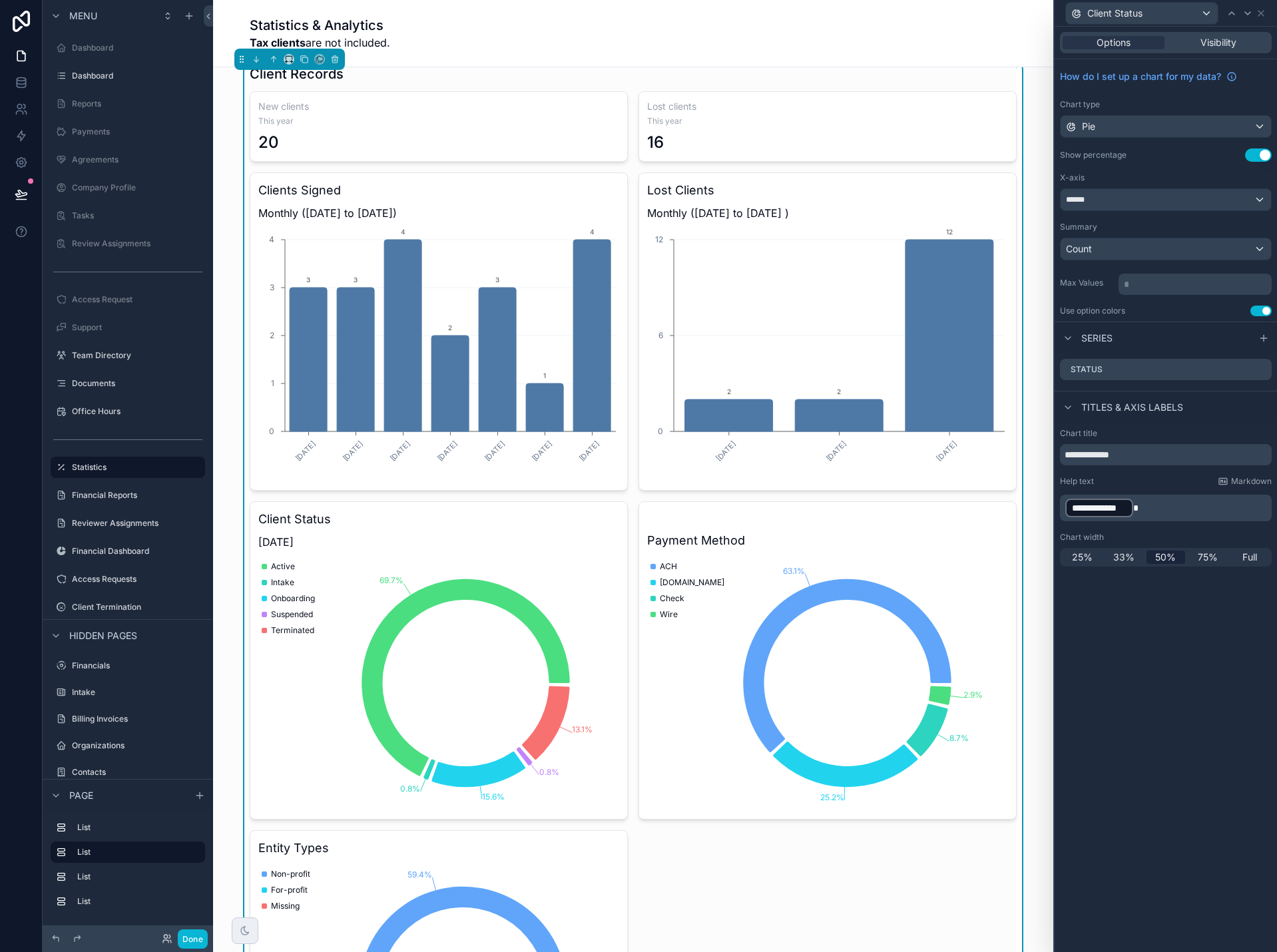
click at [1140, 507] on p "**********" at bounding box center [1167, 507] width 204 height 21
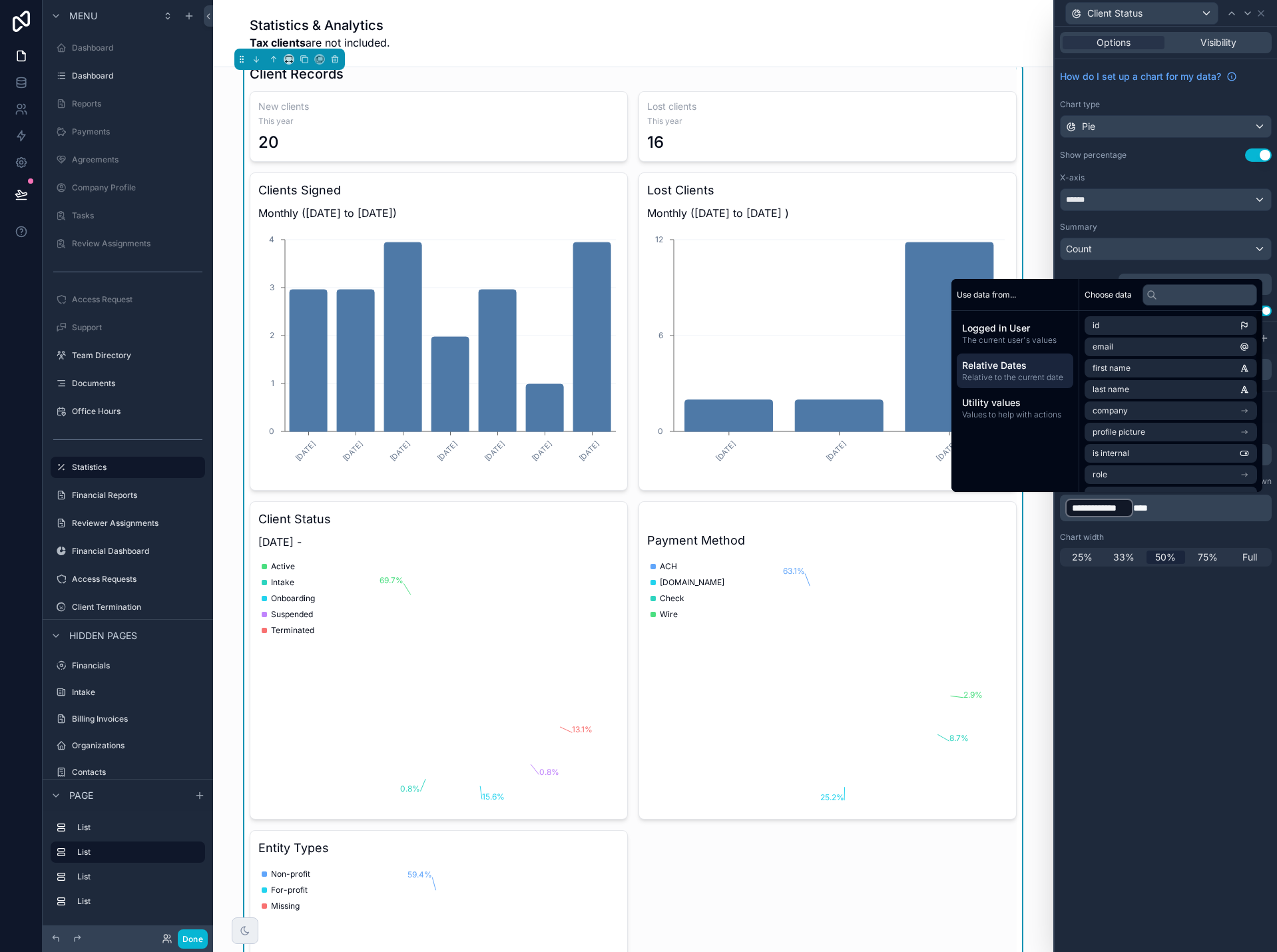
click at [1015, 373] on span "Relative to the current date" at bounding box center [1015, 378] width 106 height 11
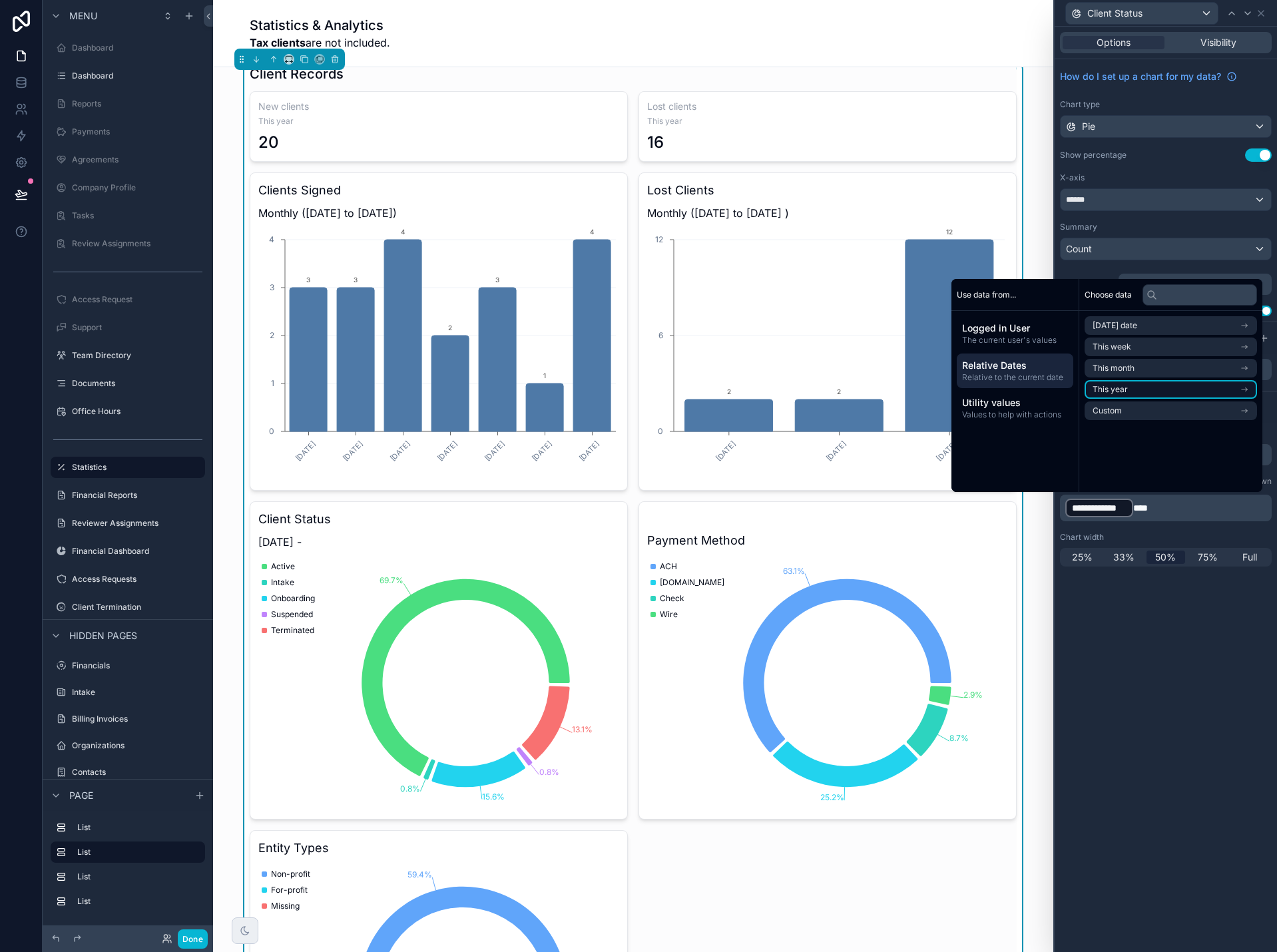
click at [1123, 387] on li "This year" at bounding box center [1170, 389] width 172 height 19
click at [1122, 368] on span "End of year" at bounding box center [1114, 371] width 42 height 11
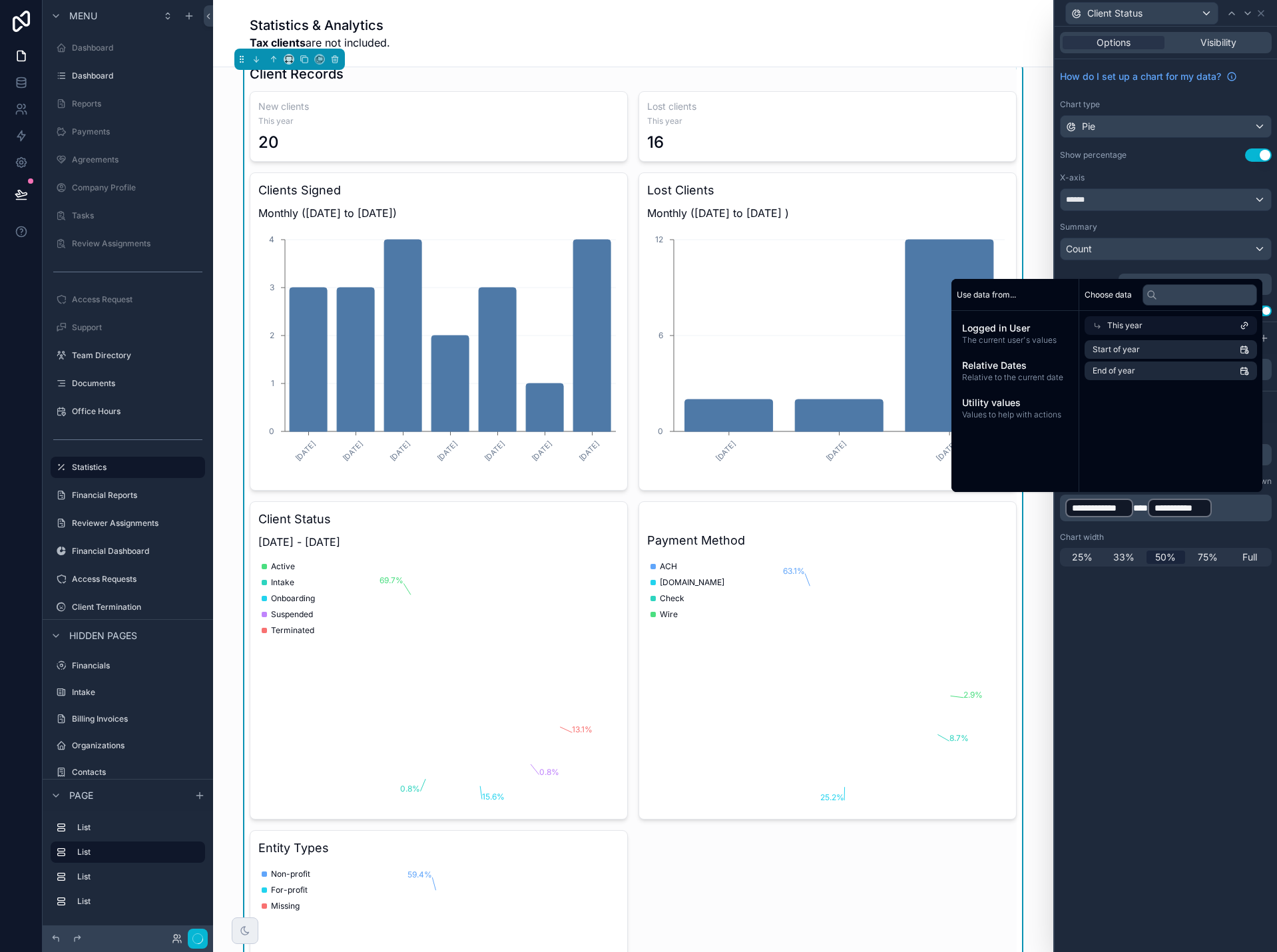
click at [1226, 762] on div "**********" at bounding box center [1166, 489] width 222 height 926
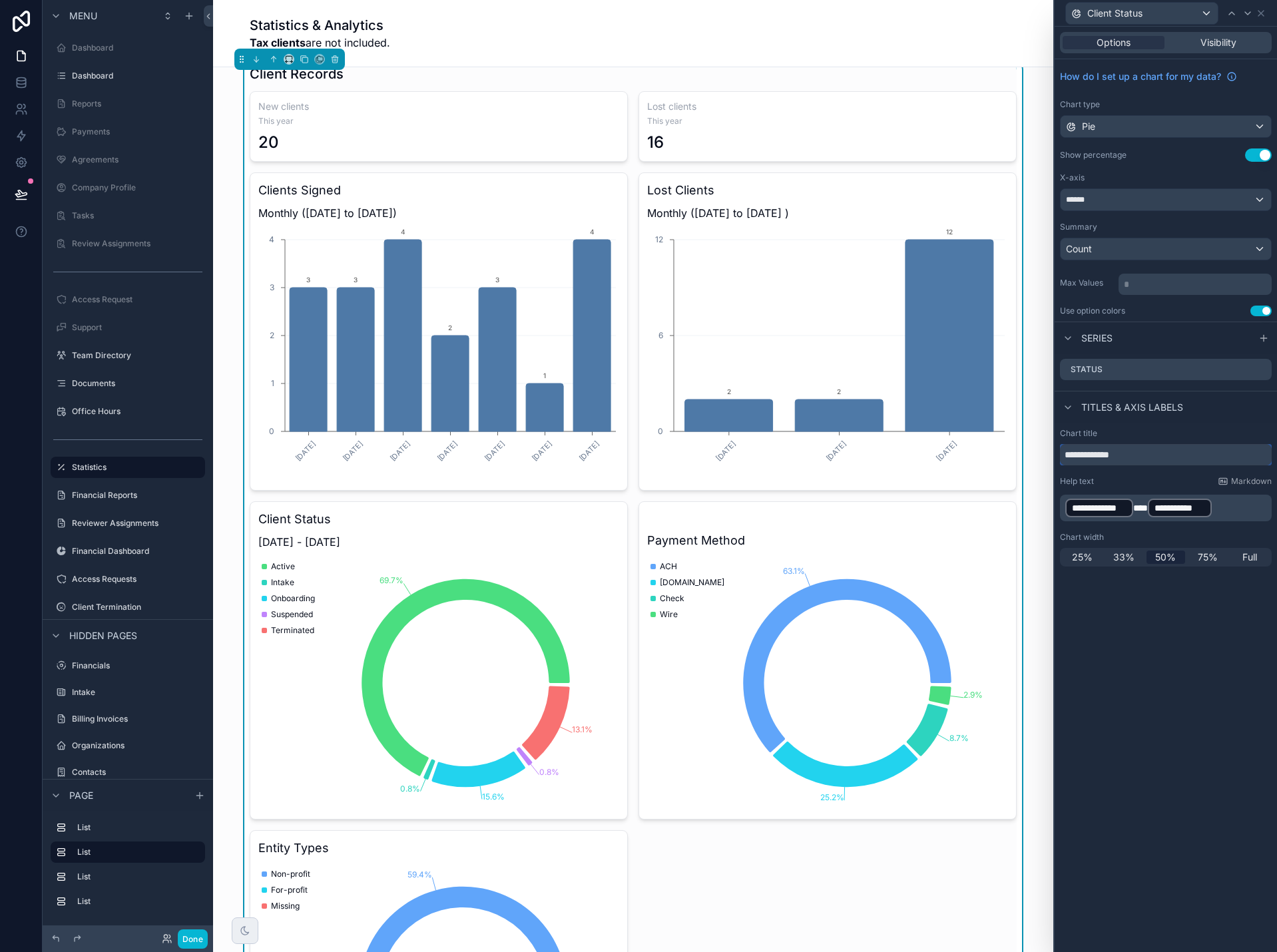
drag, startPoint x: 1090, startPoint y: 458, endPoint x: 1003, endPoint y: 461, distance: 87.1
click at [1017, 461] on div "**********" at bounding box center [638, 476] width 1277 height 952
type input "******"
click at [1261, 12] on icon at bounding box center [1261, 13] width 5 height 5
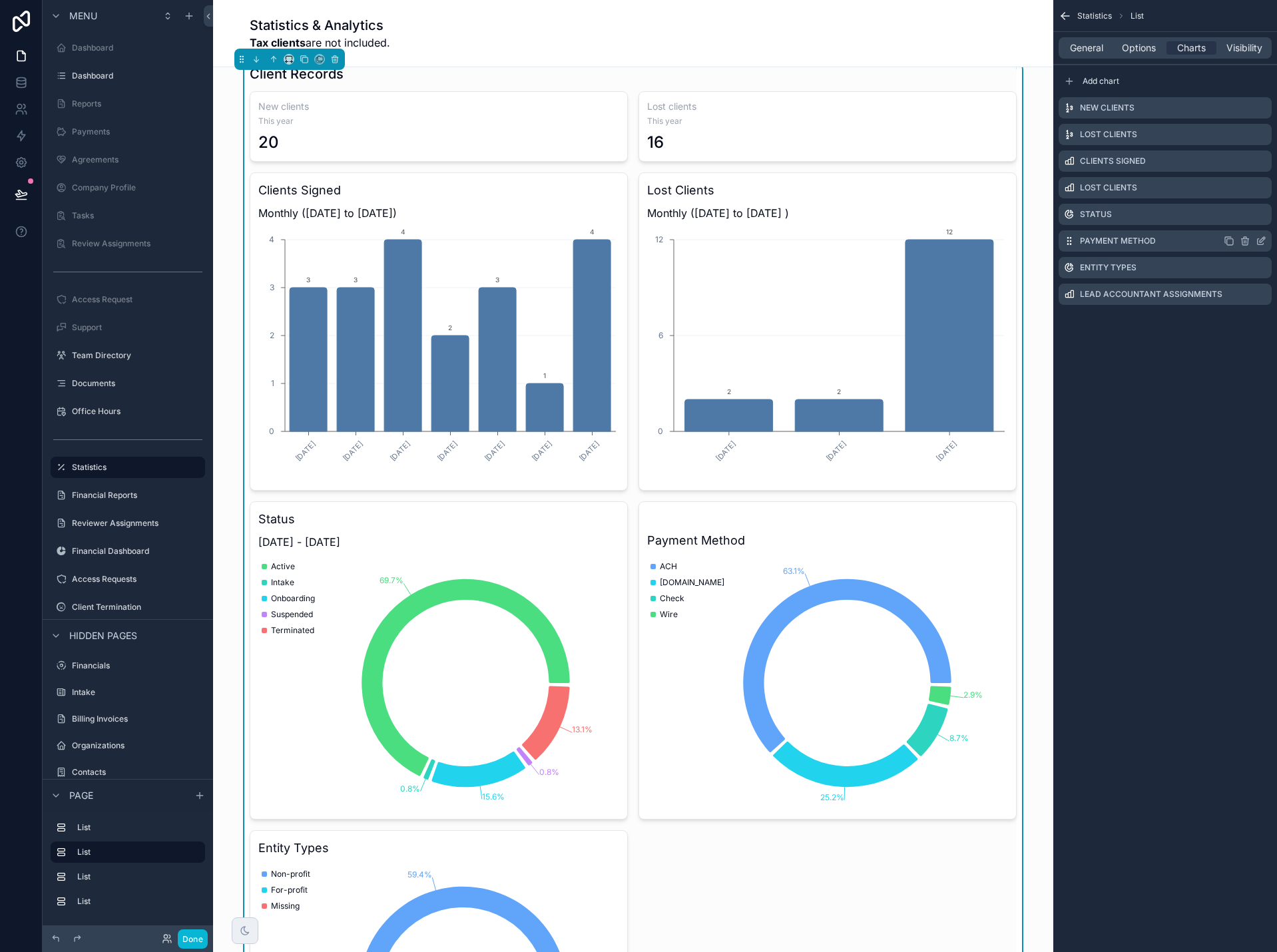
click at [1259, 238] on icon "scrollable content" at bounding box center [1261, 241] width 11 height 11
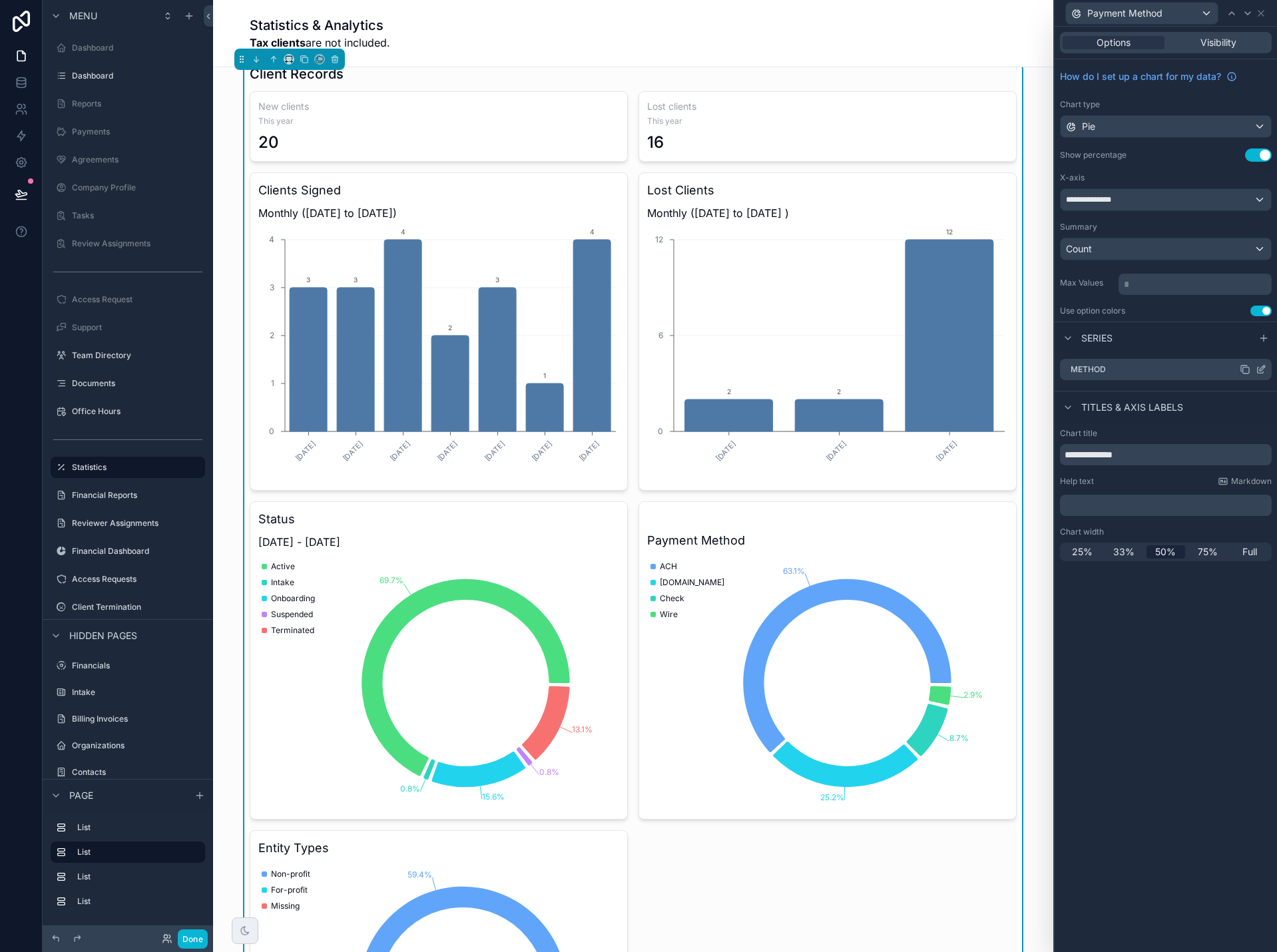
click at [1262, 371] on icon at bounding box center [1261, 370] width 11 height 11
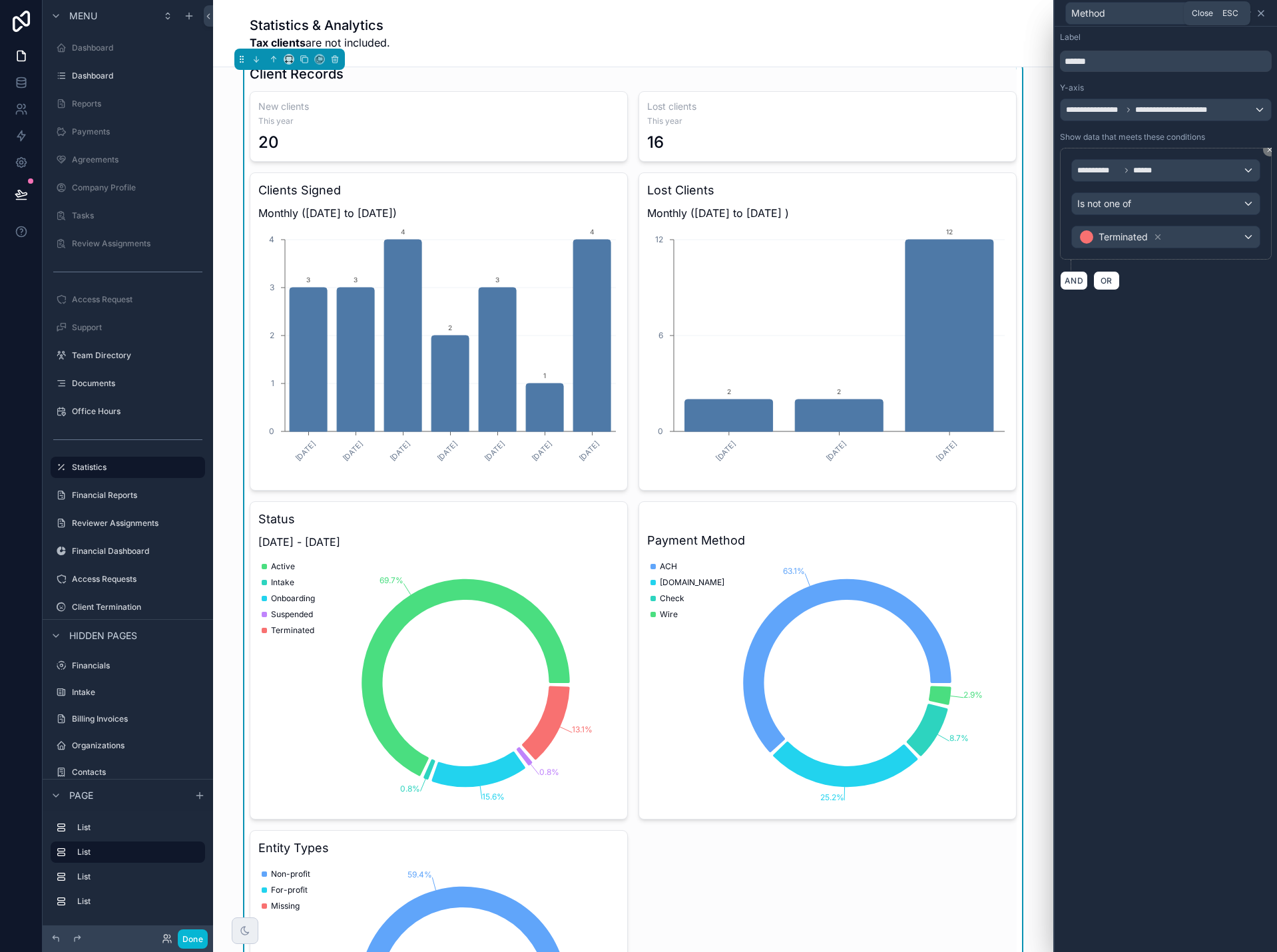
click at [1264, 11] on icon at bounding box center [1261, 13] width 5 height 5
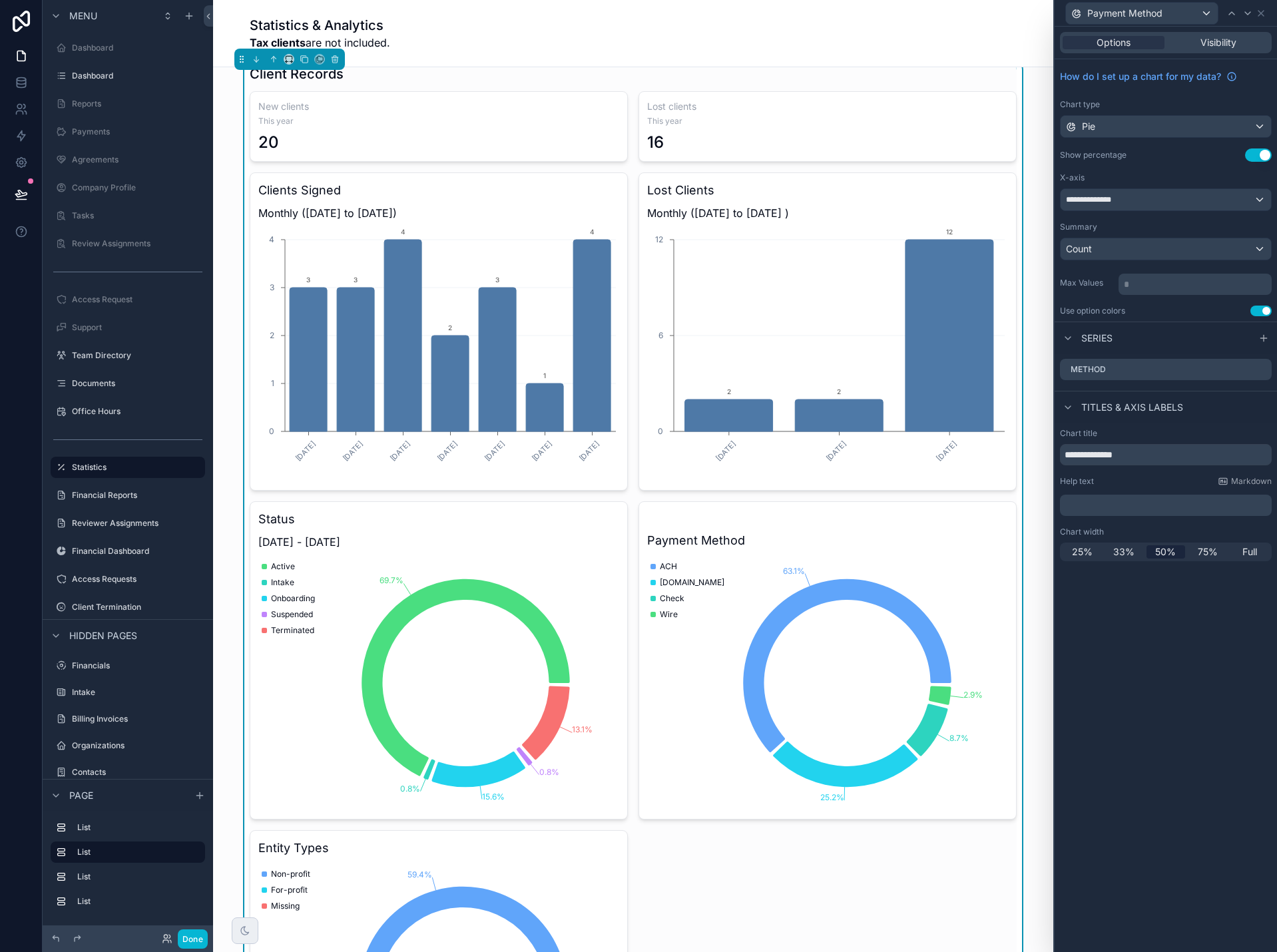
click at [1112, 503] on p "﻿" at bounding box center [1167, 505] width 204 height 13
click at [1070, 506] on span "**********" at bounding box center [1097, 505] width 64 height 10
click at [1164, 506] on p "**********" at bounding box center [1167, 505] width 204 height 13
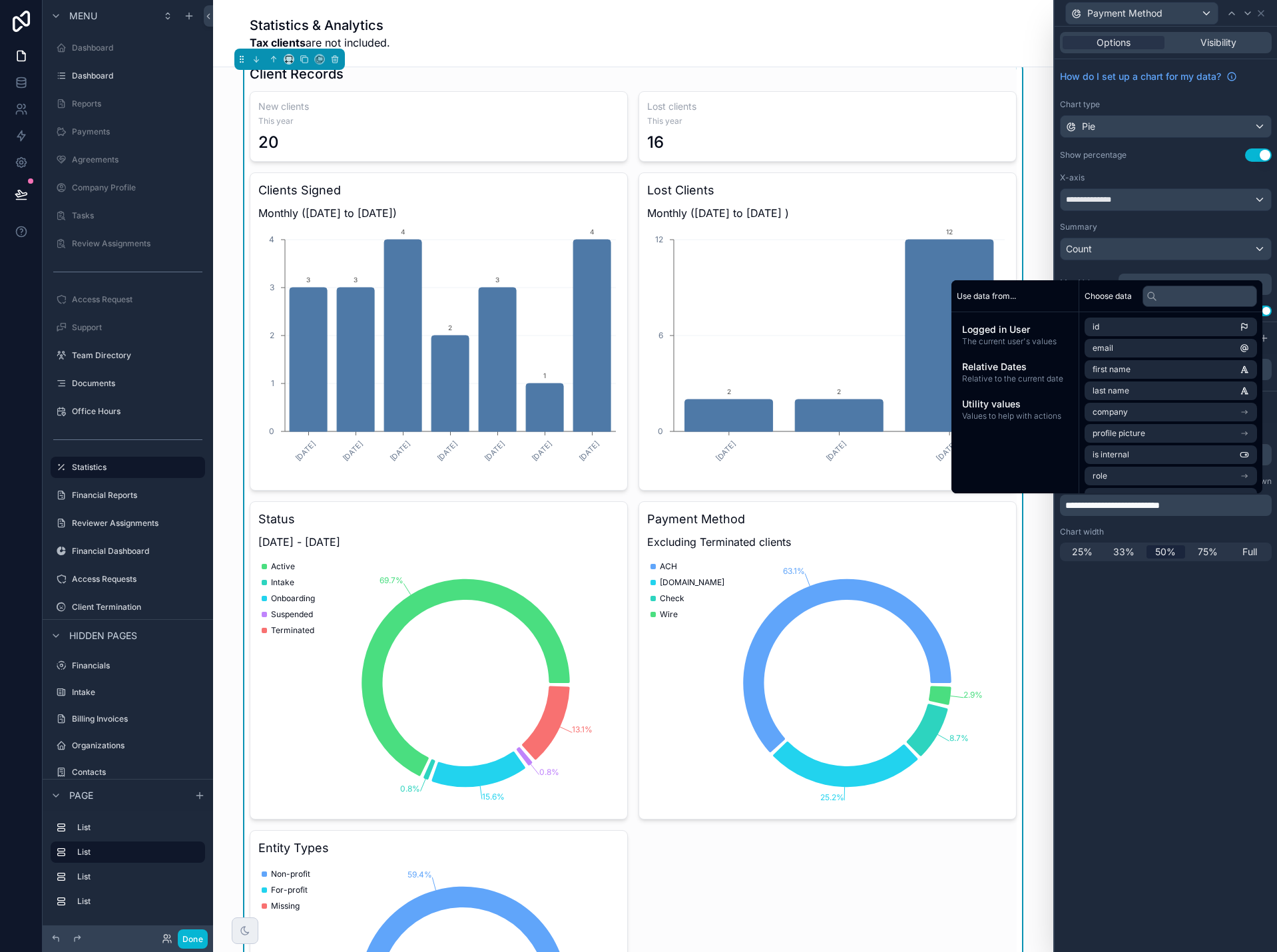
click at [1114, 508] on span "**********" at bounding box center [1112, 505] width 94 height 10
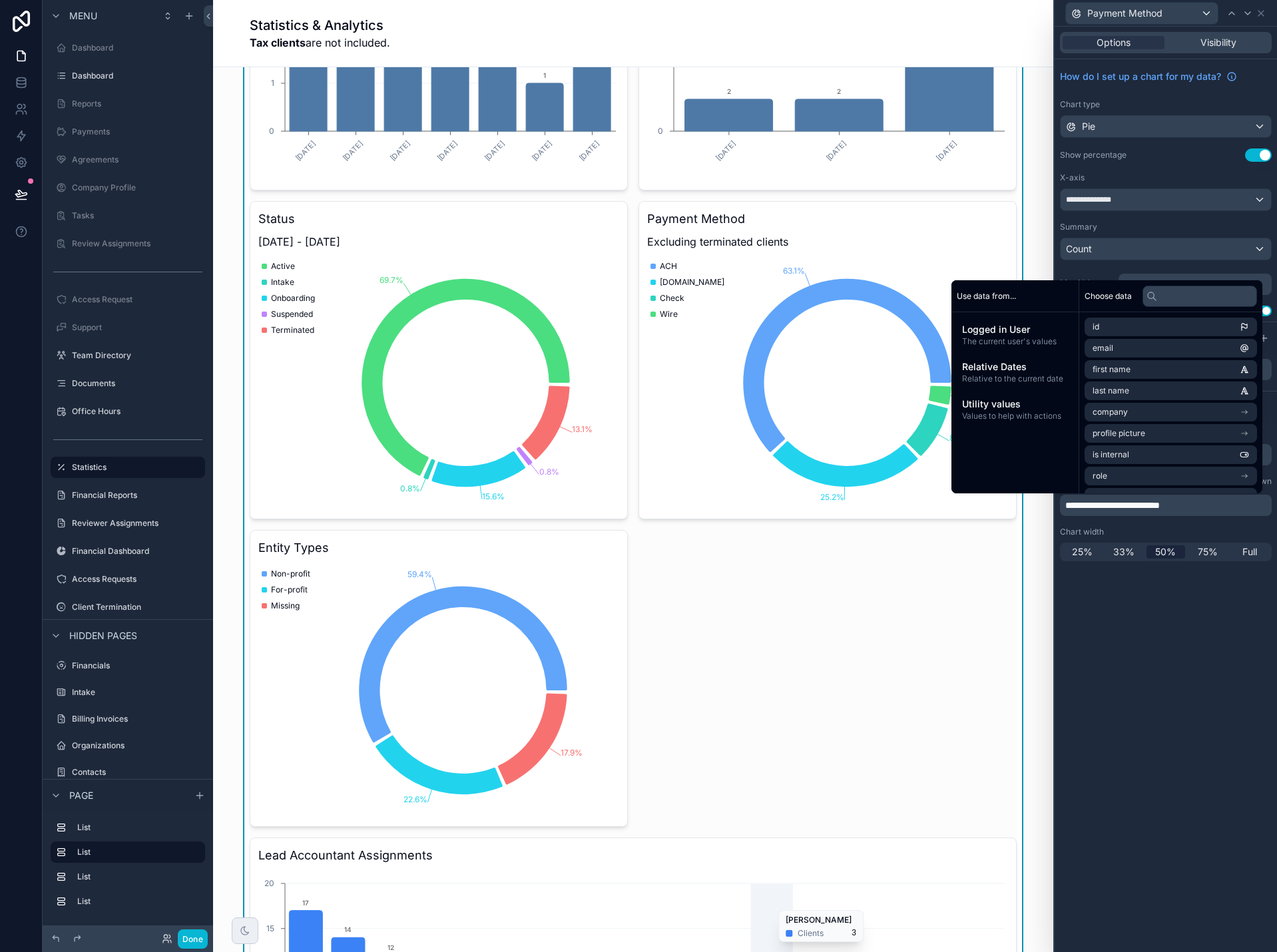
scroll to position [732, 0]
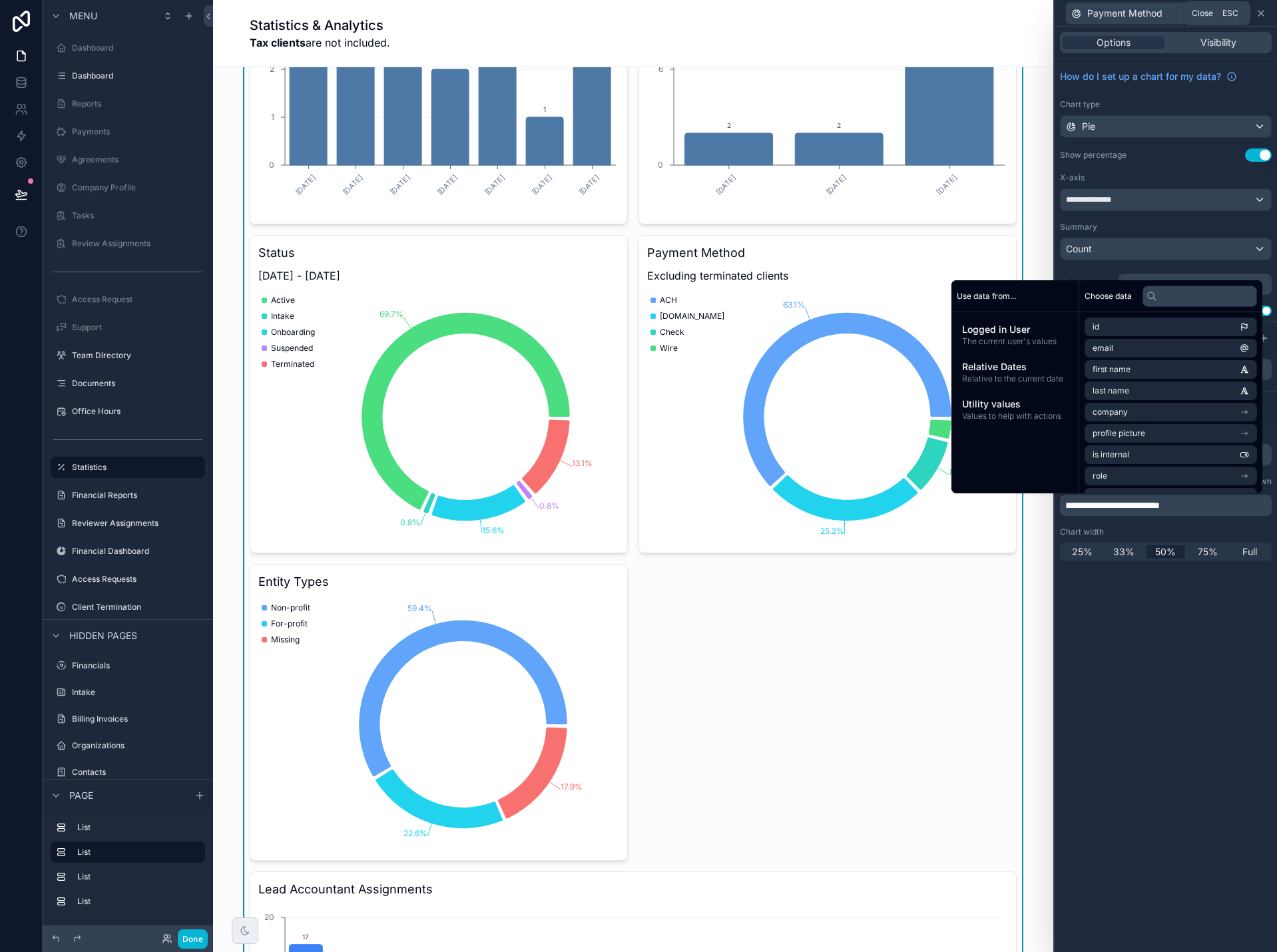
click at [1260, 15] on icon at bounding box center [1261, 13] width 11 height 11
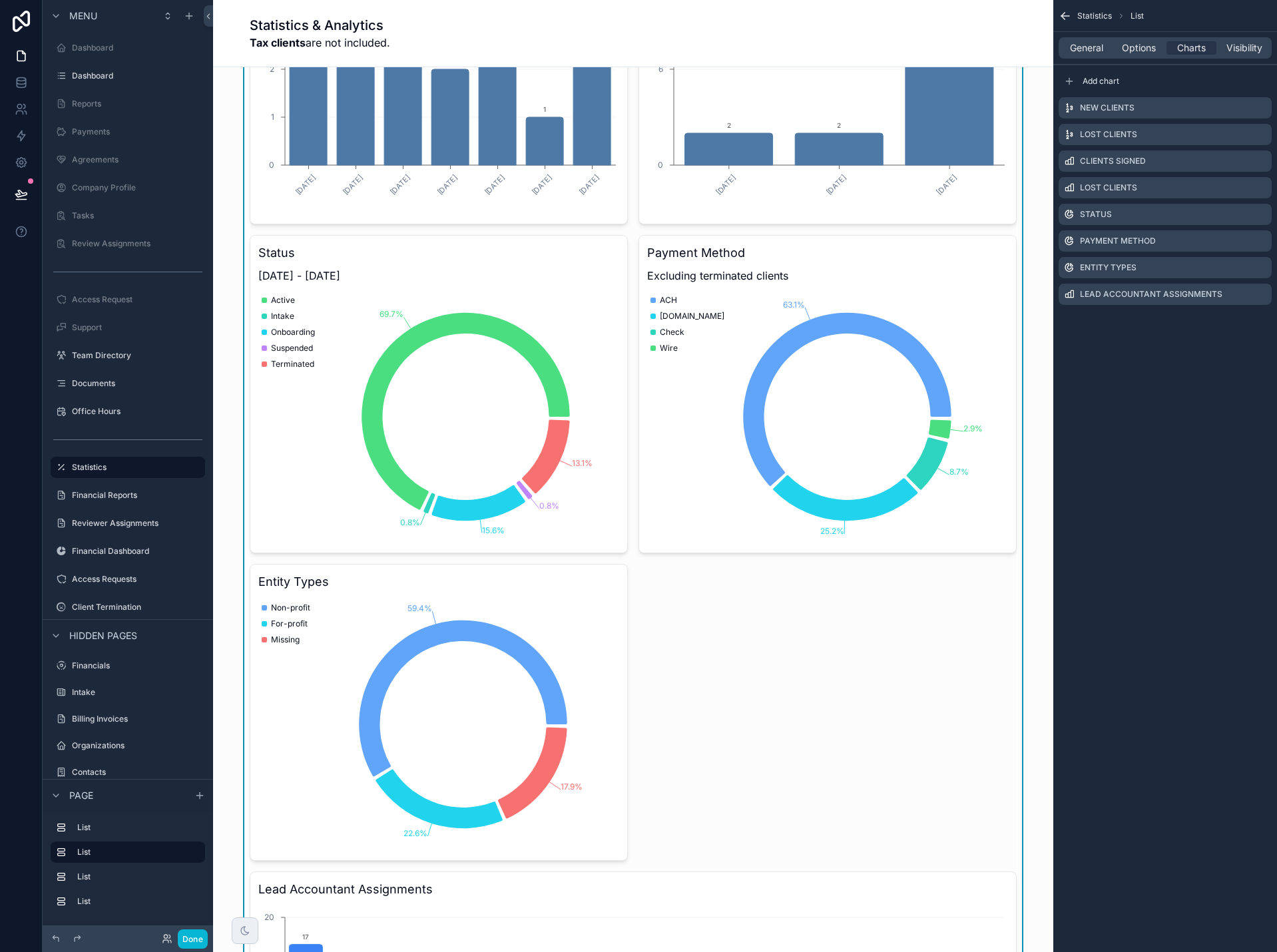
click at [1061, 14] on icon "scrollable content" at bounding box center [1064, 16] width 13 height 13
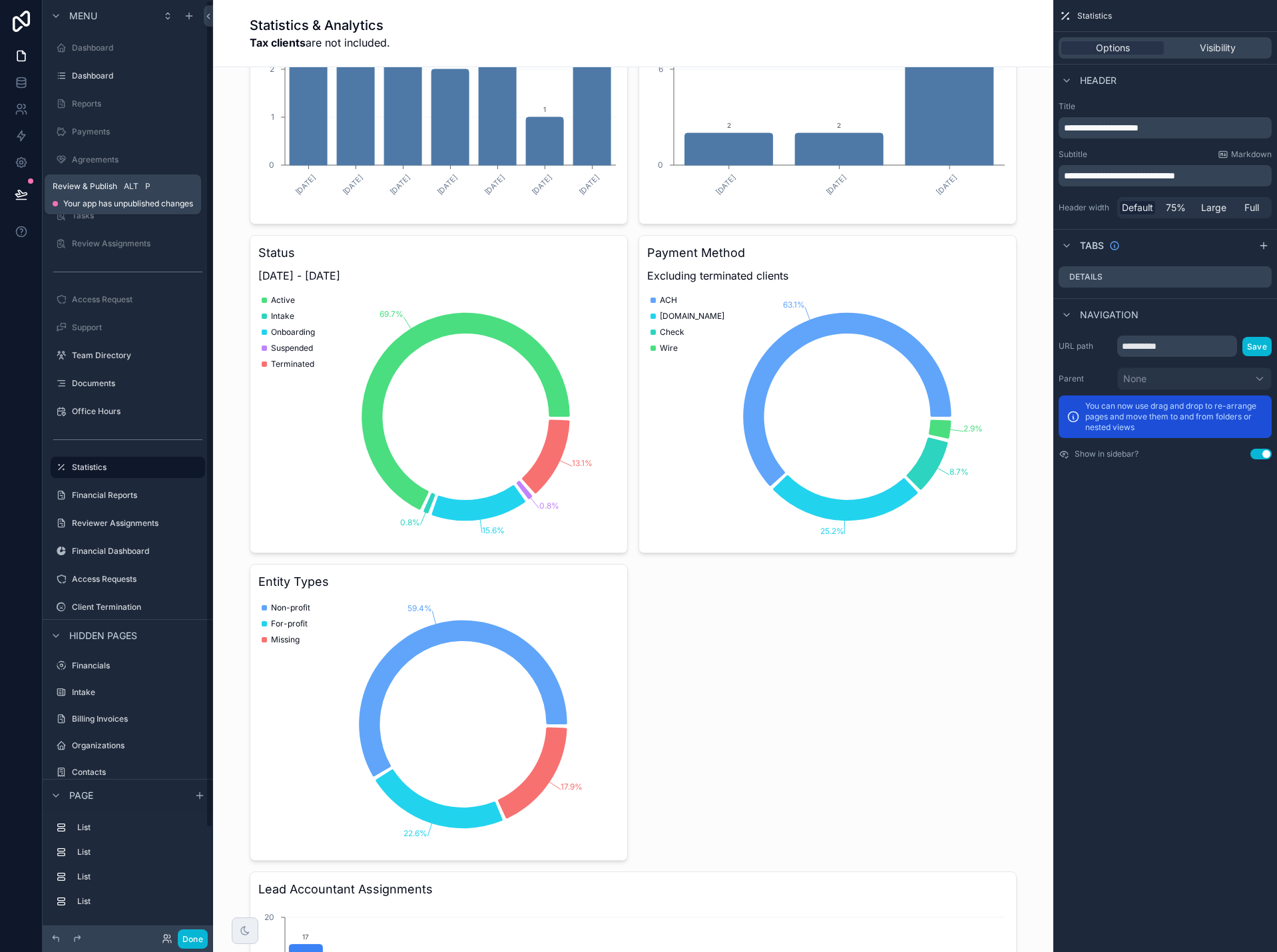
click at [15, 200] on icon at bounding box center [21, 194] width 13 height 13
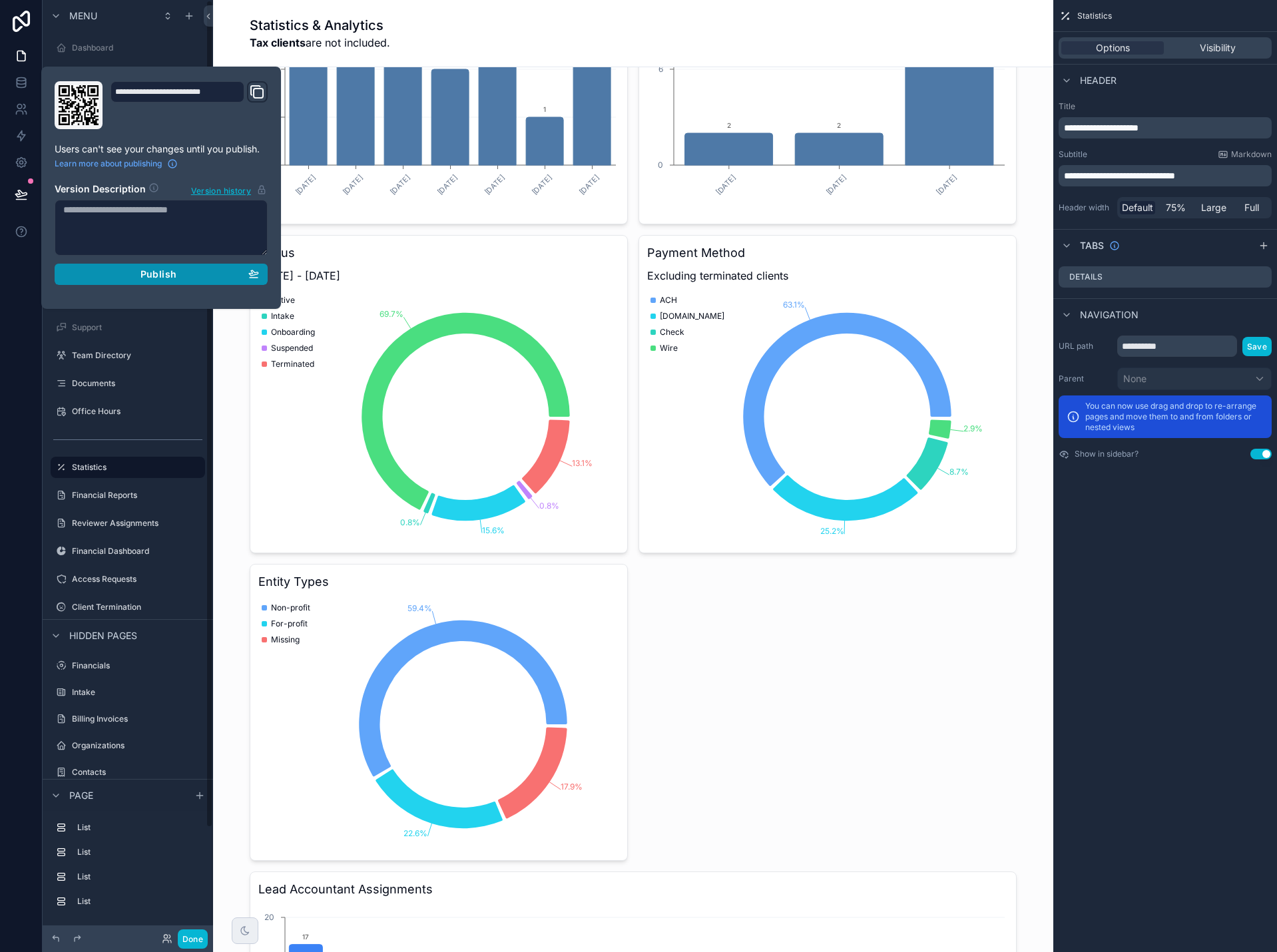
click at [108, 275] on div "Publish" at bounding box center [162, 274] width 196 height 12
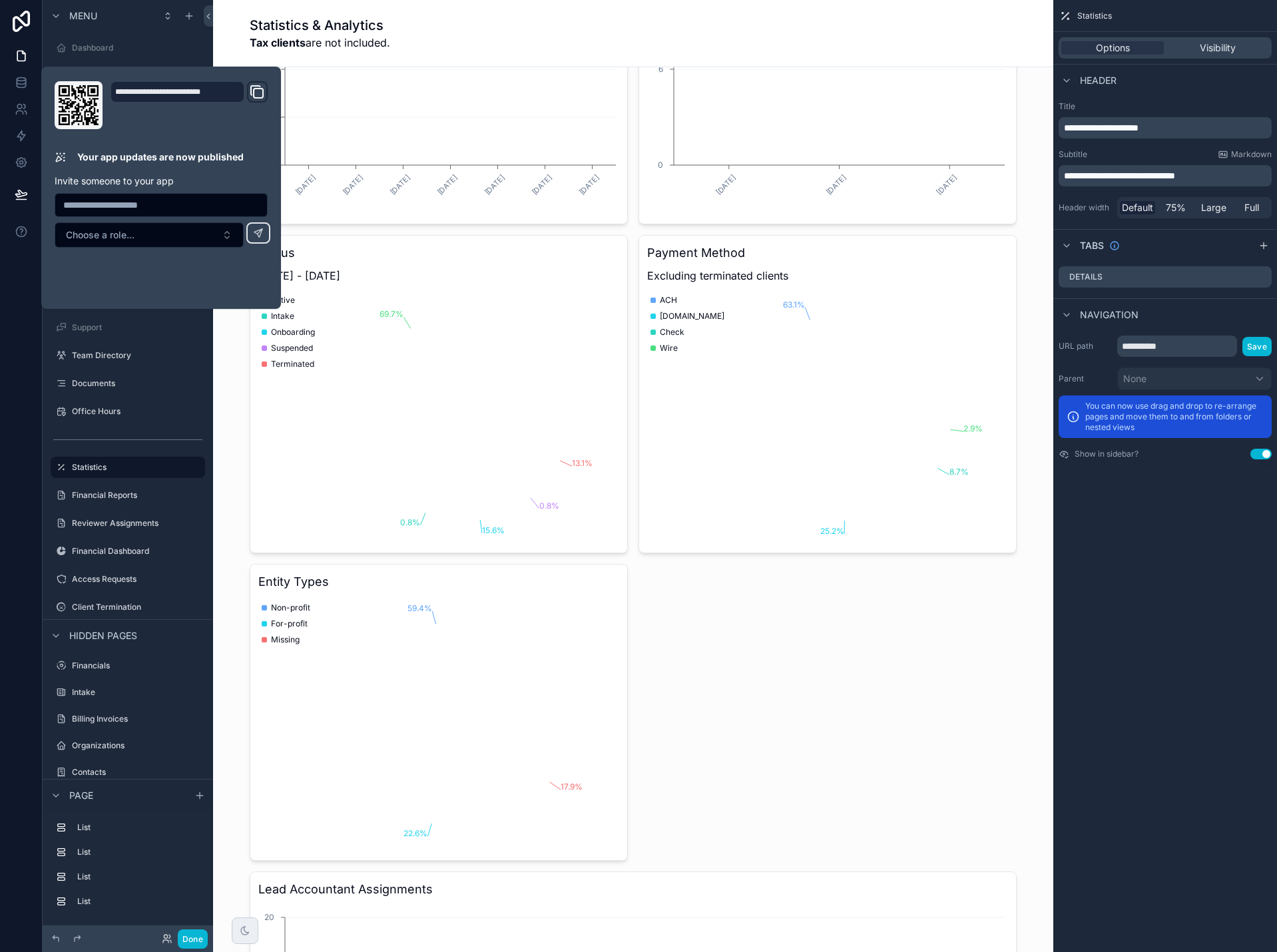
click at [17, 301] on div at bounding box center [21, 476] width 42 height 952
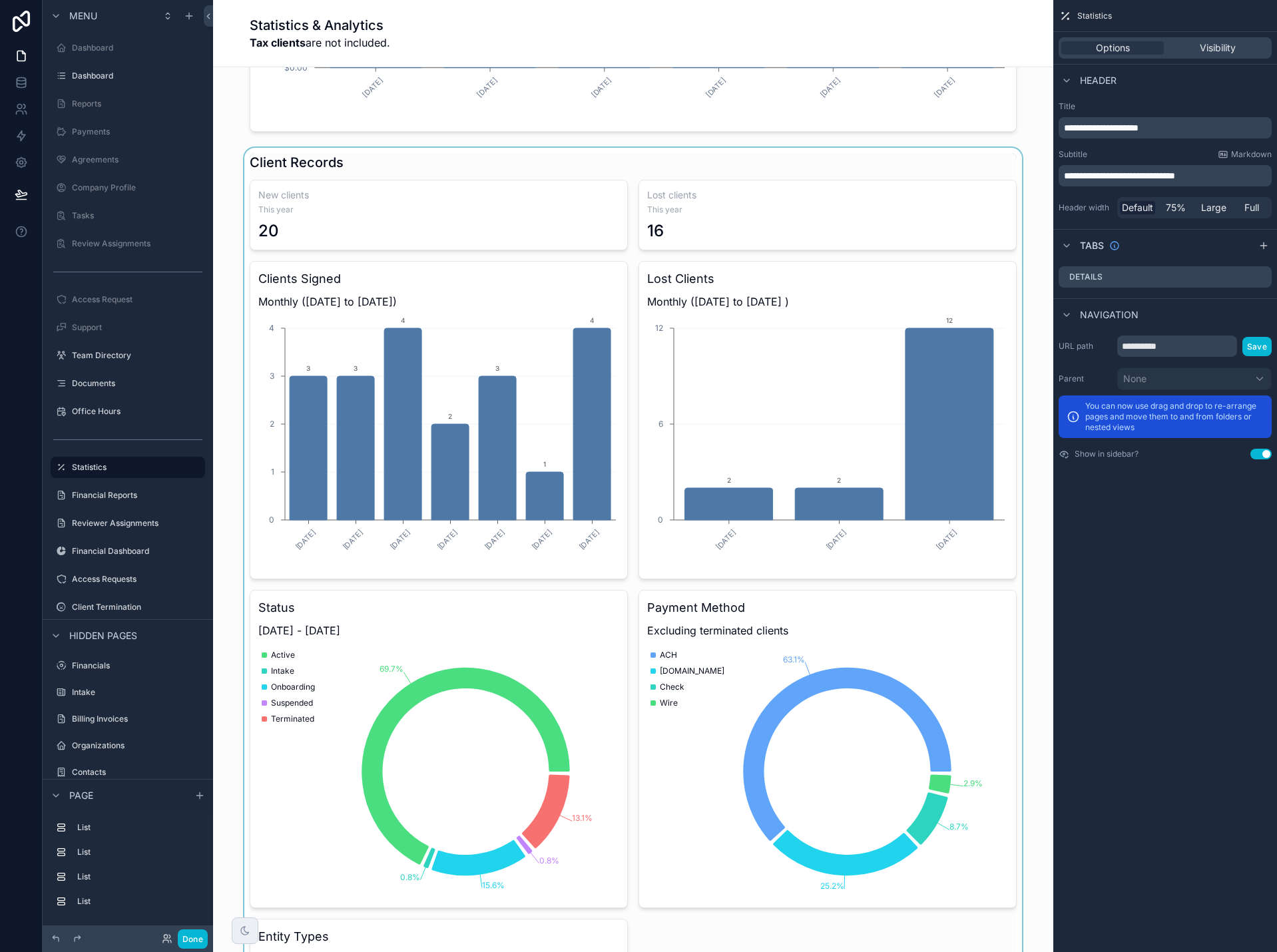
scroll to position [400, 0]
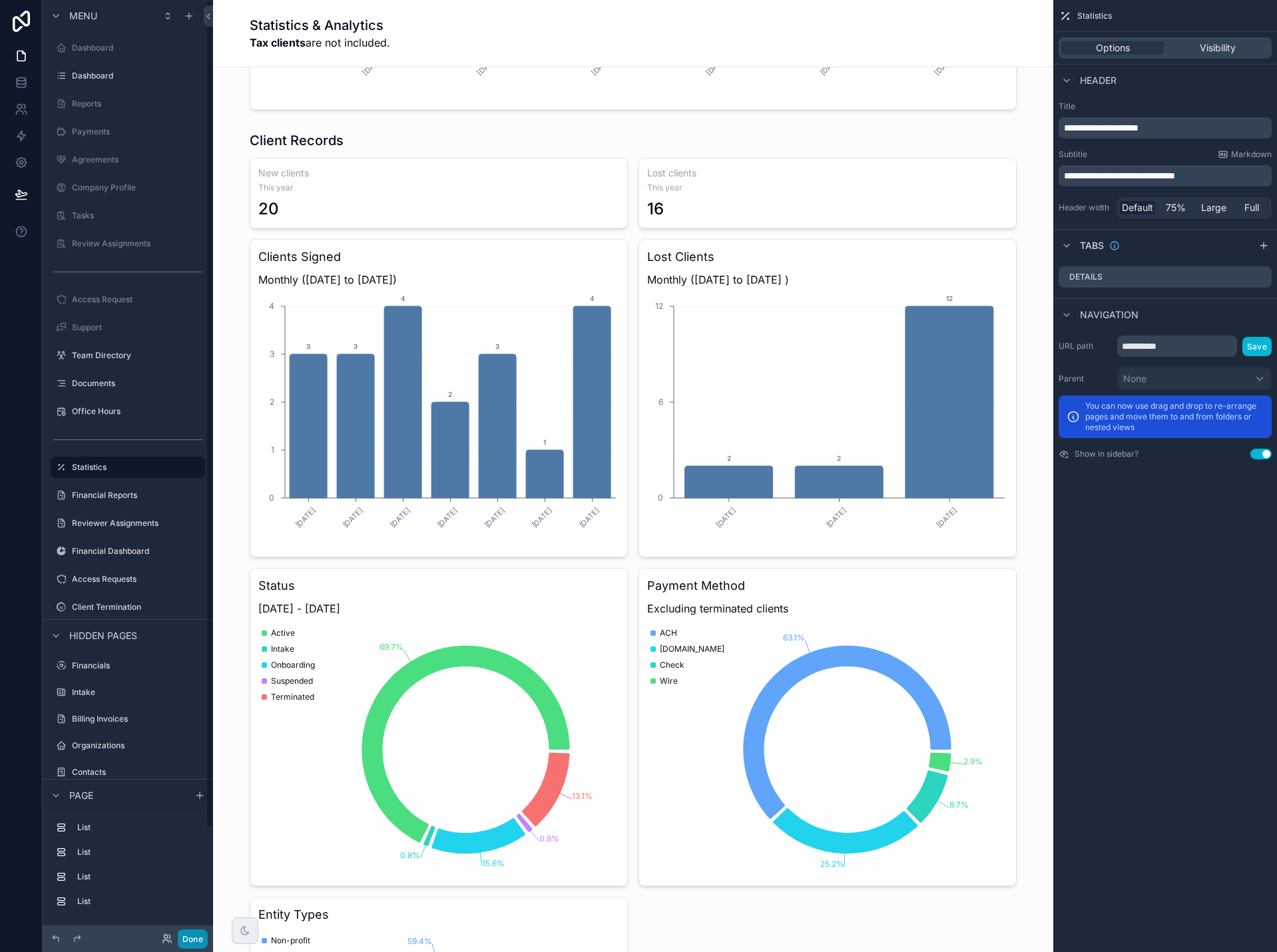
click at [192, 943] on button "Done" at bounding box center [192, 939] width 30 height 19
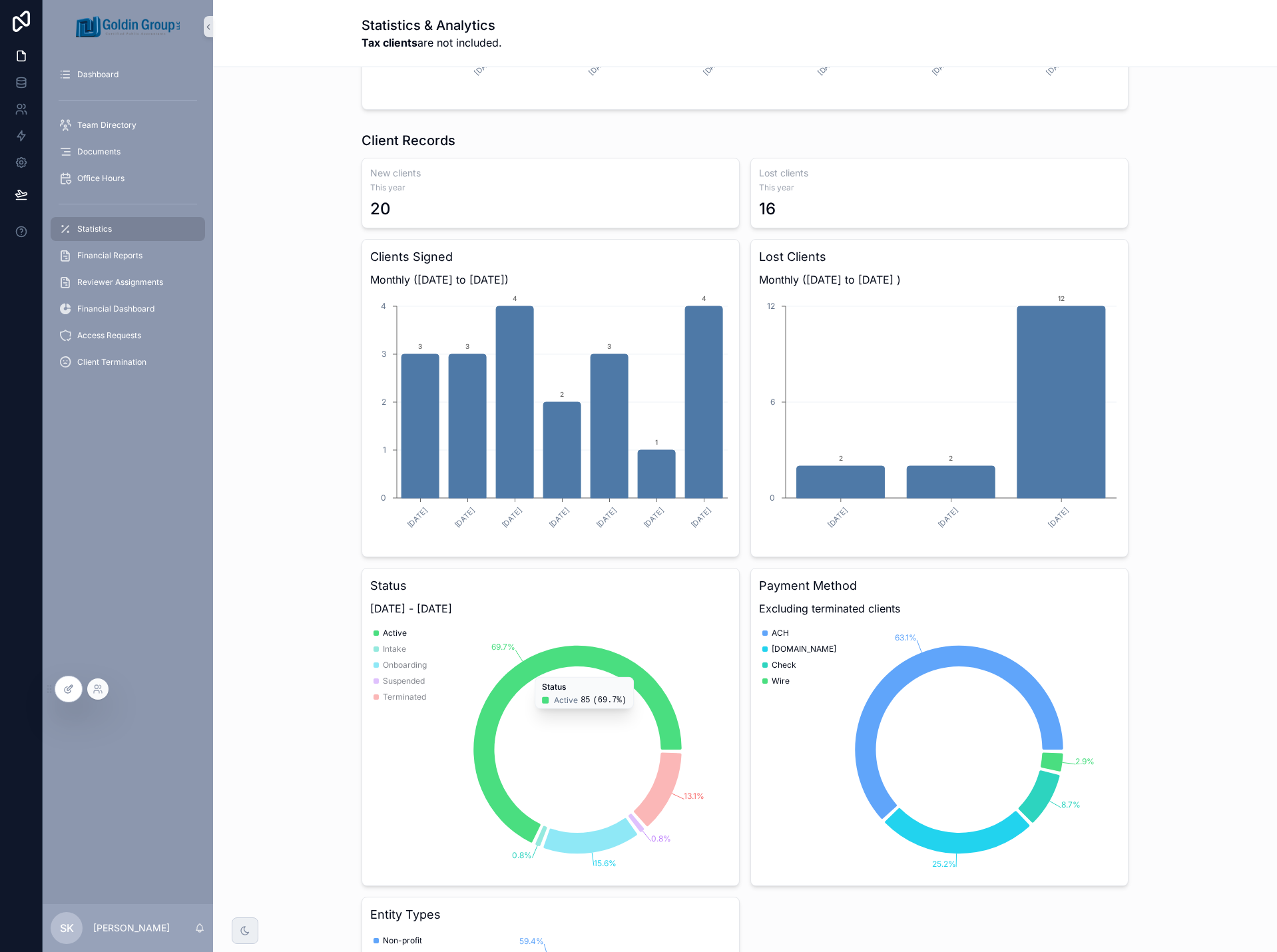
click at [73, 693] on icon at bounding box center [69, 689] width 11 height 11
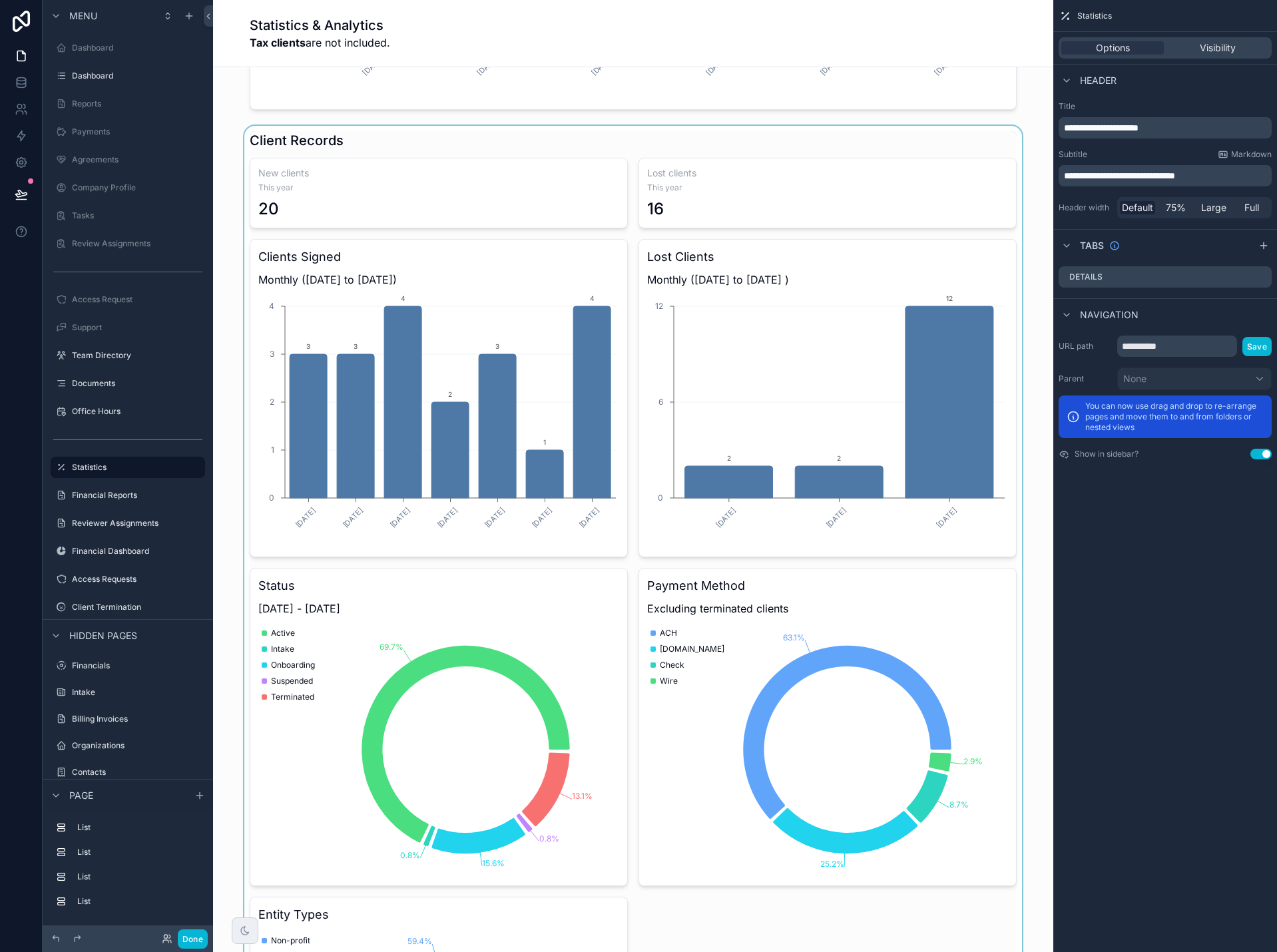
click at [976, 129] on div "scrollable content" at bounding box center [633, 816] width 819 height 1380
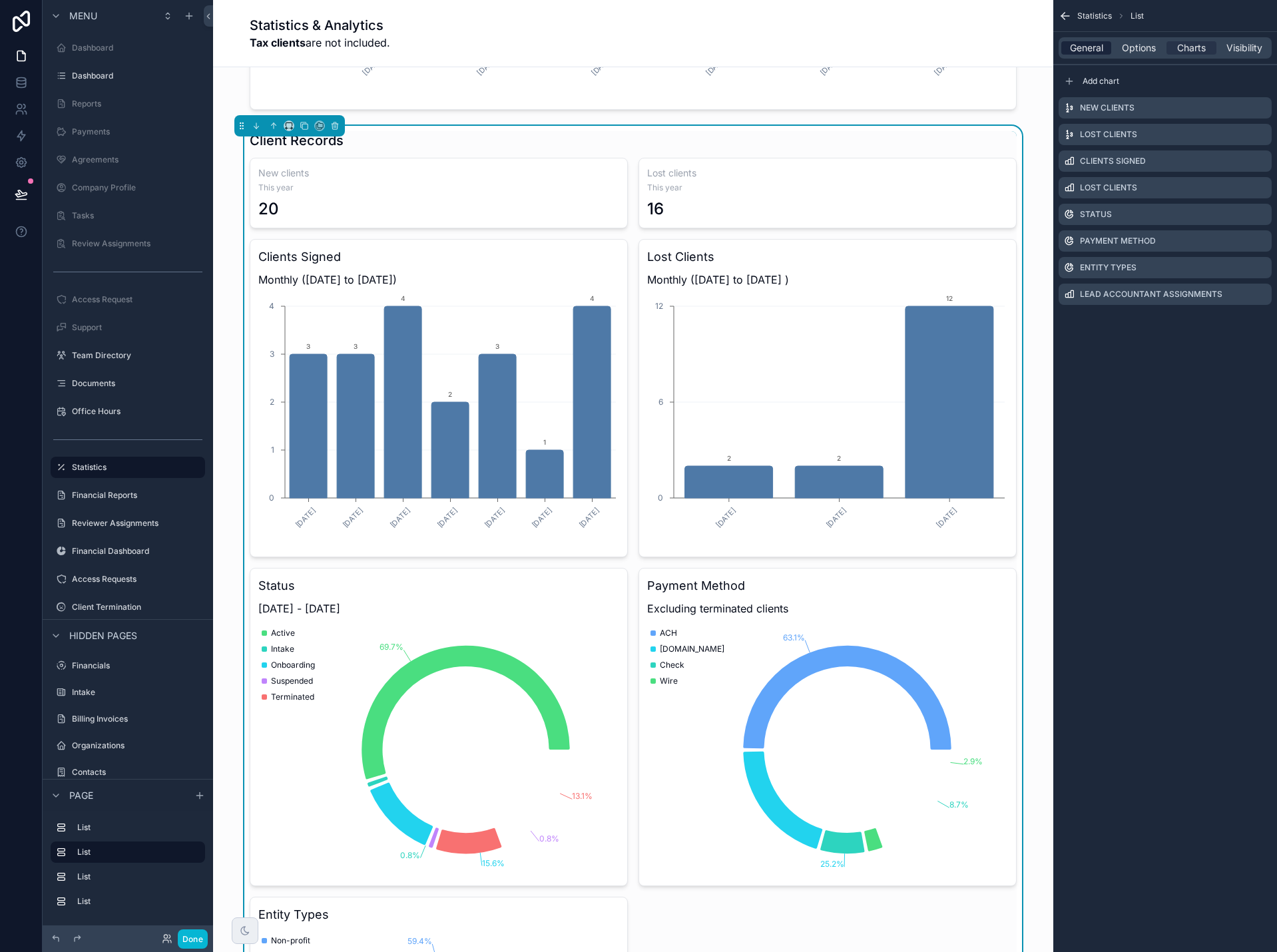
click at [1084, 45] on span "General" at bounding box center [1086, 48] width 34 height 13
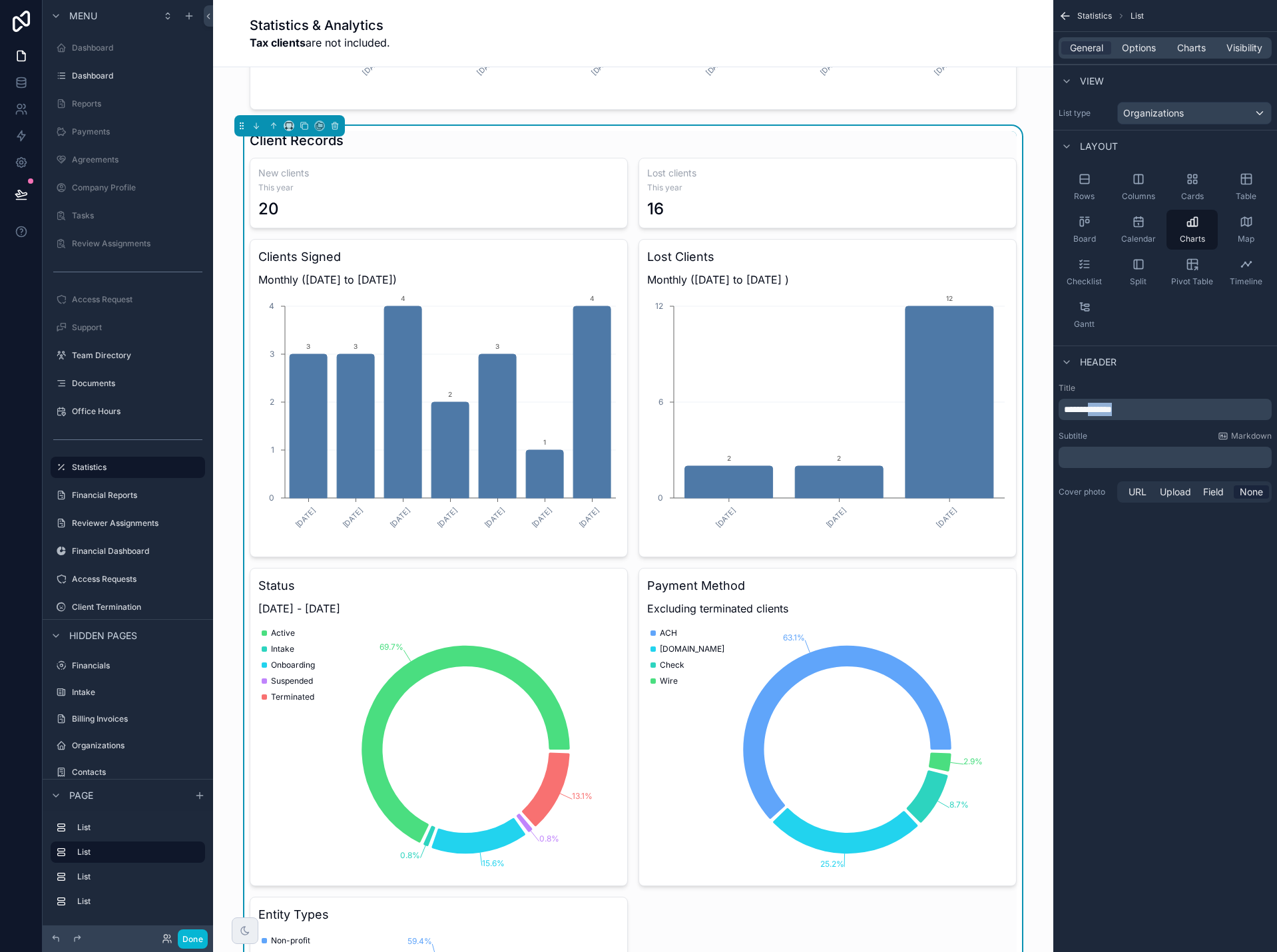
drag, startPoint x: 1144, startPoint y: 409, endPoint x: 1093, endPoint y: 408, distance: 51.0
click at [1093, 408] on p "**********" at bounding box center [1166, 409] width 205 height 13
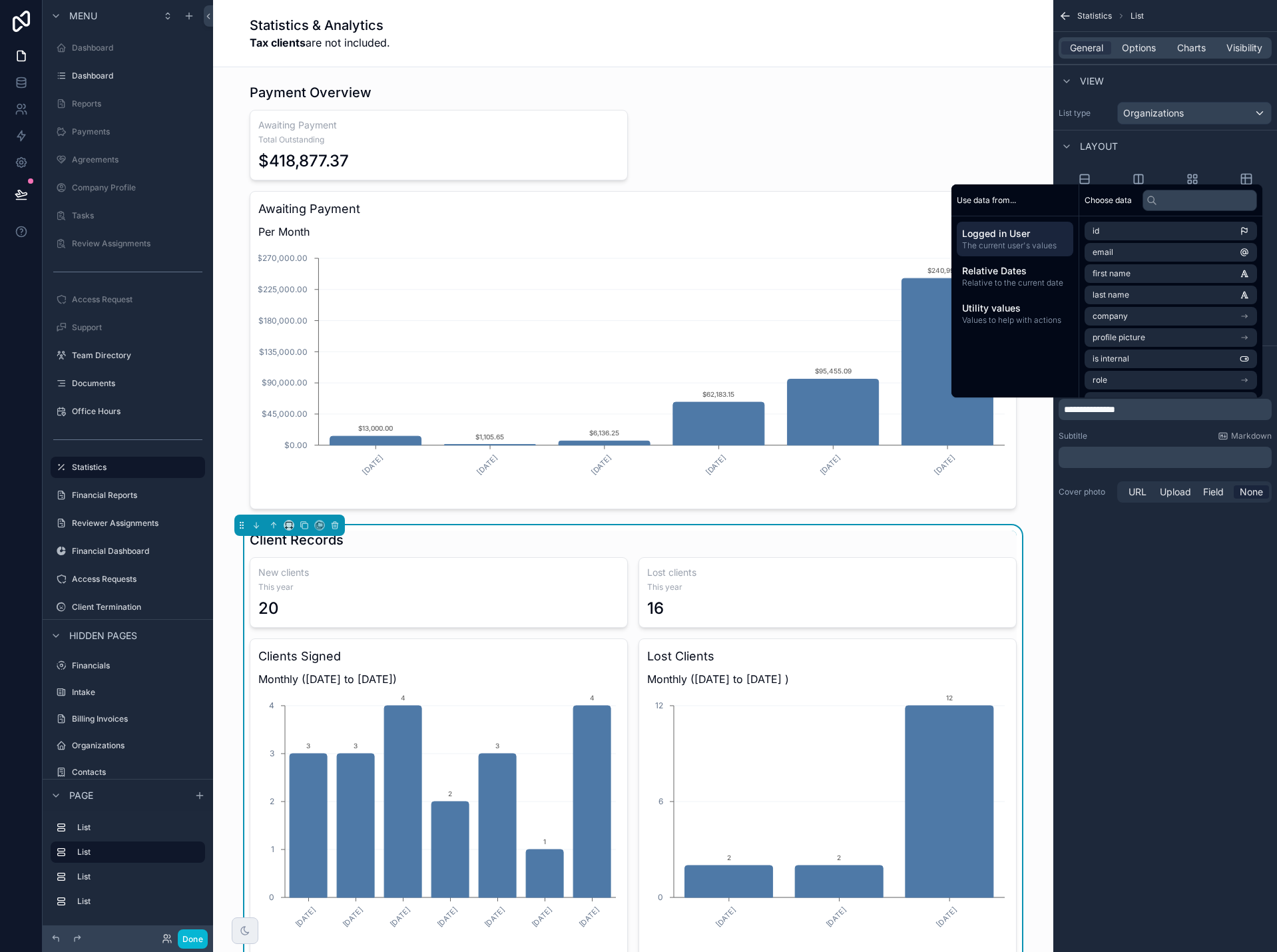
scroll to position [400, 0]
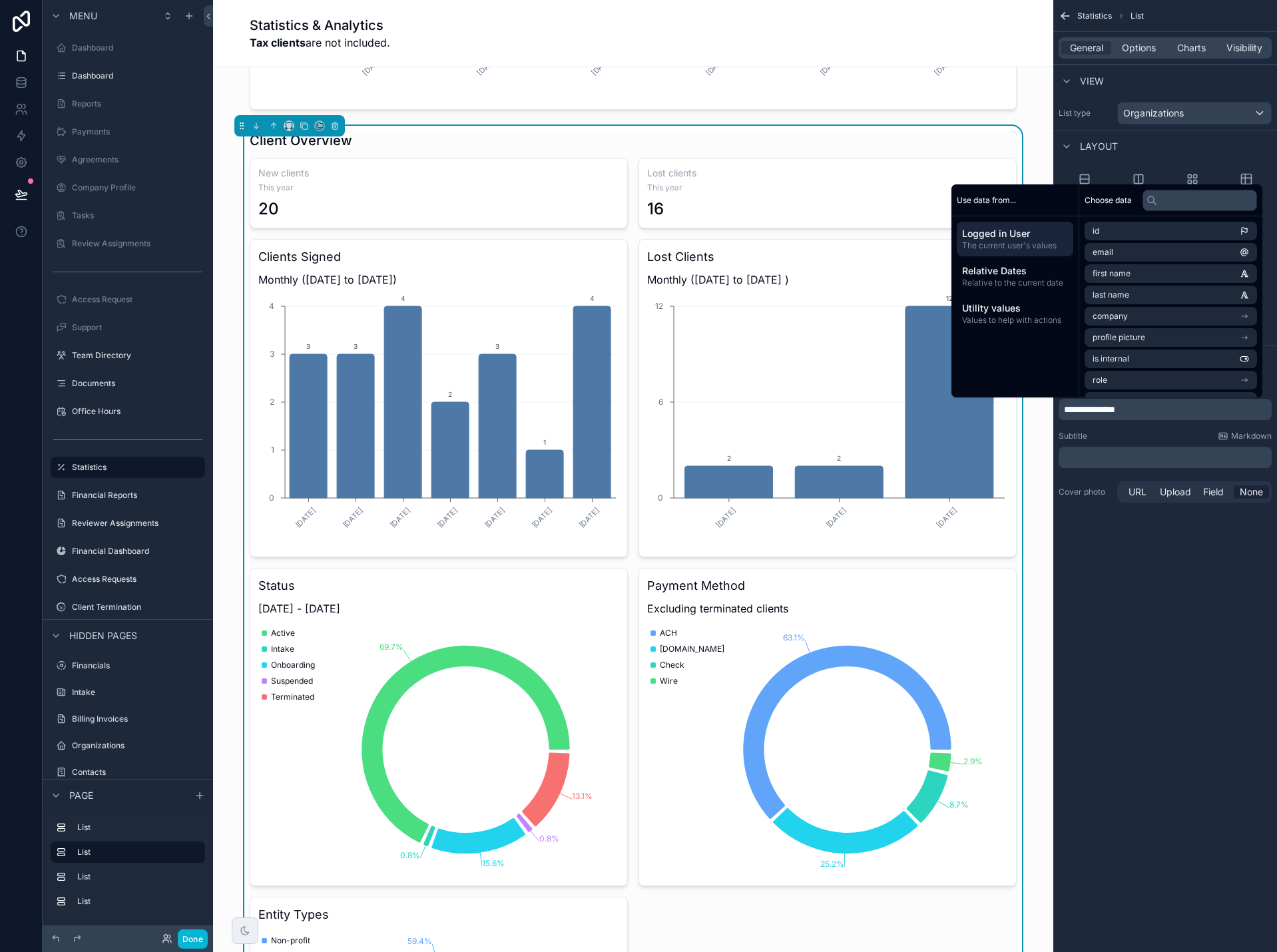
click at [1063, 17] on icon "scrollable content" at bounding box center [1064, 16] width 13 height 13
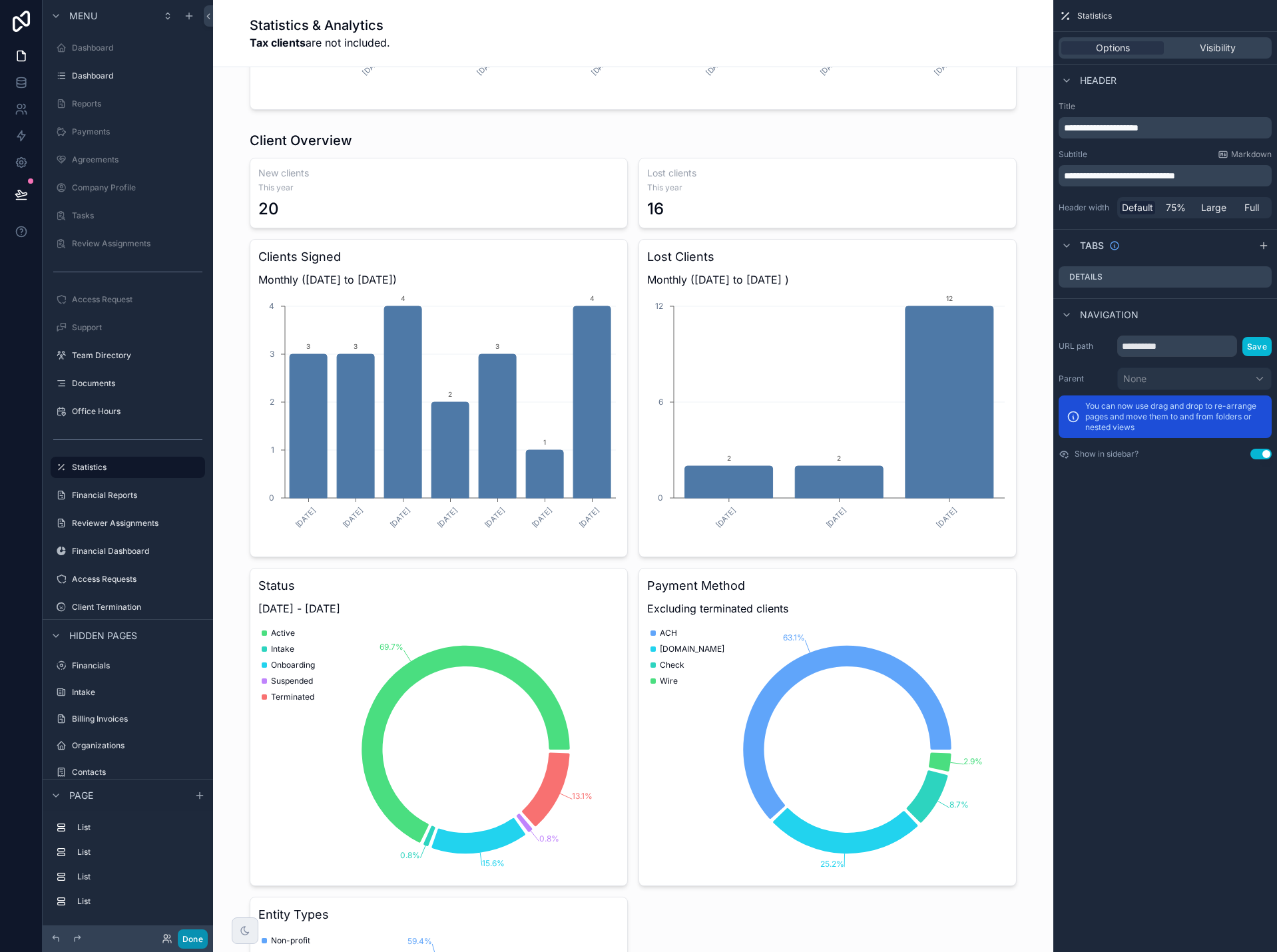
click at [185, 939] on button "Done" at bounding box center [192, 939] width 30 height 19
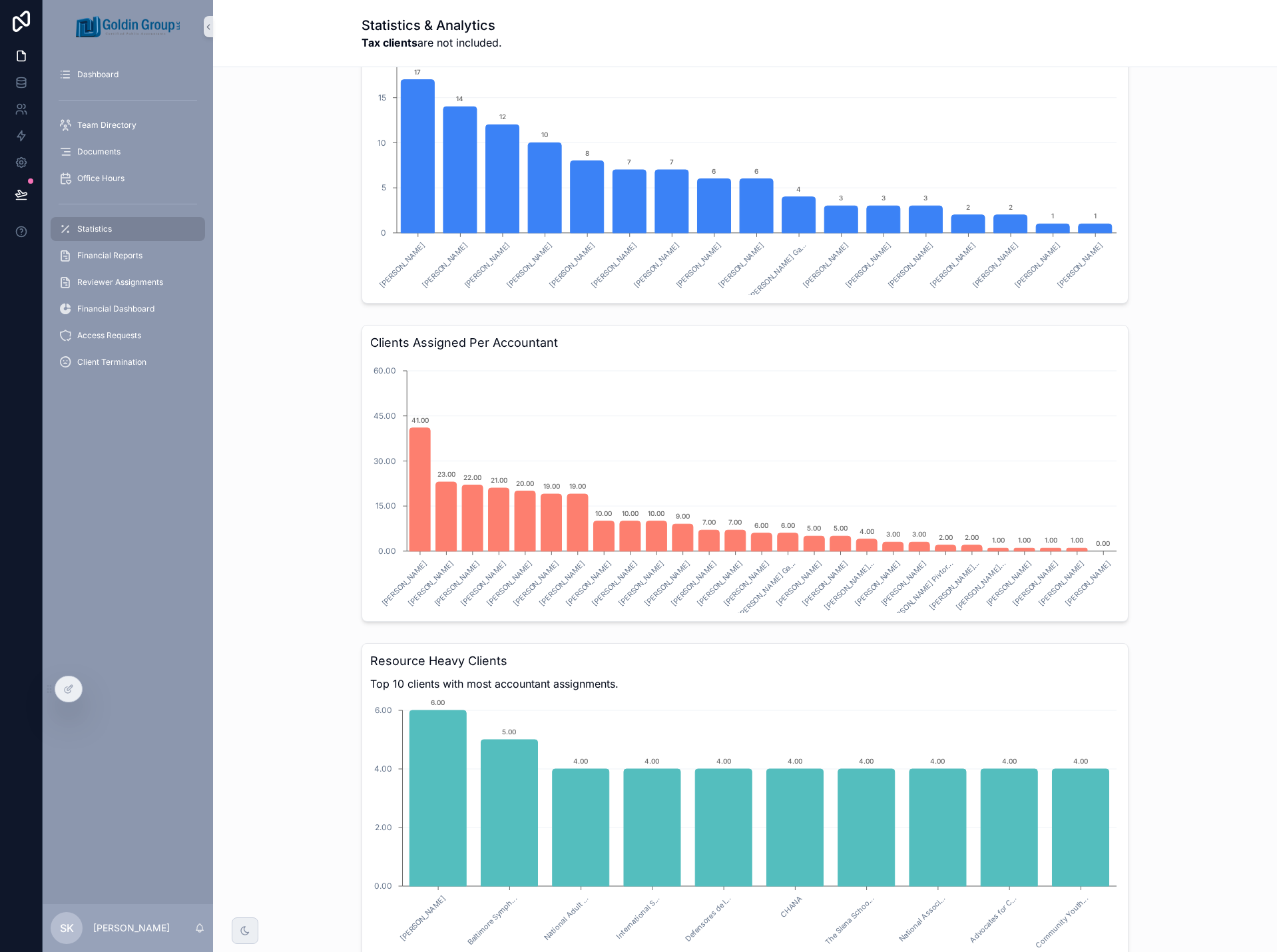
scroll to position [1597, 0]
click at [99, 689] on icon at bounding box center [98, 689] width 11 height 11
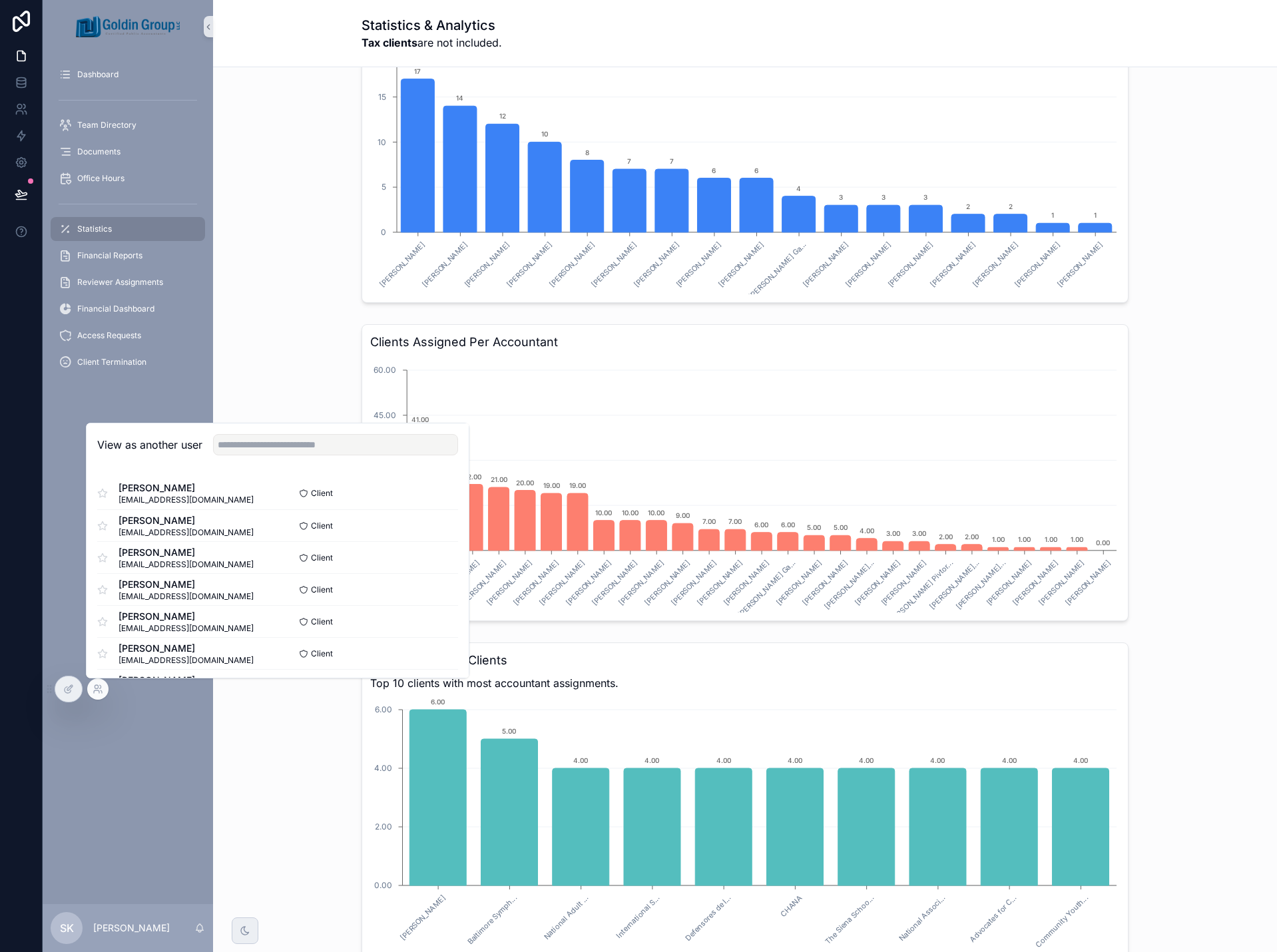
click at [321, 370] on div "Clients Assigned Per Accountant Sergei Khadjiev Ruby Zhang Grace Cao Rebecca De…" at bounding box center [744, 472] width 1042 height 308
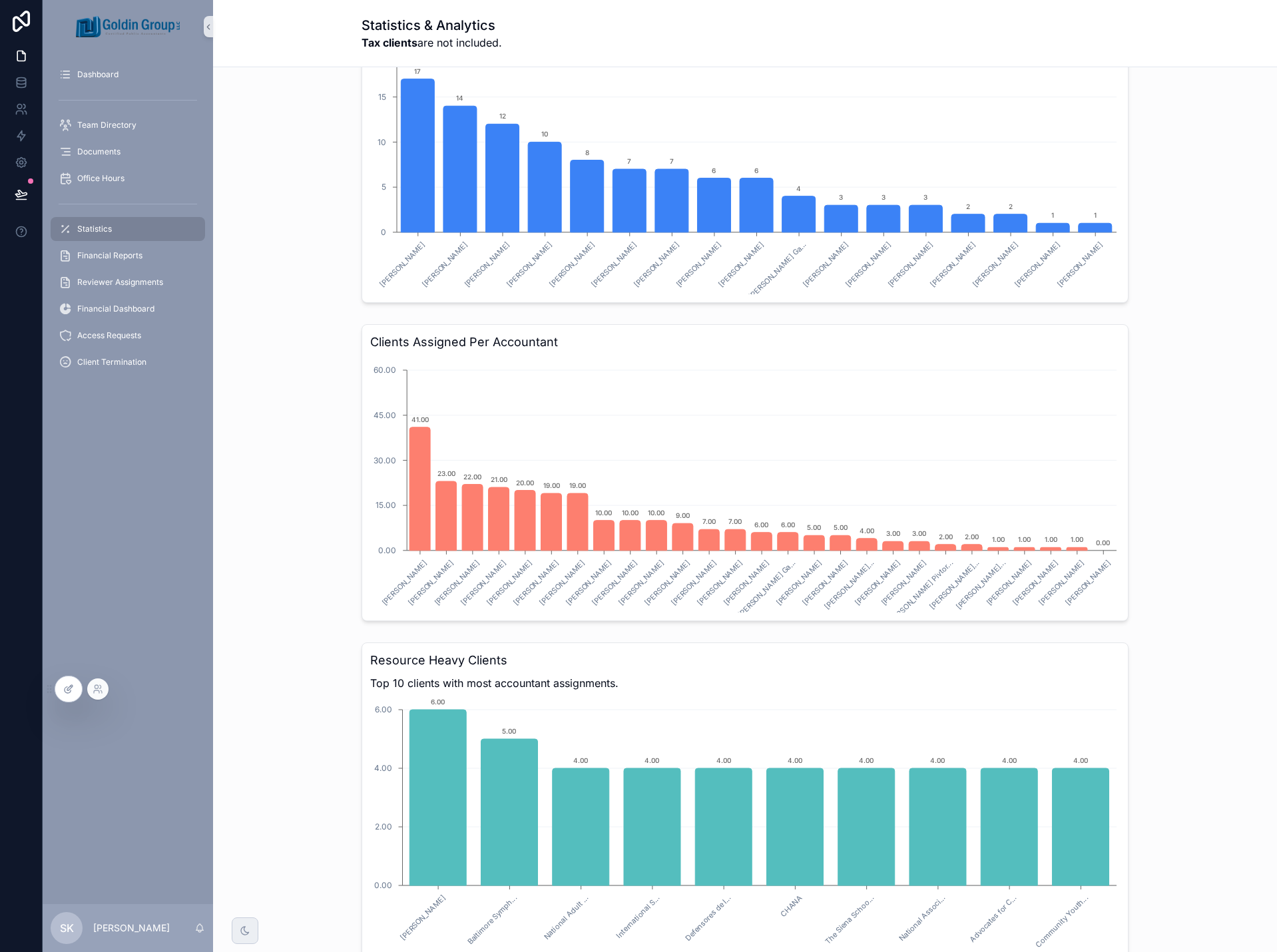
click at [67, 695] on div at bounding box center [69, 688] width 26 height 26
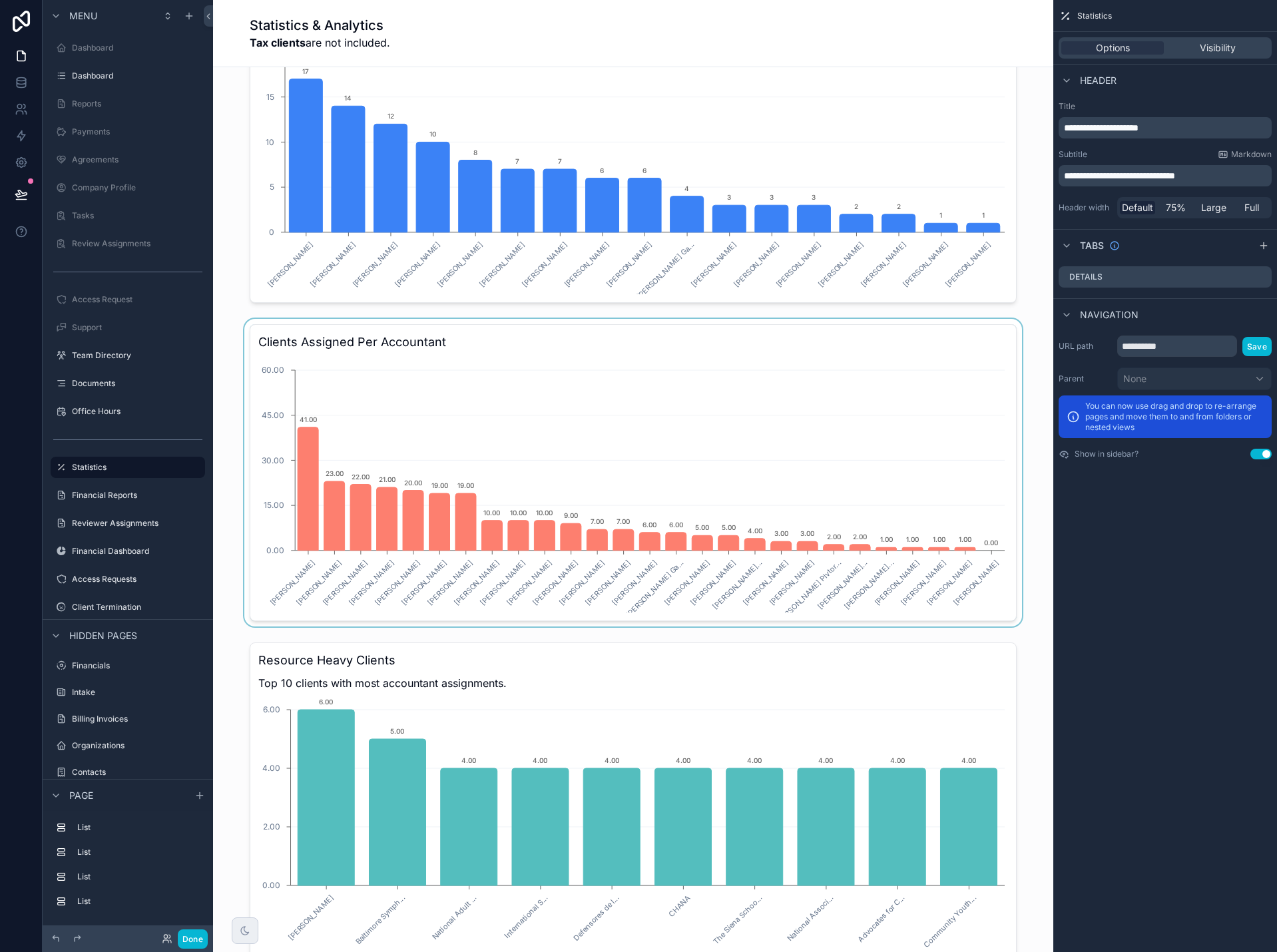
click at [801, 458] on div "scrollable content" at bounding box center [633, 472] width 819 height 308
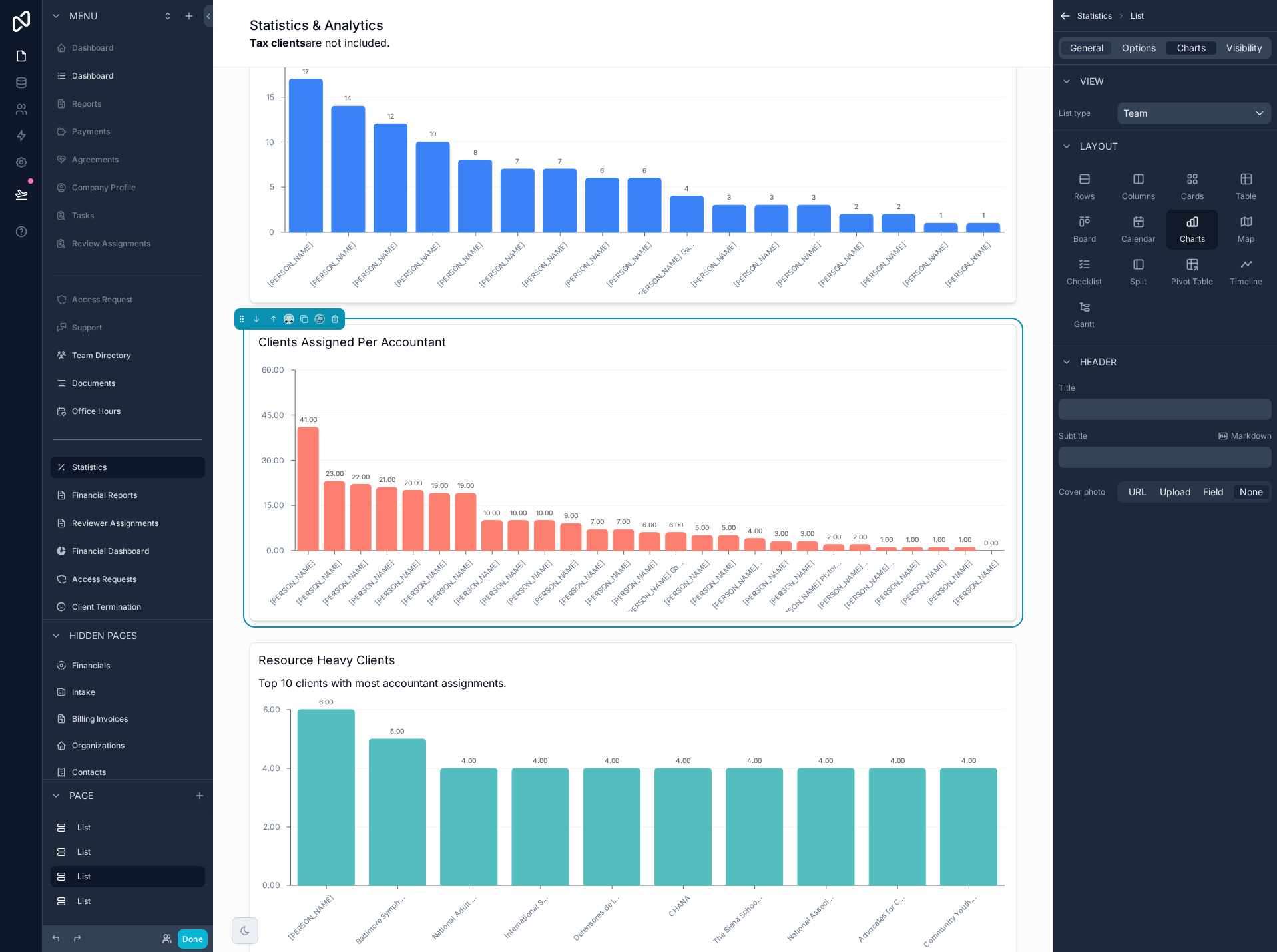
click at [1194, 49] on span "Charts" at bounding box center [1191, 48] width 28 height 13
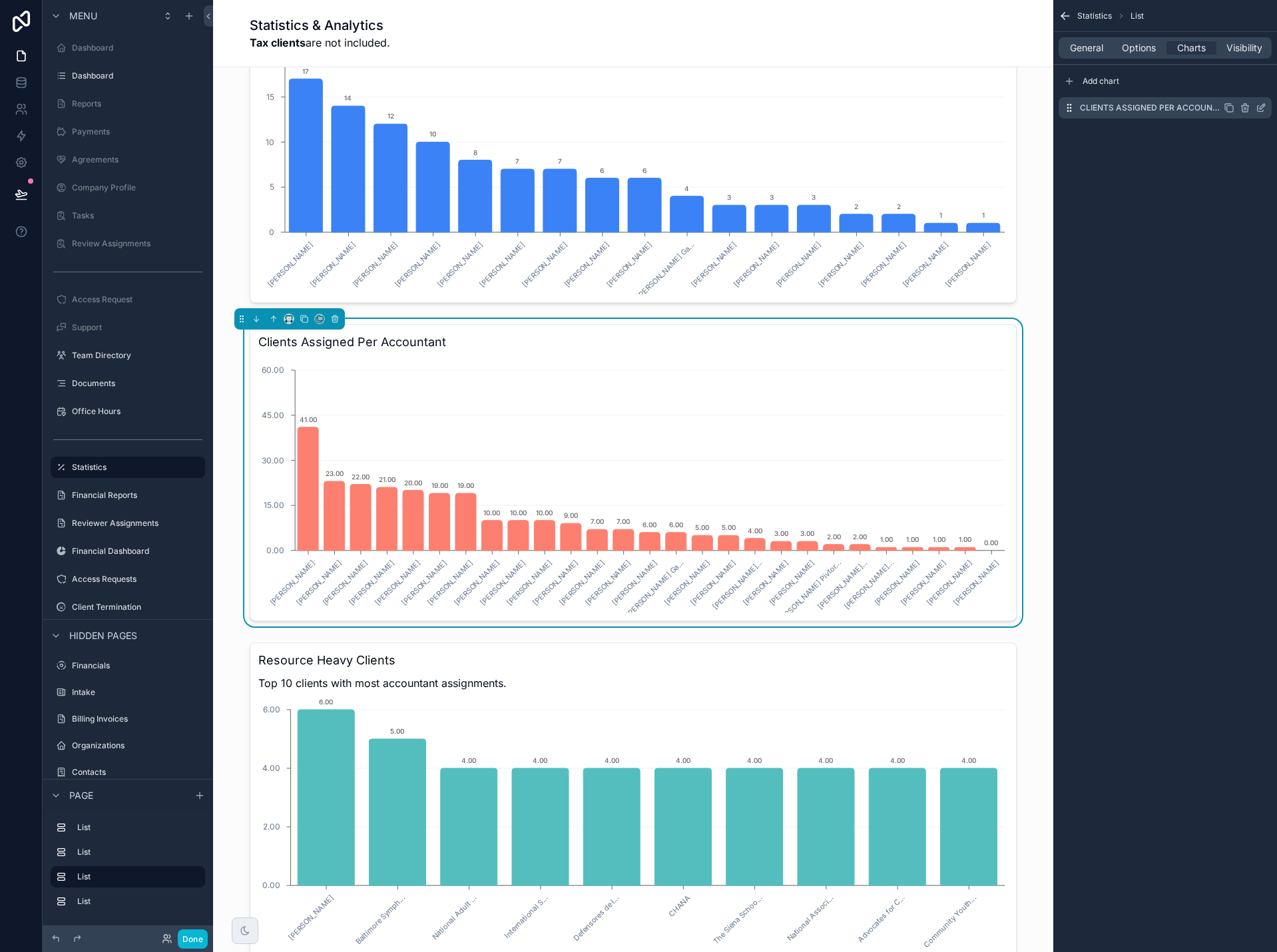
click at [1261, 108] on icon "scrollable content" at bounding box center [1261, 108] width 11 height 11
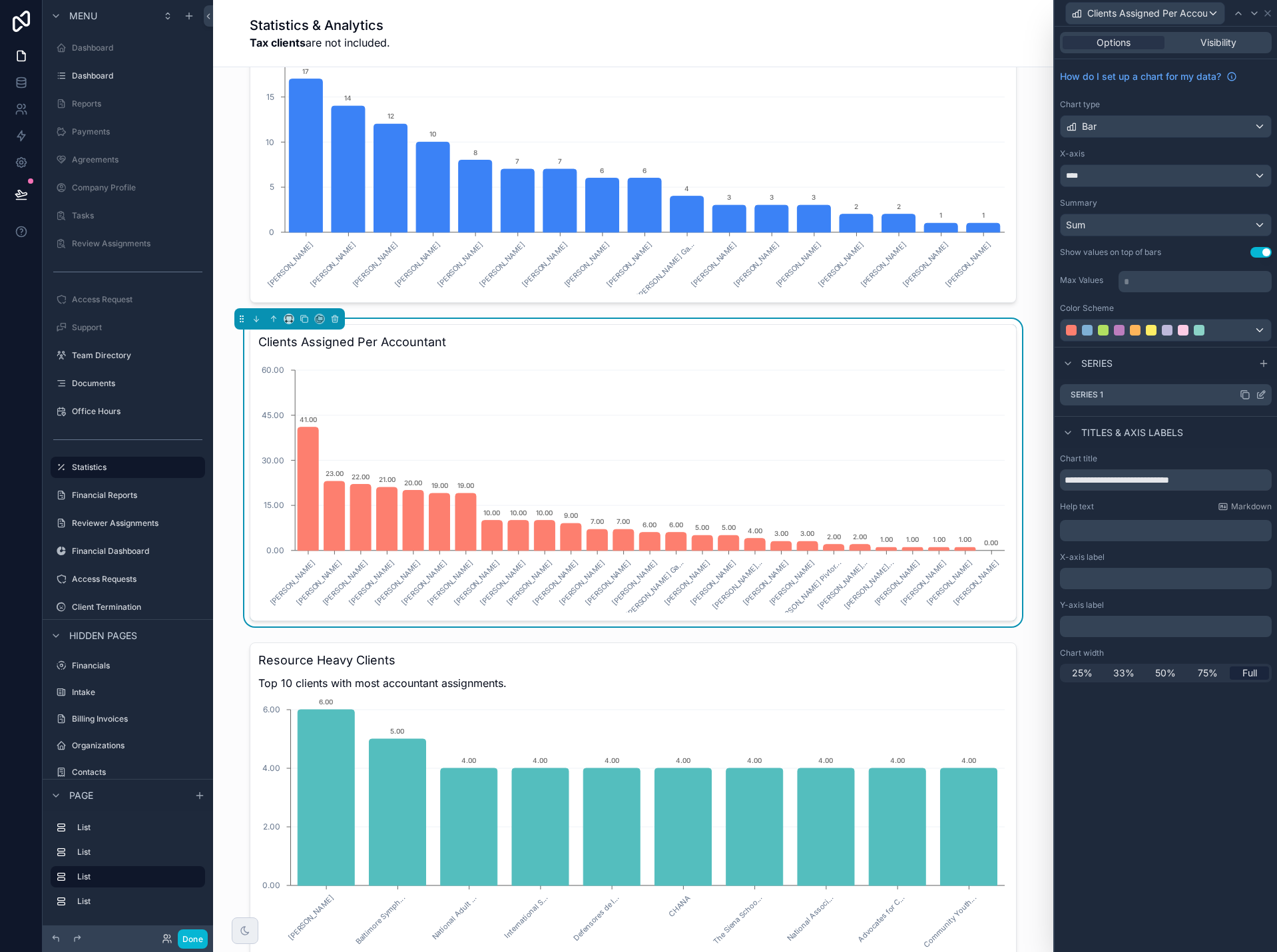
click at [1264, 395] on icon at bounding box center [1261, 394] width 11 height 11
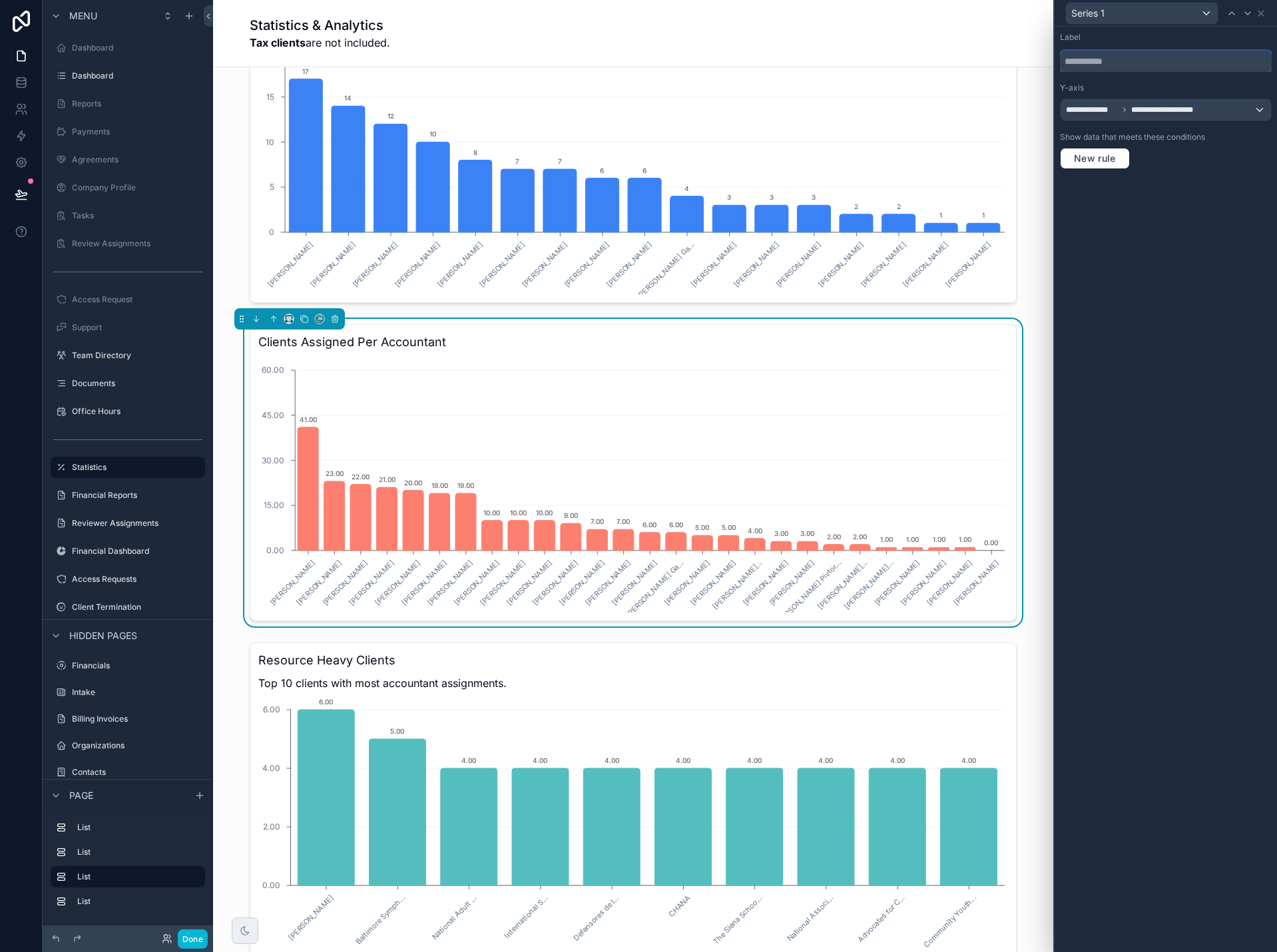
click at [1116, 60] on input "text" at bounding box center [1166, 61] width 212 height 21
type input "*******"
click at [1262, 15] on icon at bounding box center [1261, 13] width 5 height 5
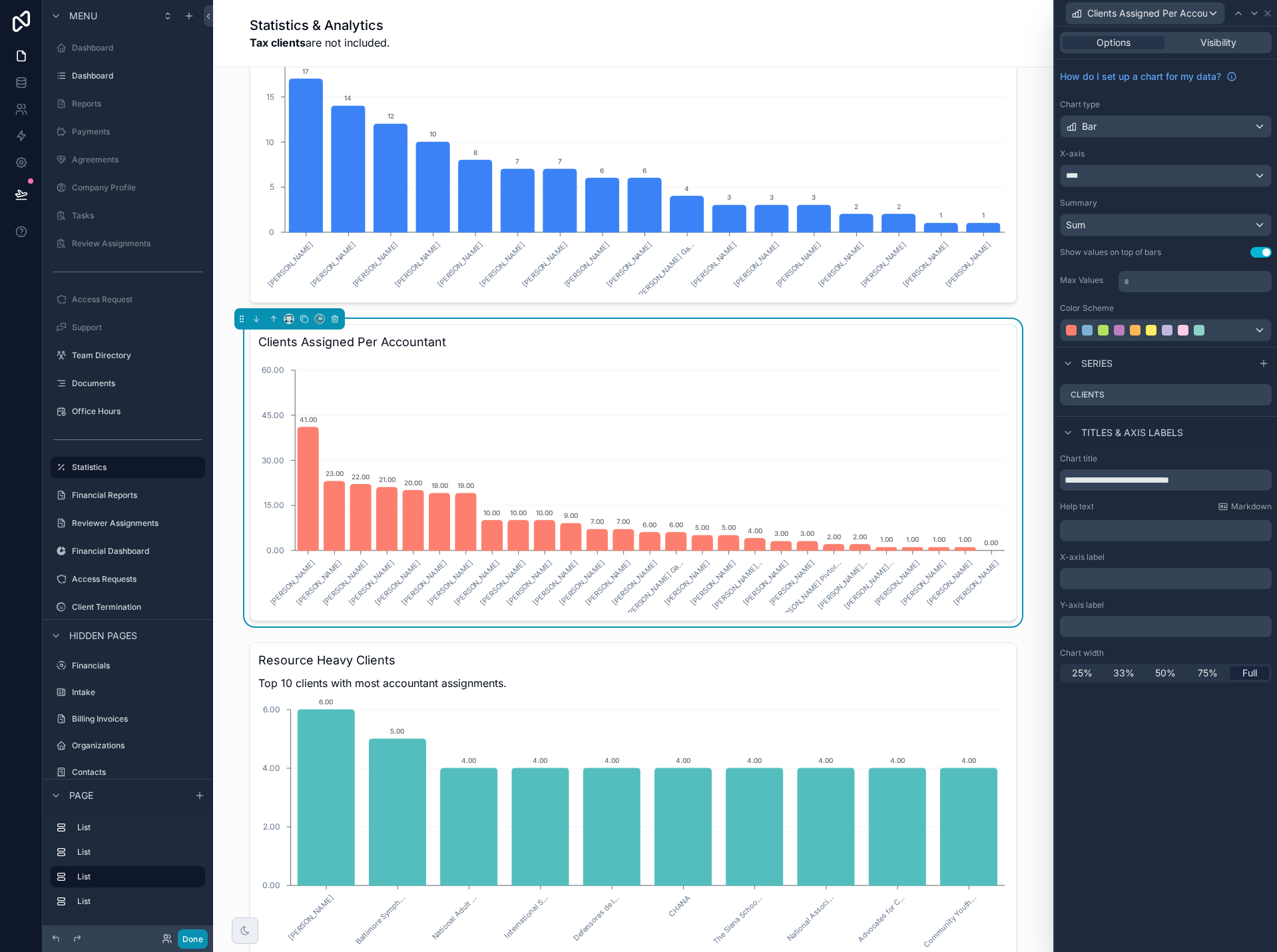
drag, startPoint x: 199, startPoint y: 943, endPoint x: 205, endPoint y: 933, distance: 11.7
click at [199, 942] on button "Done" at bounding box center [192, 939] width 30 height 19
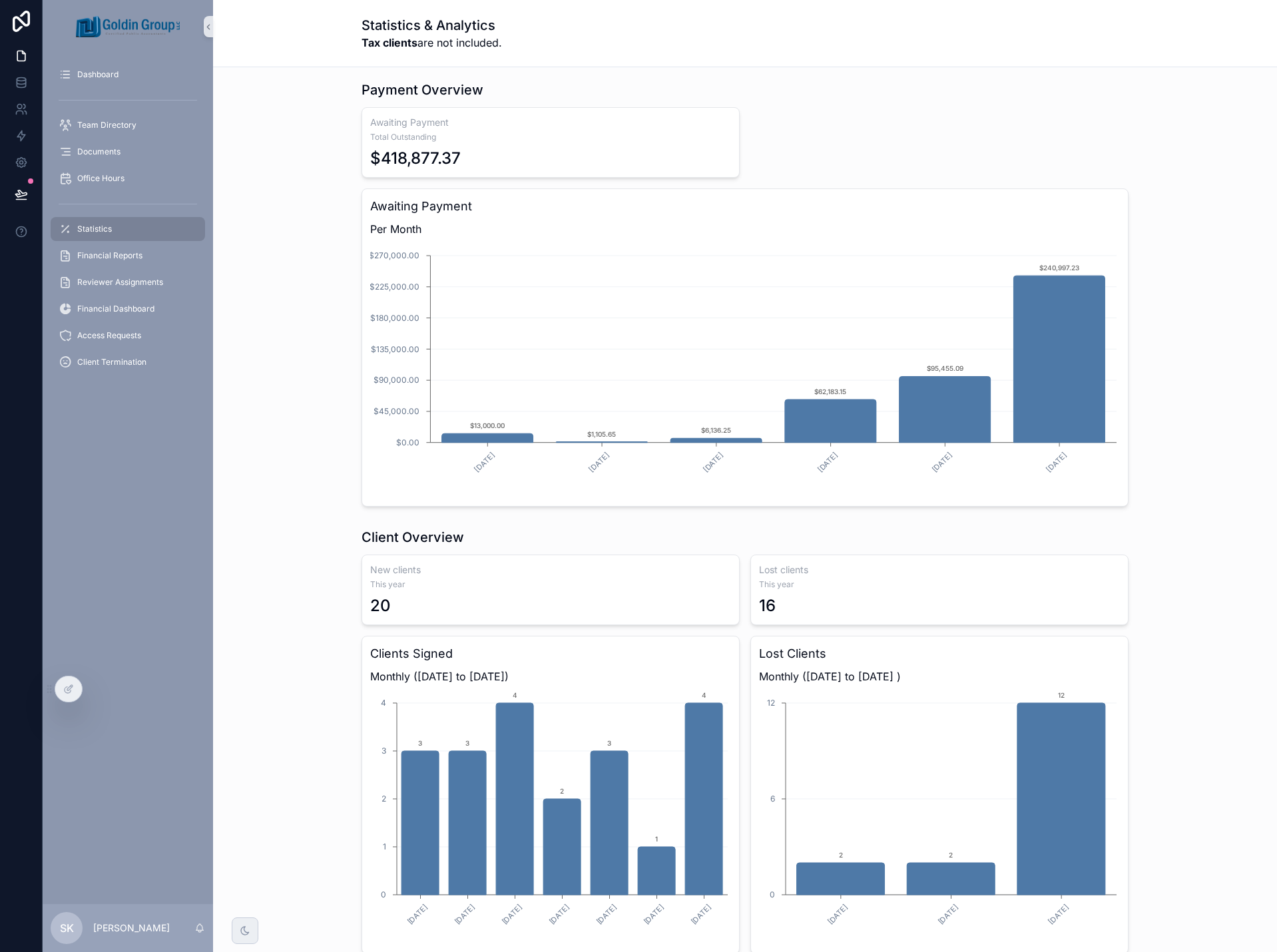
scroll to position [0, 0]
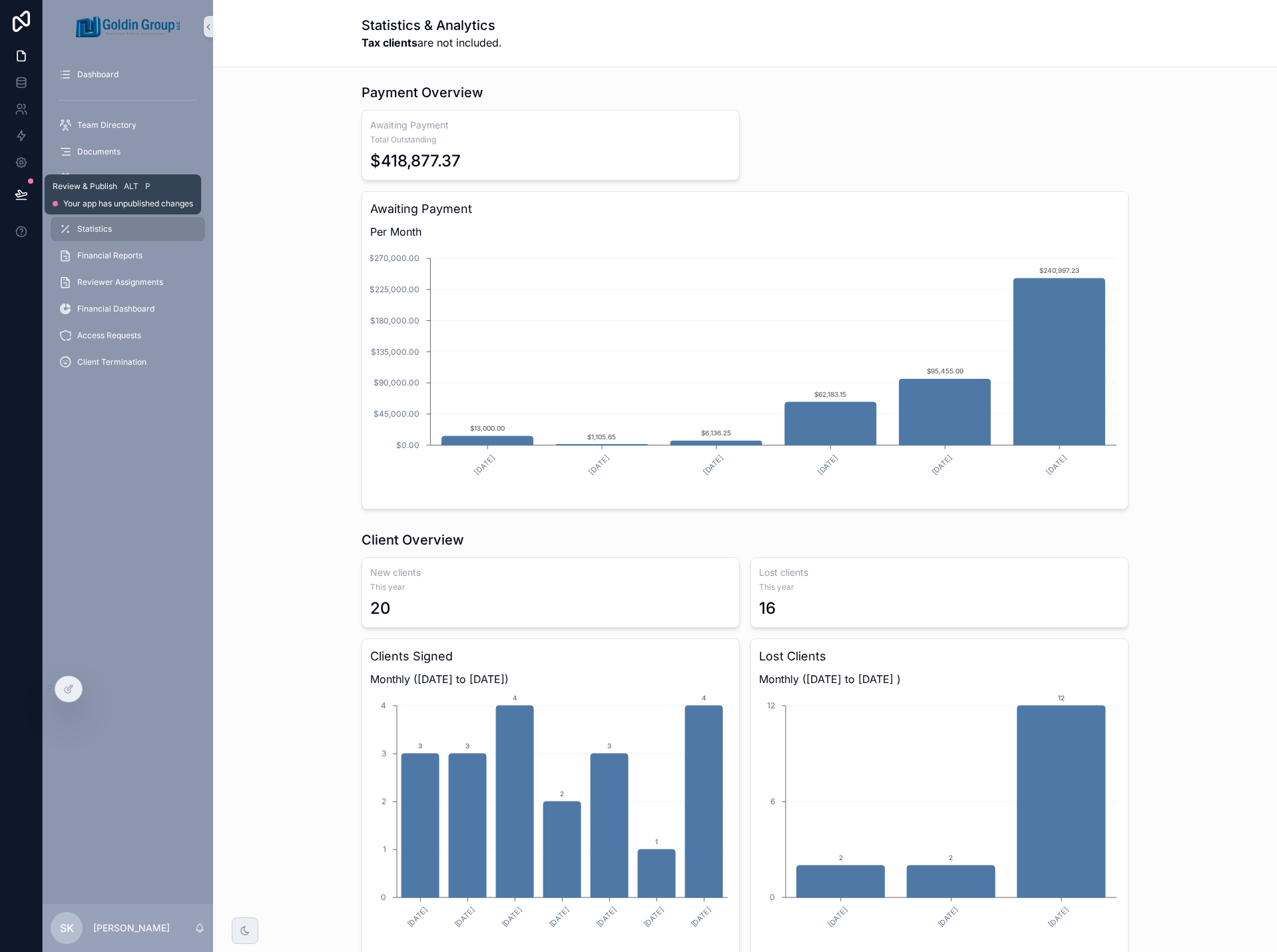
click at [23, 197] on icon at bounding box center [21, 194] width 13 height 13
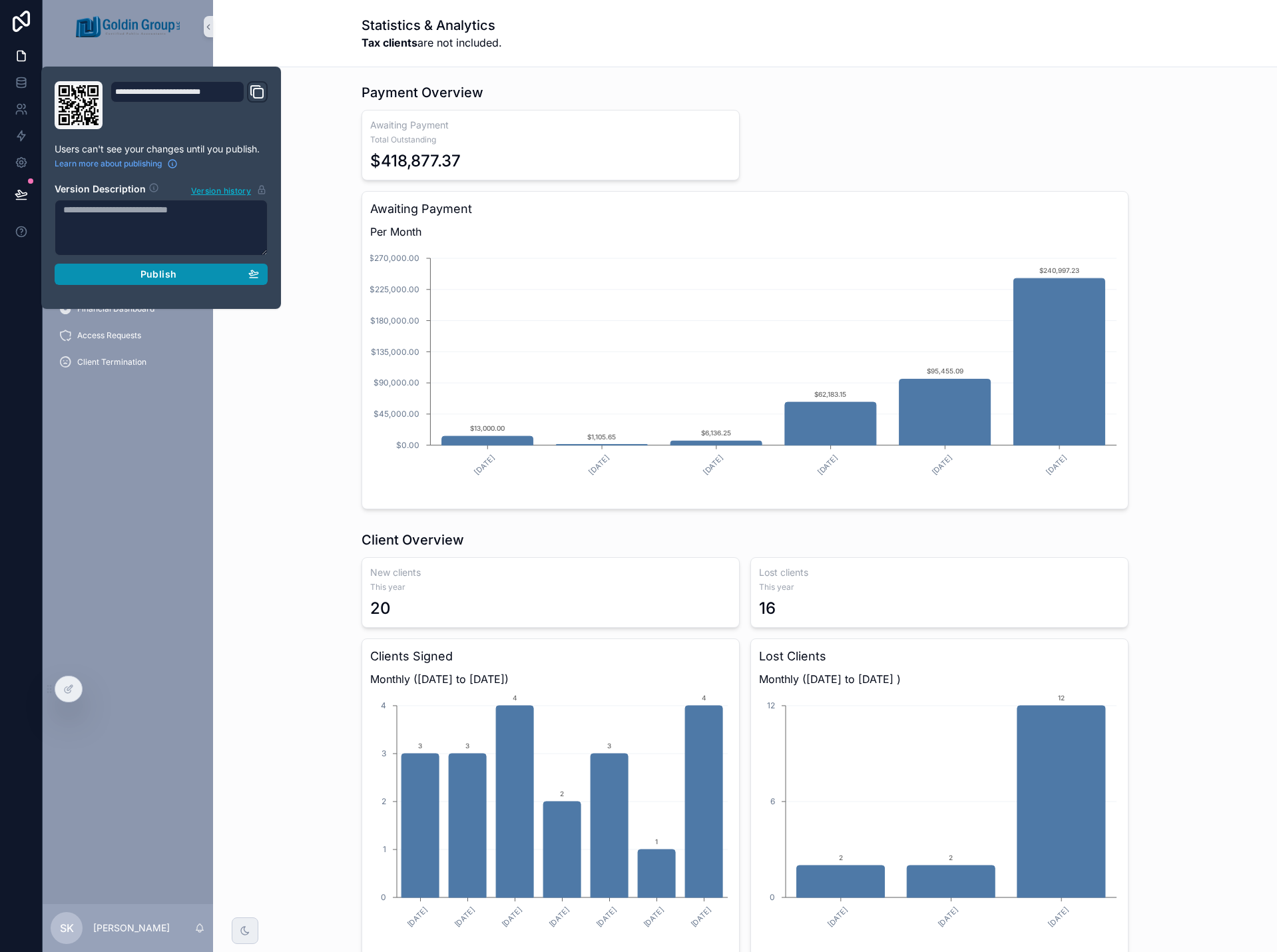
click at [148, 273] on span "Publish" at bounding box center [158, 274] width 36 height 12
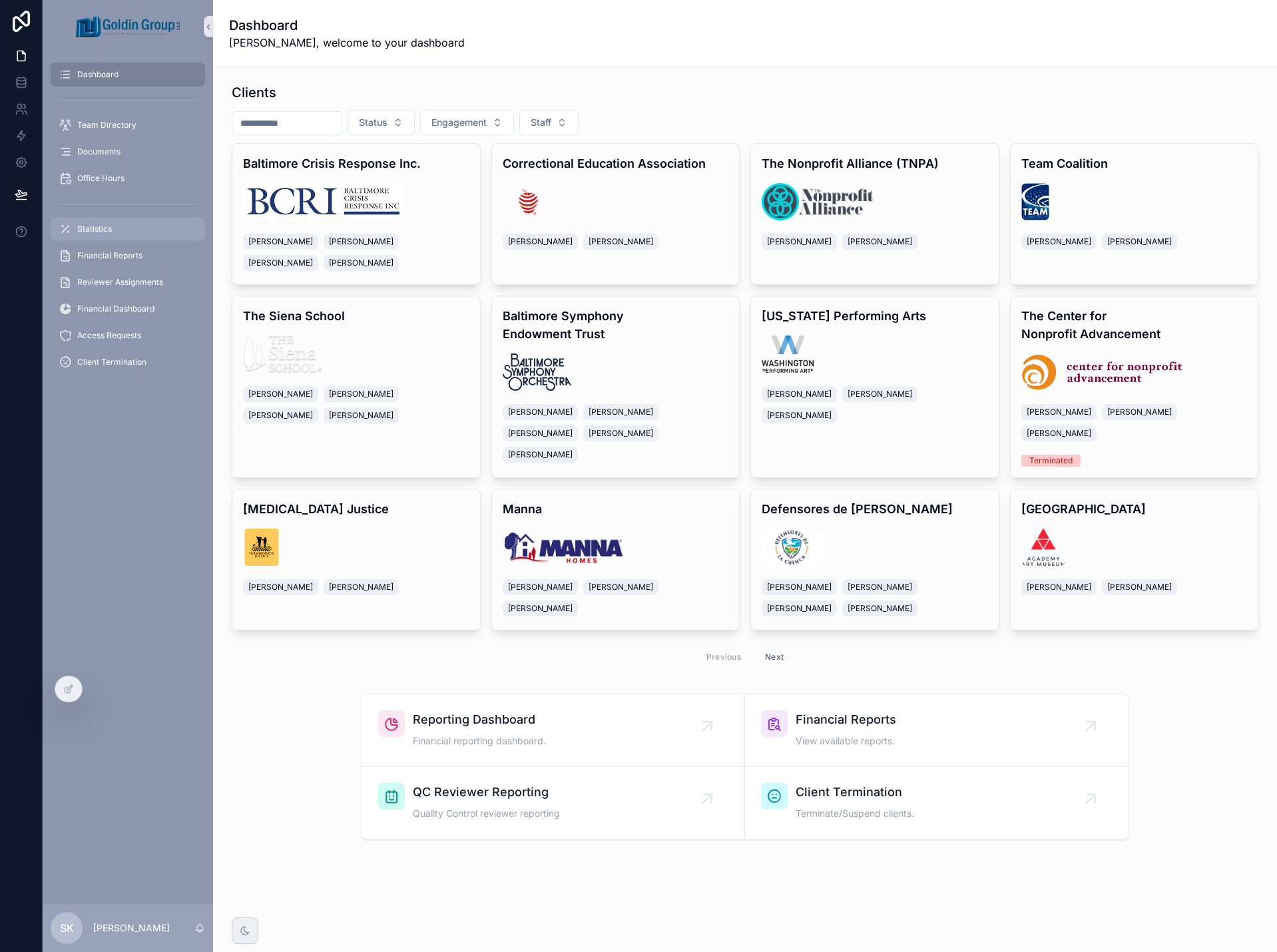
click at [110, 229] on span "Statistics" at bounding box center [94, 229] width 34 height 11
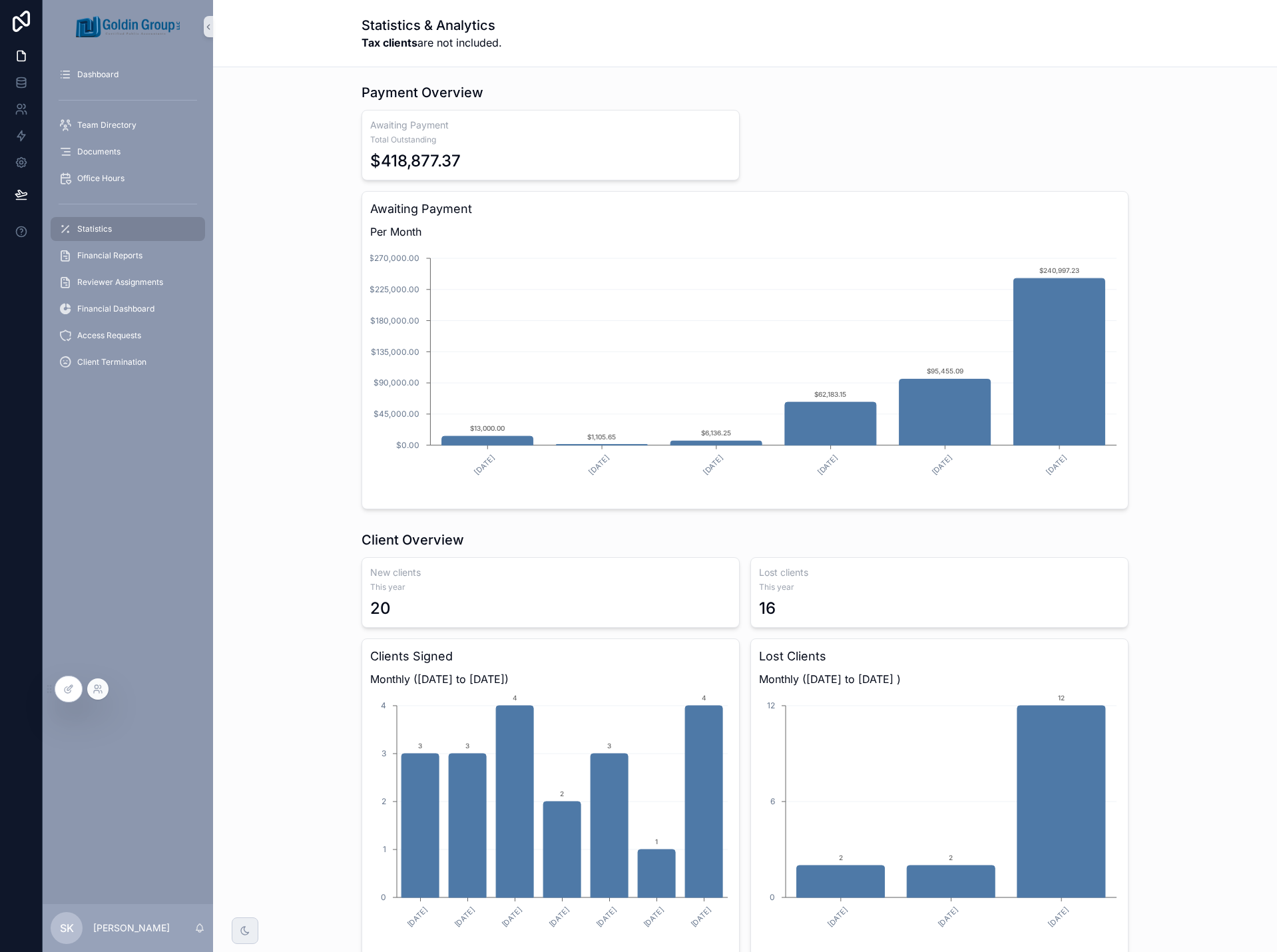
click at [99, 694] on div at bounding box center [98, 689] width 21 height 21
click at [97, 693] on icon at bounding box center [98, 689] width 11 height 11
click at [71, 693] on icon at bounding box center [69, 689] width 11 height 11
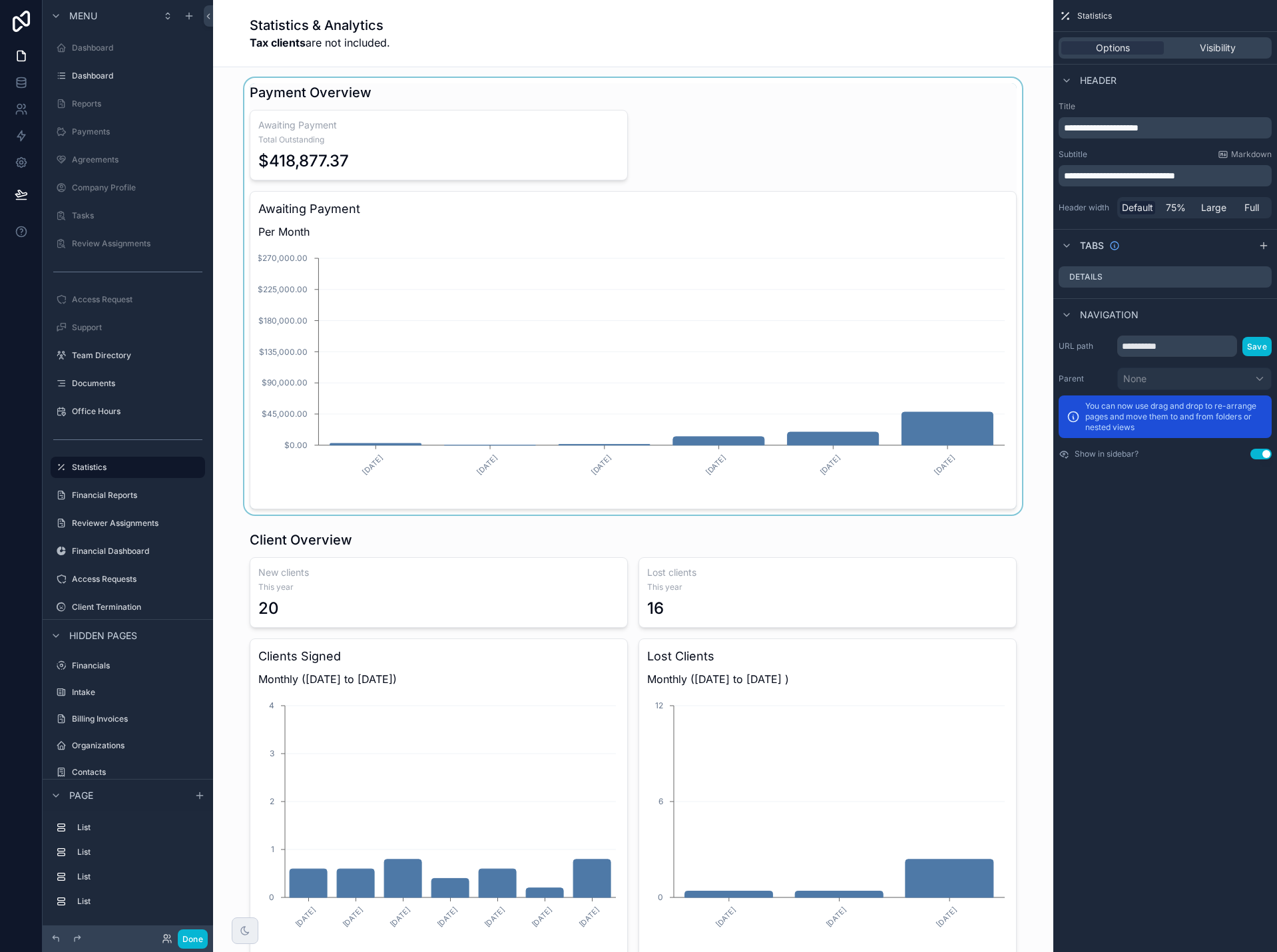
drag, startPoint x: 141, startPoint y: 680, endPoint x: 1007, endPoint y: 156, distance: 1012.2
click at [1007, 156] on div "scrollable content" at bounding box center [633, 296] width 819 height 437
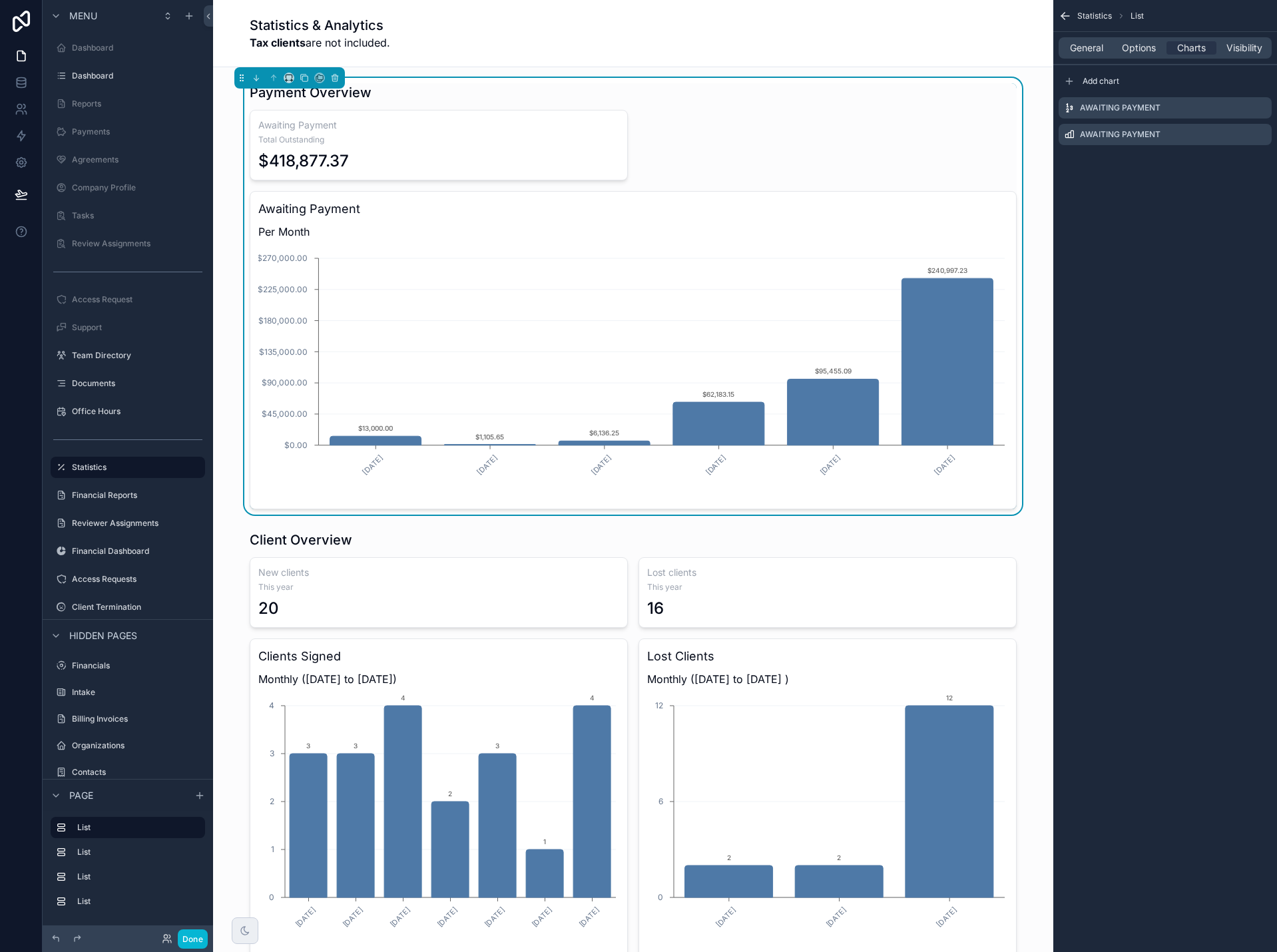
click at [1064, 17] on icon "scrollable content" at bounding box center [1064, 16] width 13 height 13
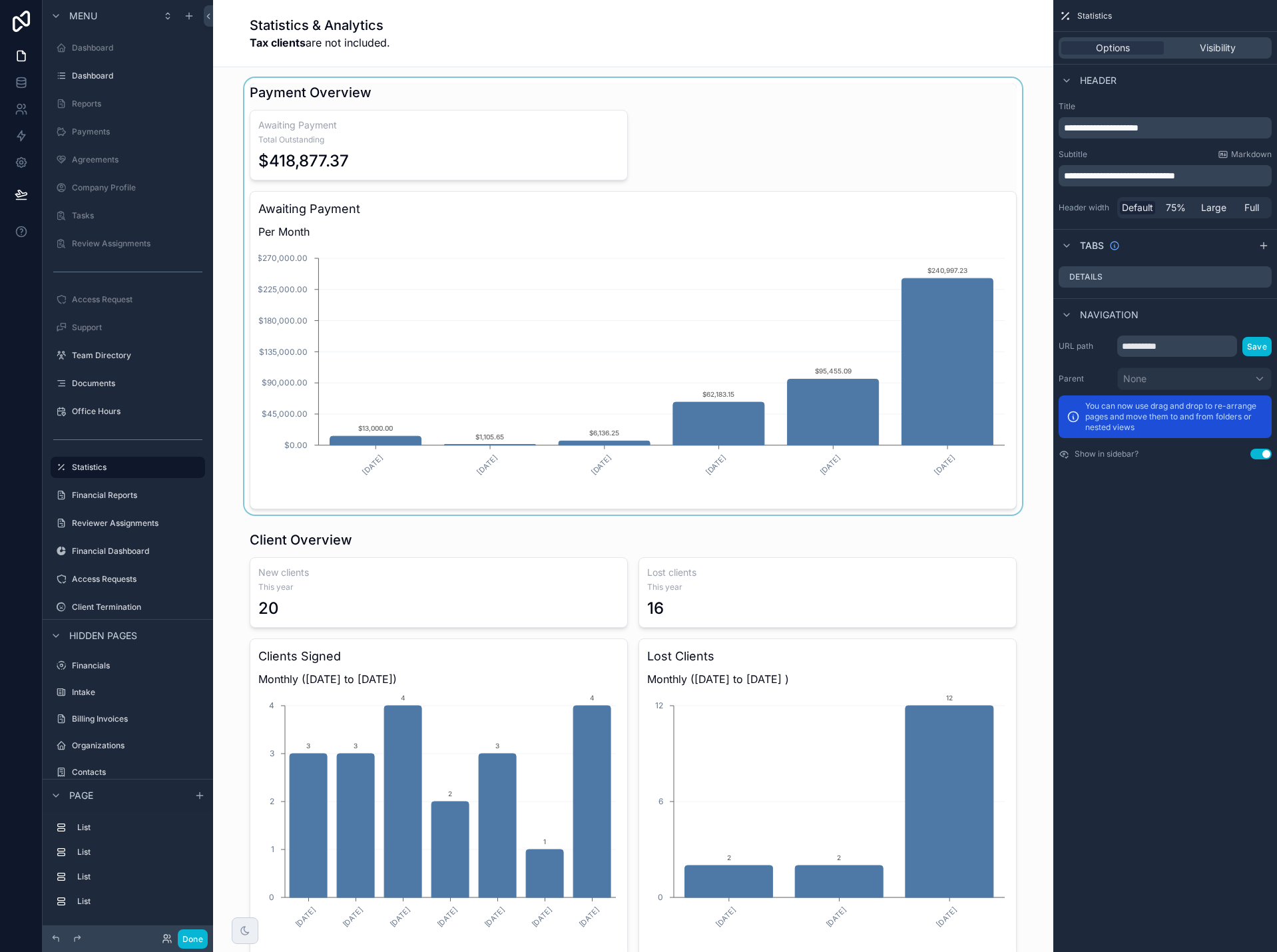
click at [841, 142] on div "scrollable content" at bounding box center [633, 296] width 819 height 437
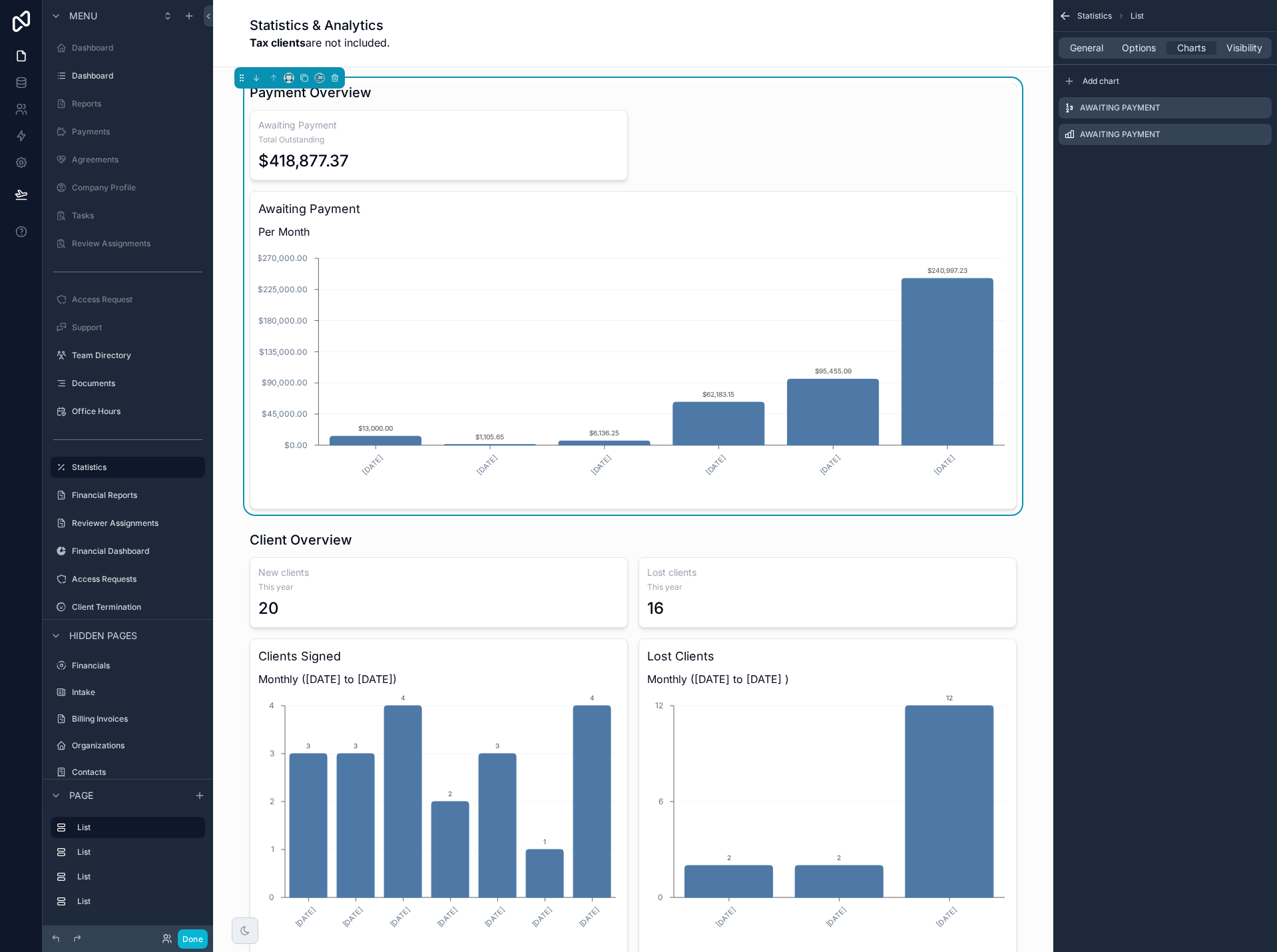
click at [1077, 55] on div "General Options Charts Visibility" at bounding box center [1164, 48] width 213 height 21
click at [1078, 53] on span "General" at bounding box center [1086, 48] width 34 height 13
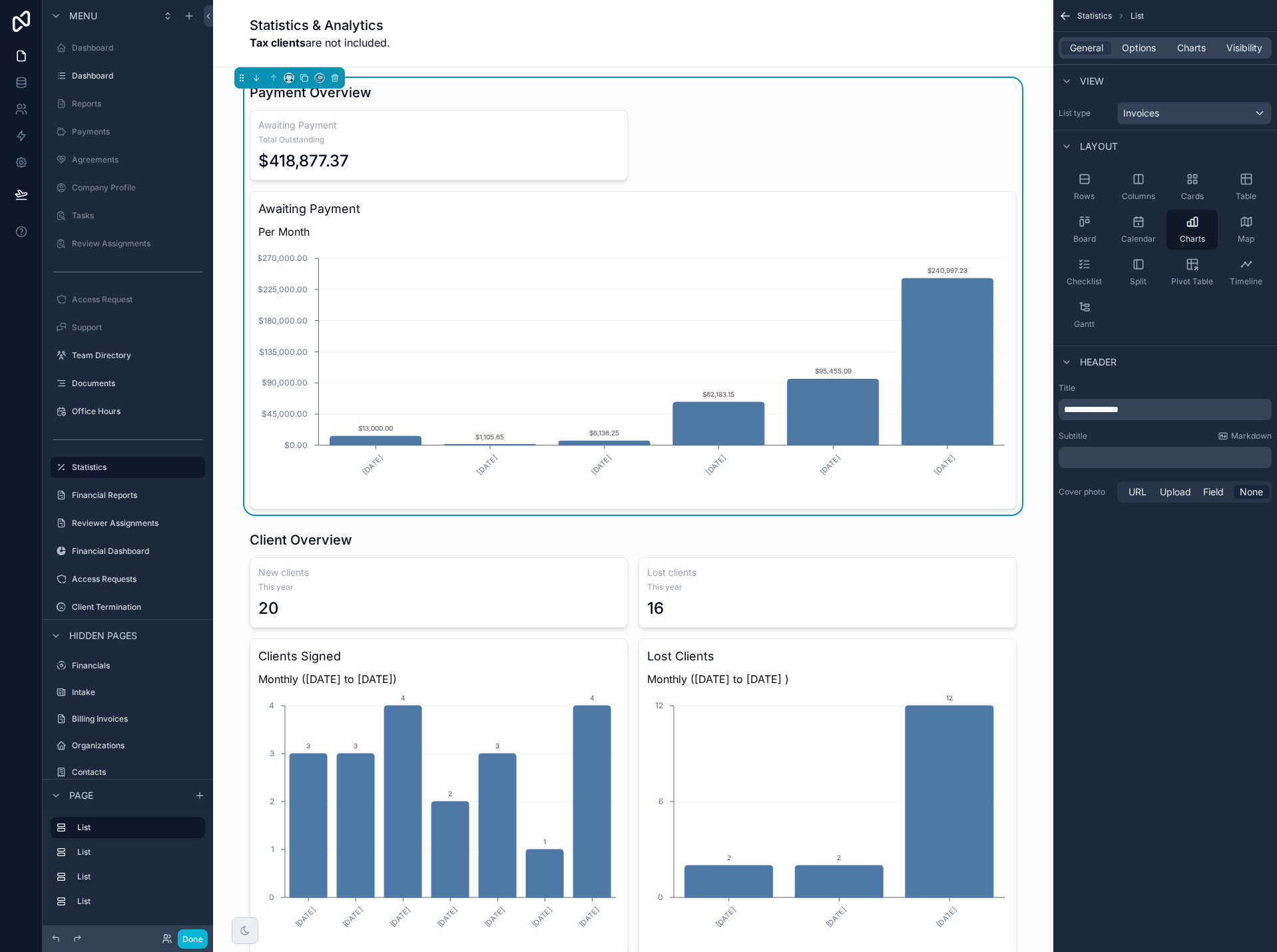
click at [1112, 459] on p "﻿" at bounding box center [1166, 457] width 205 height 13
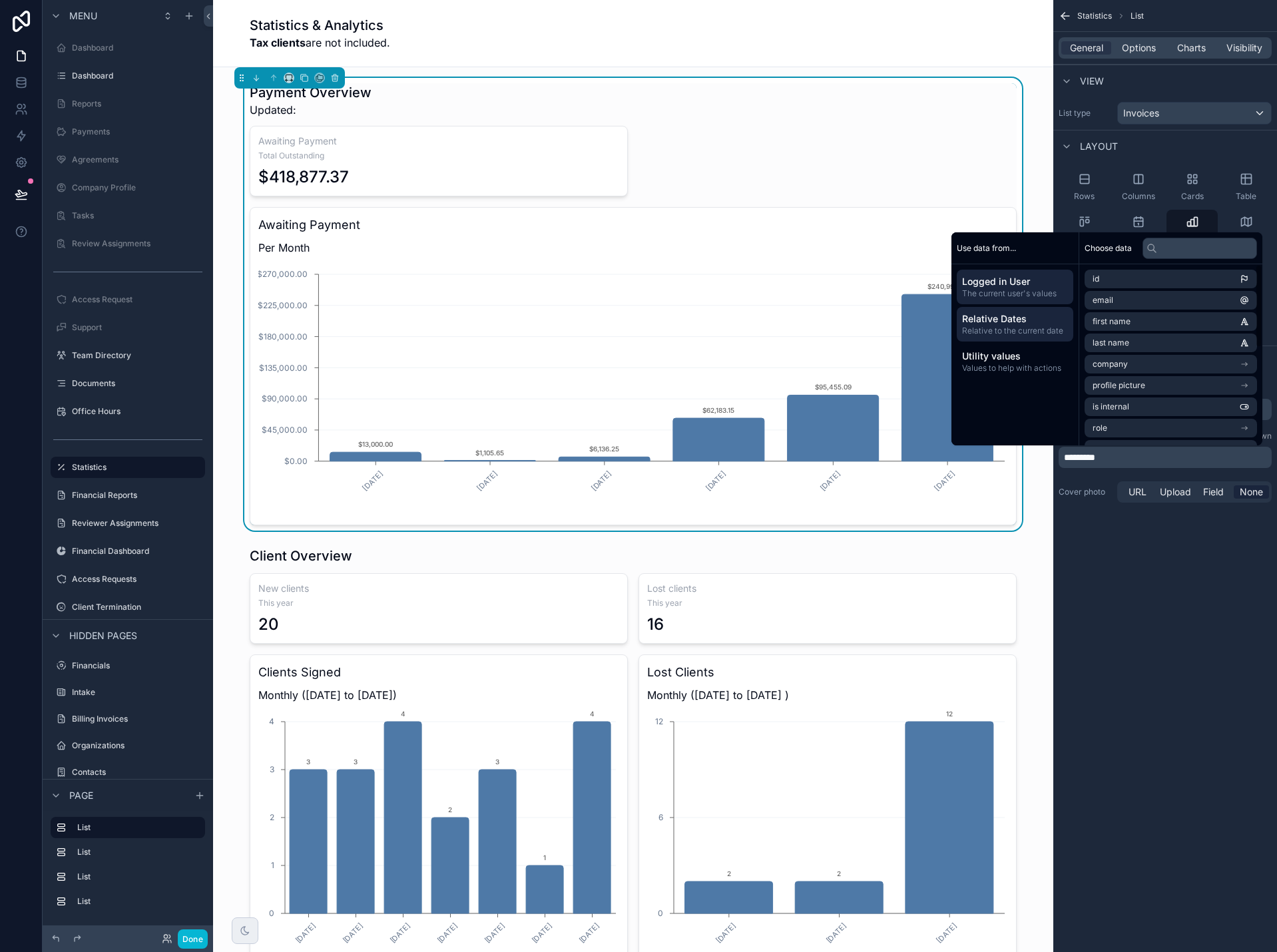
click at [1000, 326] on span "Relative to the current date" at bounding box center [1015, 331] width 106 height 11
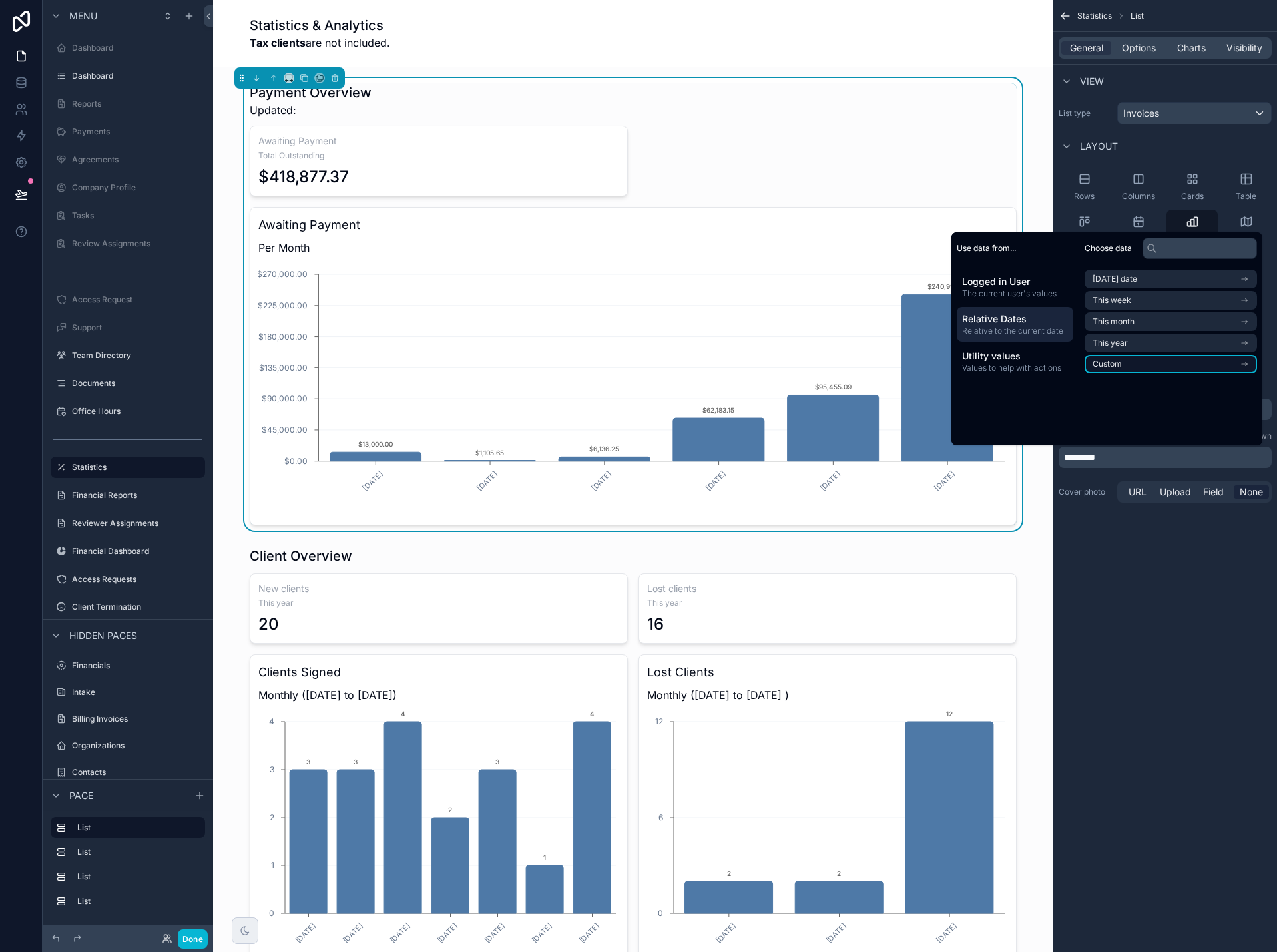
click at [1129, 361] on li "Custom" at bounding box center [1170, 364] width 172 height 19
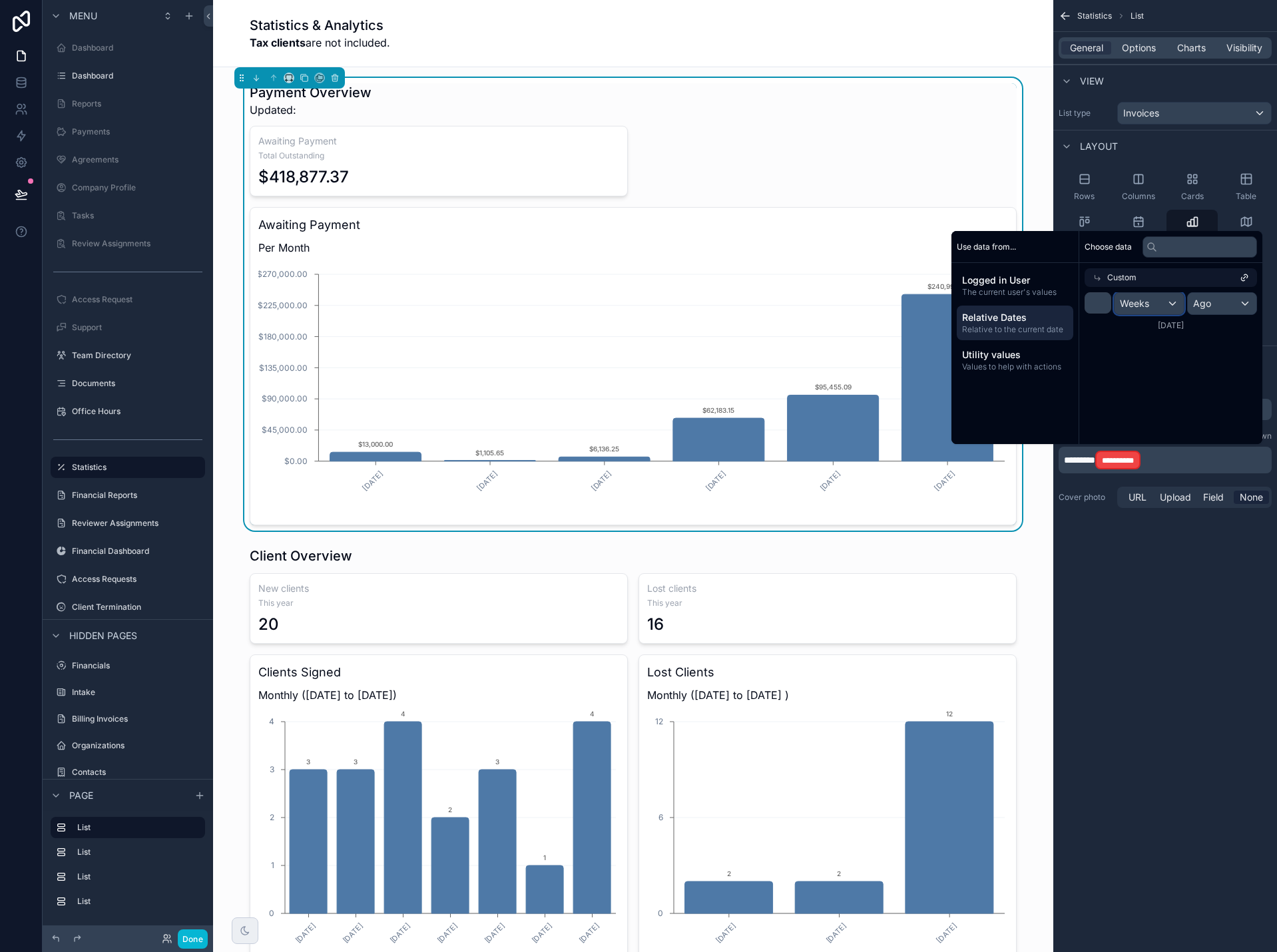
click at [1159, 302] on div "Weeks" at bounding box center [1149, 304] width 69 height 21
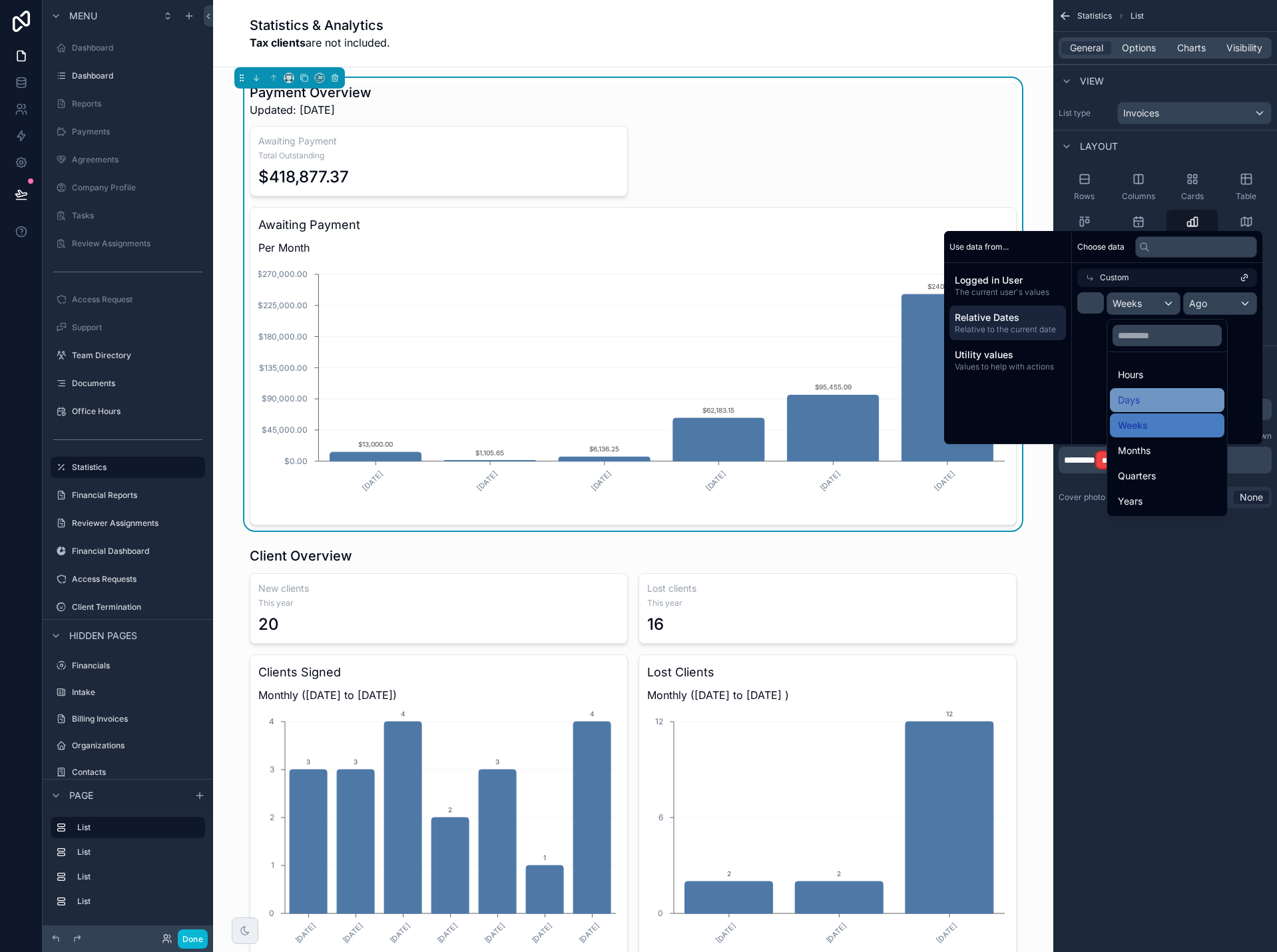
click at [1146, 395] on div "Days" at bounding box center [1168, 400] width 99 height 16
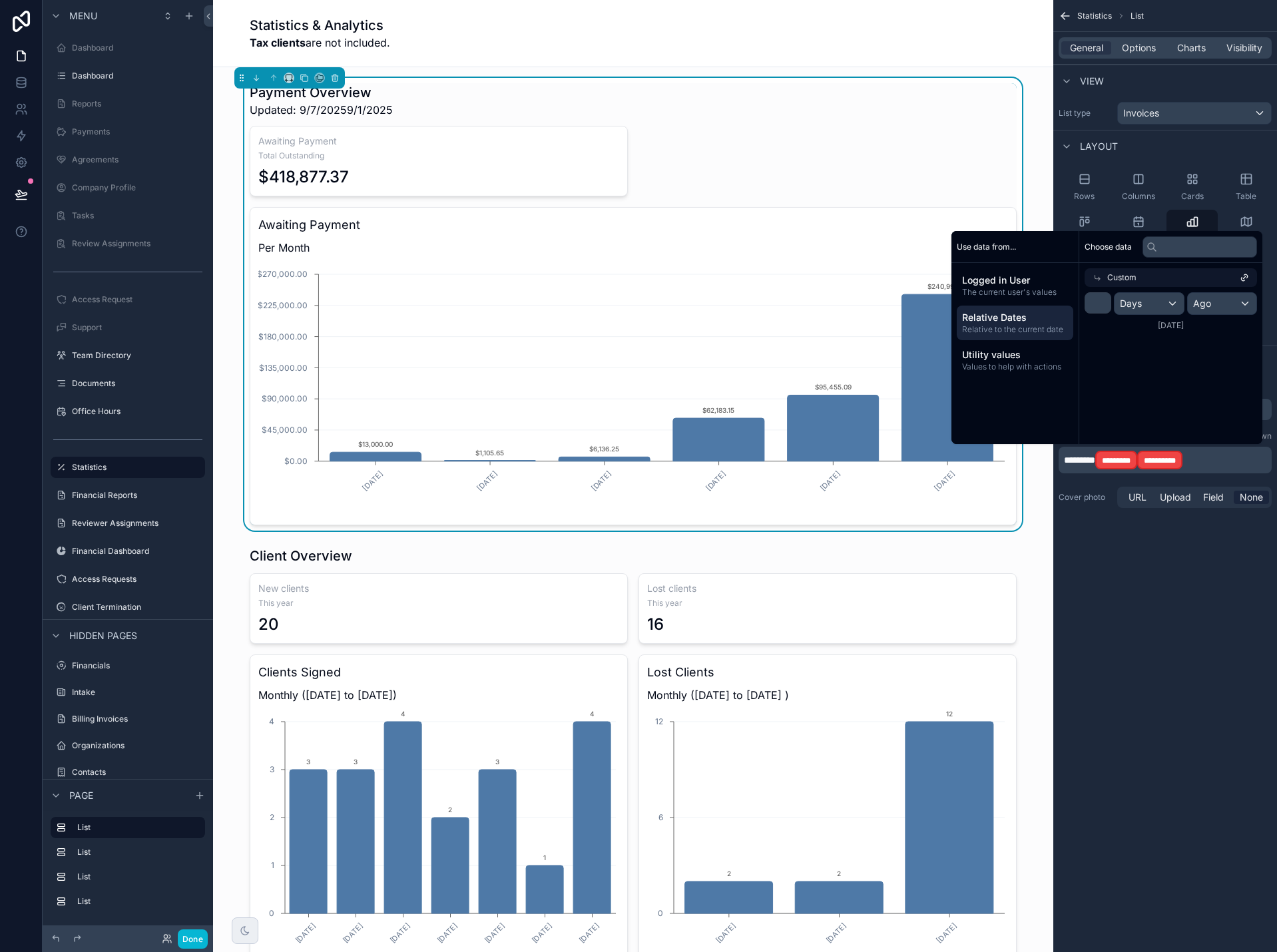
click at [1146, 395] on div "Choose data Custom * Days Ago 9/1/2025" at bounding box center [1170, 337] width 183 height 213
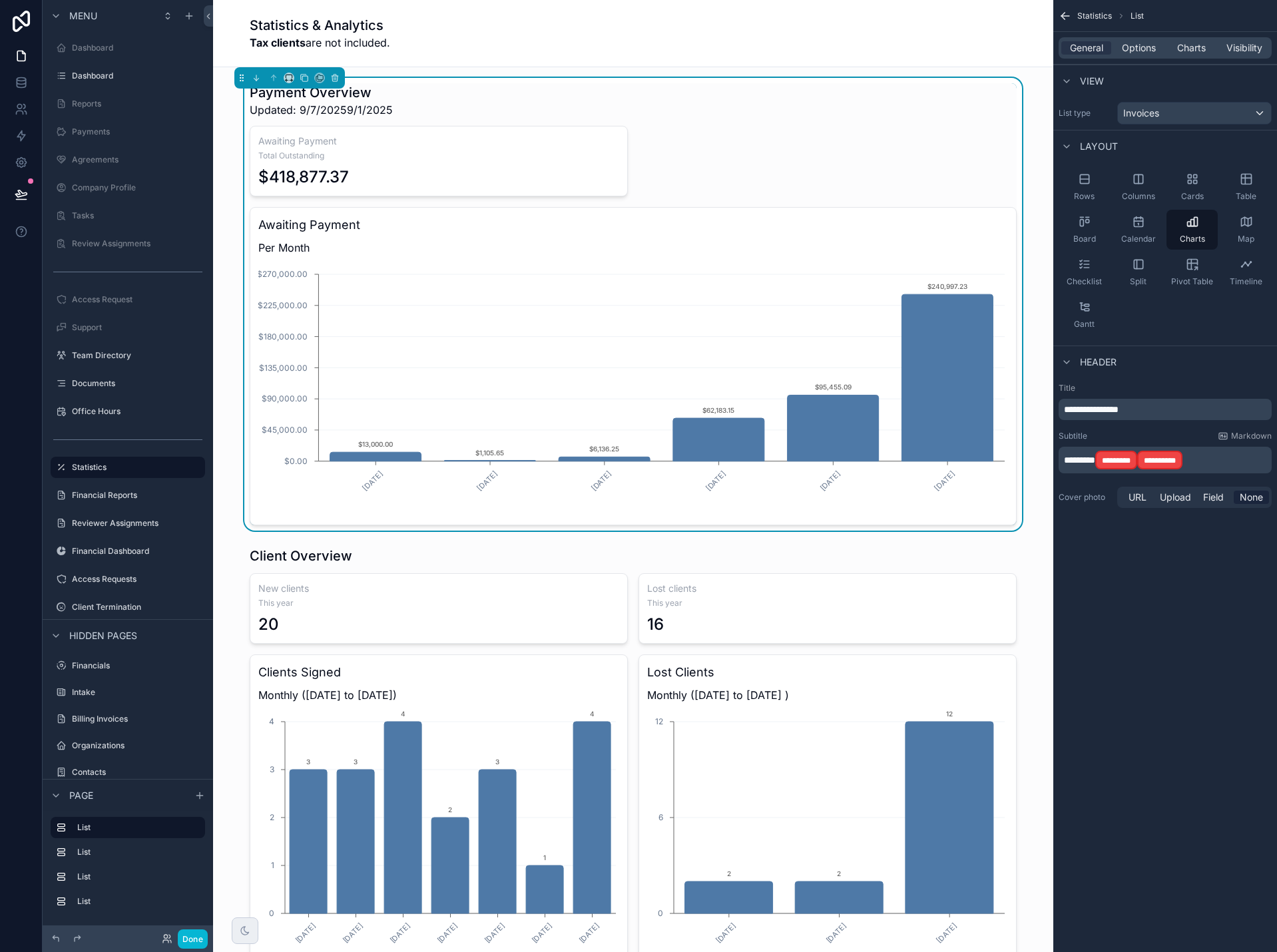
drag, startPoint x: 1159, startPoint y: 600, endPoint x: 1186, endPoint y: 542, distance: 64.0
click at [1159, 598] on div "**********" at bounding box center [1164, 476] width 223 height 952
click at [1235, 462] on p "**********" at bounding box center [1166, 460] width 205 height 21
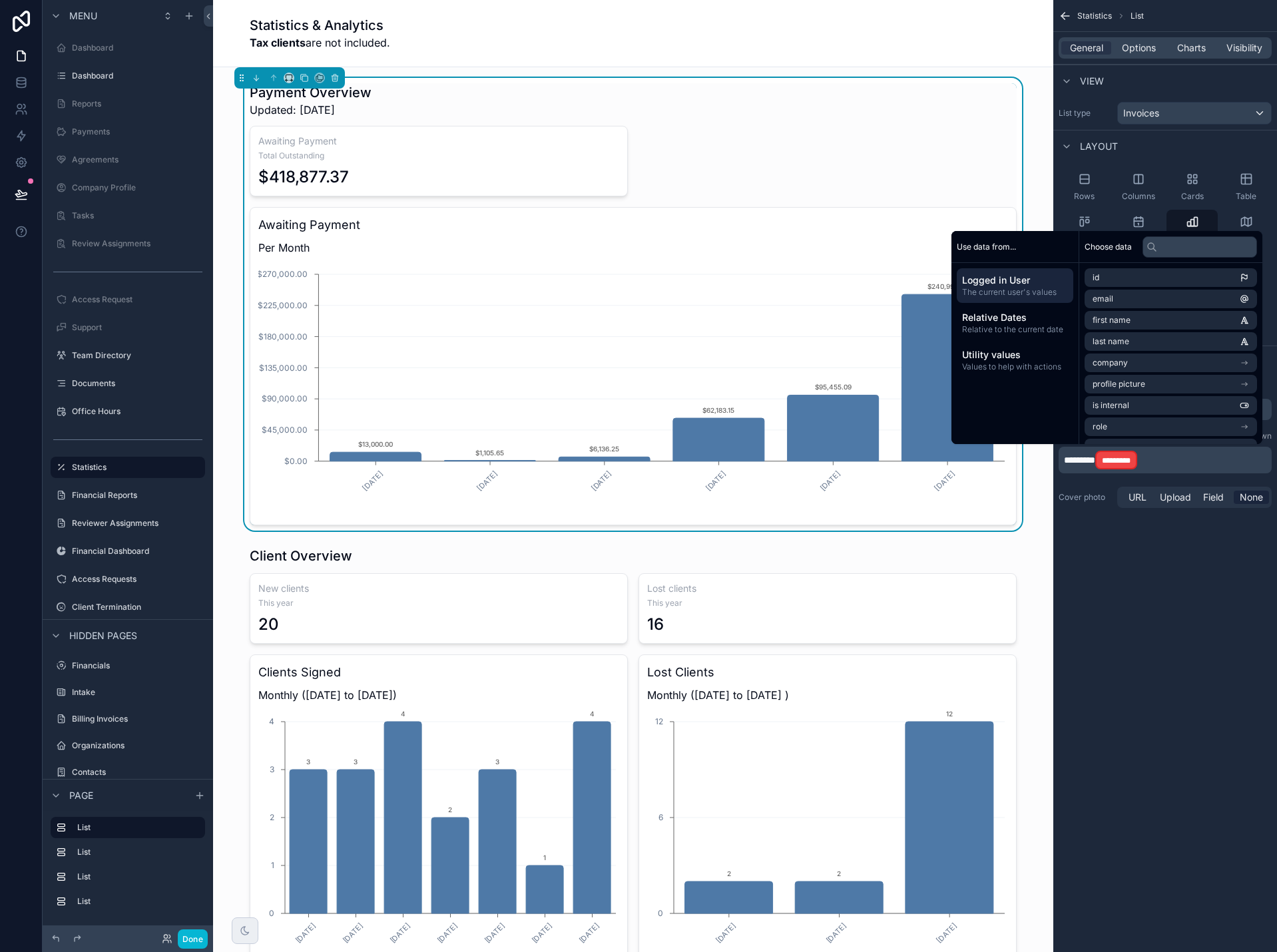
click at [1198, 653] on div "**********" at bounding box center [1164, 476] width 223 height 952
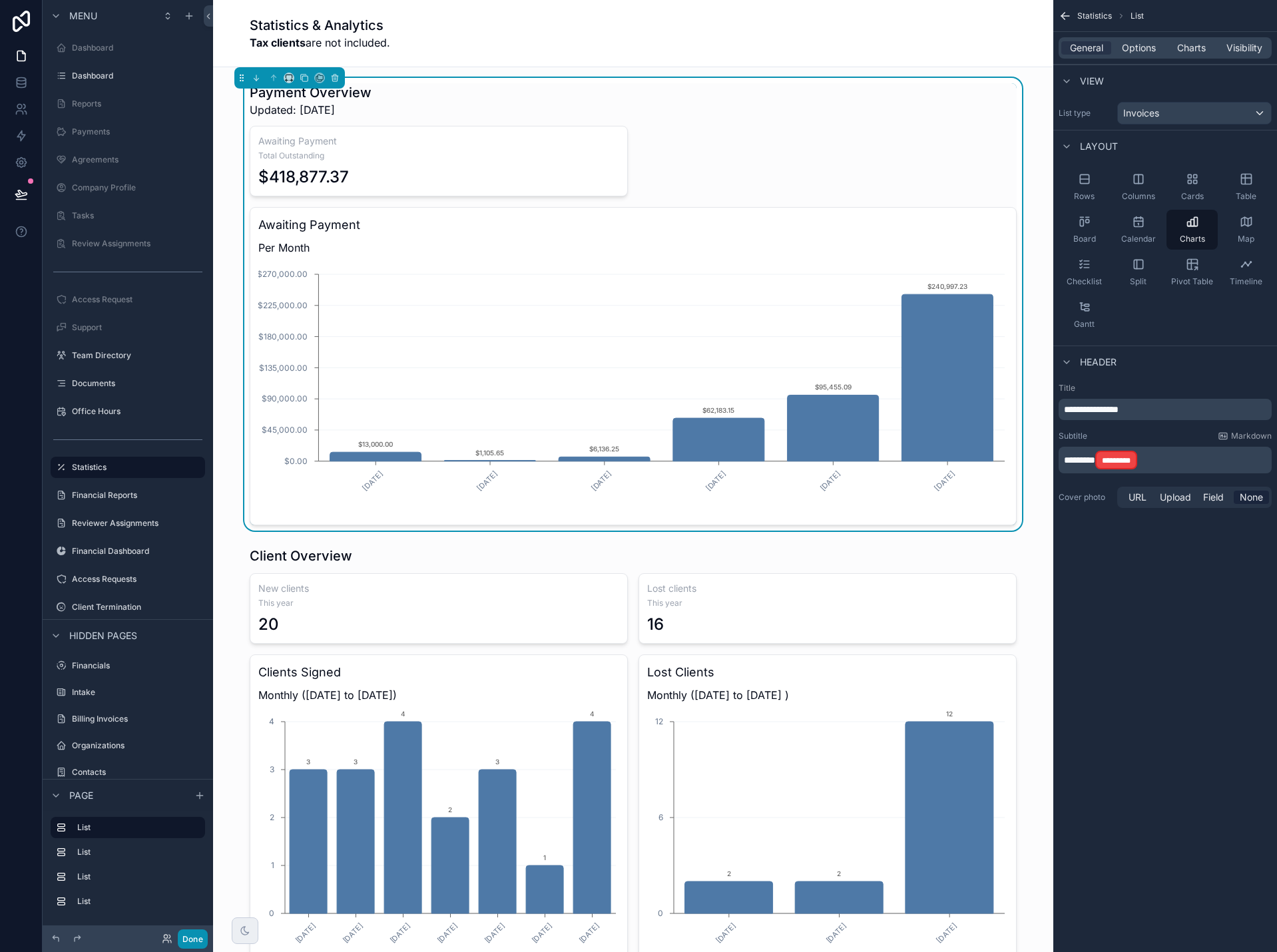
click at [191, 937] on button "Done" at bounding box center [192, 939] width 30 height 19
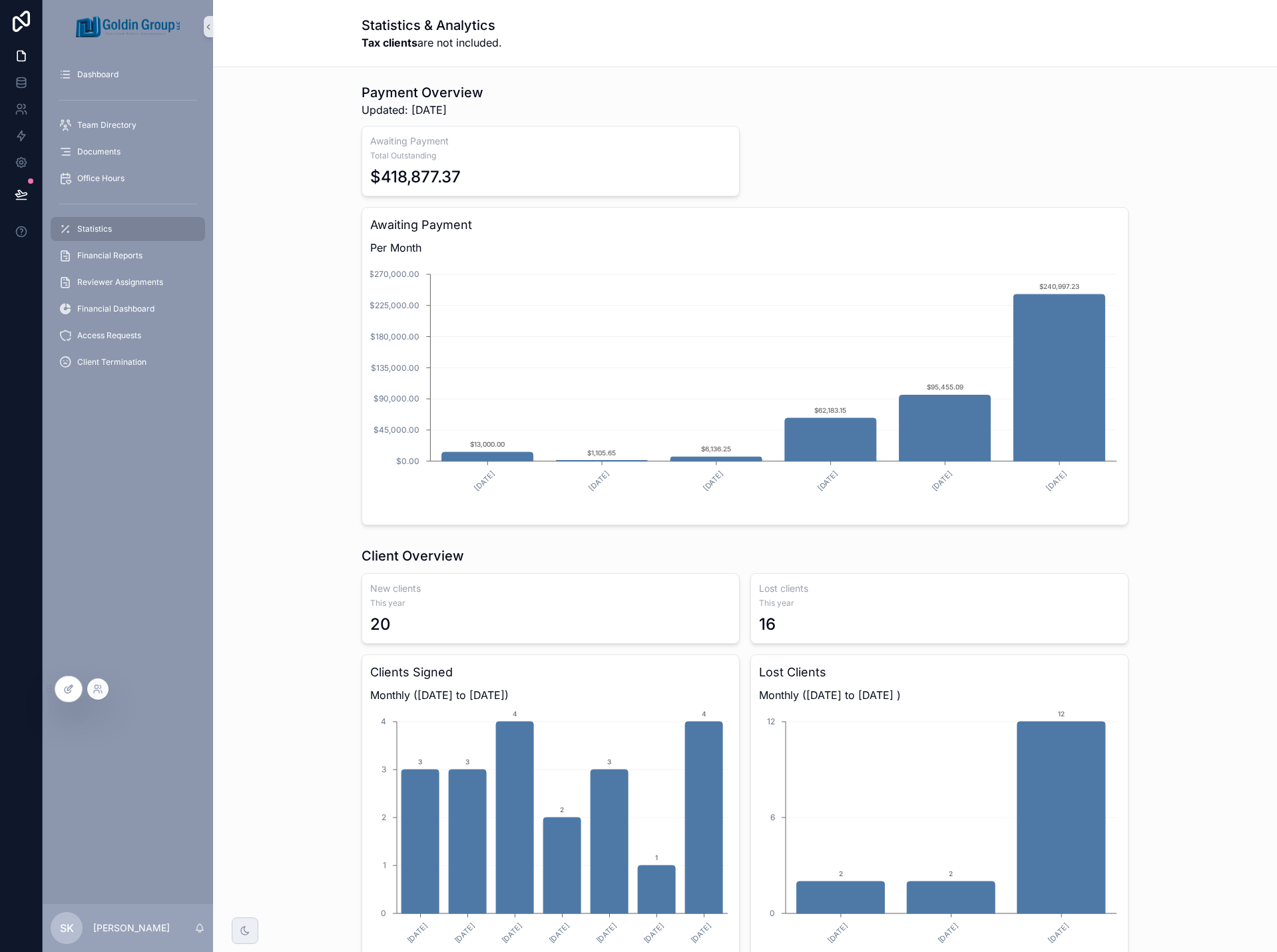
click at [66, 691] on icon at bounding box center [69, 689] width 11 height 11
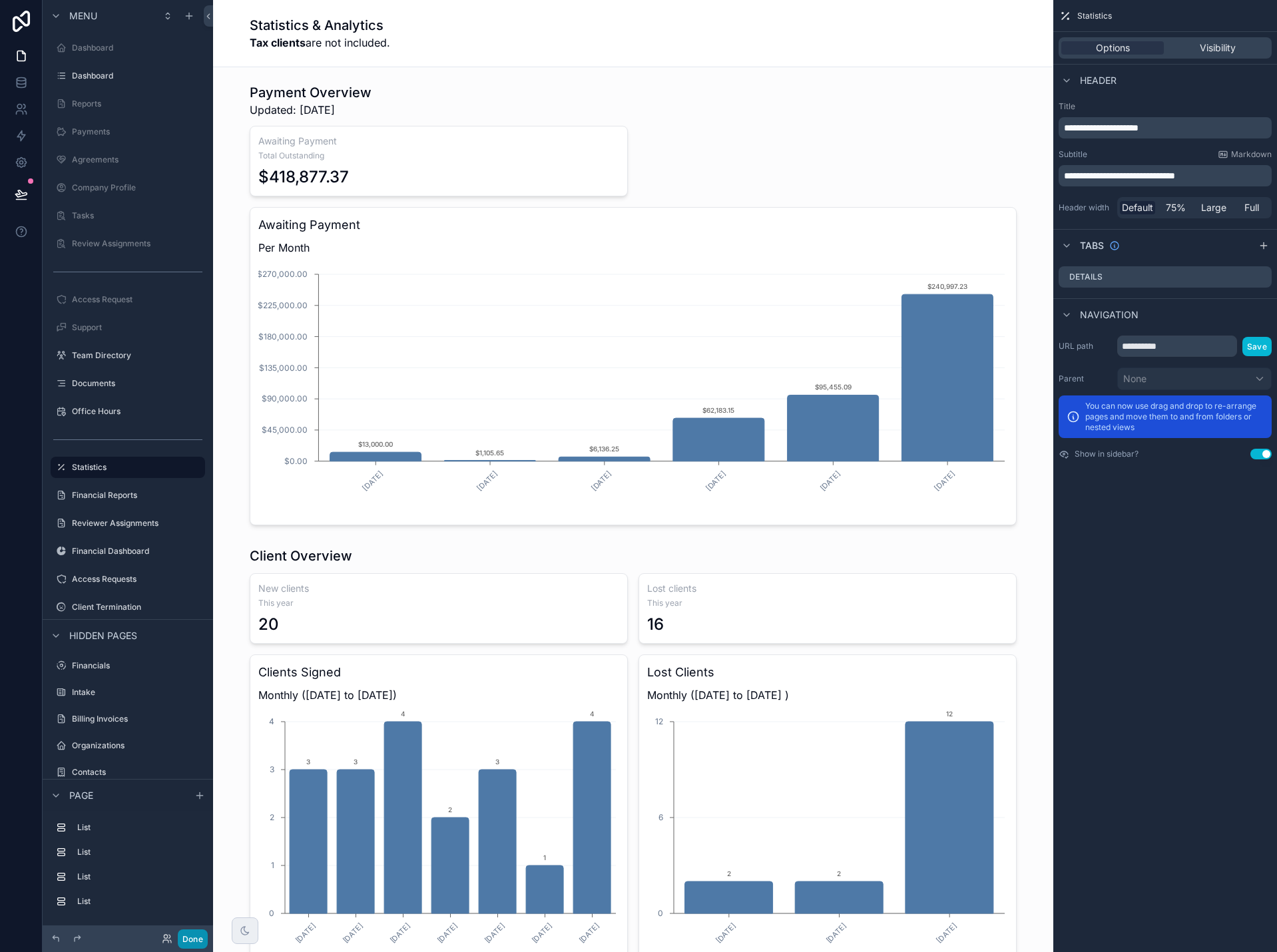
click at [194, 942] on button "Done" at bounding box center [192, 939] width 30 height 19
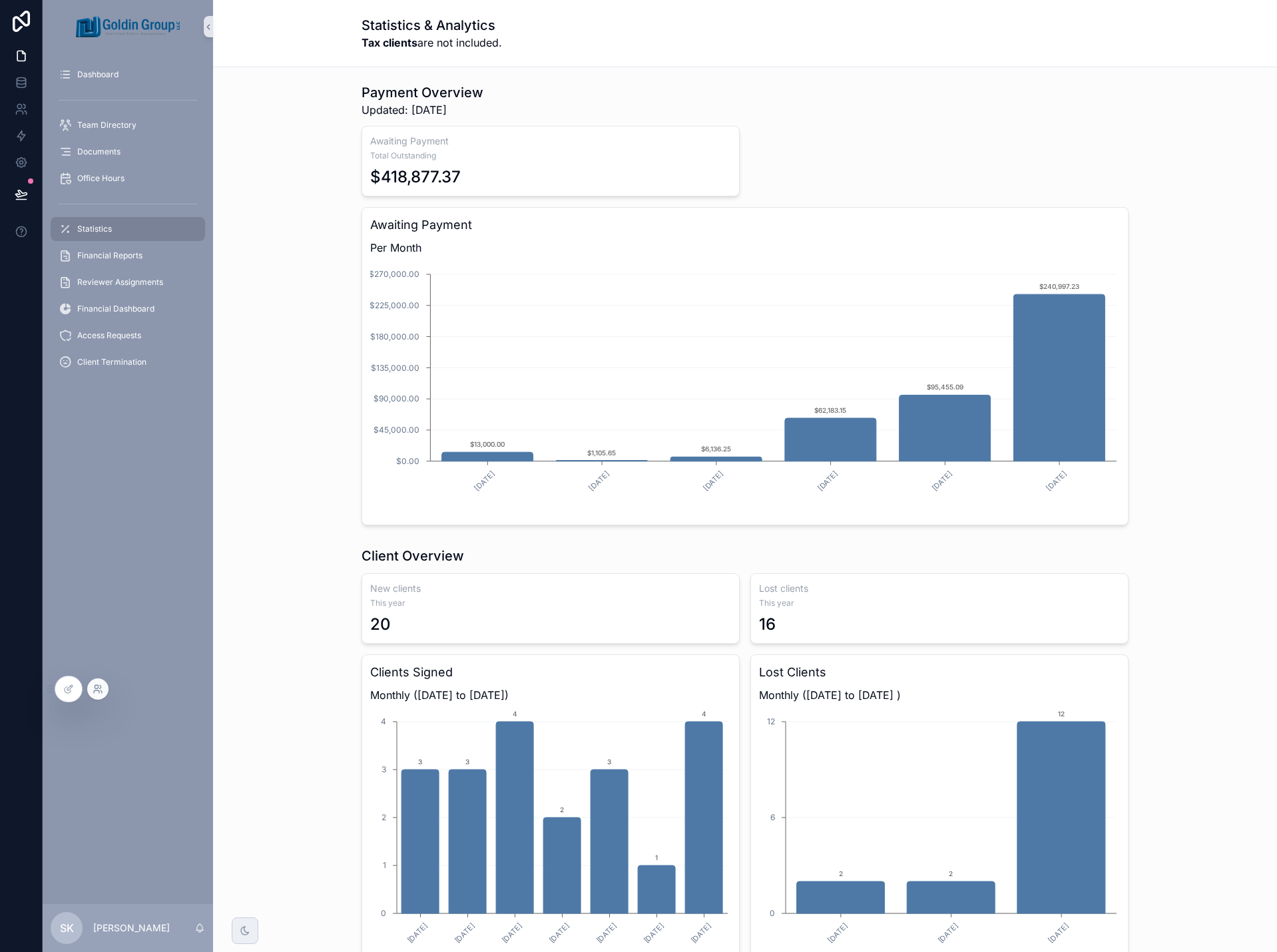
click at [96, 693] on icon at bounding box center [98, 689] width 11 height 11
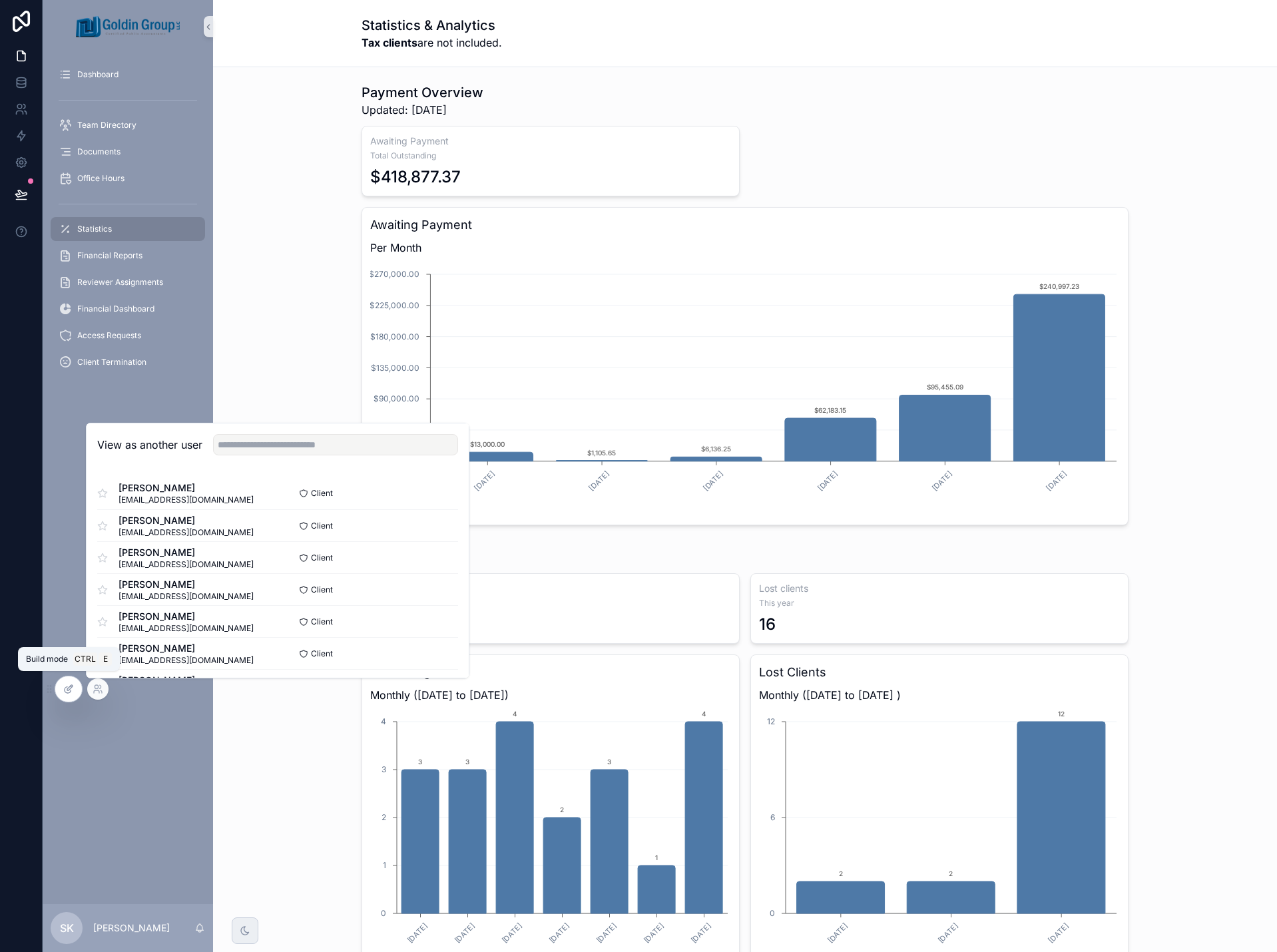
click at [71, 690] on icon at bounding box center [67, 689] width 6 height 6
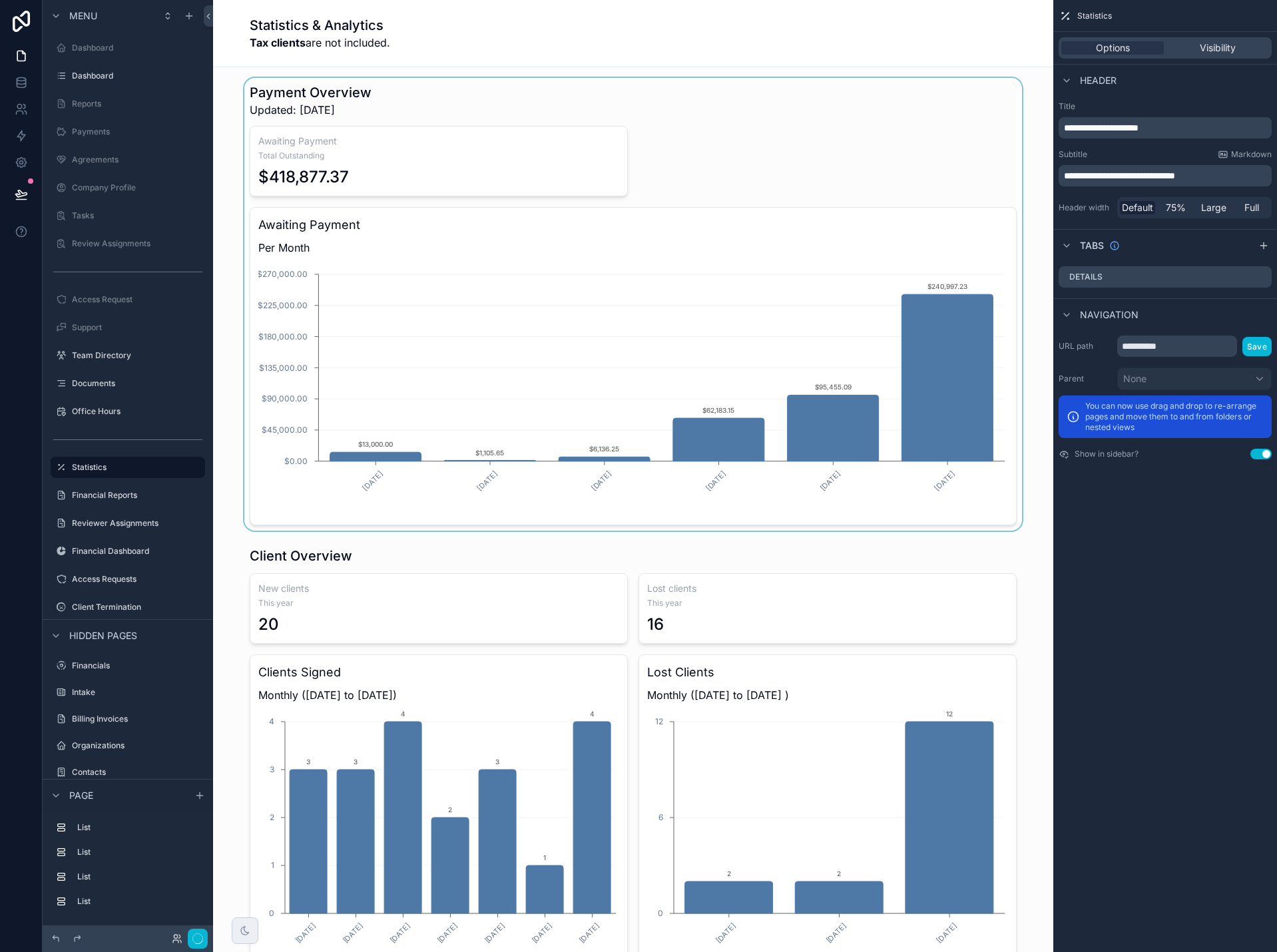
click at [676, 184] on div "scrollable content" at bounding box center [633, 304] width 819 height 453
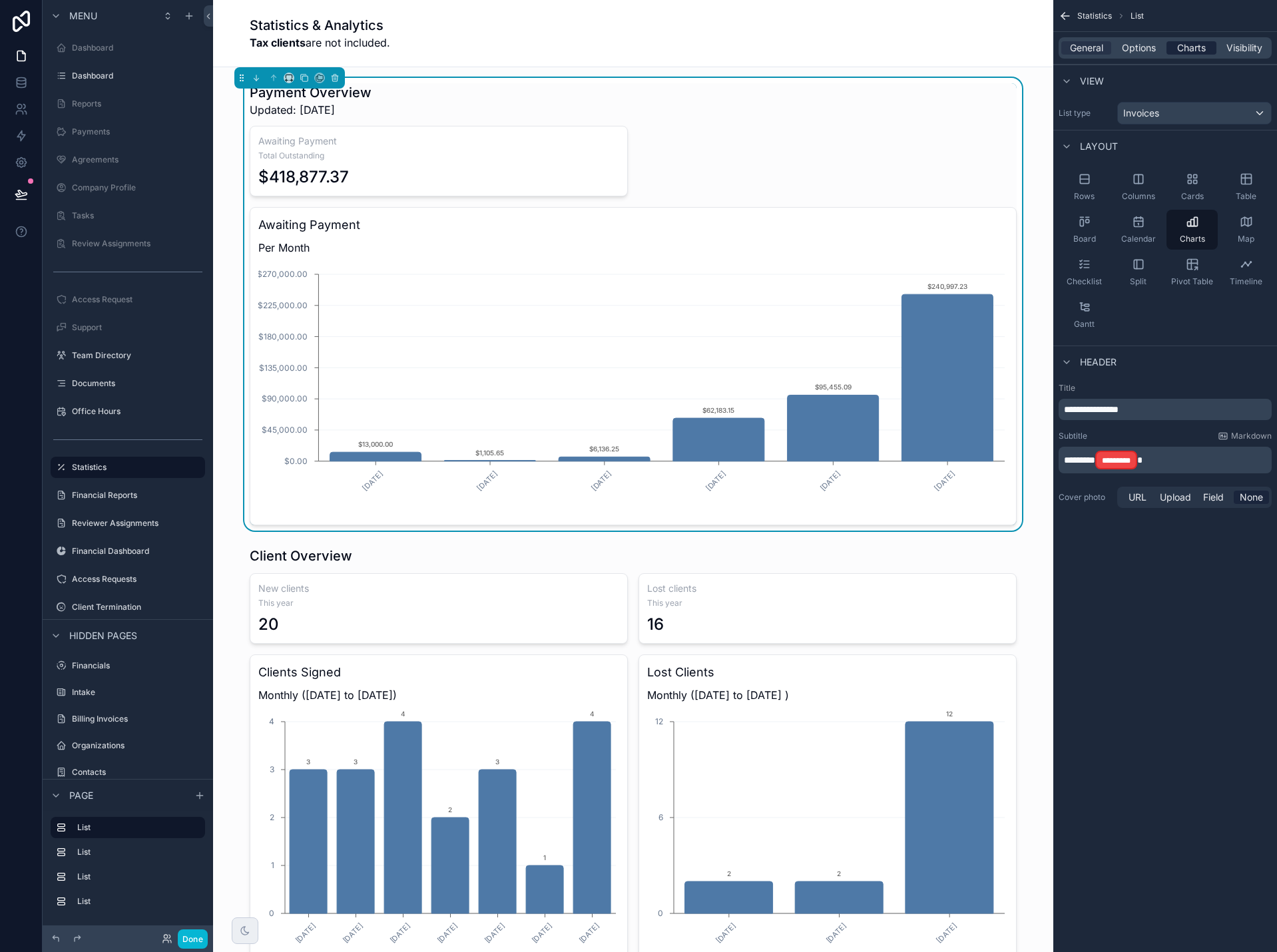
click at [1200, 45] on span "Charts" at bounding box center [1191, 48] width 28 height 13
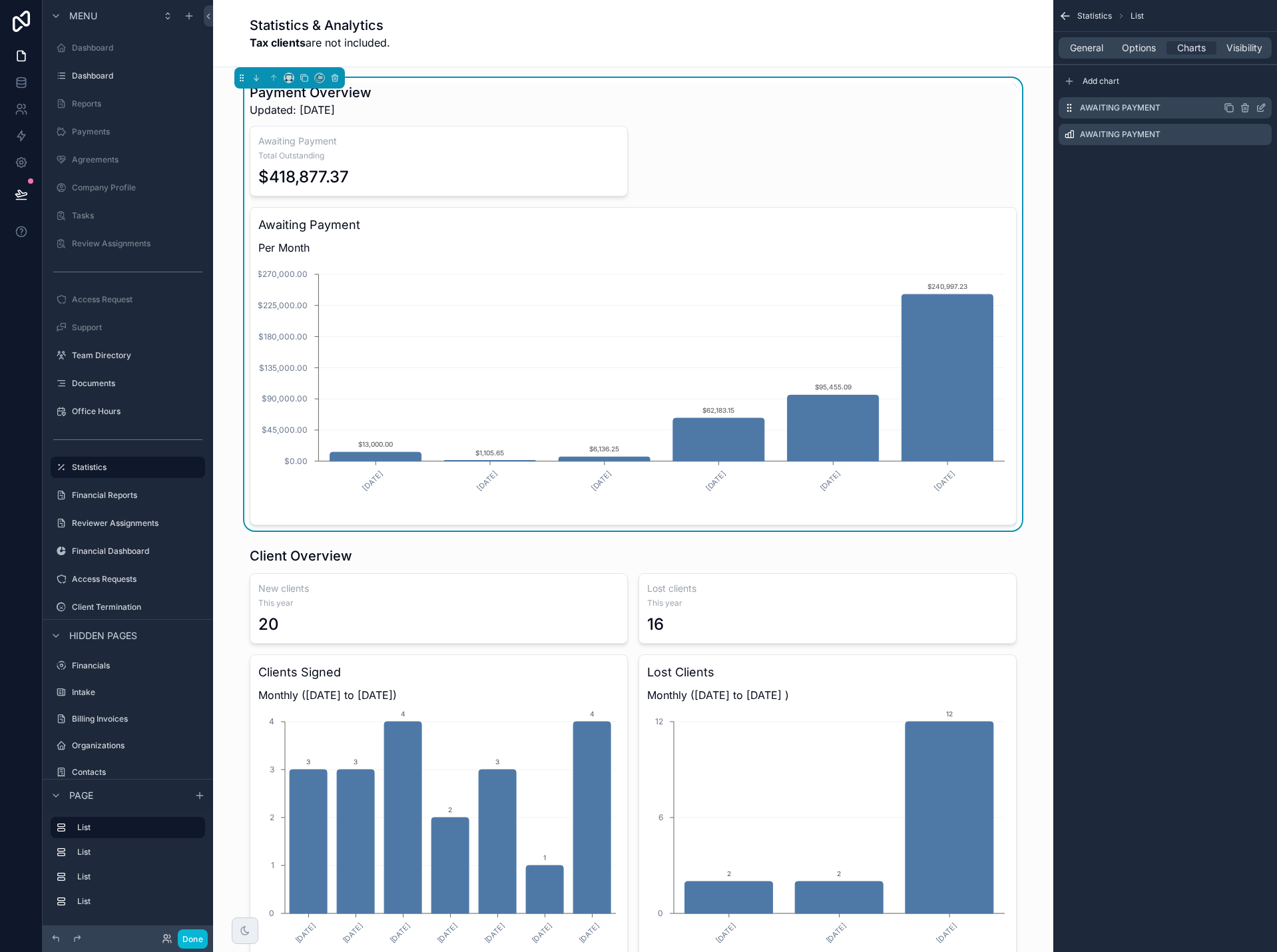
click at [1228, 108] on icon "scrollable content" at bounding box center [1228, 108] width 11 height 11
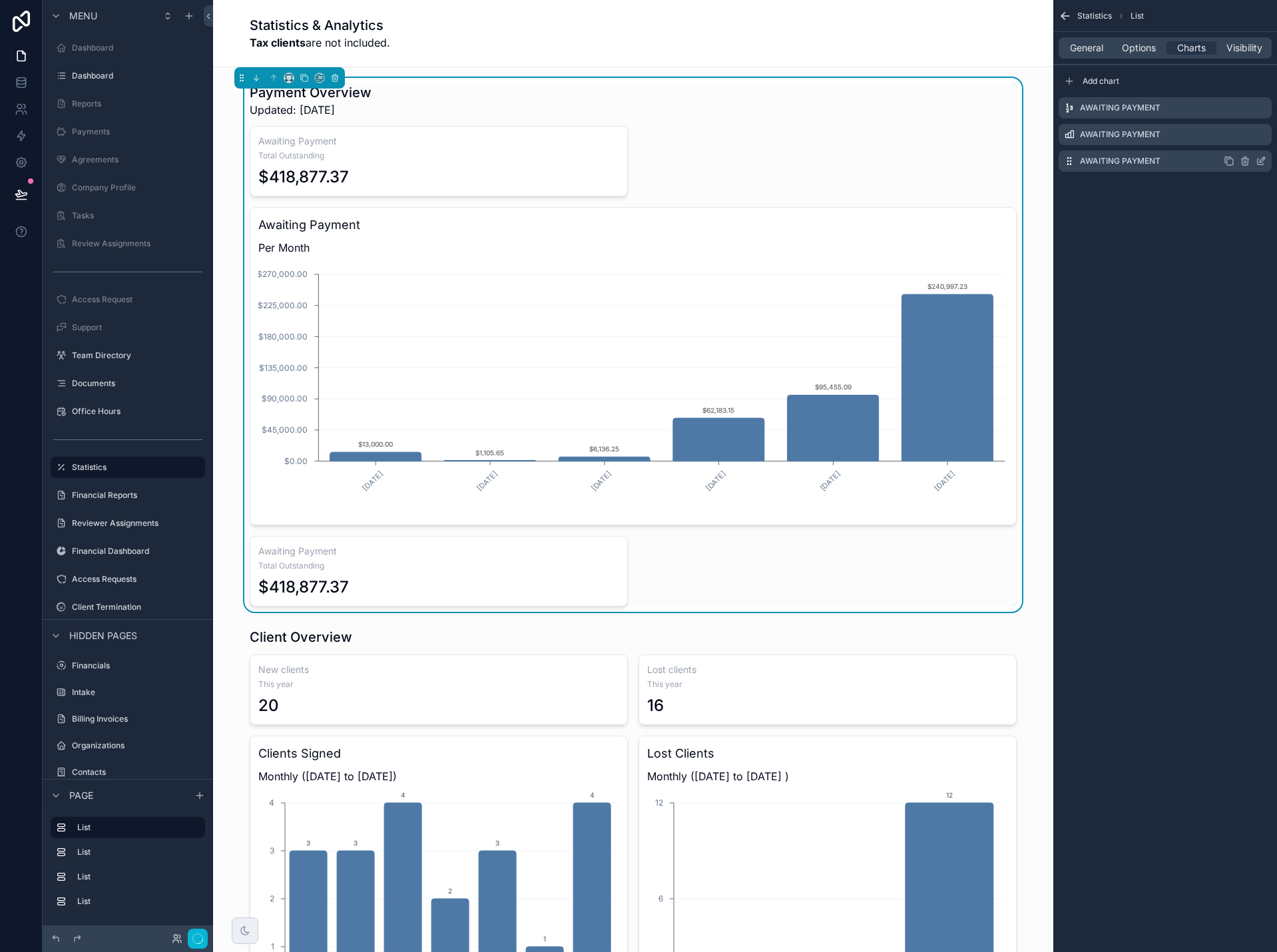
click at [1264, 162] on icon "scrollable content" at bounding box center [1261, 161] width 11 height 11
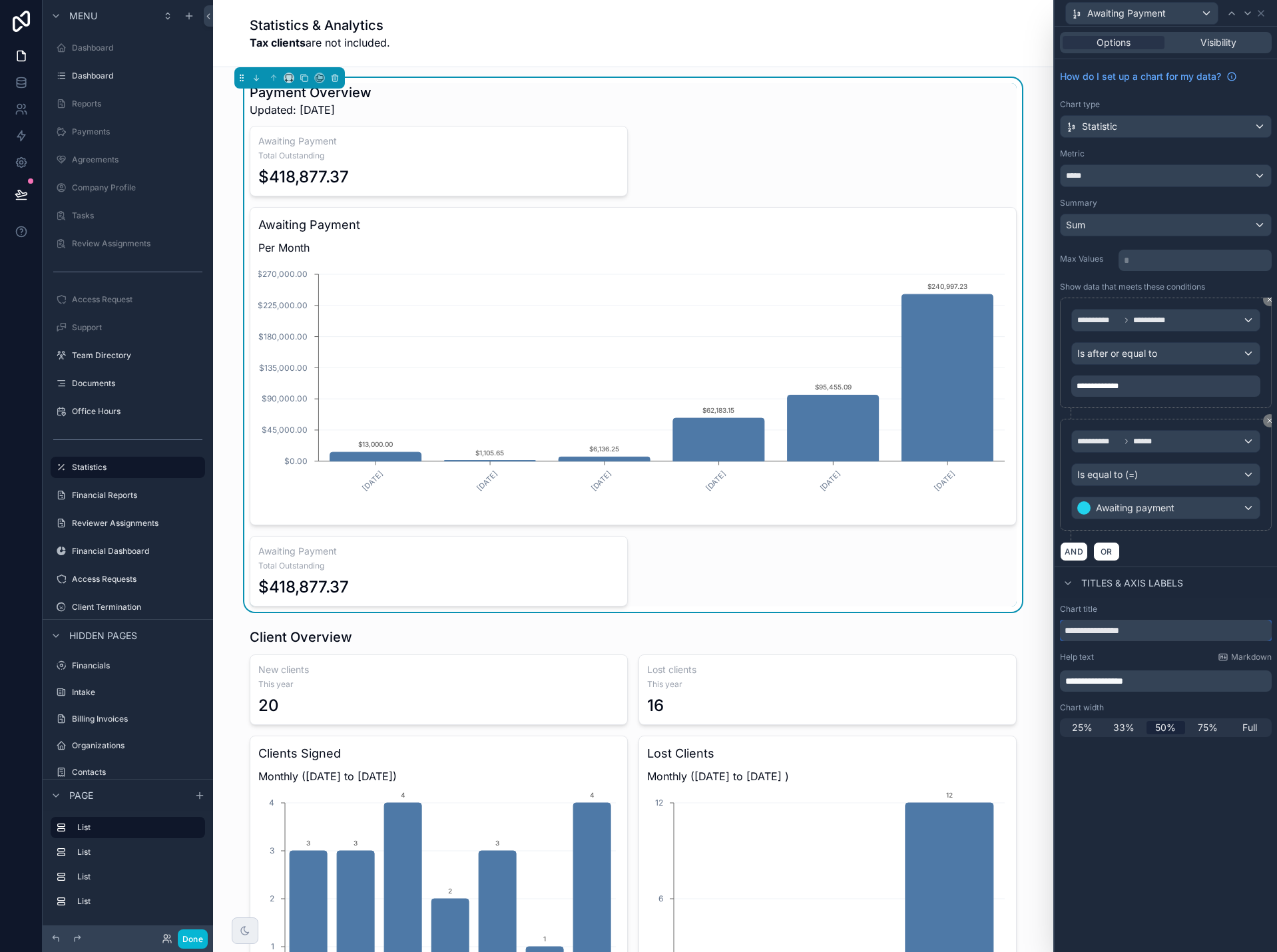
drag, startPoint x: 1156, startPoint y: 633, endPoint x: 1055, endPoint y: 639, distance: 101.2
click at [1055, 639] on div "**********" at bounding box center [1166, 670] width 222 height 144
type input "*********"
drag, startPoint x: 1147, startPoint y: 681, endPoint x: 1010, endPoint y: 684, distance: 137.0
click at [1010, 684] on div "**********" at bounding box center [638, 476] width 1277 height 952
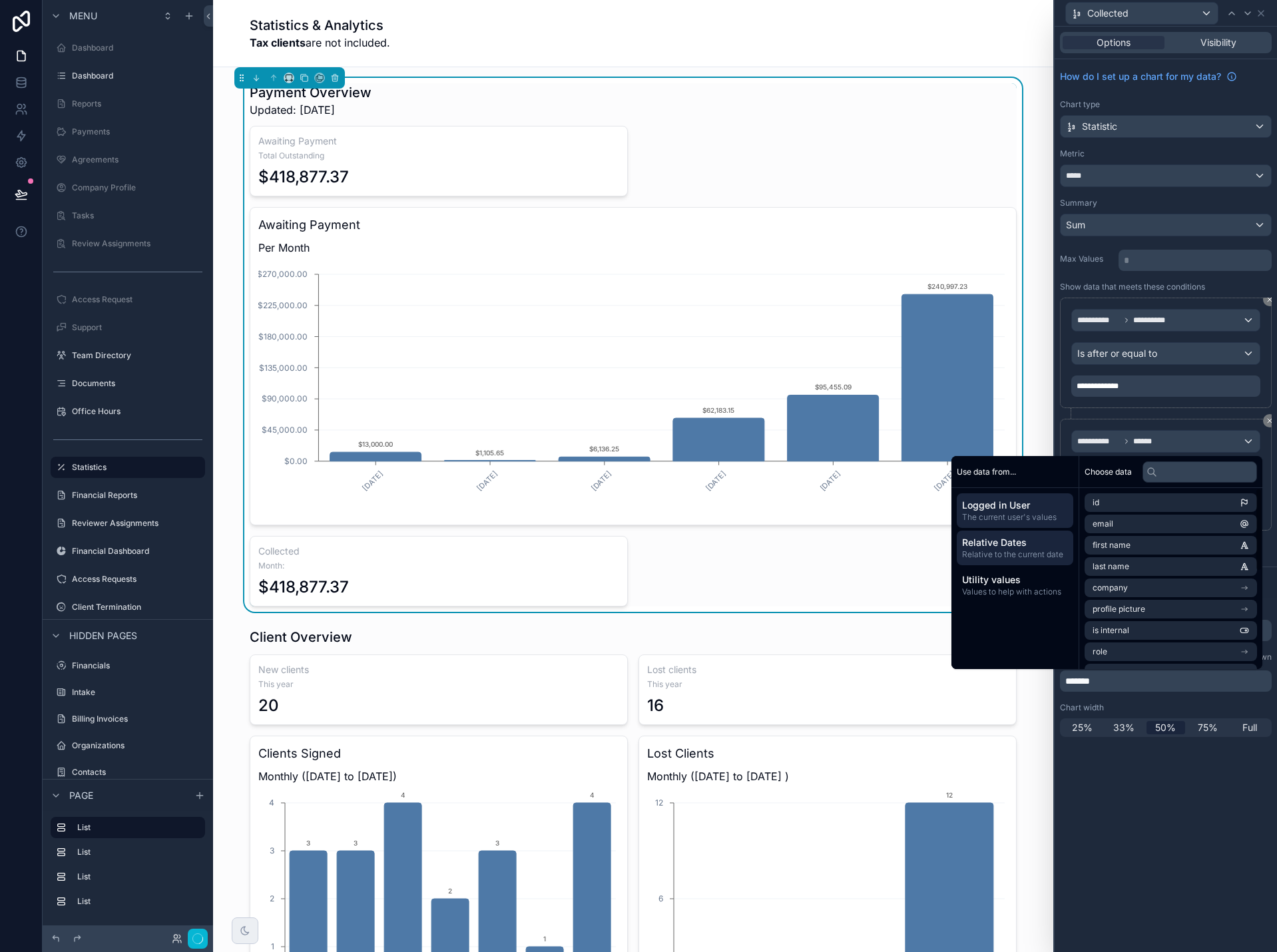
click at [1014, 554] on span "Relative to the current date" at bounding box center [1015, 554] width 106 height 11
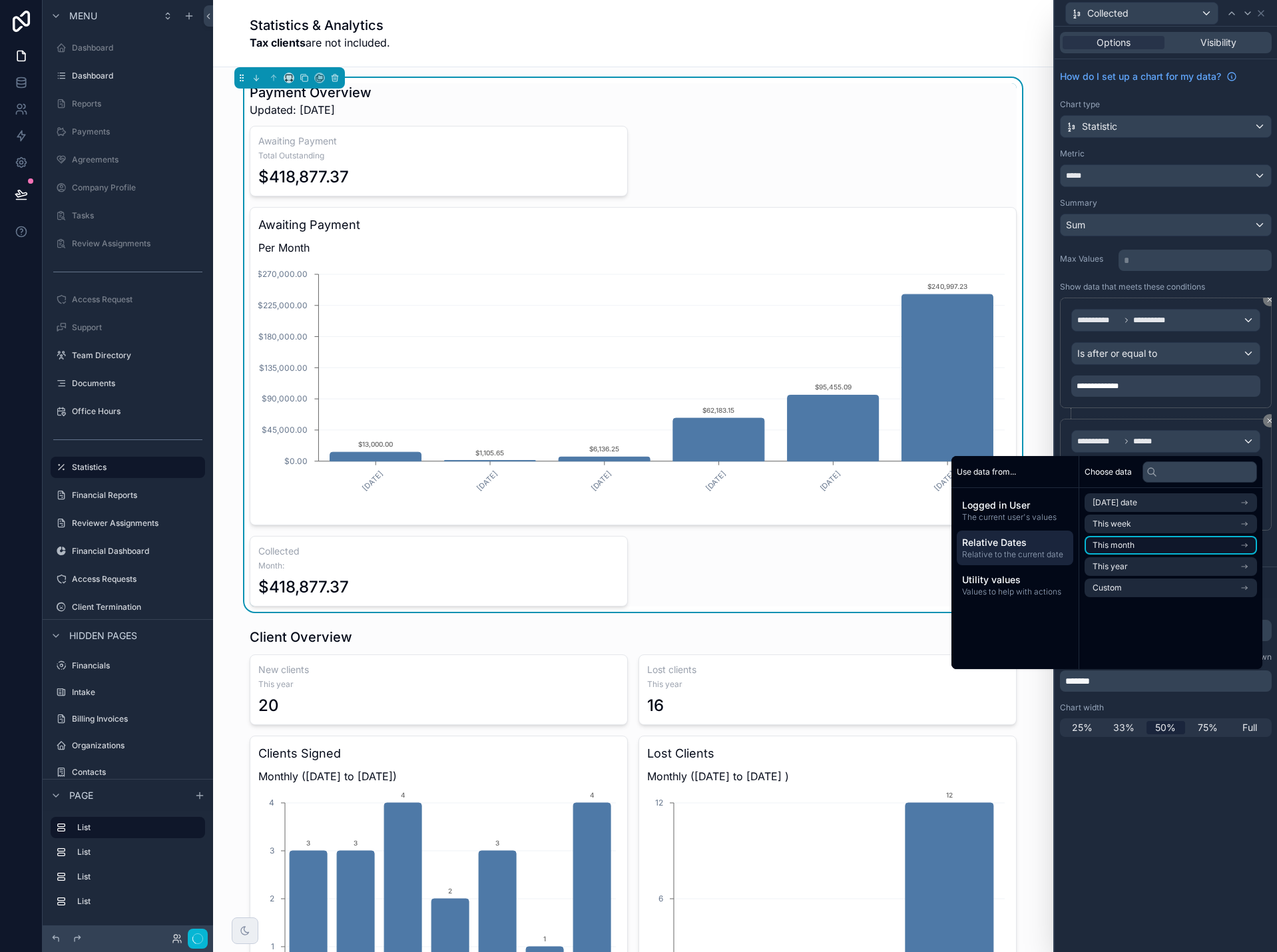
click at [1126, 546] on span "This month" at bounding box center [1114, 545] width 42 height 11
click at [1130, 527] on span "Start of month" at bounding box center [1119, 527] width 54 height 11
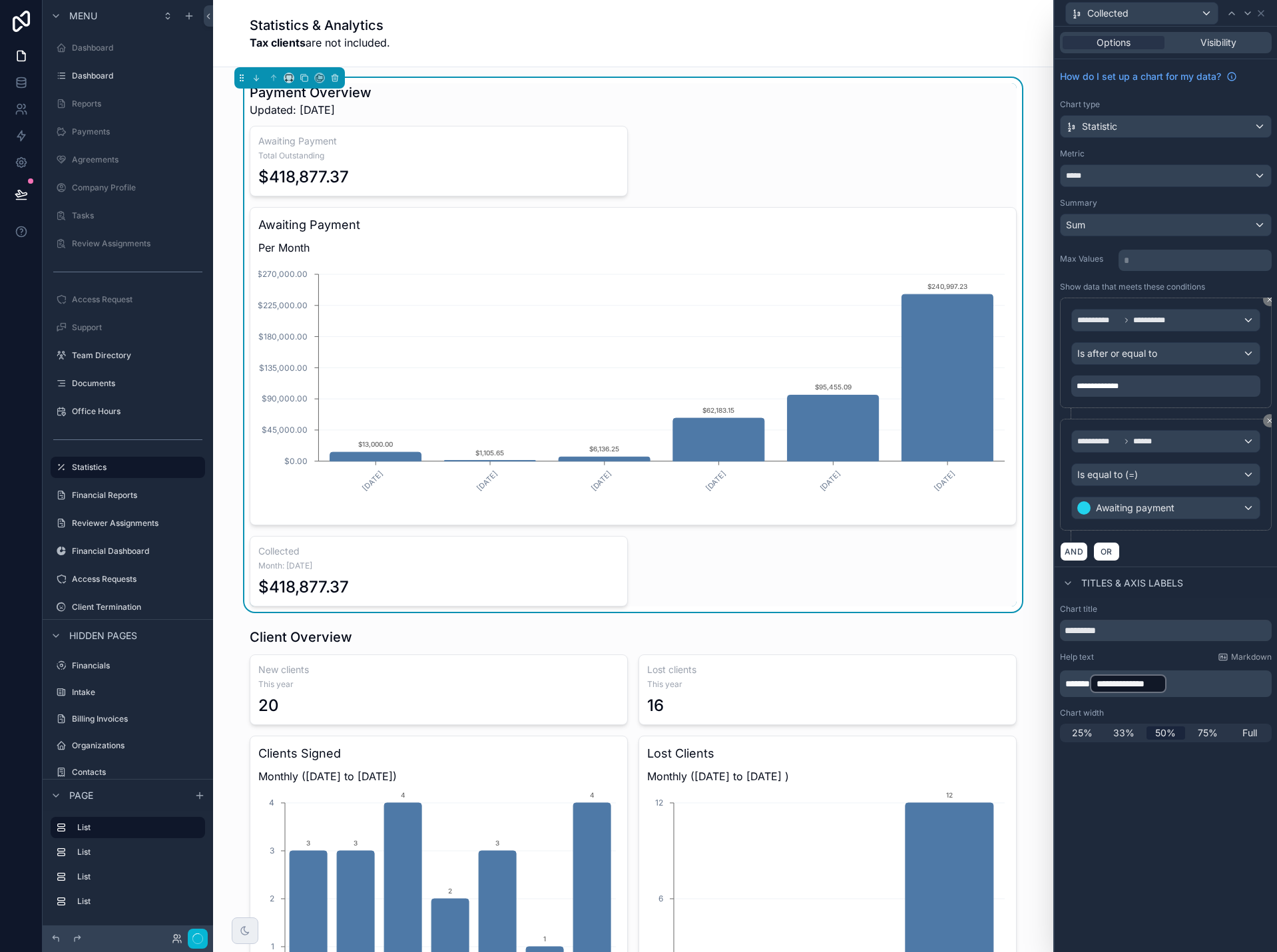
click at [1178, 800] on div "**********" at bounding box center [1166, 489] width 222 height 926
click at [1262, 11] on icon at bounding box center [1261, 13] width 11 height 11
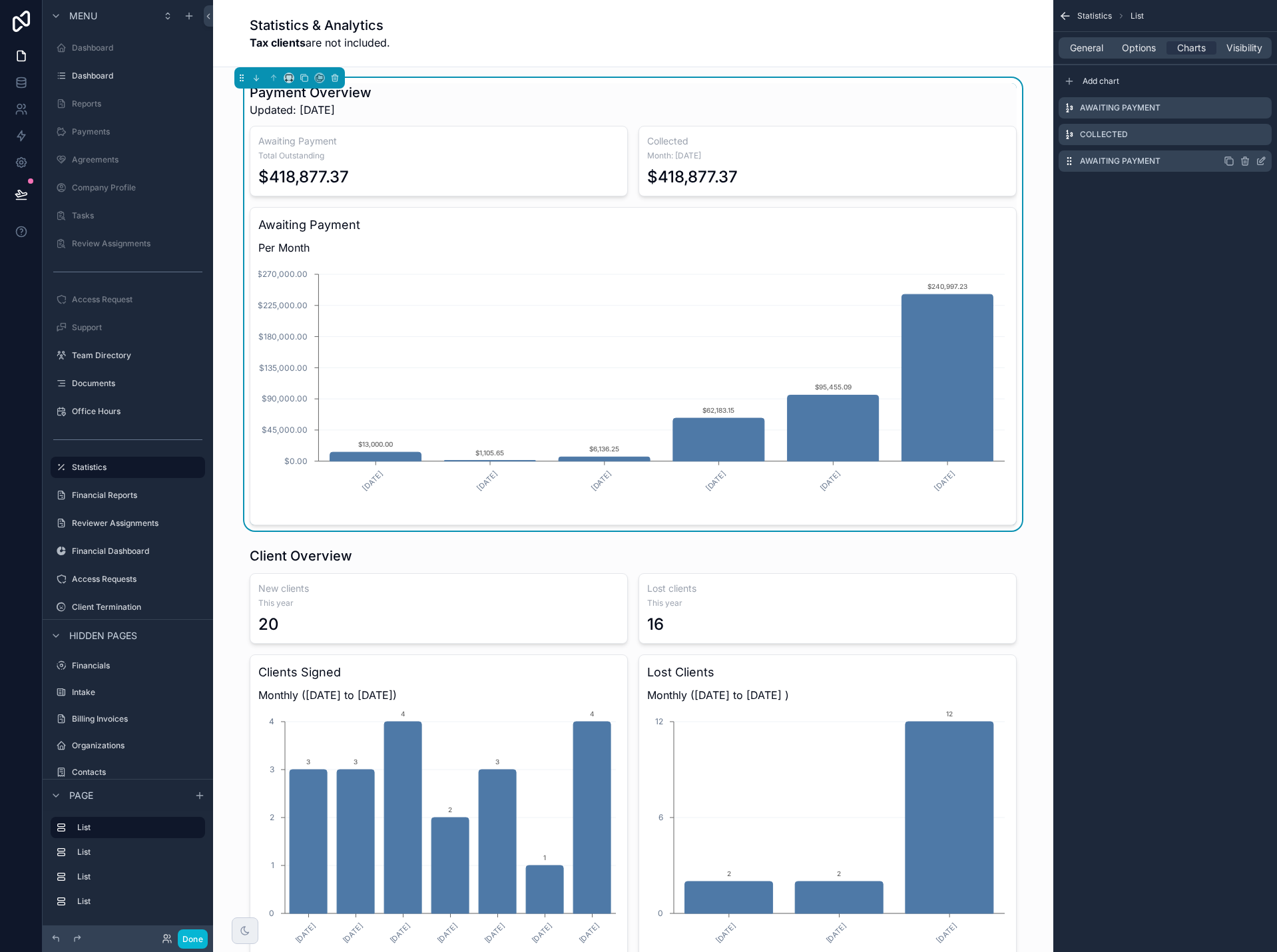
click at [1263, 161] on icon "scrollable content" at bounding box center [1261, 161] width 11 height 11
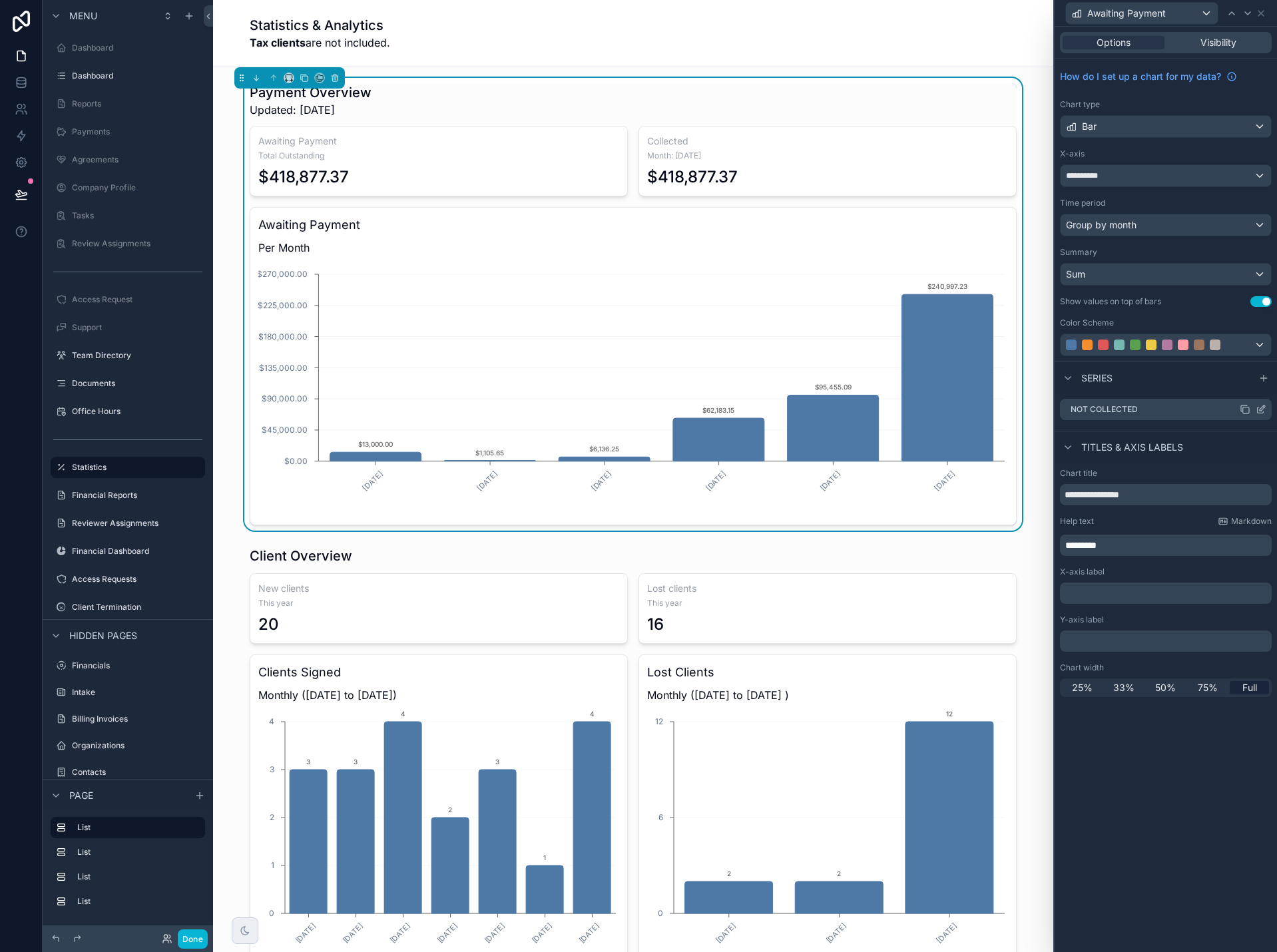
click at [1262, 408] on icon at bounding box center [1261, 409] width 11 height 11
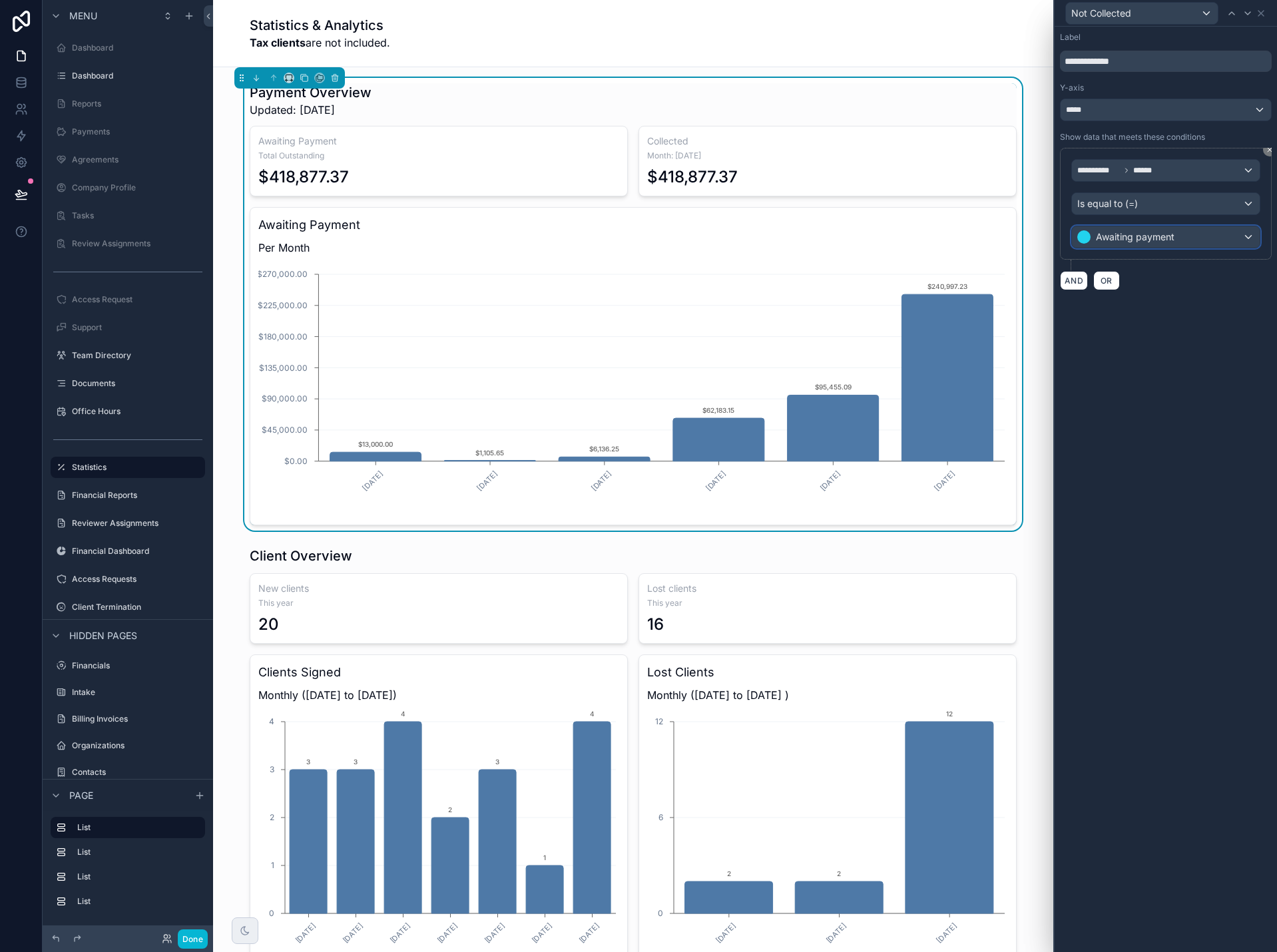
click at [1210, 237] on div "Awaiting payment" at bounding box center [1165, 236] width 188 height 21
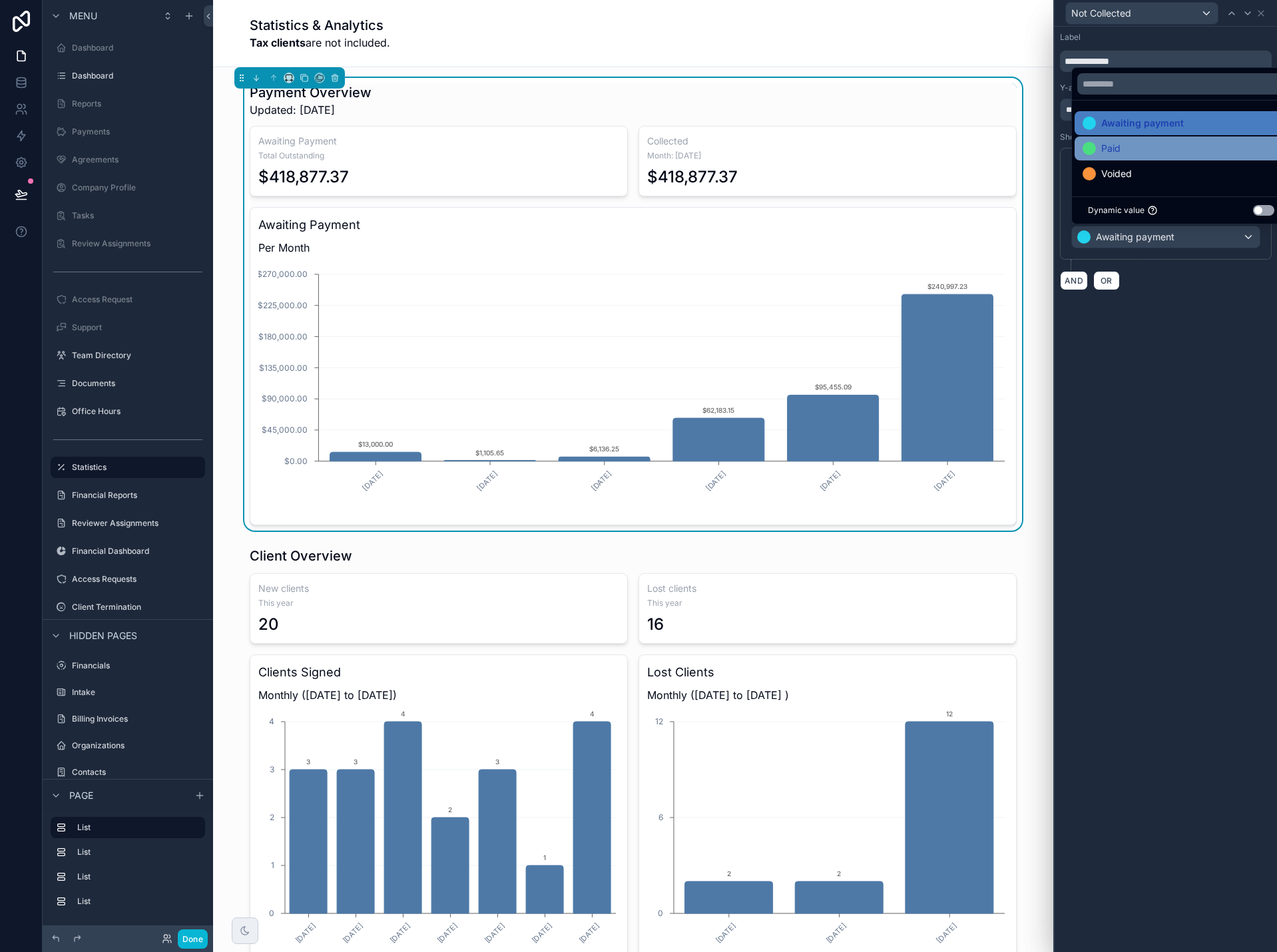
click at [1193, 157] on div "Paid" at bounding box center [1180, 148] width 213 height 24
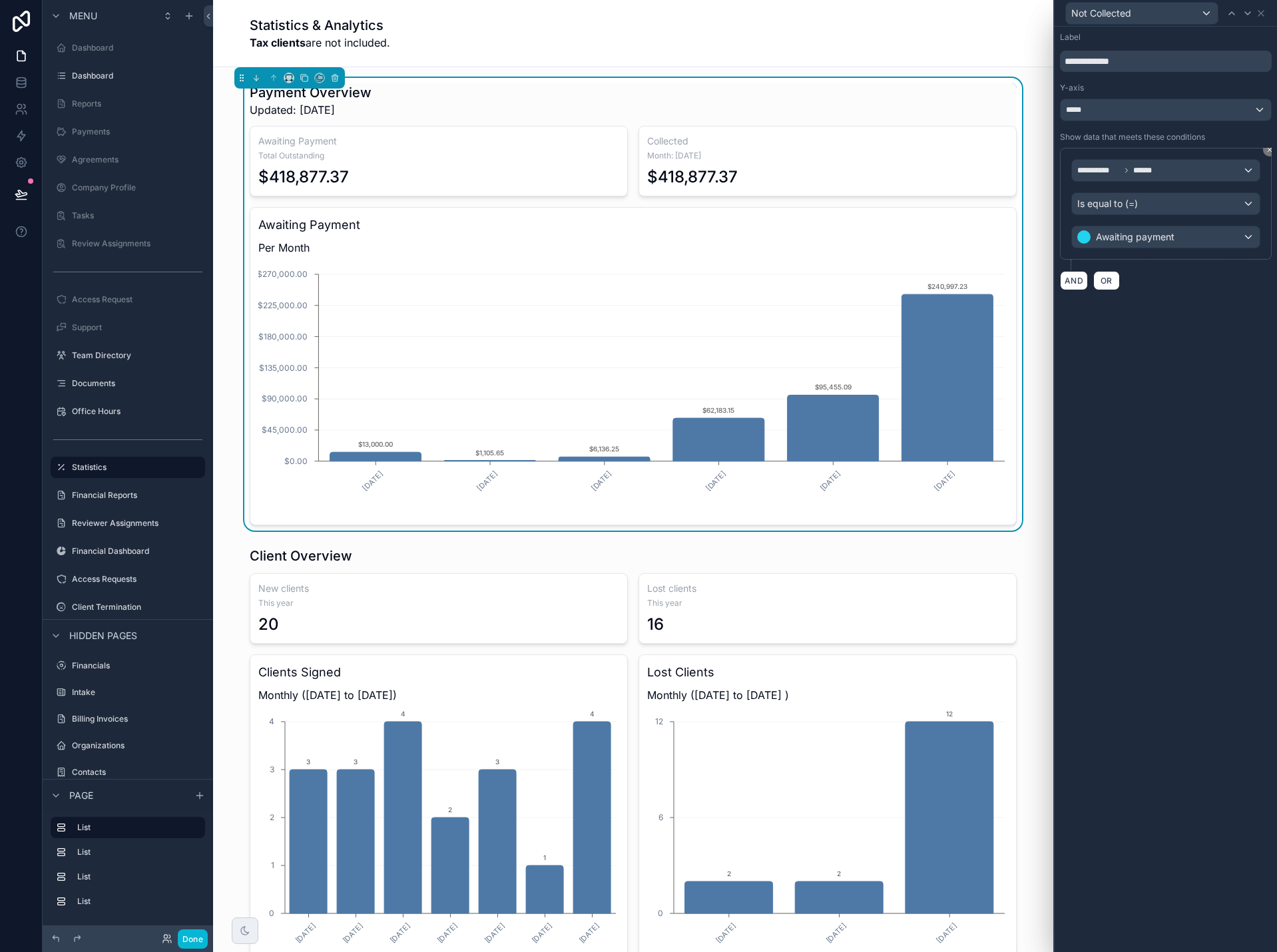
click at [1230, 311] on div "**********" at bounding box center [1166, 489] width 222 height 926
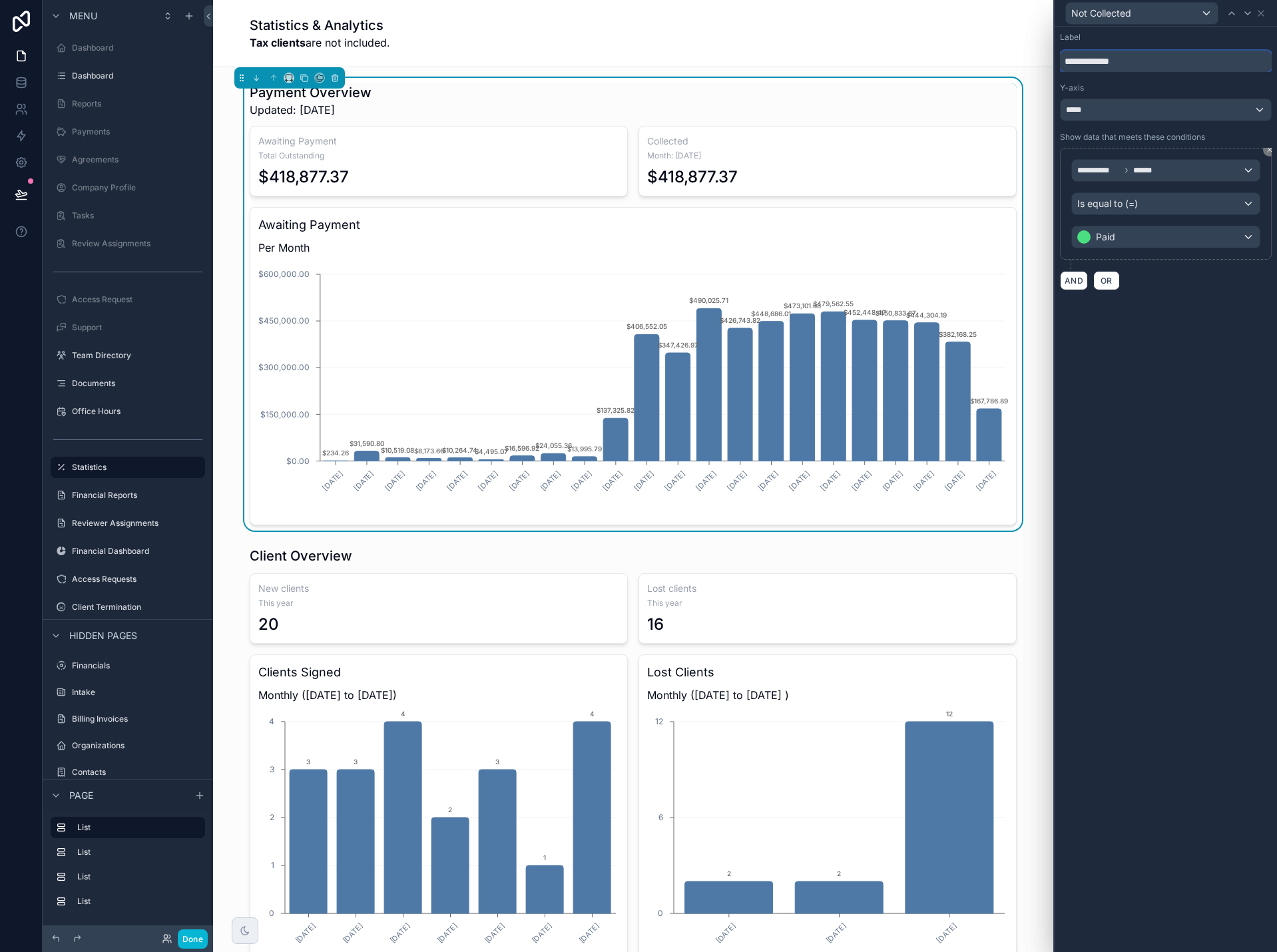
drag, startPoint x: 1148, startPoint y: 59, endPoint x: 1084, endPoint y: 63, distance: 64.1
click at [1084, 63] on input "**********" at bounding box center [1166, 61] width 212 height 21
click at [1090, 64] on input "**********" at bounding box center [1166, 61] width 212 height 21
drag, startPoint x: 1083, startPoint y: 61, endPoint x: 1055, endPoint y: 66, distance: 28.4
click at [1055, 66] on div "**********" at bounding box center [1166, 161] width 222 height 269
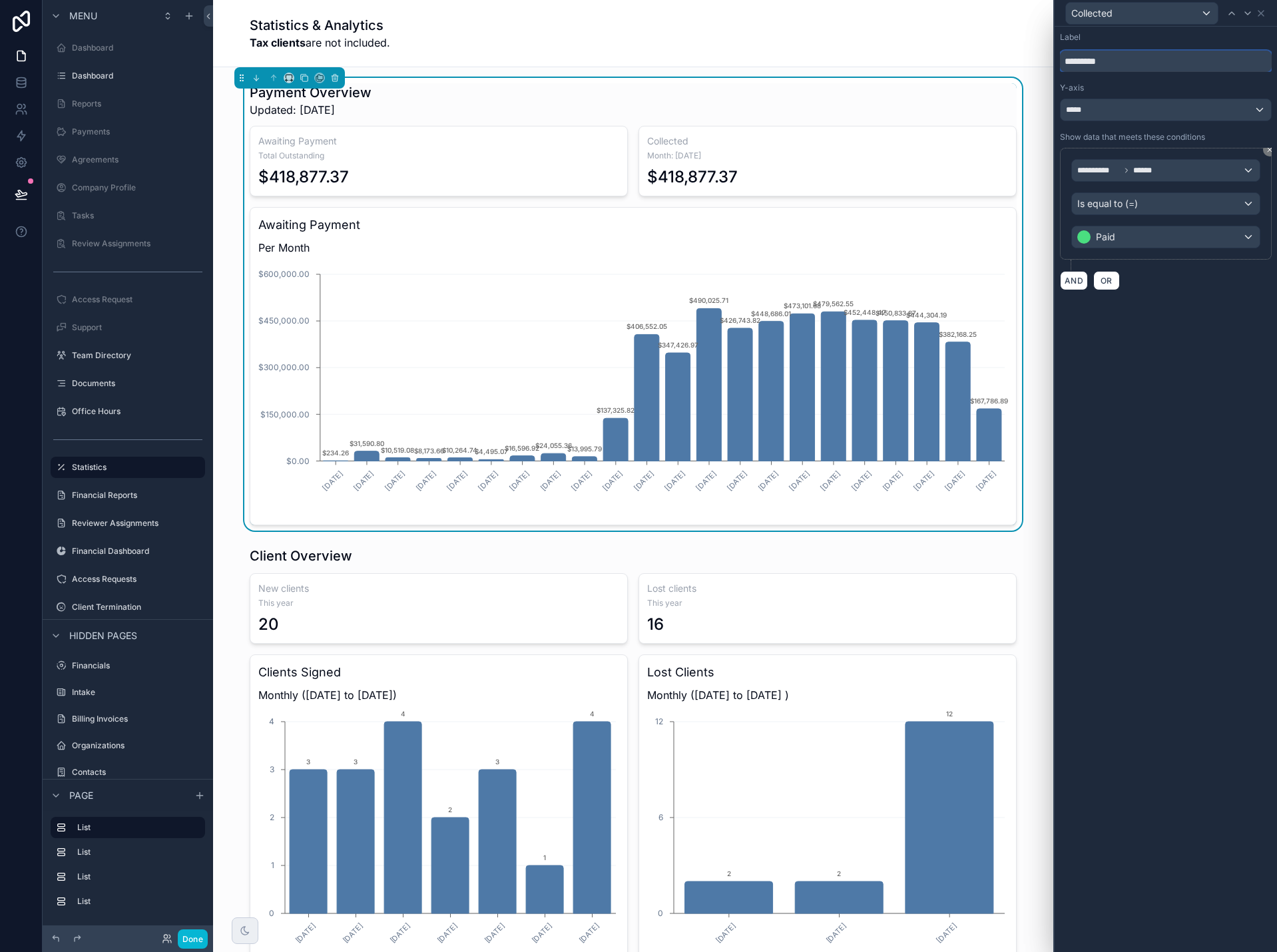
type input "*********"
click at [1177, 334] on div "**********" at bounding box center [1166, 489] width 222 height 926
click at [1261, 10] on icon at bounding box center [1261, 13] width 11 height 11
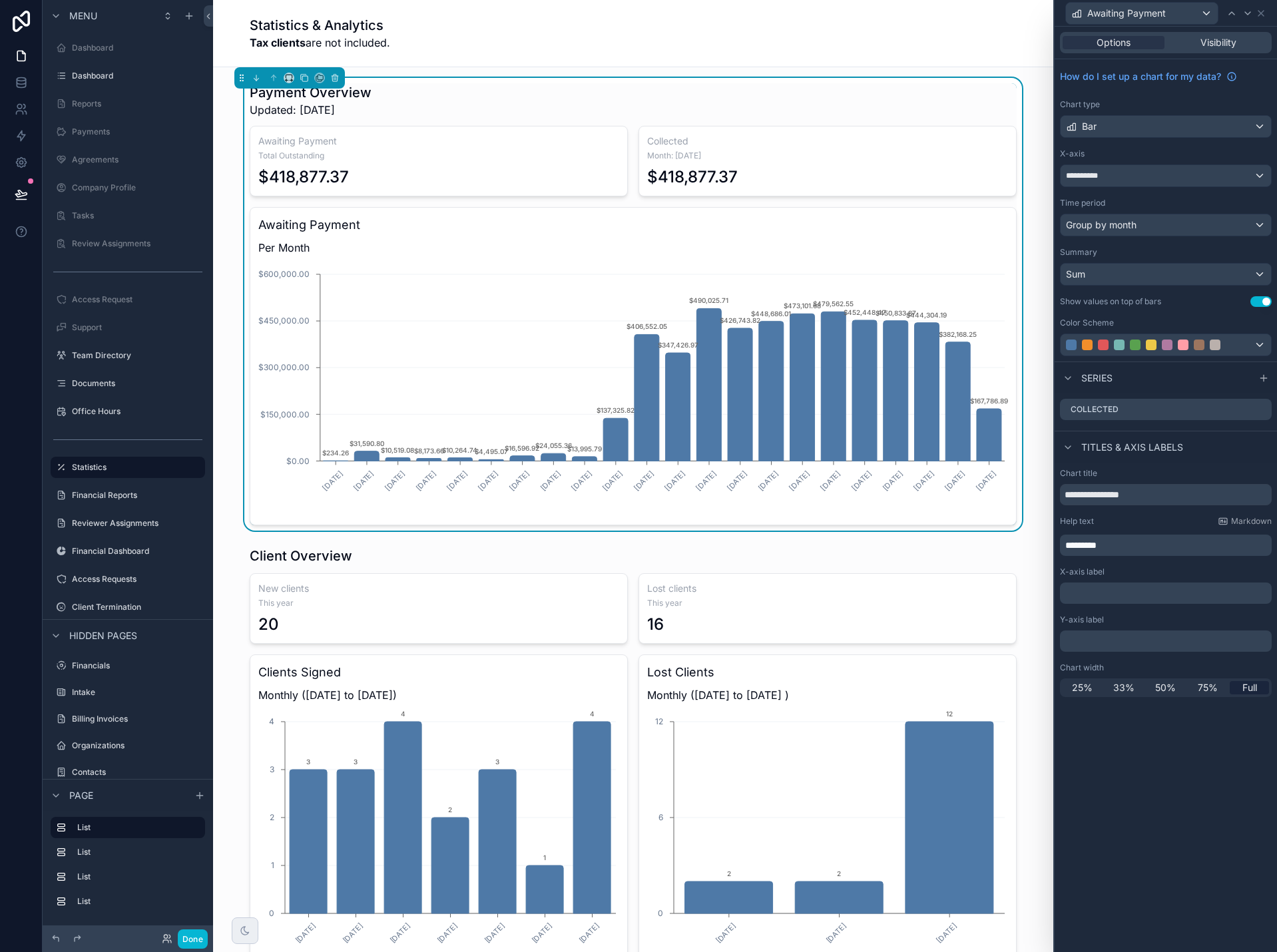
click at [790, 96] on div "Payment Overview Updated: 9/7/2025" at bounding box center [633, 100] width 767 height 34
click at [1260, 409] on icon at bounding box center [1261, 409] width 11 height 11
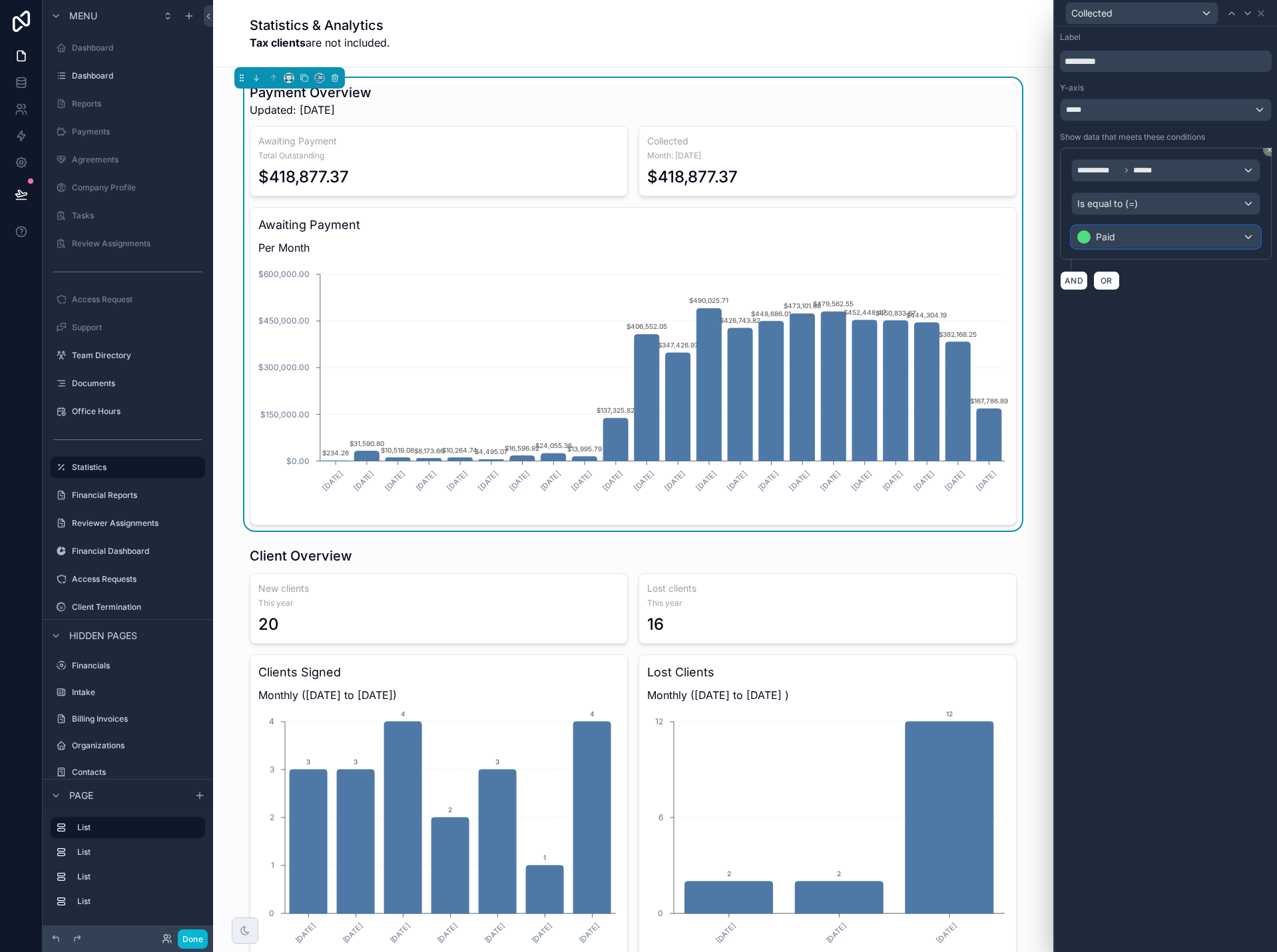
click at [1183, 241] on div "Paid" at bounding box center [1165, 236] width 188 height 21
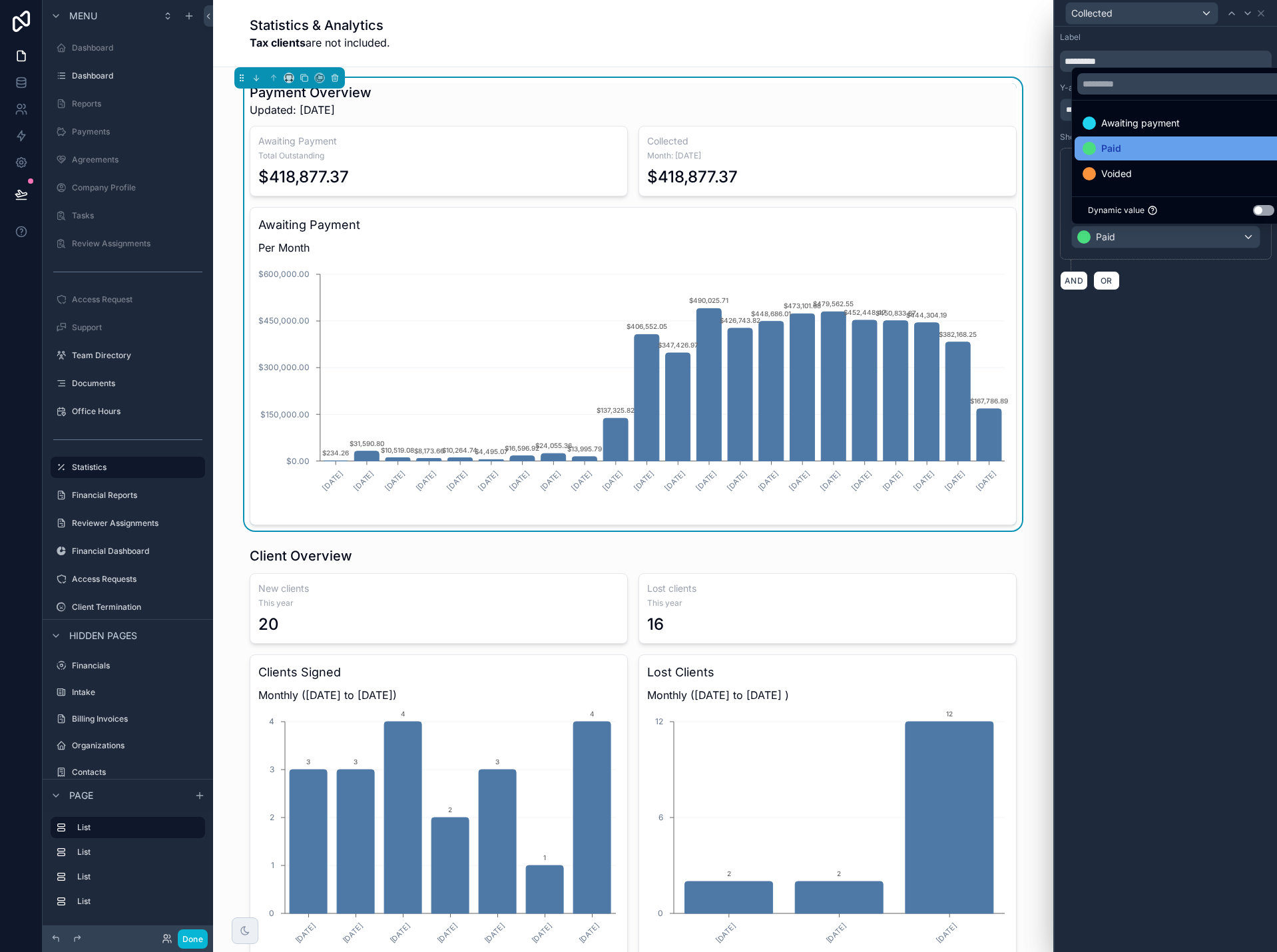
click at [1135, 150] on div "Paid" at bounding box center [1181, 148] width 197 height 16
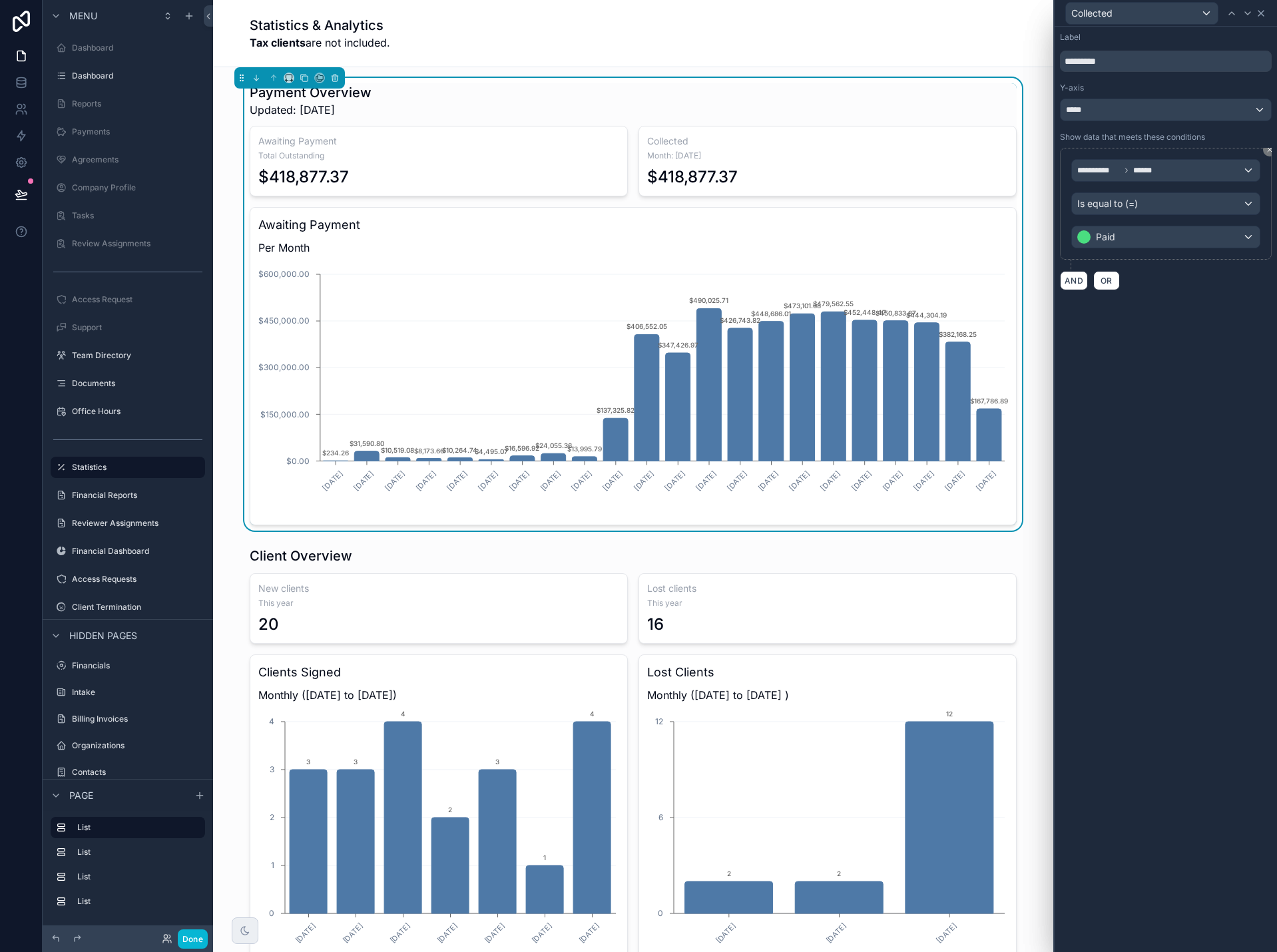
click at [1262, 15] on icon at bounding box center [1261, 13] width 11 height 11
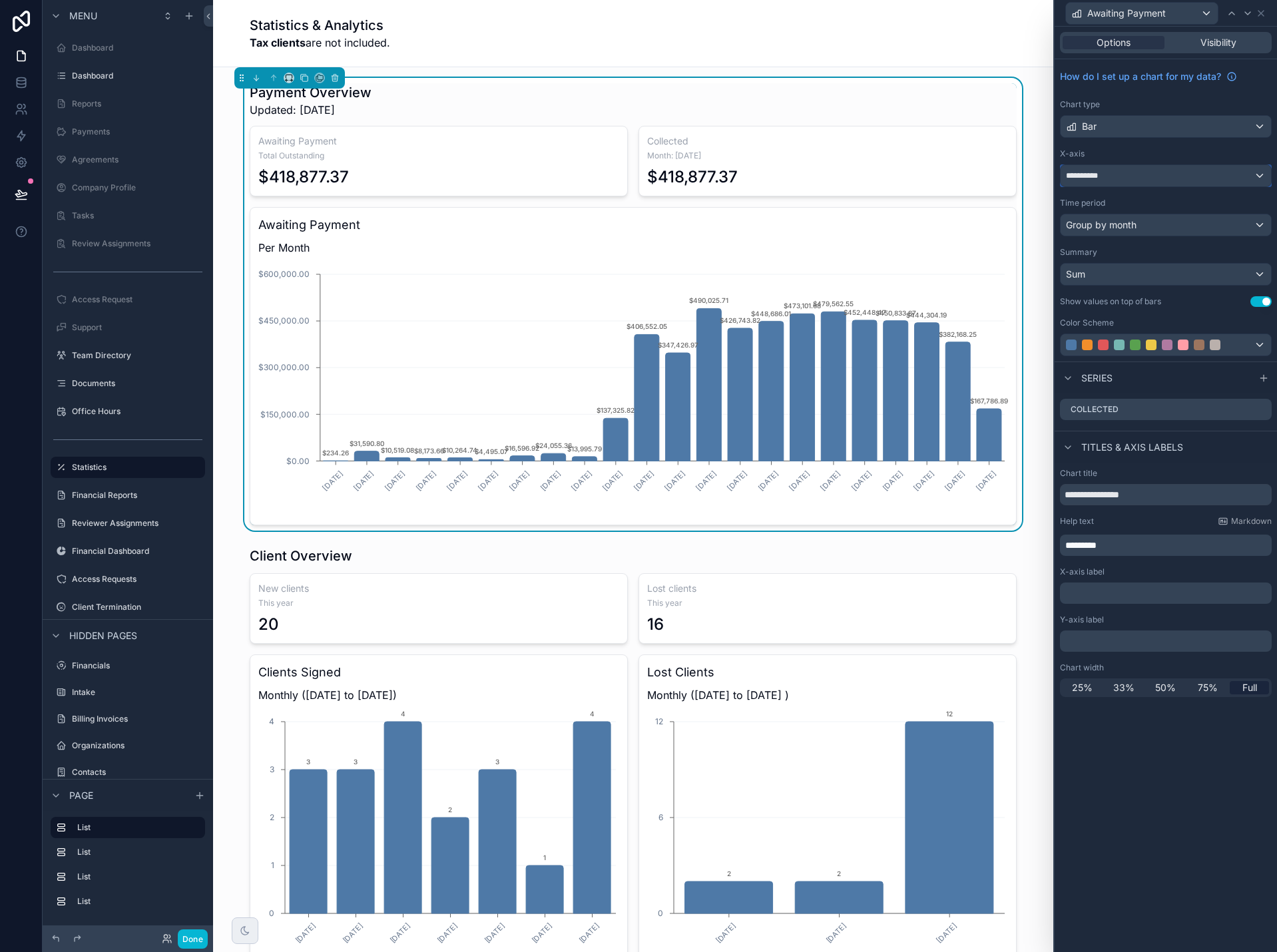
click at [1199, 180] on div "**********" at bounding box center [1166, 176] width 210 height 21
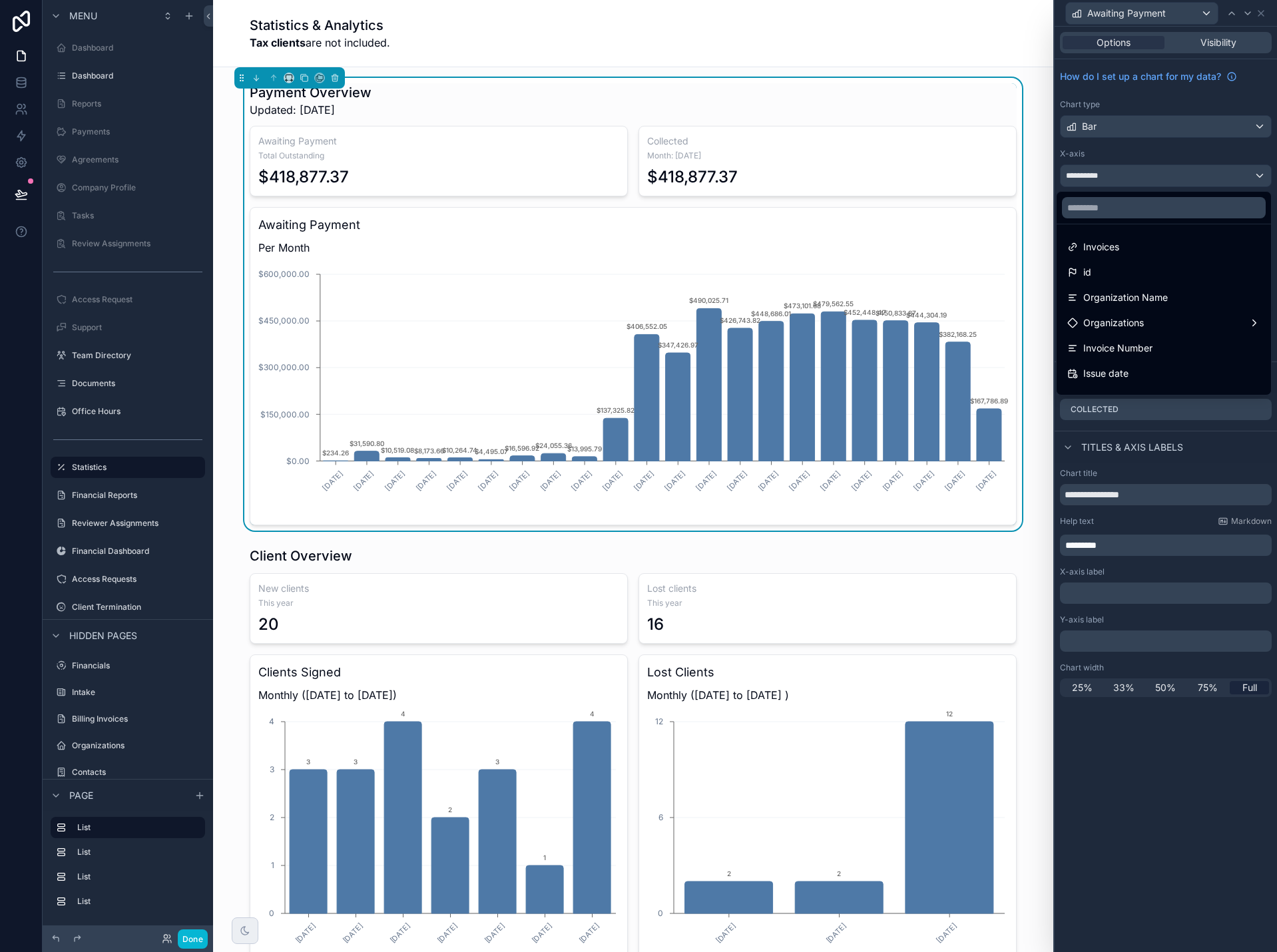
click at [1199, 180] on div at bounding box center [1166, 476] width 222 height 952
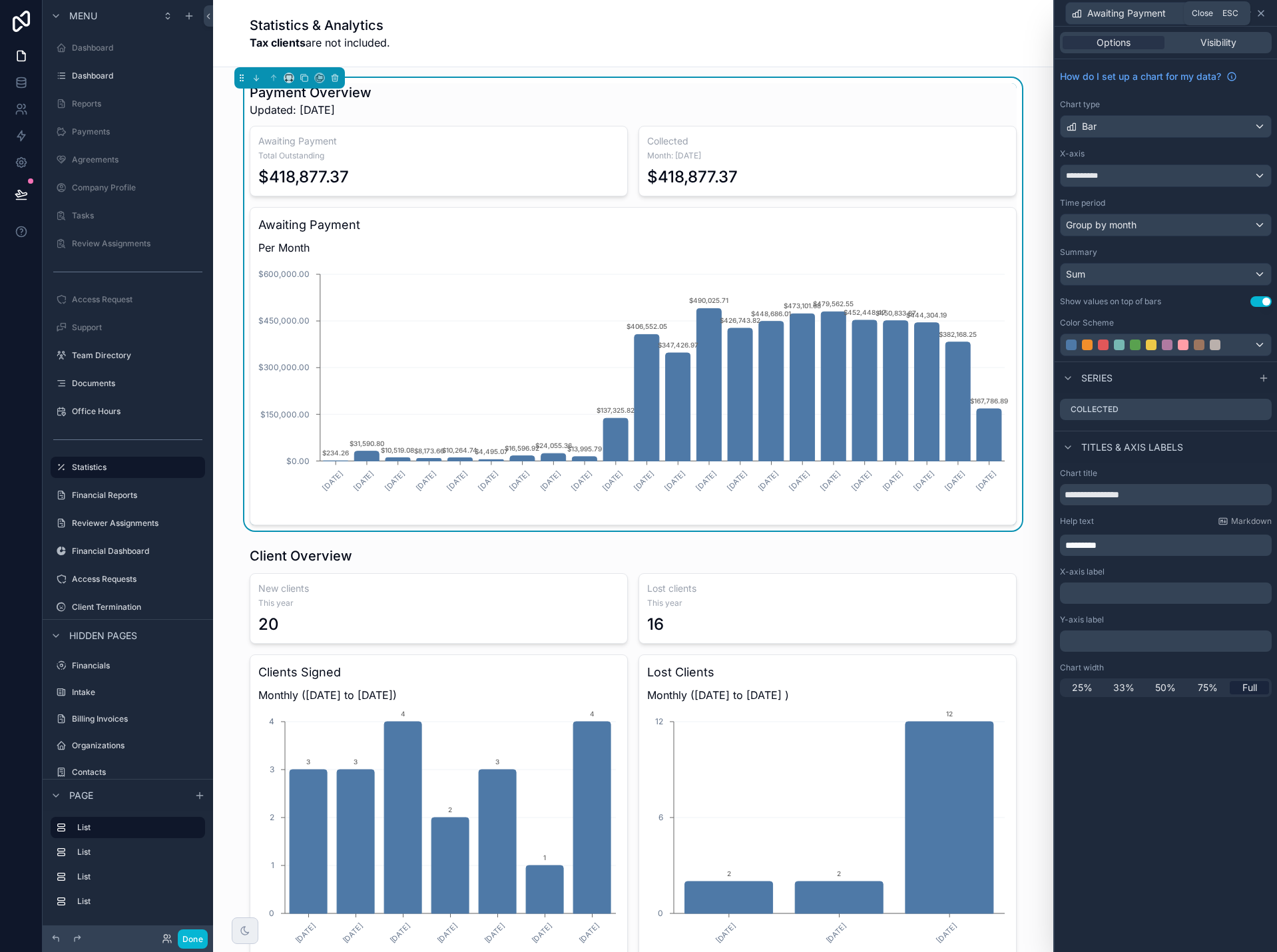
click at [1261, 11] on icon at bounding box center [1261, 13] width 11 height 11
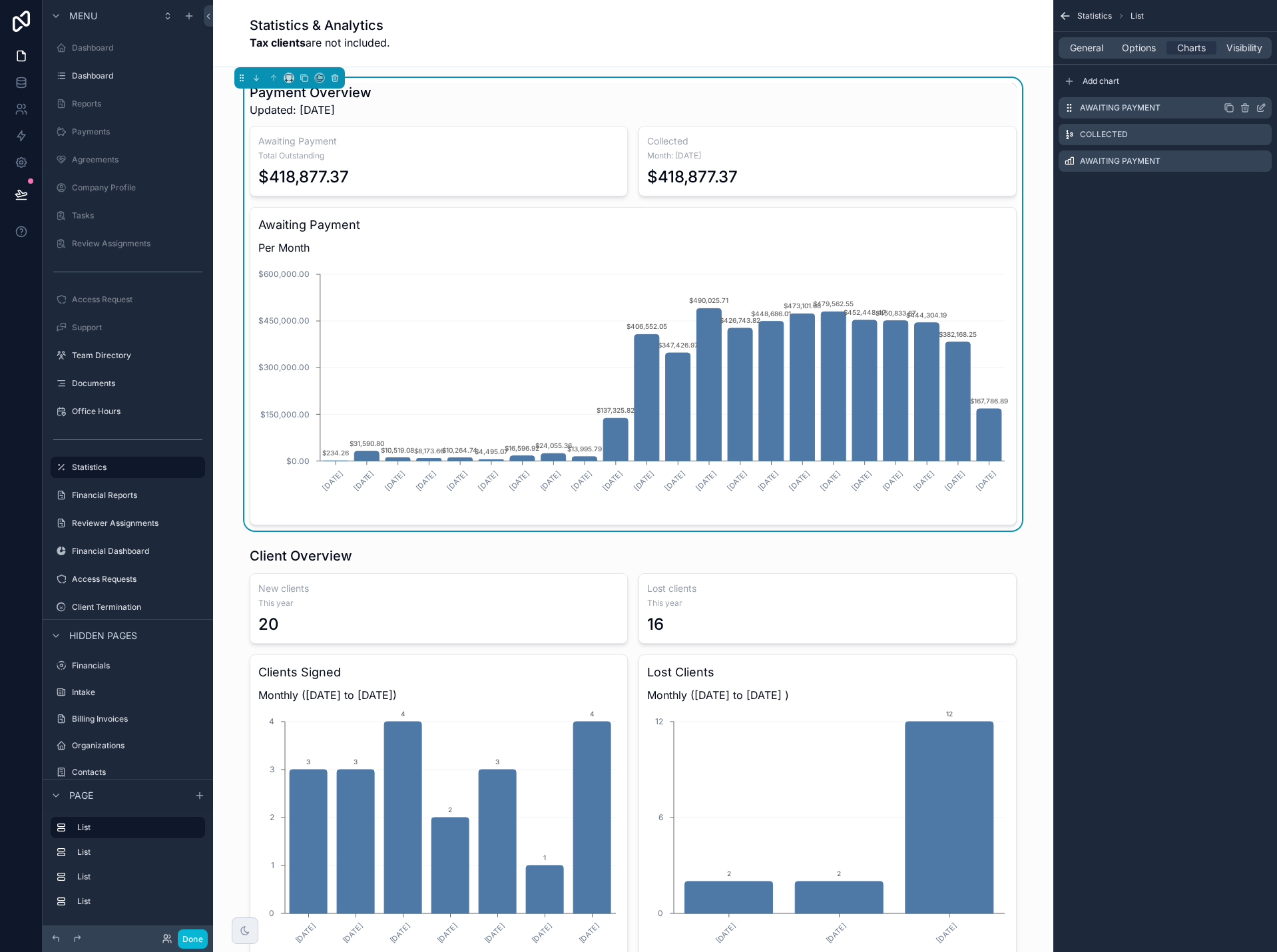
click at [1261, 106] on icon "scrollable content" at bounding box center [1261, 108] width 11 height 11
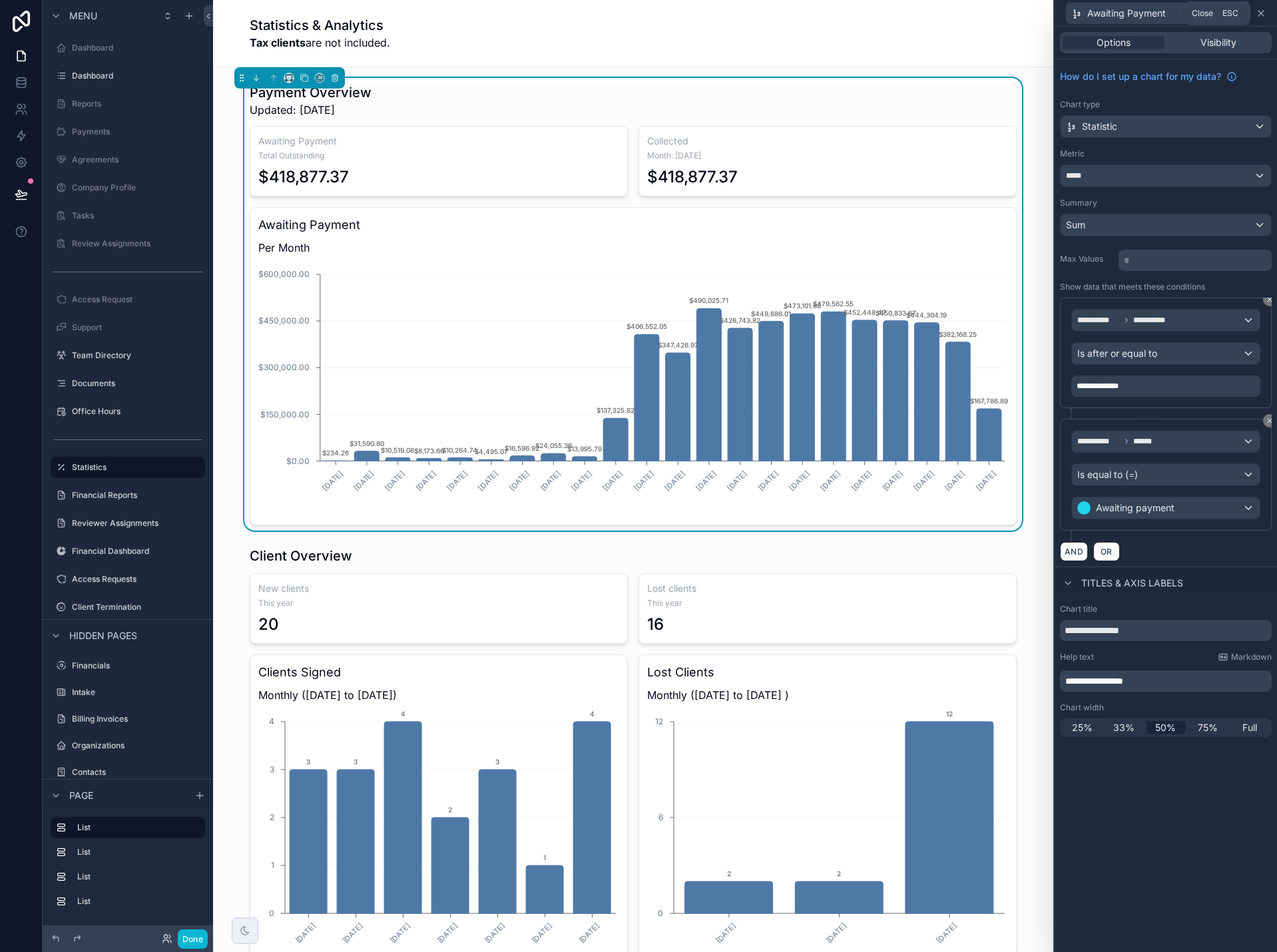
click at [1261, 15] on icon at bounding box center [1261, 13] width 11 height 11
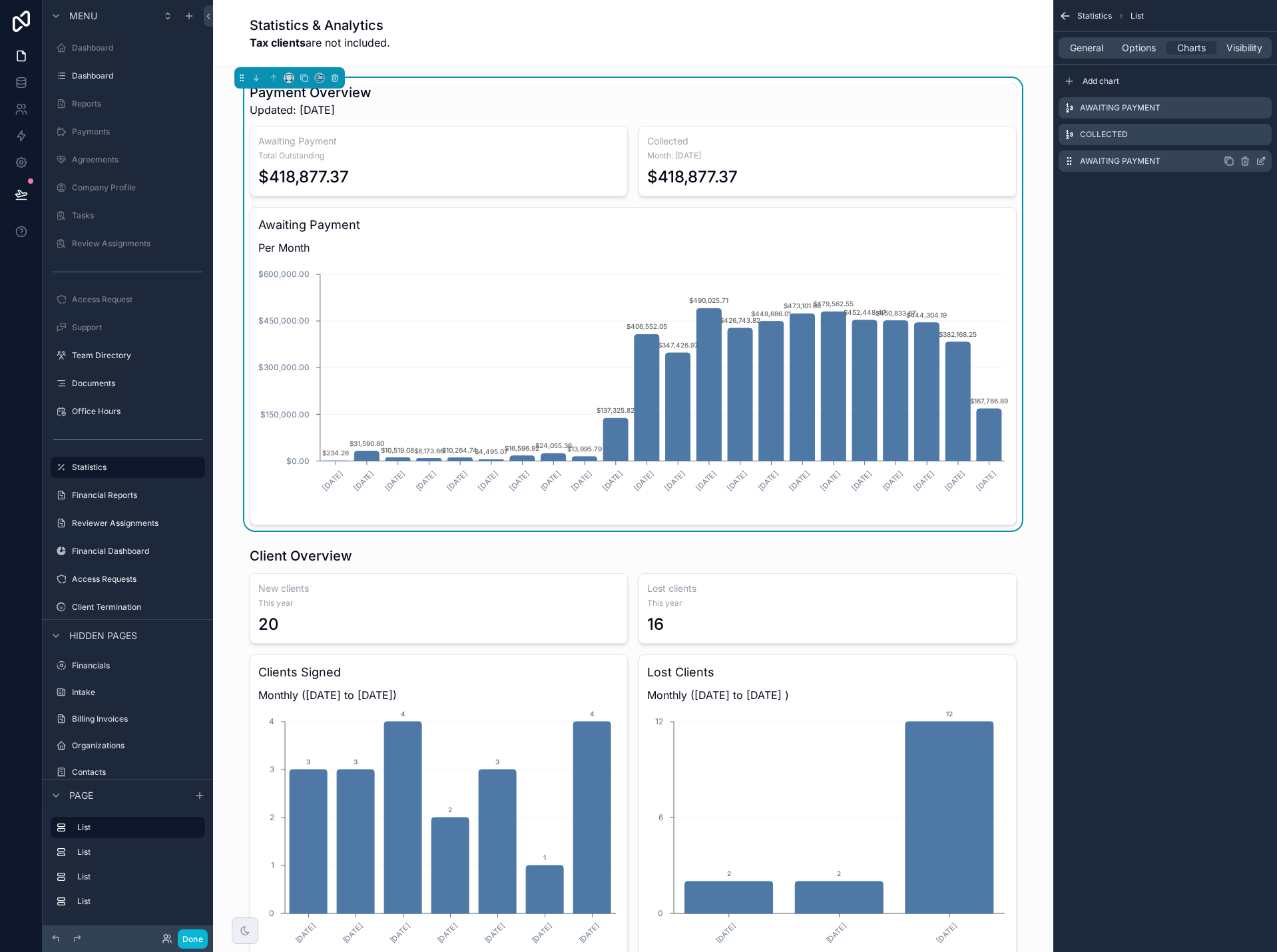
click at [1260, 163] on icon "scrollable content" at bounding box center [1261, 161] width 11 height 11
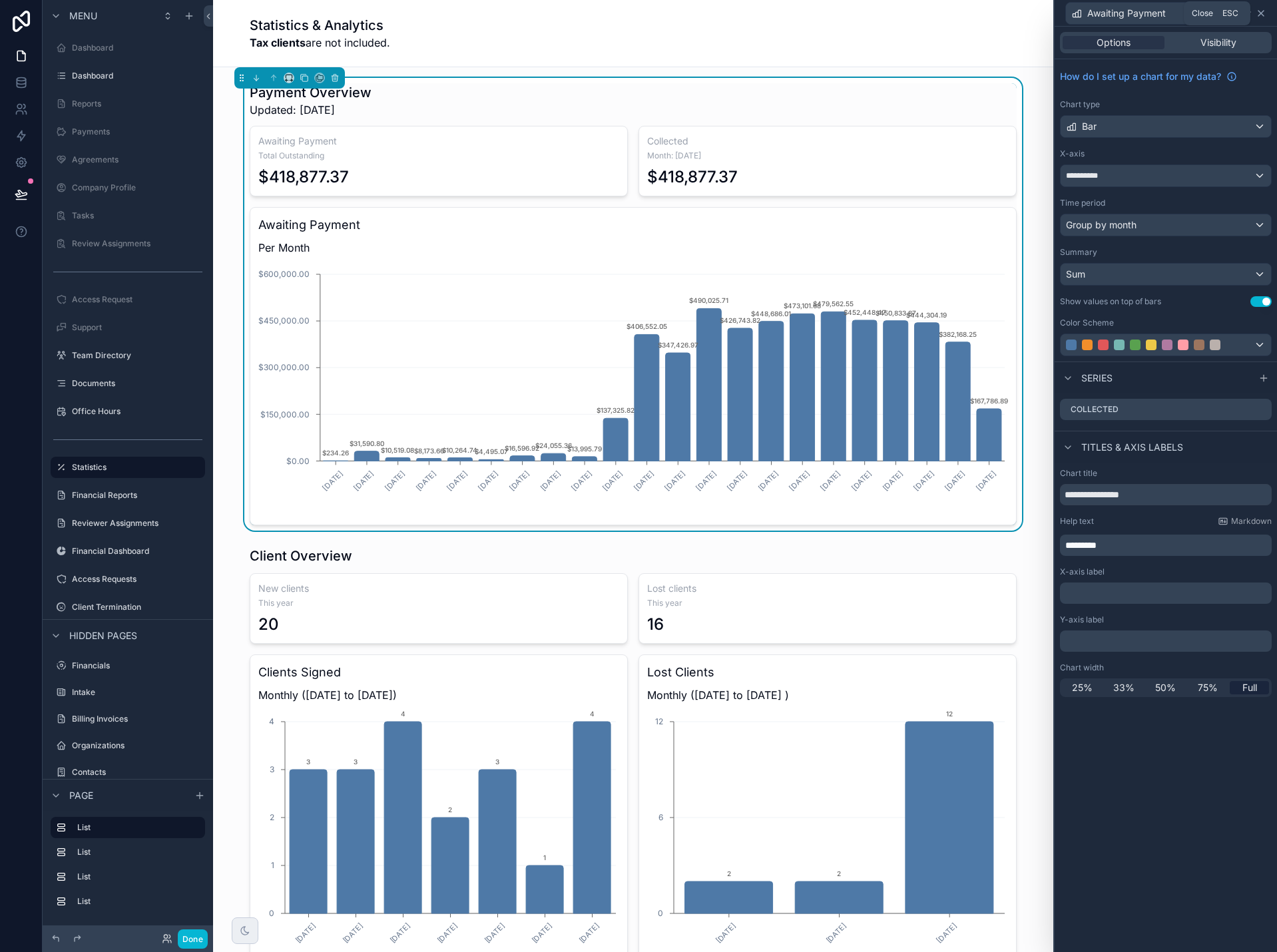
click at [1258, 14] on icon at bounding box center [1261, 13] width 11 height 11
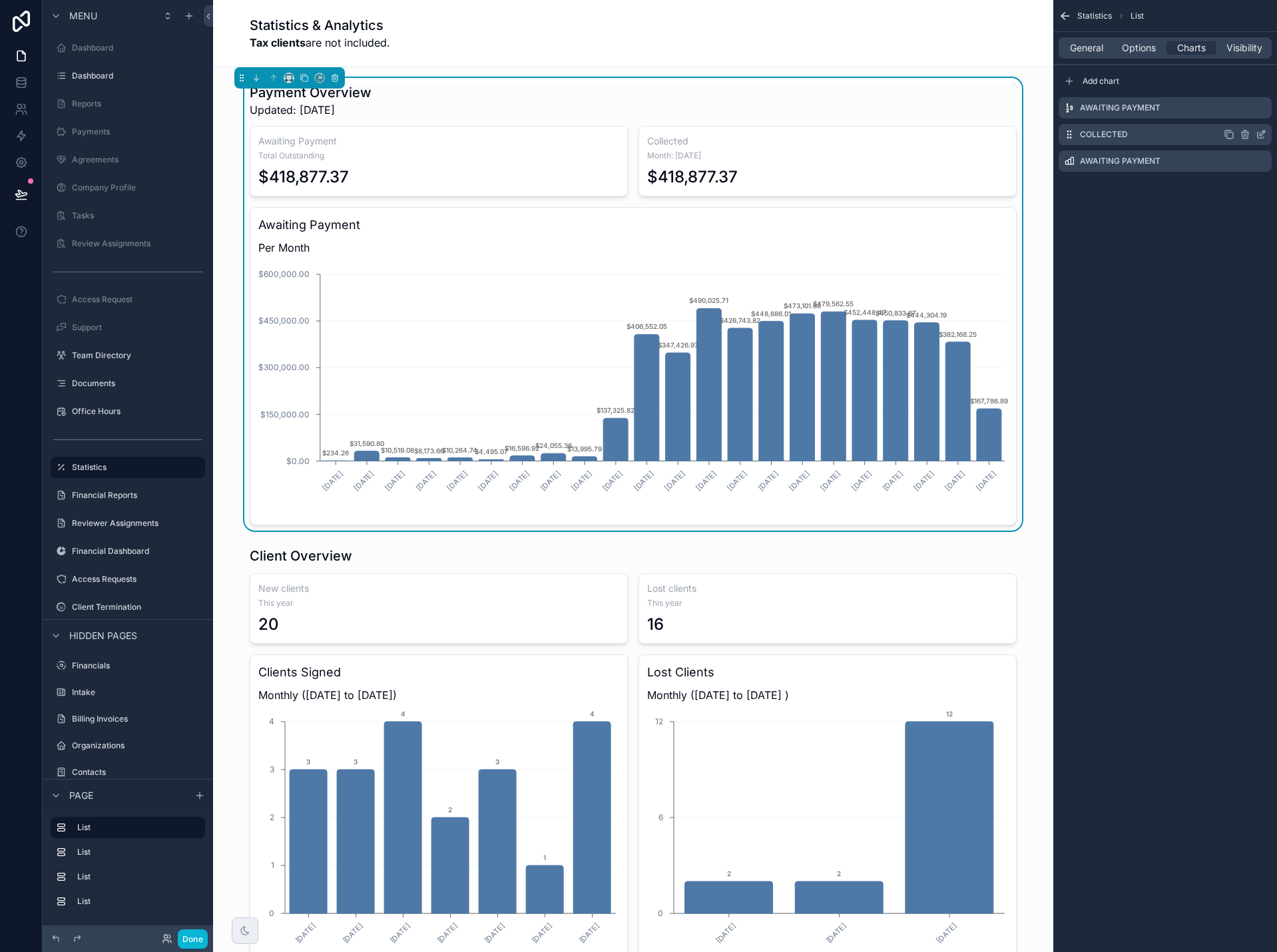
click at [1243, 136] on icon "scrollable content" at bounding box center [1245, 134] width 11 height 11
click at [1243, 111] on icon at bounding box center [1240, 111] width 7 height 0
click at [1169, 107] on div "Awaiting Payment" at bounding box center [1164, 108] width 213 height 21
click at [1263, 137] on icon "scrollable content" at bounding box center [1260, 135] width 6 height 6
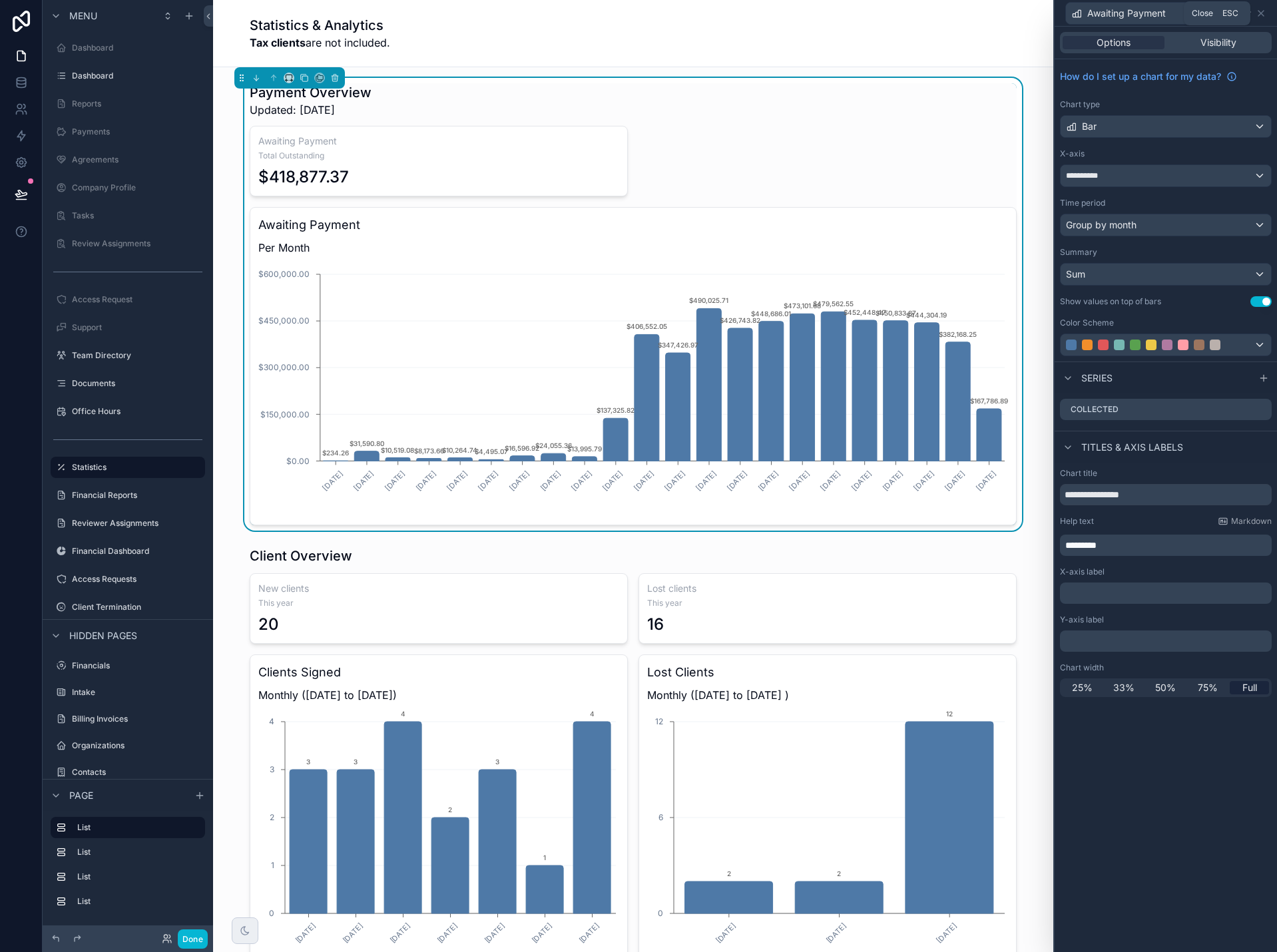
drag, startPoint x: 1259, startPoint y: 13, endPoint x: 1258, endPoint y: 26, distance: 13.0
click at [1259, 14] on icon at bounding box center [1261, 13] width 11 height 11
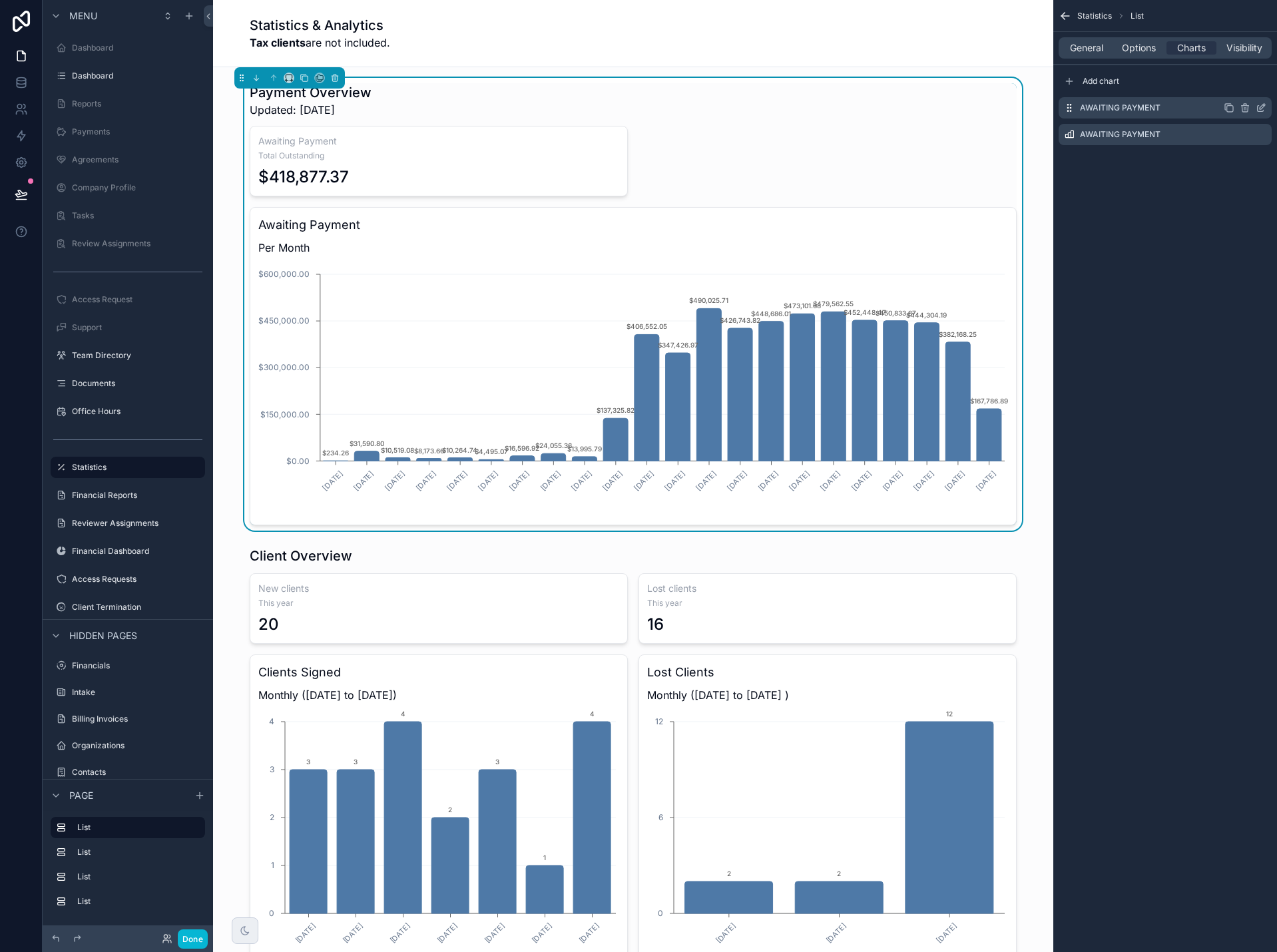
click at [1231, 106] on icon "scrollable content" at bounding box center [1229, 109] width 6 height 6
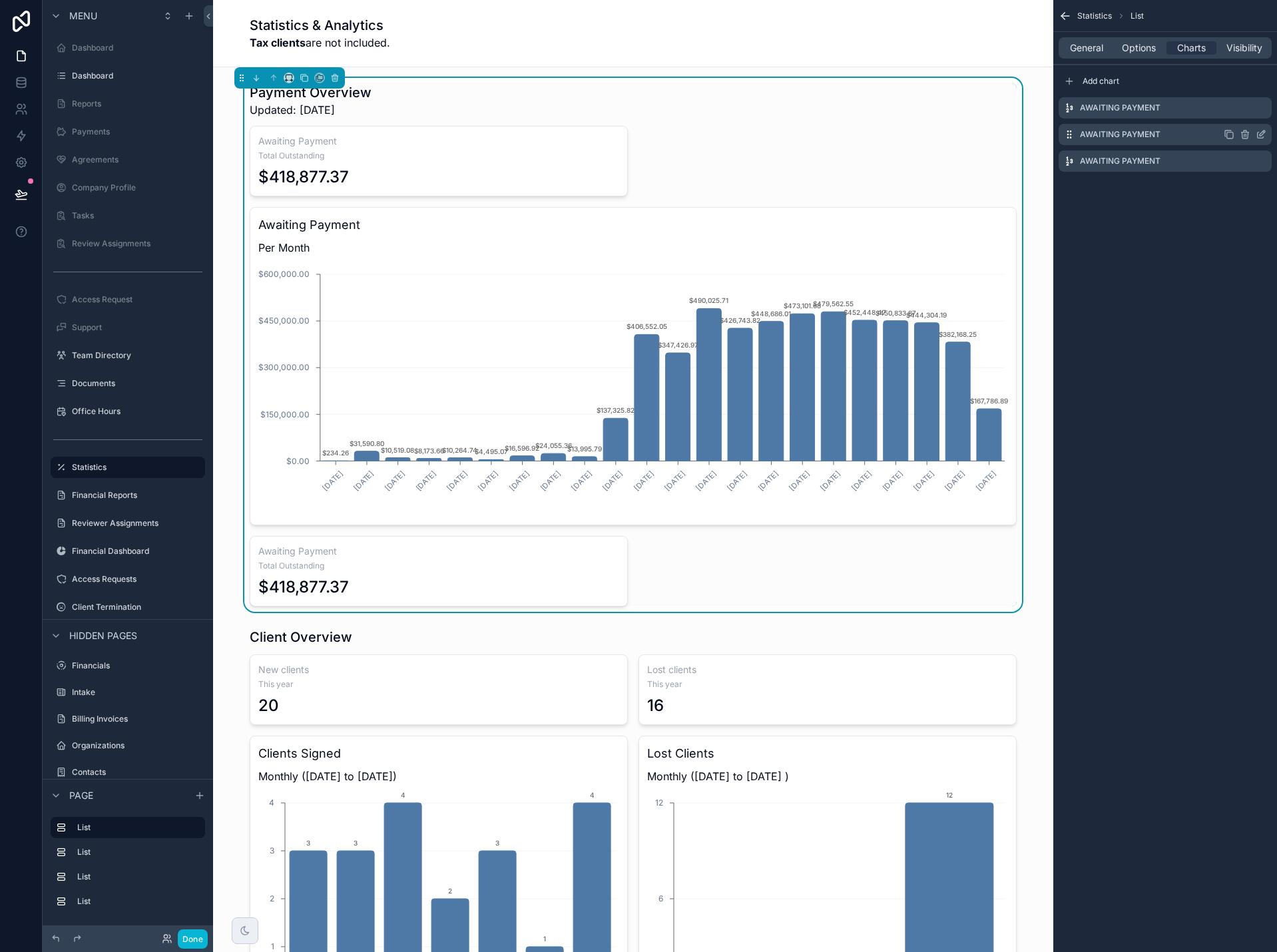
click at [1262, 134] on icon "scrollable content" at bounding box center [1261, 134] width 11 height 11
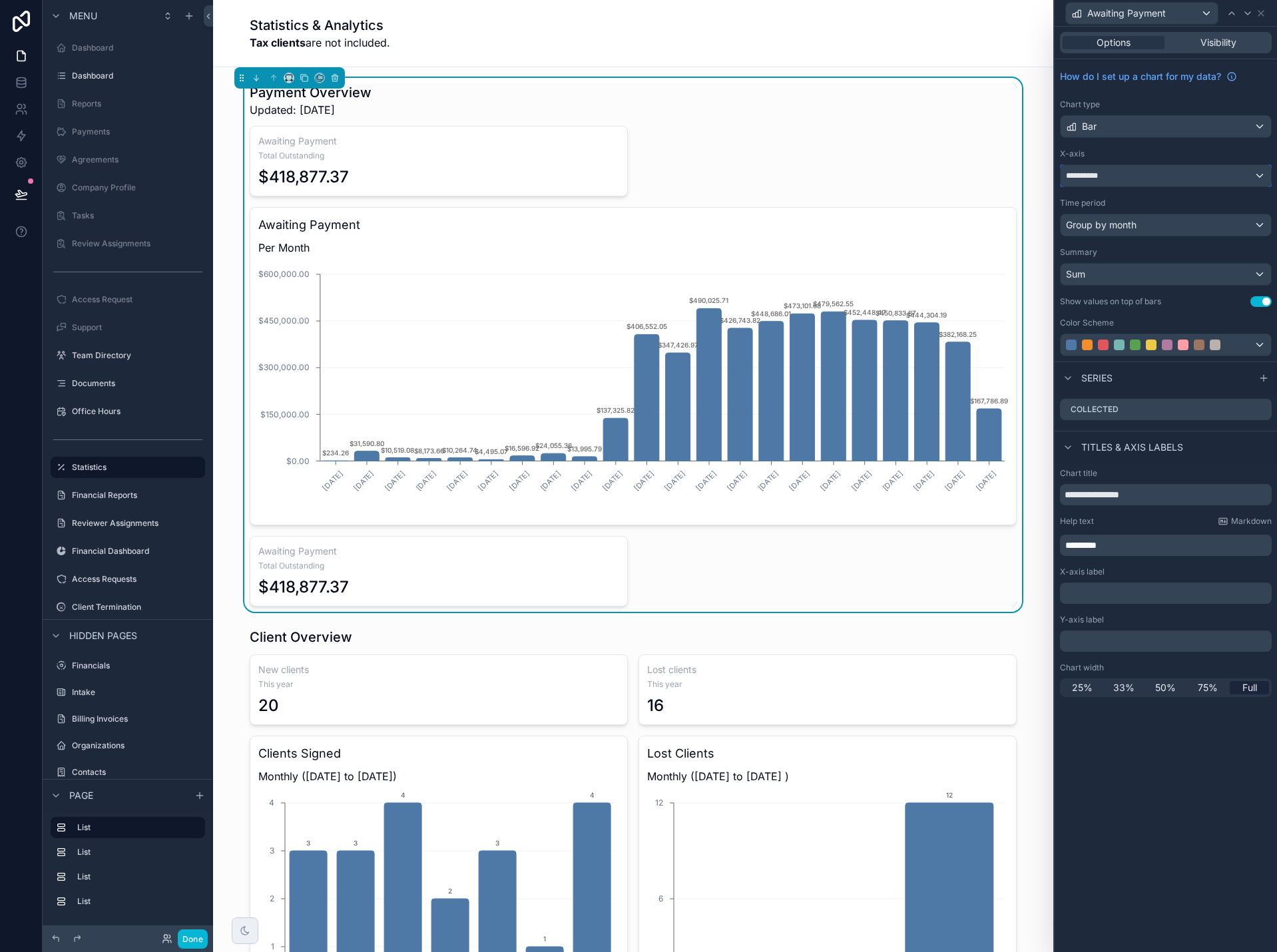
click at [1207, 176] on div "**********" at bounding box center [1166, 176] width 210 height 21
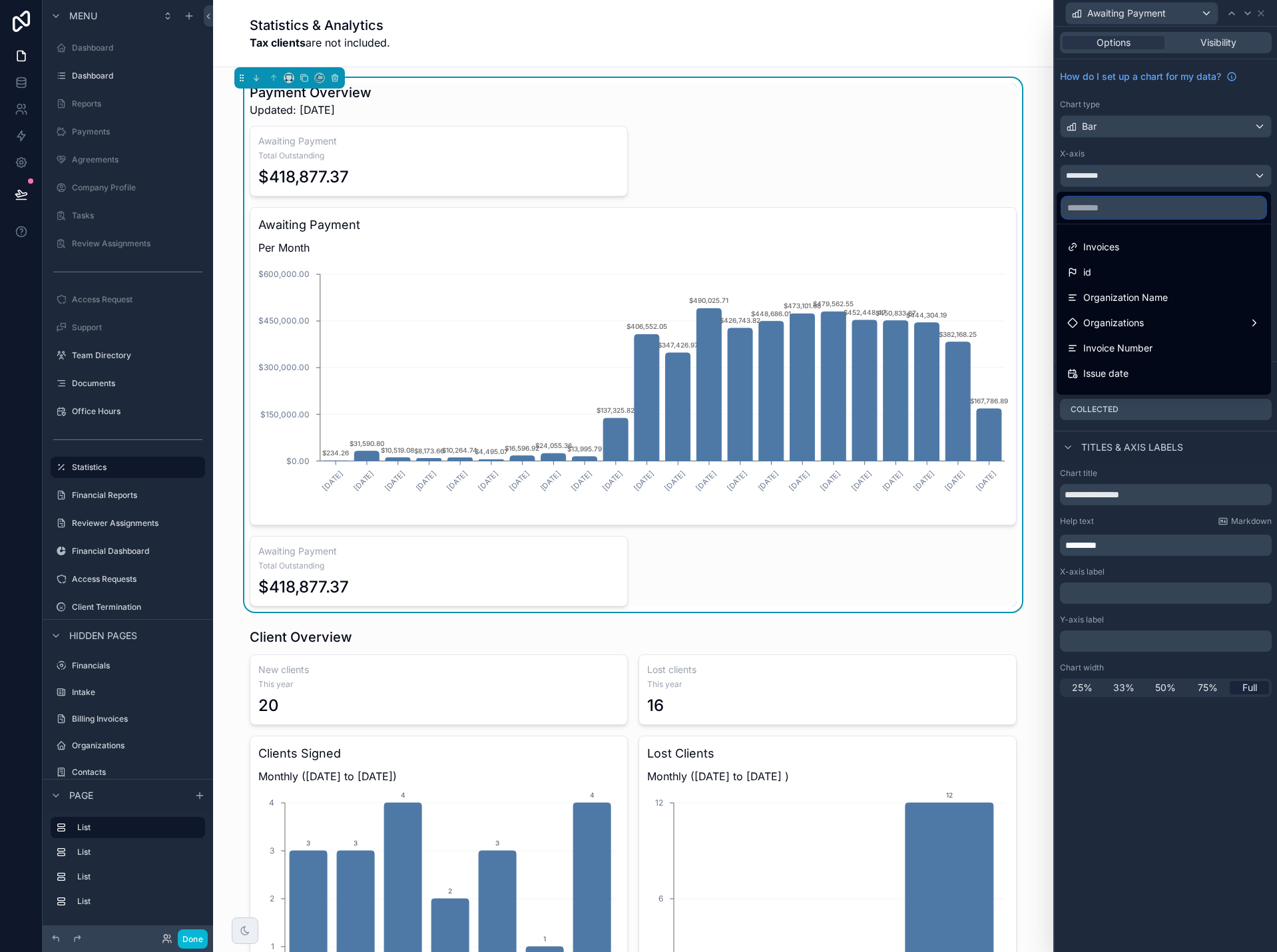
click at [1185, 207] on input "text" at bounding box center [1163, 207] width 204 height 21
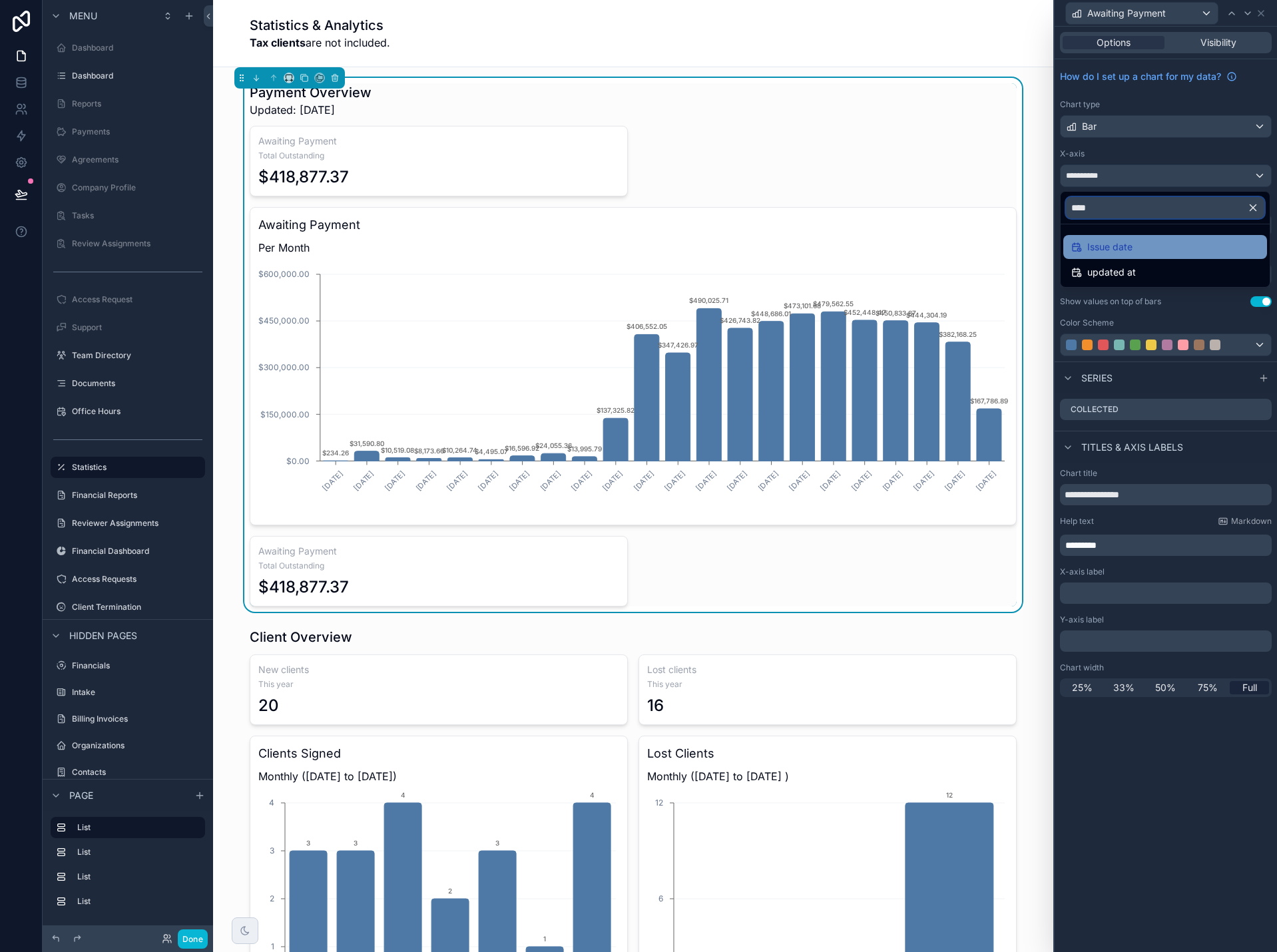
type input "****"
click at [1164, 245] on div "Issue date" at bounding box center [1165, 247] width 188 height 16
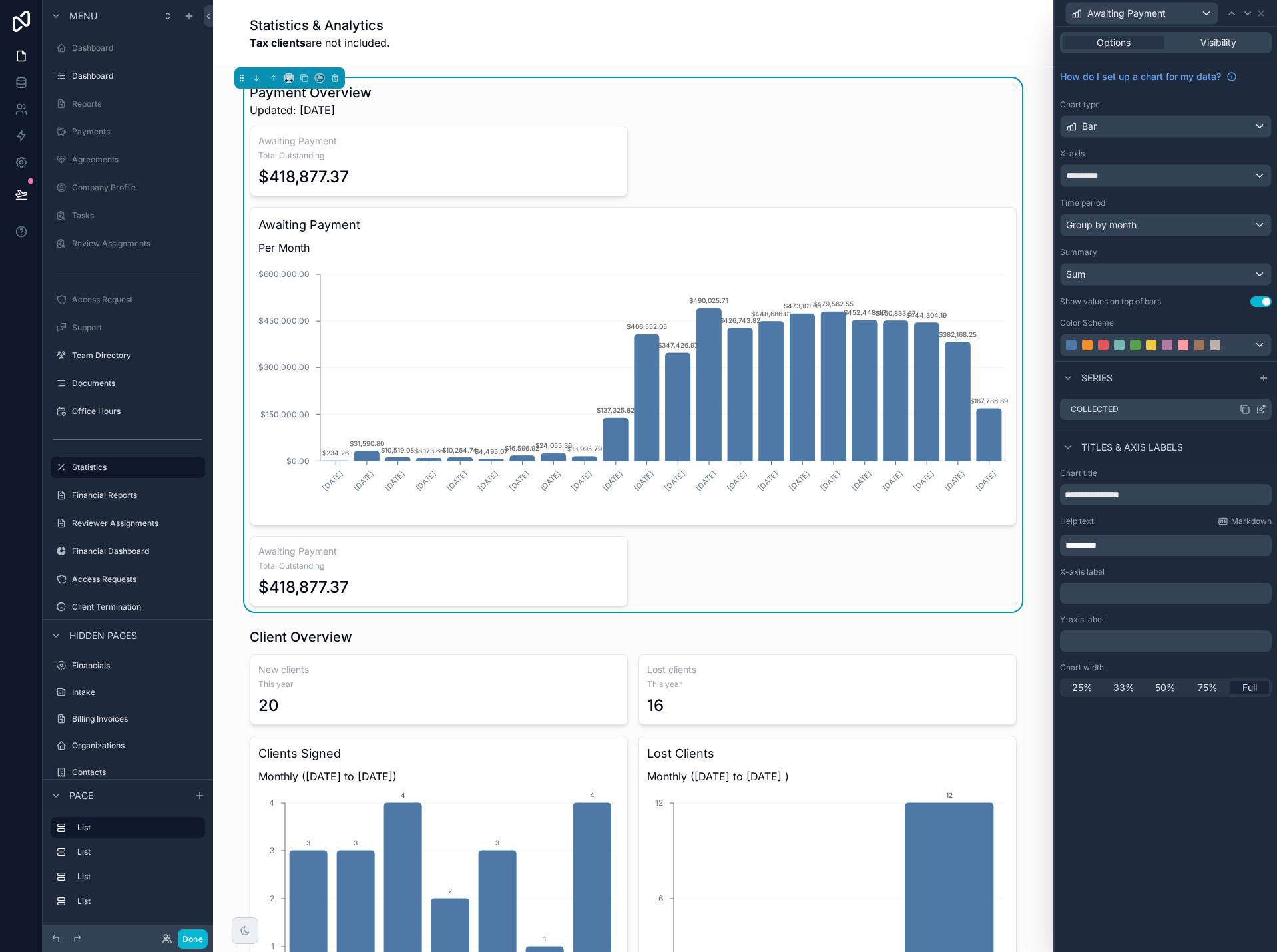
click at [1262, 409] on icon at bounding box center [1261, 409] width 11 height 11
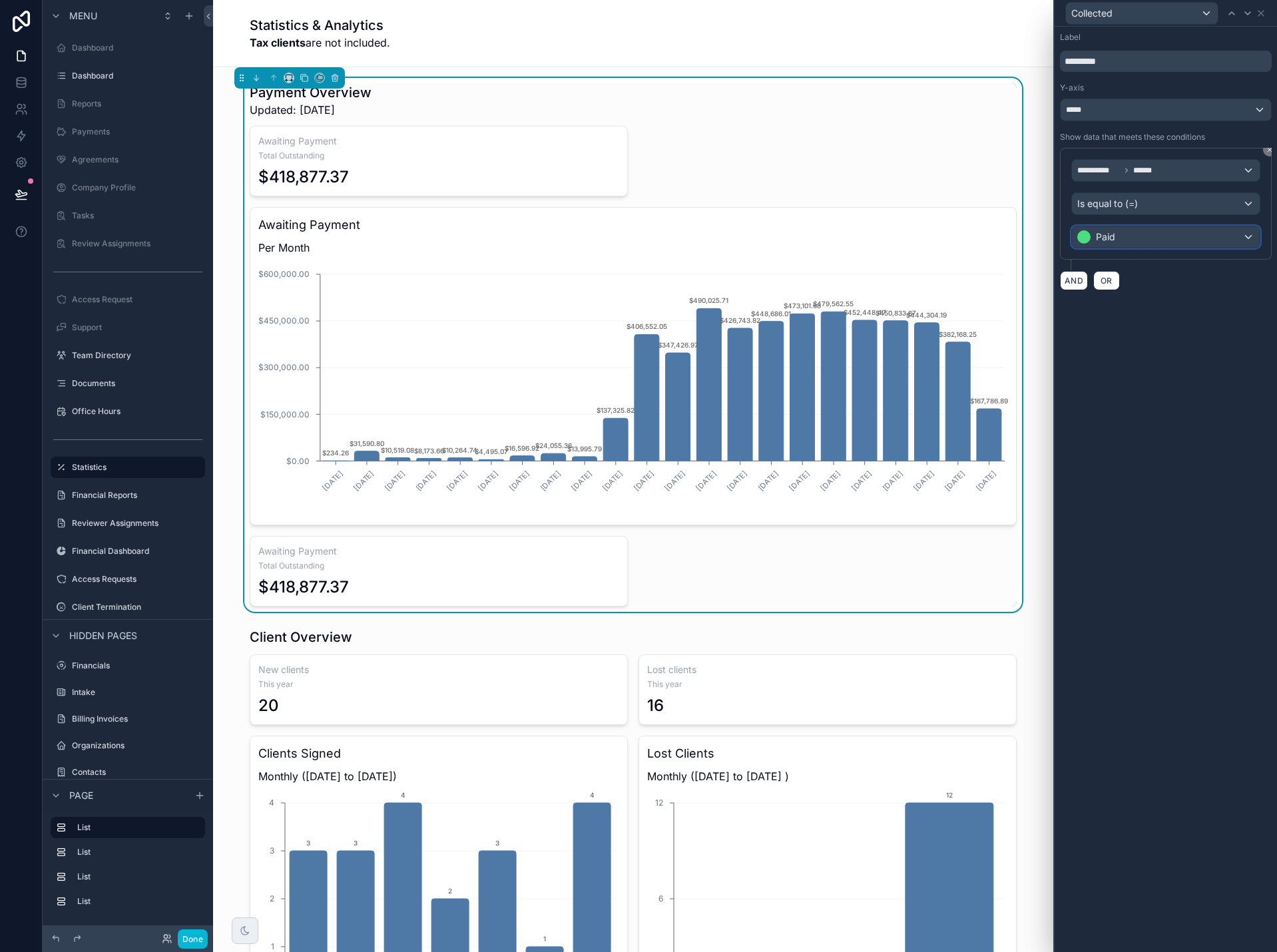
click at [1217, 243] on div "Paid" at bounding box center [1165, 236] width 188 height 21
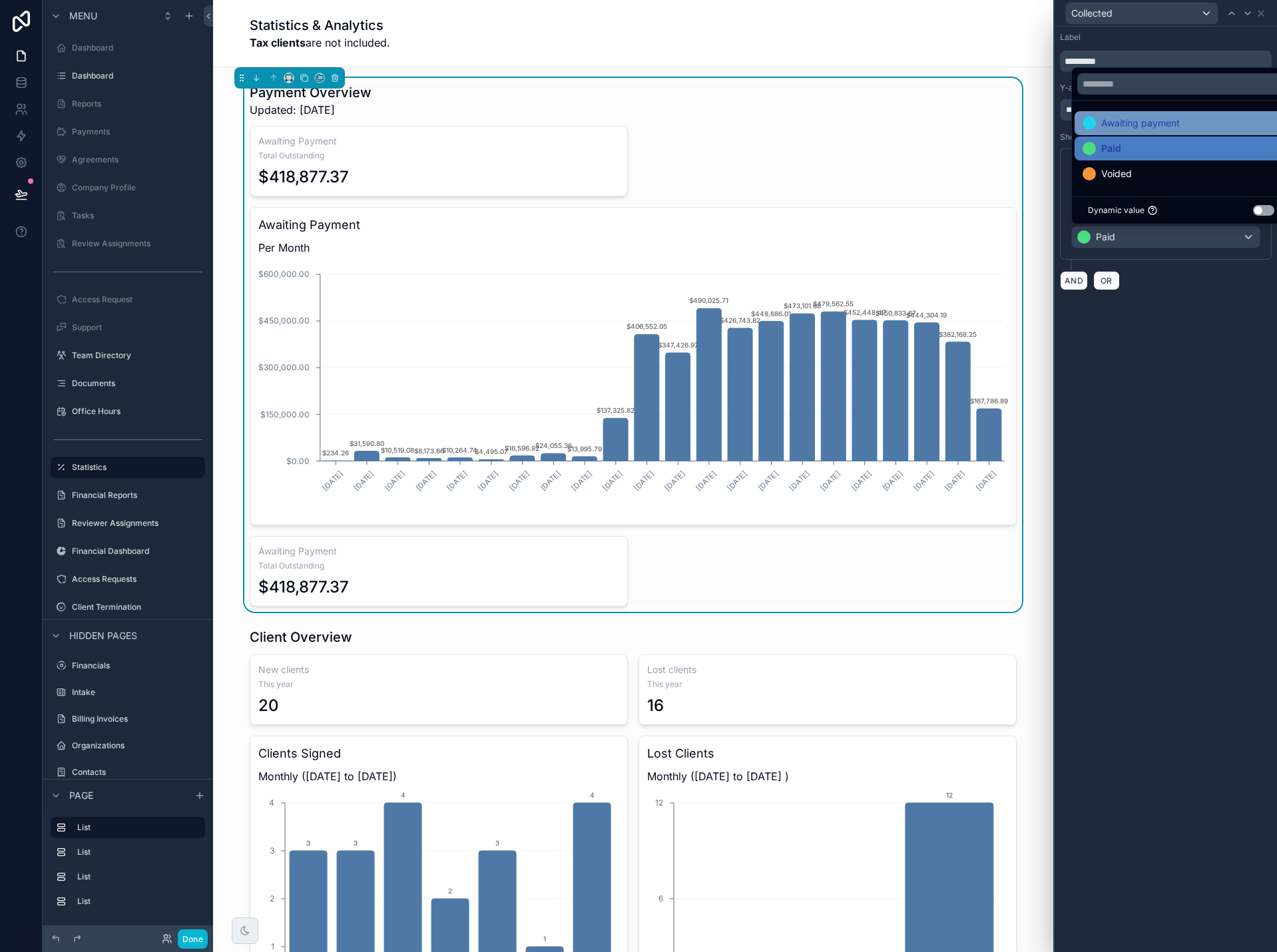
click at [1185, 124] on div "Awaiting payment" at bounding box center [1181, 123] width 197 height 16
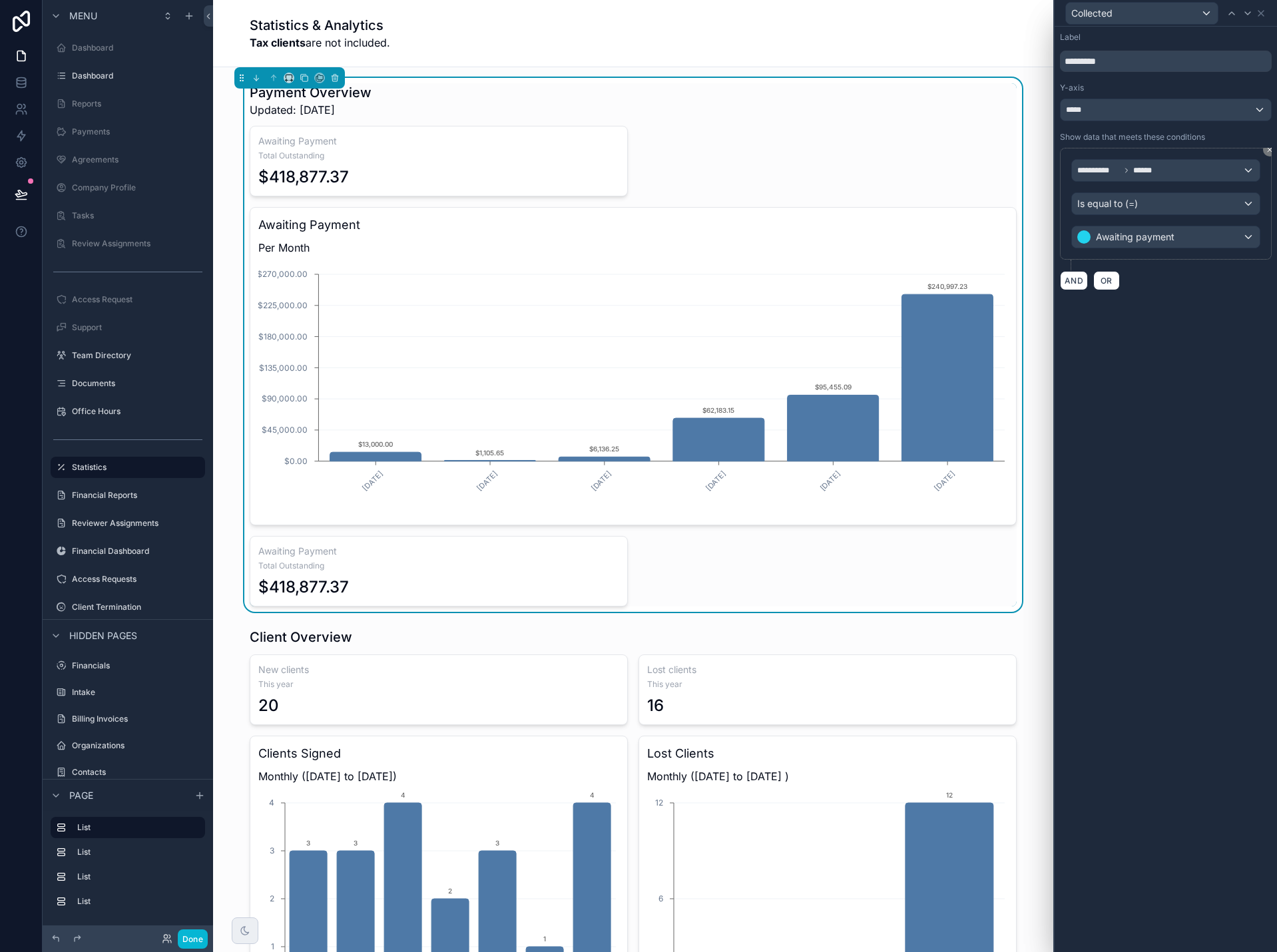
click at [1221, 329] on div "**********" at bounding box center [1166, 489] width 222 height 926
click at [1261, 15] on icon at bounding box center [1261, 13] width 11 height 11
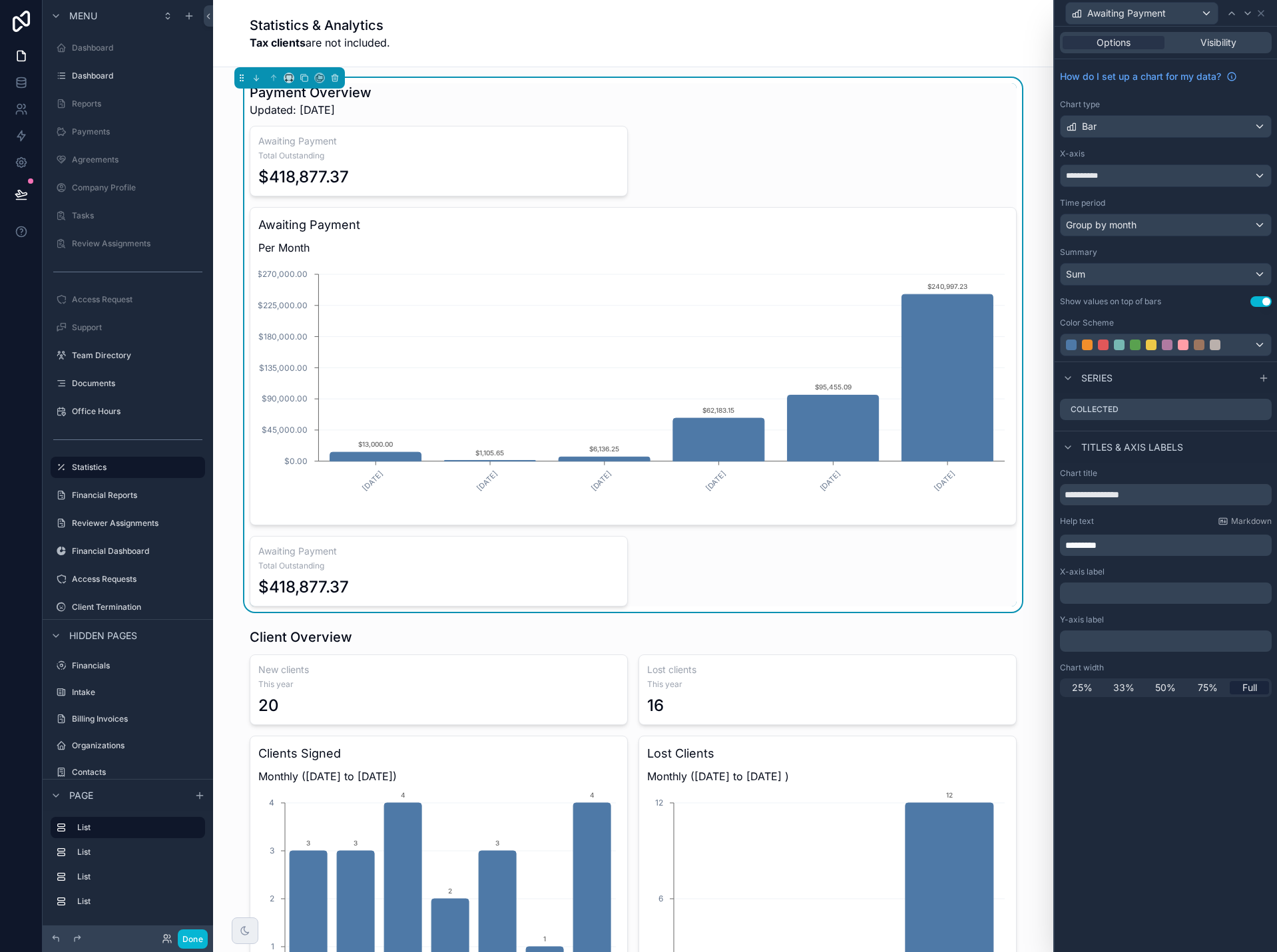
click at [587, 565] on span "Total Outstanding" at bounding box center [439, 566] width 361 height 11
click at [1262, 11] on icon at bounding box center [1261, 13] width 11 height 11
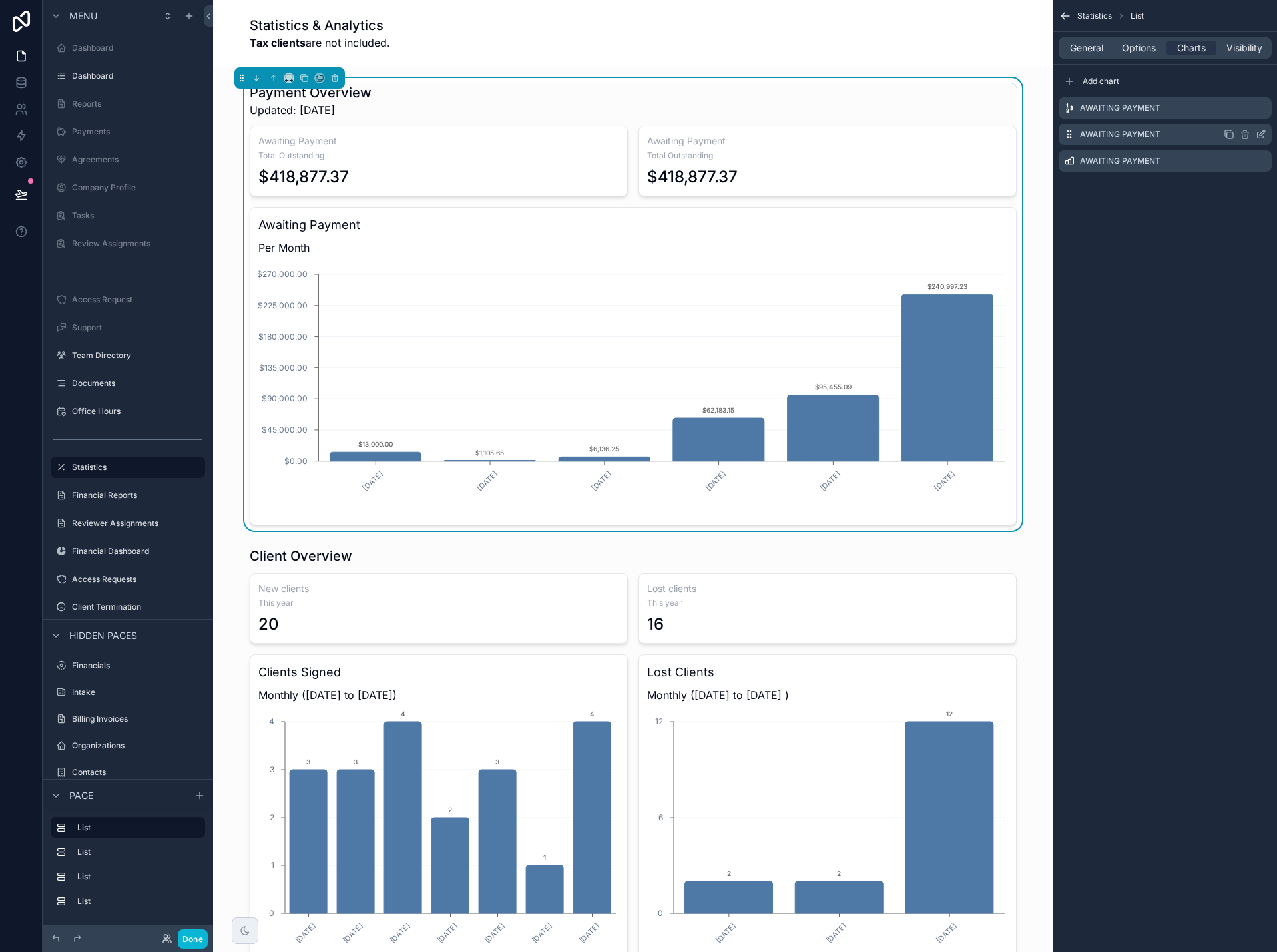
click at [1261, 134] on icon "scrollable content" at bounding box center [1261, 134] width 11 height 11
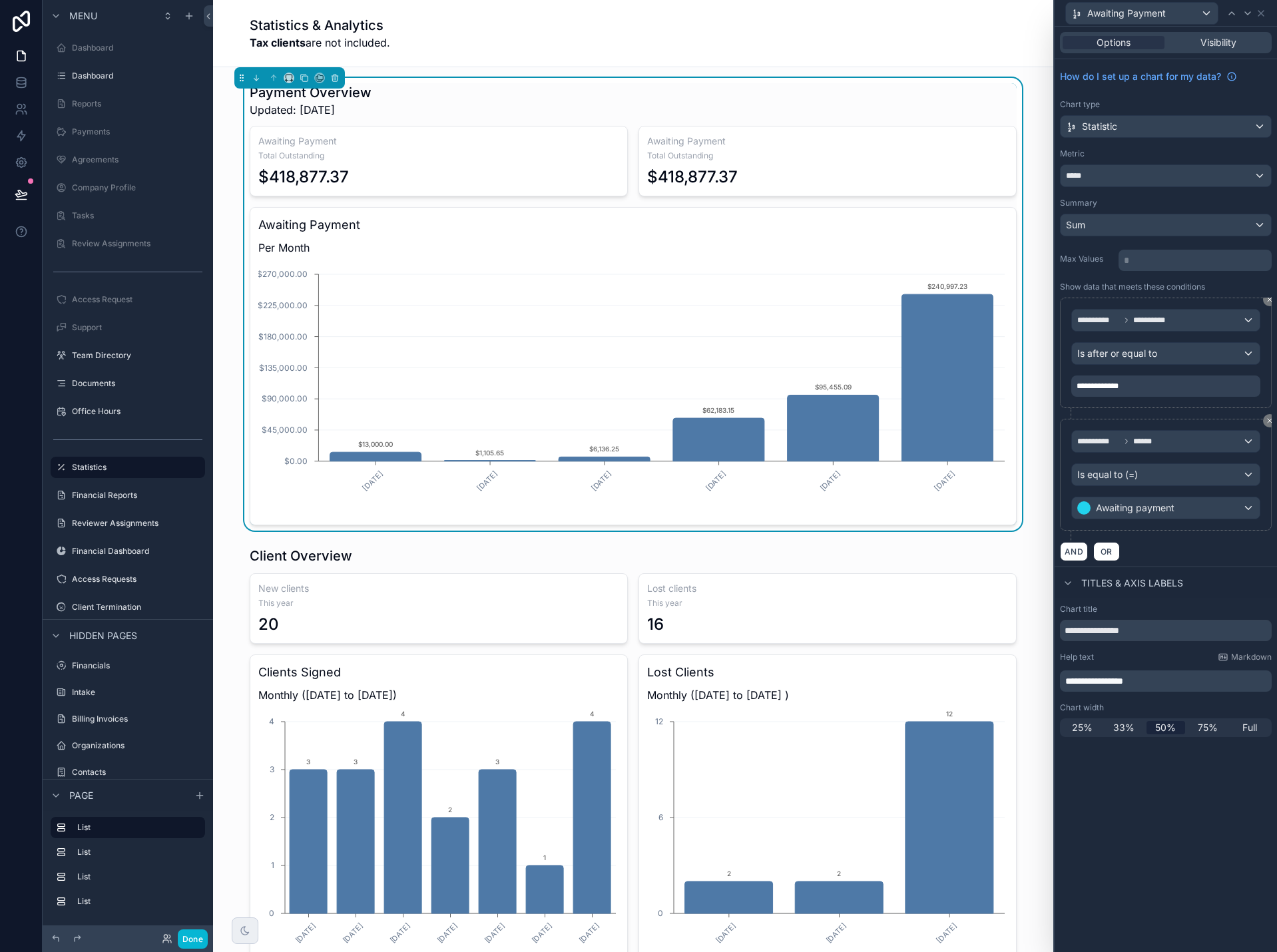
click at [1142, 389] on div "**********" at bounding box center [1166, 386] width 189 height 21
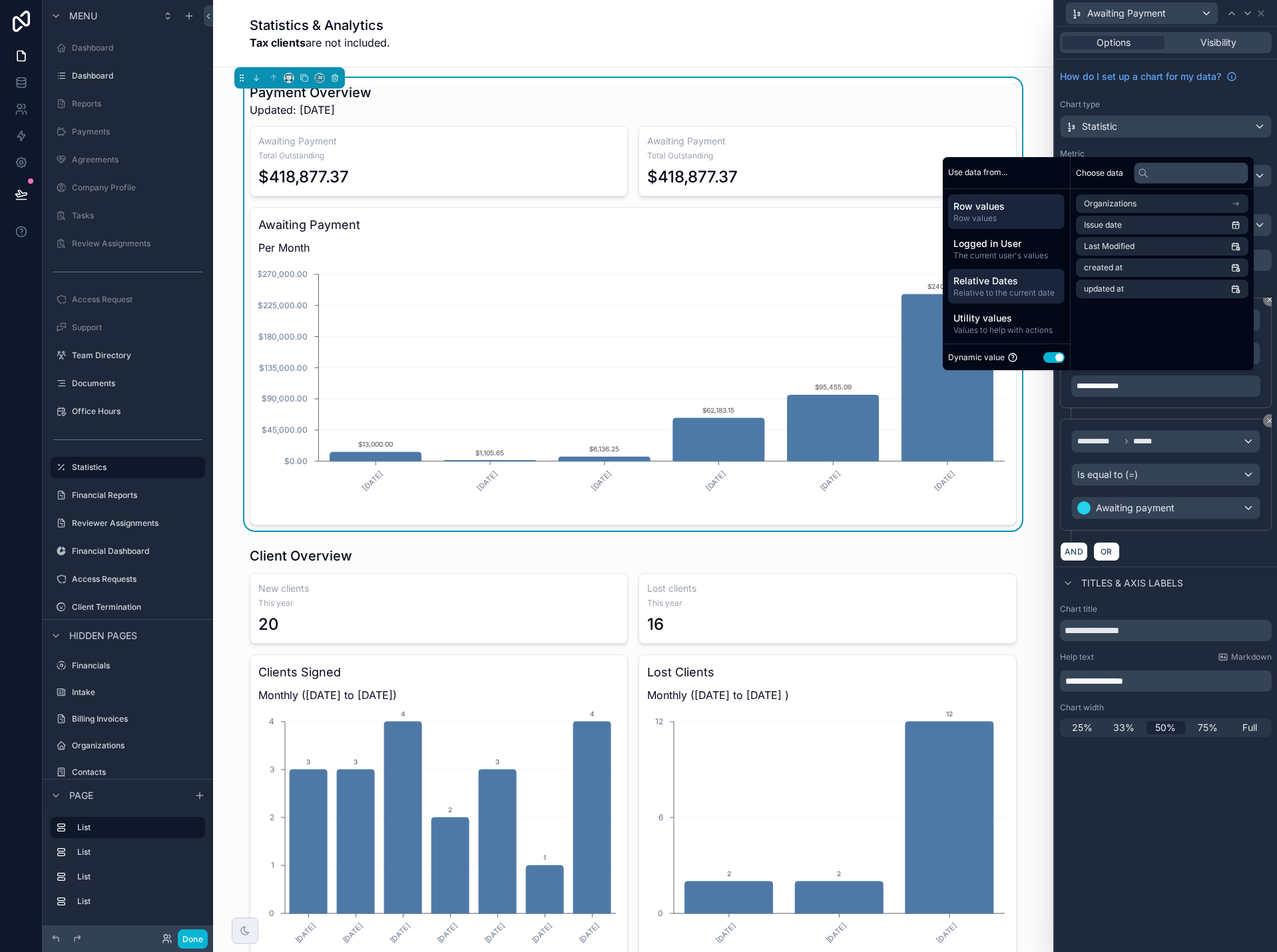
click at [1002, 288] on span "Relative to the current date" at bounding box center [1006, 293] width 106 height 11
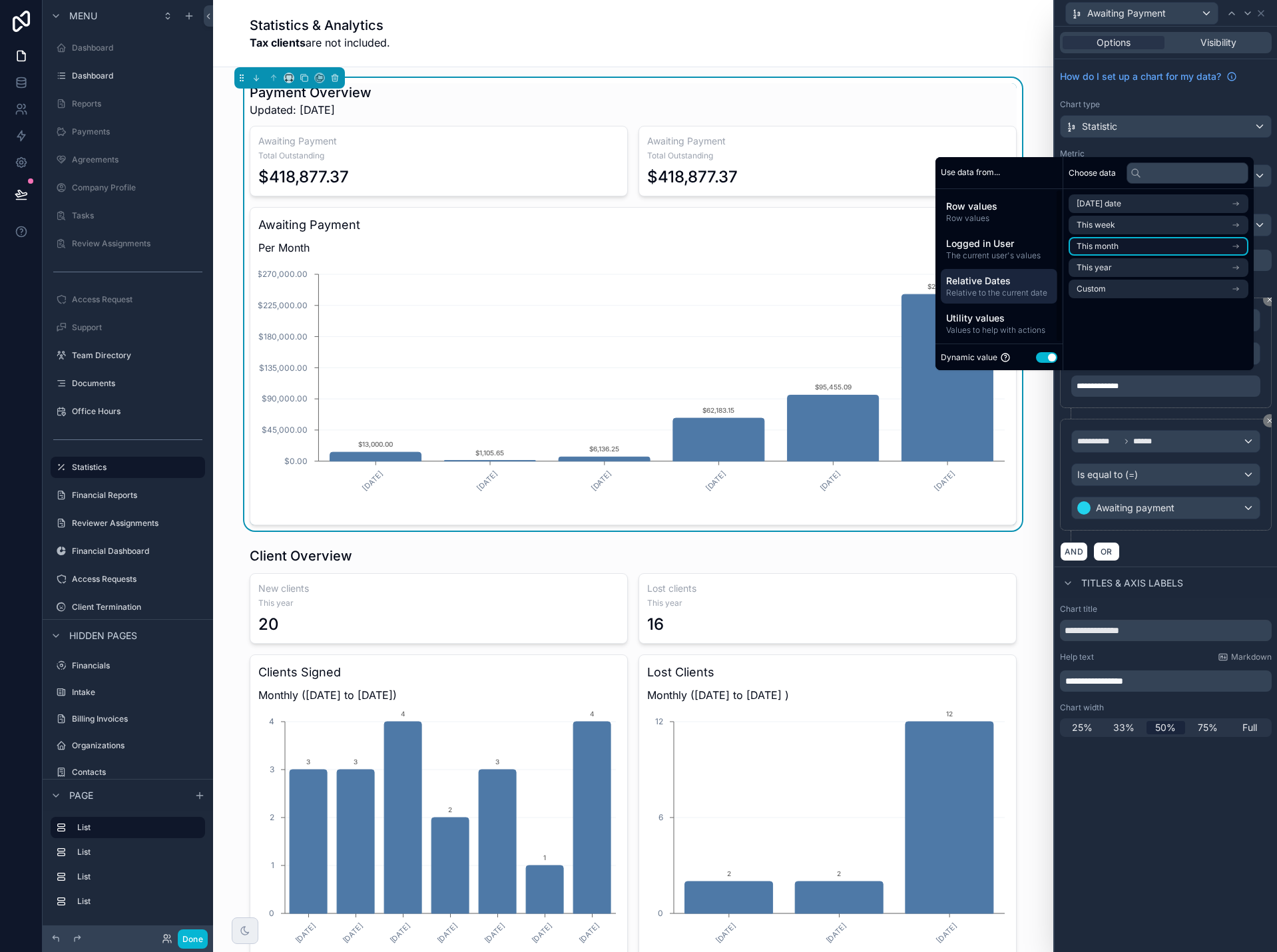
click at [1098, 245] on span "This month" at bounding box center [1098, 246] width 42 height 11
click at [1138, 223] on li "Start of month" at bounding box center [1159, 227] width 180 height 19
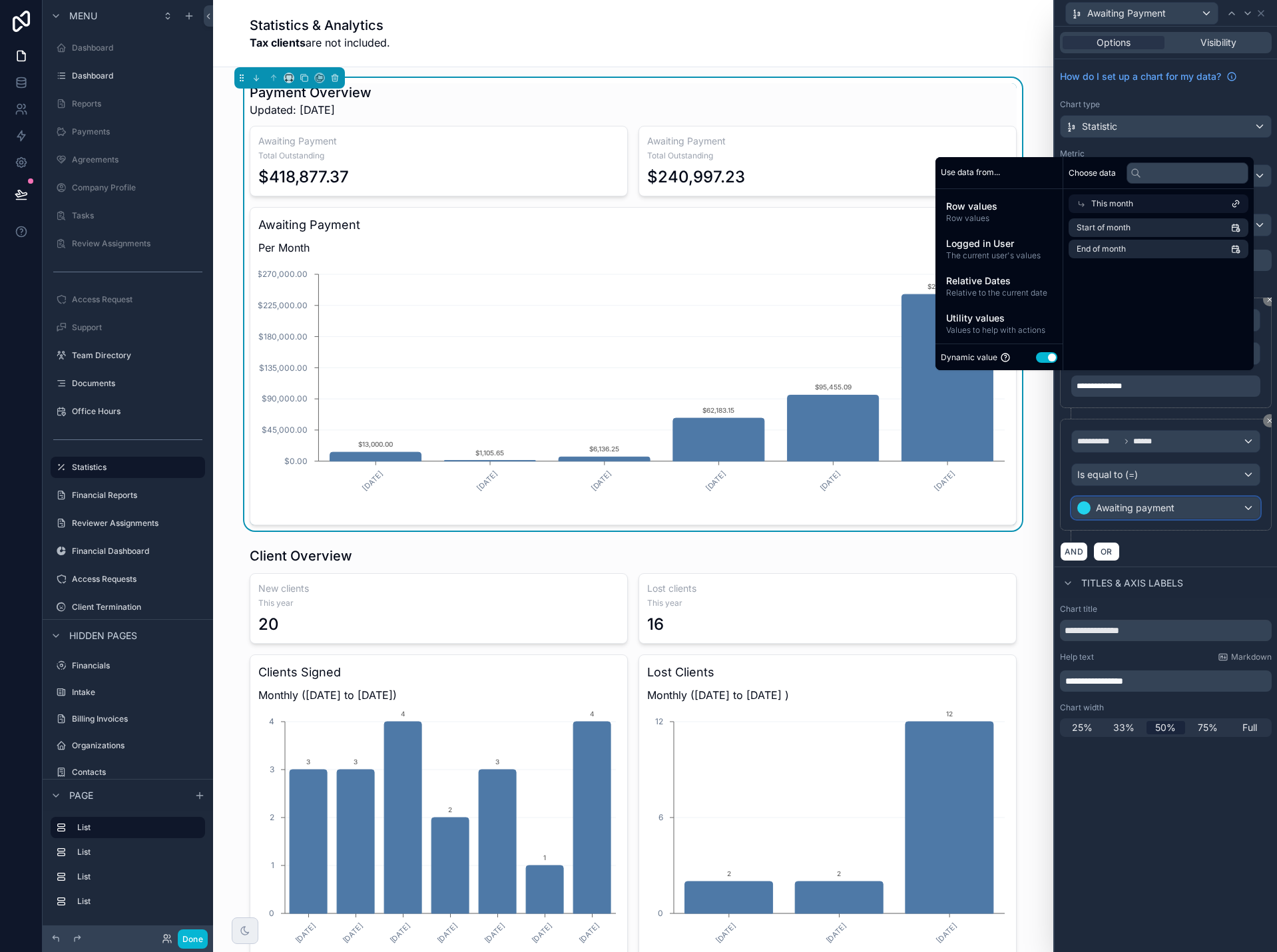
click at [1213, 516] on div "Awaiting payment" at bounding box center [1165, 507] width 188 height 21
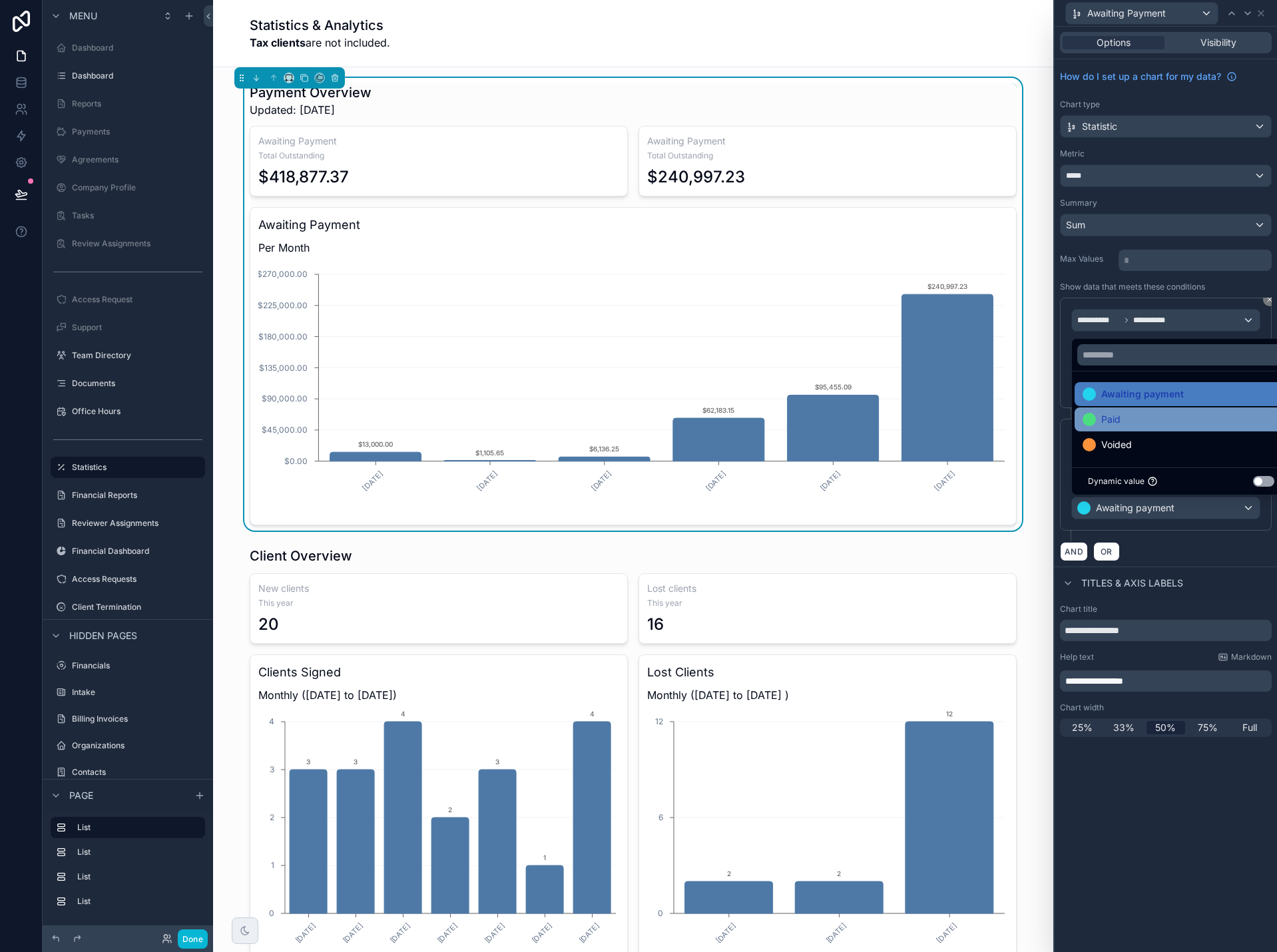
click at [1181, 425] on div "Paid" at bounding box center [1181, 419] width 197 height 16
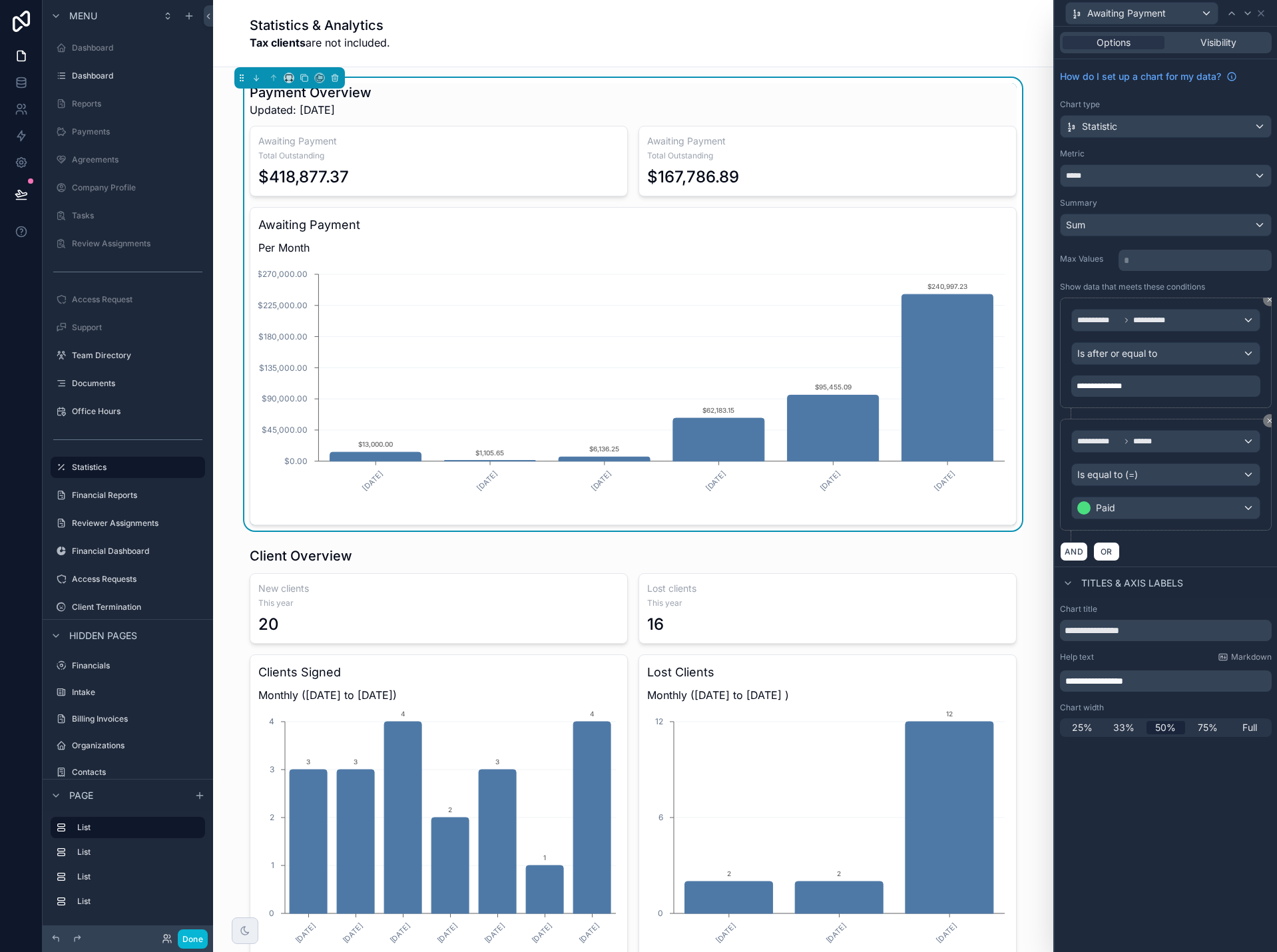
drag, startPoint x: 1221, startPoint y: 776, endPoint x: 1196, endPoint y: 713, distance: 67.8
click at [1220, 776] on div "**********" at bounding box center [1166, 489] width 222 height 926
drag, startPoint x: 1156, startPoint y: 633, endPoint x: 1055, endPoint y: 636, distance: 101.0
click at [1055, 636] on div "**********" at bounding box center [1166, 670] width 222 height 144
type input "*"
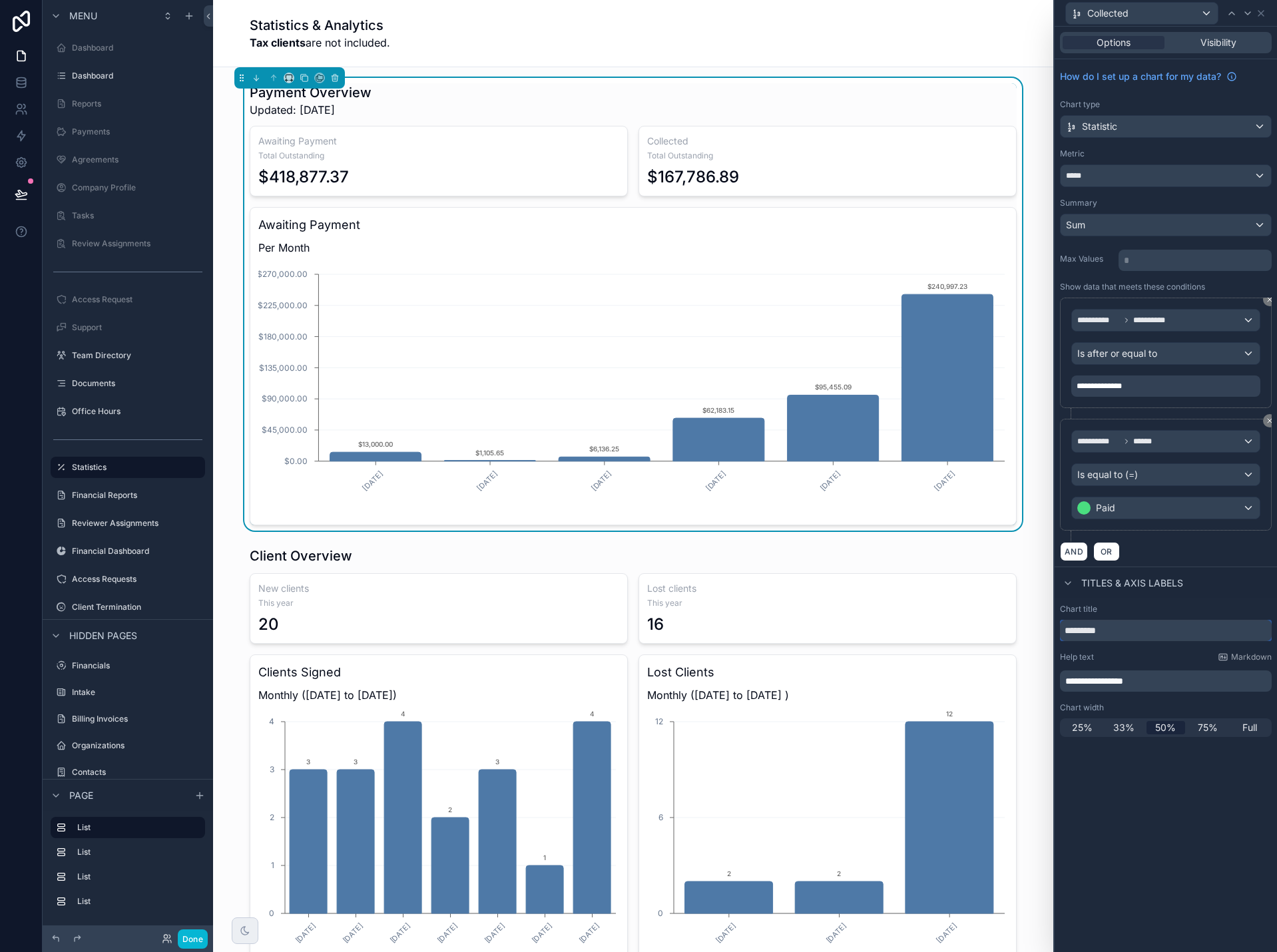
type input "*********"
drag, startPoint x: 1161, startPoint y: 679, endPoint x: 1025, endPoint y: 675, distance: 136.1
click at [1025, 675] on div "**********" at bounding box center [638, 476] width 1277 height 952
click at [1167, 678] on p "**********" at bounding box center [1167, 680] width 204 height 13
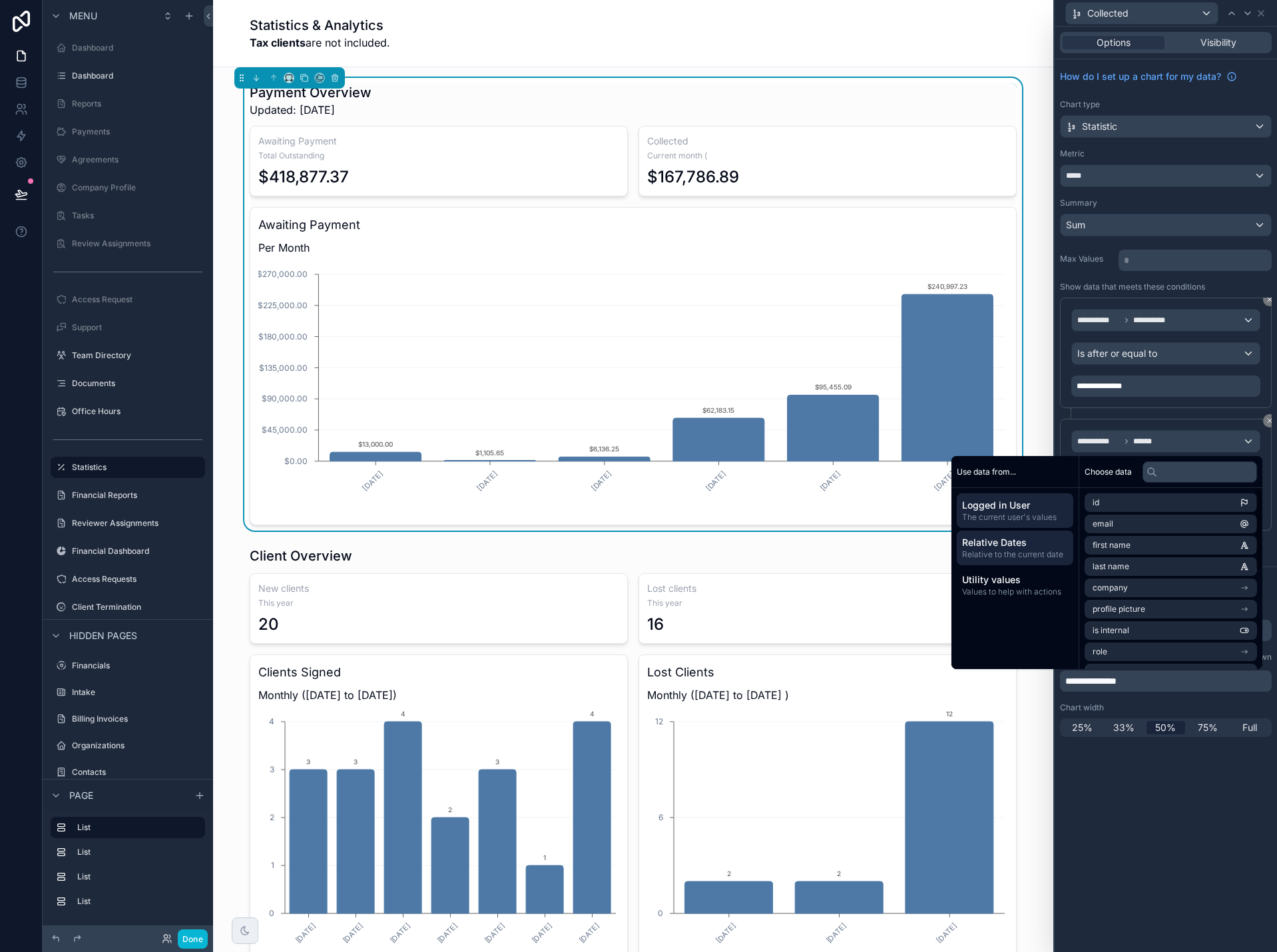
click at [1020, 553] on span "Relative to the current date" at bounding box center [1015, 554] width 106 height 11
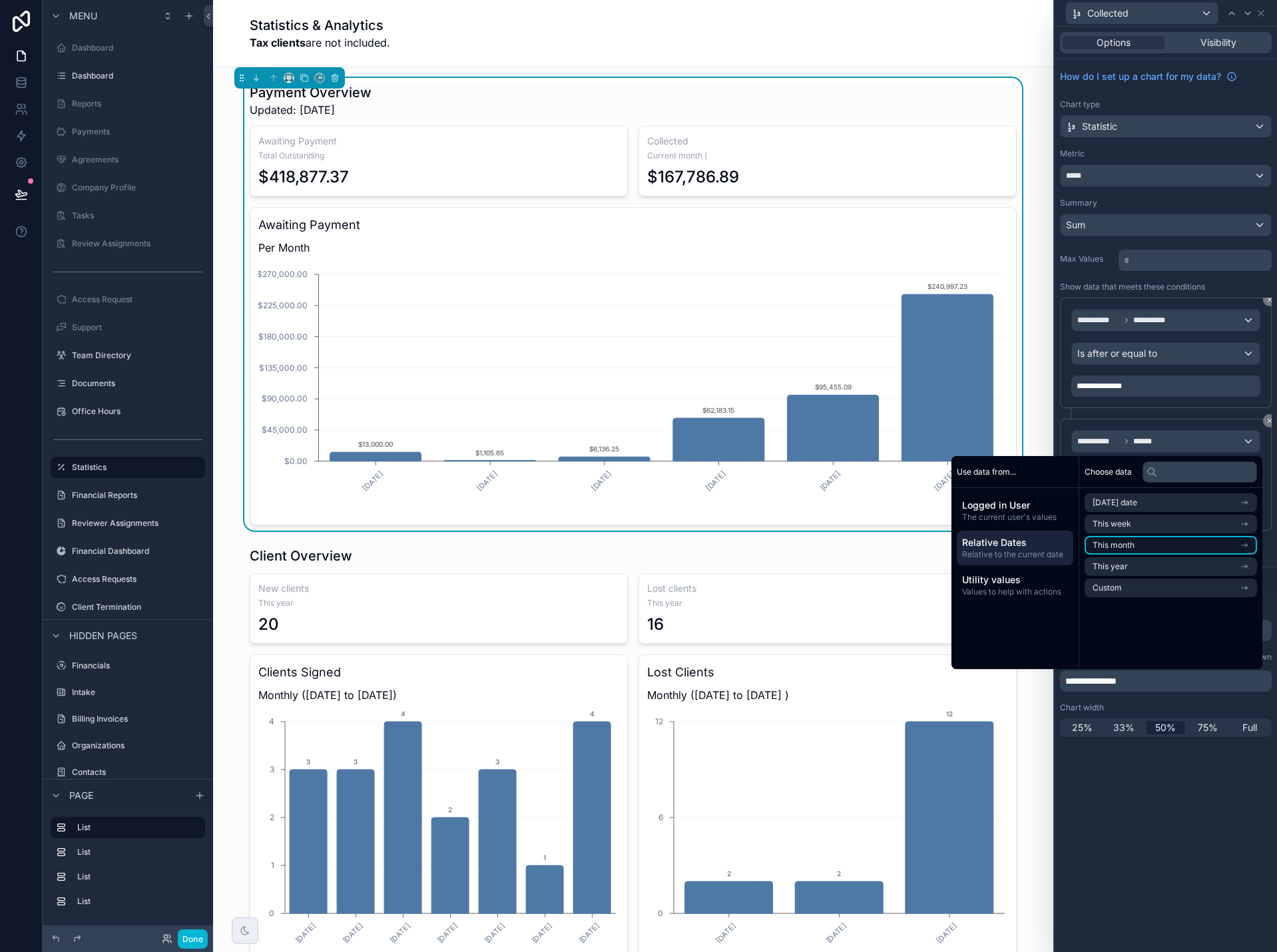
click at [1121, 546] on span "This month" at bounding box center [1114, 545] width 42 height 11
click at [1129, 524] on span "Start of month" at bounding box center [1119, 527] width 54 height 11
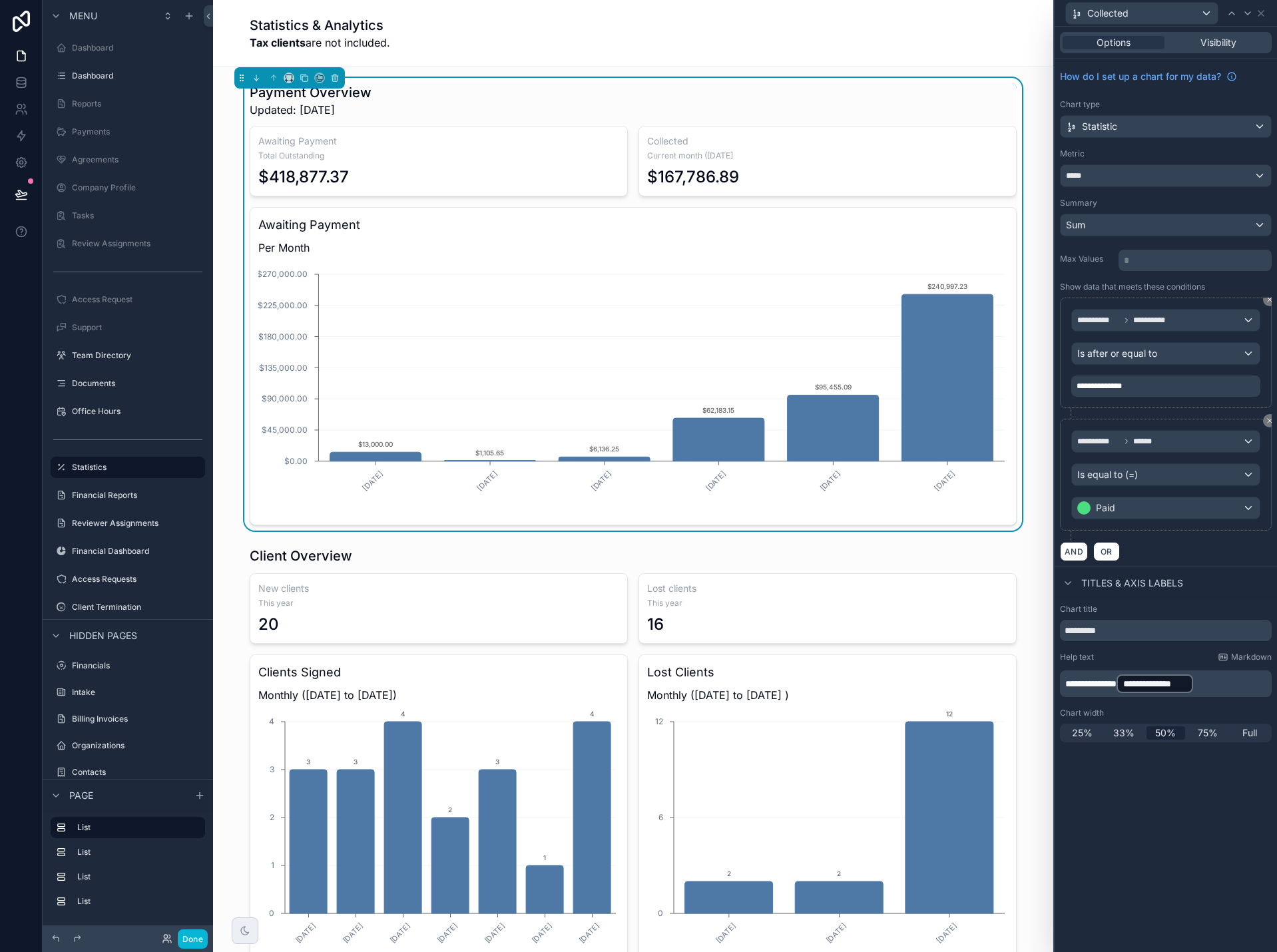
click at [1185, 823] on div "**********" at bounding box center [1166, 489] width 222 height 926
click at [1236, 688] on p "**********" at bounding box center [1167, 684] width 204 height 21
click at [1108, 686] on span "**********" at bounding box center [1091, 683] width 51 height 10
drag, startPoint x: 1133, startPoint y: 683, endPoint x: 1050, endPoint y: 687, distance: 83.1
click at [1050, 687] on div "**********" at bounding box center [638, 476] width 1277 height 952
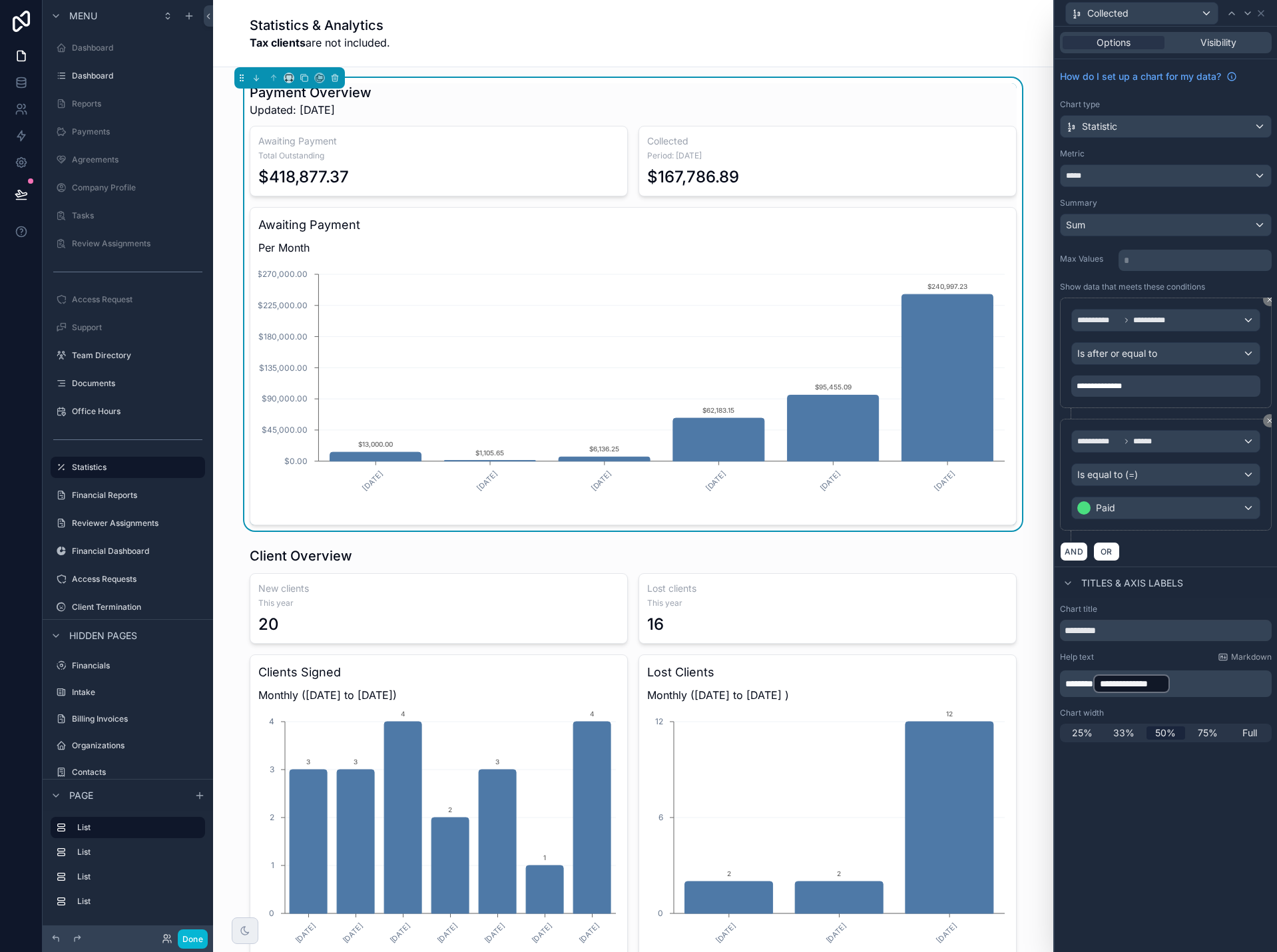
click at [1202, 685] on p "**********" at bounding box center [1167, 684] width 204 height 21
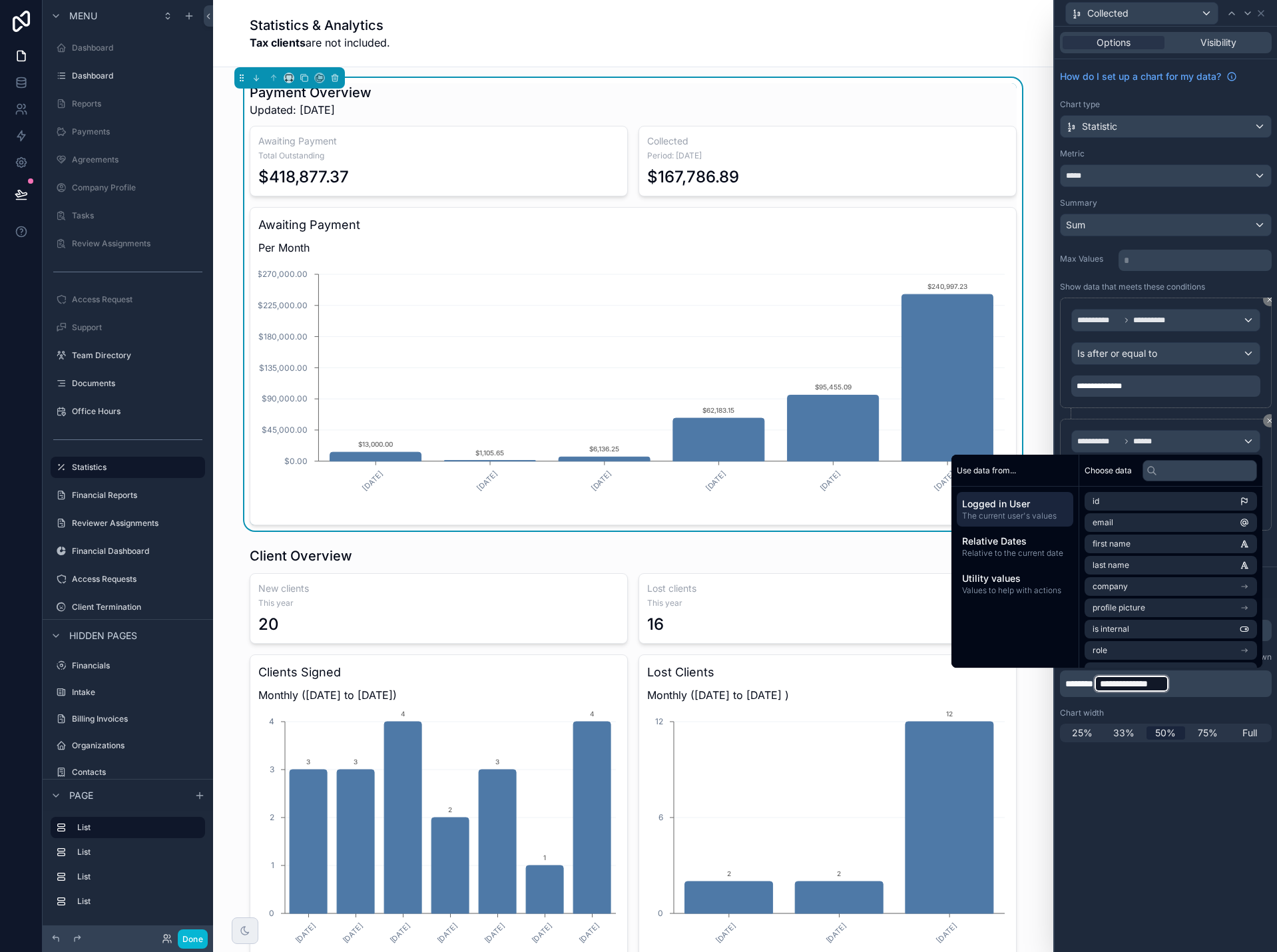
click at [1087, 678] on span "*******" at bounding box center [1079, 683] width 28 height 10
click at [1007, 542] on span "Relative Dates" at bounding box center [1015, 541] width 106 height 13
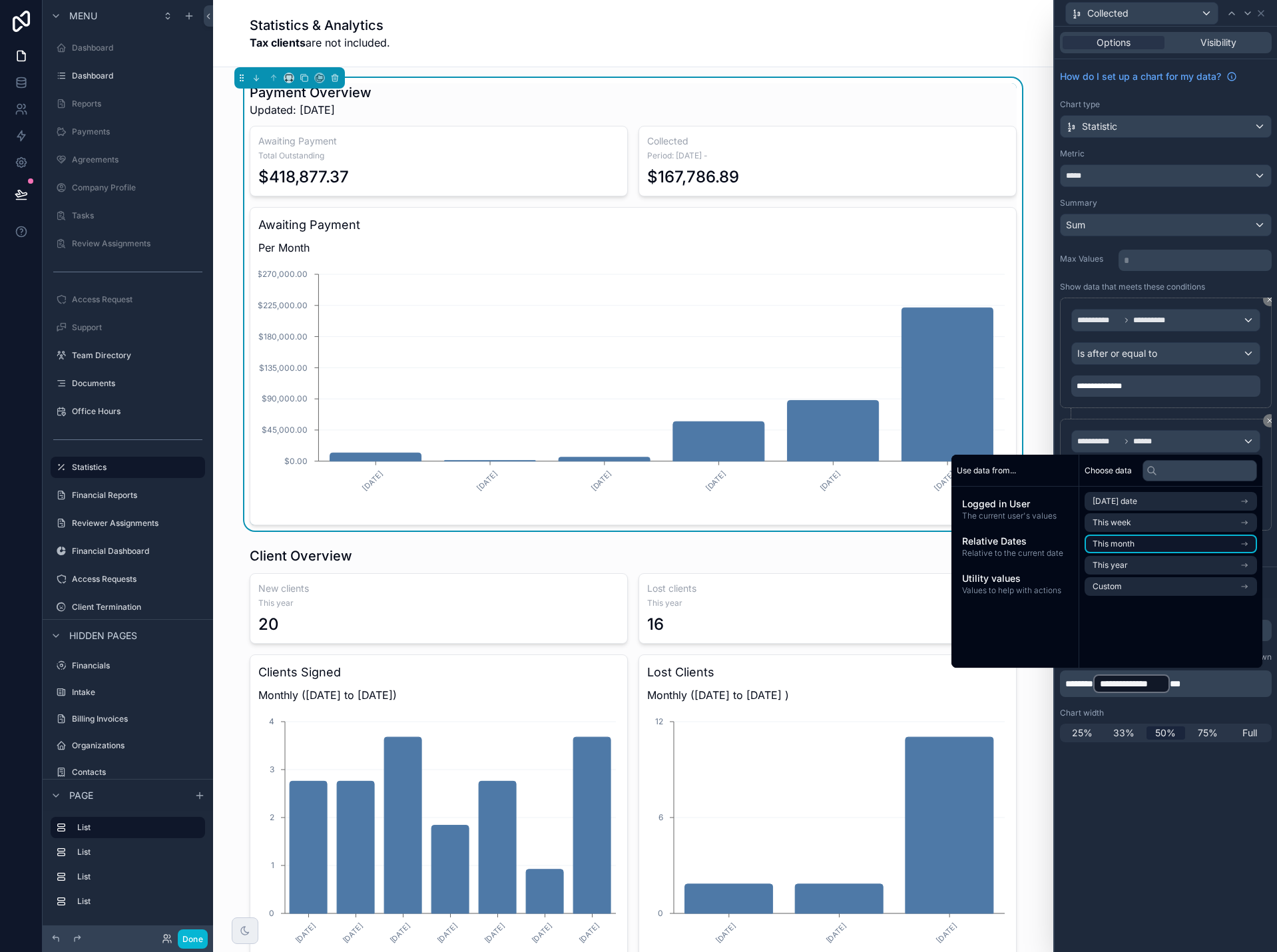
click at [1126, 541] on span "This month" at bounding box center [1114, 543] width 42 height 11
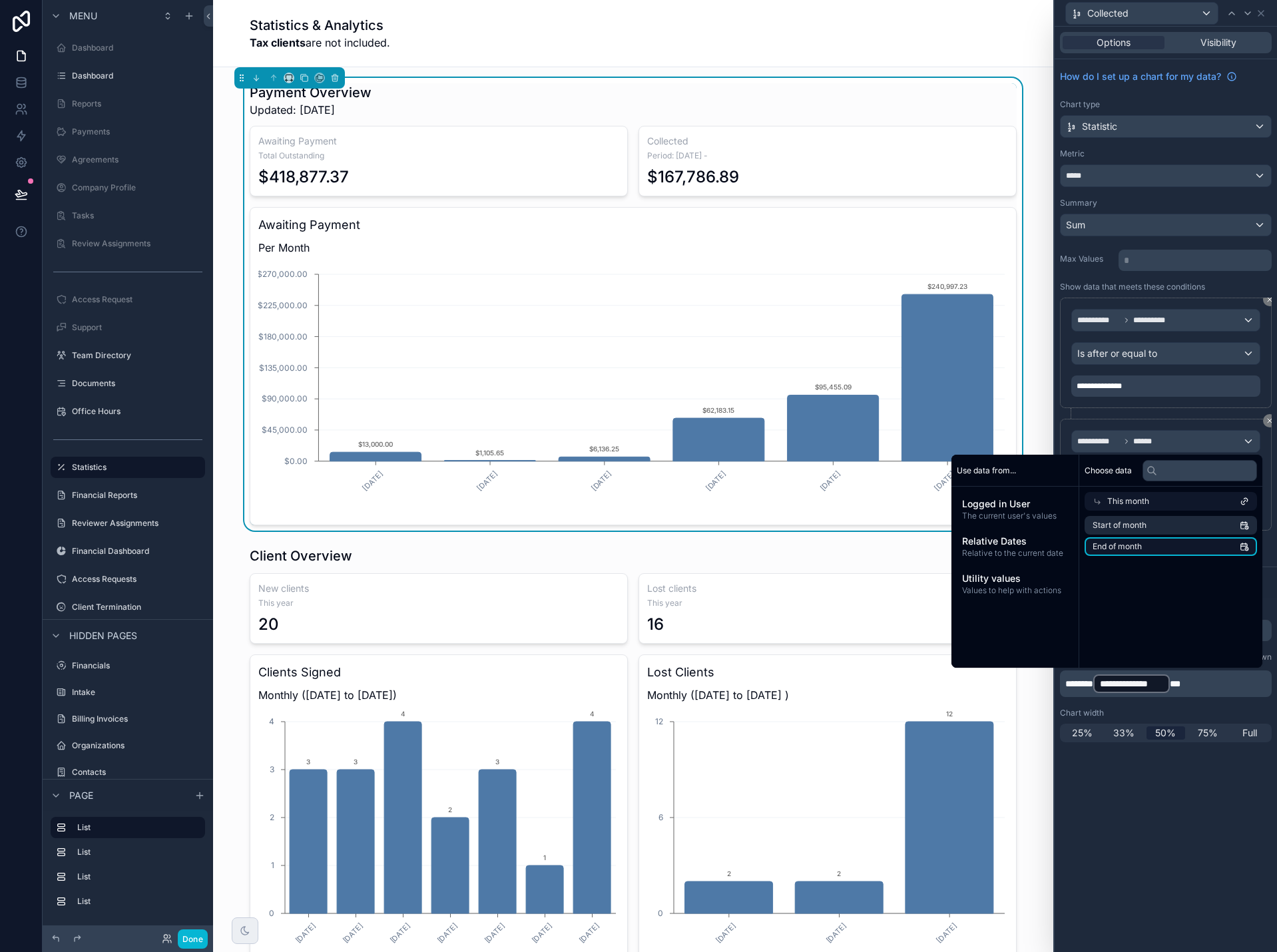
click at [1120, 546] on span "End of month" at bounding box center [1117, 546] width 49 height 11
click at [1189, 843] on div "**********" at bounding box center [1166, 489] width 222 height 926
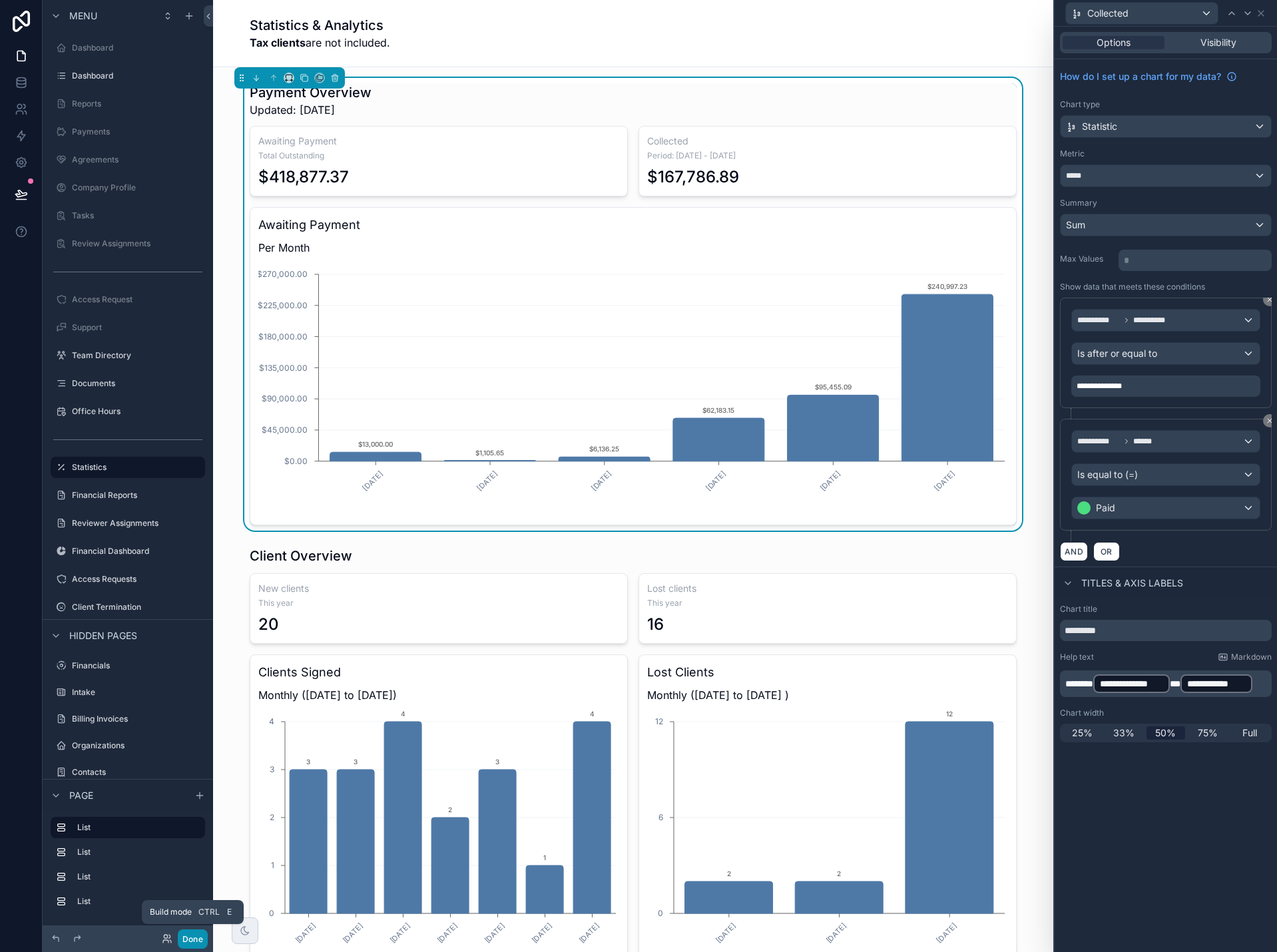
click at [197, 947] on button "Done" at bounding box center [192, 939] width 30 height 19
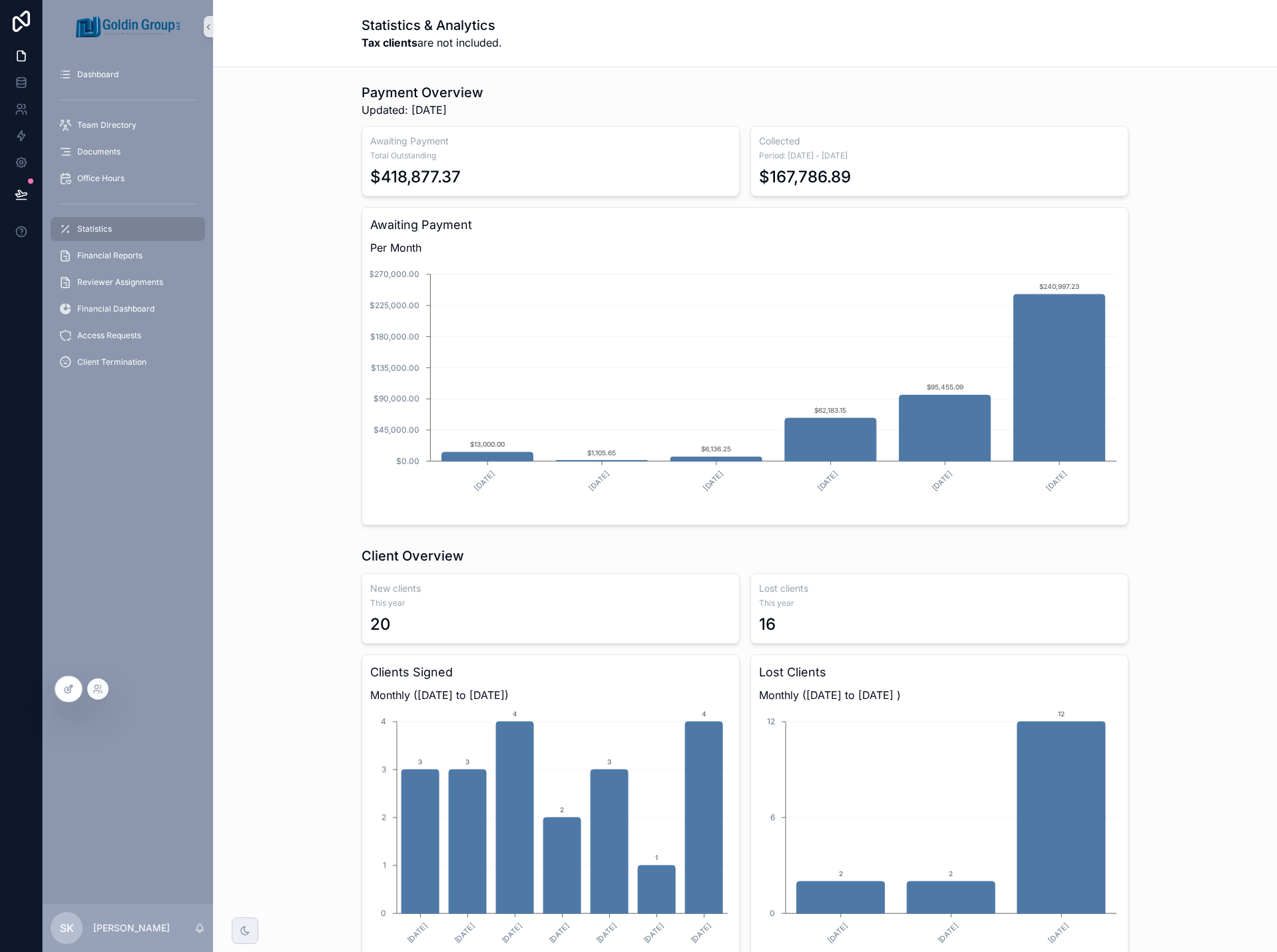
click at [66, 692] on icon at bounding box center [69, 689] width 11 height 11
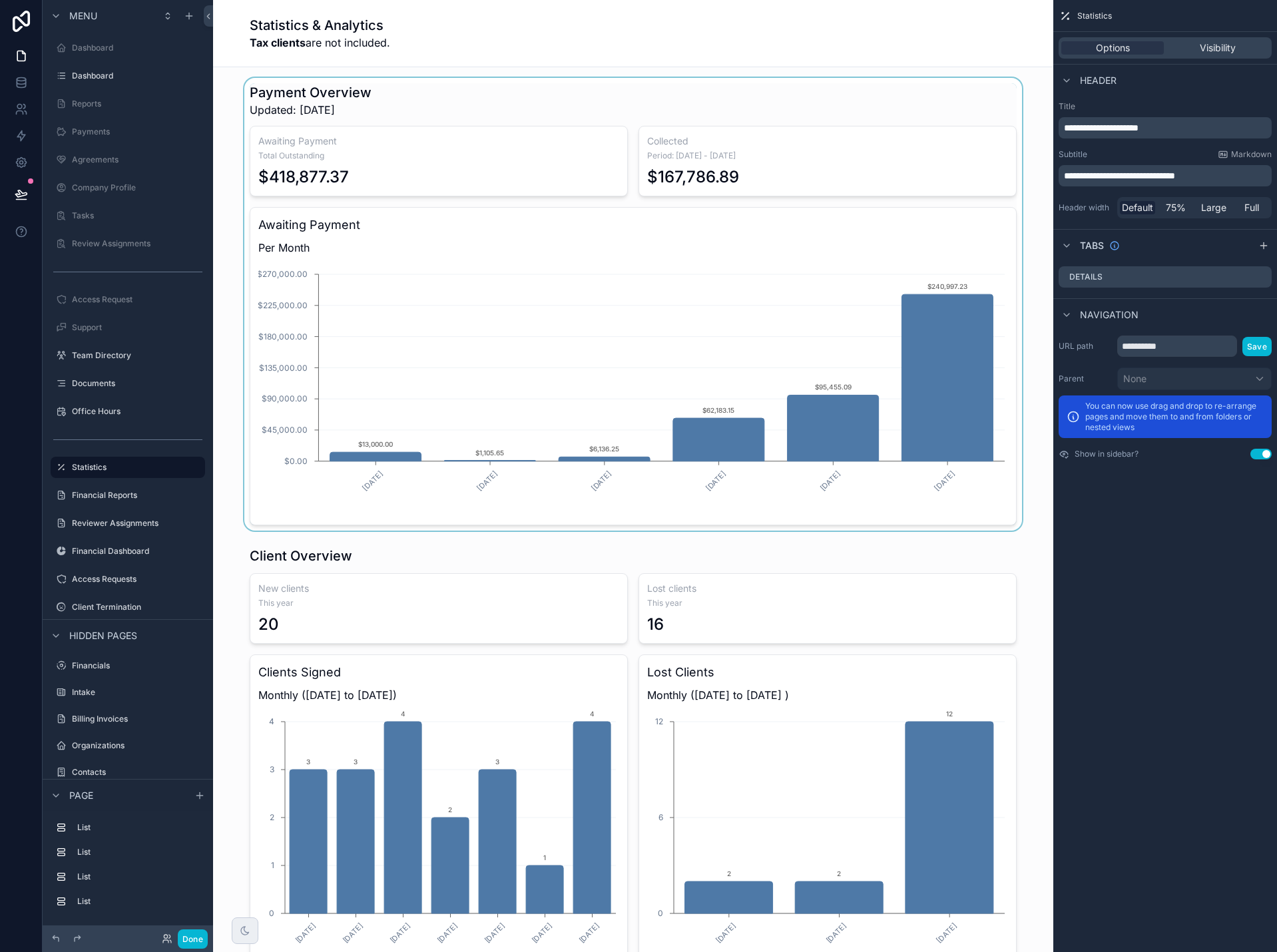
click at [768, 140] on div "scrollable content" at bounding box center [633, 304] width 819 height 453
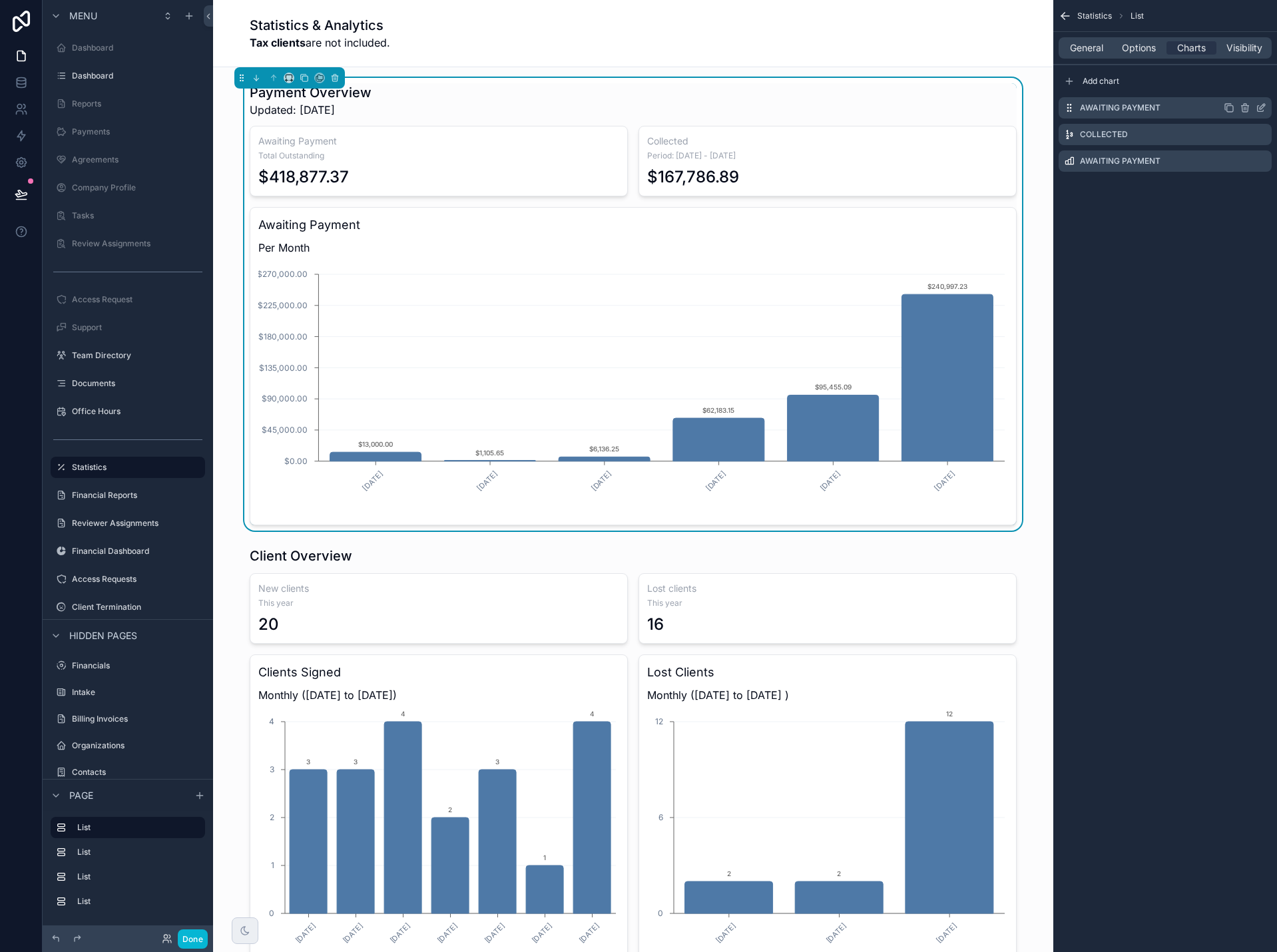
click at [1264, 108] on icon "scrollable content" at bounding box center [1261, 108] width 11 height 11
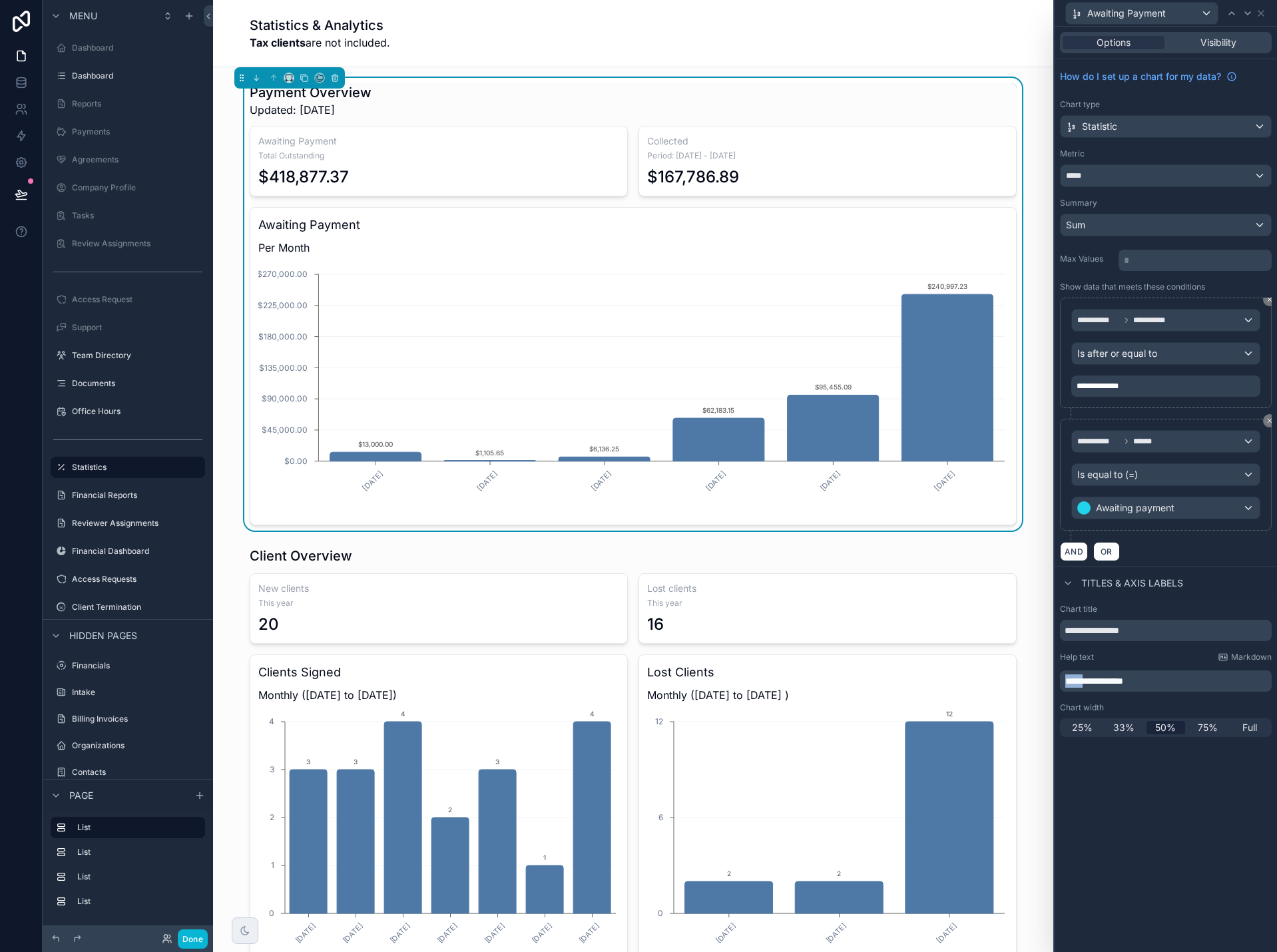
drag, startPoint x: 1088, startPoint y: 684, endPoint x: 1047, endPoint y: 686, distance: 41.0
click at [1047, 686] on div "**********" at bounding box center [638, 476] width 1277 height 952
click at [1126, 678] on p "*******" at bounding box center [1167, 680] width 204 height 13
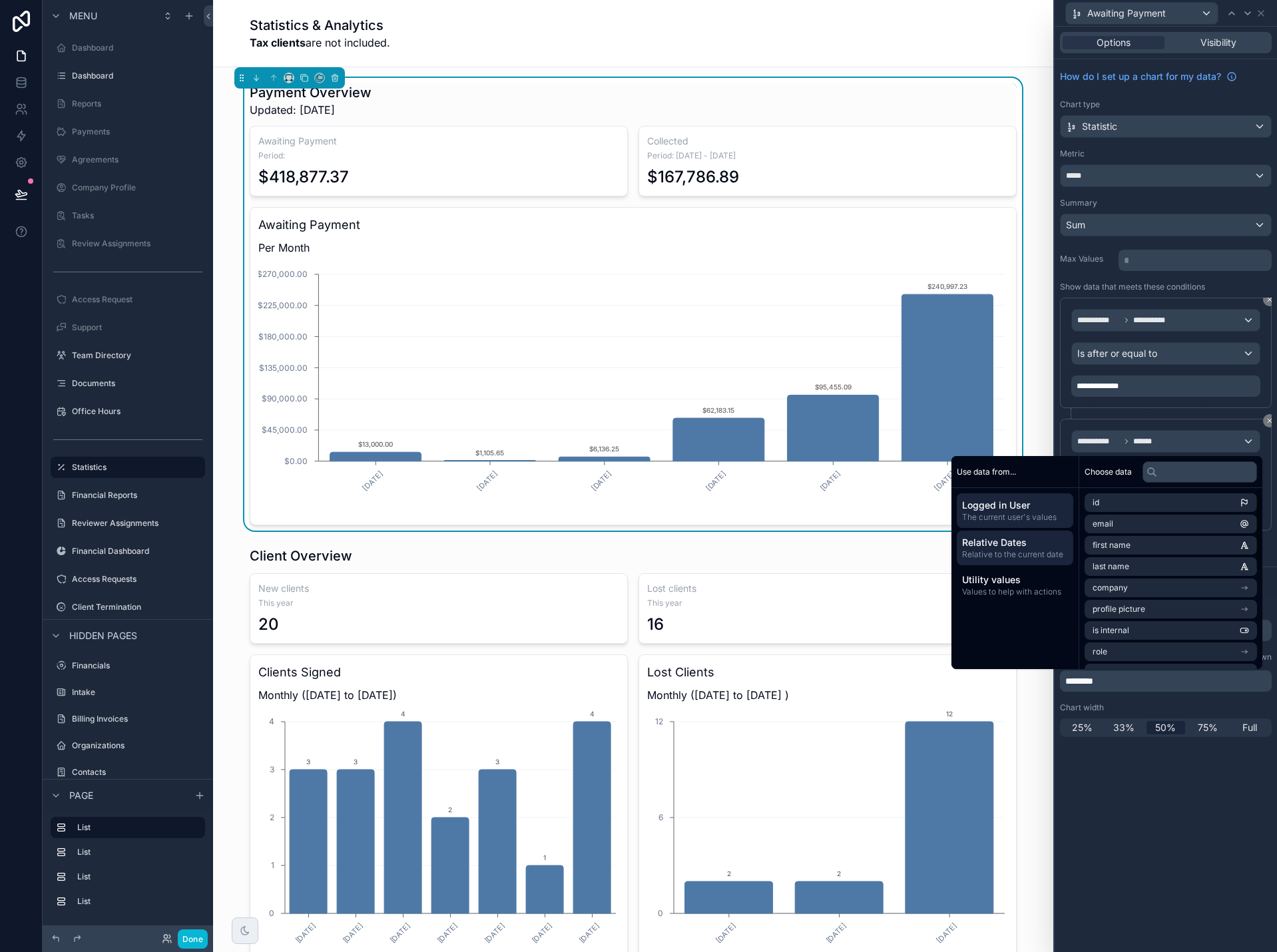
click at [1010, 548] on span "Relative Dates" at bounding box center [1015, 542] width 106 height 13
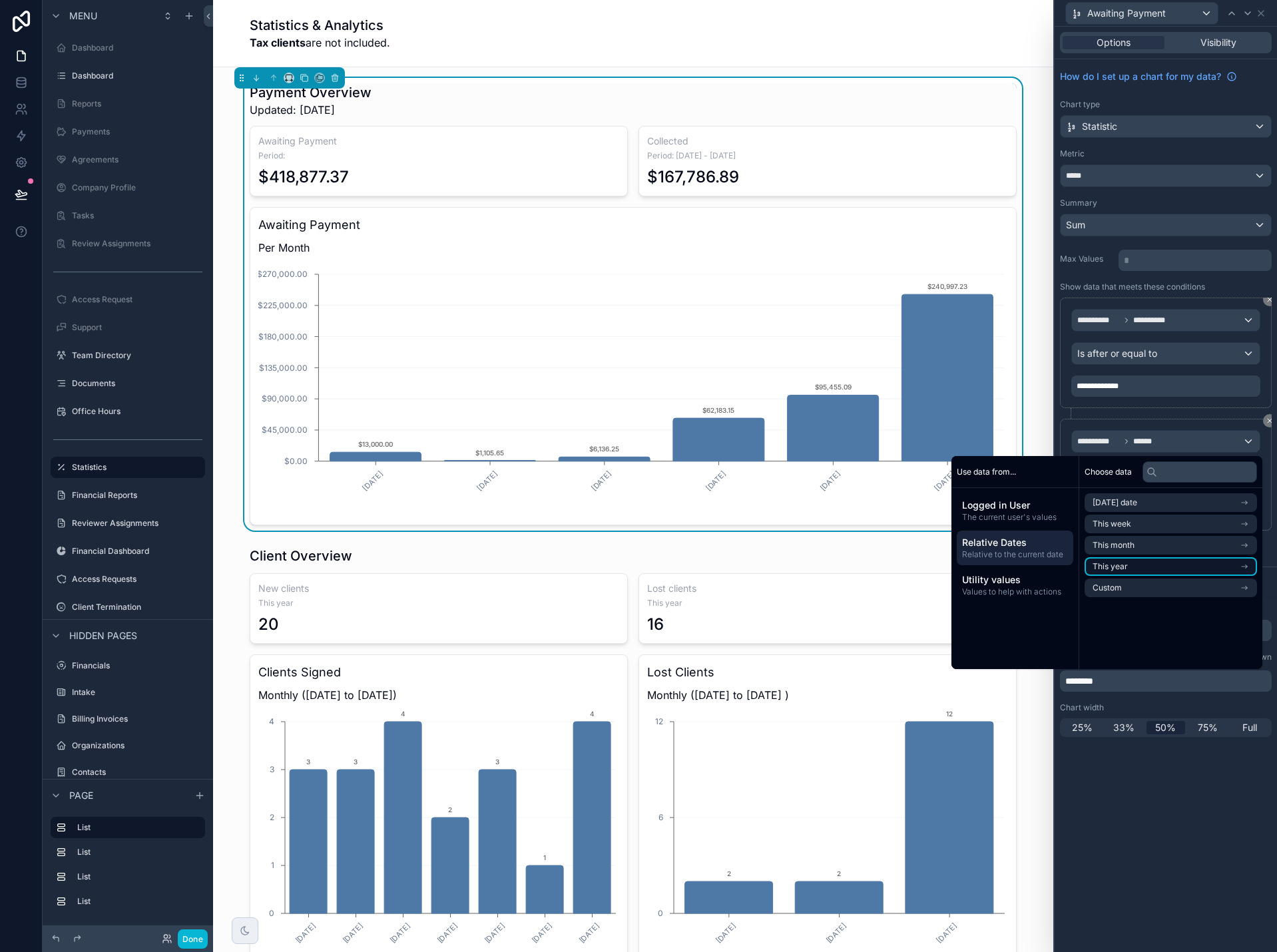
click at [1118, 563] on span "This year" at bounding box center [1110, 566] width 35 height 11
click at [1115, 525] on span "Start of year" at bounding box center [1116, 527] width 48 height 11
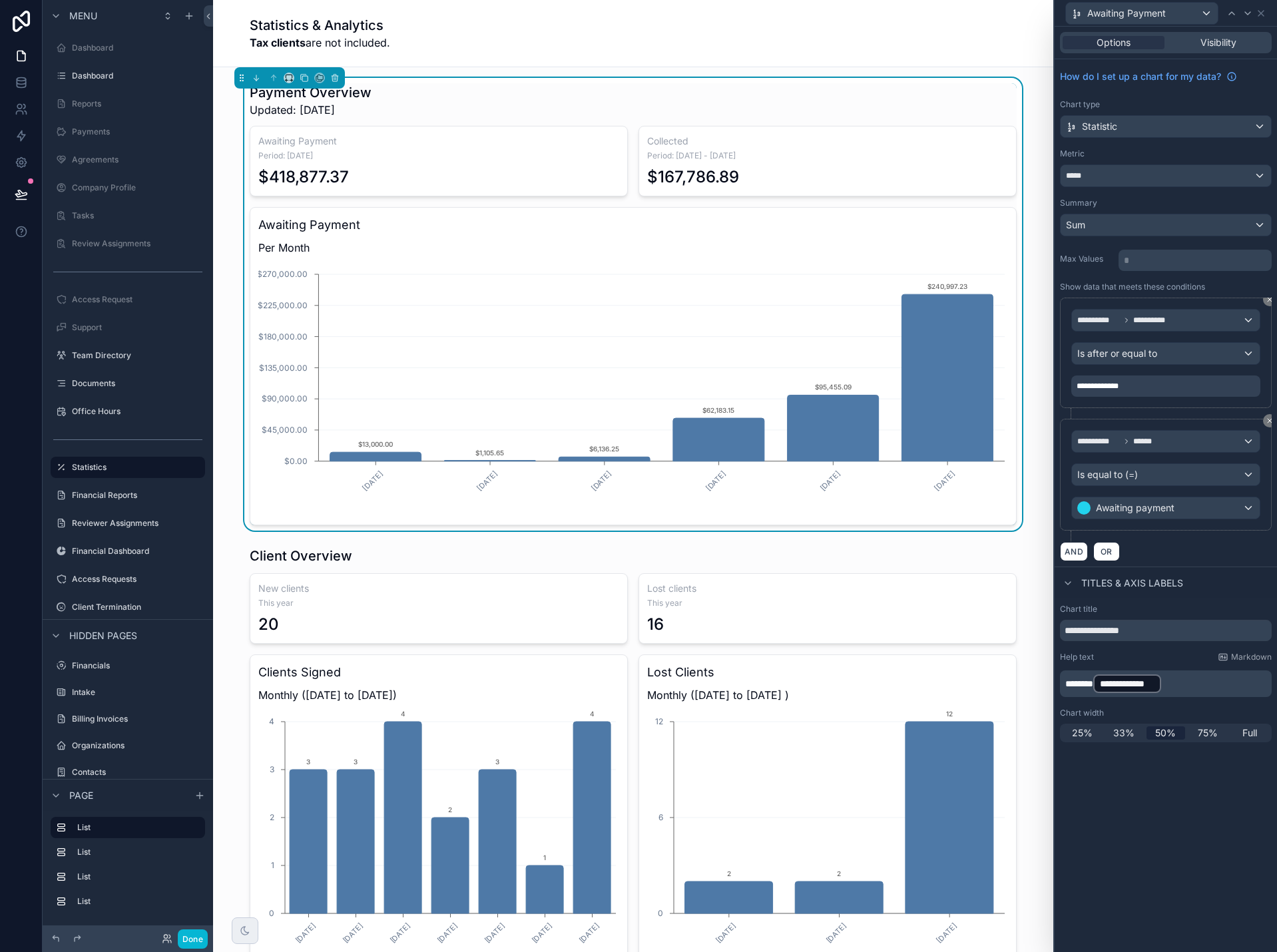
click at [1083, 685] on span "*******" at bounding box center [1079, 683] width 28 height 10
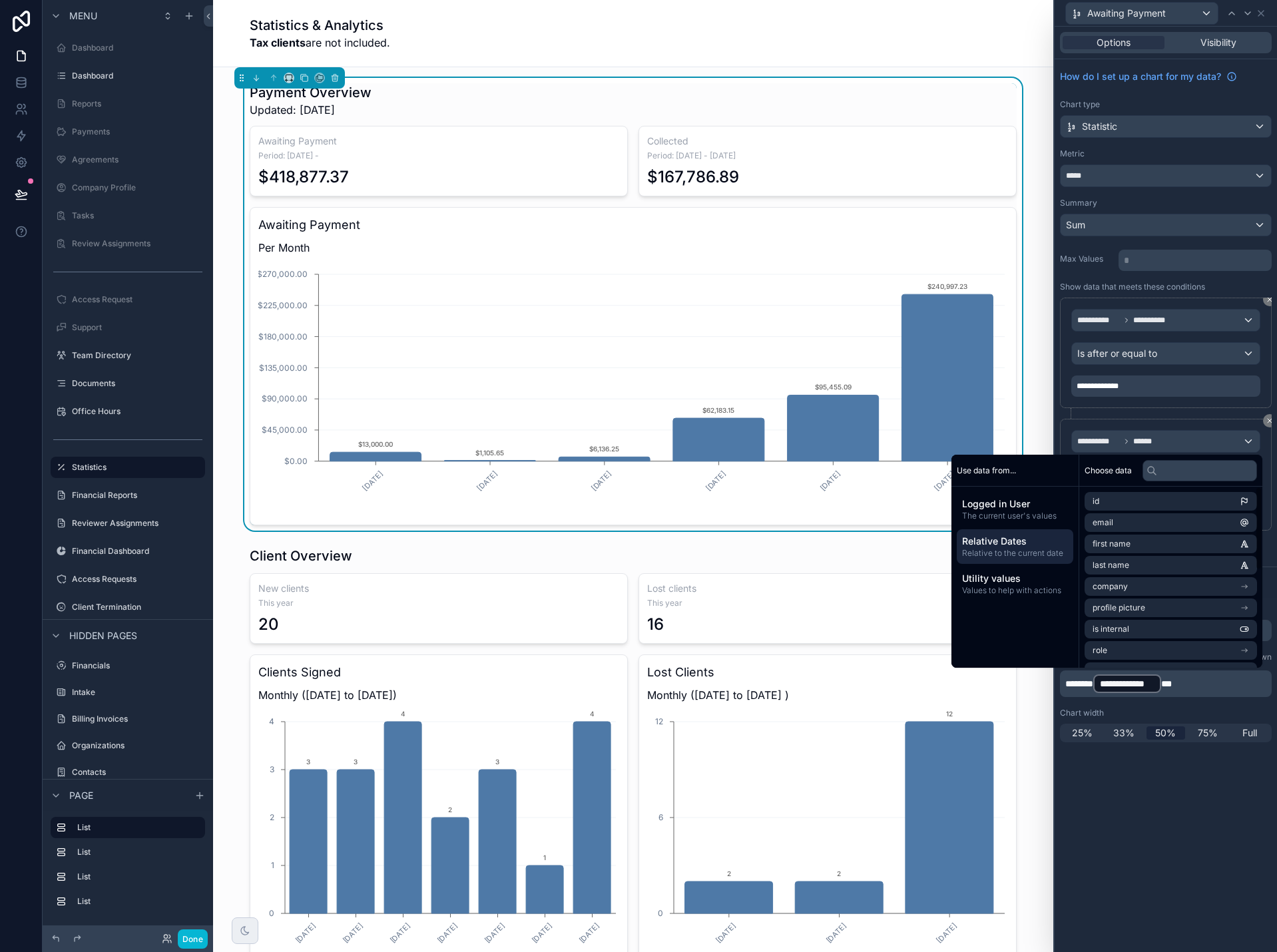
click at [1013, 546] on span "Relative Dates" at bounding box center [1015, 541] width 106 height 13
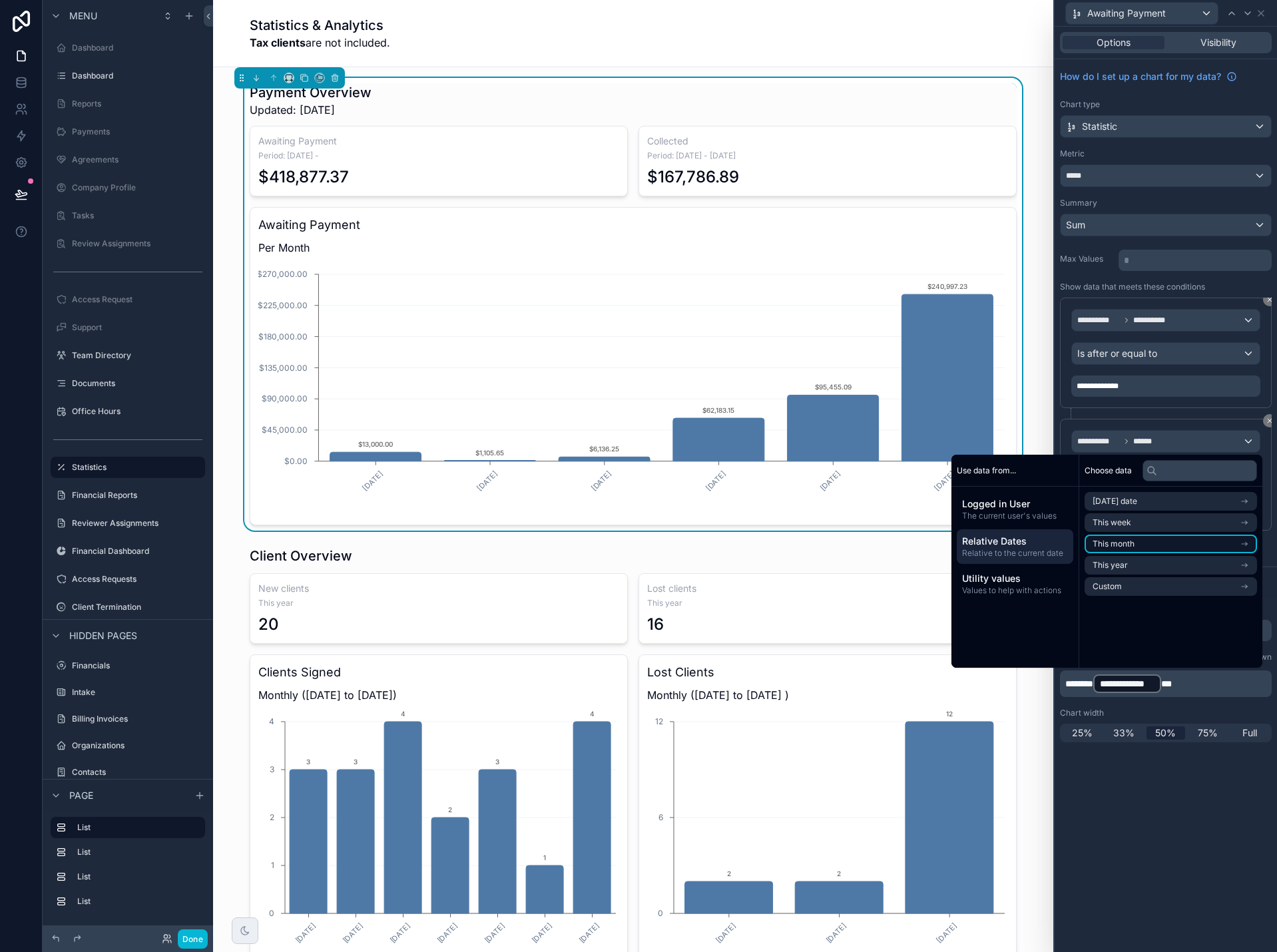
click at [1116, 545] on span "This month" at bounding box center [1114, 543] width 42 height 11
click at [1009, 547] on span "Relative Dates" at bounding box center [1015, 541] width 106 height 13
click at [1109, 565] on span "This year" at bounding box center [1110, 565] width 35 height 11
click at [1121, 550] on span "End of year" at bounding box center [1114, 546] width 42 height 11
click at [1195, 850] on div "**********" at bounding box center [1166, 489] width 222 height 926
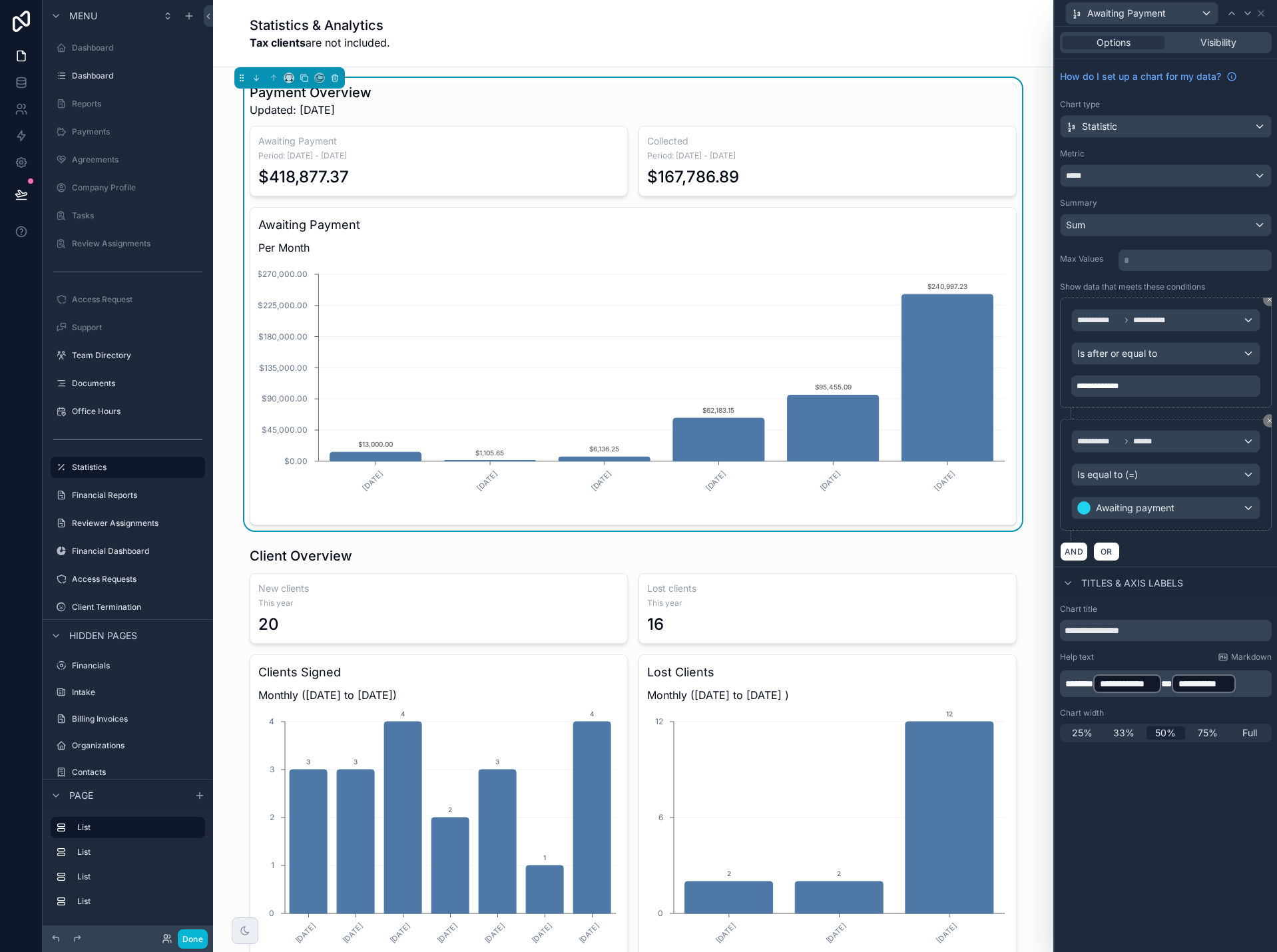
click at [1195, 850] on div "**********" at bounding box center [1166, 489] width 222 height 926
click at [1151, 634] on input "**********" at bounding box center [1166, 630] width 212 height 21
type input "**********"
click at [191, 936] on button "Done" at bounding box center [192, 939] width 30 height 19
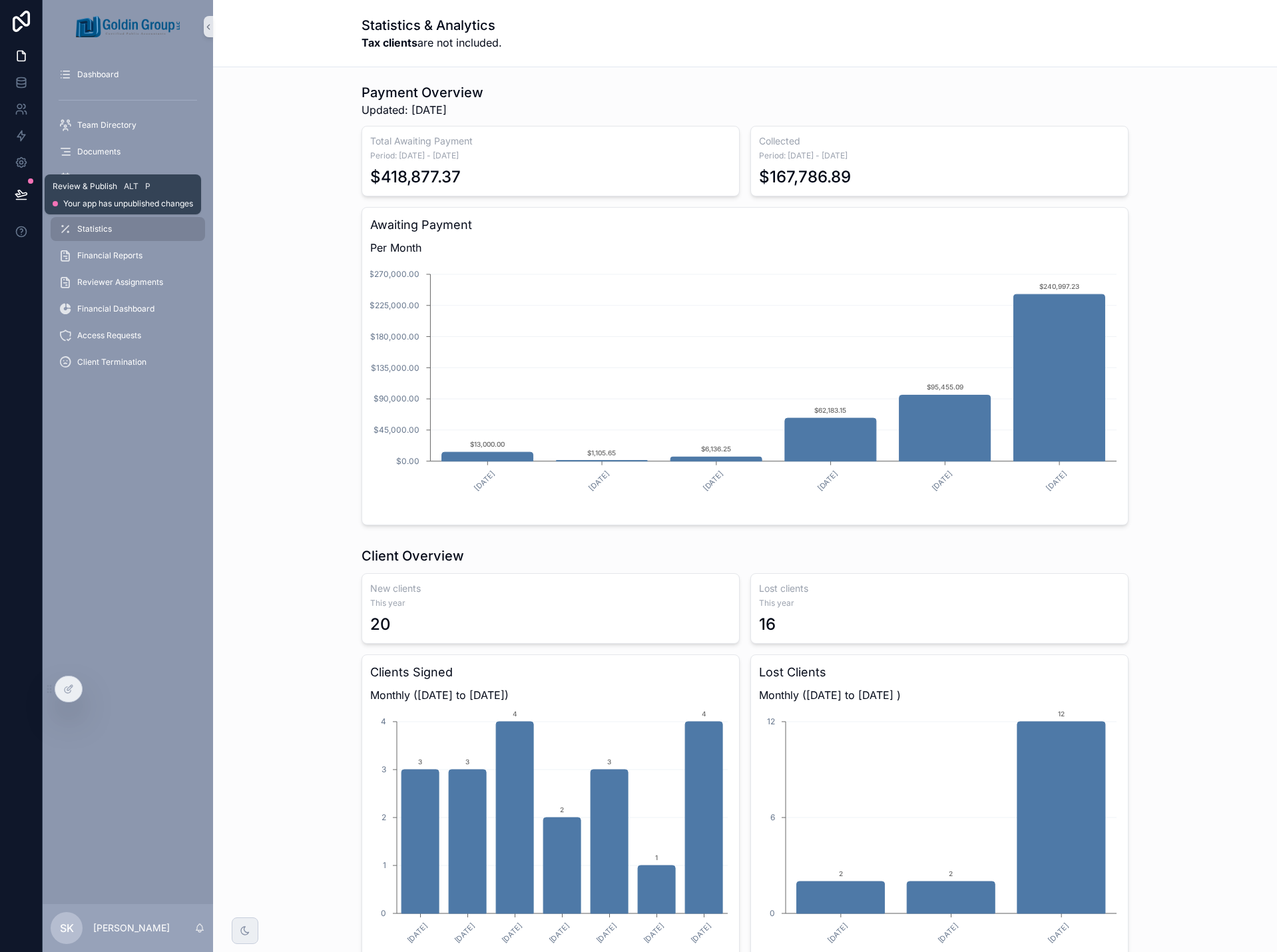
click at [15, 197] on icon at bounding box center [21, 194] width 13 height 13
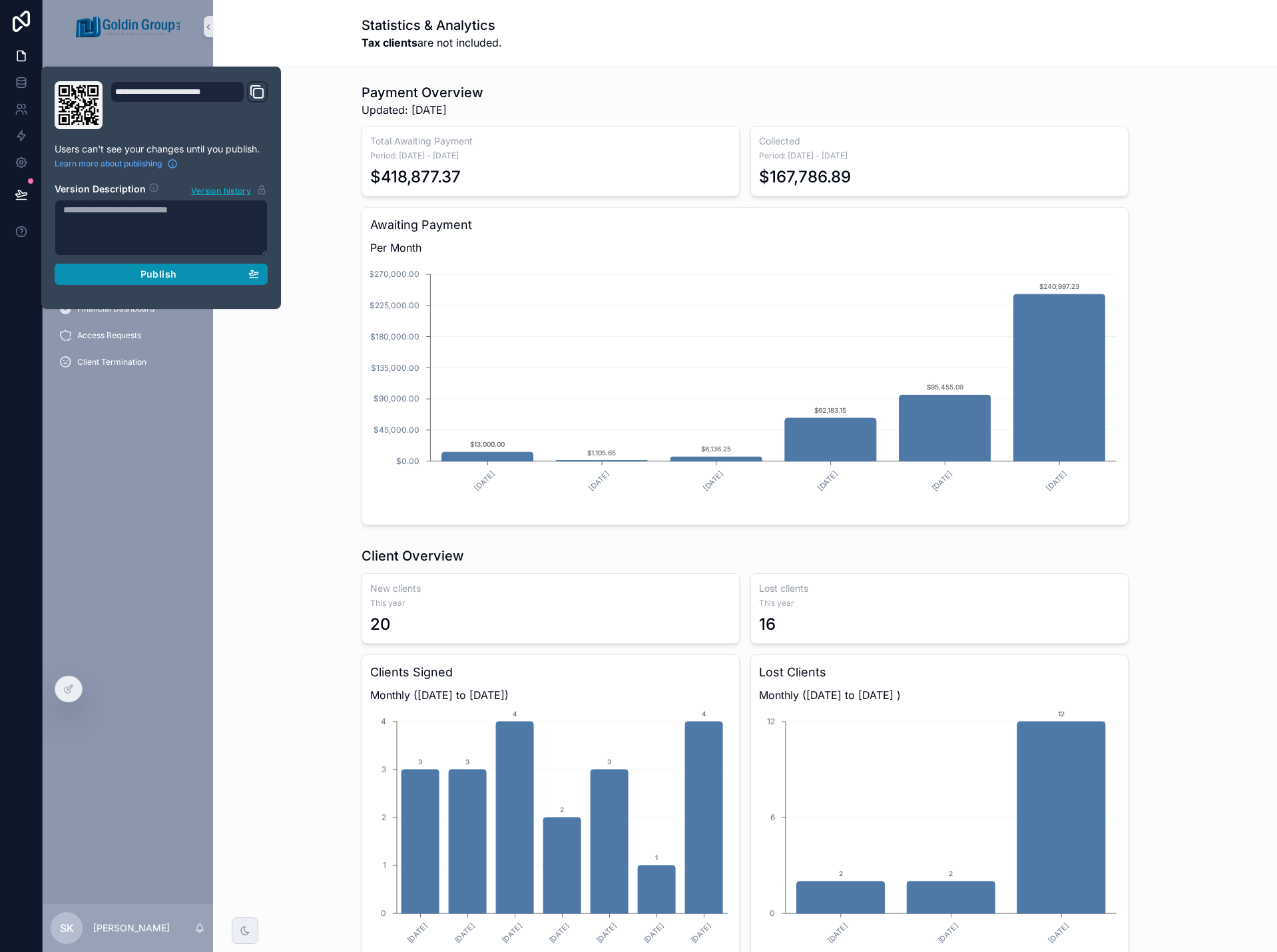
click at [136, 281] on button "Publish" at bounding box center [161, 274] width 213 height 21
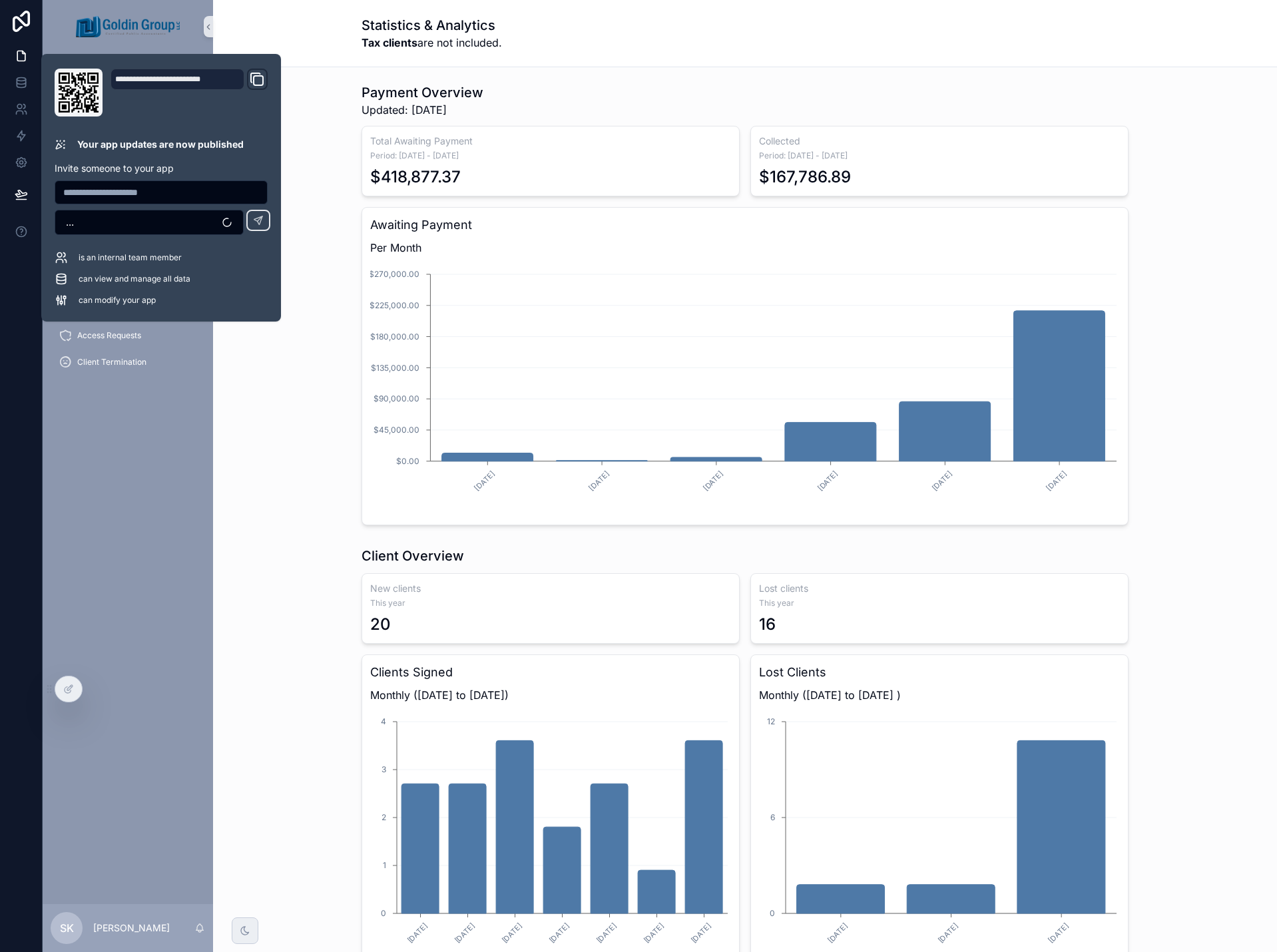
click at [266, 473] on div "Payment Overview Updated: 9/7/2025 Total Awaiting Payment Period: 1/1/2025 - 12…" at bounding box center [744, 304] width 1042 height 453
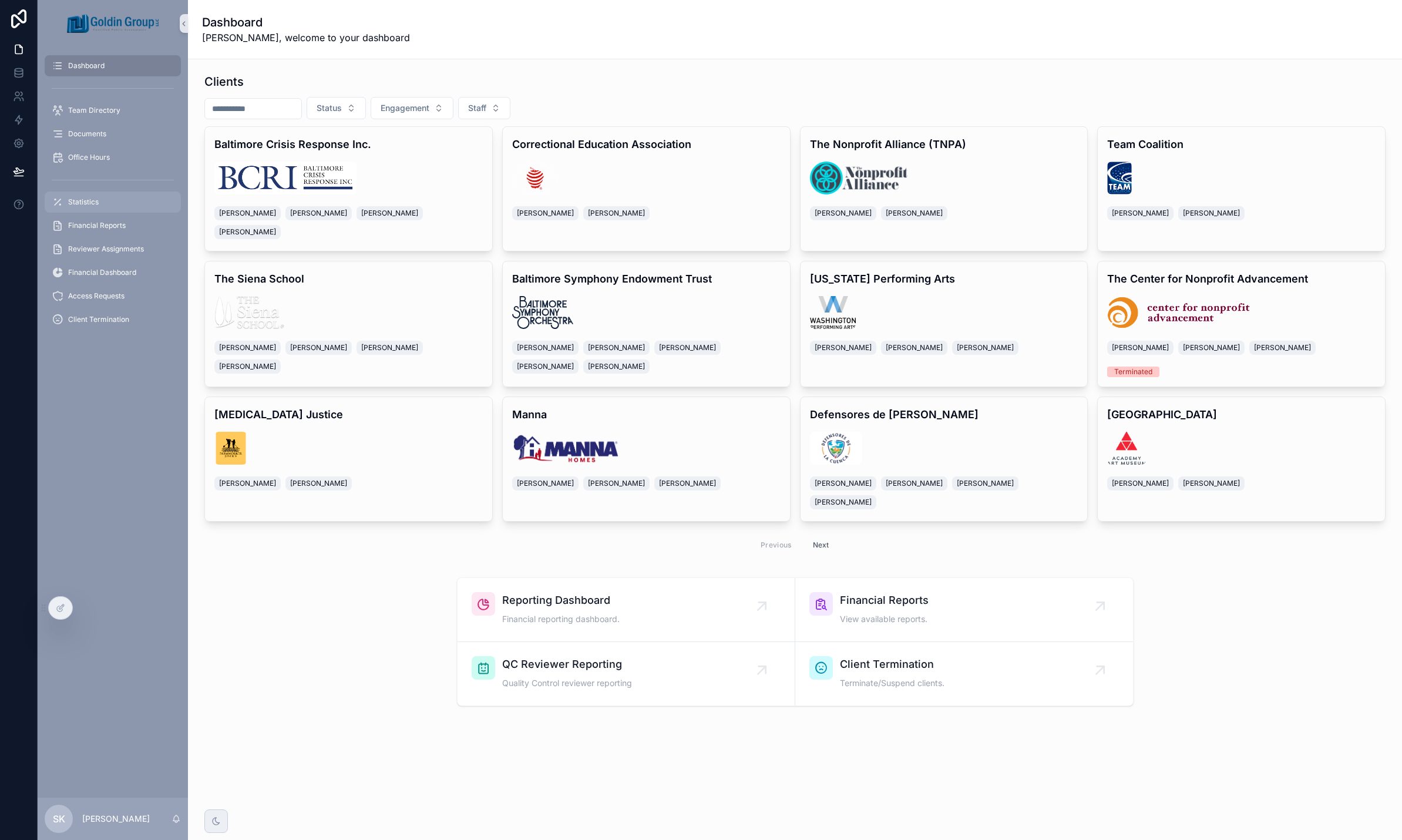
click at [118, 195] on div "Statistics" at bounding box center [112, 202] width 122 height 19
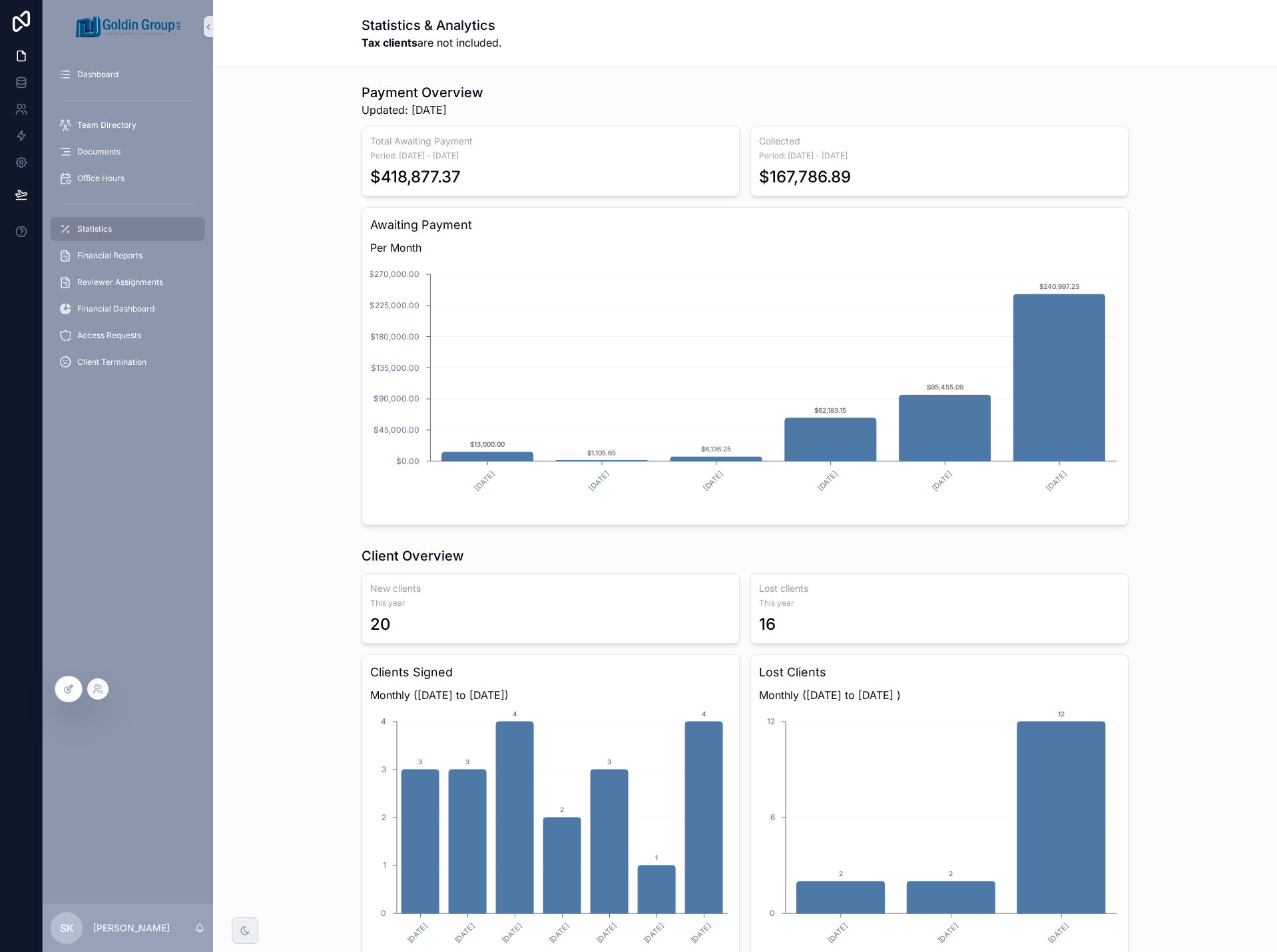
click at [72, 690] on icon at bounding box center [69, 689] width 11 height 11
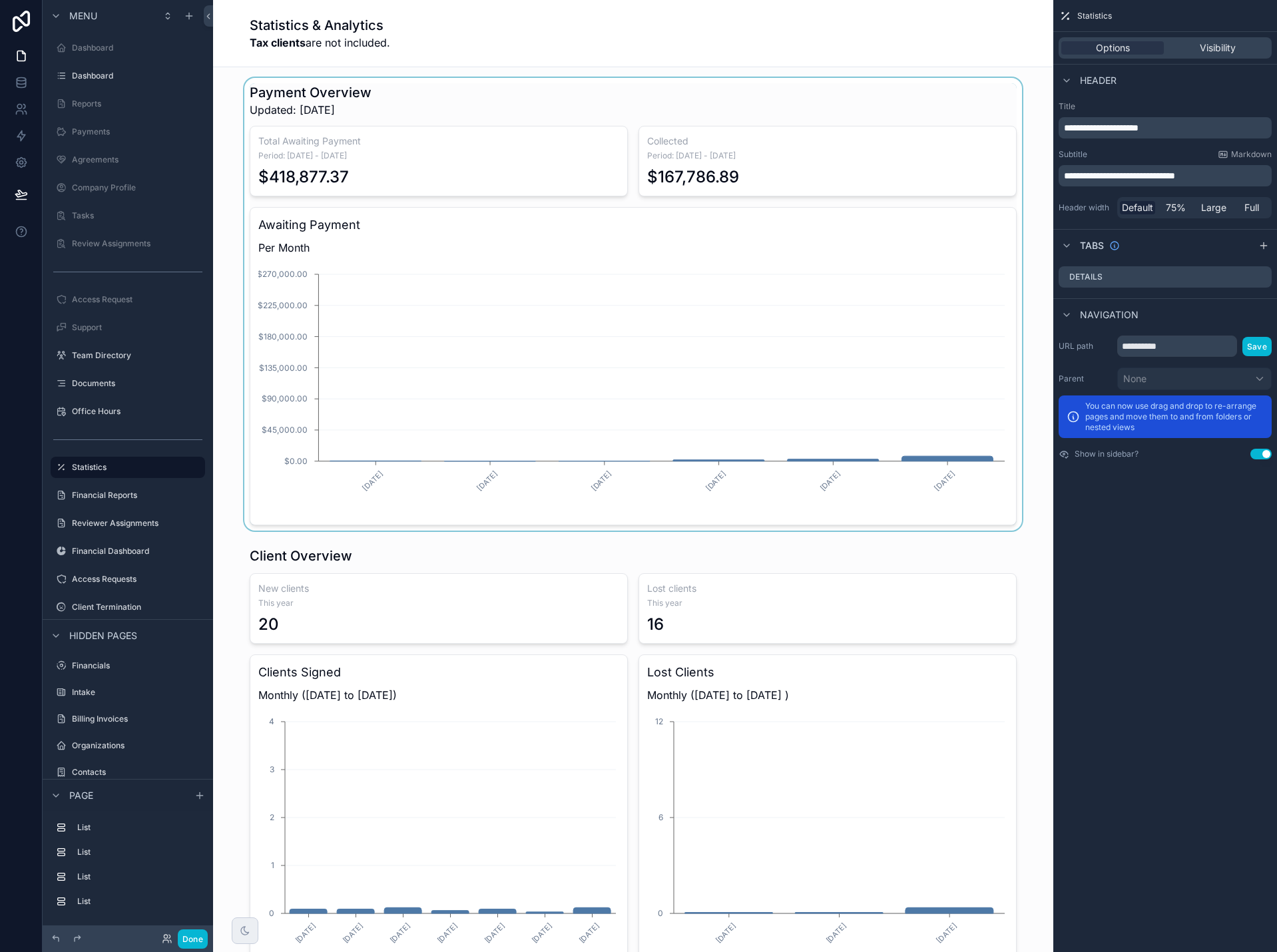
click at [894, 106] on div "scrollable content" at bounding box center [633, 304] width 819 height 453
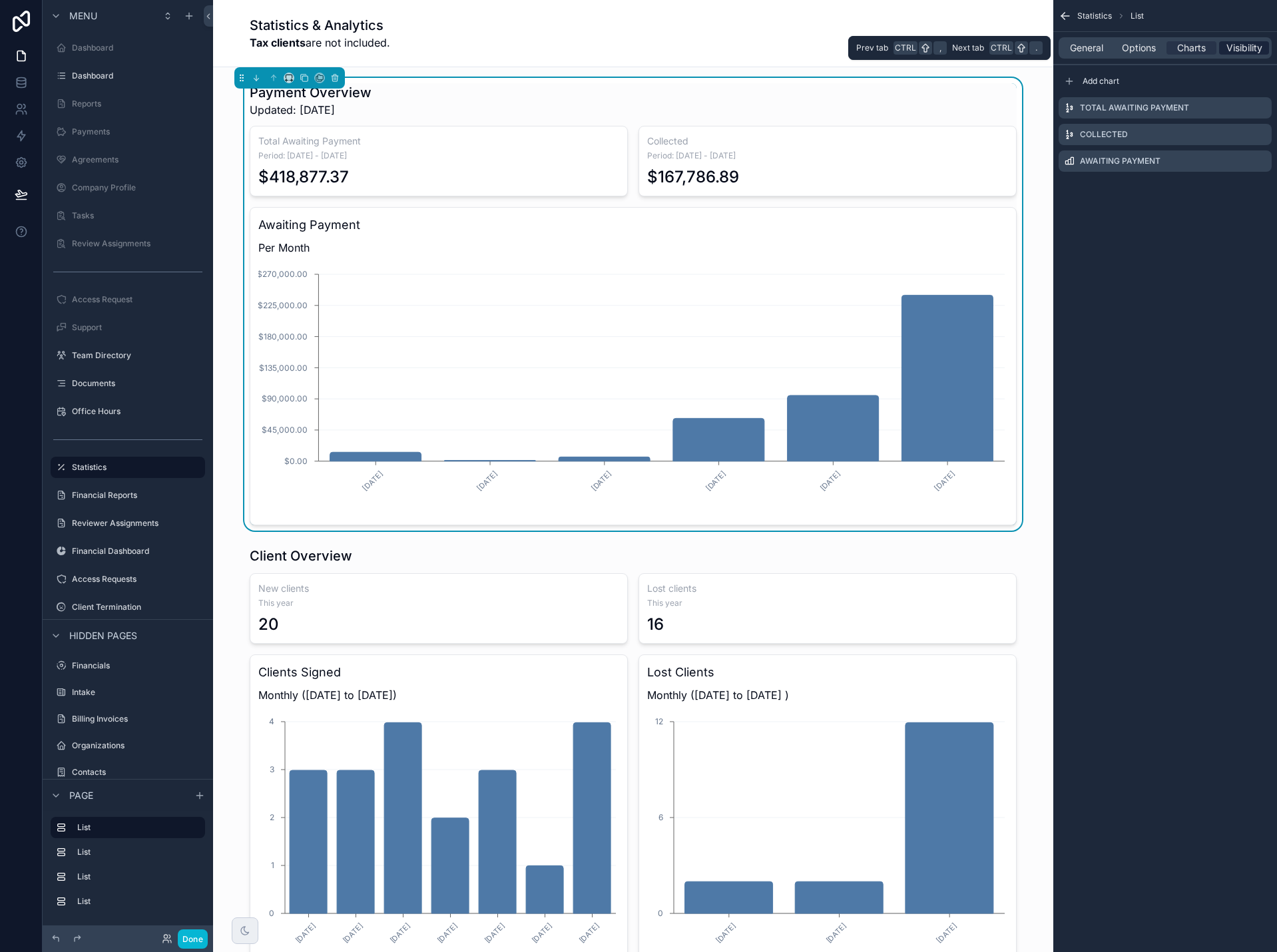
click at [1228, 43] on span "Visibility" at bounding box center [1243, 48] width 36 height 13
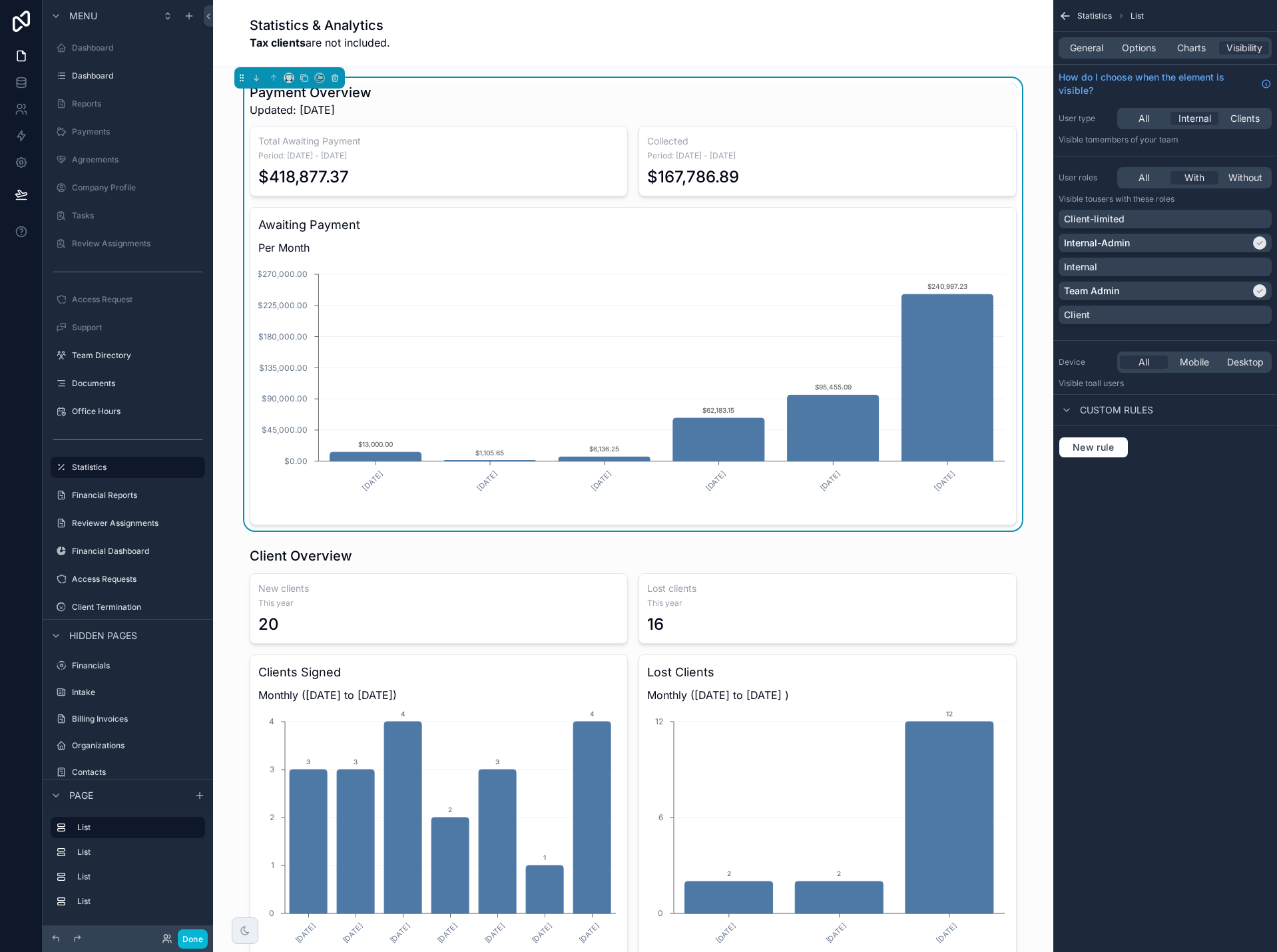
drag, startPoint x: 1217, startPoint y: 243, endPoint x: 1218, endPoint y: 459, distance: 216.0
click at [1217, 243] on div "Internal-Admin" at bounding box center [1156, 243] width 186 height 13
click at [256, 77] on icon "scrollable content" at bounding box center [256, 78] width 10 height 10
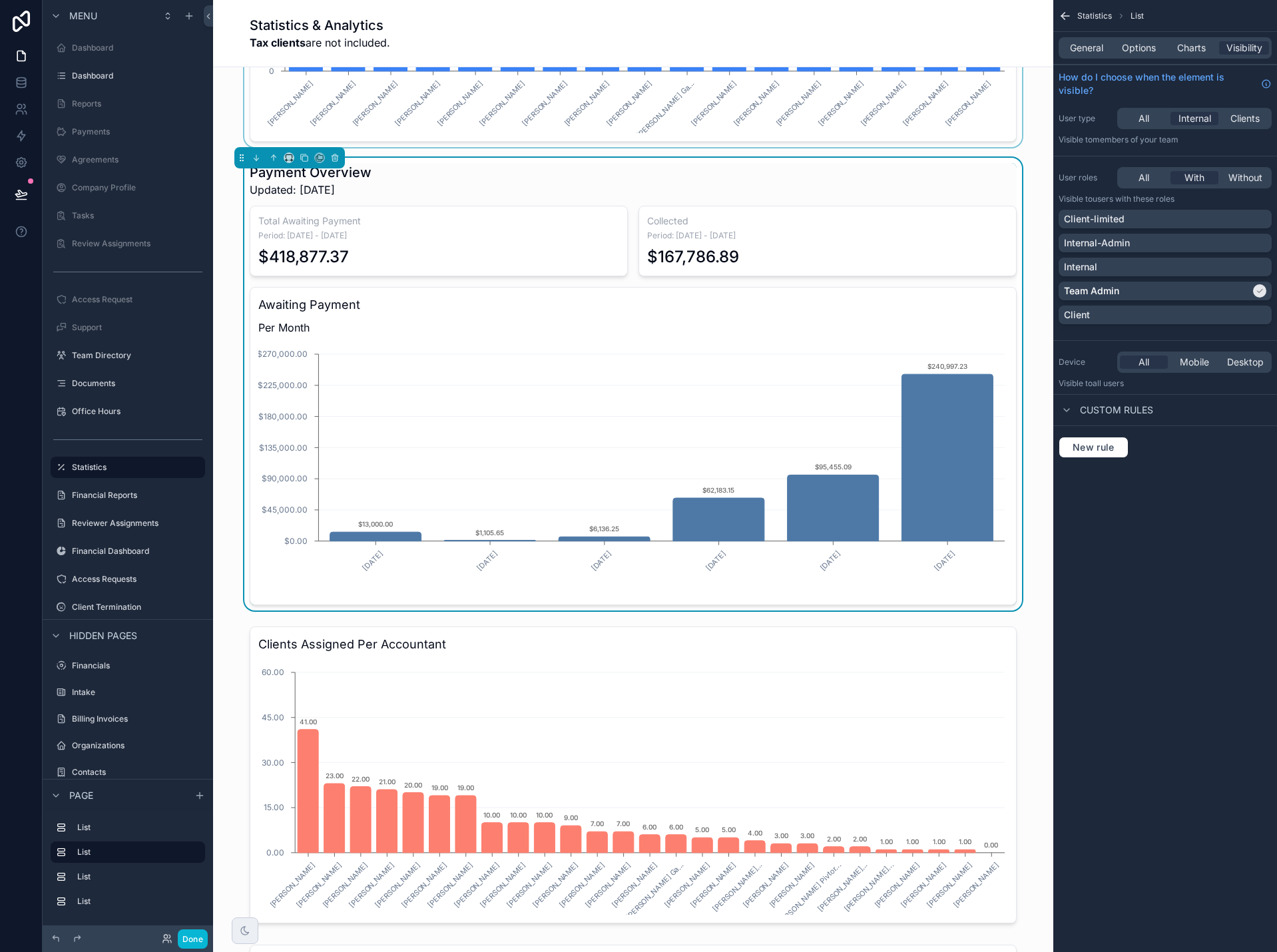
scroll to position [1331, 0]
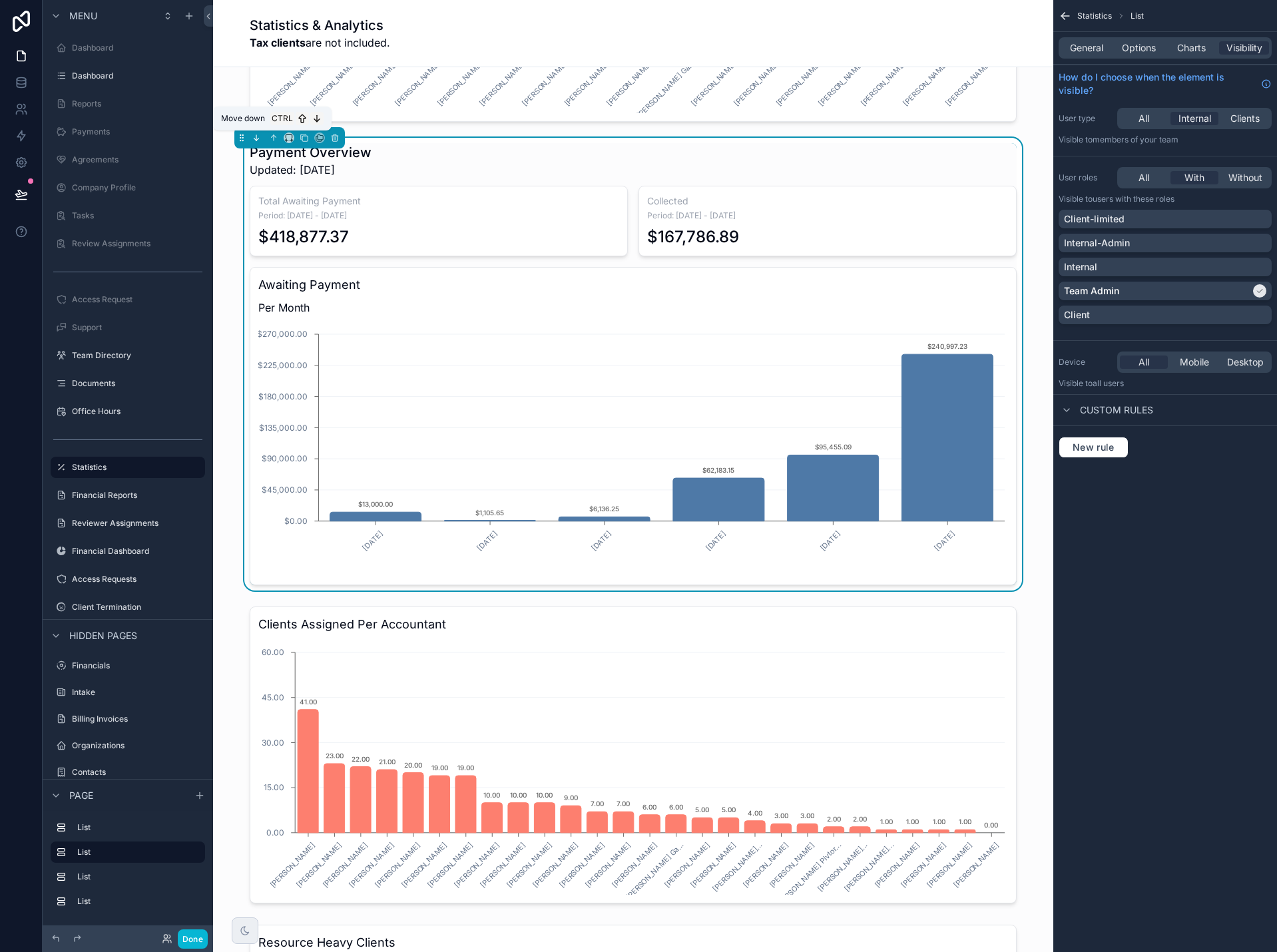
click at [255, 139] on icon "scrollable content" at bounding box center [255, 139] width 3 height 3
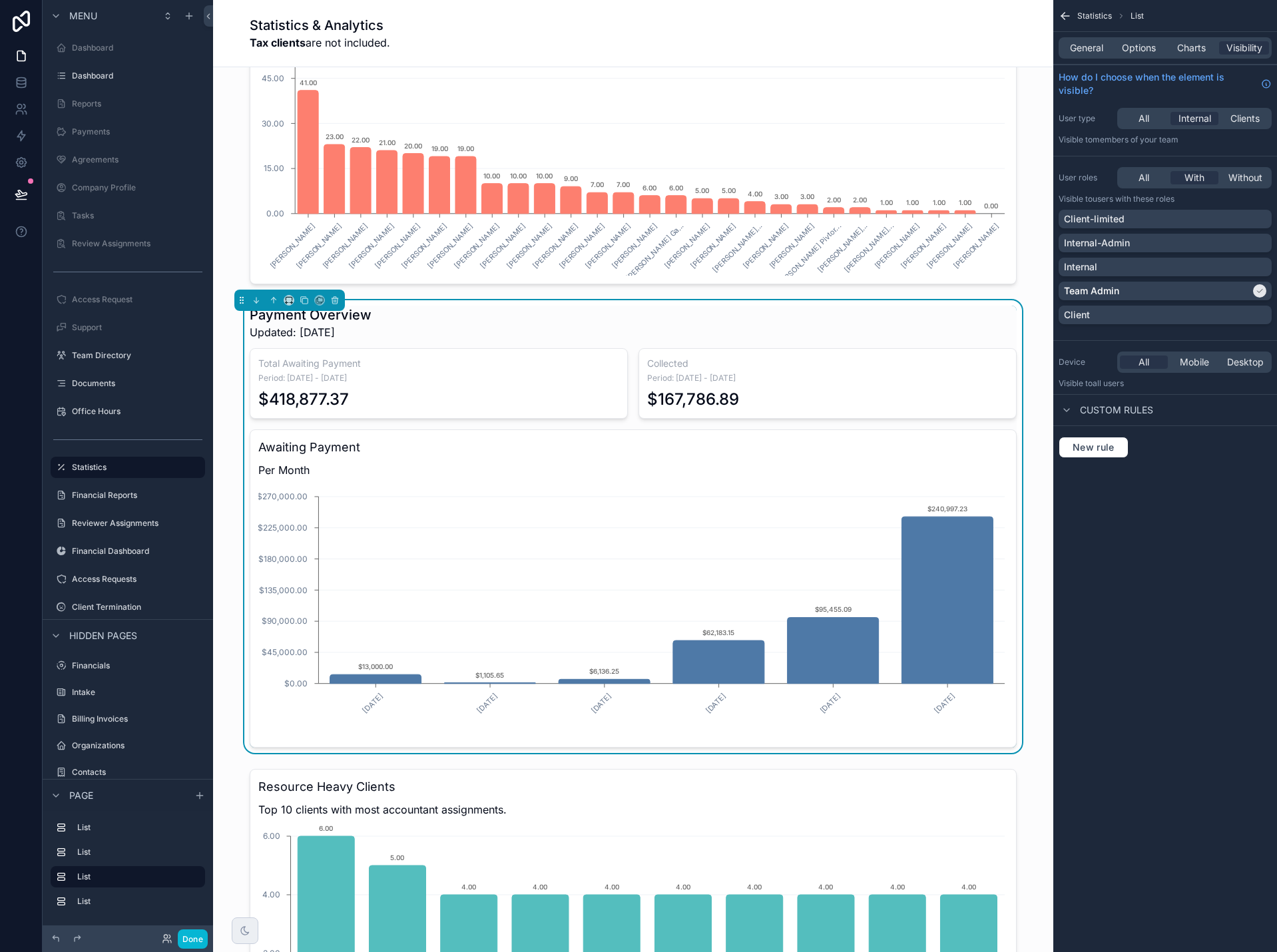
scroll to position [1531, 0]
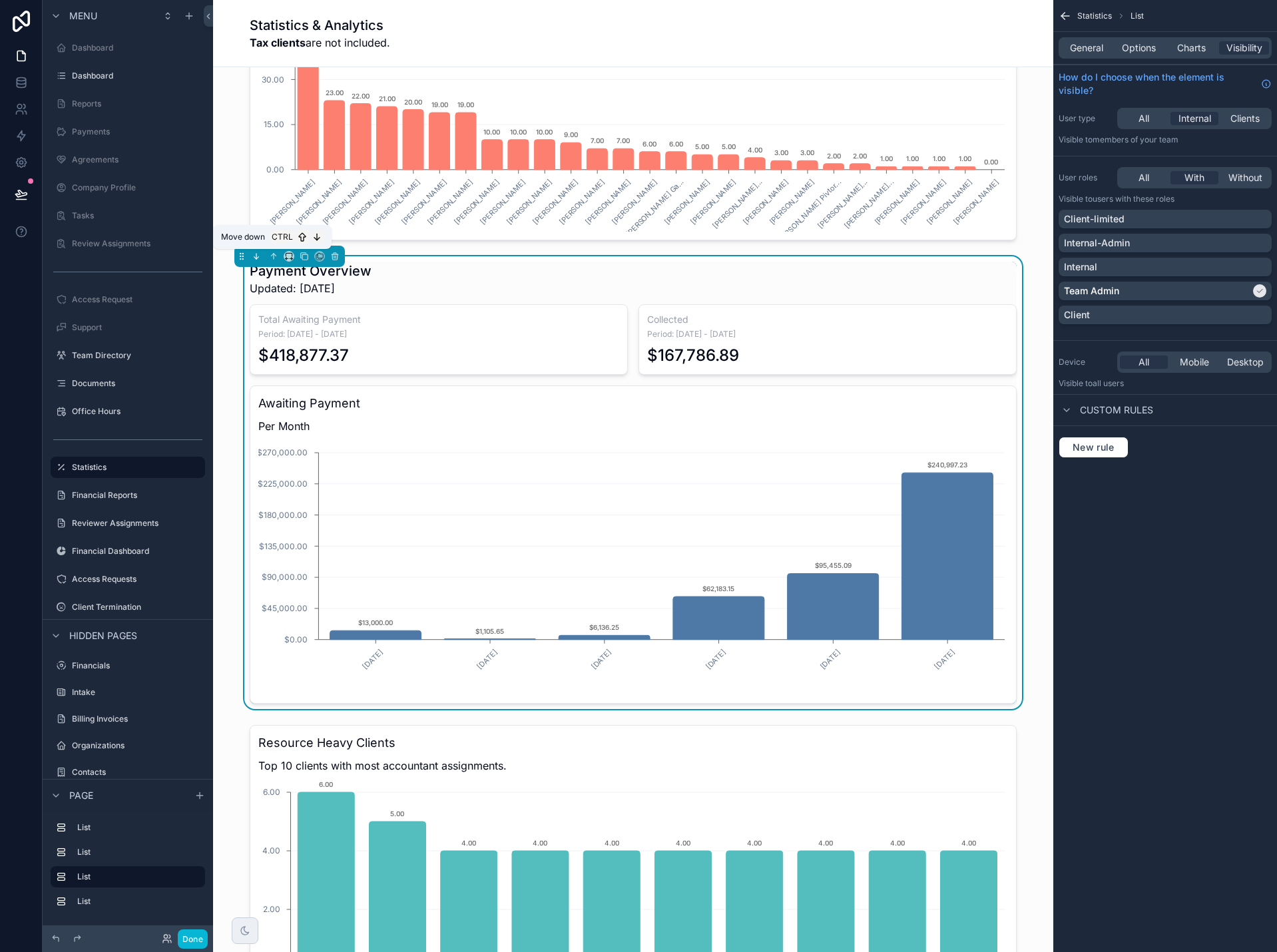
click at [255, 252] on icon "scrollable content" at bounding box center [256, 256] width 10 height 10
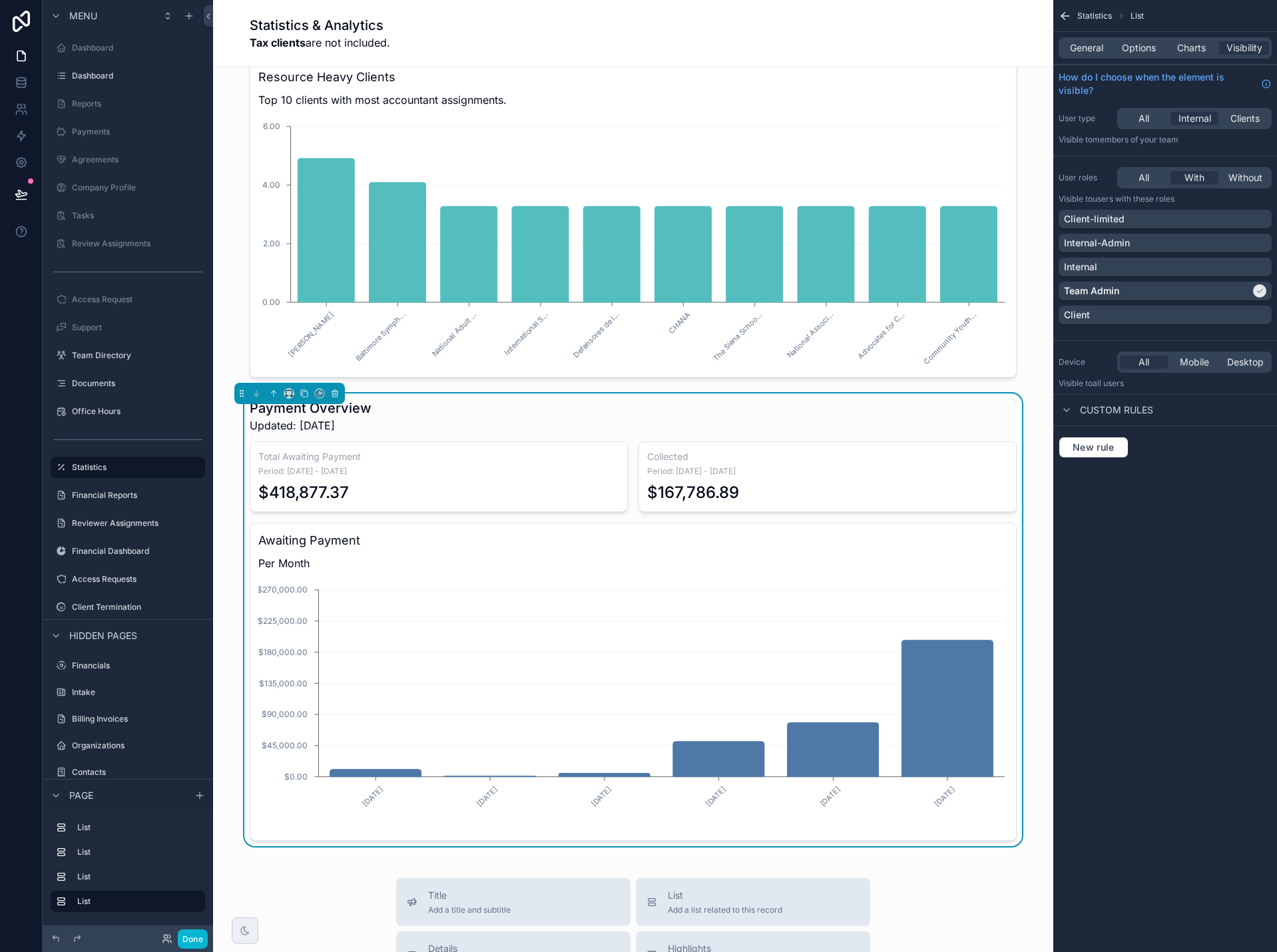
scroll to position [1797, 0]
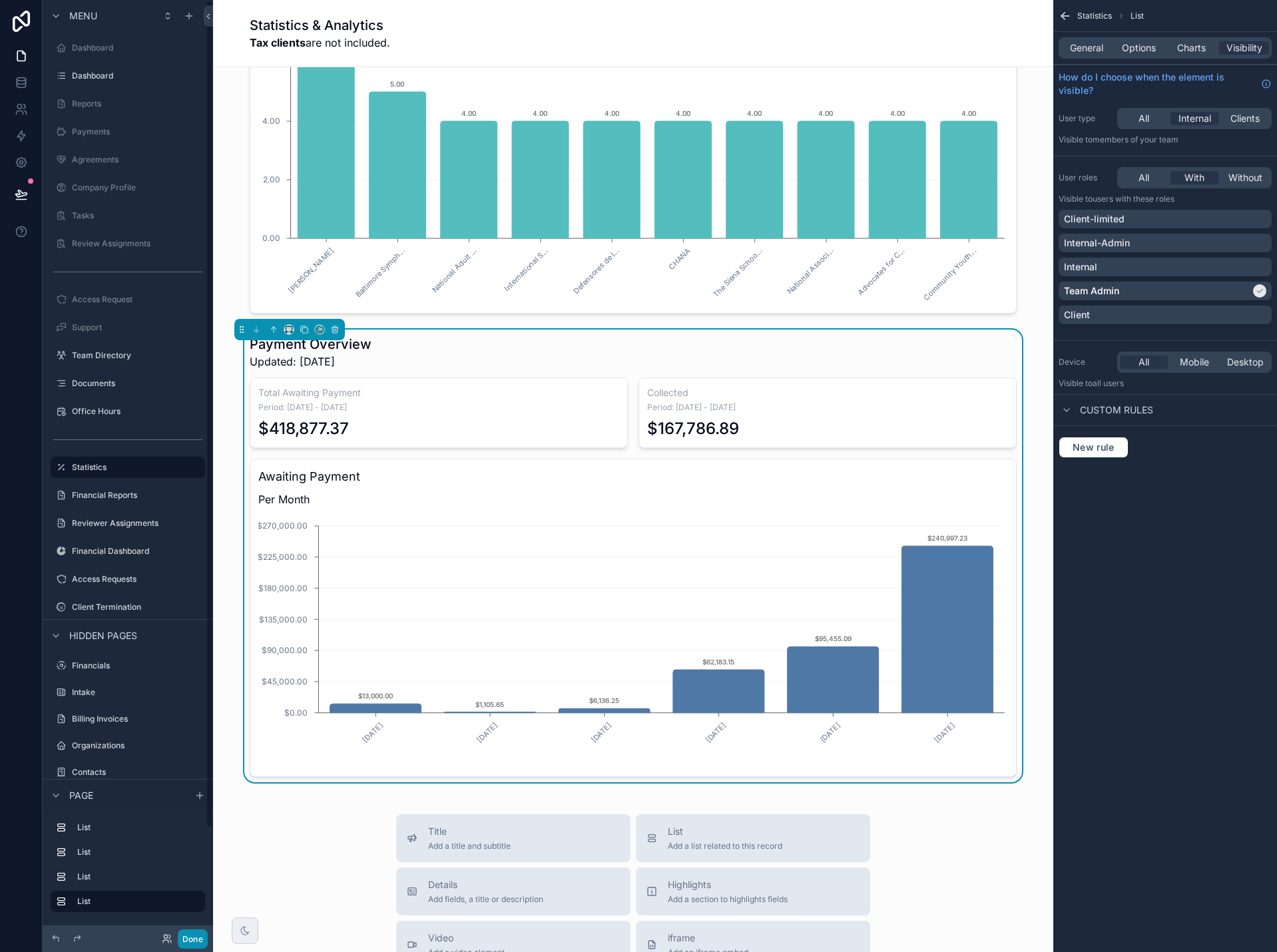
click at [199, 933] on button "Done" at bounding box center [192, 939] width 30 height 19
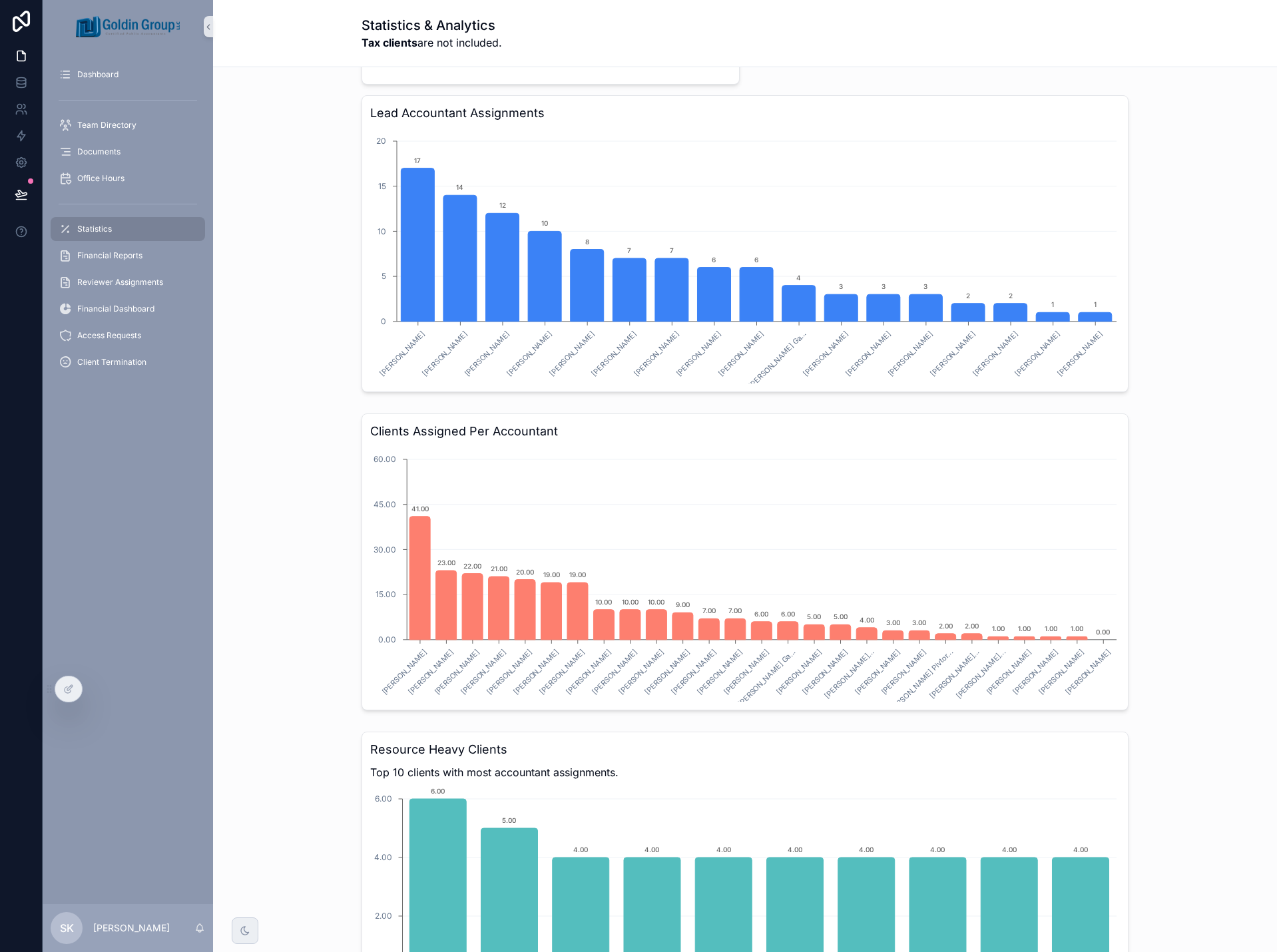
scroll to position [1065, 0]
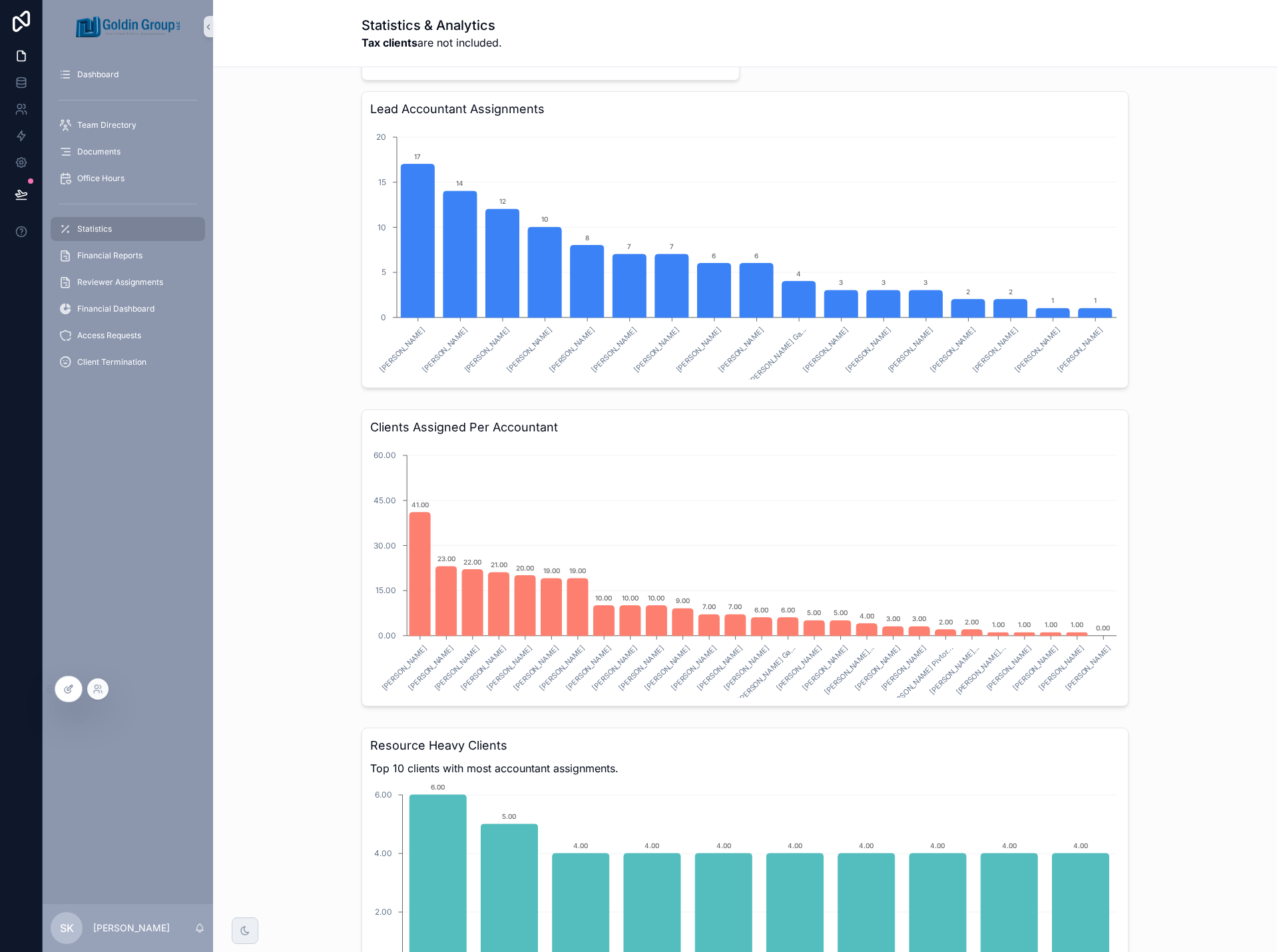
click at [61, 686] on div at bounding box center [69, 688] width 26 height 26
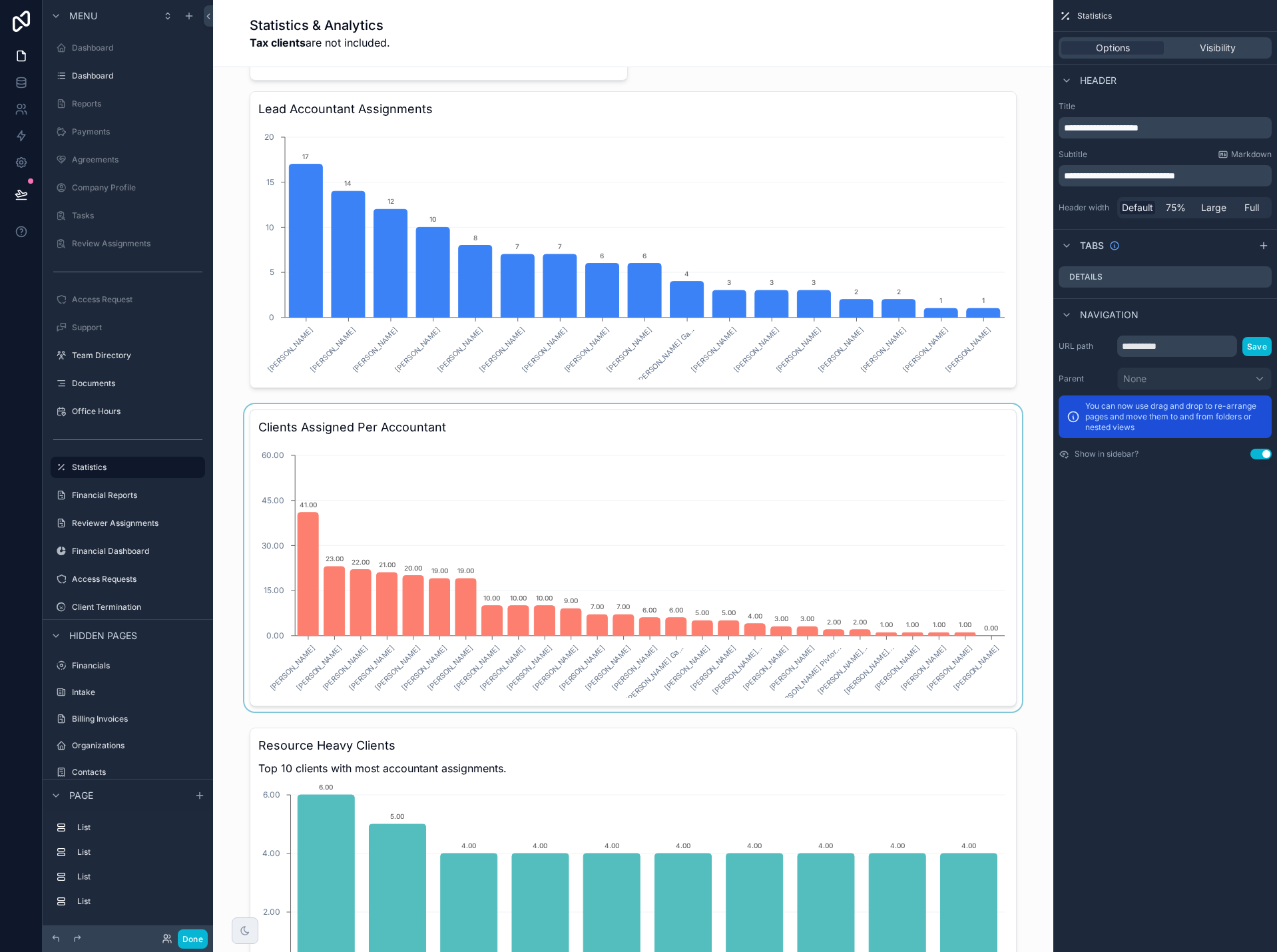
click at [945, 430] on div "scrollable content" at bounding box center [633, 558] width 819 height 308
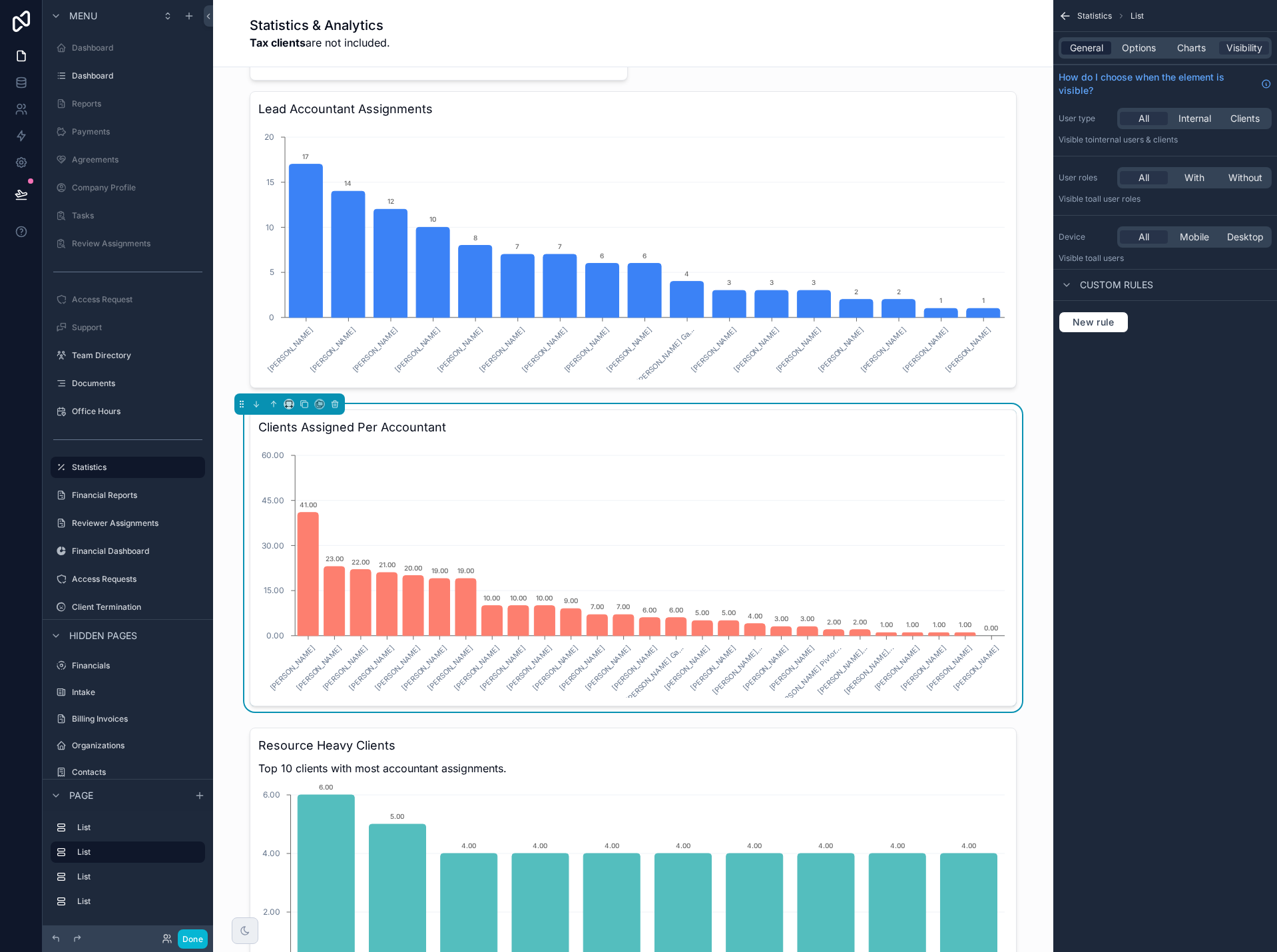
click at [1085, 53] on span "General" at bounding box center [1086, 48] width 34 height 13
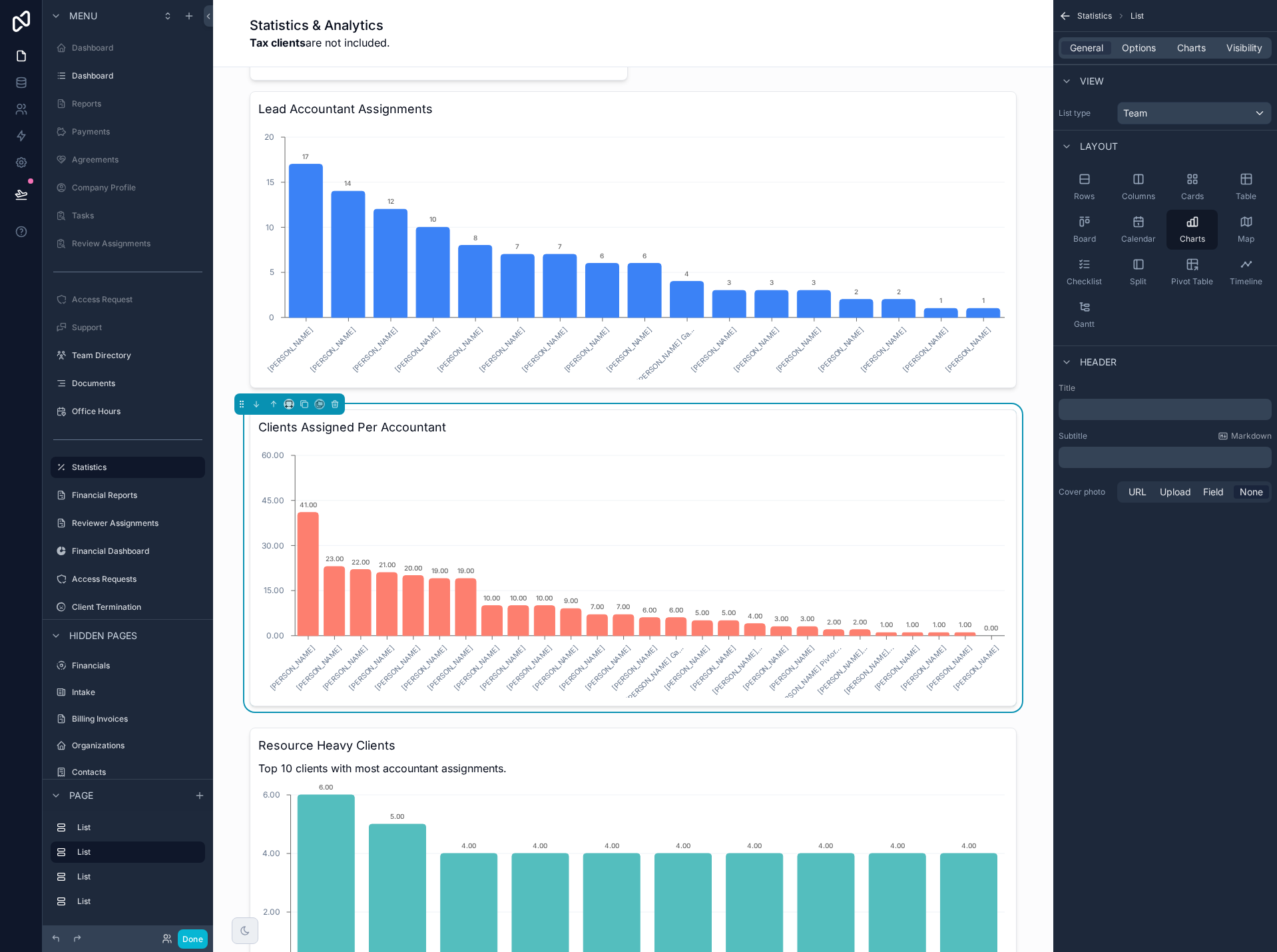
click at [1093, 408] on p "﻿" at bounding box center [1166, 409] width 205 height 13
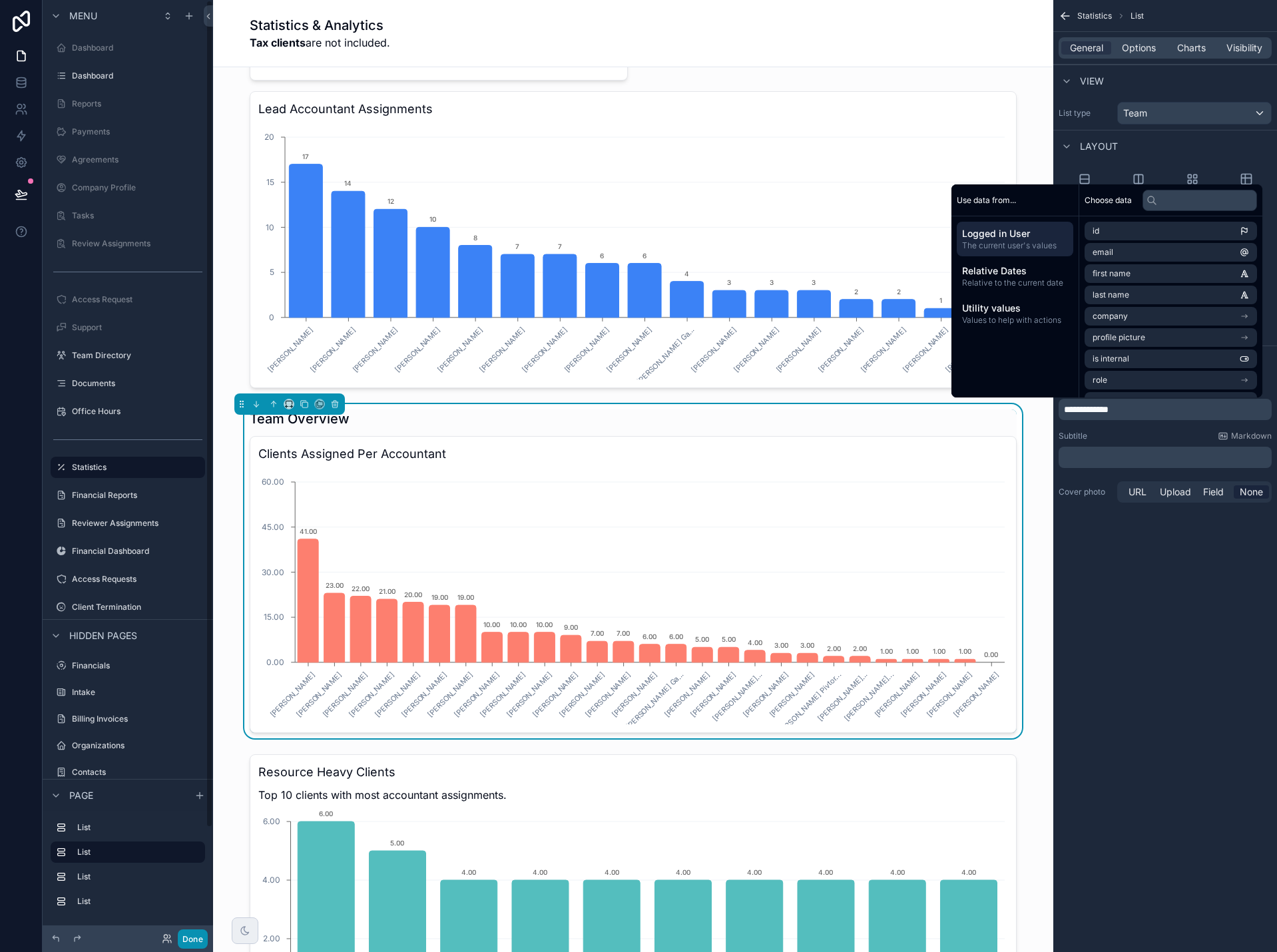
click at [199, 935] on button "Done" at bounding box center [192, 939] width 30 height 19
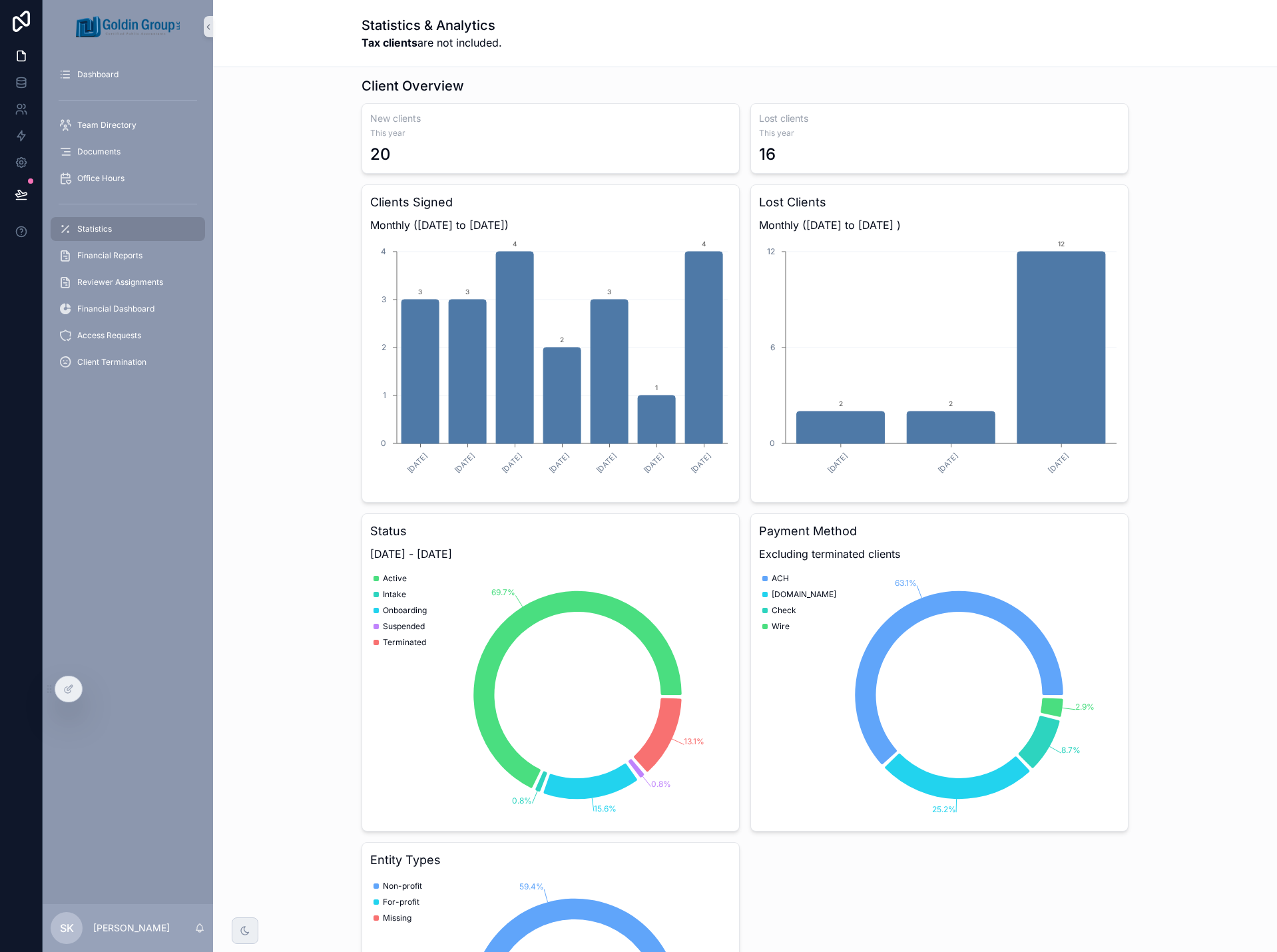
scroll to position [0, 0]
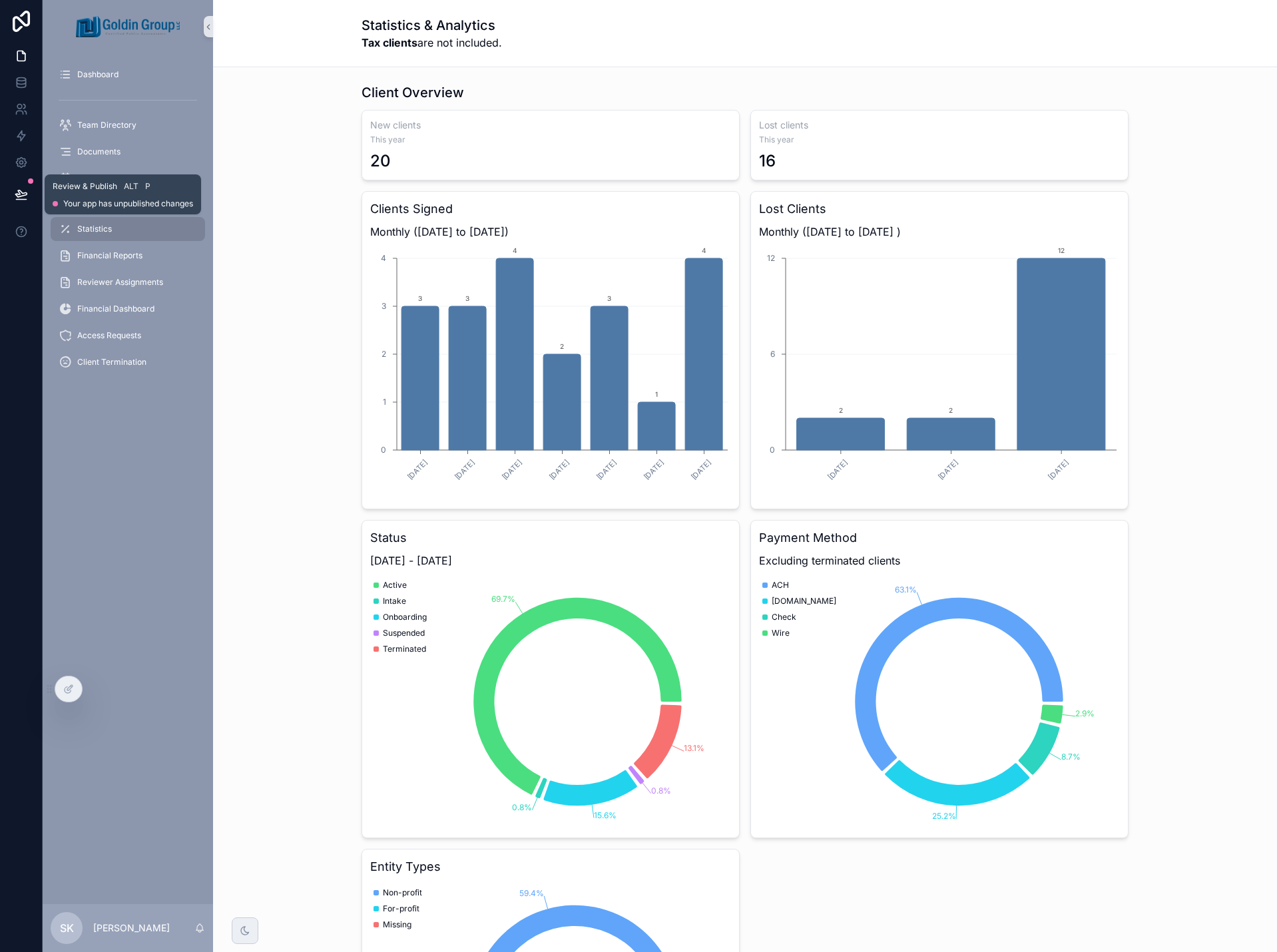
click at [18, 191] on icon at bounding box center [20, 194] width 11 height 7
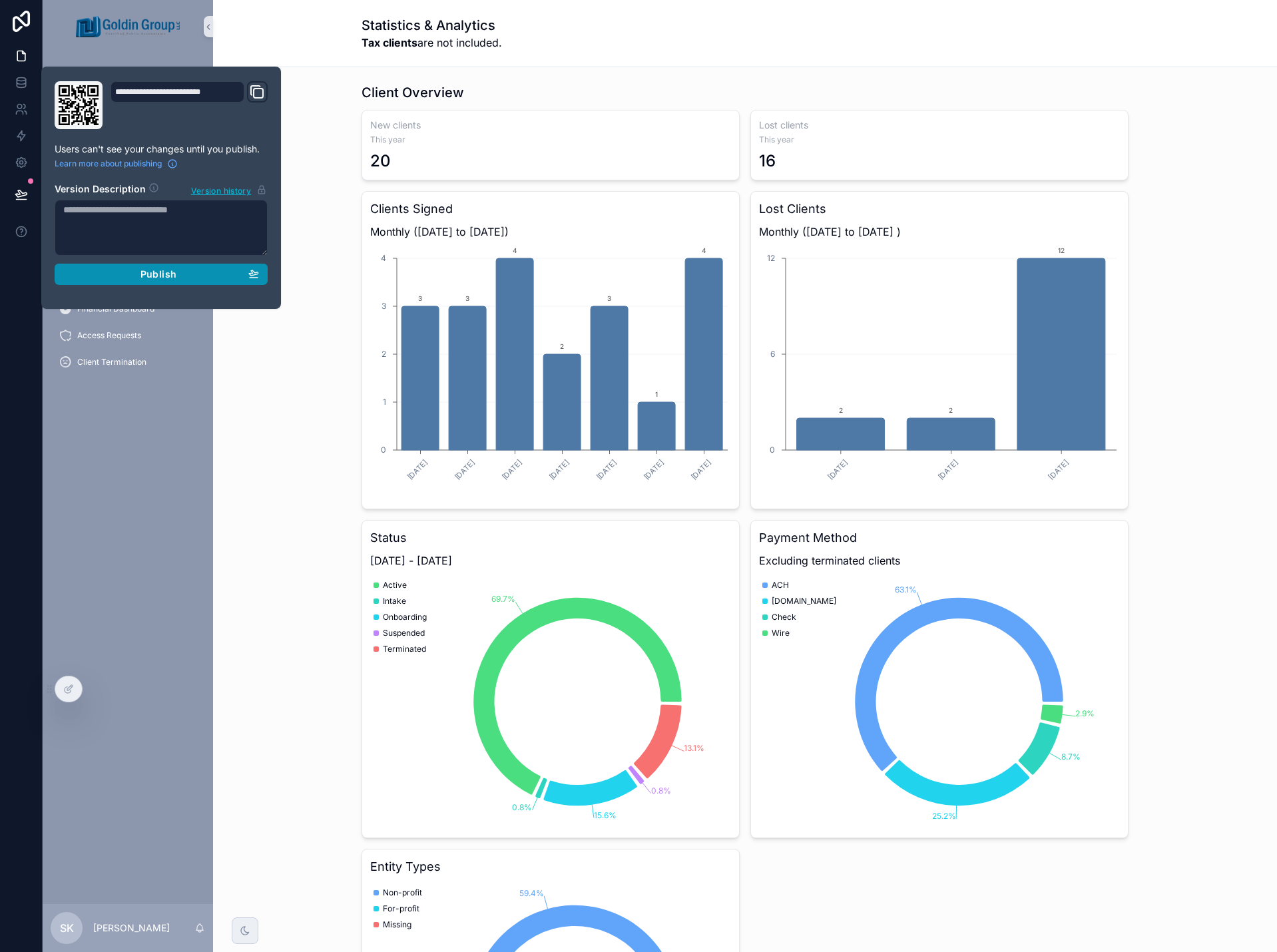
click at [162, 273] on span "Publish" at bounding box center [158, 274] width 36 height 12
